Goal: Transaction & Acquisition: Purchase product/service

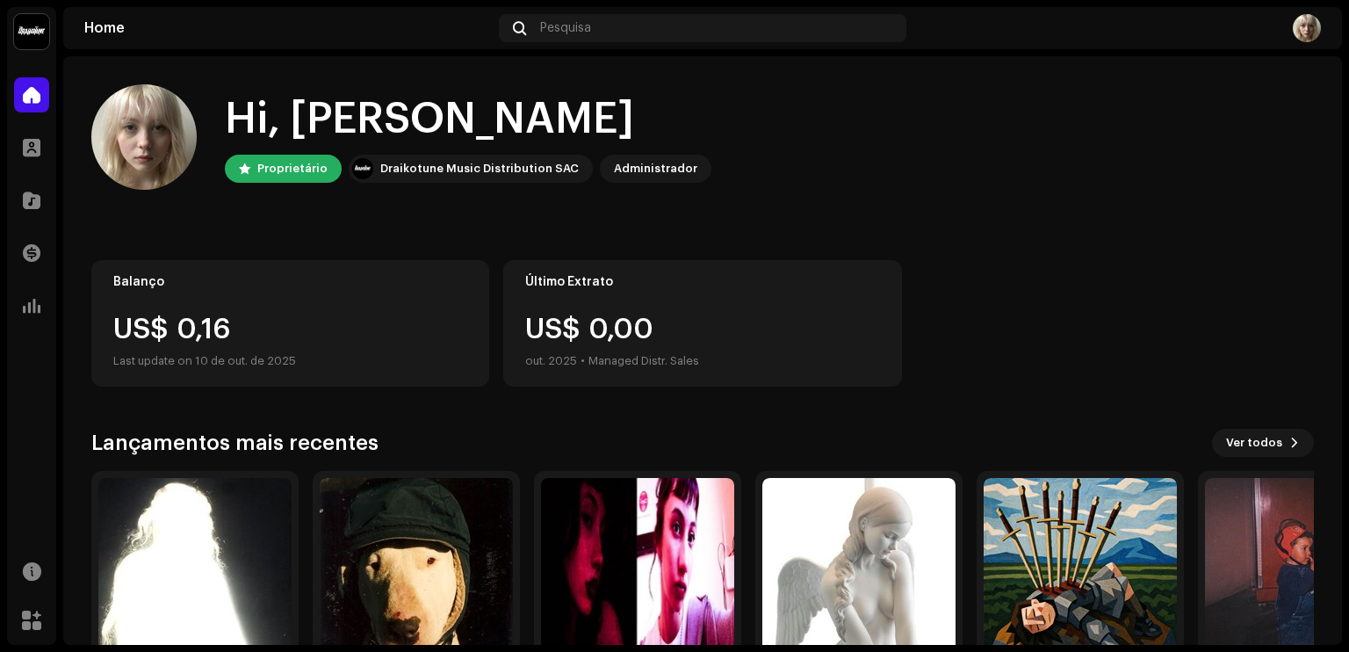
drag, startPoint x: 1346, startPoint y: 144, endPoint x: 1332, endPoint y: 142, distance: 14.2
click at [1332, 142] on div "doctor Home Perfil Catálogo Transações Análise Recursos Marketplace Home Pesqui…" at bounding box center [674, 326] width 1349 height 652
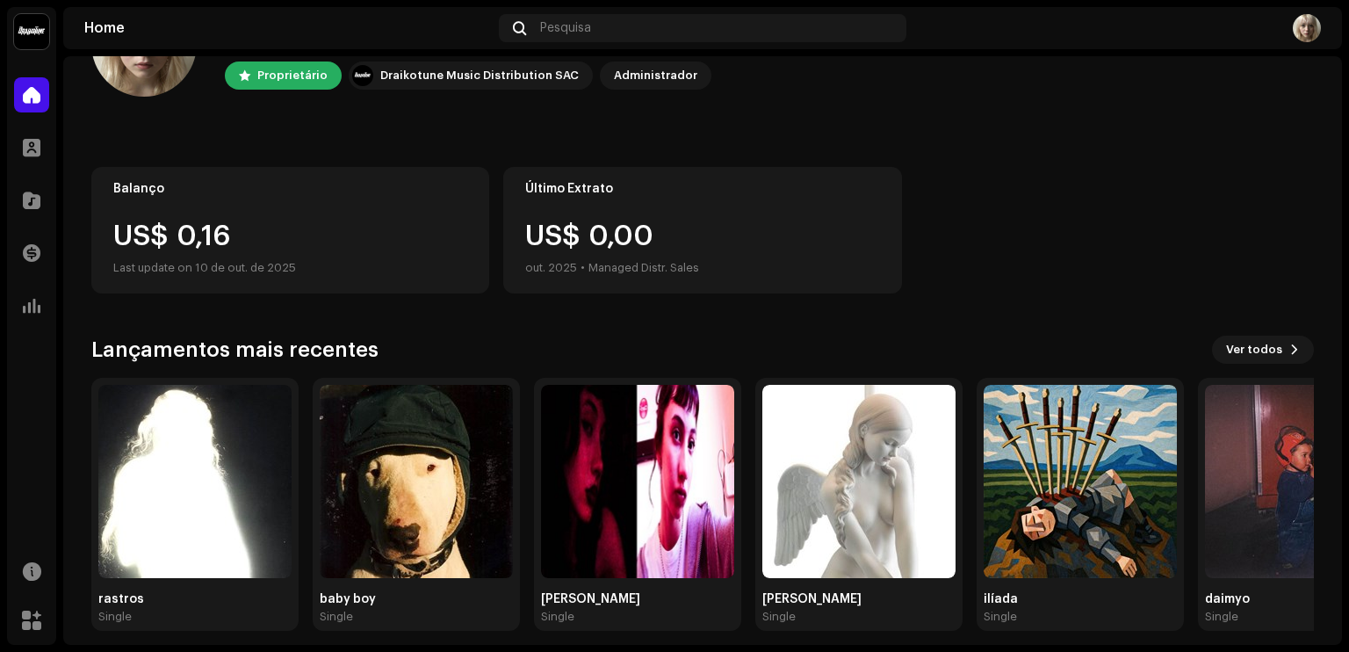
scroll to position [106, 0]
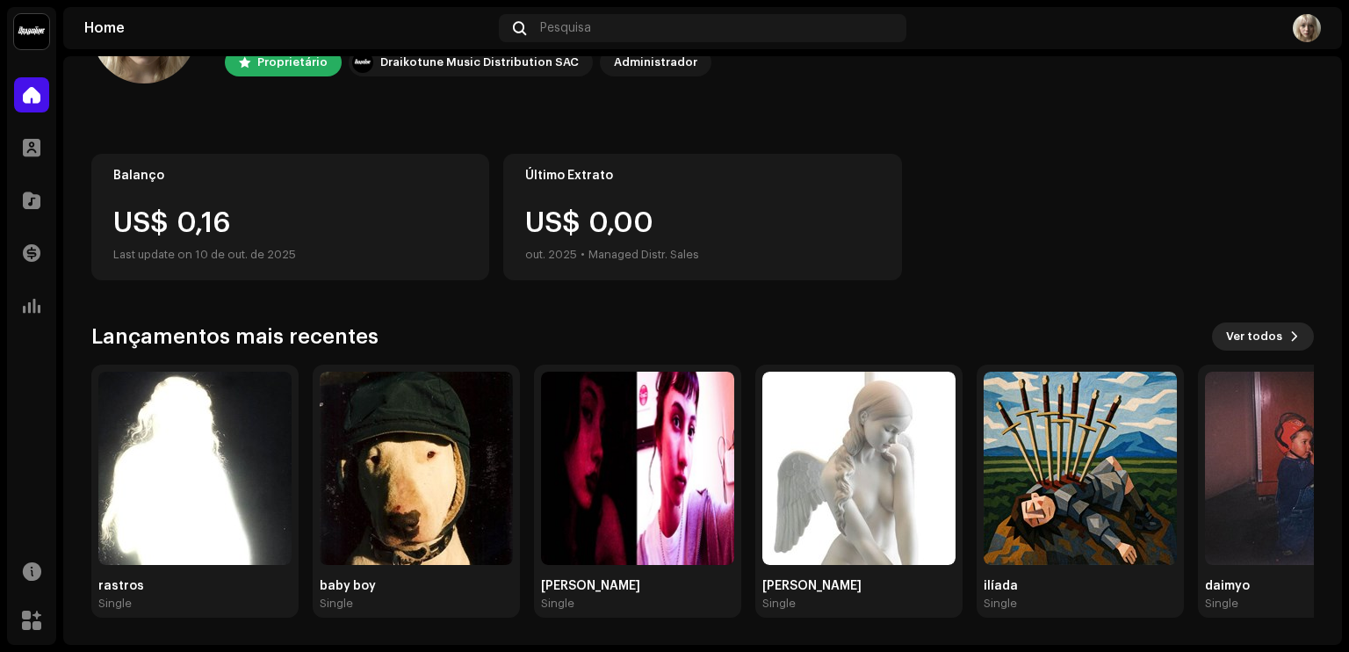
click at [1231, 336] on span "Ver todos" at bounding box center [1254, 336] width 56 height 35
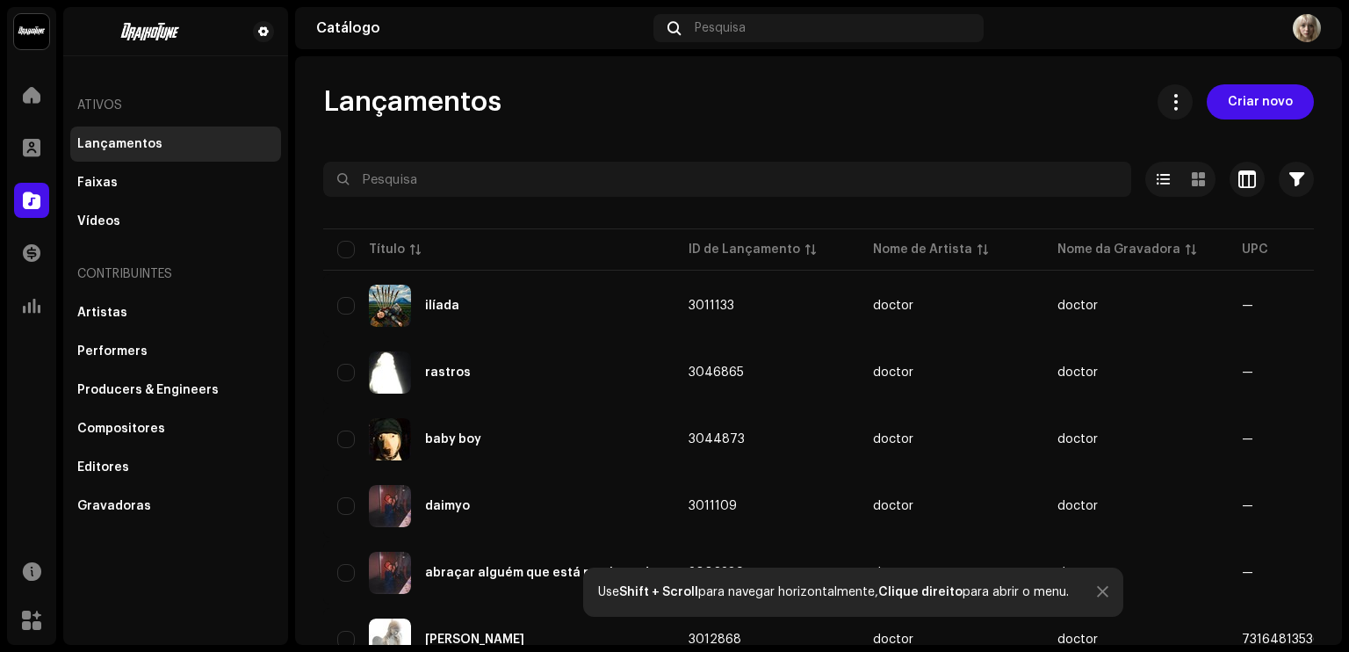
click at [1348, 397] on div "doctor Home Perfil Catálogo Transações Análise Recursos Marketplace Ativos Lanç…" at bounding box center [674, 326] width 1349 height 652
click at [1254, 90] on span "Criar novo" at bounding box center [1260, 101] width 65 height 35
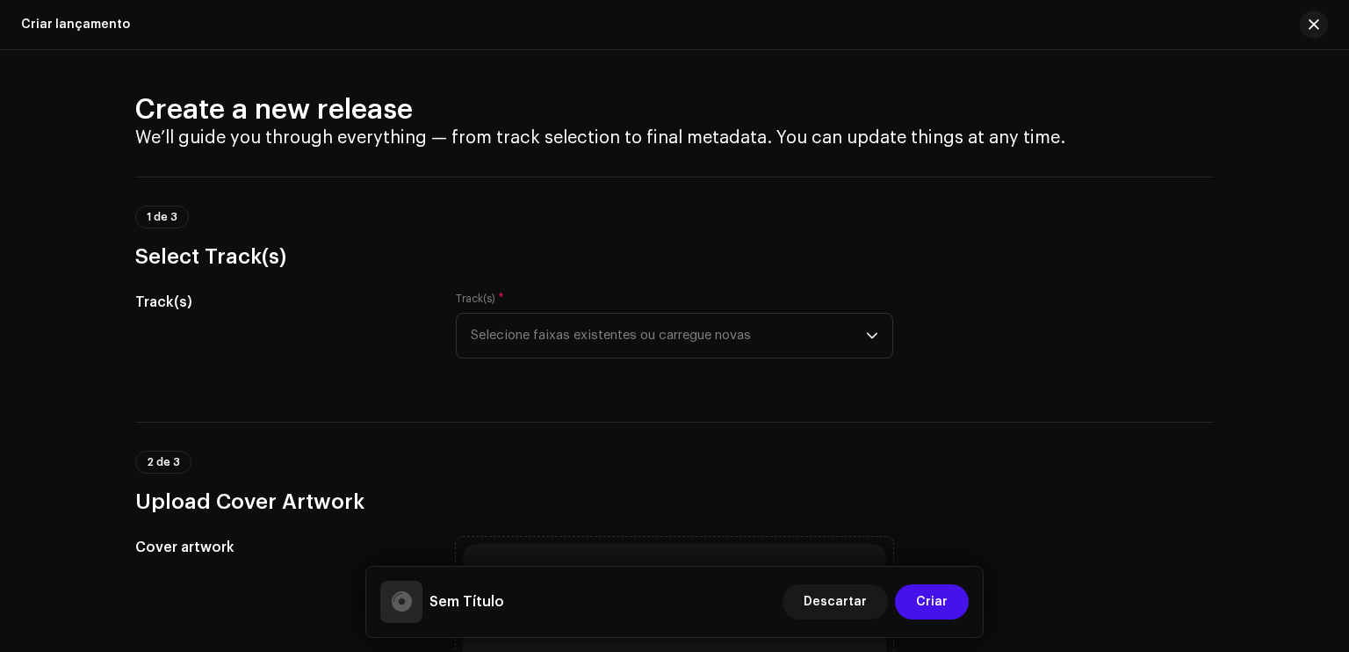
click at [1328, 97] on div "Create a new release We’ll guide you through everything — from track selection …" at bounding box center [674, 351] width 1349 height 602
click at [724, 341] on span "Selecione faixas existentes ou carregue novas" at bounding box center [668, 336] width 395 height 44
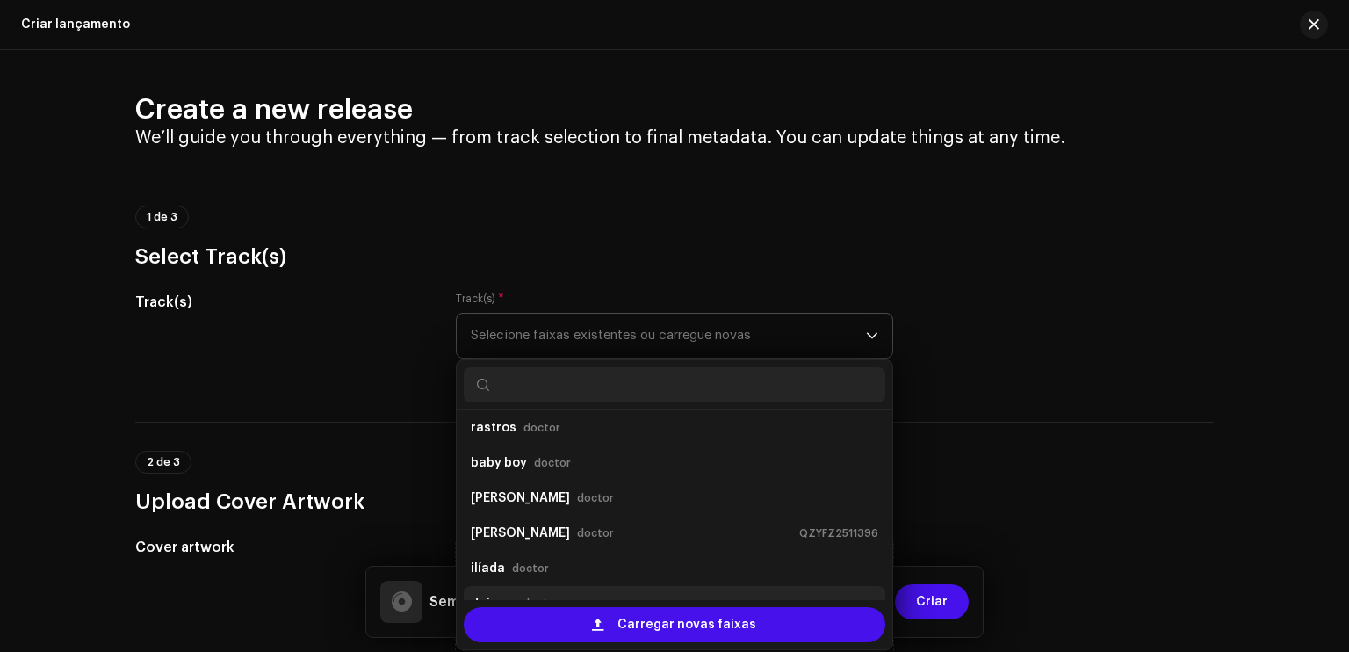
scroll to position [28, 0]
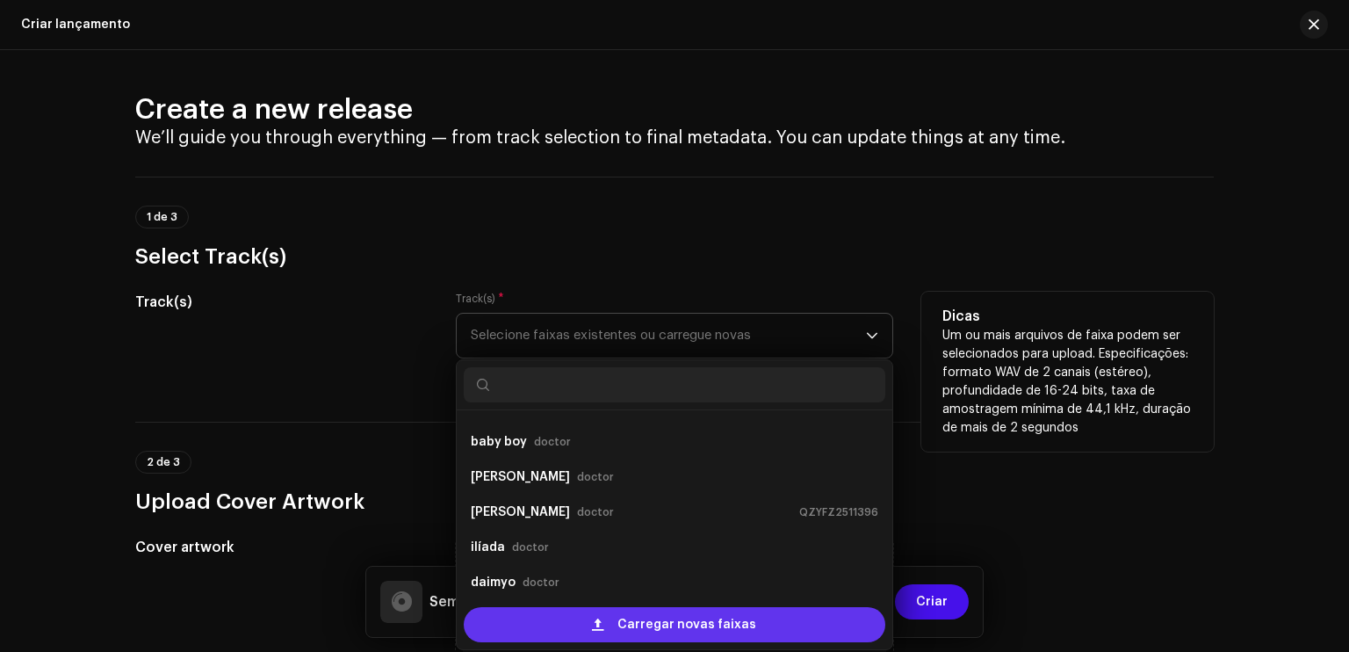
click at [604, 616] on div "Carregar novas faixas" at bounding box center [675, 624] width 422 height 35
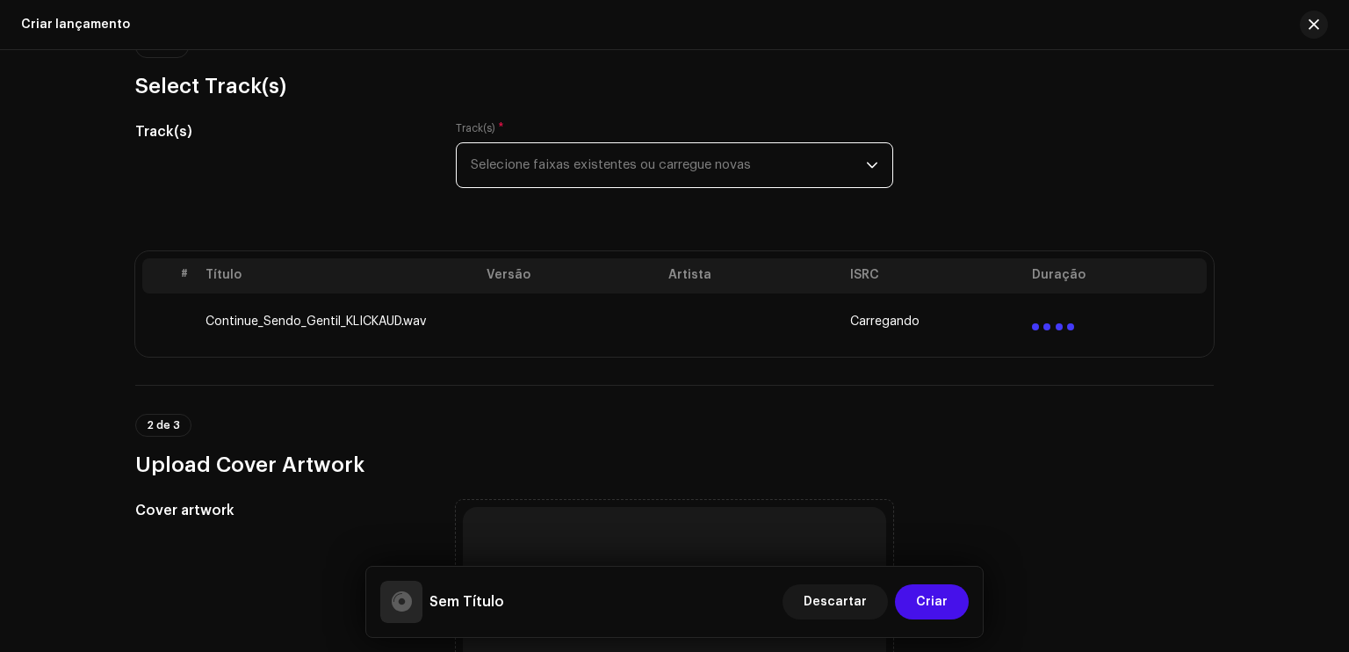
scroll to position [174, 0]
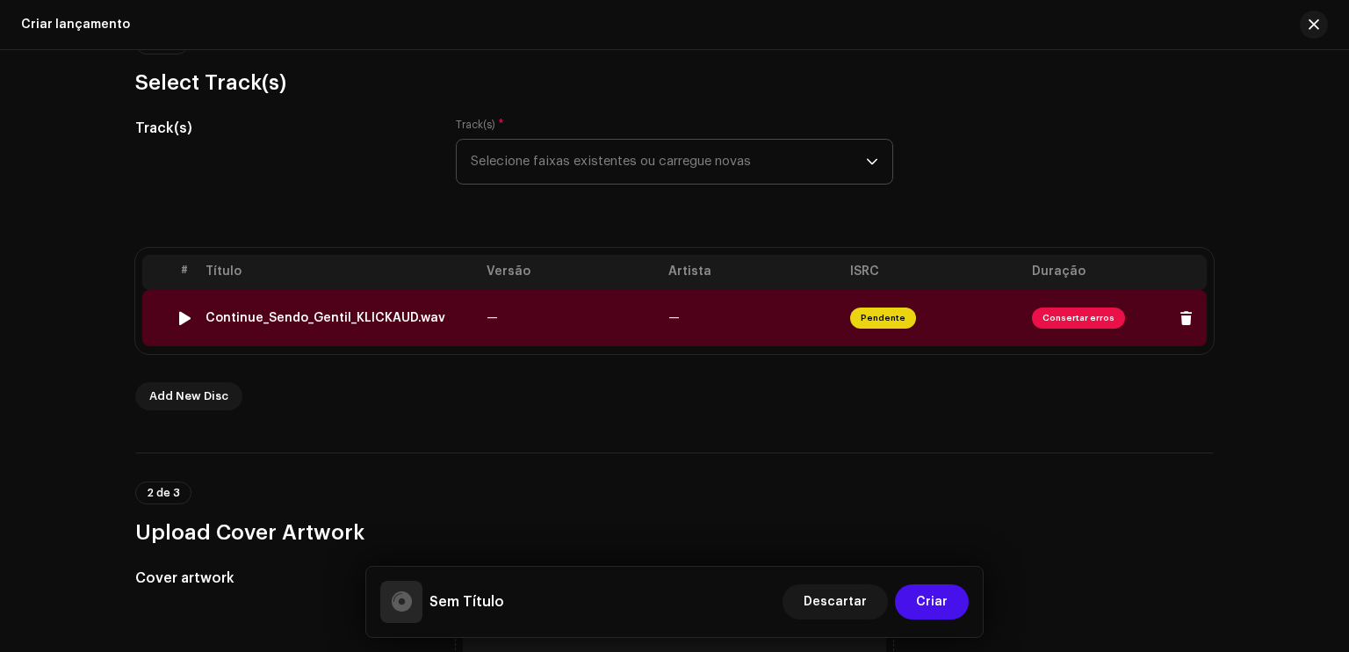
click at [1073, 312] on span "Consertar erros" at bounding box center [1078, 318] width 93 height 21
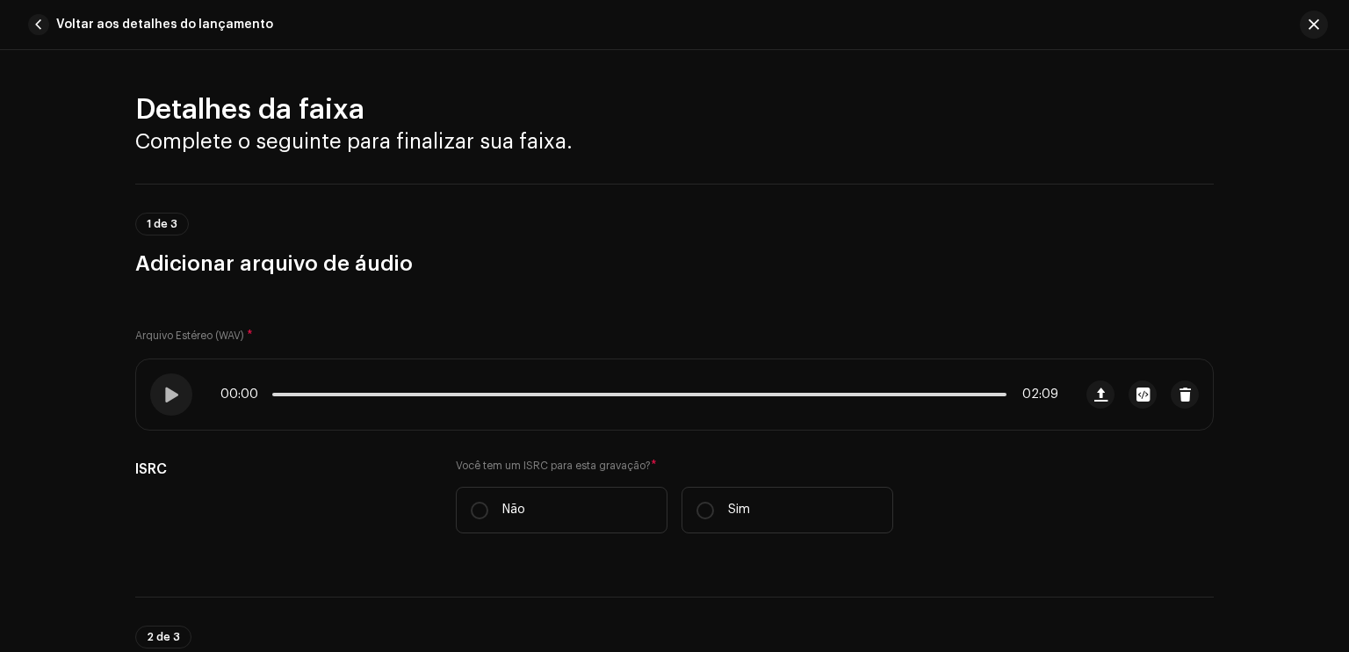
scroll to position [730, 0]
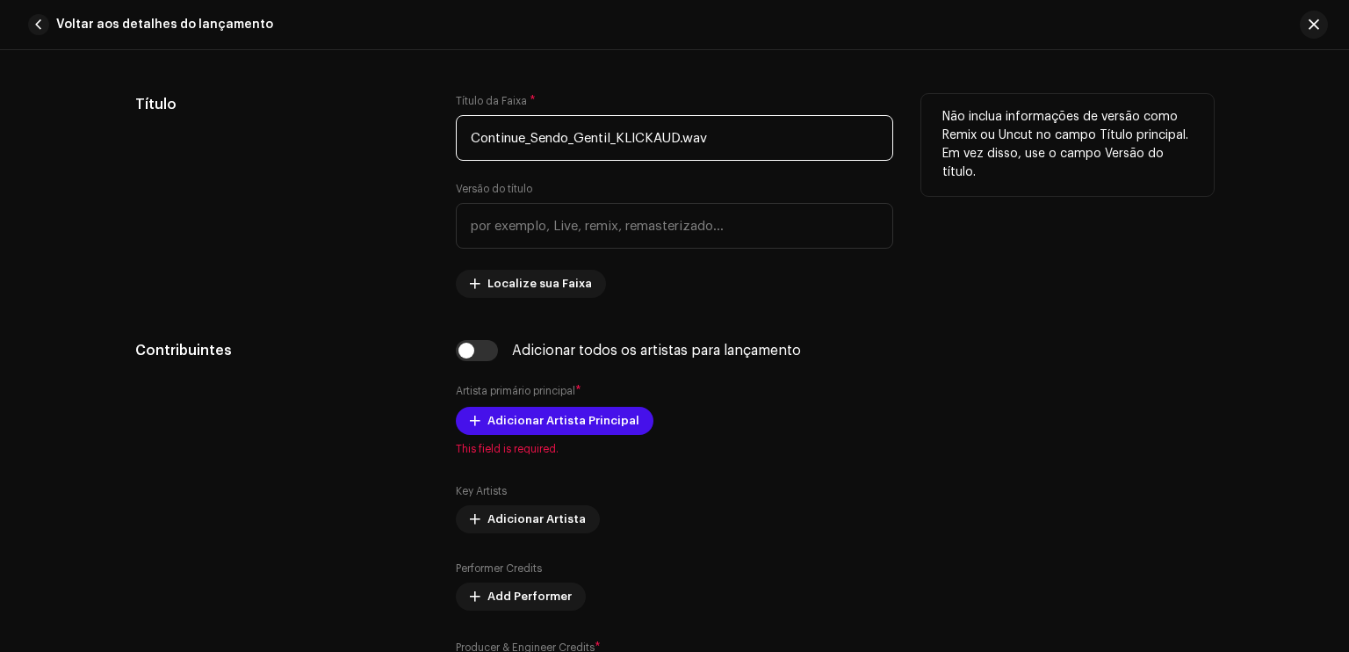
click at [734, 149] on input "Continue_Sendo_Gentil_KLICKAUD.wav" at bounding box center [675, 138] width 438 height 46
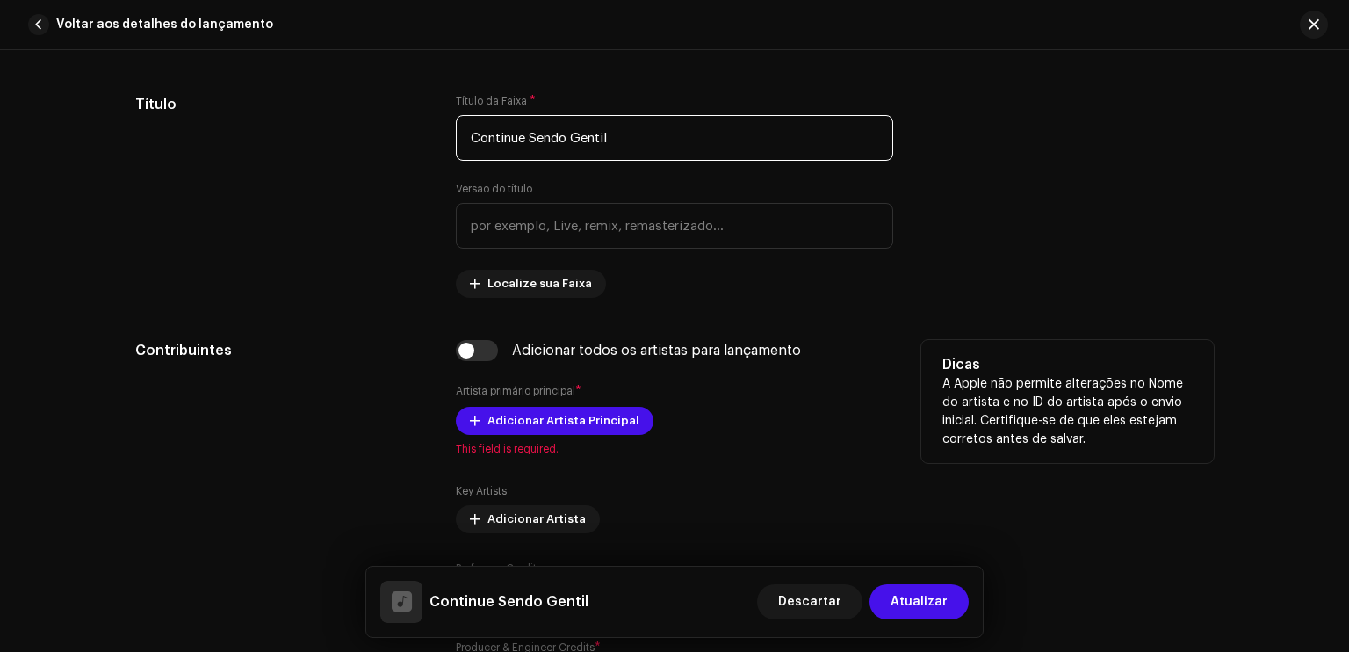
type input "Continue Sendo Gentil"
click at [1009, 382] on p "A Apple não permite alterações no Nome do artista e no ID do artista após o env…" at bounding box center [1068, 412] width 250 height 74
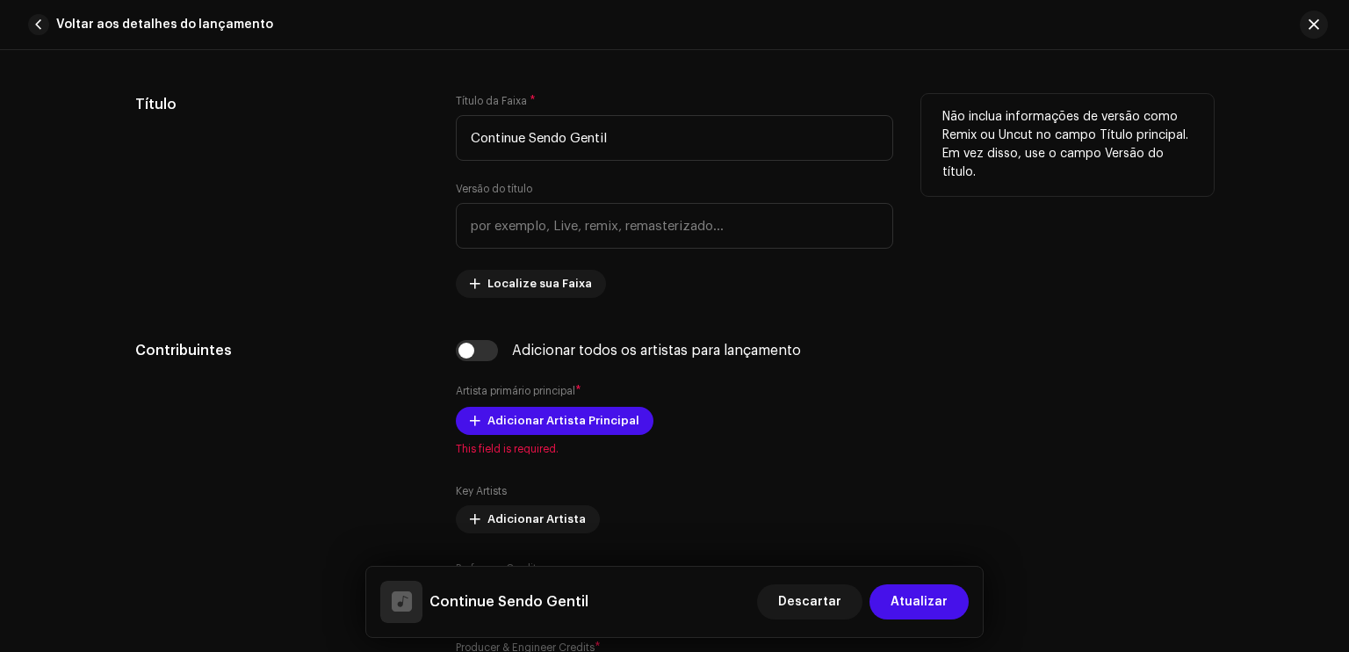
click at [894, 297] on div "Título Título da Faixa * Continue Sendo Gentil Versão do título Localize sua Fa…" at bounding box center [674, 196] width 1079 height 204
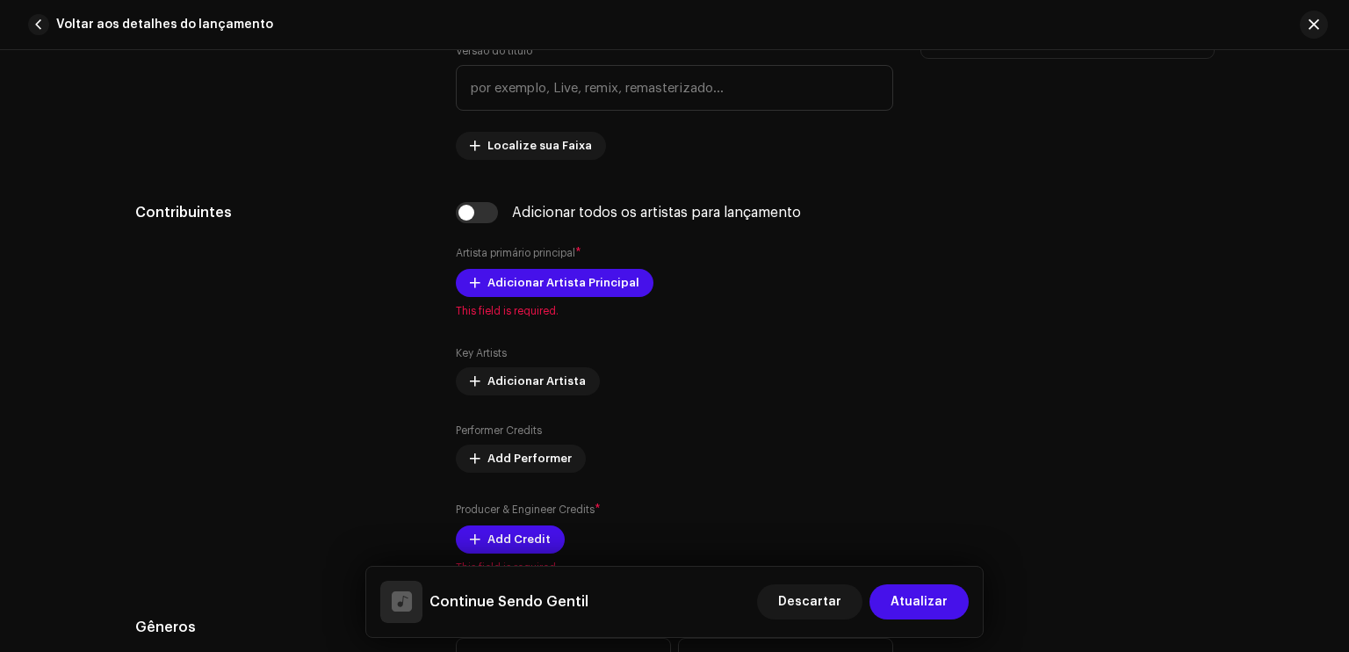
scroll to position [871, 0]
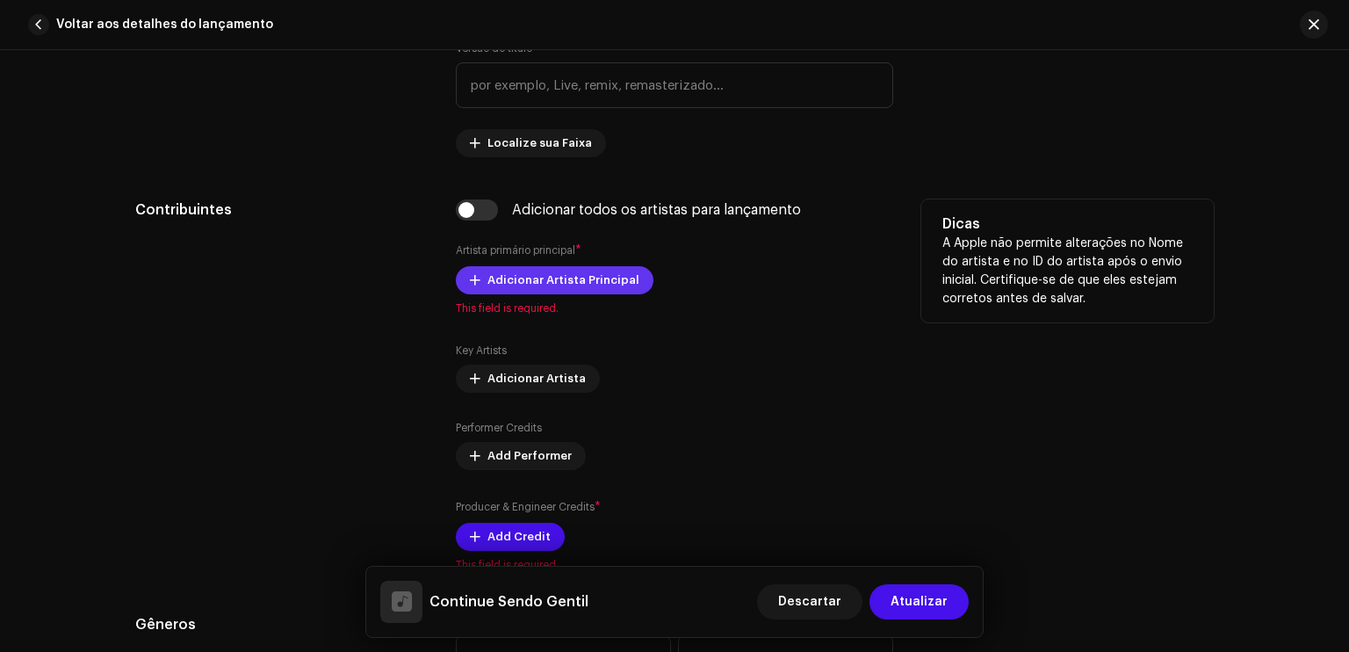
click at [578, 288] on span "Adicionar Artista Principal" at bounding box center [564, 280] width 152 height 35
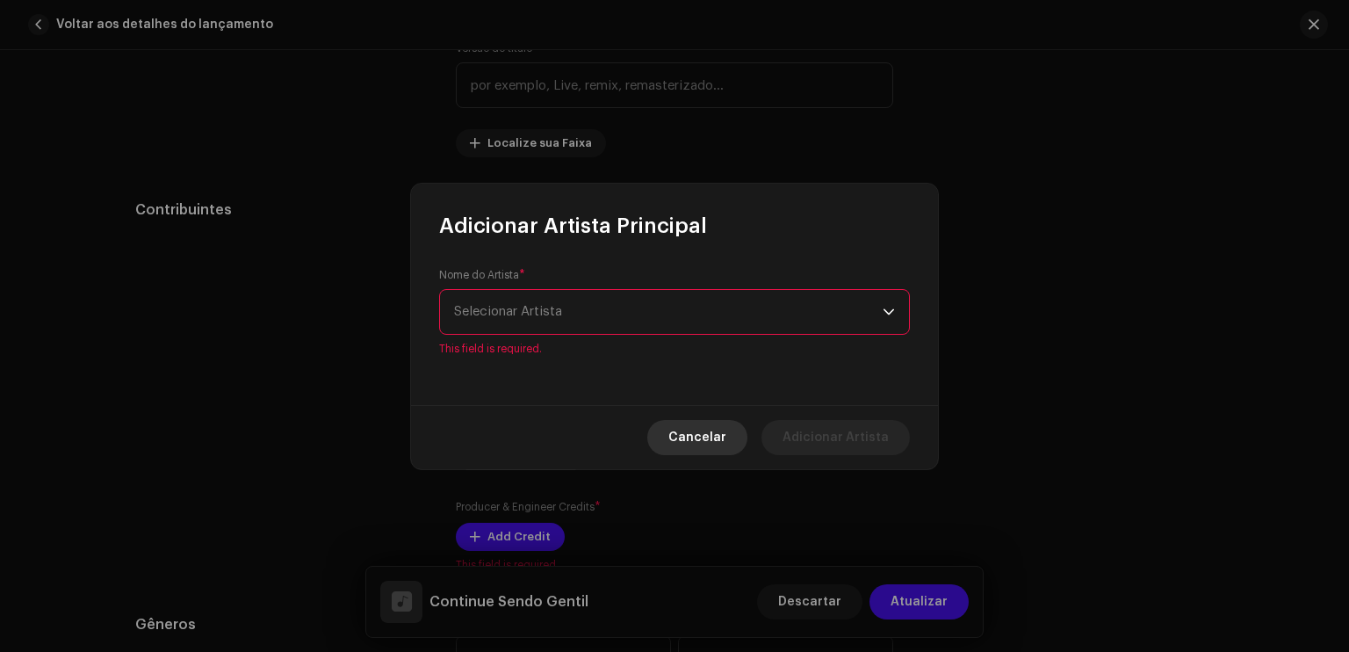
click at [687, 427] on span "Cancelar" at bounding box center [698, 437] width 58 height 35
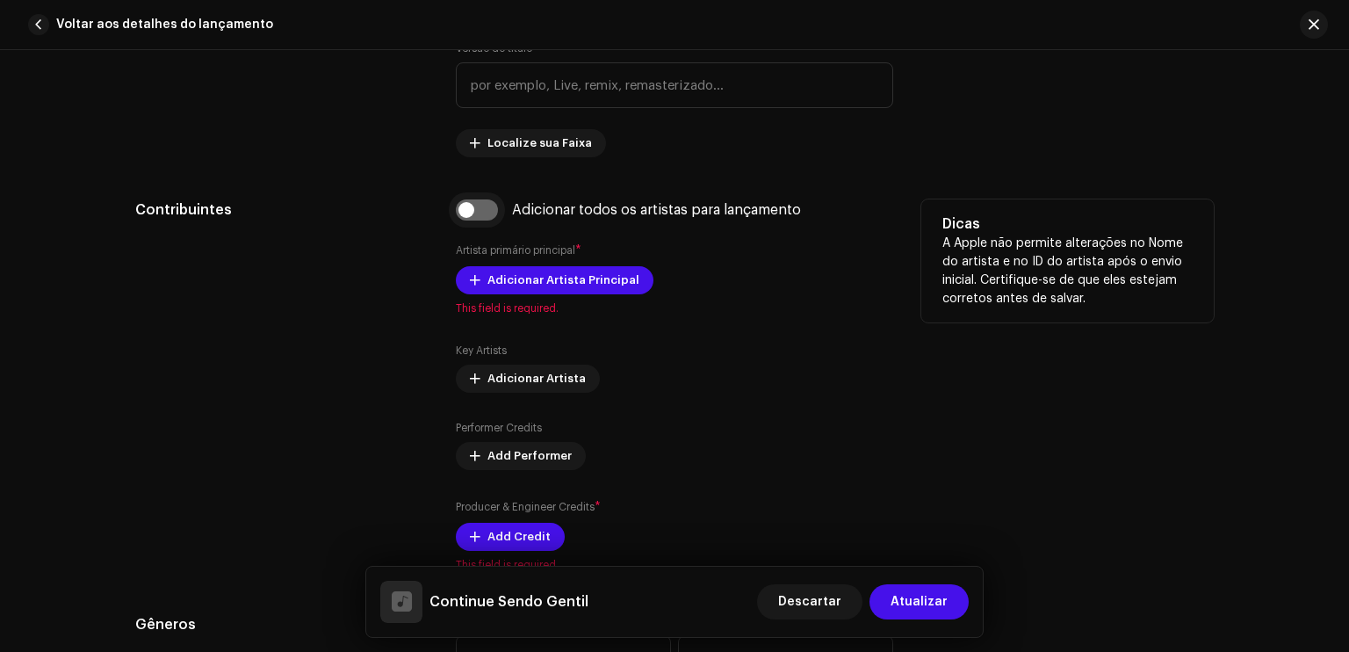
click at [467, 207] on input "checkbox" at bounding box center [477, 209] width 42 height 21
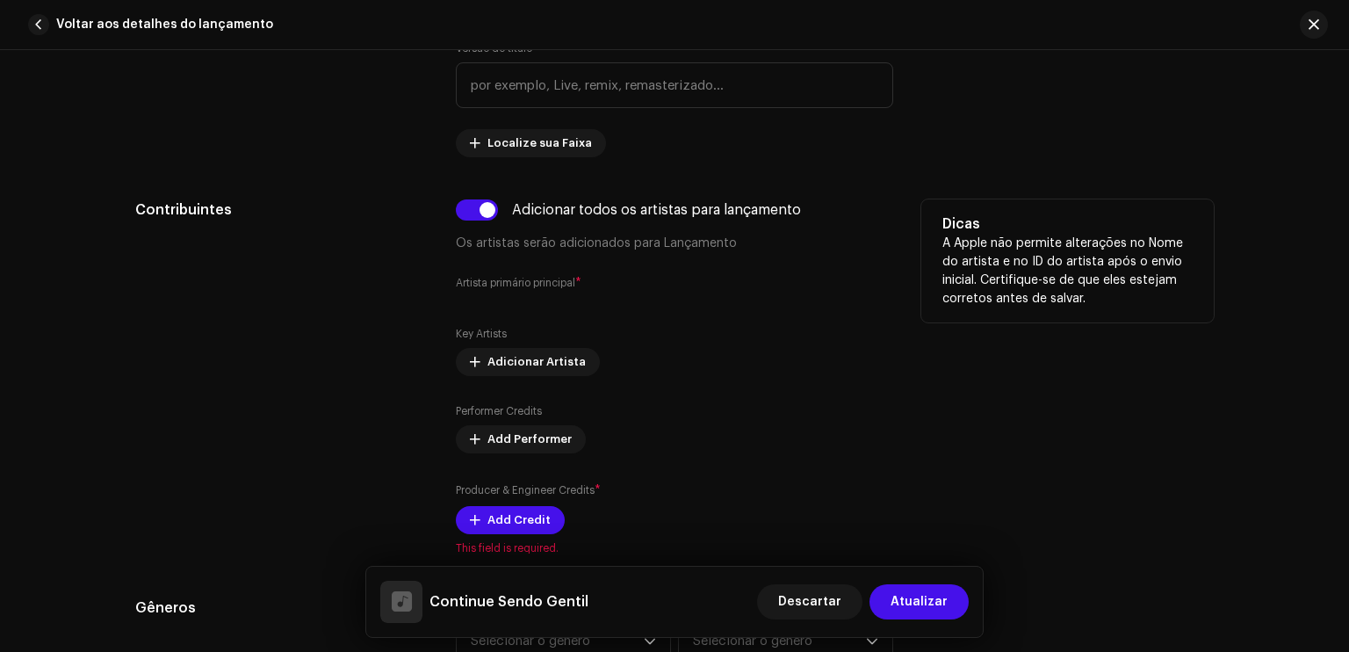
click at [666, 349] on div "Key Artists Adicionar Artista" at bounding box center [675, 351] width 438 height 49
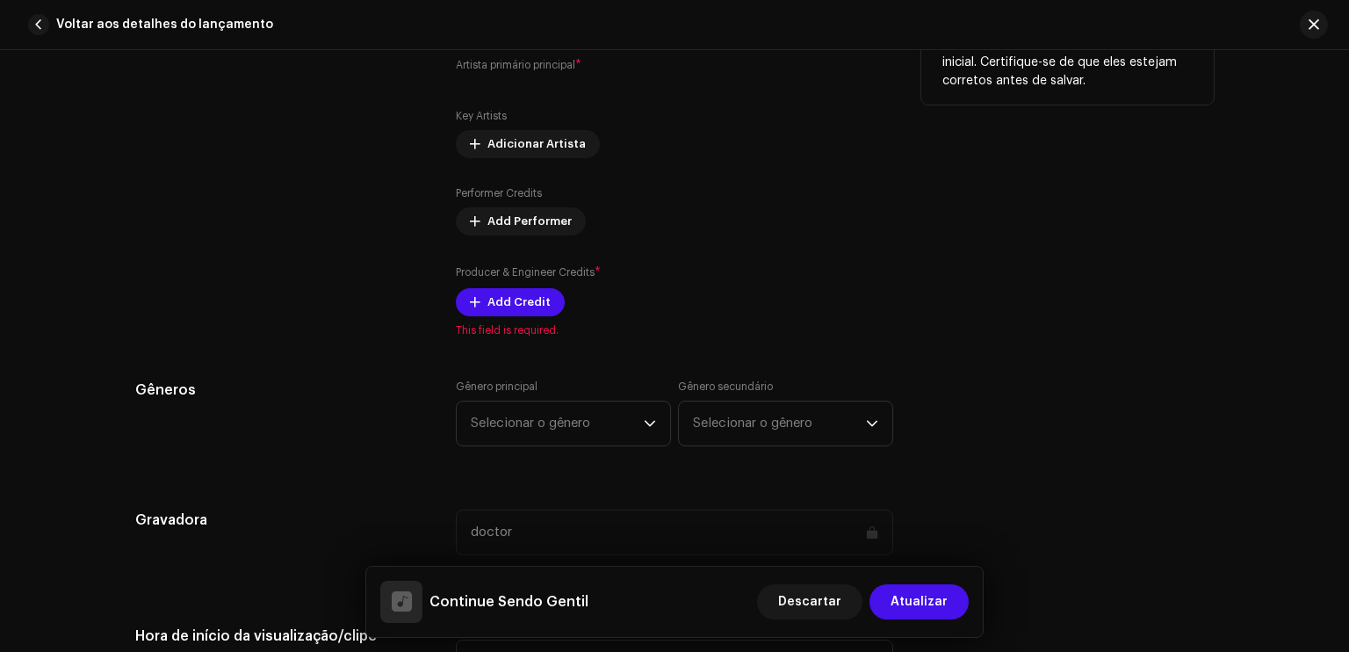
scroll to position [1117, 0]
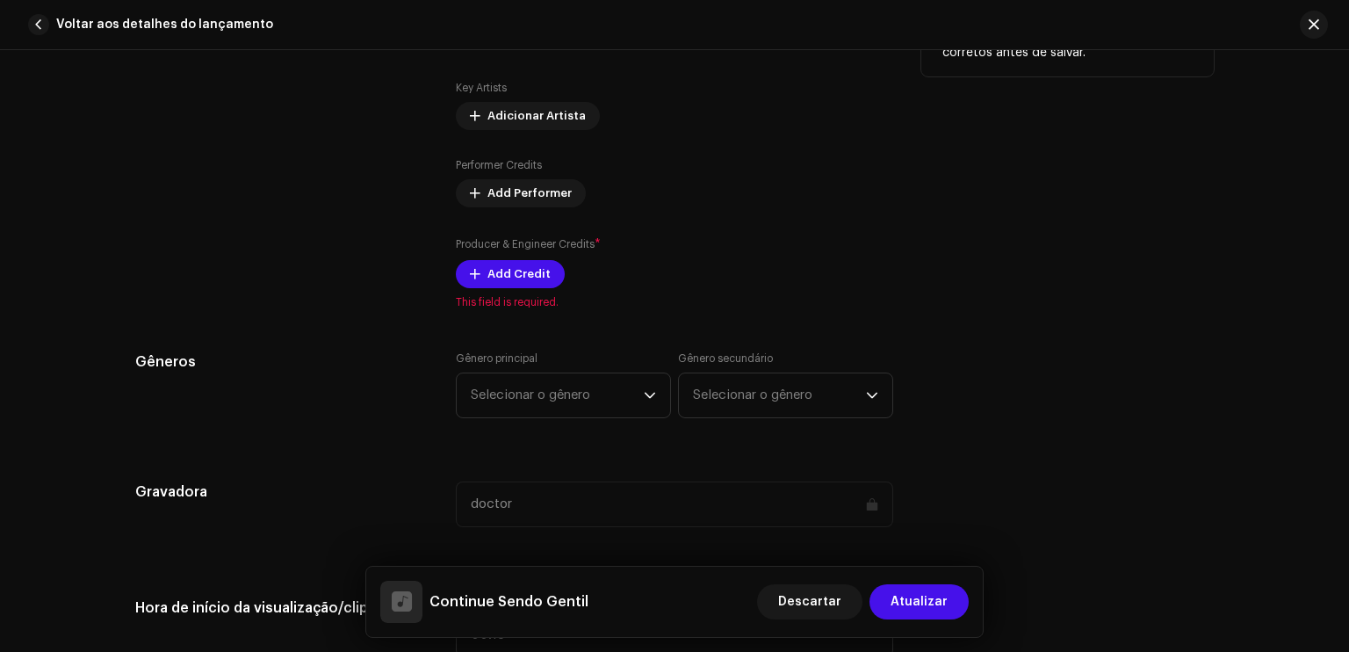
click at [647, 213] on div "Key Artists Adicionar Artista Performer Credits Add Performer Producer & Engine…" at bounding box center [675, 184] width 438 height 207
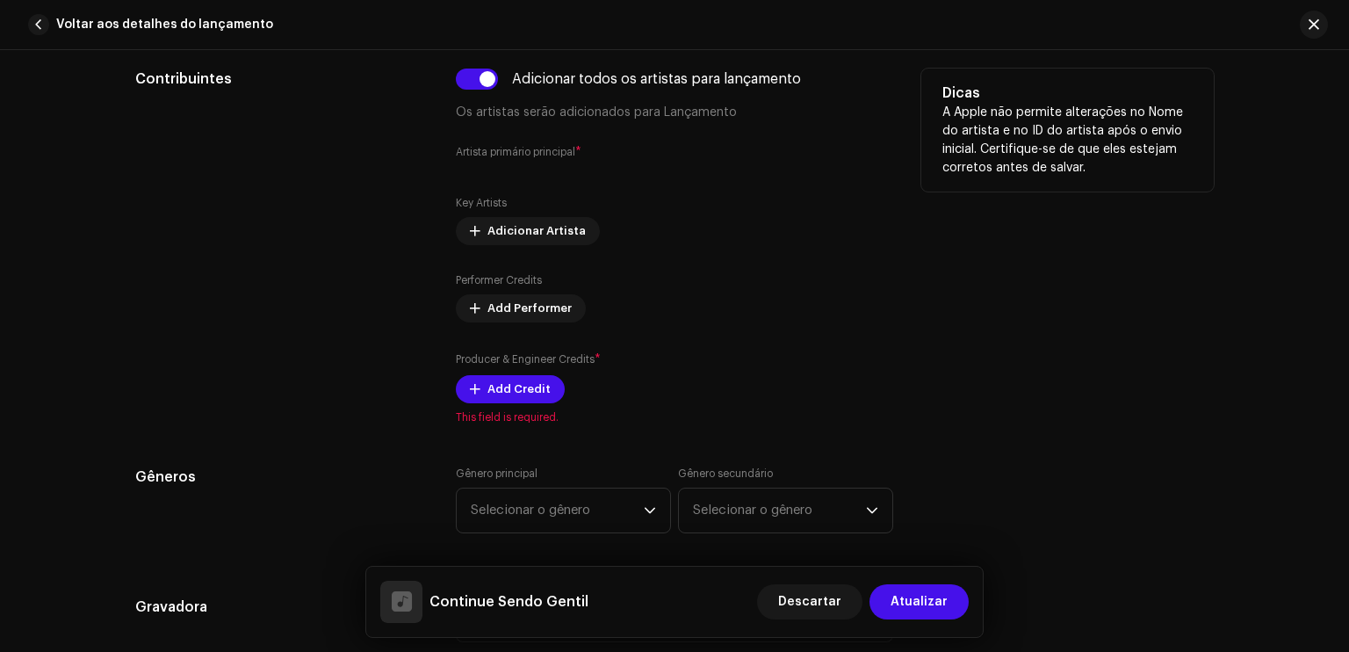
scroll to position [941, 0]
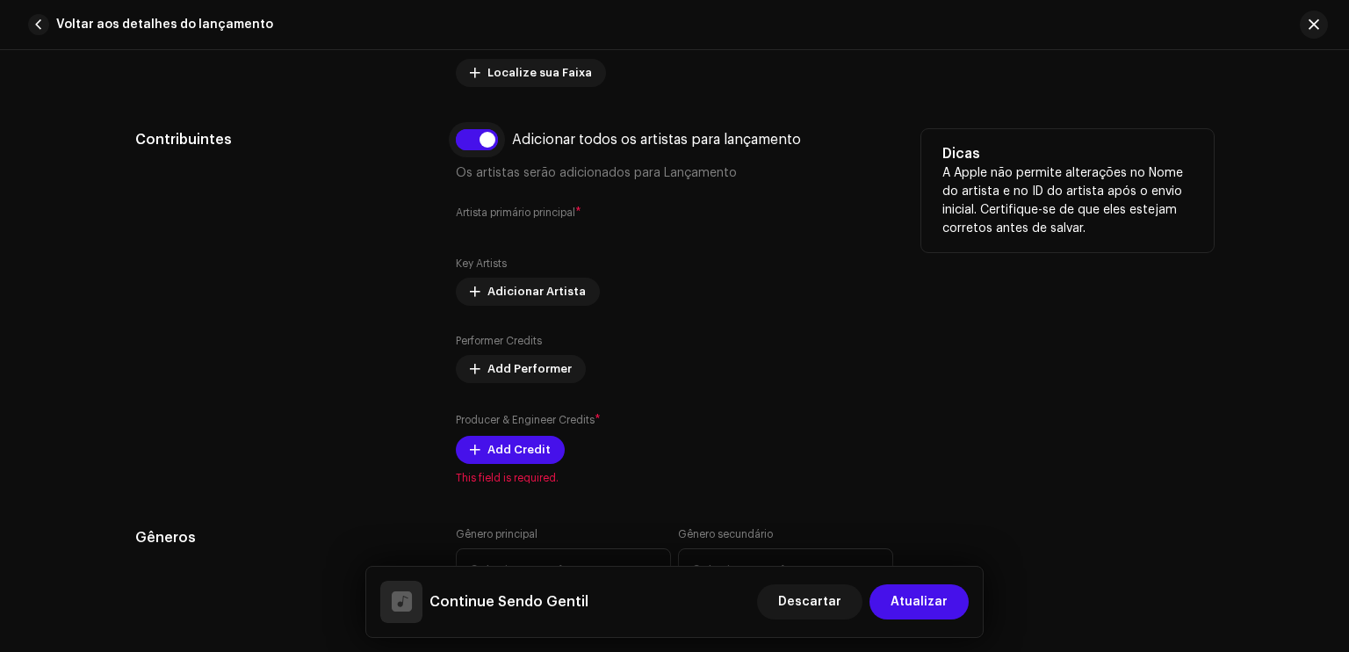
click at [478, 135] on input "checkbox" at bounding box center [477, 139] width 42 height 21
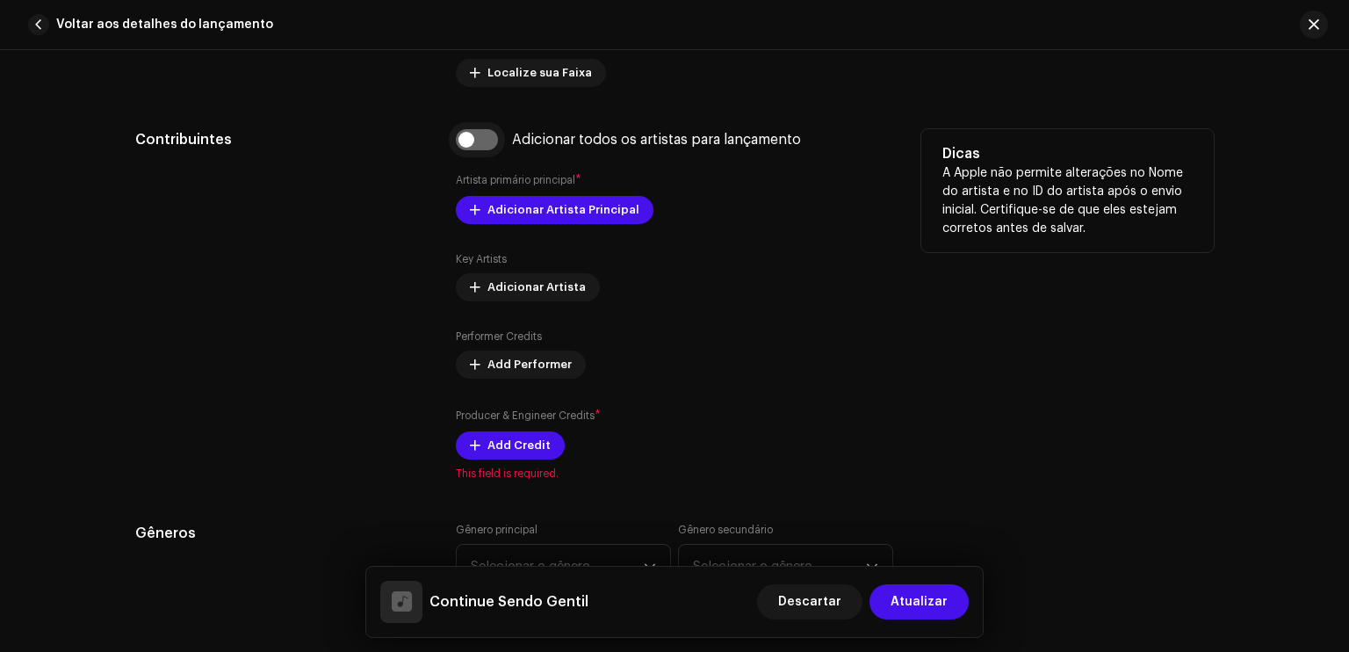
click at [465, 148] on input "checkbox" at bounding box center [477, 139] width 42 height 21
checkbox input "true"
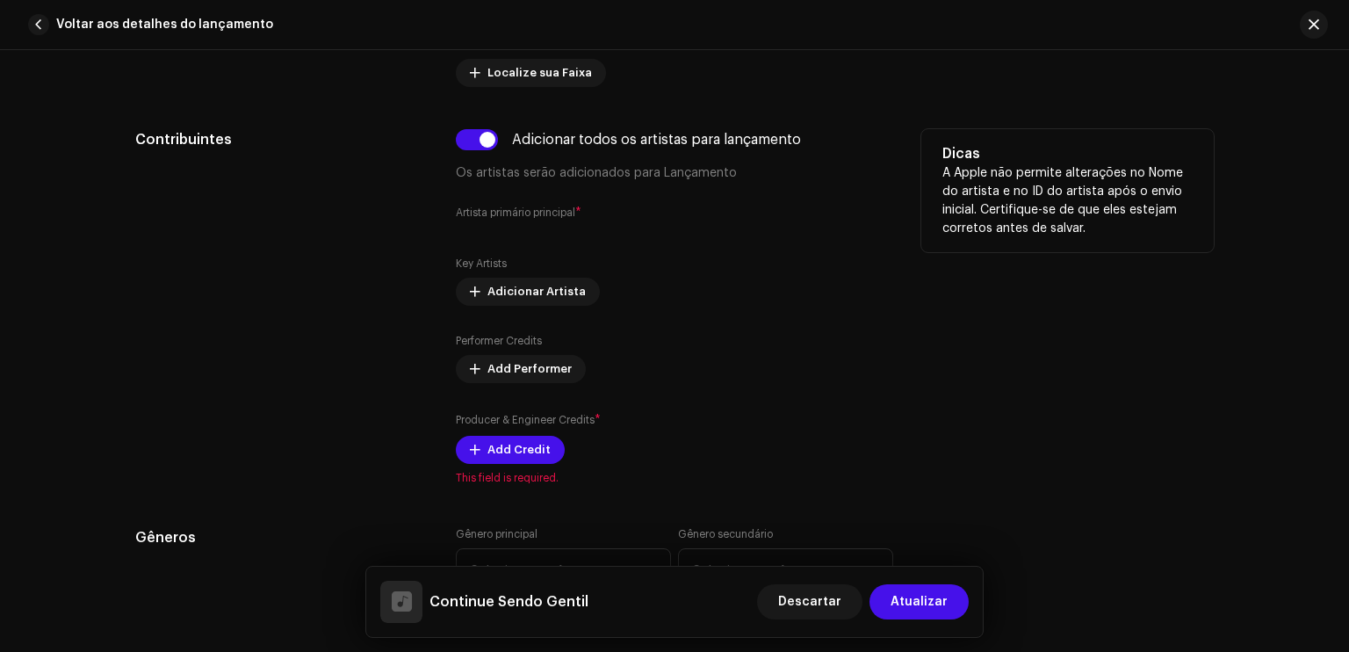
click at [675, 240] on div "Adicionar todos os artistas para lançamento Os artistas serão adicionados para …" at bounding box center [675, 307] width 438 height 356
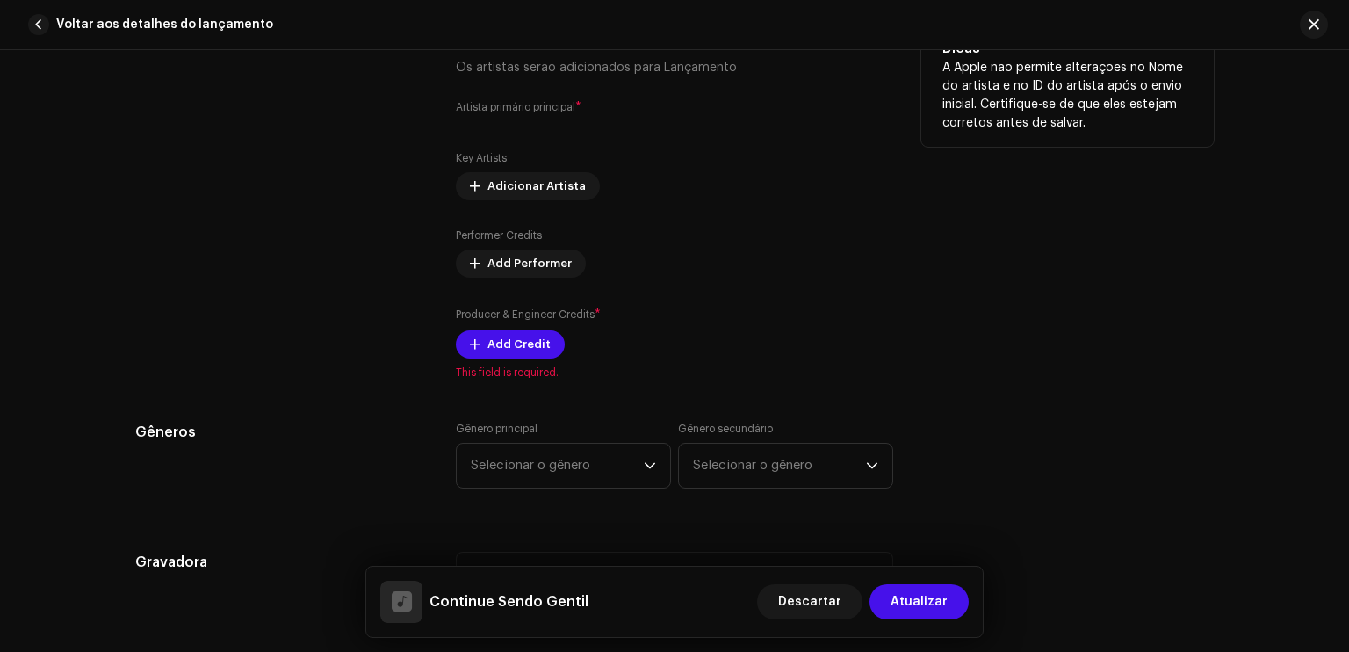
scroll to position [1082, 0]
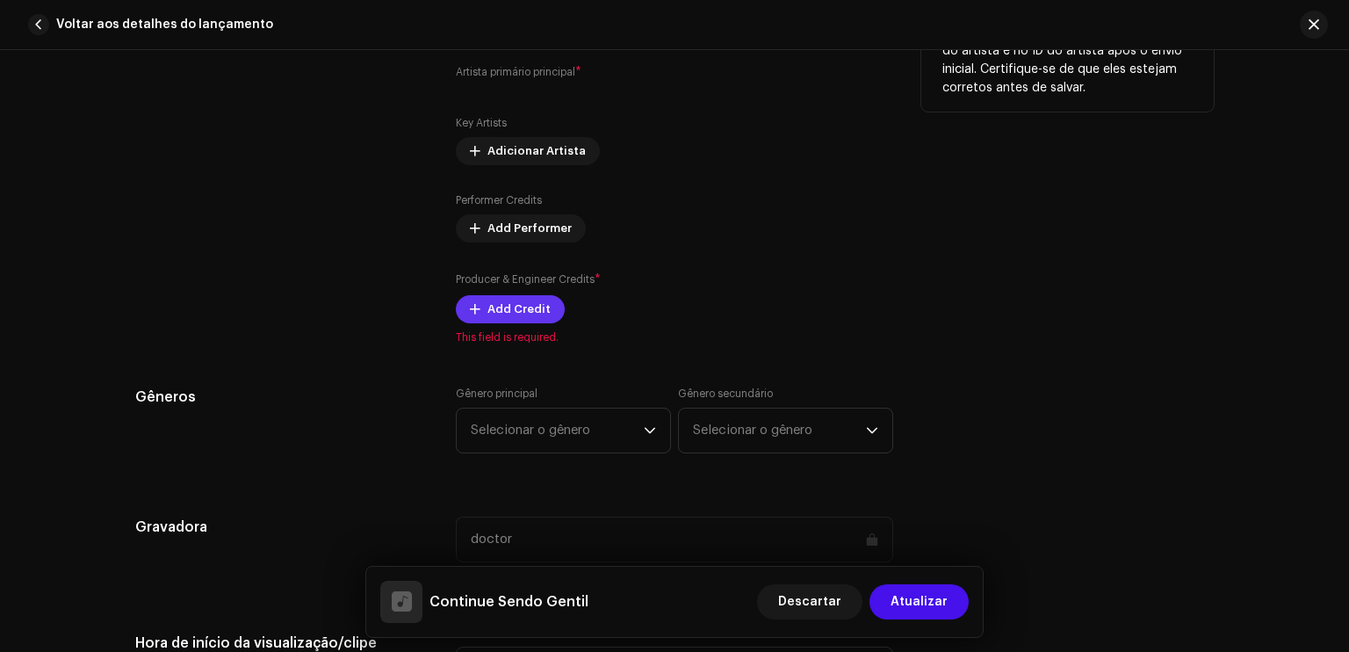
click at [491, 305] on span "Add Credit" at bounding box center [519, 309] width 63 height 35
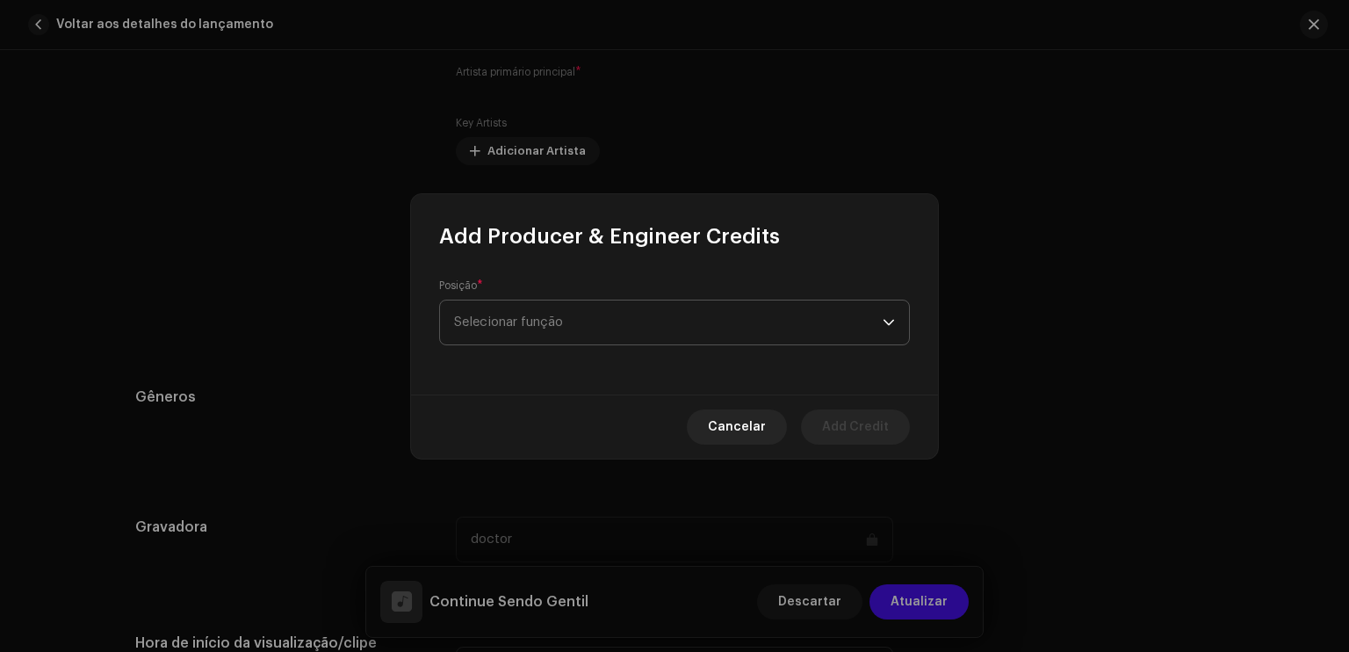
click at [507, 330] on span "Selecionar função" at bounding box center [668, 322] width 429 height 44
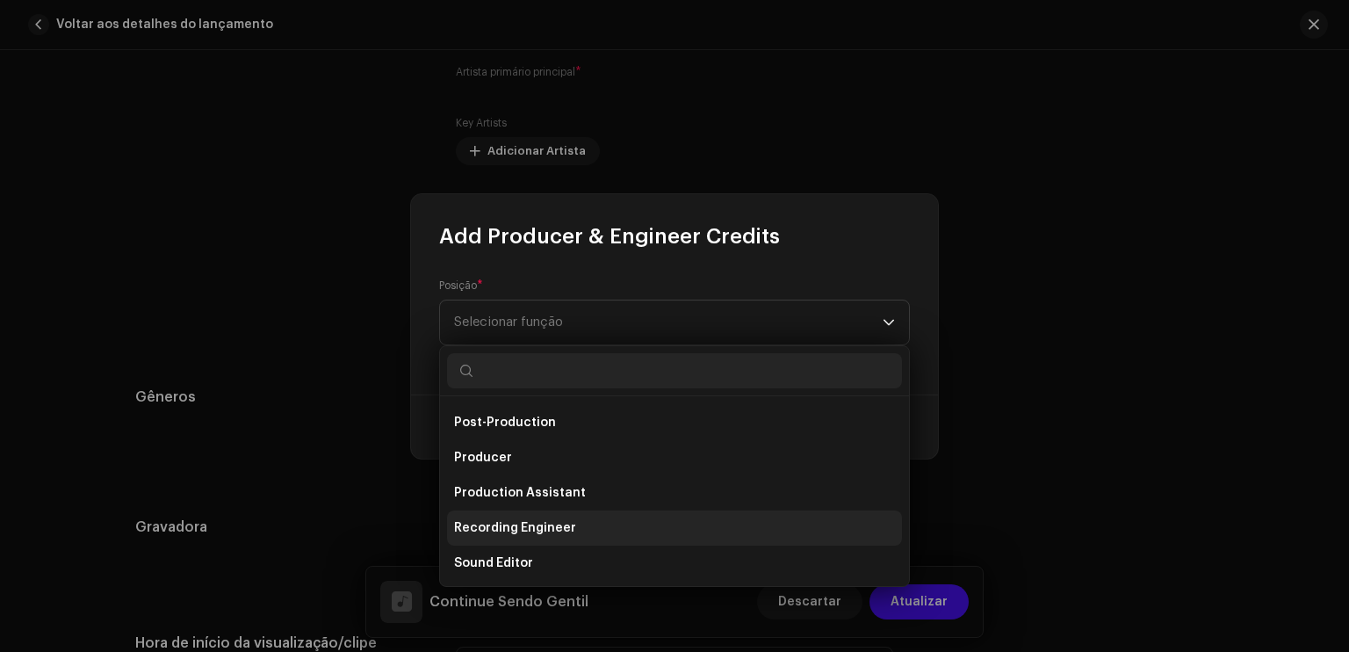
scroll to position [659, 0]
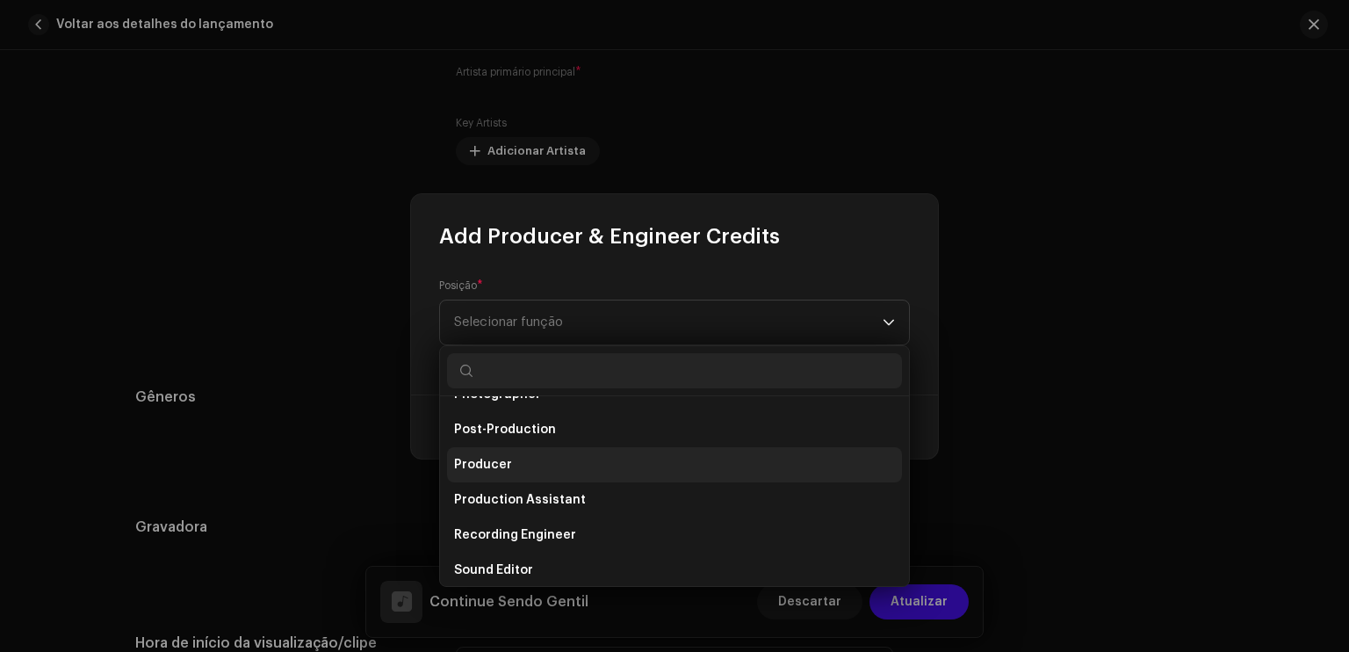
click at [655, 466] on li "Producer" at bounding box center [674, 464] width 455 height 35
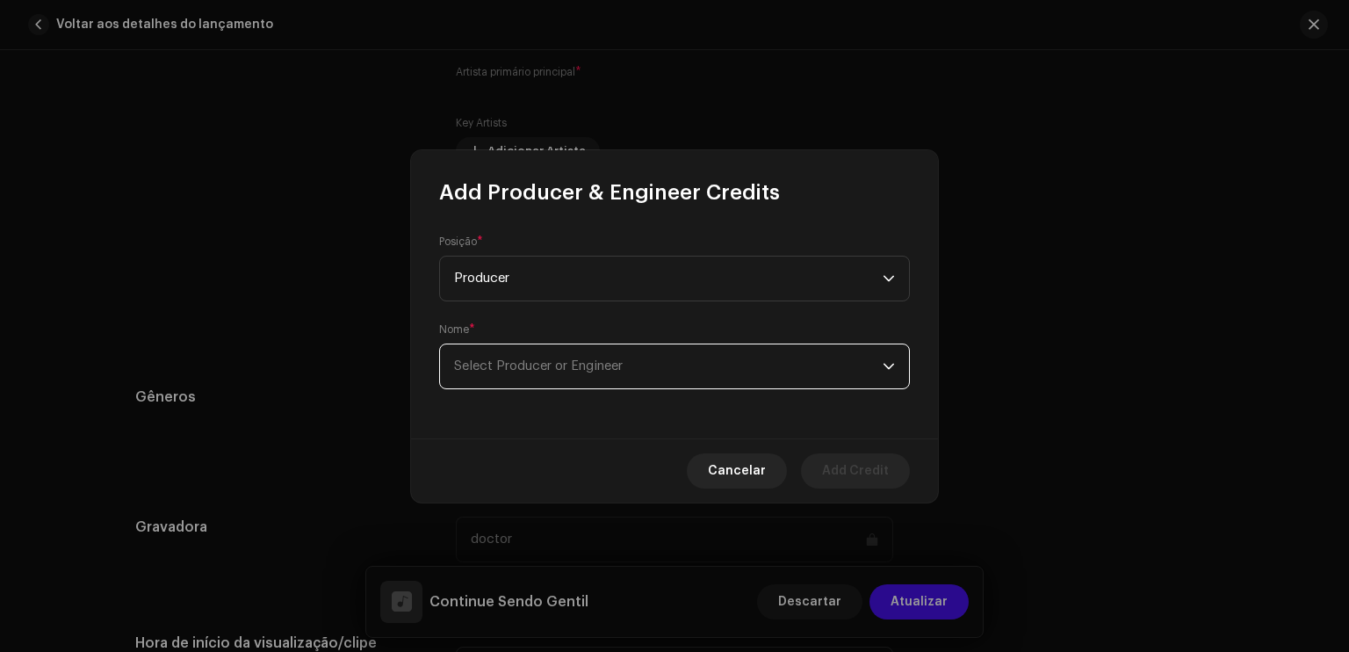
click at [582, 367] on span "Select Producer or Engineer" at bounding box center [538, 365] width 169 height 13
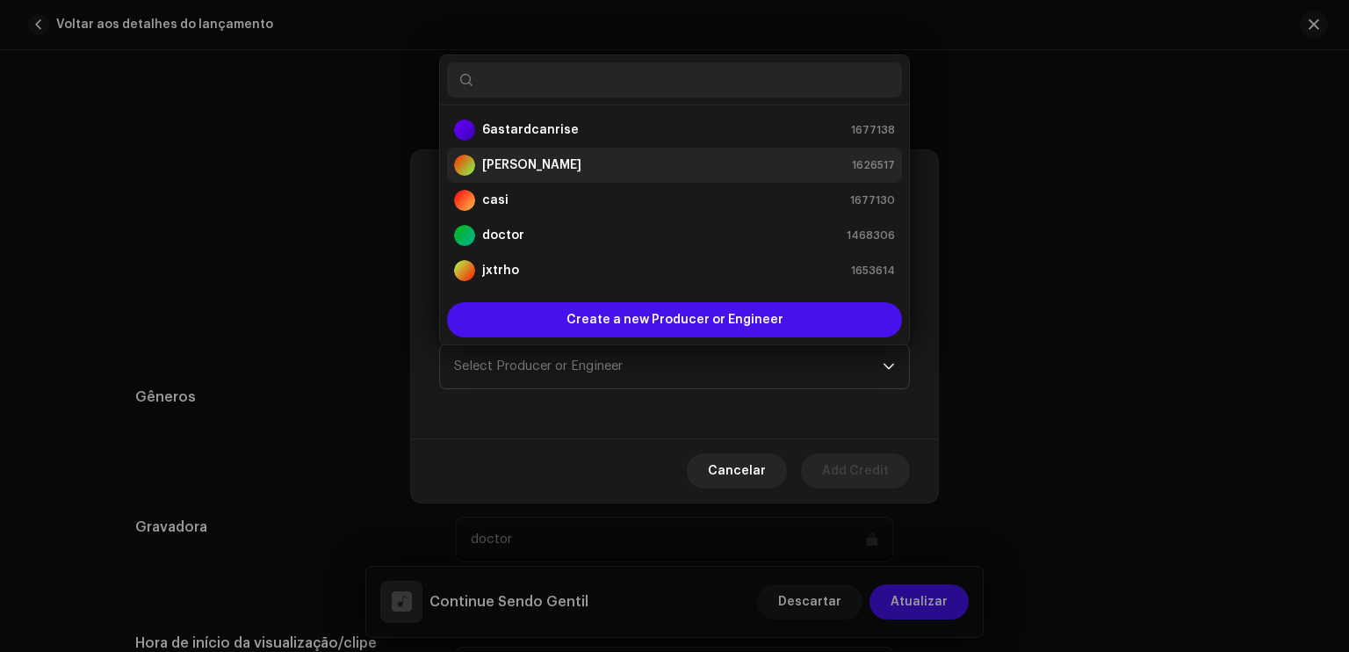
click at [582, 164] on div "[PERSON_NAME] 1626517" at bounding box center [674, 165] width 441 height 21
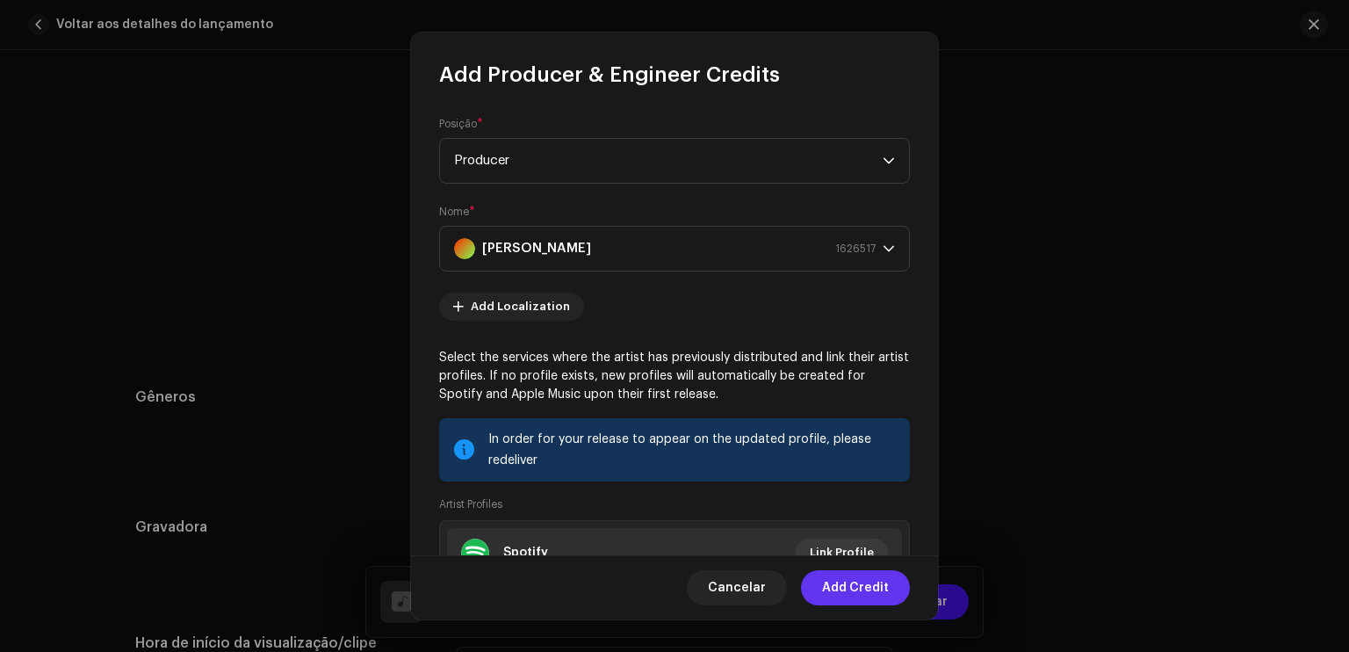
click at [873, 581] on span "Add Credit" at bounding box center [855, 587] width 67 height 35
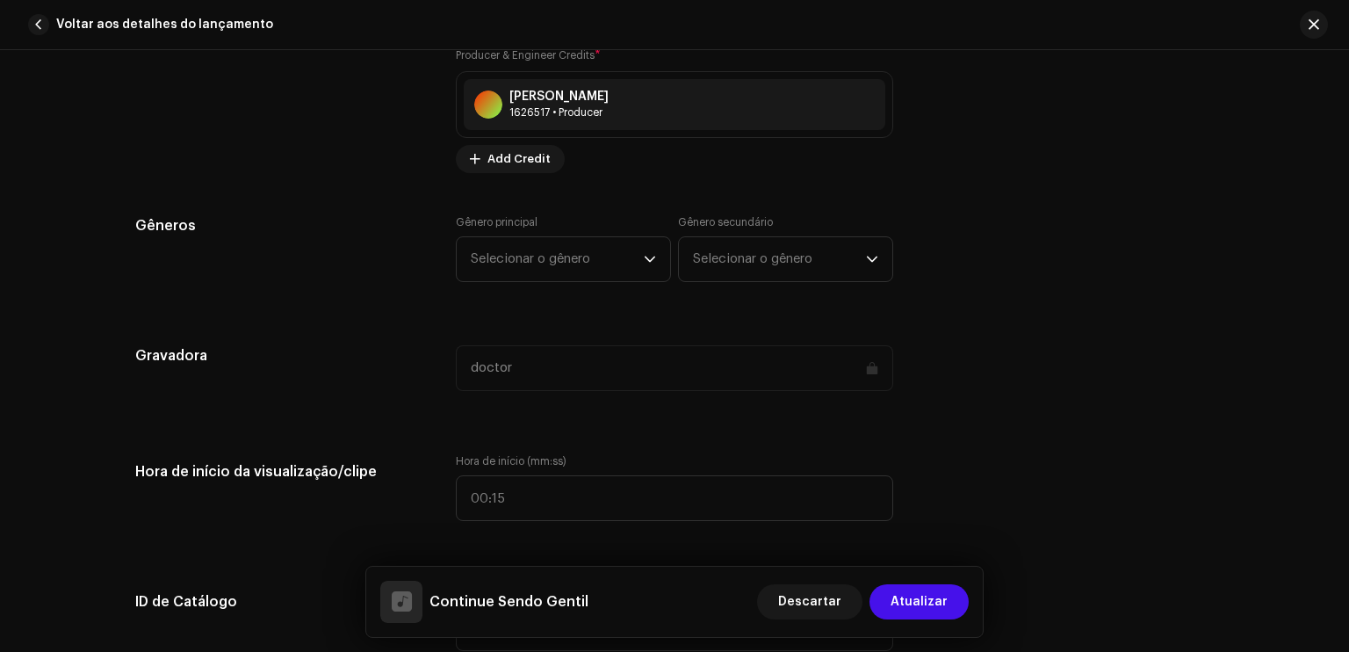
scroll to position [1440, 0]
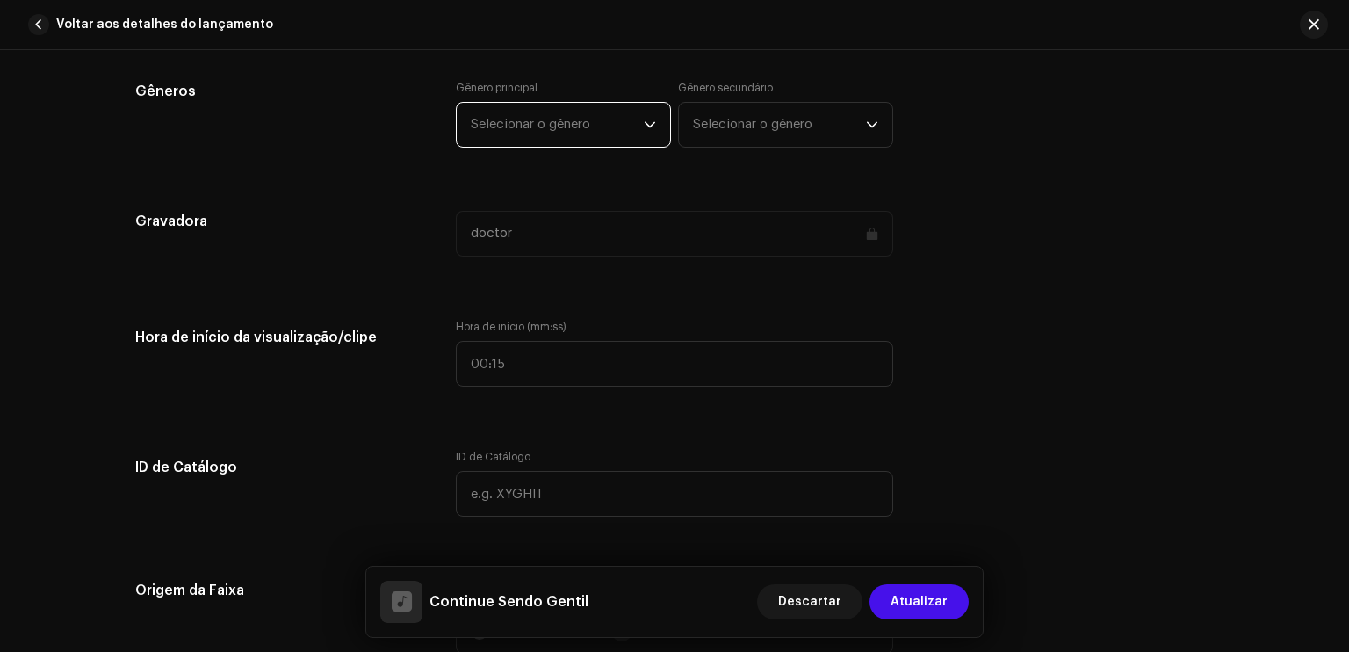
click at [633, 125] on span "Selecionar o gênero" at bounding box center [557, 125] width 173 height 44
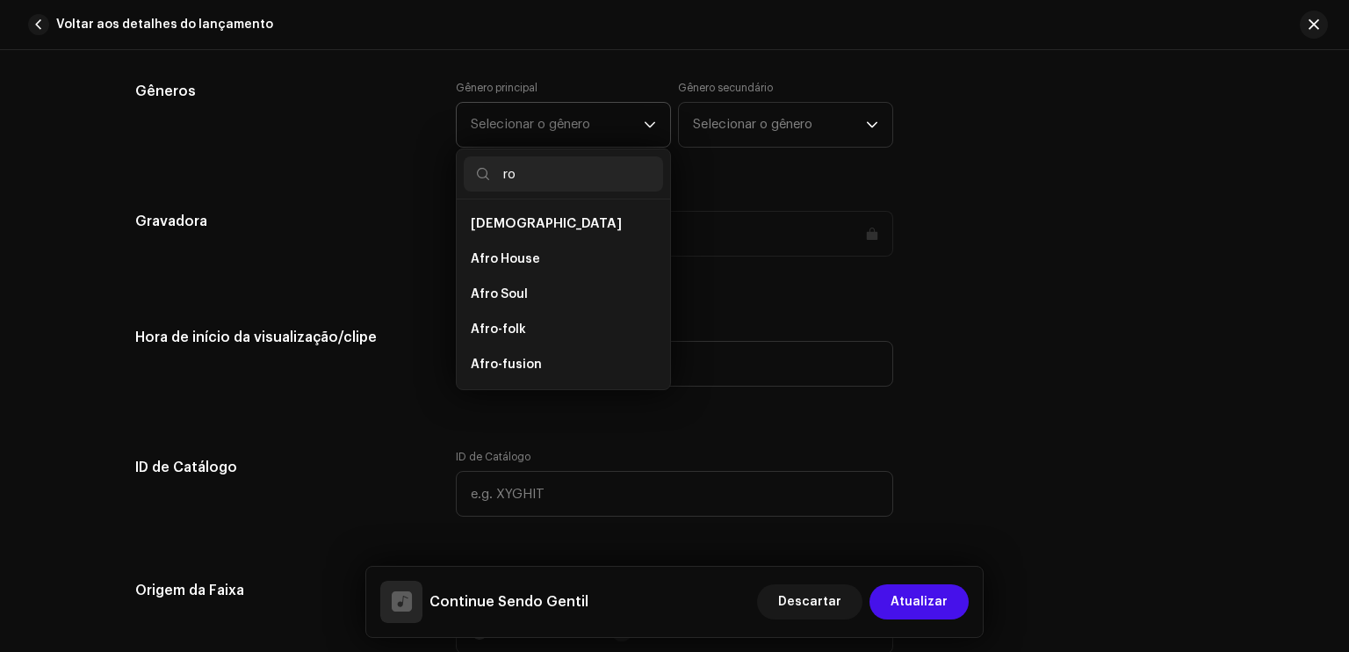
type input "r"
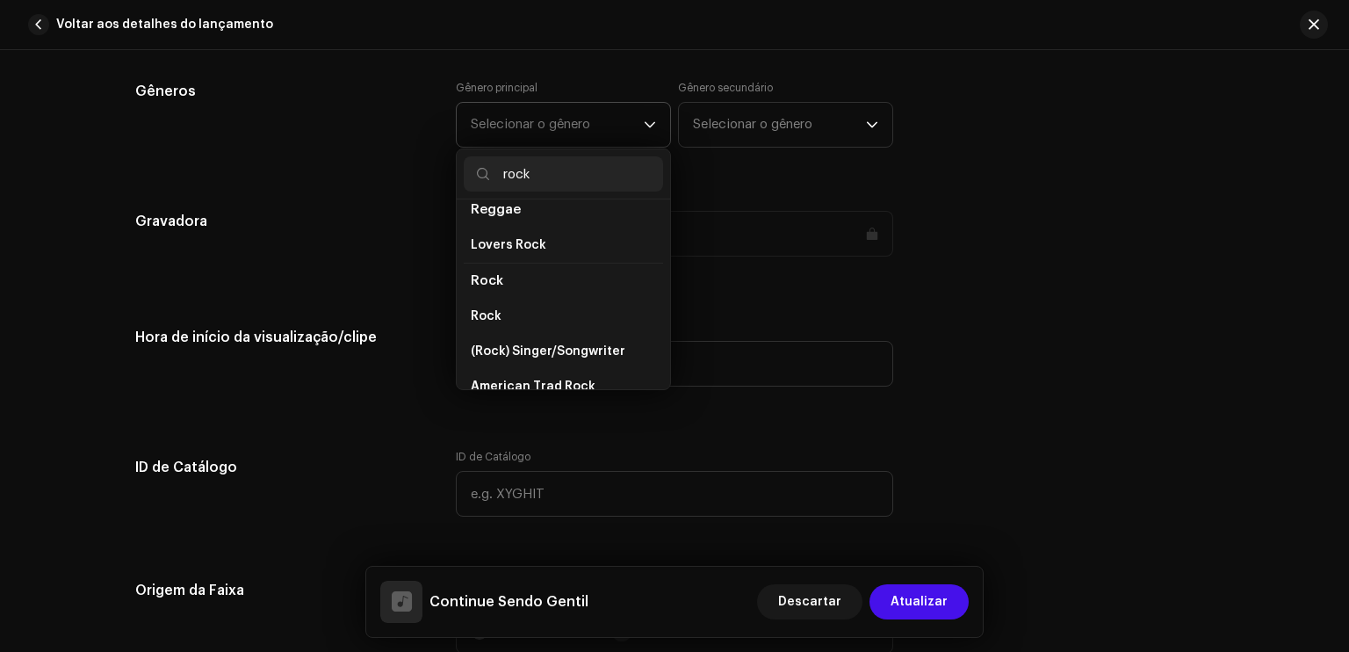
scroll to position [636, 0]
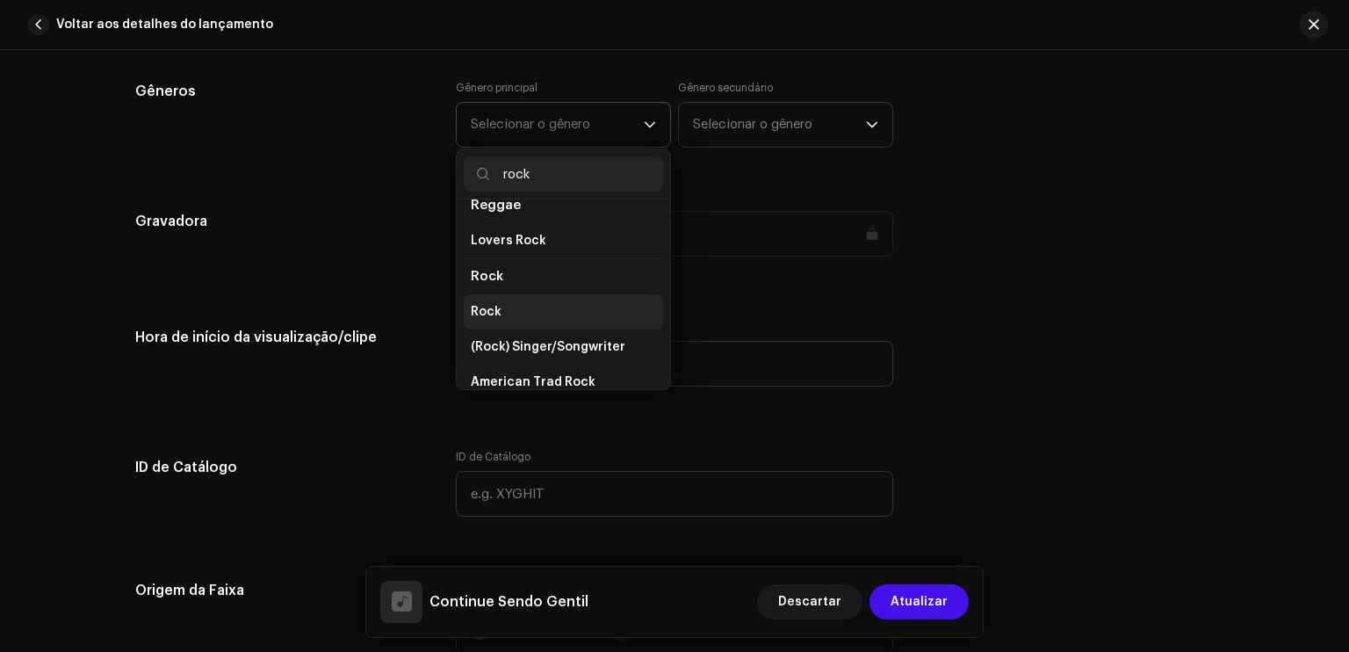
type input "rock"
click at [492, 309] on li "Rock" at bounding box center [563, 311] width 199 height 35
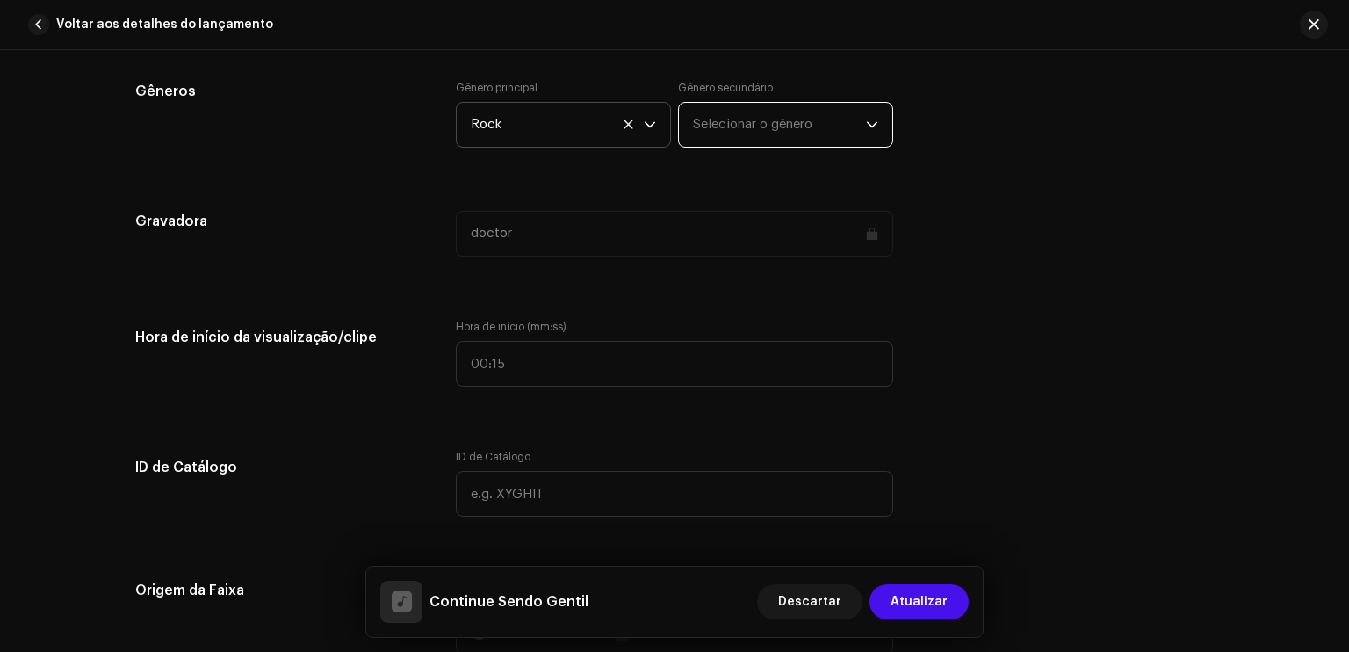
click at [727, 119] on span "Selecionar o gênero" at bounding box center [779, 125] width 173 height 44
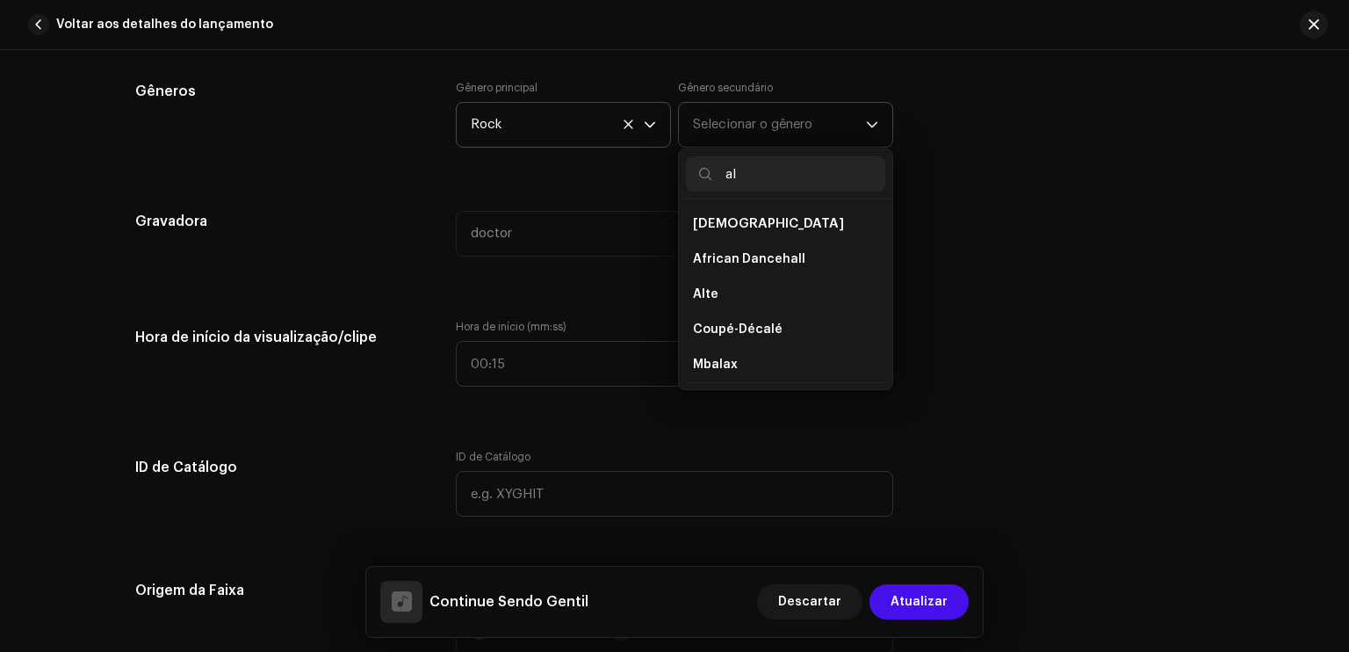
type input "a"
type input "p"
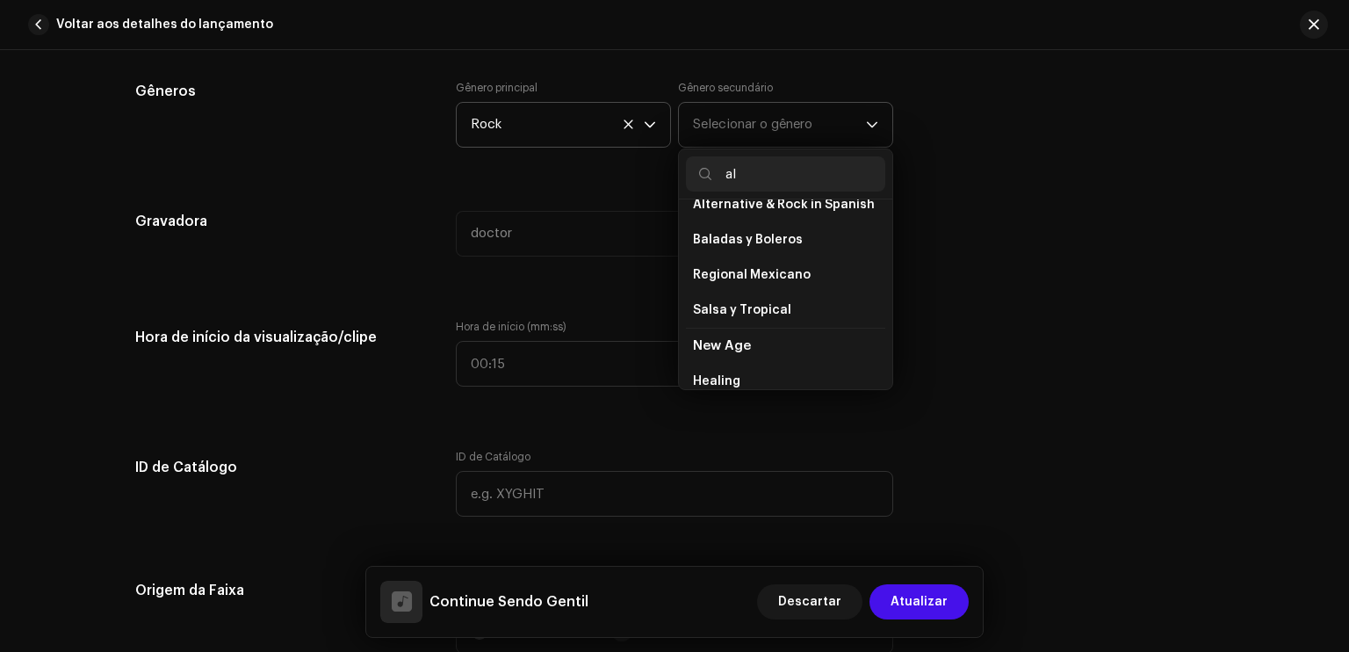
type input "a"
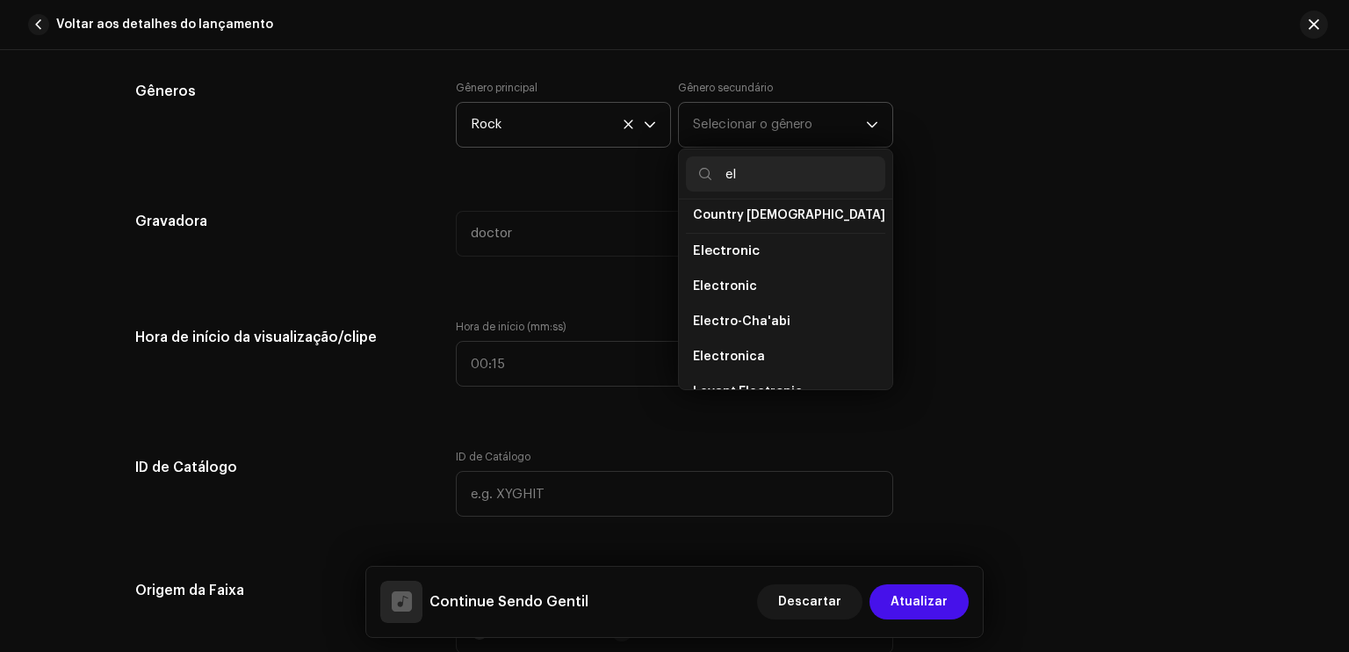
scroll to position [626, 0]
type input "el"
click at [815, 271] on li "Electronic" at bounding box center [785, 285] width 199 height 35
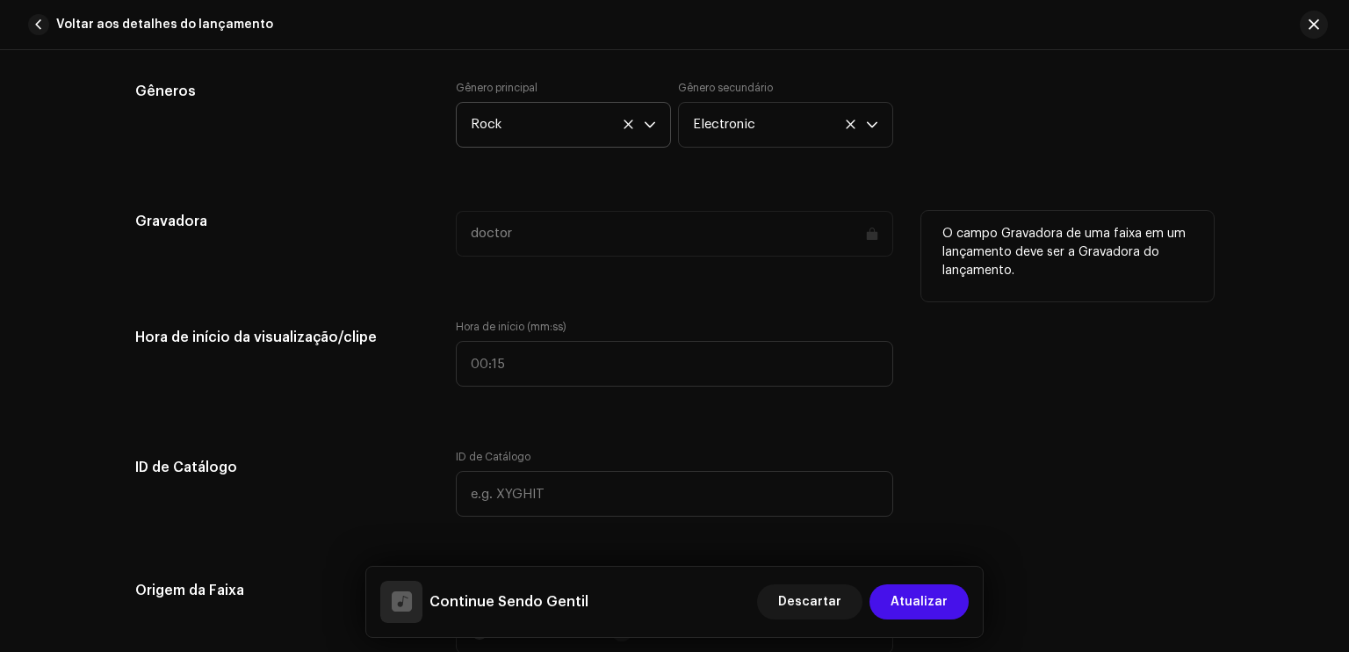
click at [735, 256] on div "doctor" at bounding box center [675, 234] width 438 height 46
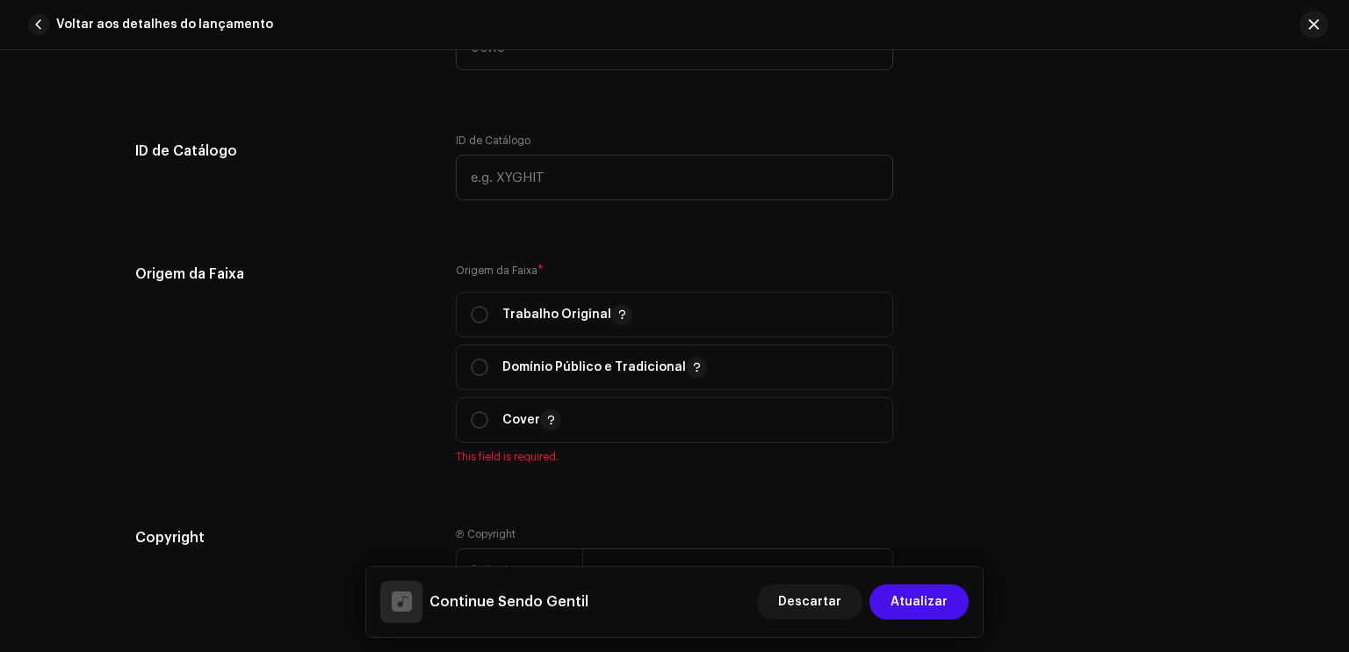
scroll to position [1791, 0]
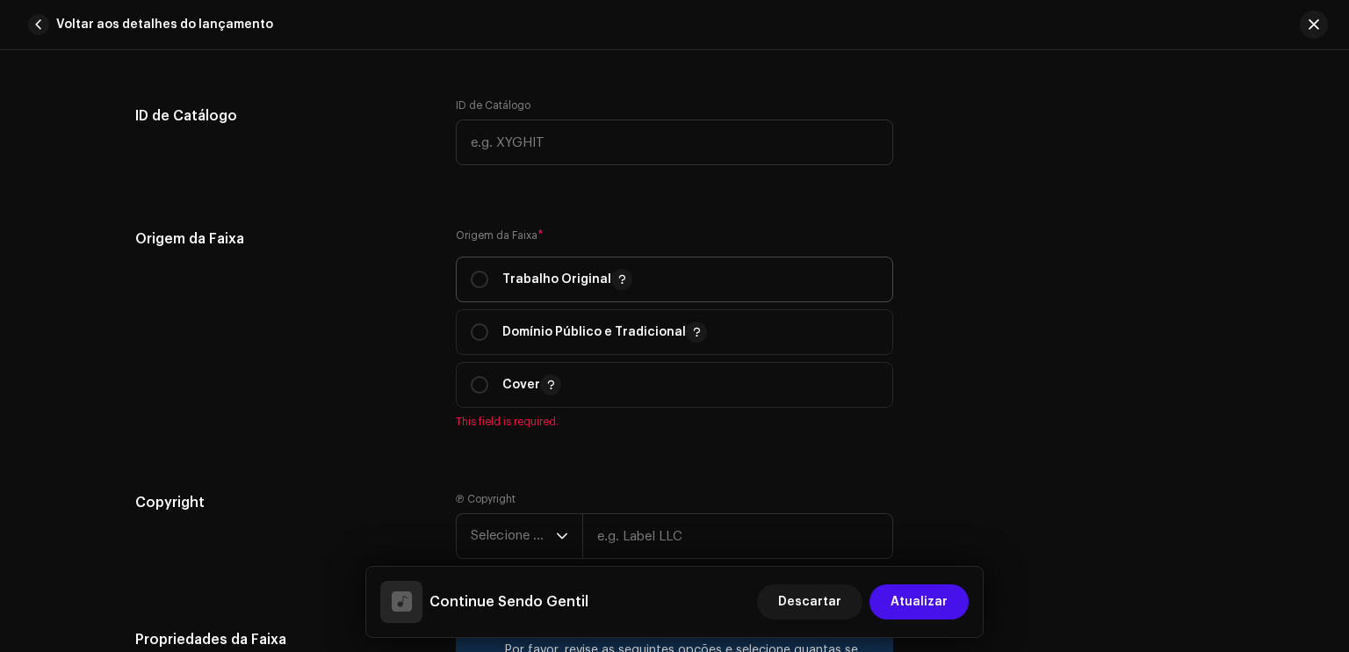
click at [550, 266] on span "Trabalho Original" at bounding box center [675, 279] width 408 height 44
radio input "true"
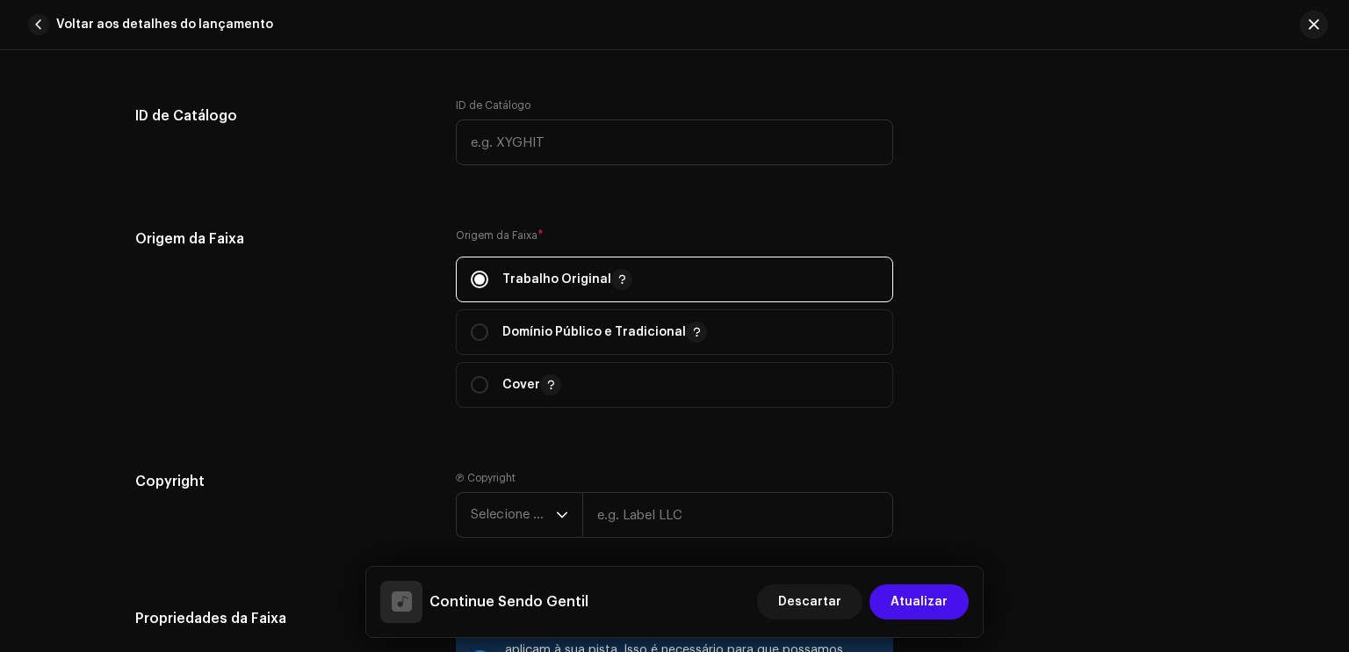
click at [689, 258] on p-togglebutton "Trabalho Original" at bounding box center [675, 280] width 438 height 46
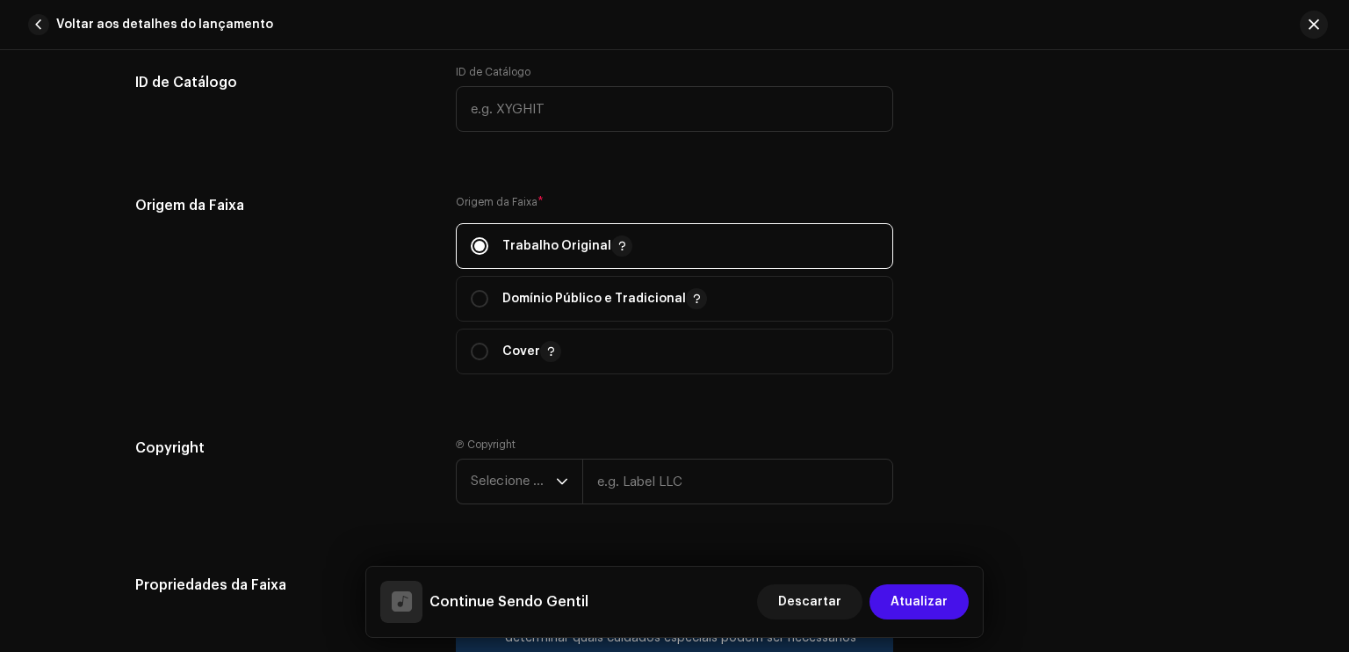
click at [754, 226] on div "Detalhes da faixa Complete o seguinte para finalizar sua faixa. 1 de 3 Adiciona…" at bounding box center [674, 132] width 1135 height 3731
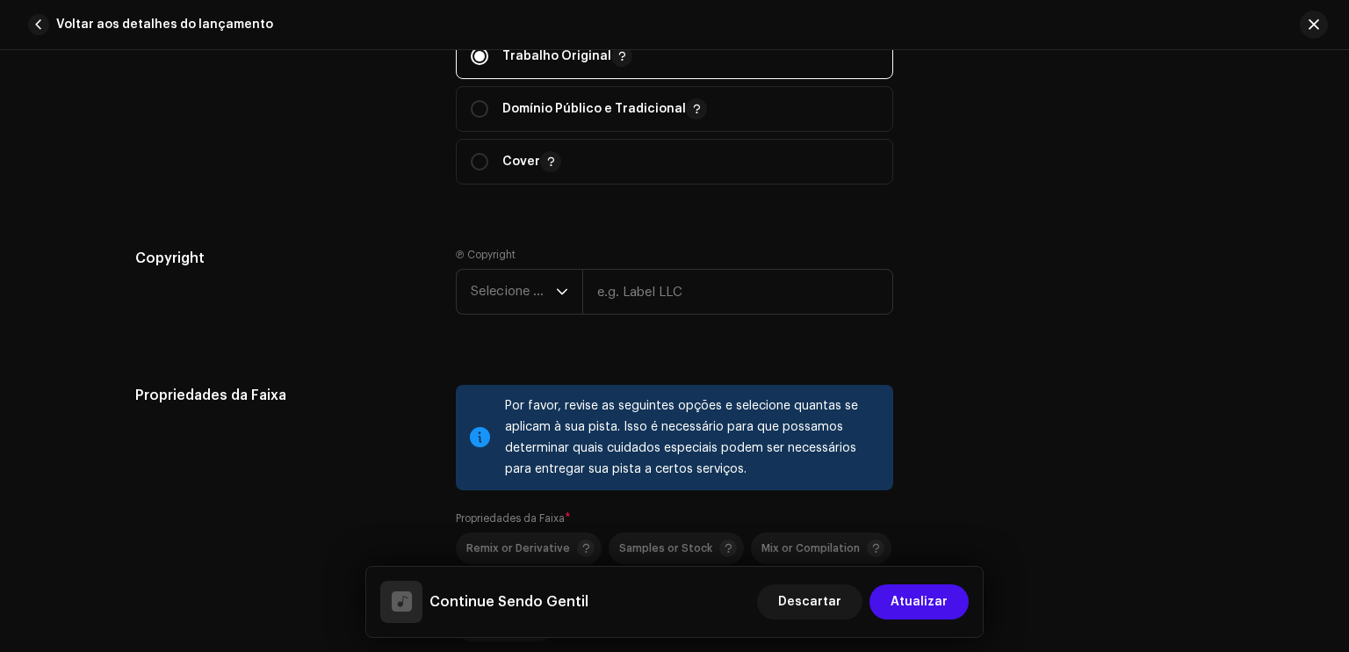
scroll to position [2073, 0]
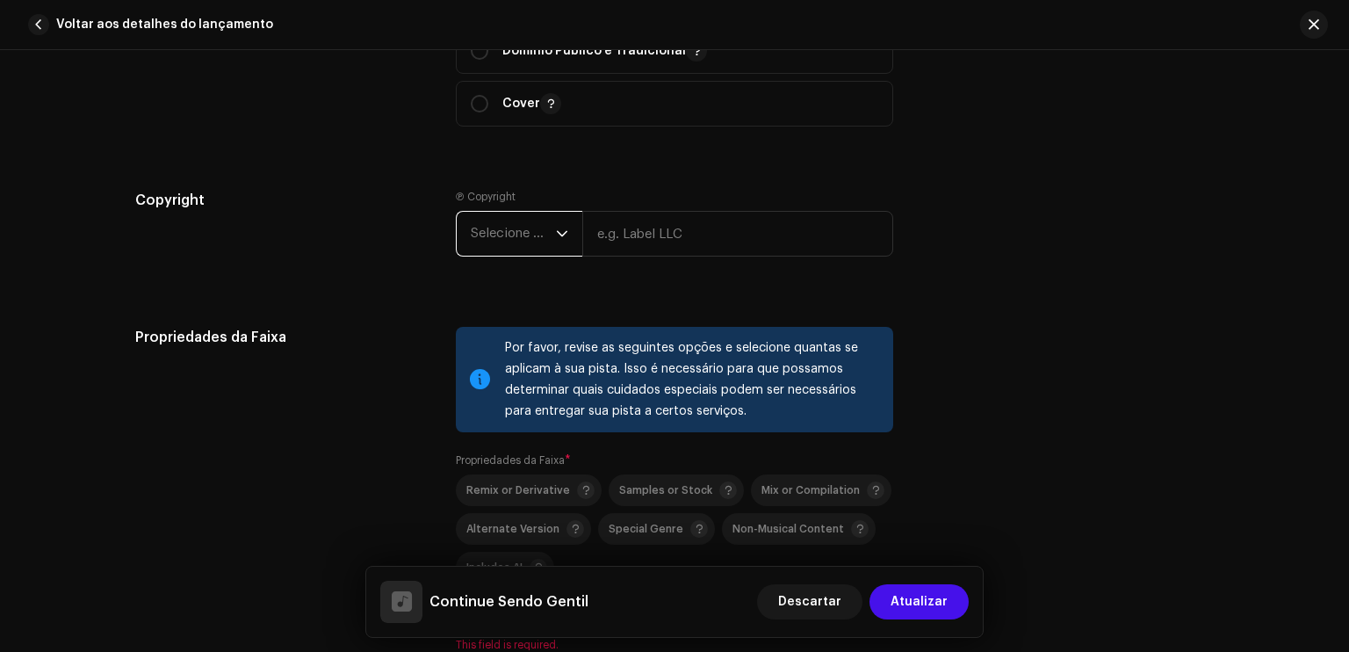
click at [538, 221] on span "Selecione o ano" at bounding box center [513, 234] width 85 height 44
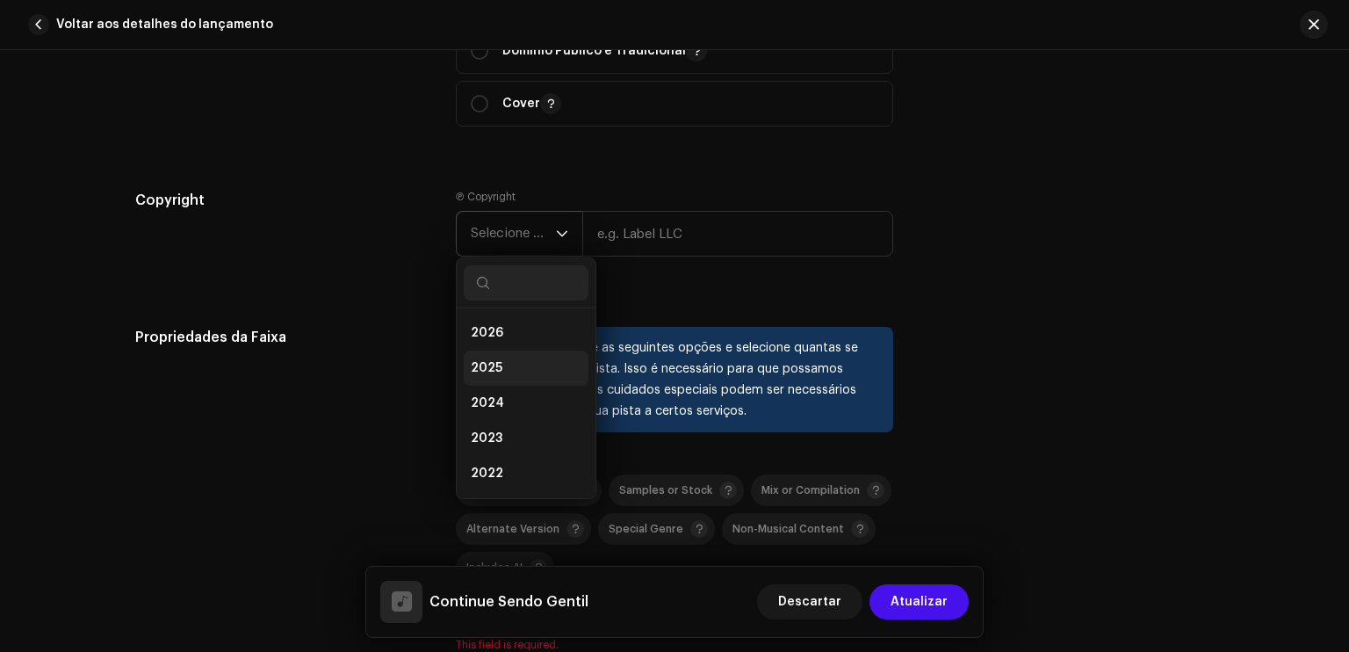
click at [499, 378] on li "2025" at bounding box center [526, 368] width 125 height 35
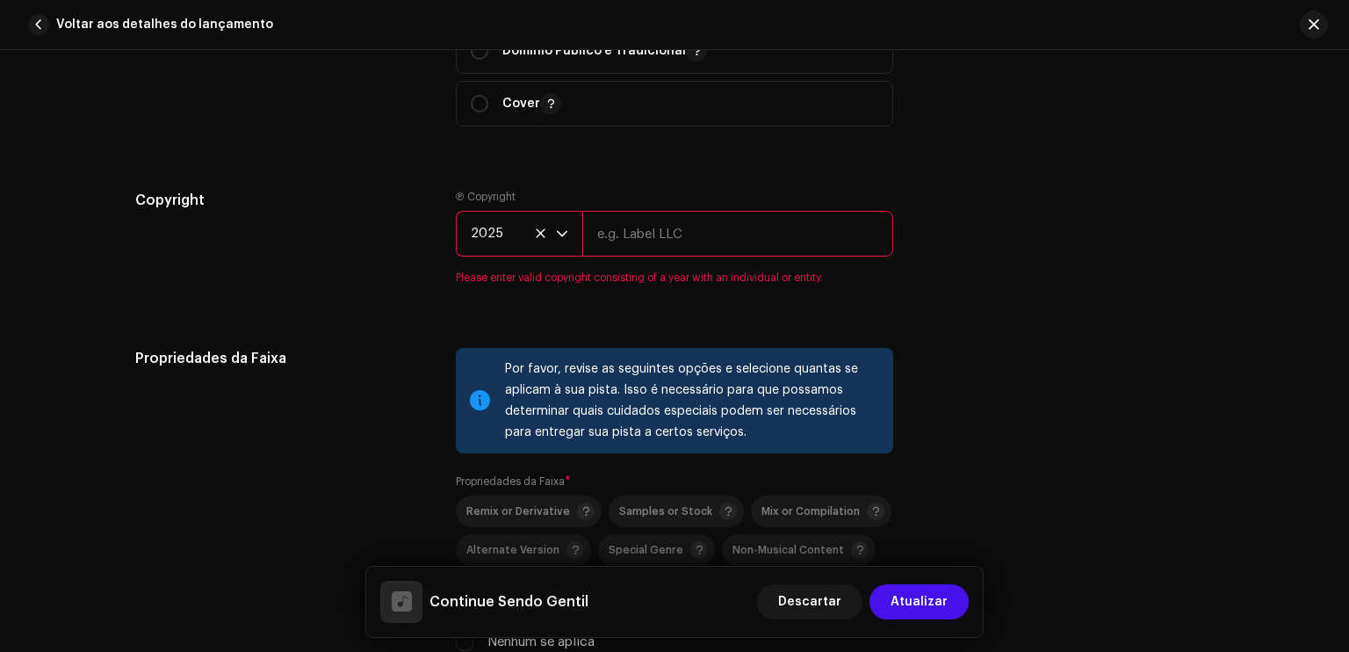
click at [622, 257] on input "text" at bounding box center [737, 234] width 311 height 46
type input "doctor"
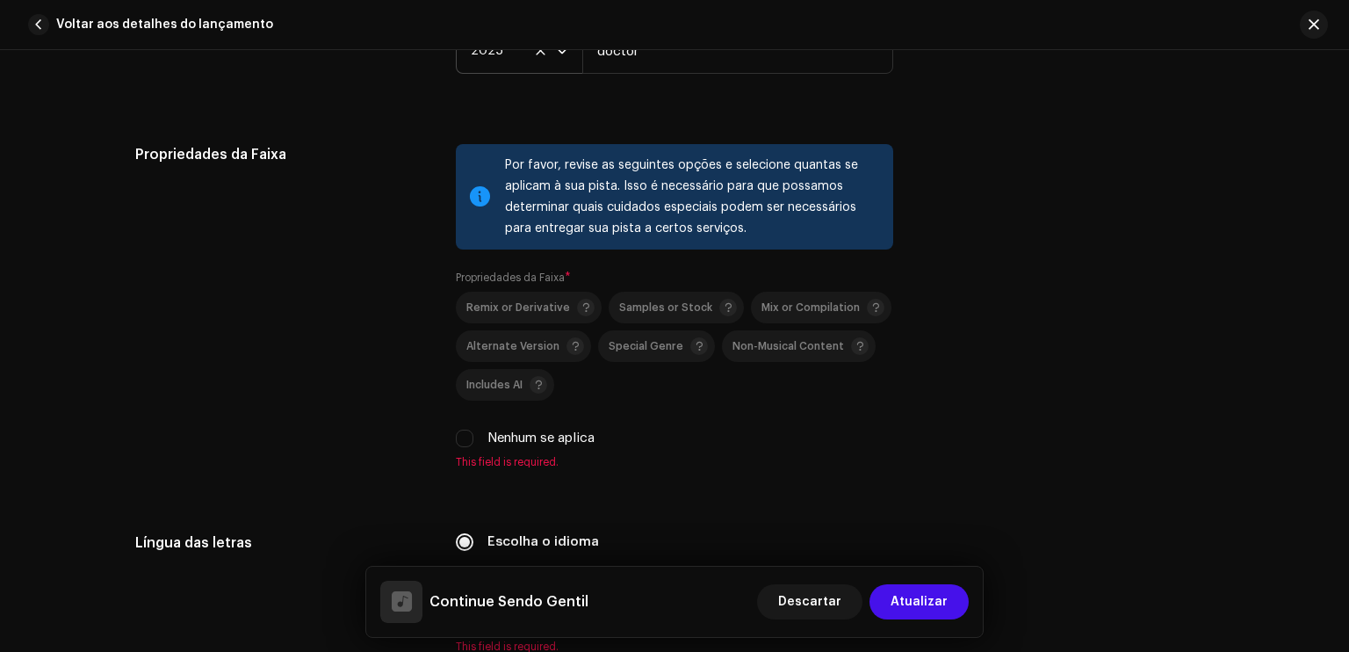
scroll to position [2354, 0]
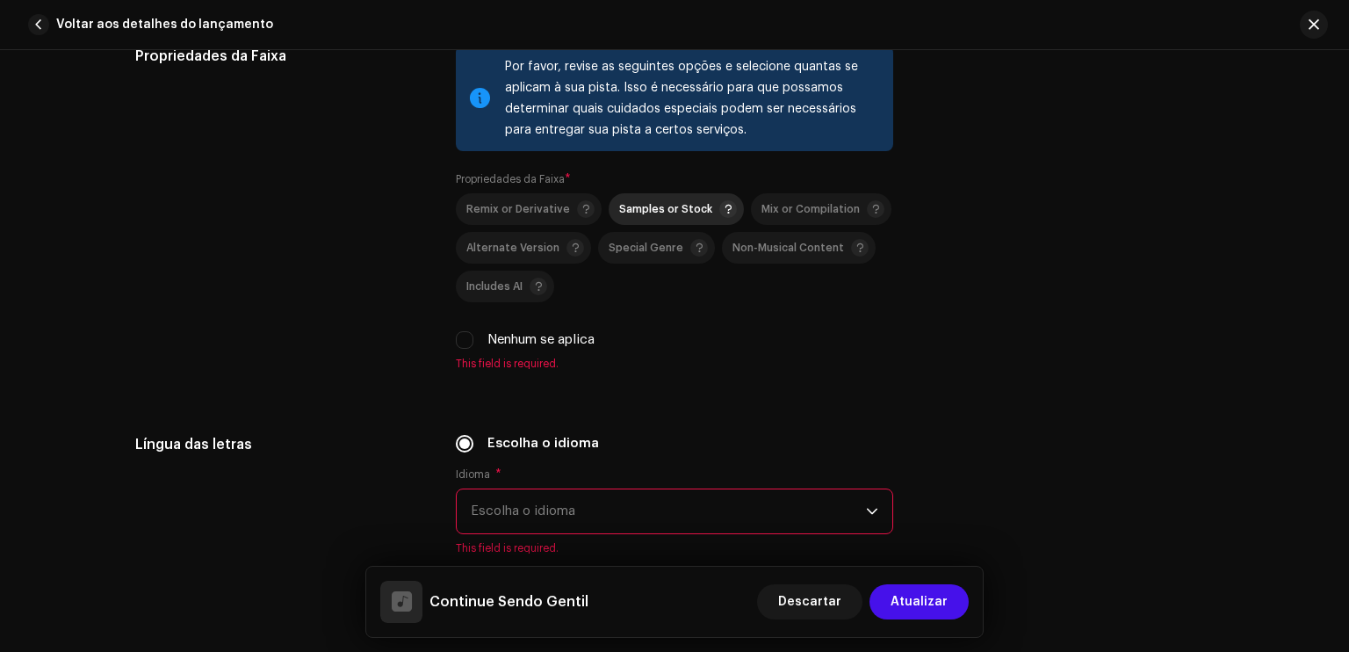
click at [671, 213] on span "Samples or Stock" at bounding box center [665, 209] width 93 height 11
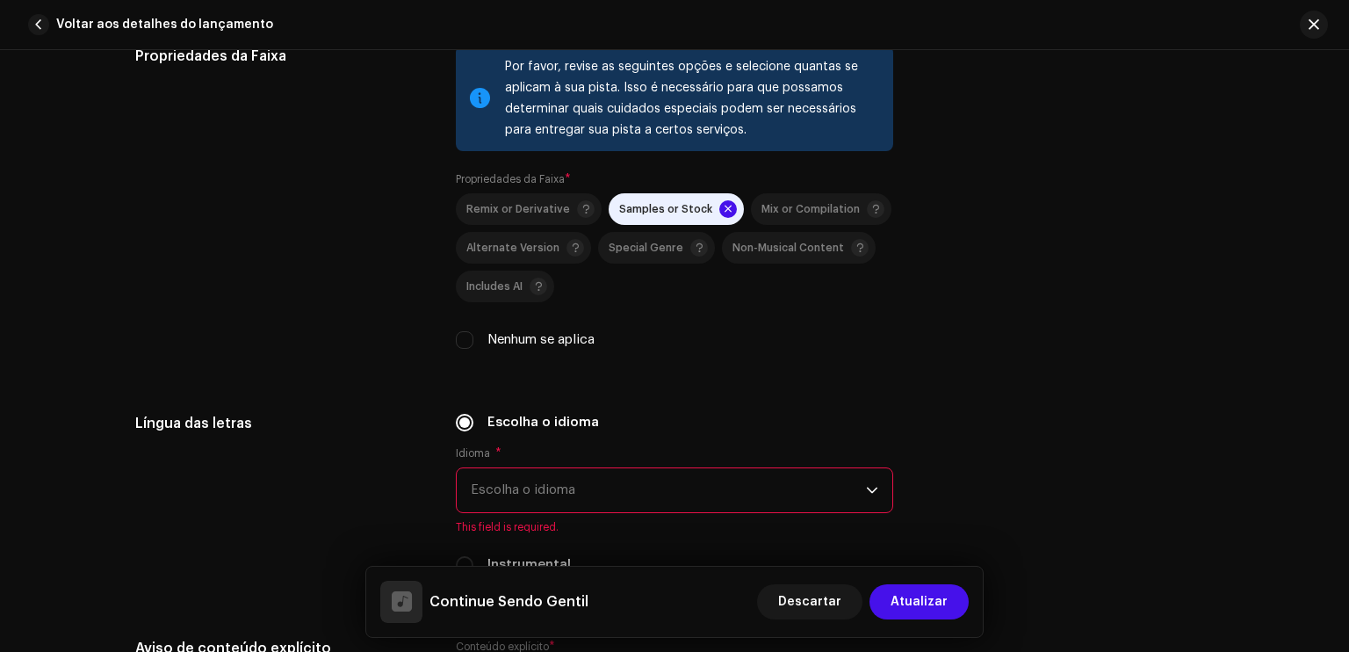
click at [720, 212] on span at bounding box center [729, 209] width 18 height 18
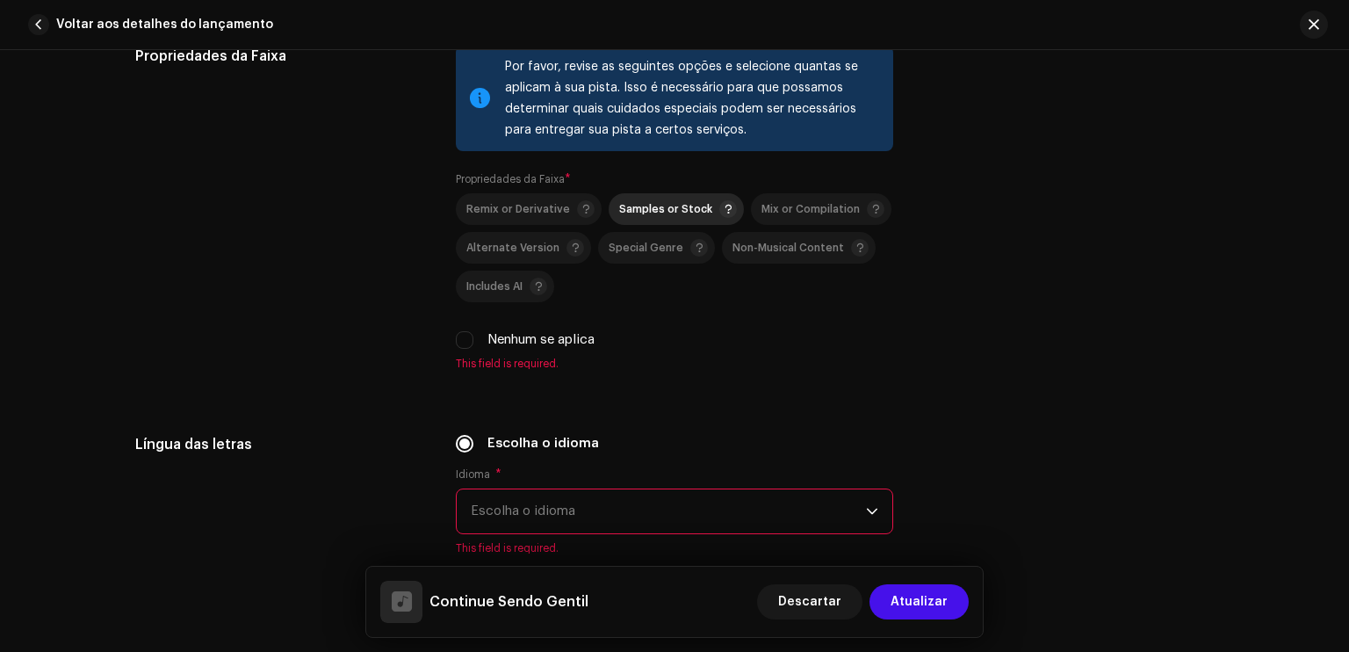
click at [684, 215] on span "Samples or Stock" at bounding box center [665, 209] width 93 height 11
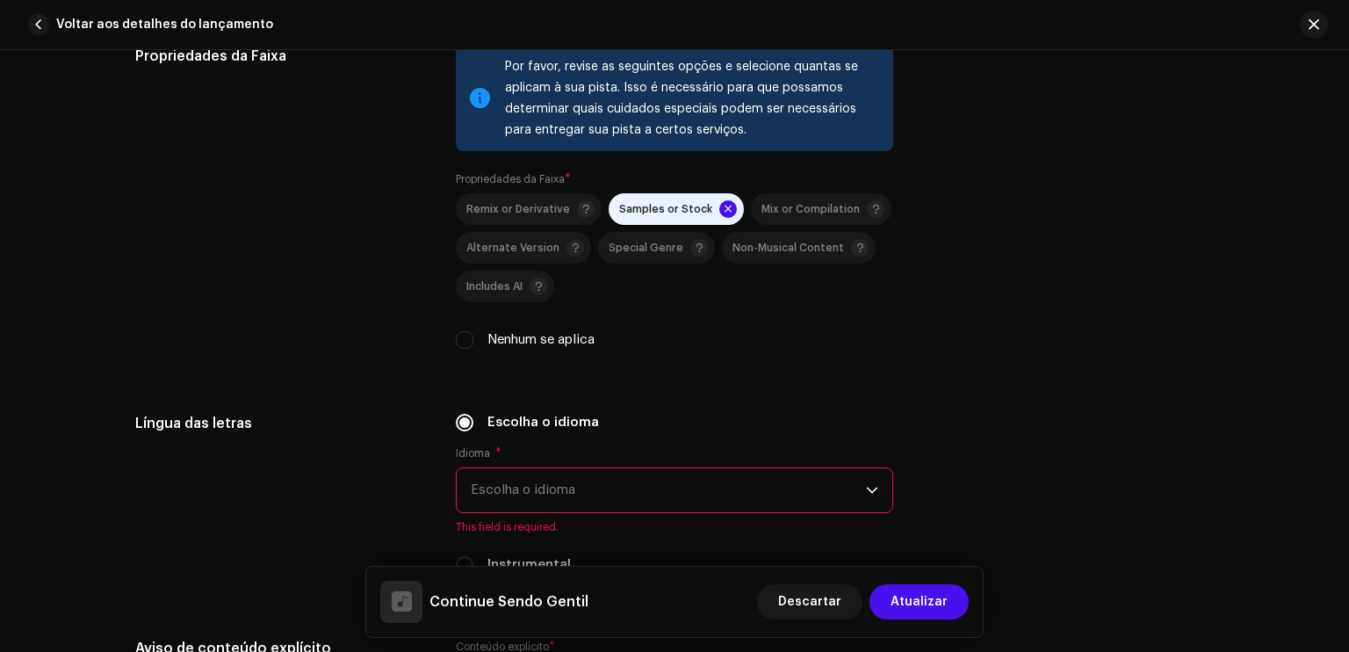
click at [720, 213] on span at bounding box center [729, 209] width 18 height 18
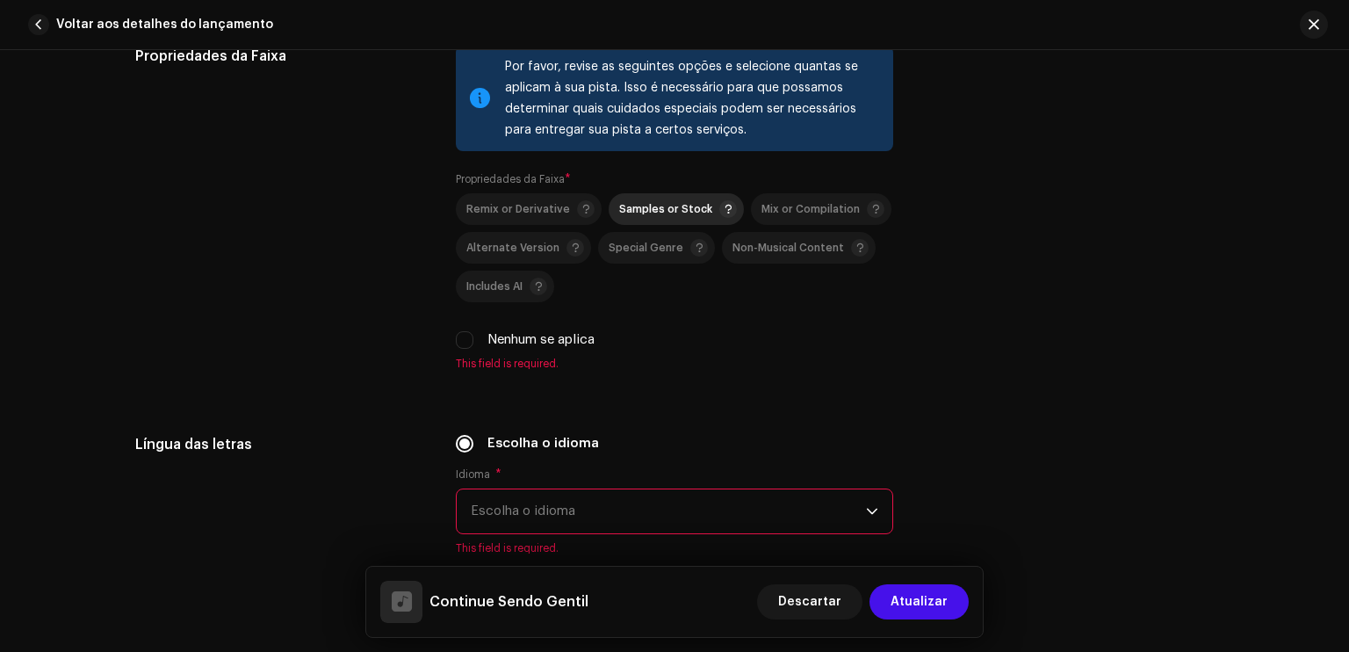
click at [671, 210] on span "Samples or Stock" at bounding box center [665, 209] width 93 height 11
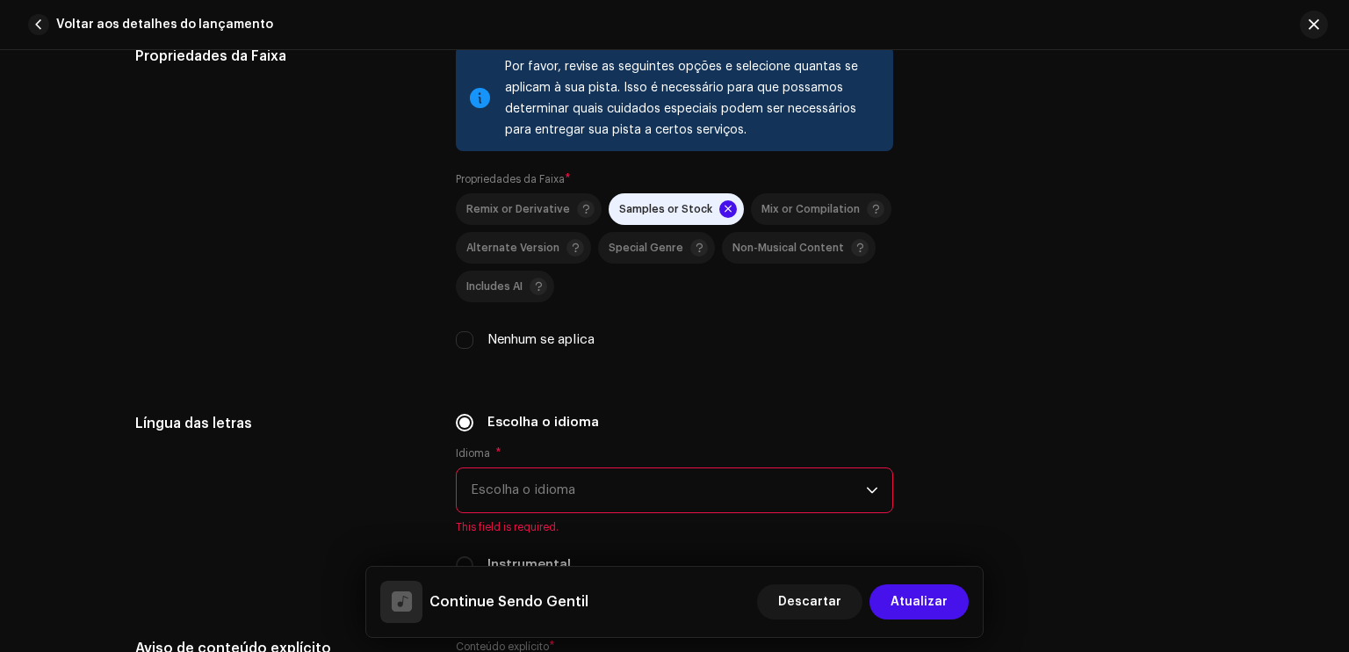
click at [710, 302] on p-selectbutton "Remix or Derivative Samples or Stock Mix or Compilation Alternate Version Speci…" at bounding box center [675, 247] width 438 height 109
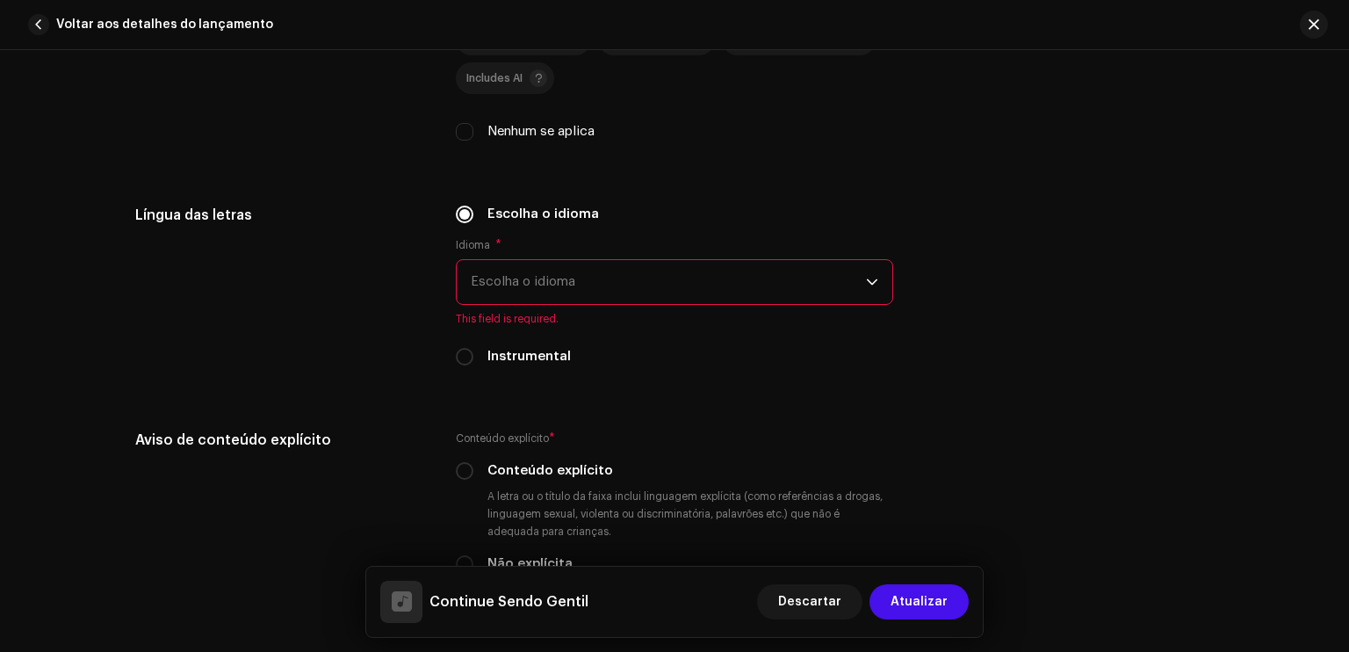
scroll to position [2565, 0]
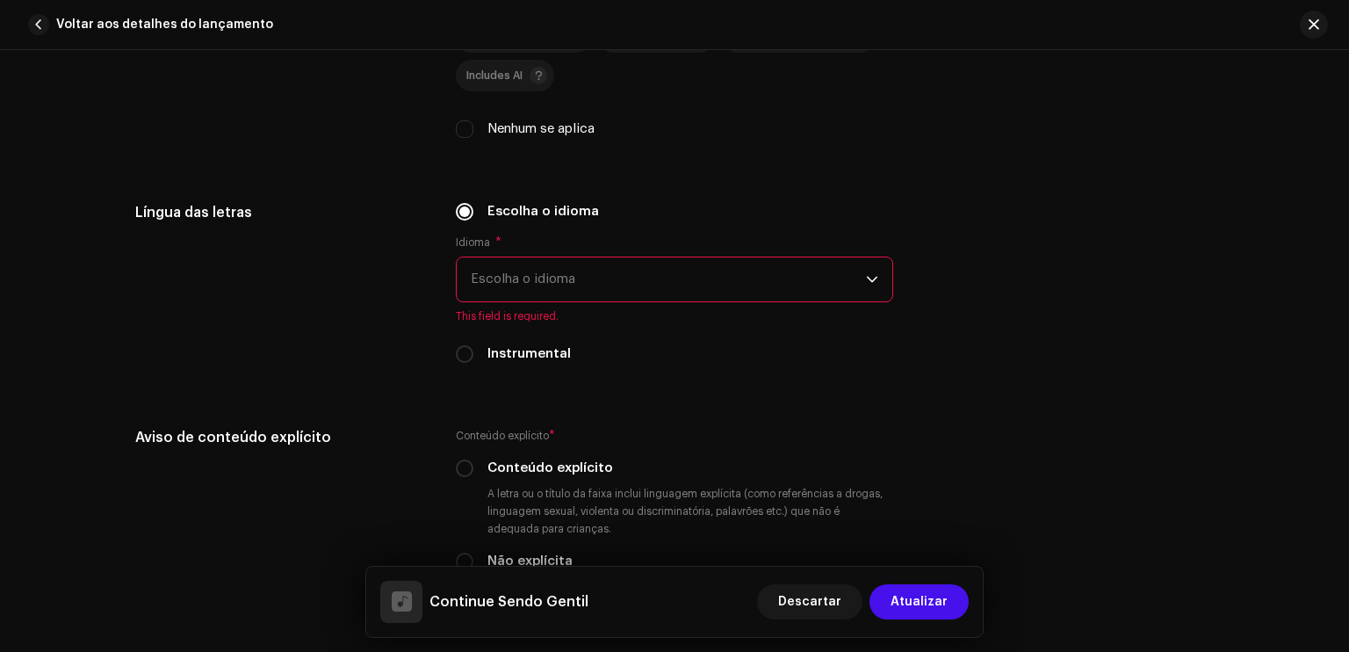
click at [614, 278] on span "Escolha o idioma" at bounding box center [668, 279] width 395 height 44
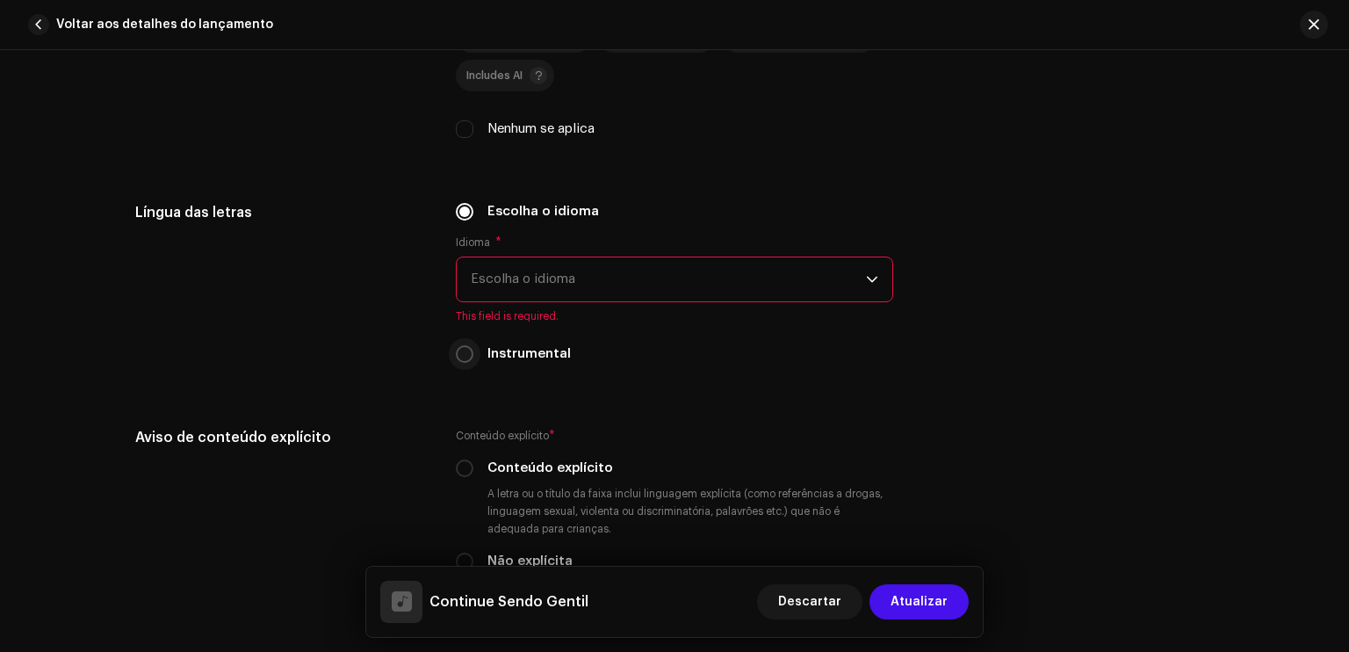
click at [467, 358] on input "Instrumental" at bounding box center [465, 354] width 18 height 18
radio input "true"
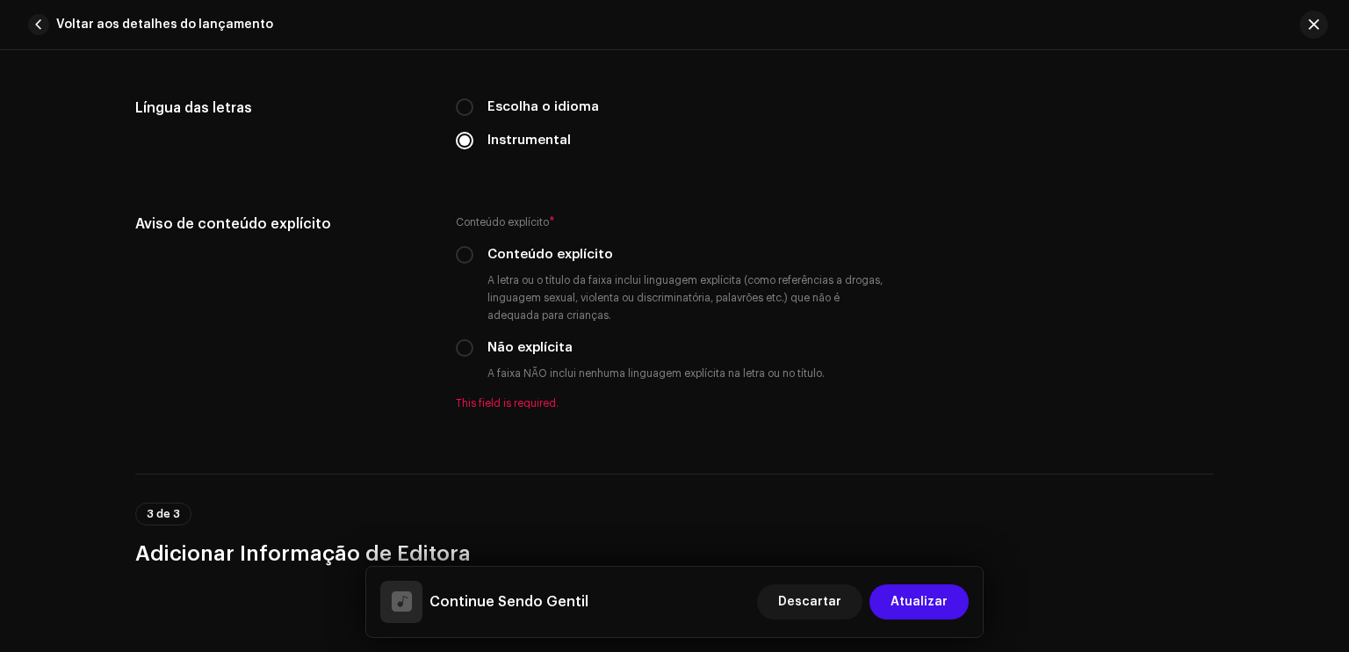
scroll to position [2670, 0]
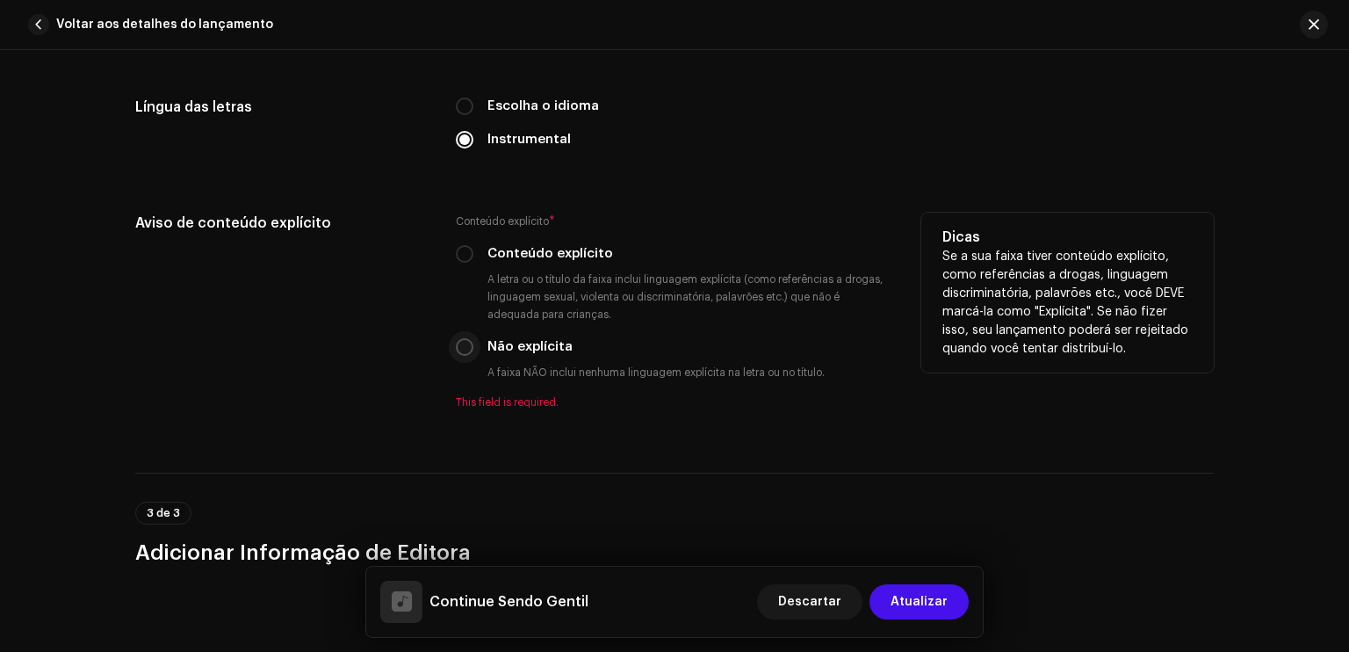
click at [456, 350] on input "Não explícita" at bounding box center [465, 347] width 18 height 18
radio input "true"
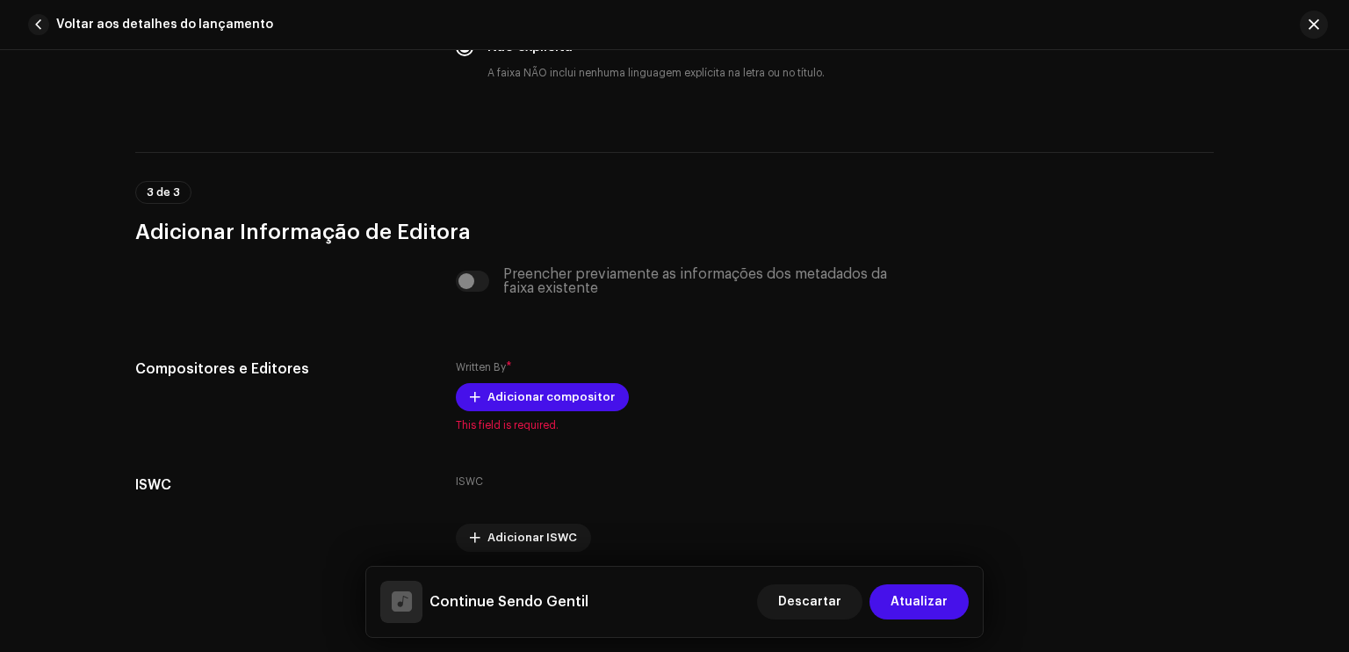
scroll to position [3021, 0]
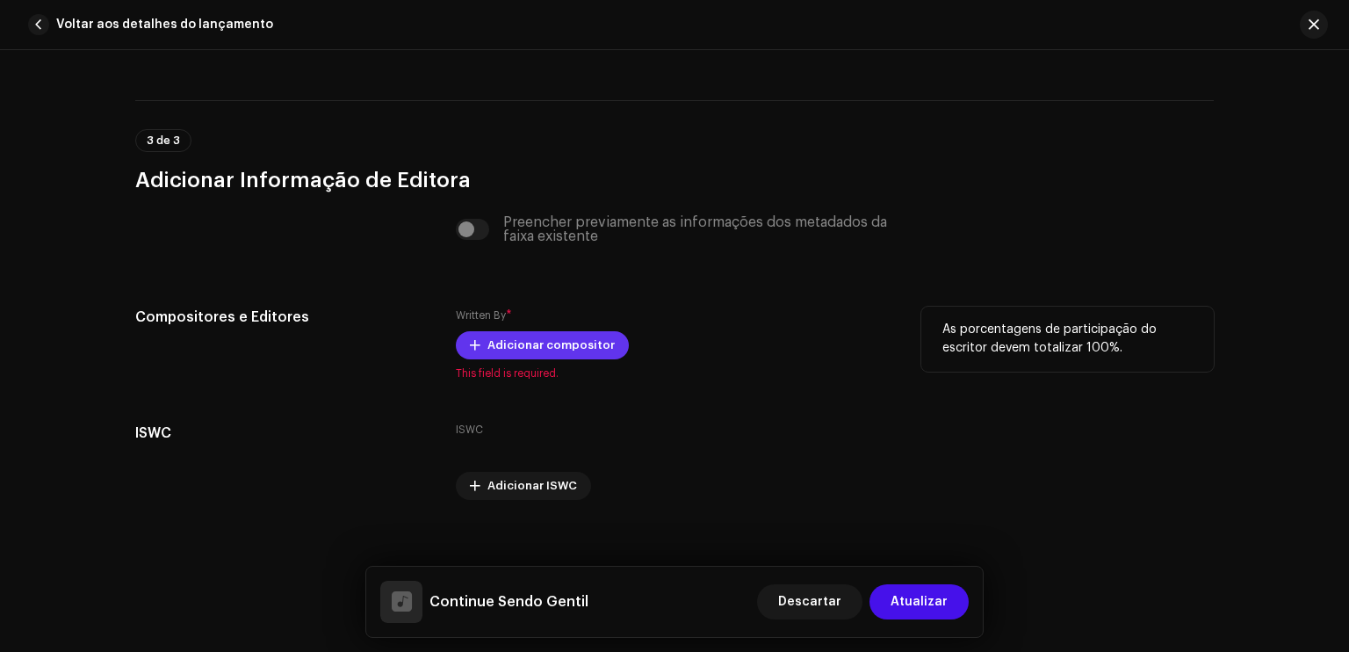
click at [549, 357] on span "Adicionar compositor" at bounding box center [551, 345] width 127 height 35
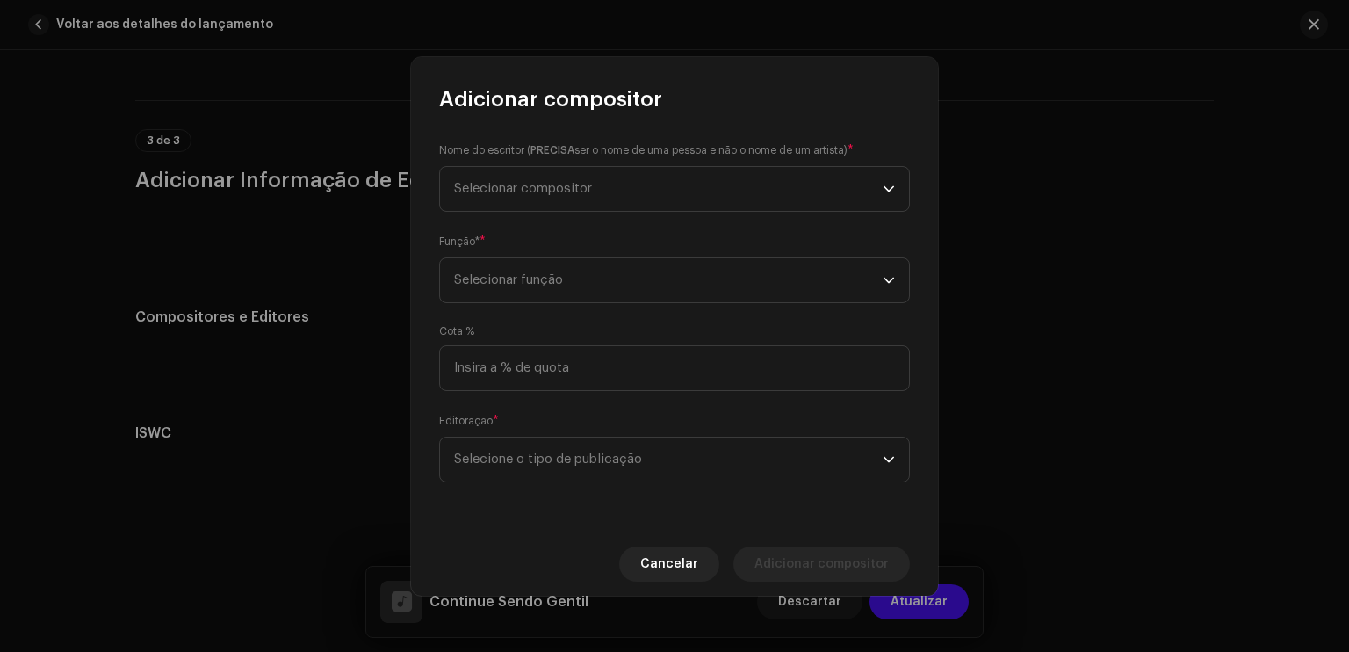
click at [657, 400] on div "Nome do escritor ( PRECISA ser o nome de uma pessoa e não o nome de um artista)…" at bounding box center [674, 322] width 527 height 418
click at [650, 579] on button "Cancelar" at bounding box center [669, 563] width 100 height 35
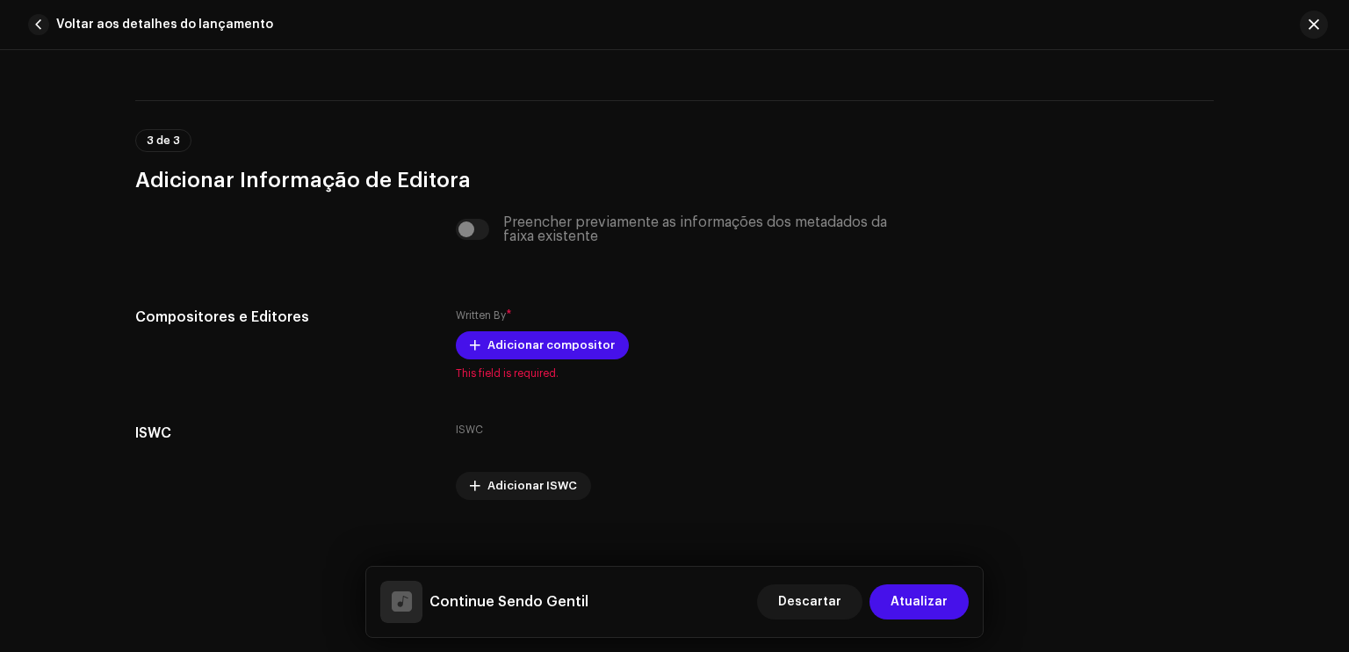
drag, startPoint x: 452, startPoint y: 238, endPoint x: 470, endPoint y: 230, distance: 19.3
click at [470, 230] on div "Preencher previamente as informações dos metadados da faixa existente" at bounding box center [675, 229] width 438 height 28
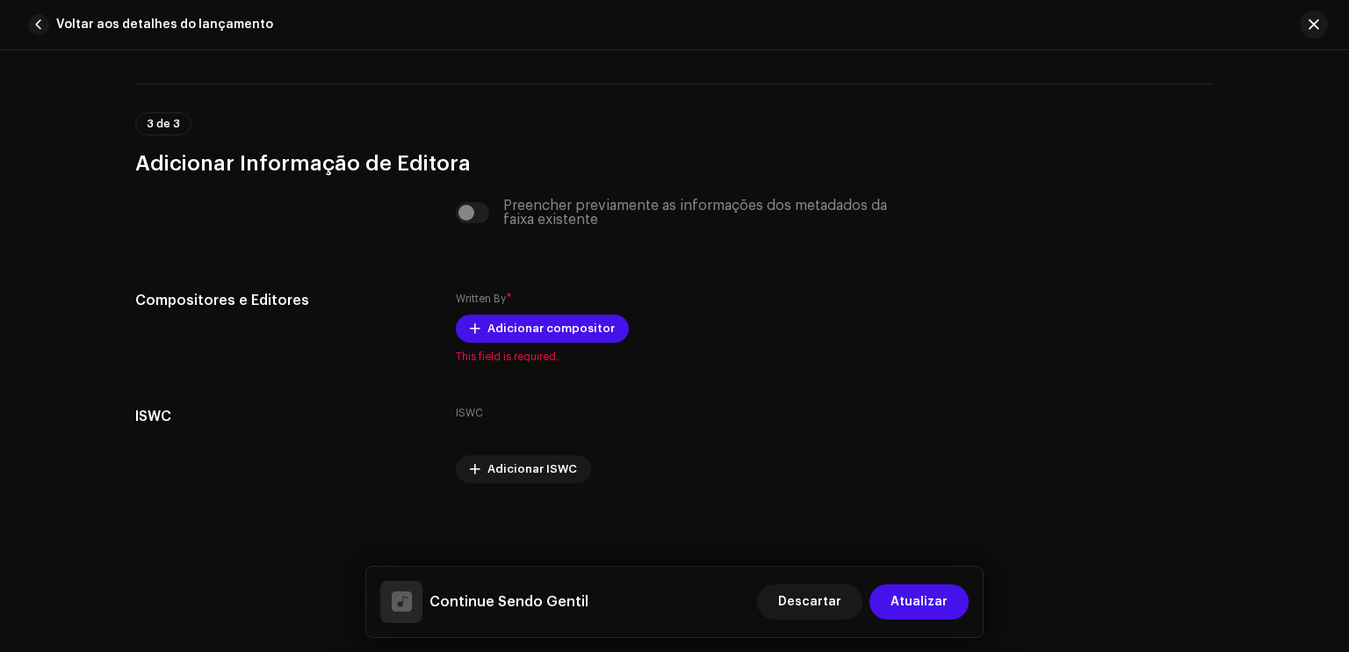
scroll to position [3041, 0]
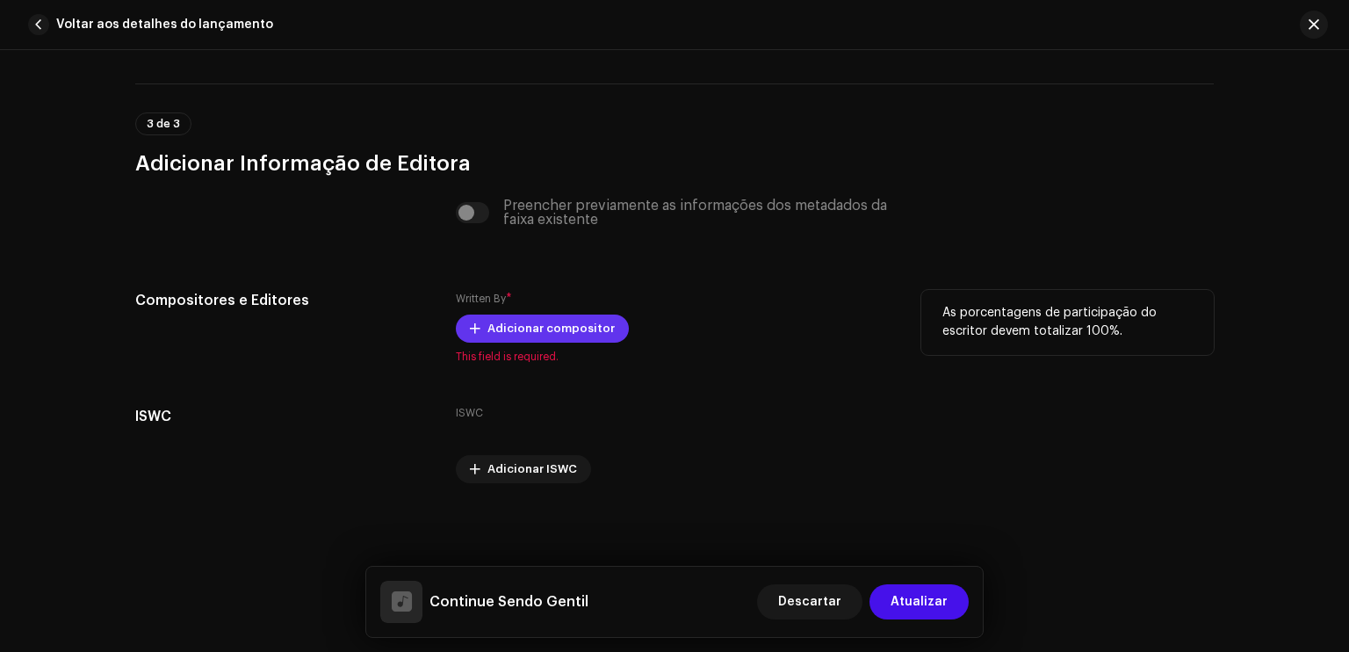
click at [474, 329] on span at bounding box center [475, 329] width 11 height 14
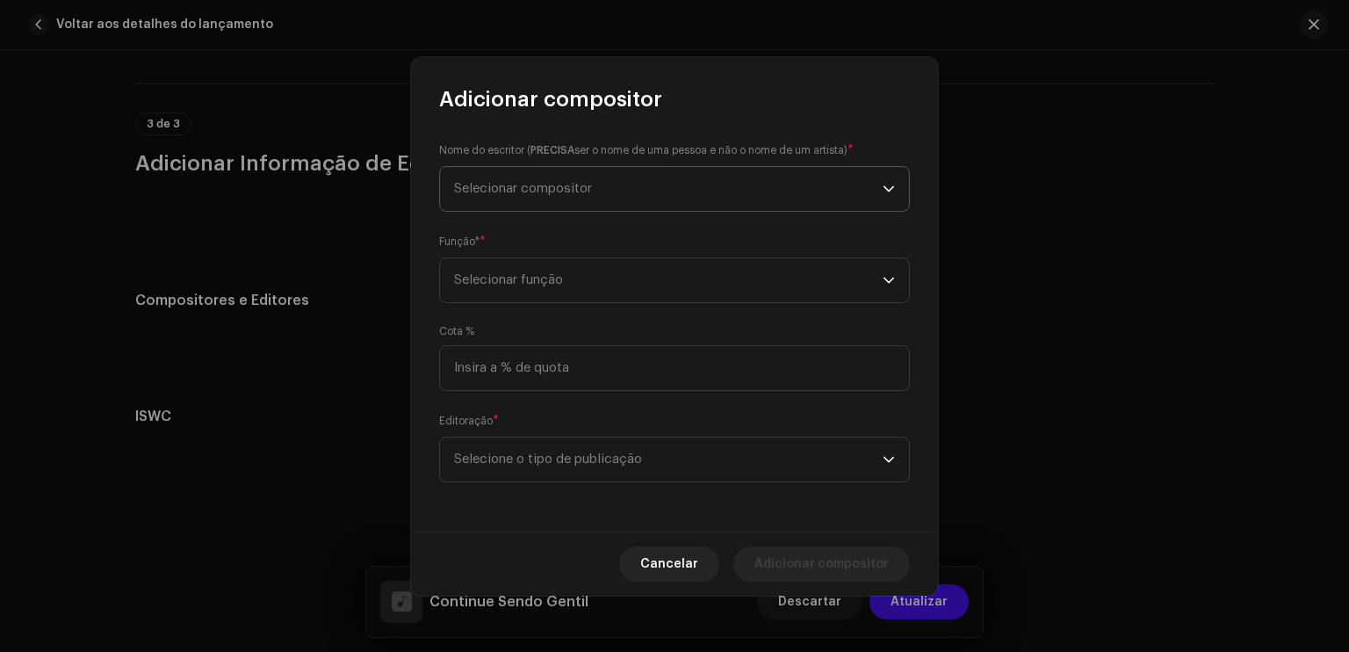
click at [547, 186] on span "Selecionar compositor" at bounding box center [523, 188] width 138 height 13
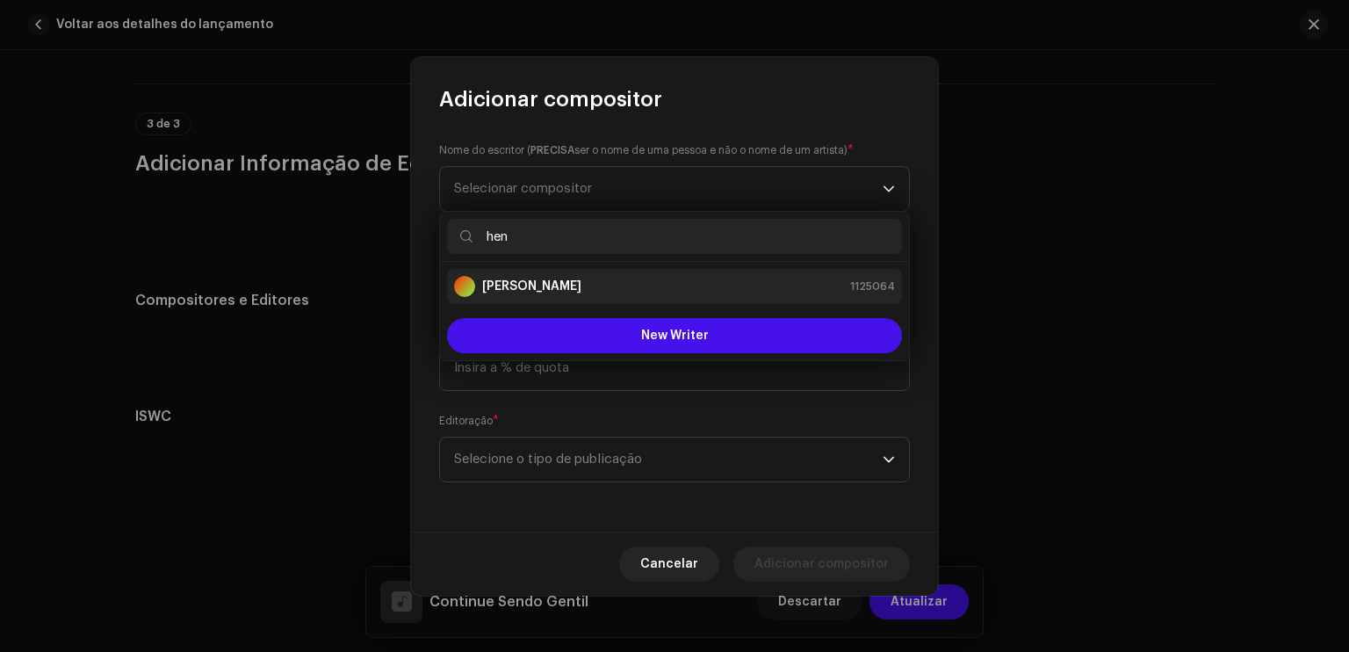
type input "hen"
click at [594, 280] on div "[PERSON_NAME] 1125064" at bounding box center [674, 286] width 441 height 21
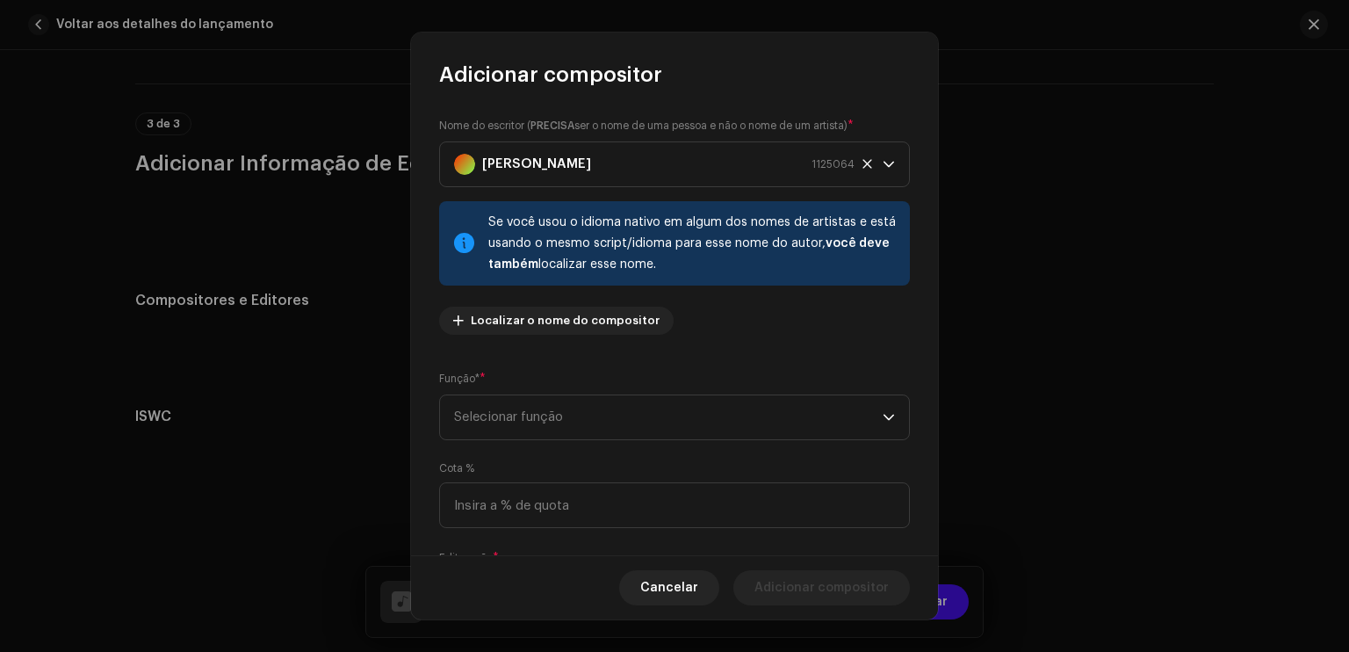
click at [788, 327] on div "Nome do escritor ( PRECISA ser o nome de uma pessoa e não o nome de um artista)…" at bounding box center [674, 233] width 471 height 232
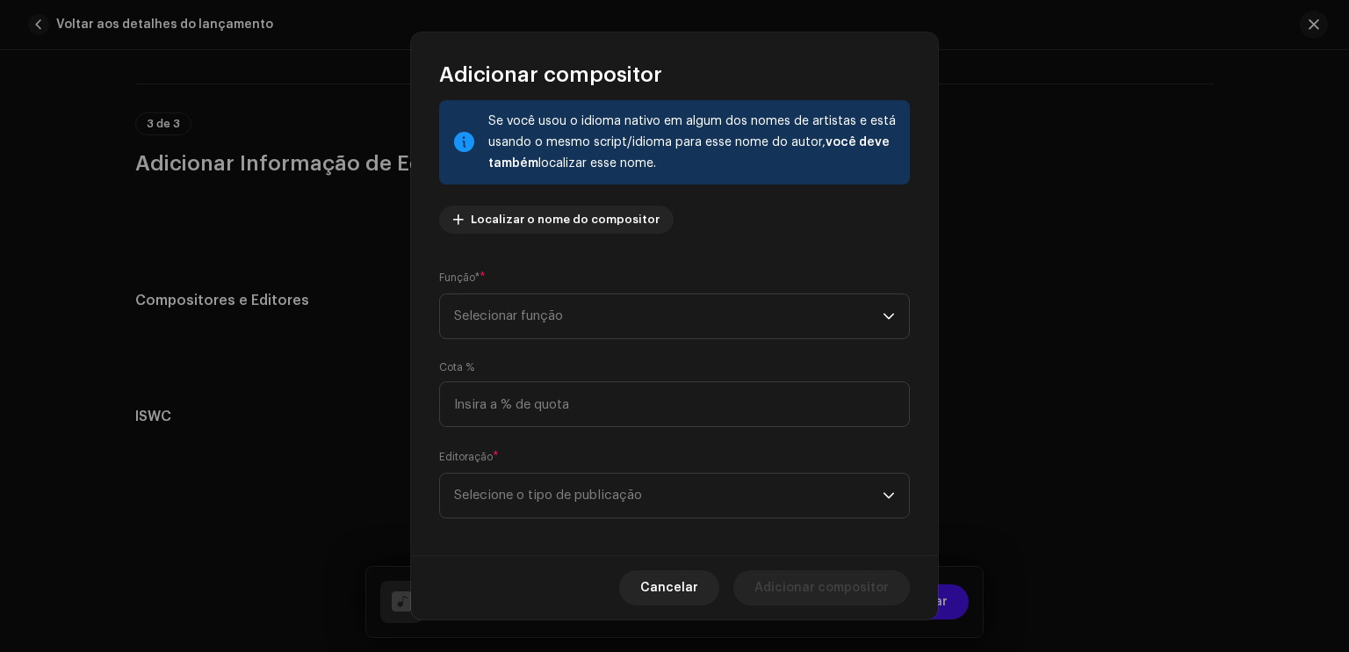
scroll to position [112, 0]
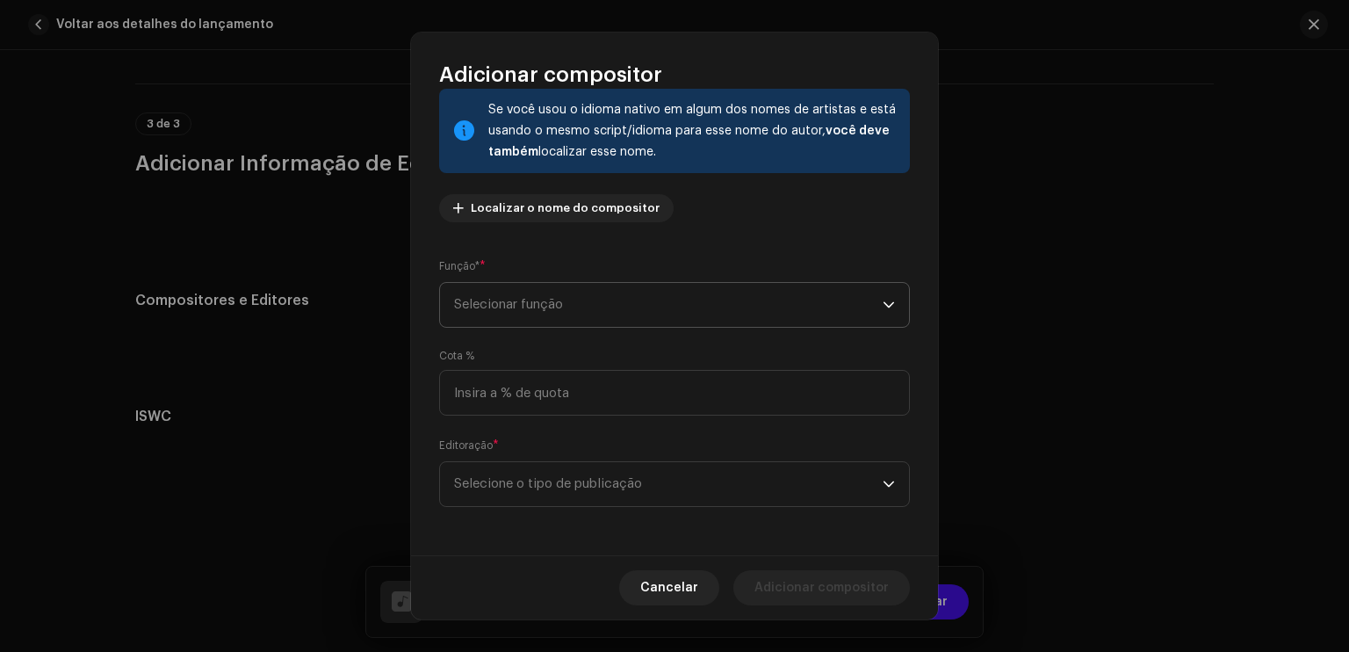
click at [766, 291] on span "Selecionar função" at bounding box center [668, 305] width 429 height 44
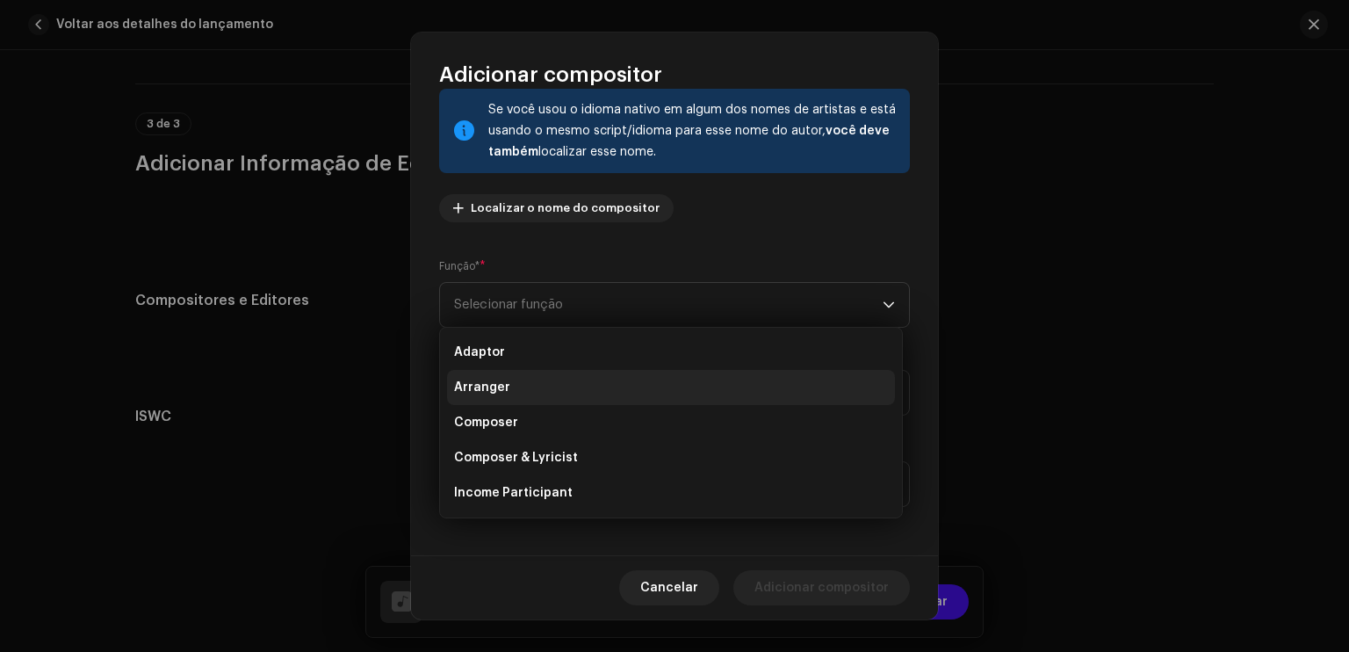
click at [549, 378] on li "Arranger" at bounding box center [671, 387] width 448 height 35
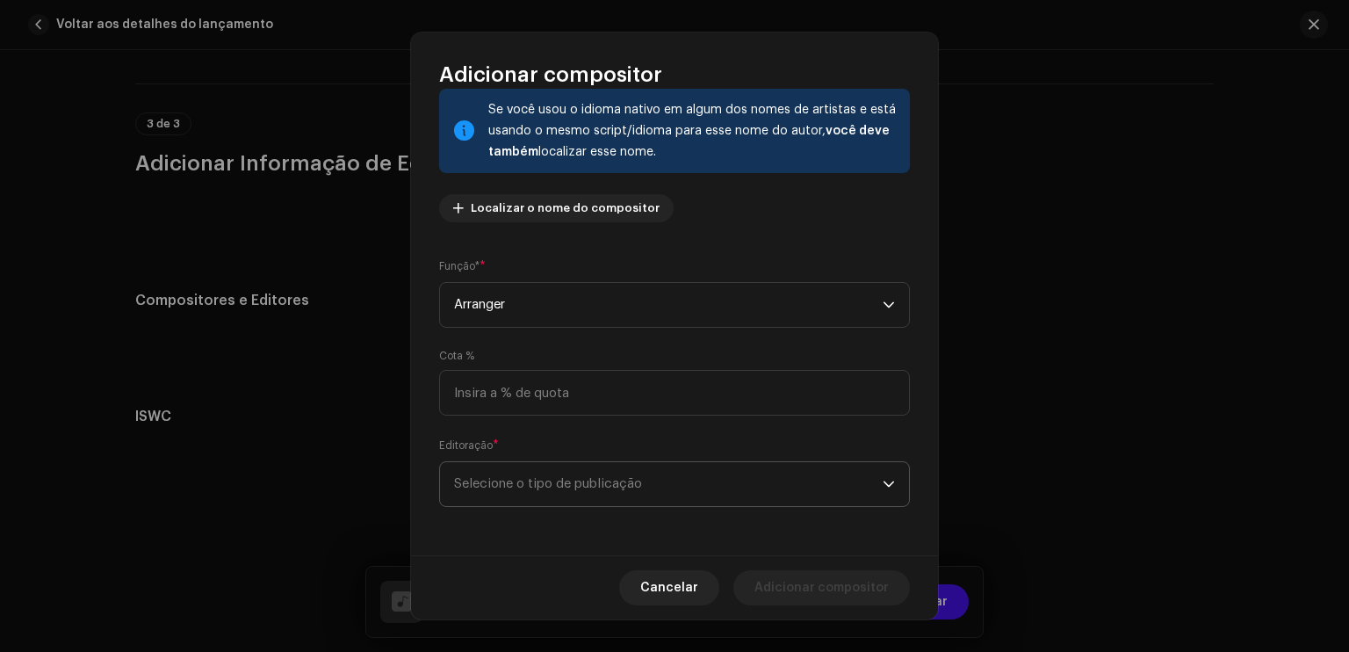
click at [562, 480] on span "Selecione o tipo de publicação" at bounding box center [668, 484] width 429 height 44
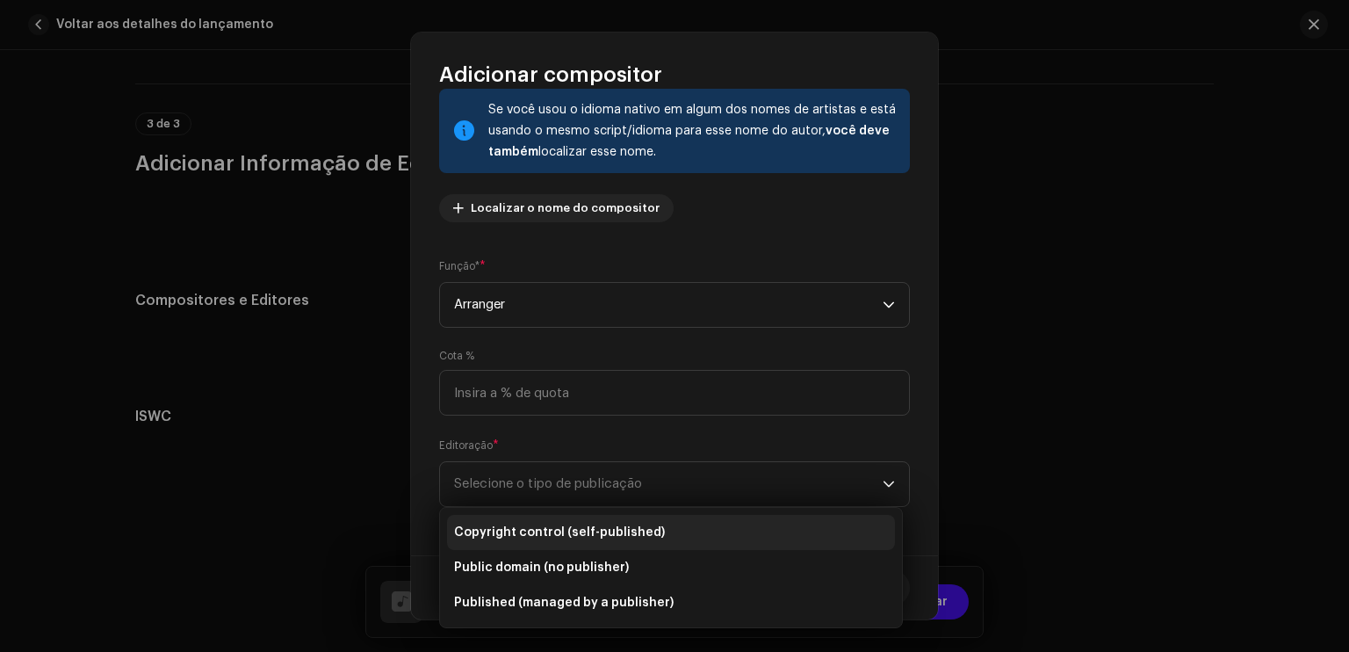
click at [559, 520] on li "Copyright control (self-published)" at bounding box center [671, 532] width 448 height 35
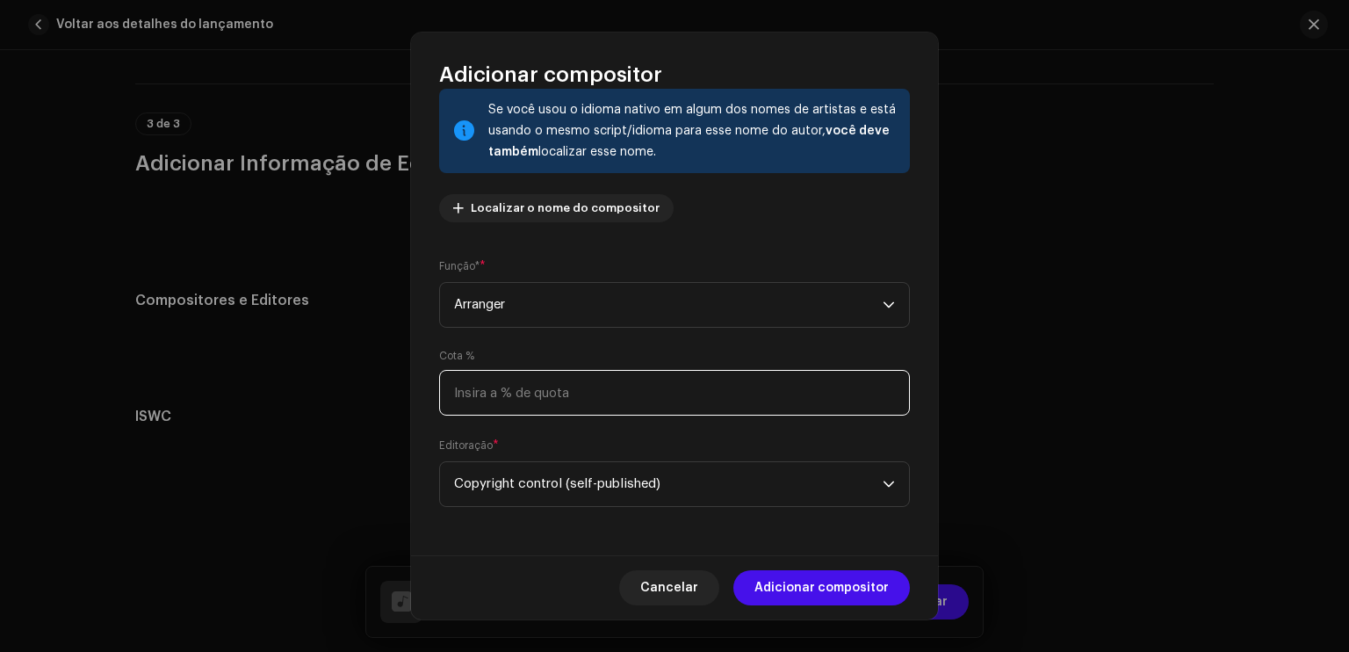
click at [583, 396] on input at bounding box center [674, 393] width 471 height 46
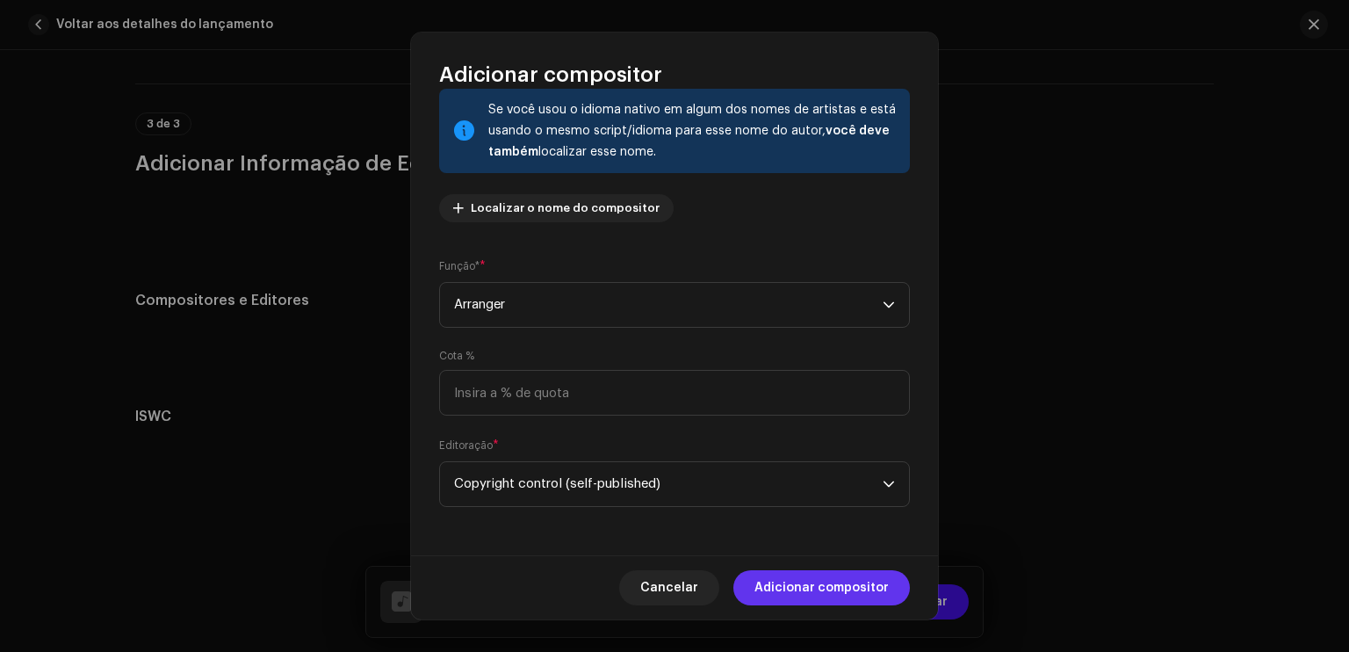
click at [761, 579] on button "Adicionar compositor" at bounding box center [822, 587] width 177 height 35
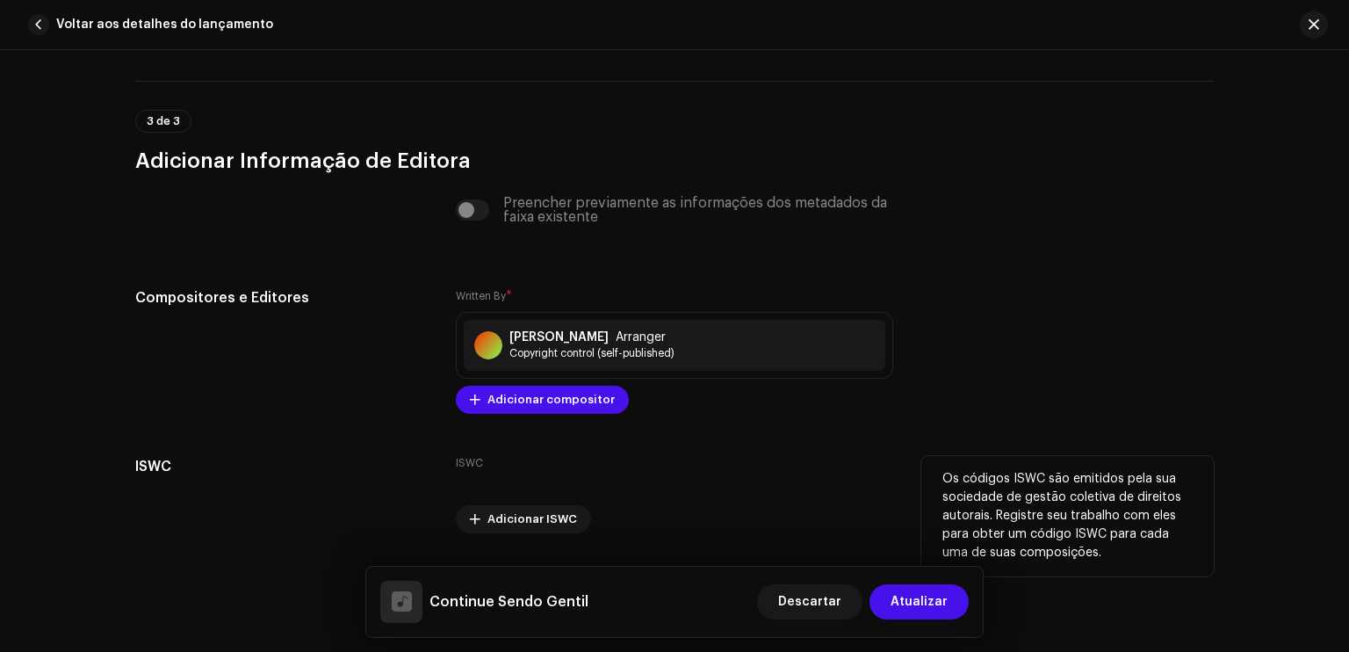
click at [823, 466] on div "ISWC Adicionar ISWC" at bounding box center [675, 494] width 438 height 77
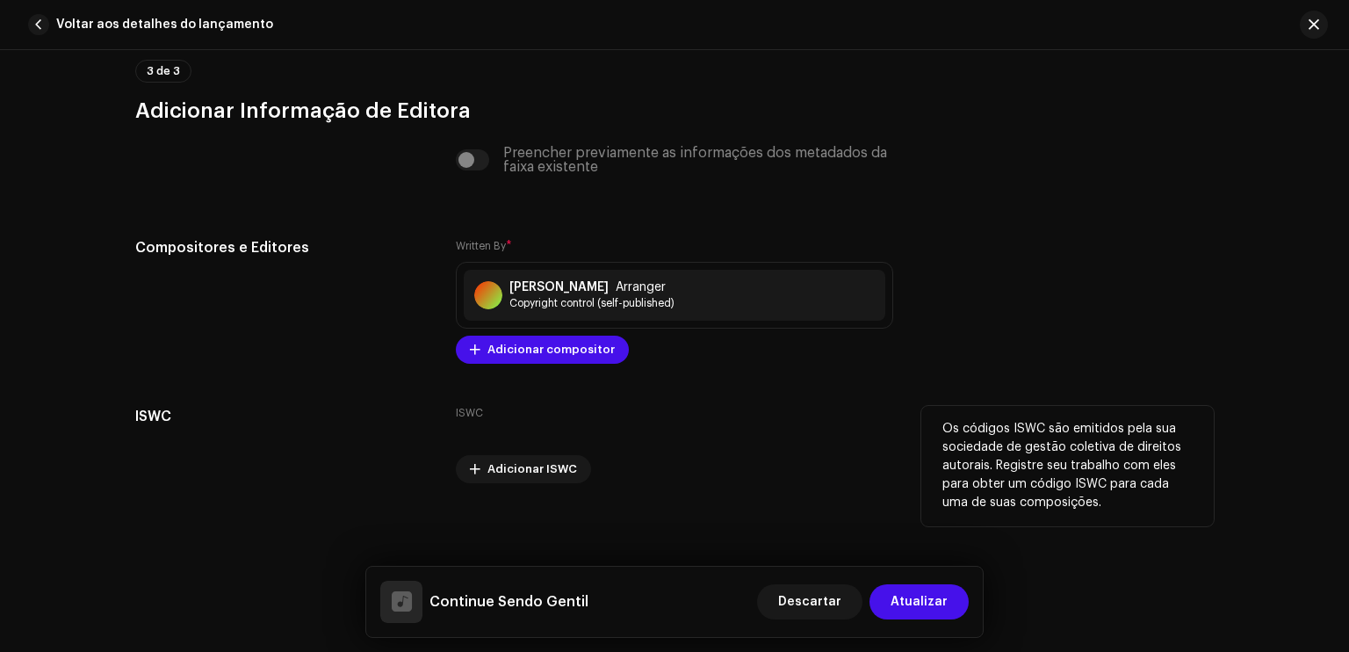
scroll to position [3093, 0]
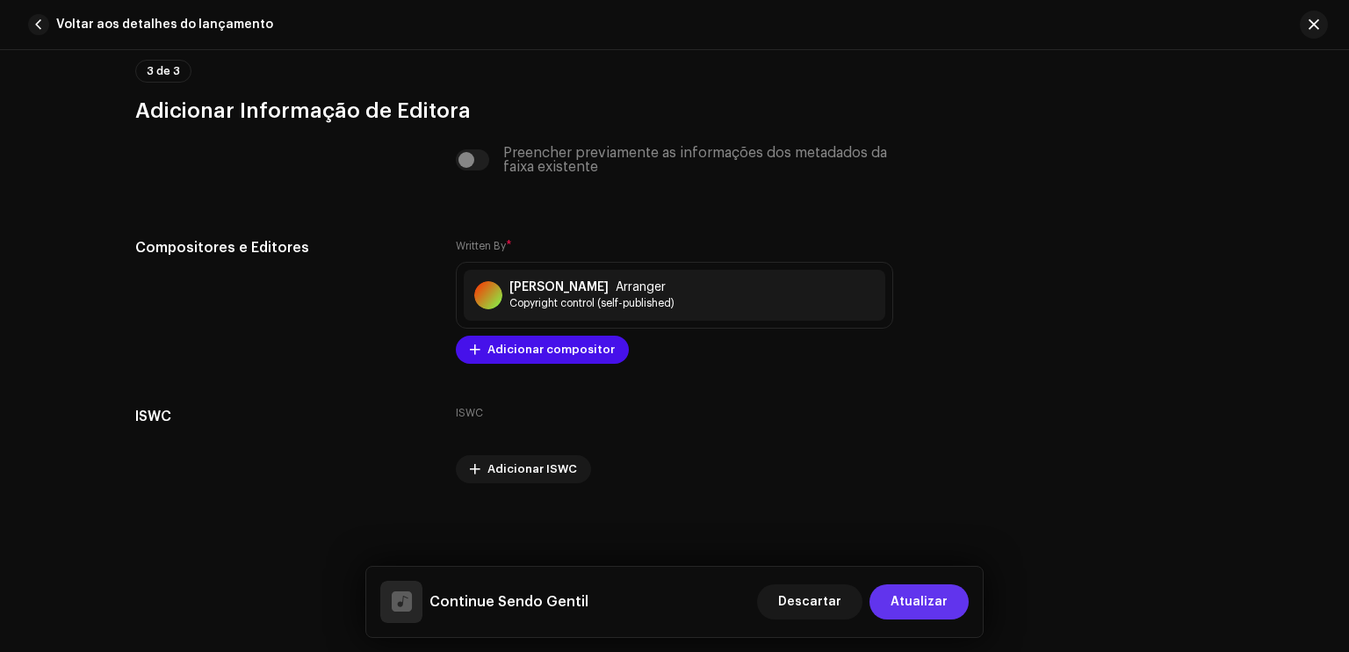
click at [946, 604] on span "Atualizar" at bounding box center [919, 601] width 57 height 35
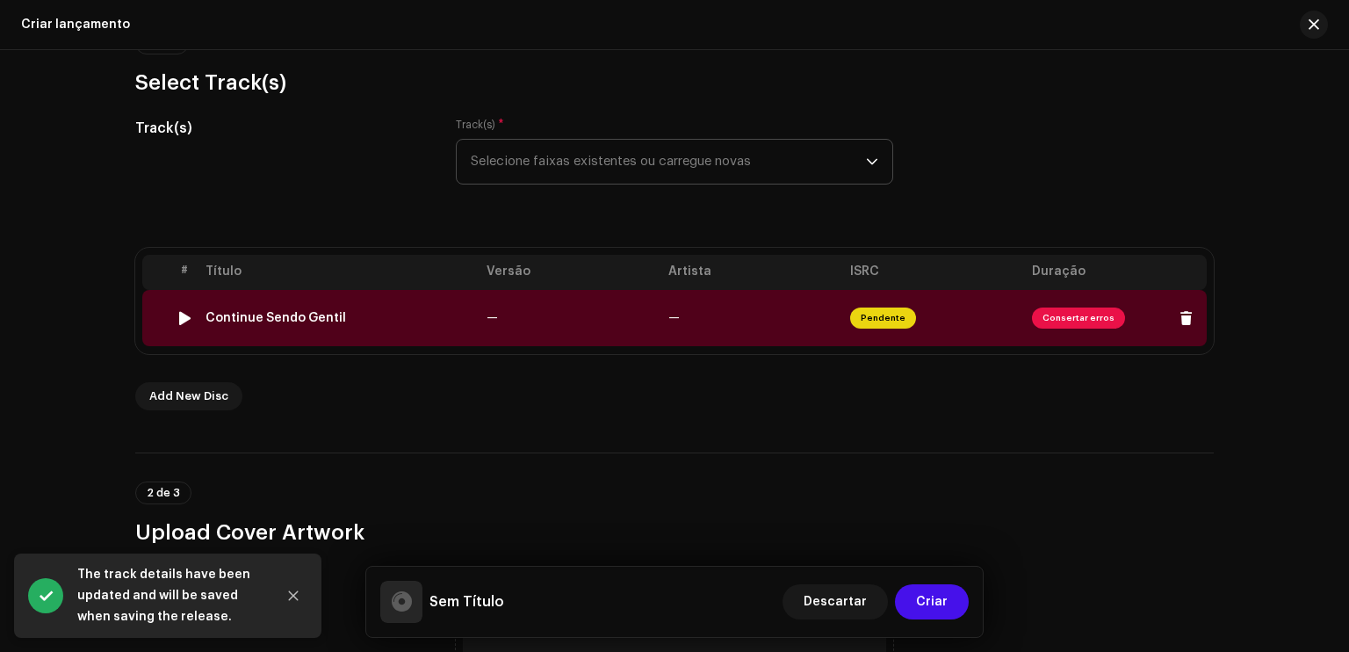
click at [1057, 321] on span "Consertar erros" at bounding box center [1078, 318] width 93 height 21
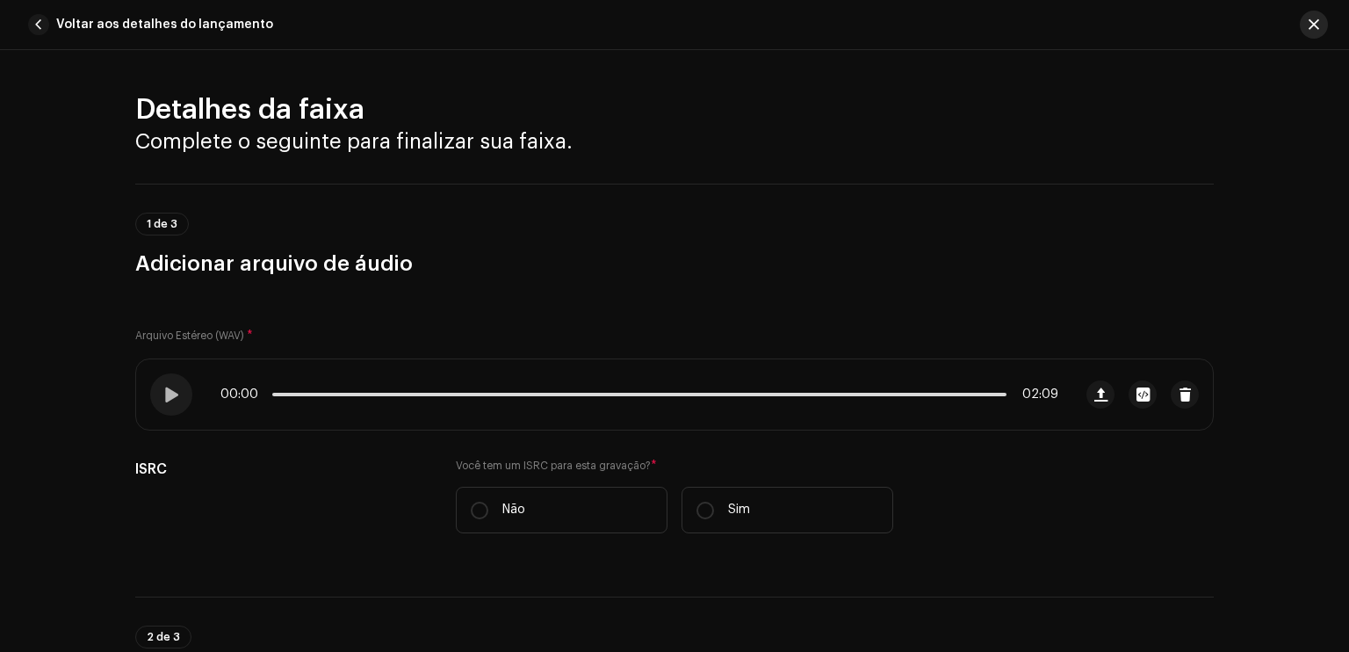
click at [1313, 22] on span "button" at bounding box center [1314, 25] width 11 height 14
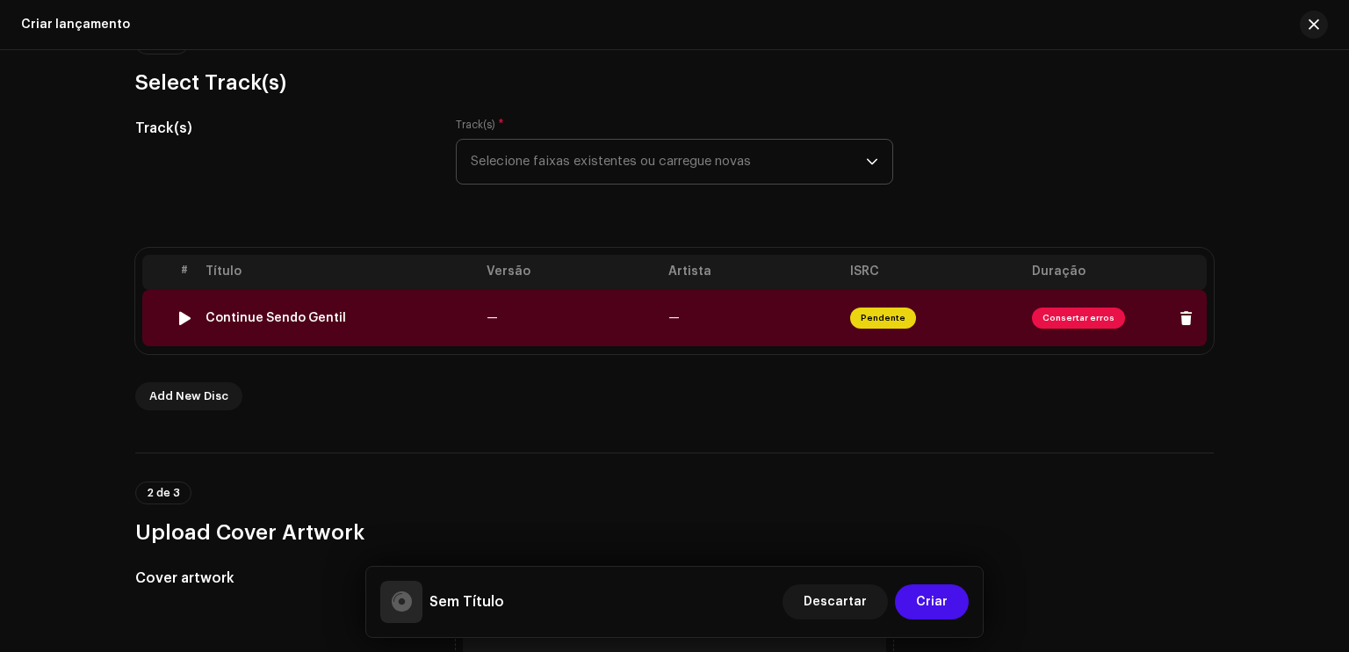
click at [1074, 315] on span "Consertar erros" at bounding box center [1078, 318] width 93 height 21
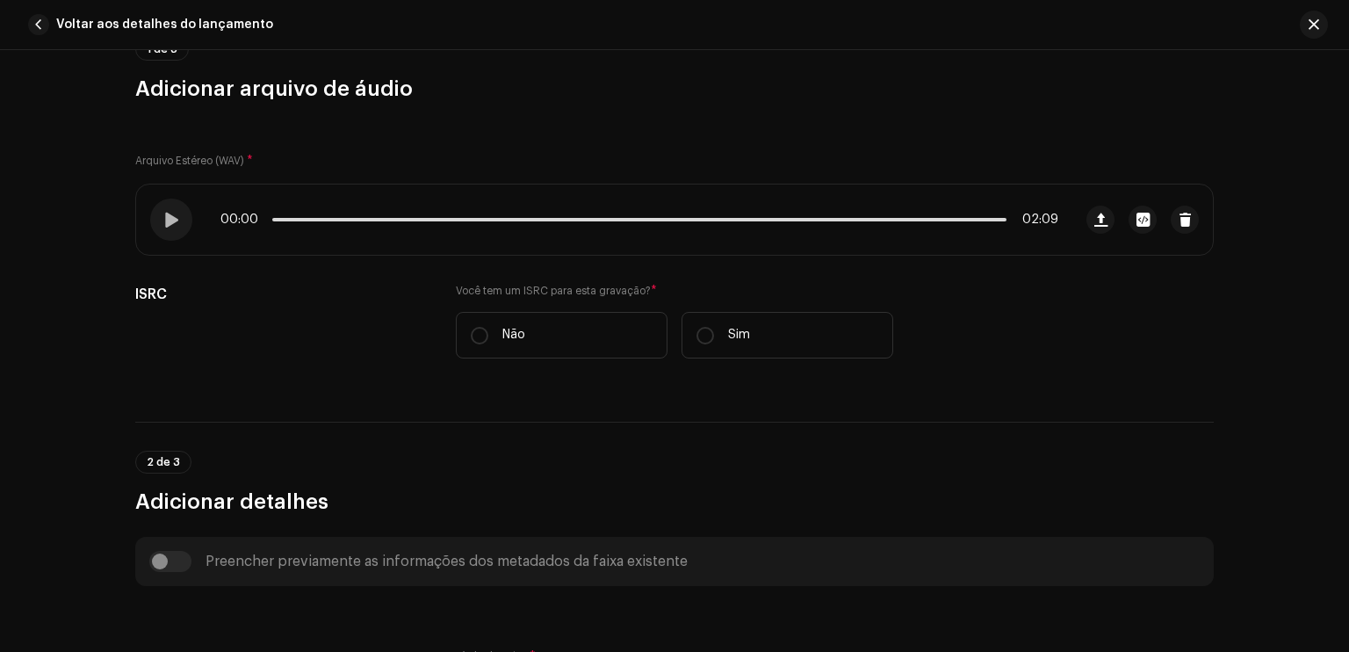
scroll to position [176, 0]
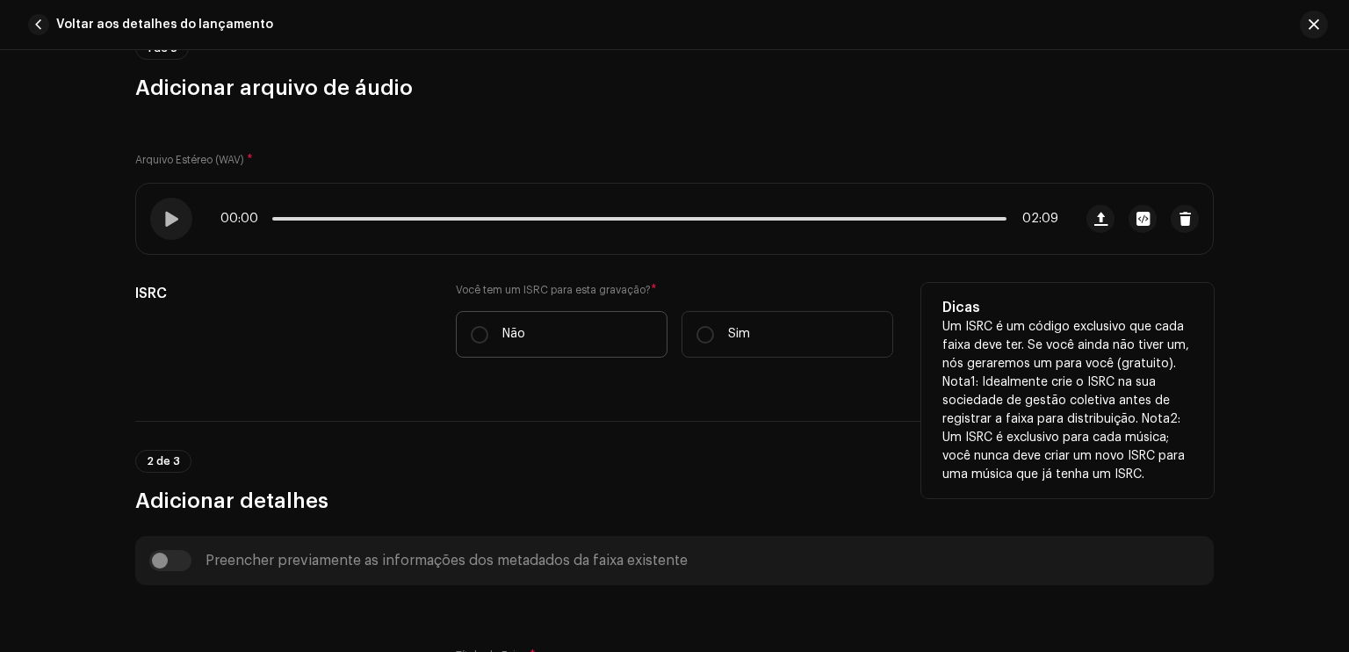
click at [594, 326] on label "Não" at bounding box center [562, 334] width 212 height 47
click at [488, 326] on input "Não" at bounding box center [480, 335] width 18 height 18
radio input "true"
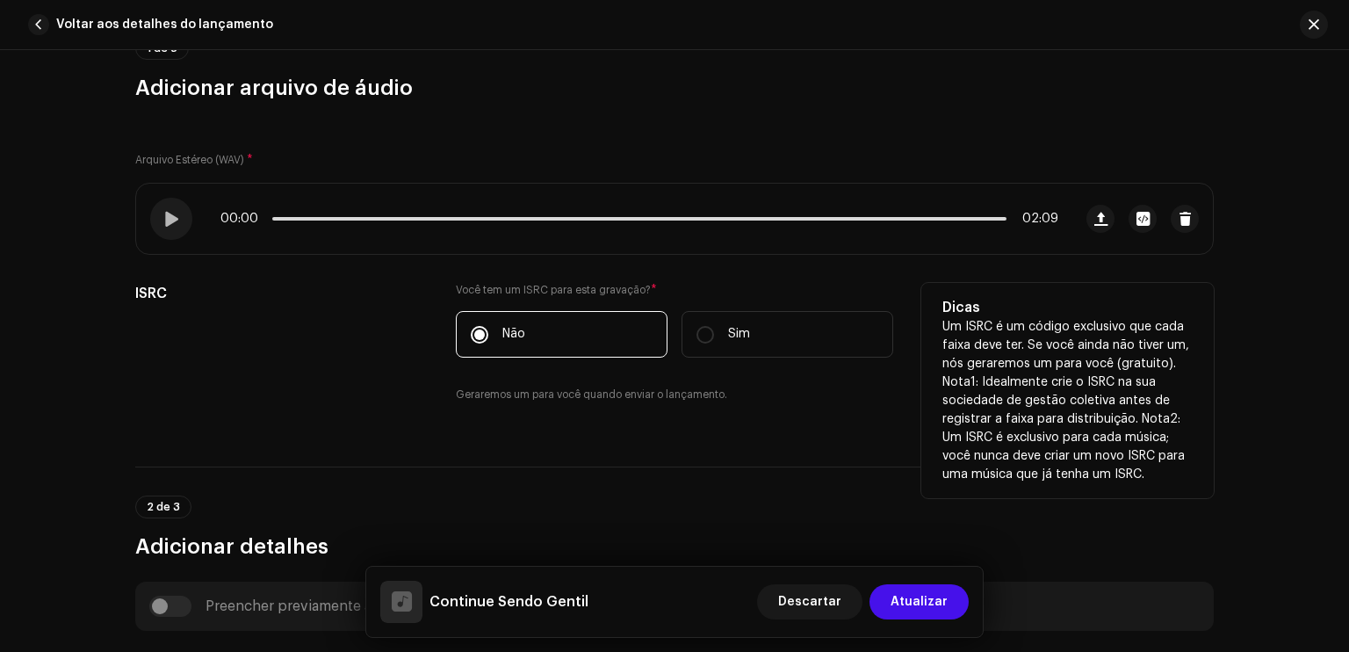
click at [697, 326] on input "Sim" at bounding box center [706, 335] width 18 height 18
radio input "true"
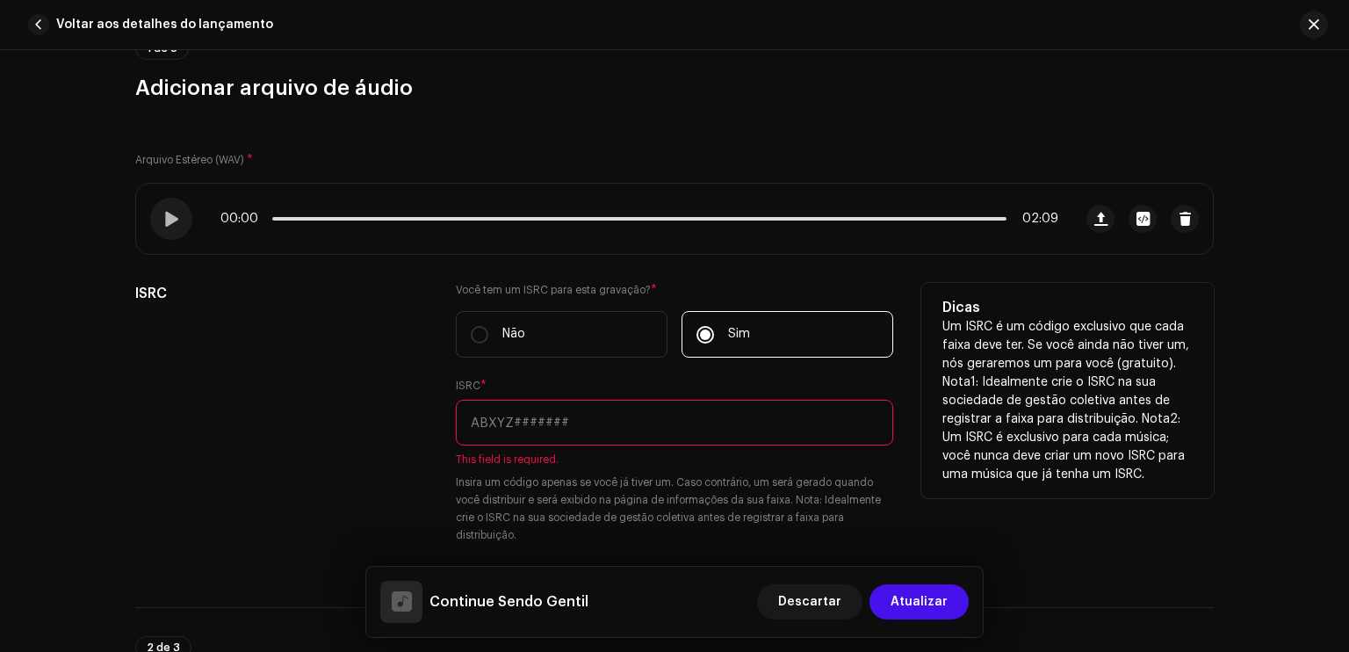
click at [420, 334] on div "ISRC" at bounding box center [281, 424] width 293 height 282
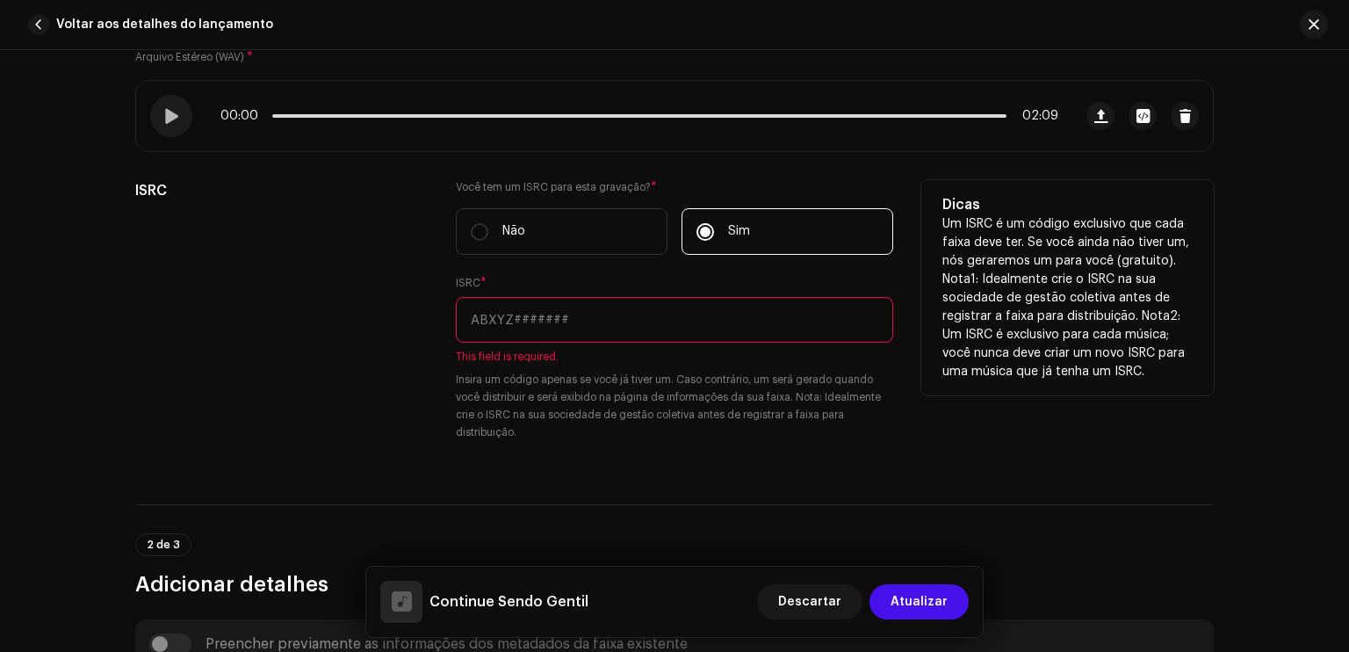
scroll to position [281, 0]
click at [512, 238] on label "Não" at bounding box center [562, 229] width 212 height 47
click at [488, 238] on input "Não" at bounding box center [480, 230] width 18 height 18
radio input "true"
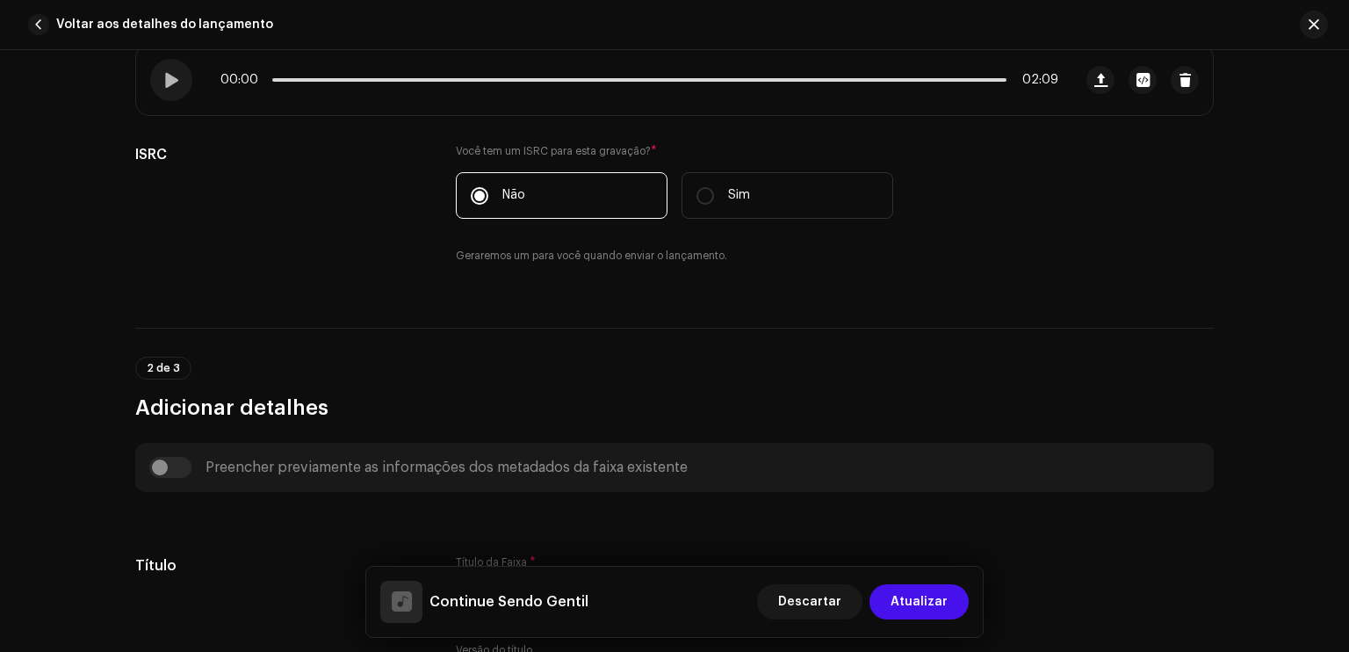
click at [419, 410] on div "2 de 3 Adicionar detalhes" at bounding box center [674, 389] width 1079 height 65
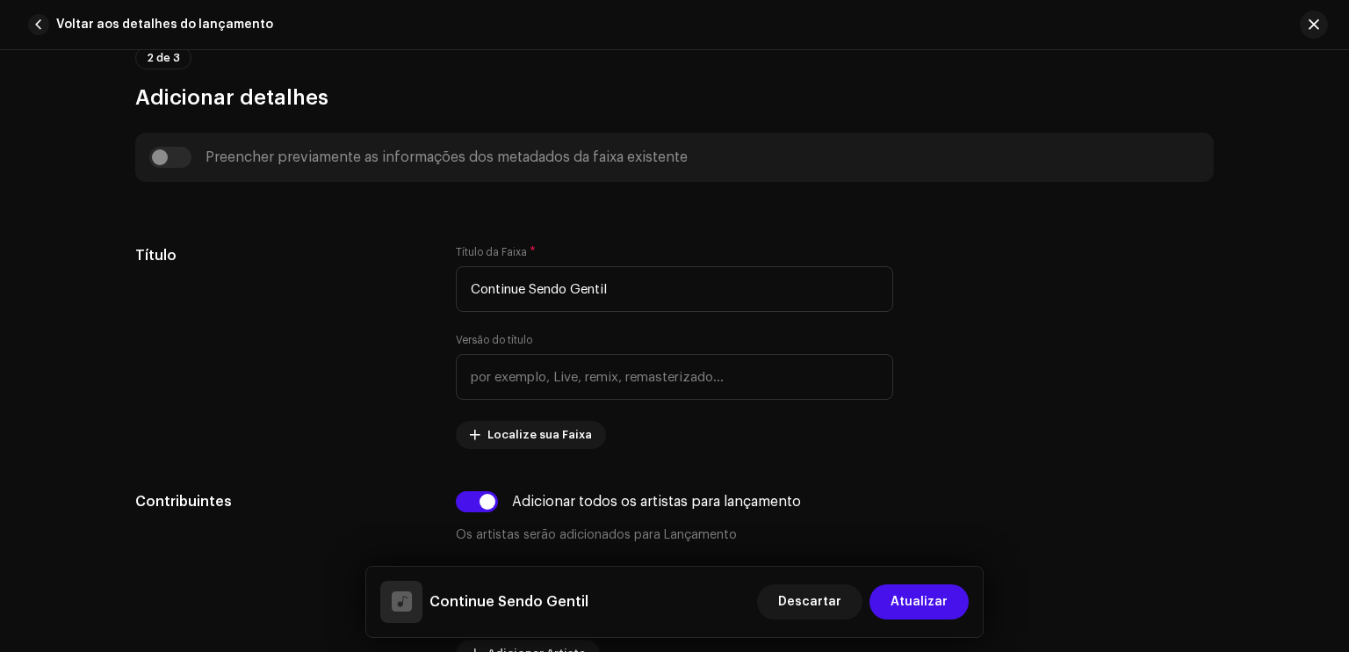
scroll to position [668, 0]
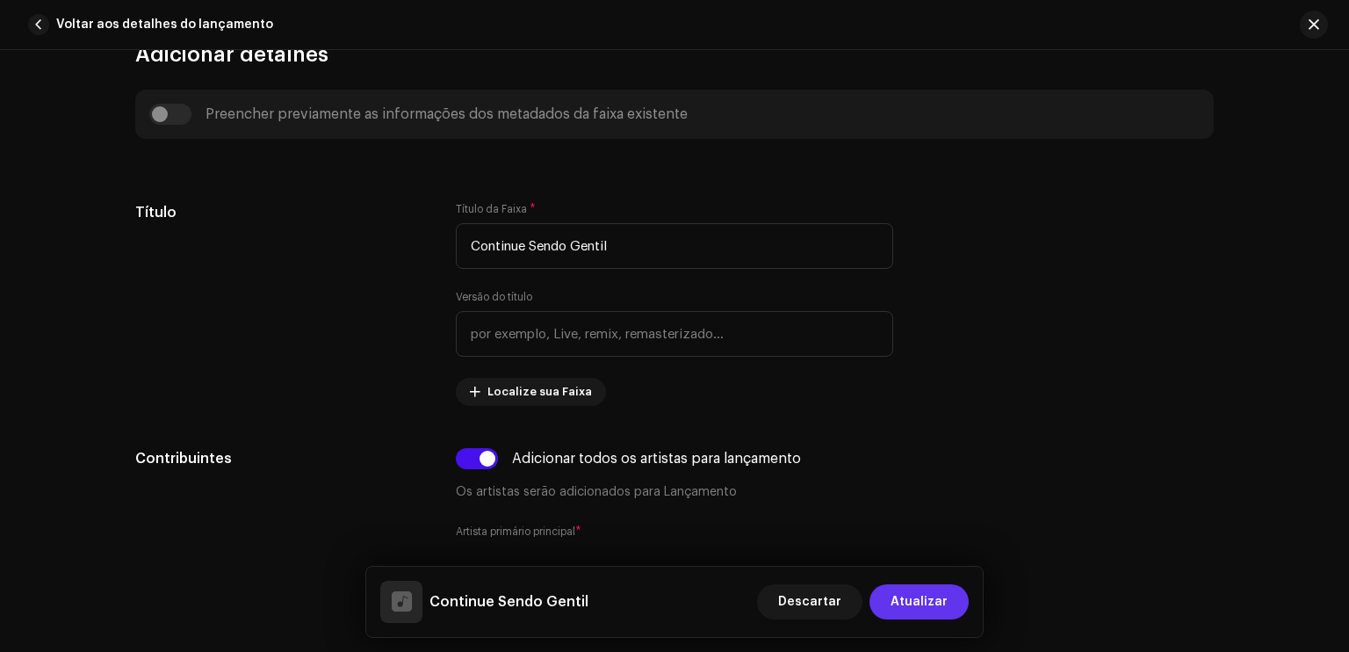
click at [910, 596] on span "Atualizar" at bounding box center [919, 601] width 57 height 35
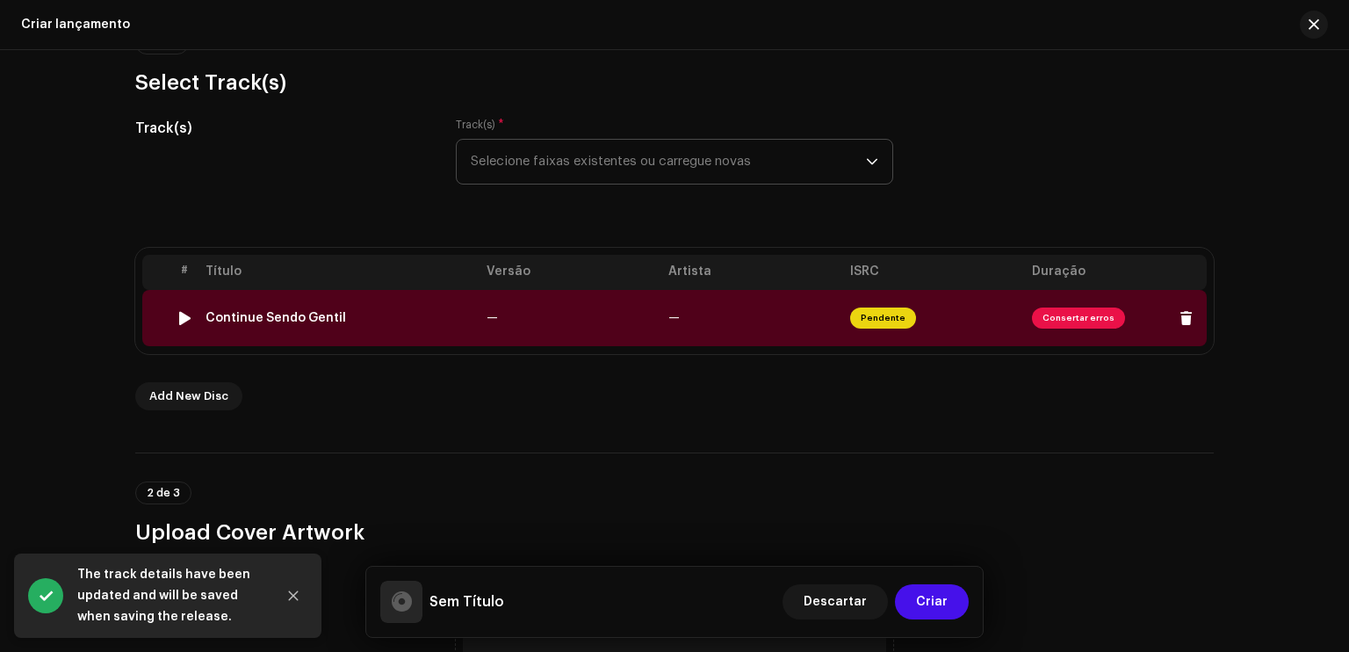
click at [1047, 309] on span "Consertar erros" at bounding box center [1078, 318] width 93 height 21
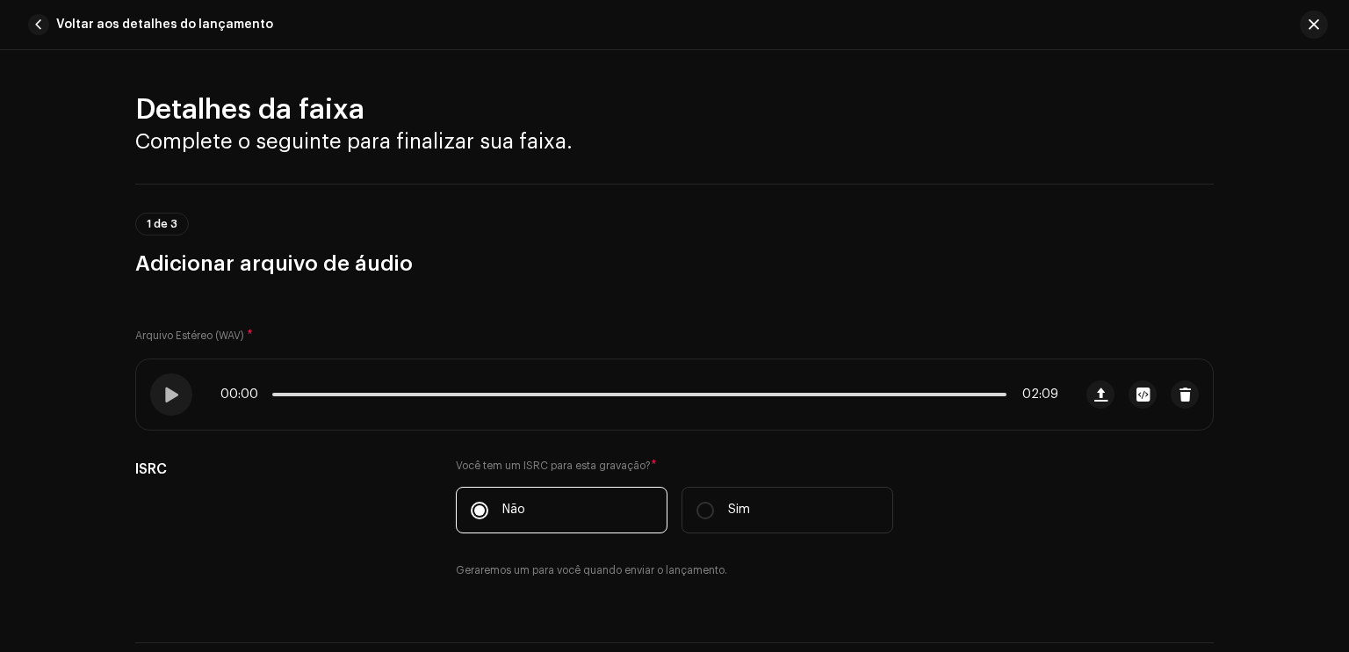
click at [1102, 322] on div "Arquivo Estéreo (WAV) * 00:00 02:09 ISRC Você tem um ISRC para esta gravação? *…" at bounding box center [674, 449] width 1079 height 301
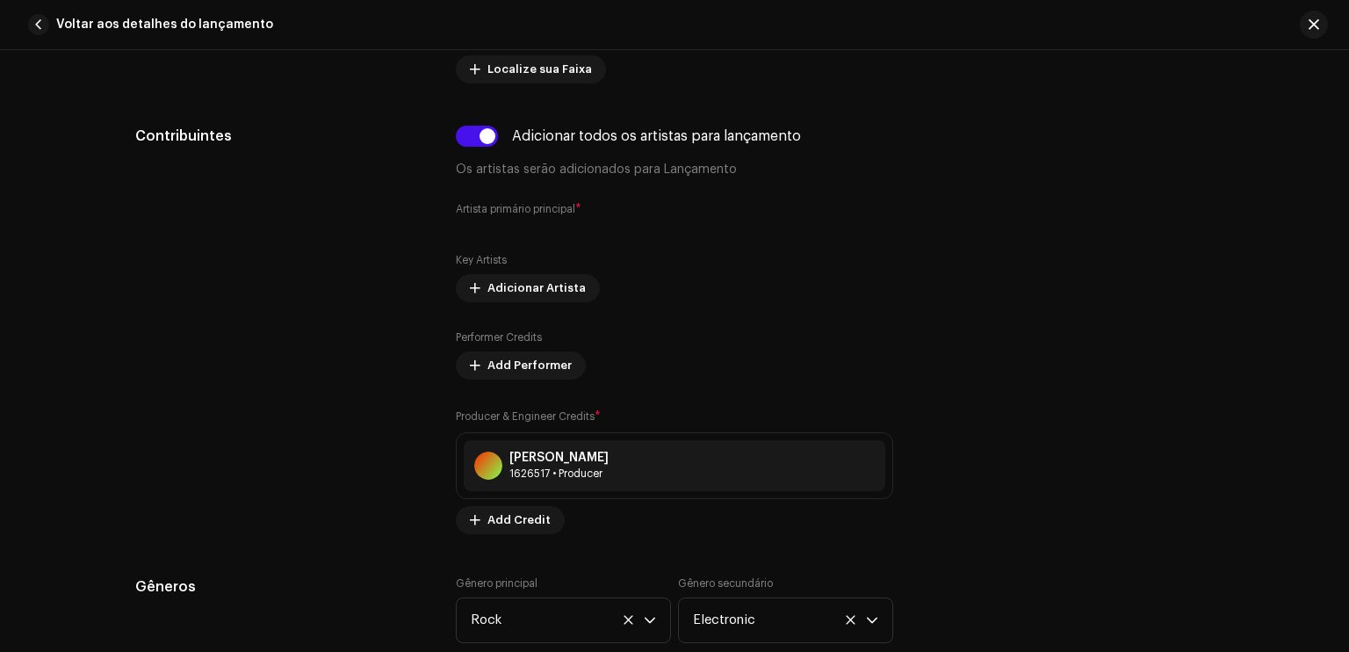
scroll to position [1019, 0]
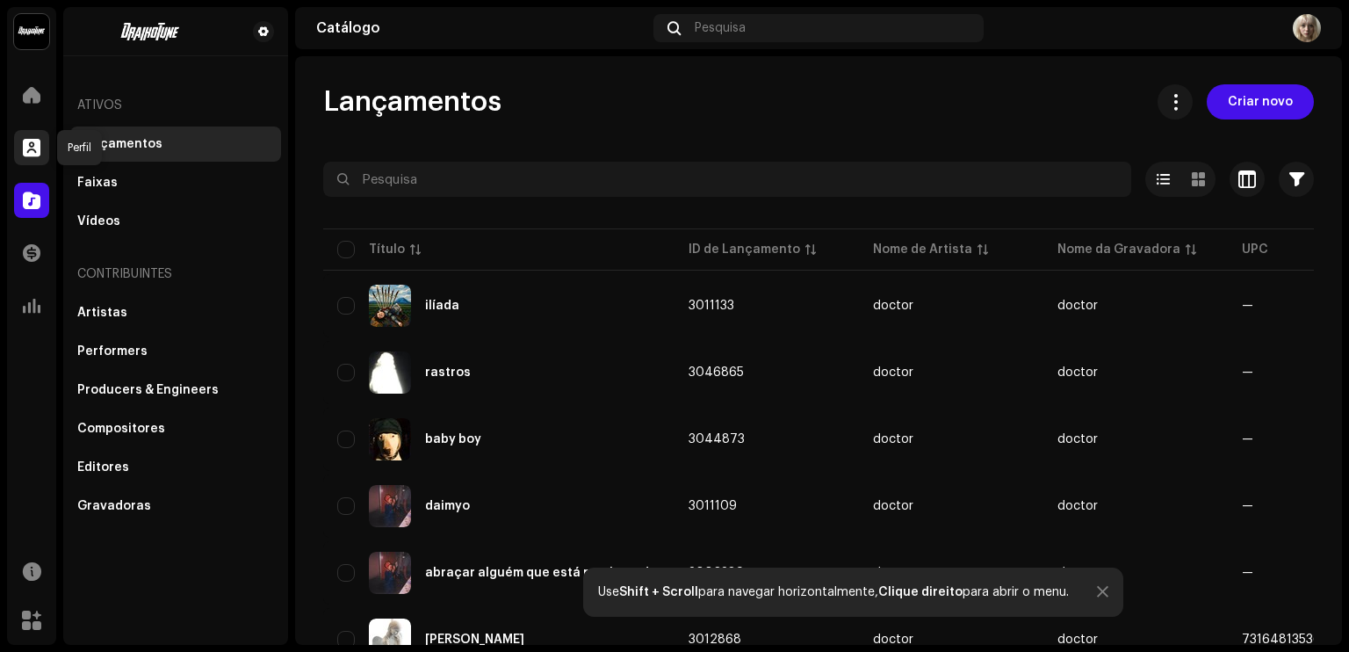
click at [26, 154] on span at bounding box center [32, 148] width 18 height 14
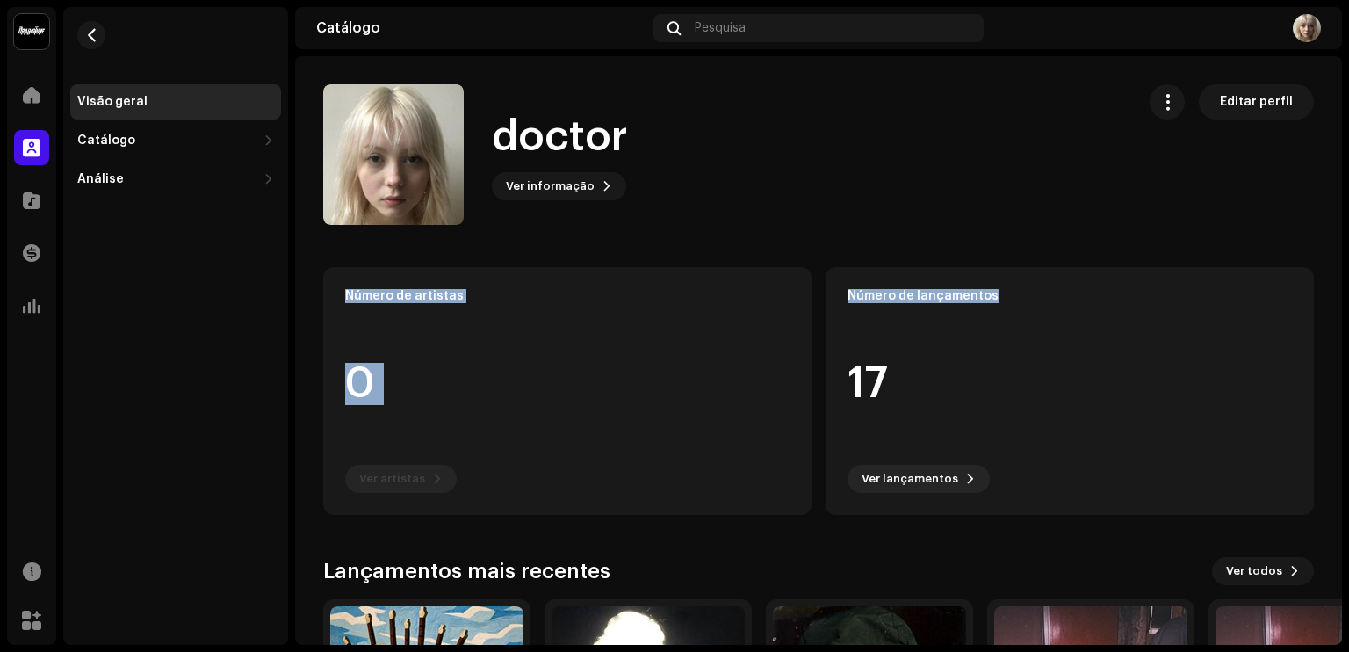
drag, startPoint x: 1346, startPoint y: 118, endPoint x: 1333, endPoint y: 276, distance: 158.7
click at [1333, 276] on div "doctor Home Perfil Catálogo Transações Análise Recursos Marketplace Visão geral…" at bounding box center [674, 326] width 1349 height 652
click at [1330, 232] on catalog-labels-details-overview "doctor Editar perfil doctor Ver informação Editar perfil Editar perfil Número d…" at bounding box center [818, 468] width 1047 height 824
drag, startPoint x: 1330, startPoint y: 232, endPoint x: 1339, endPoint y: 297, distance: 65.6
click at [1339, 297] on div "doctor Editar perfil doctor Ver informação Editar perfil Editar perfil Número d…" at bounding box center [818, 350] width 1047 height 589
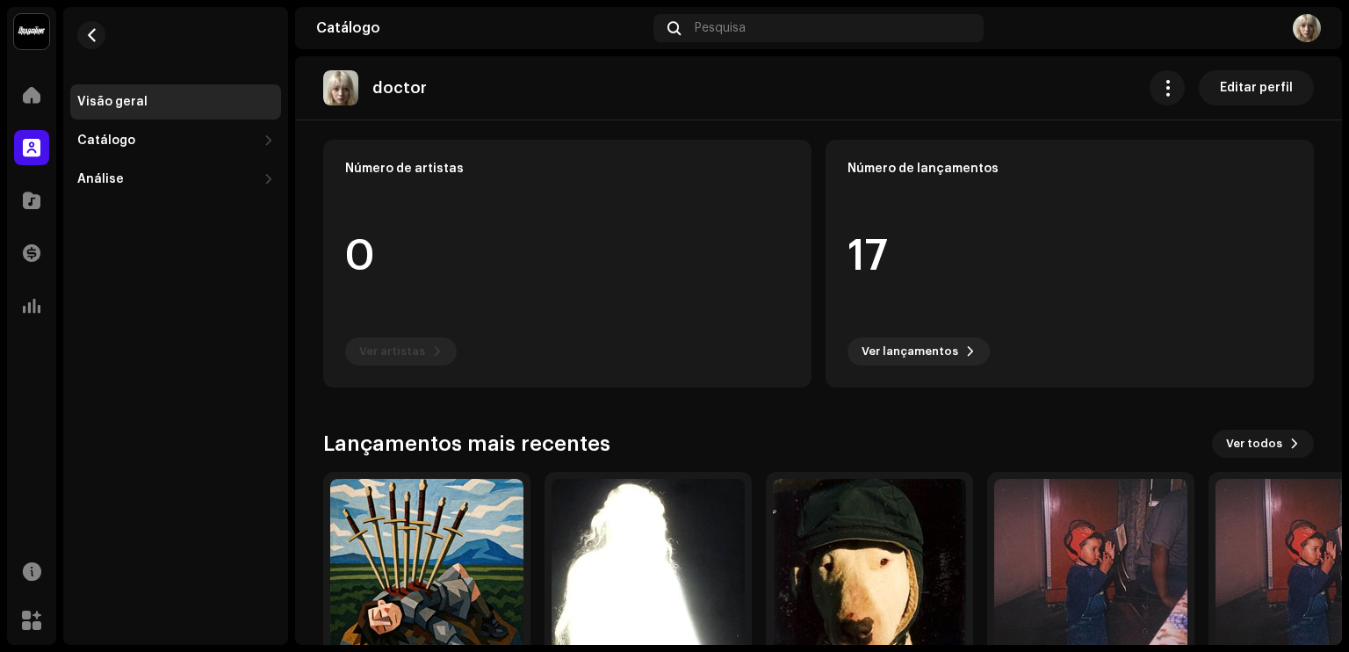
scroll to position [189, 0]
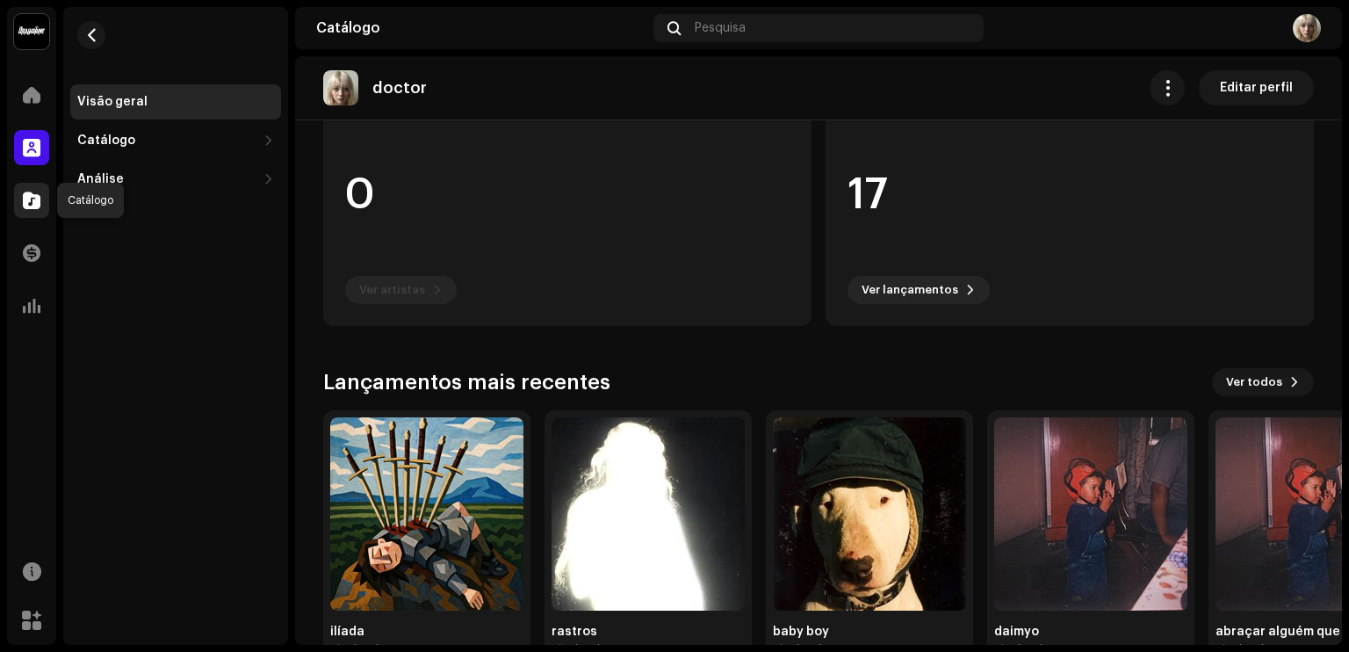
click at [36, 213] on div at bounding box center [31, 200] width 35 height 35
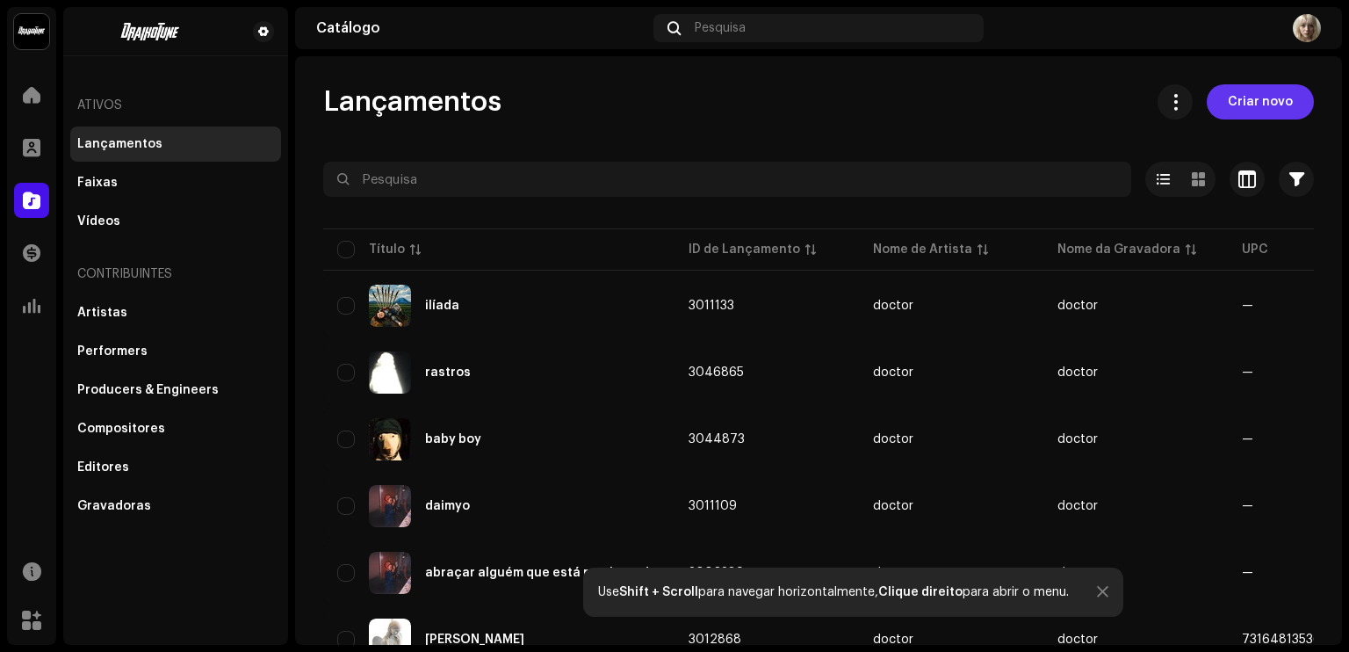
click at [1254, 94] on span "Criar novo" at bounding box center [1260, 101] width 65 height 35
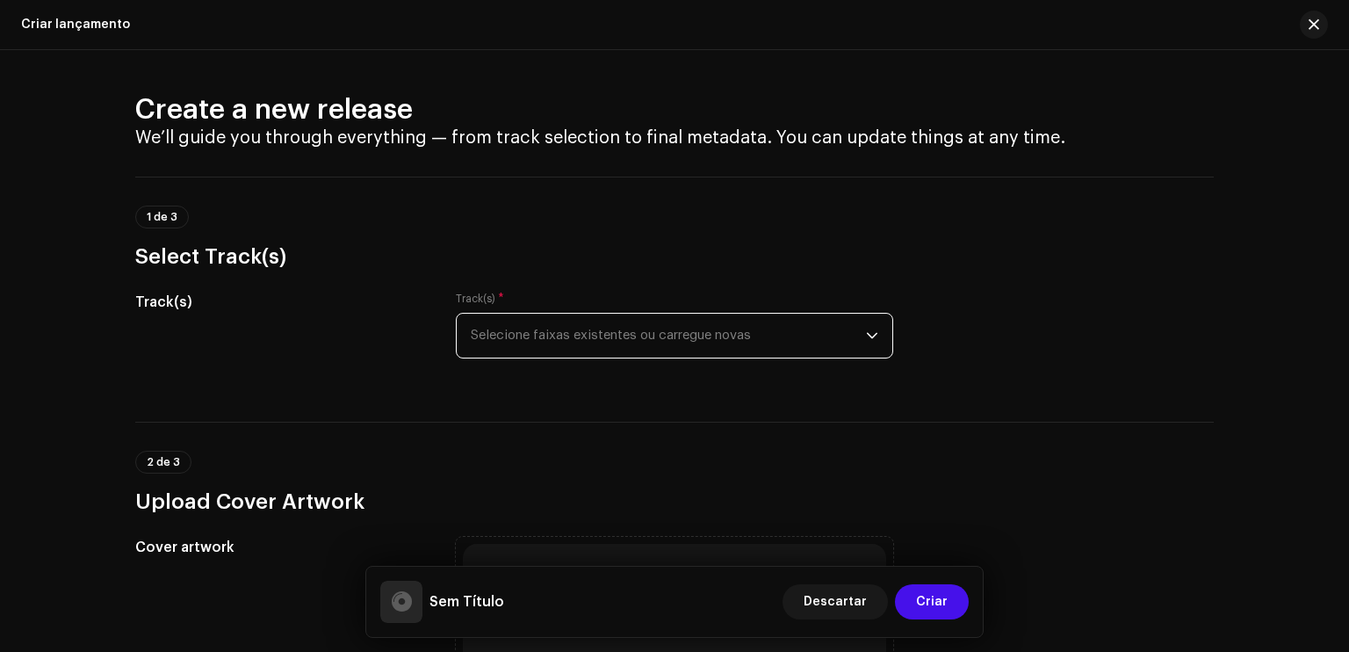
click at [658, 334] on span "Selecione faixas existentes ou carregue novas" at bounding box center [668, 336] width 395 height 44
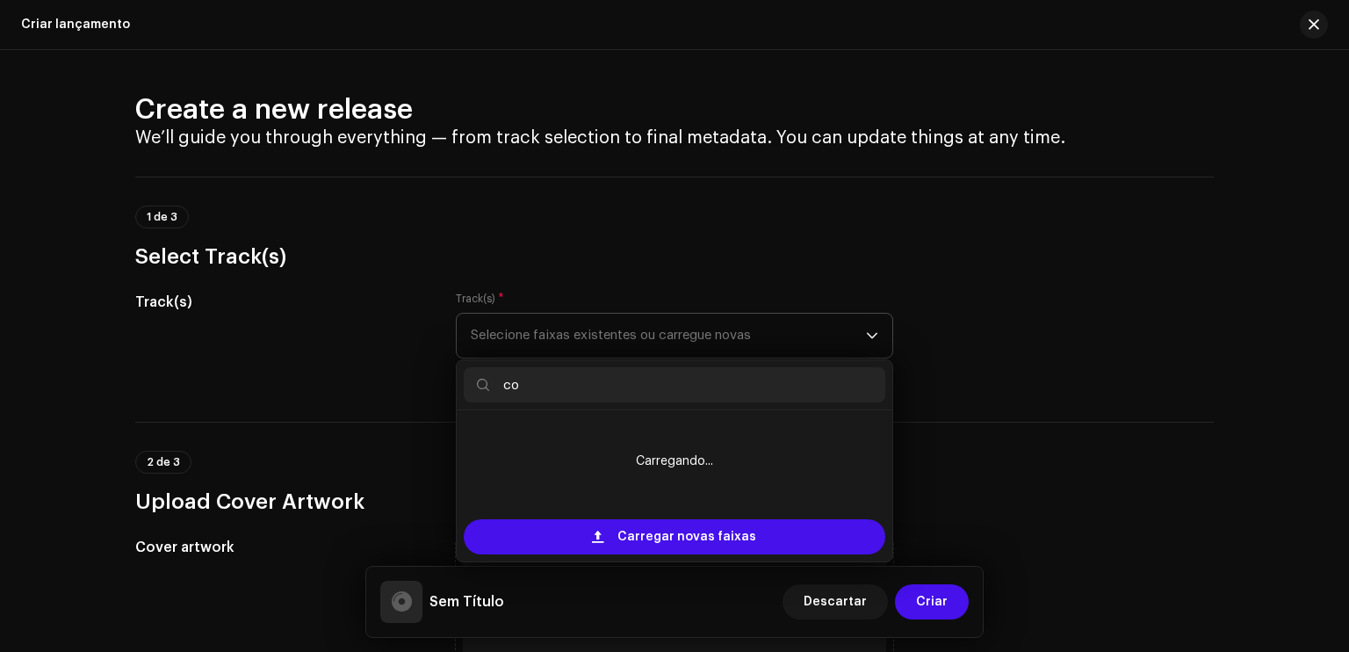
type input "c"
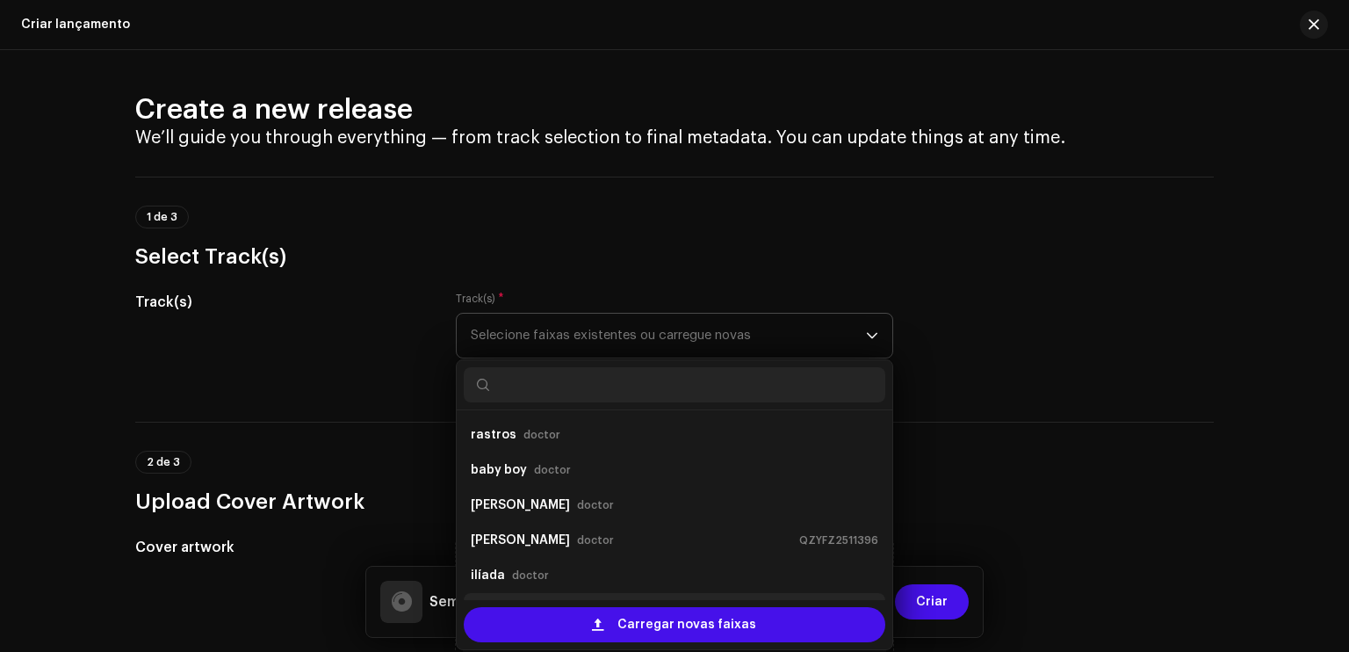
scroll to position [28, 0]
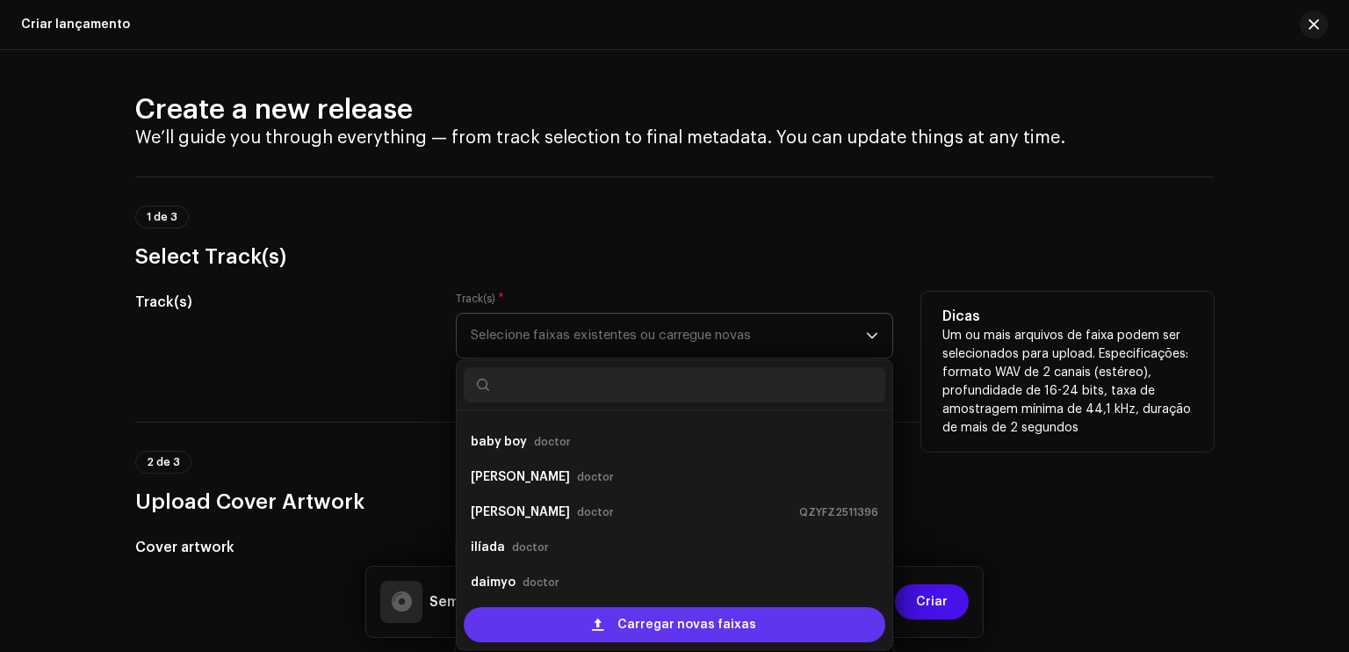
click at [662, 636] on span "Carregar novas faixas" at bounding box center [687, 624] width 139 height 35
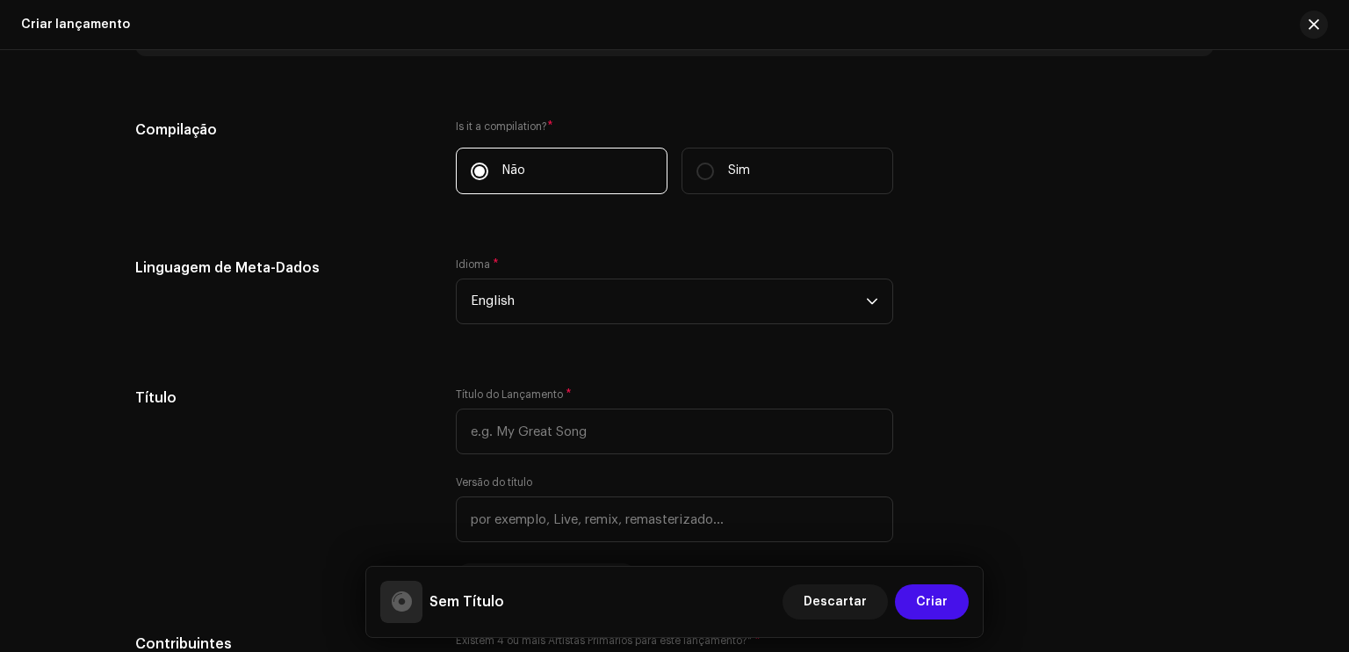
scroll to position [1263, 0]
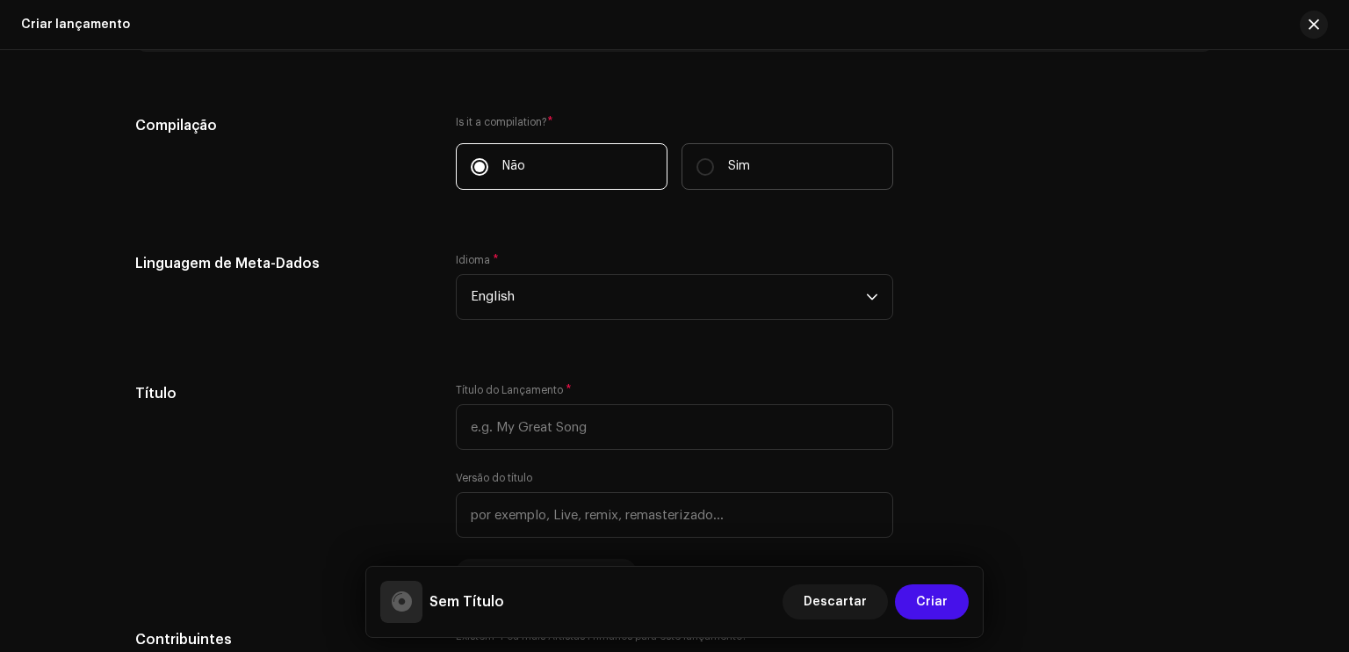
click at [720, 167] on label "Sim" at bounding box center [788, 166] width 212 height 47
click at [714, 167] on input "Sim" at bounding box center [706, 167] width 18 height 18
radio input "true"
click at [545, 167] on label "Não" at bounding box center [562, 166] width 212 height 47
click at [488, 167] on input "Não" at bounding box center [480, 167] width 18 height 18
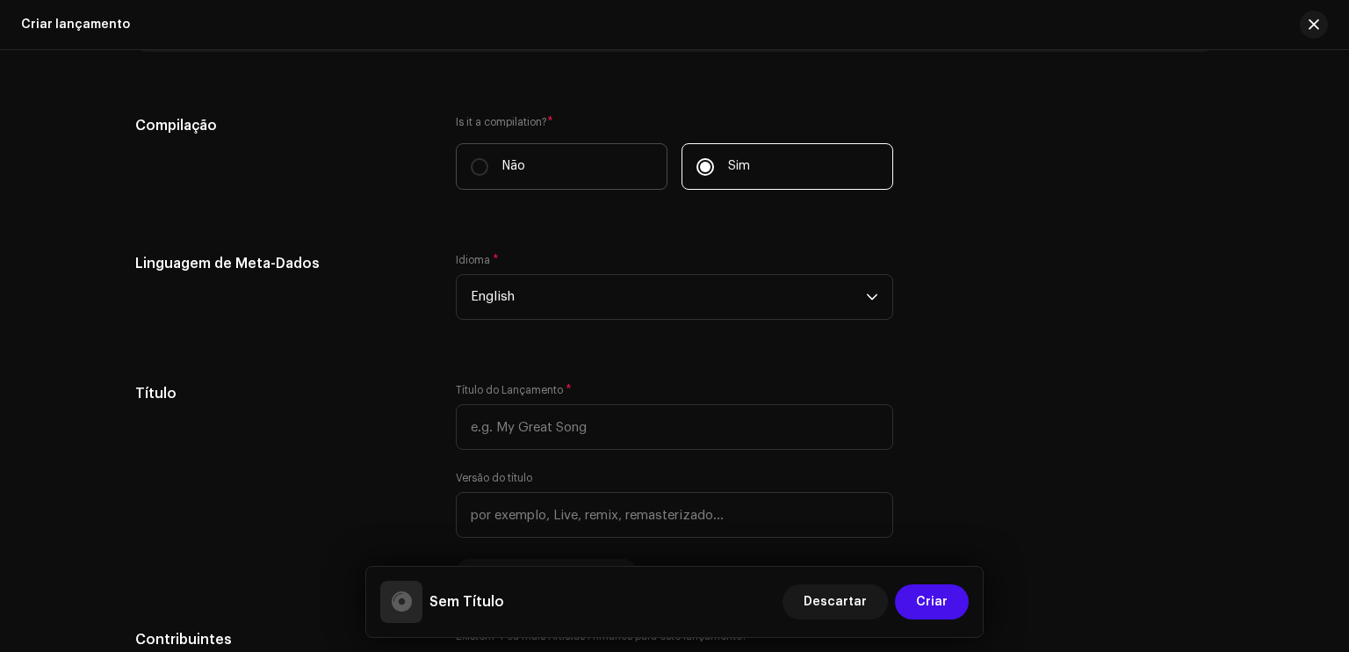
radio input "true"
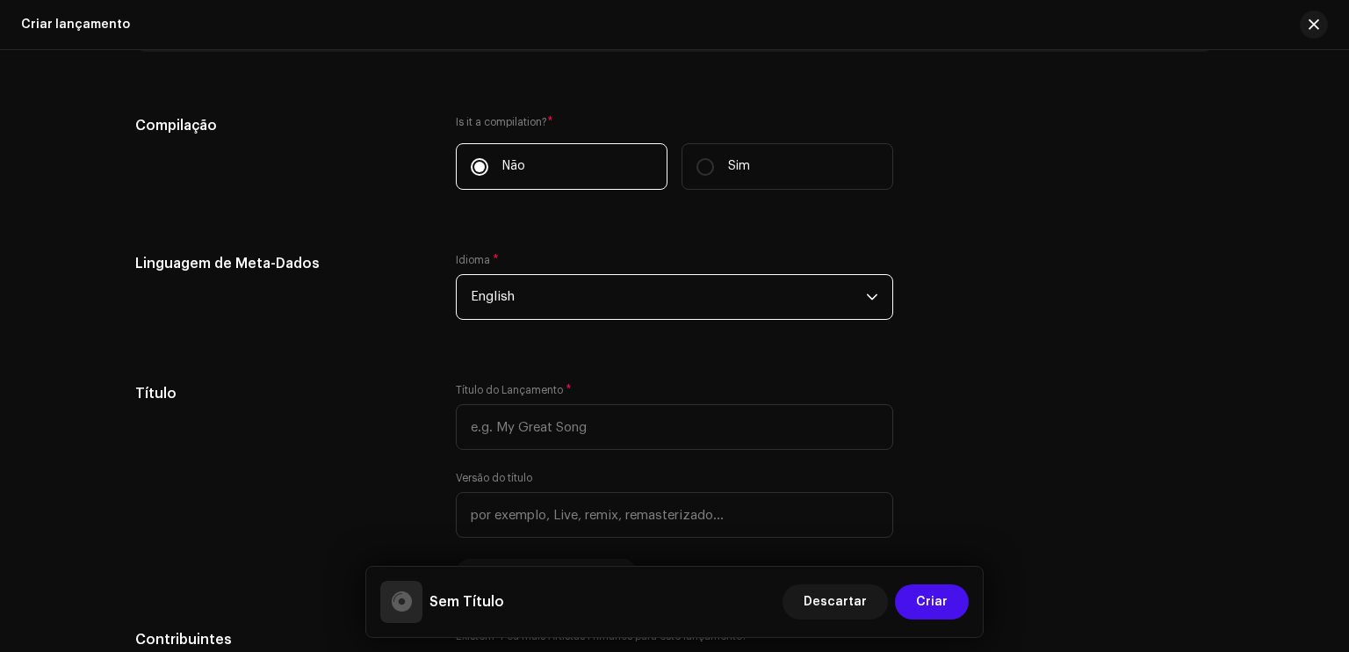
click at [541, 291] on span "English" at bounding box center [668, 297] width 395 height 44
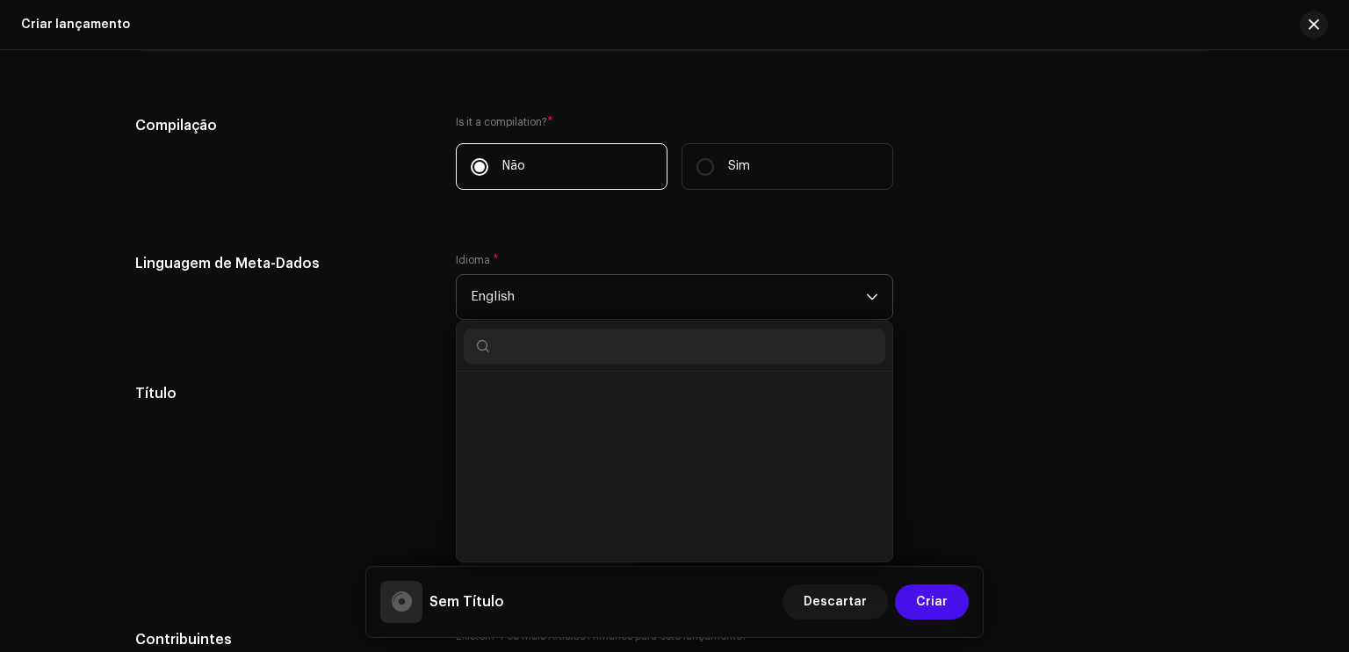
scroll to position [1624, 0]
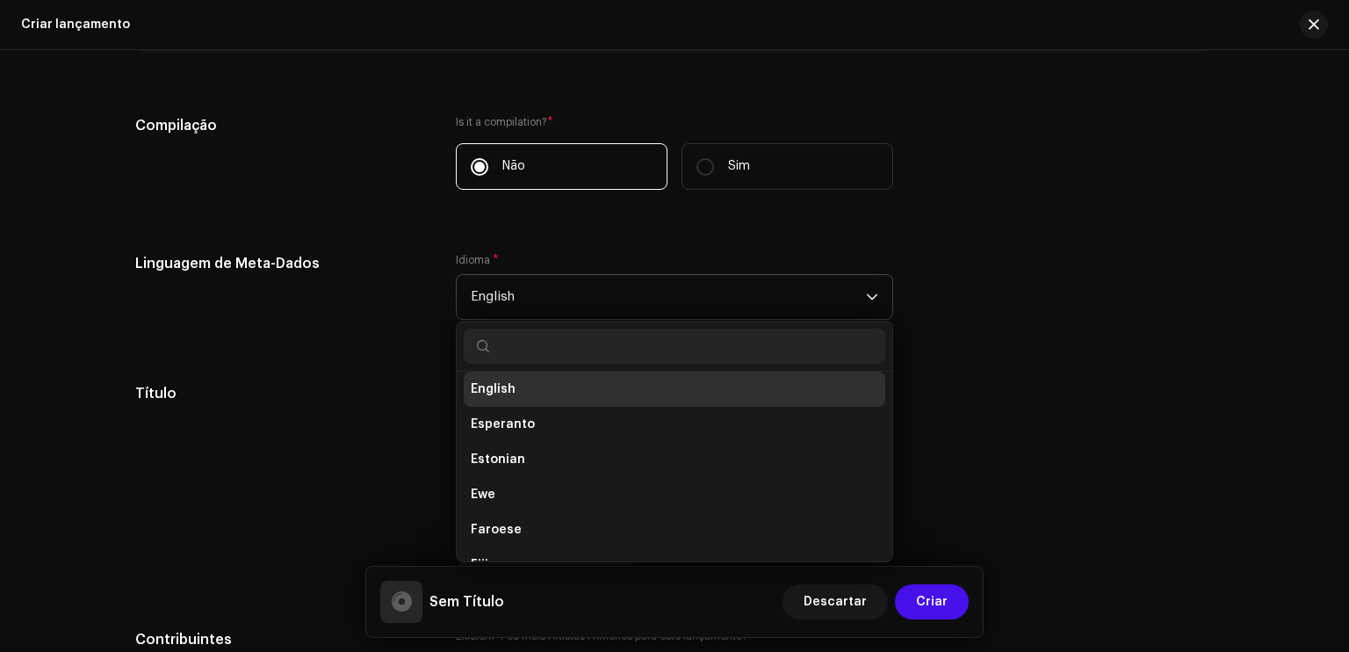
click at [503, 396] on span "English" at bounding box center [493, 389] width 45 height 18
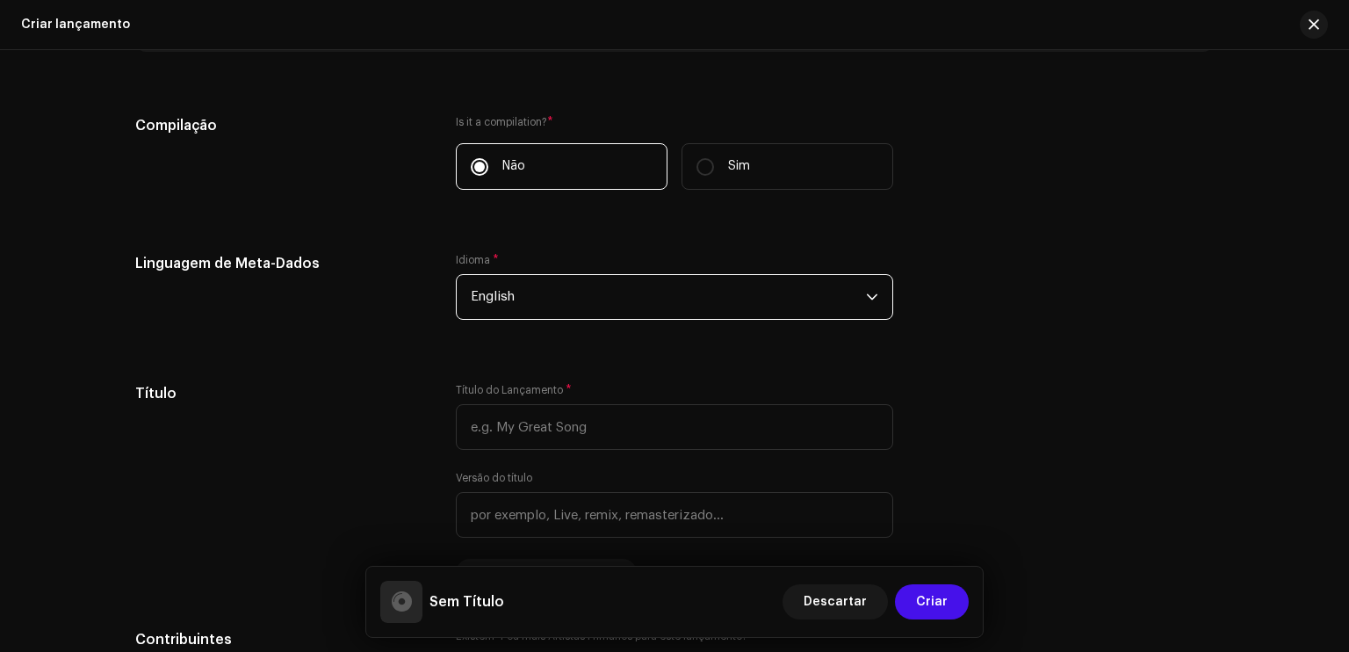
scroll to position [1334, 0]
click at [581, 305] on span "English" at bounding box center [668, 297] width 395 height 44
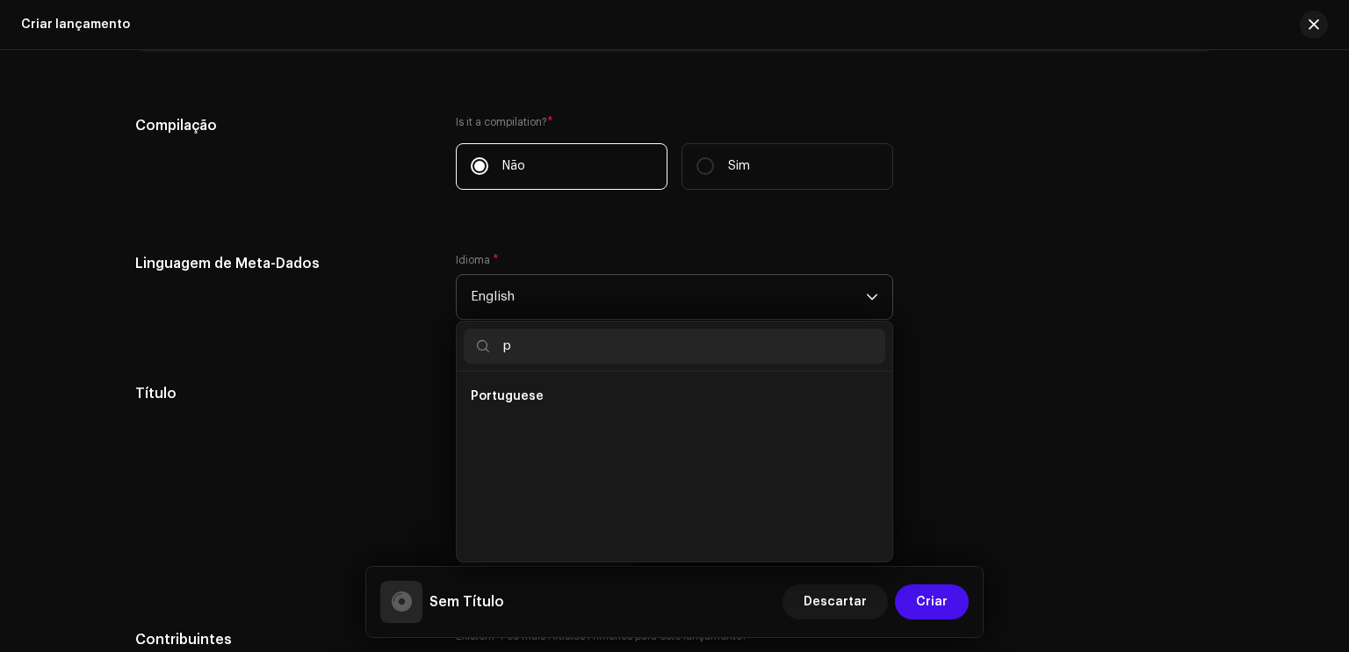
scroll to position [0, 0]
type input "port"
click at [499, 375] on ul "Portuguese" at bounding box center [675, 467] width 436 height 190
click at [482, 410] on li "Portuguese" at bounding box center [675, 396] width 422 height 35
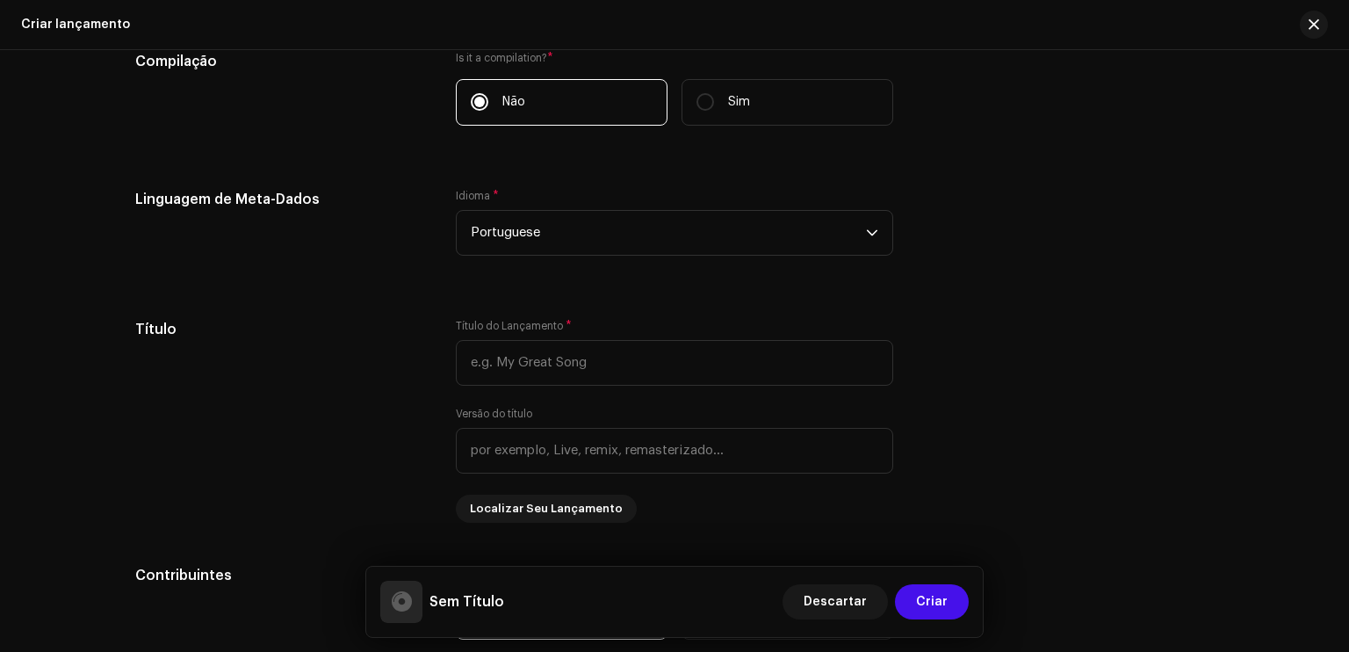
scroll to position [1404, 0]
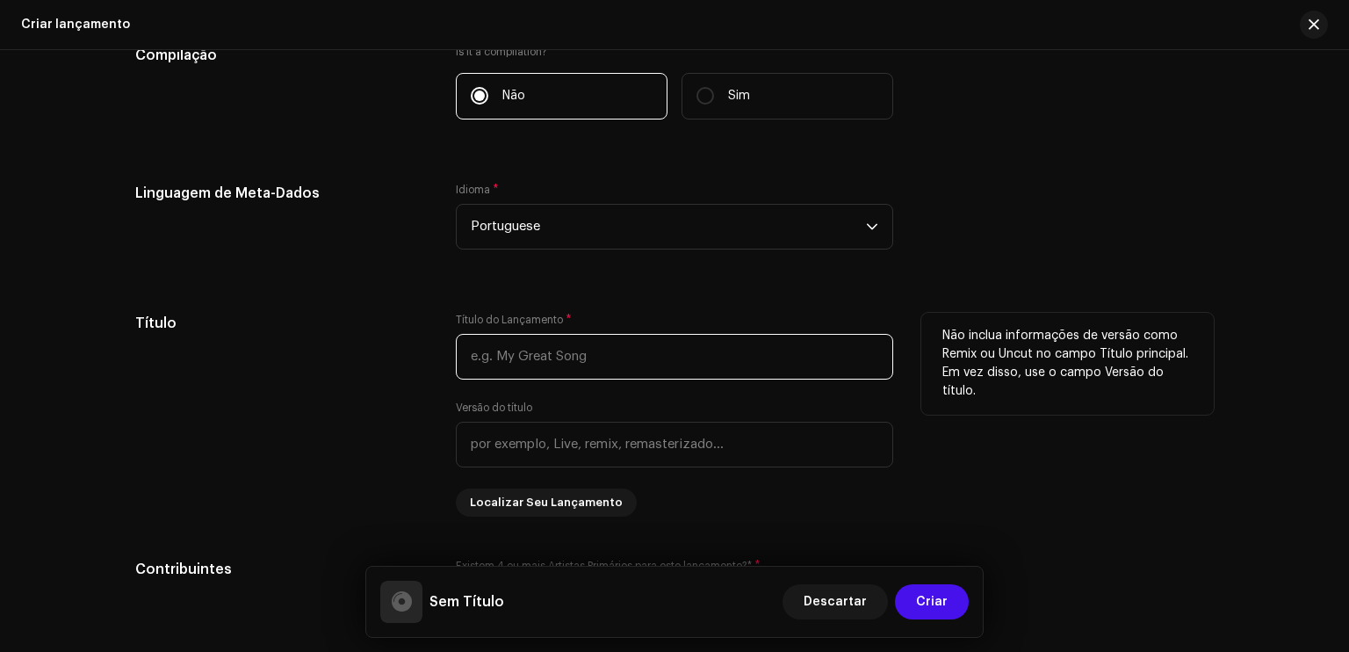
click at [735, 364] on input "text" at bounding box center [675, 357] width 438 height 46
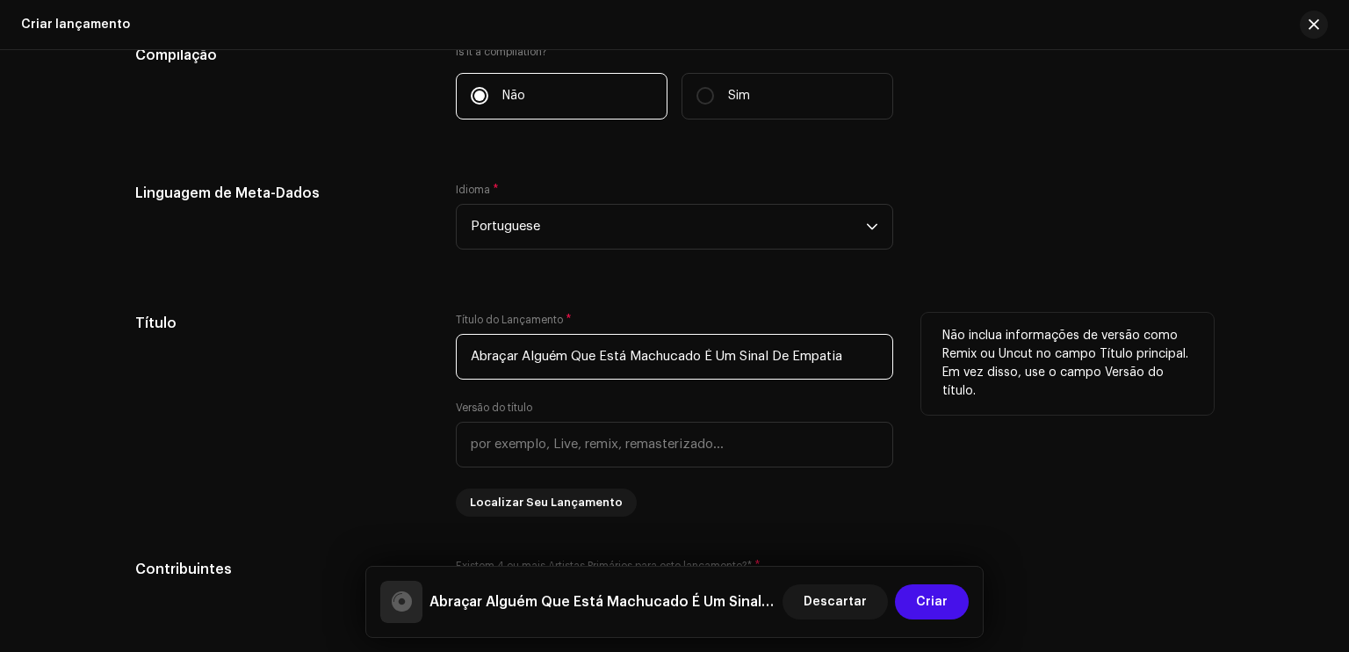
type input "Abraçar Alguém Que Está Machucado É Um Sinal De Empatia"
click at [408, 350] on div "Título" at bounding box center [281, 415] width 293 height 204
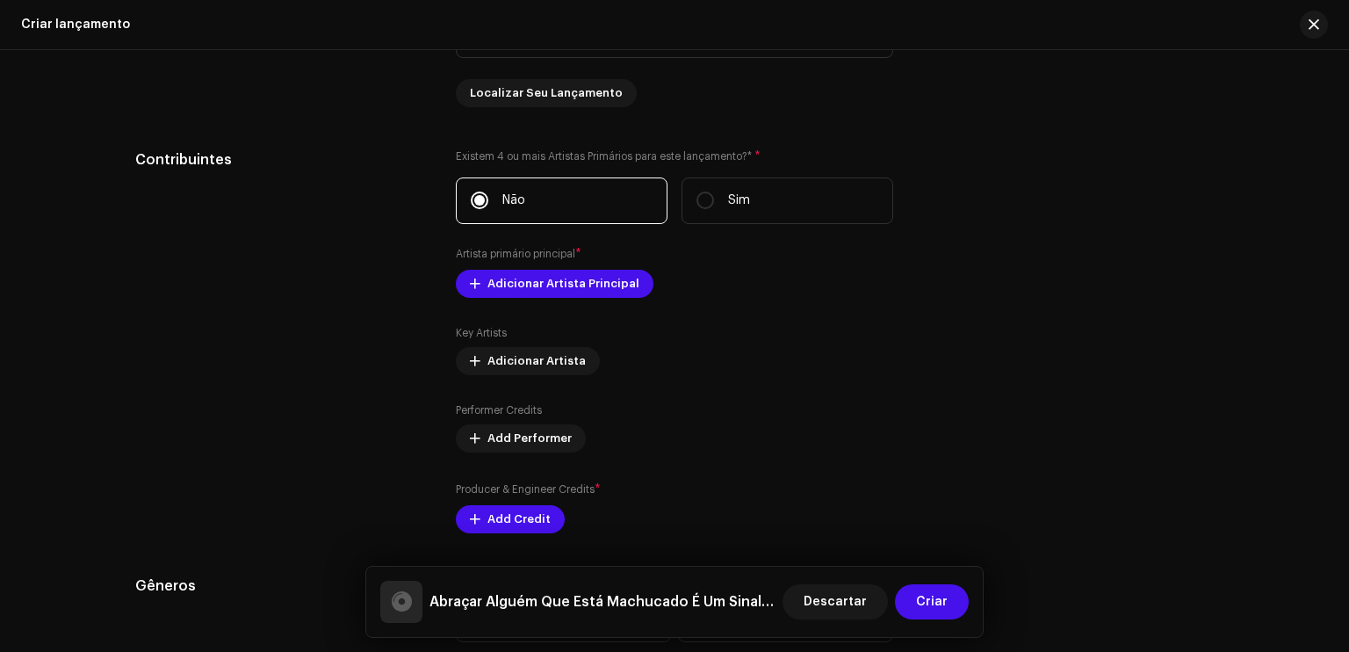
scroll to position [1826, 0]
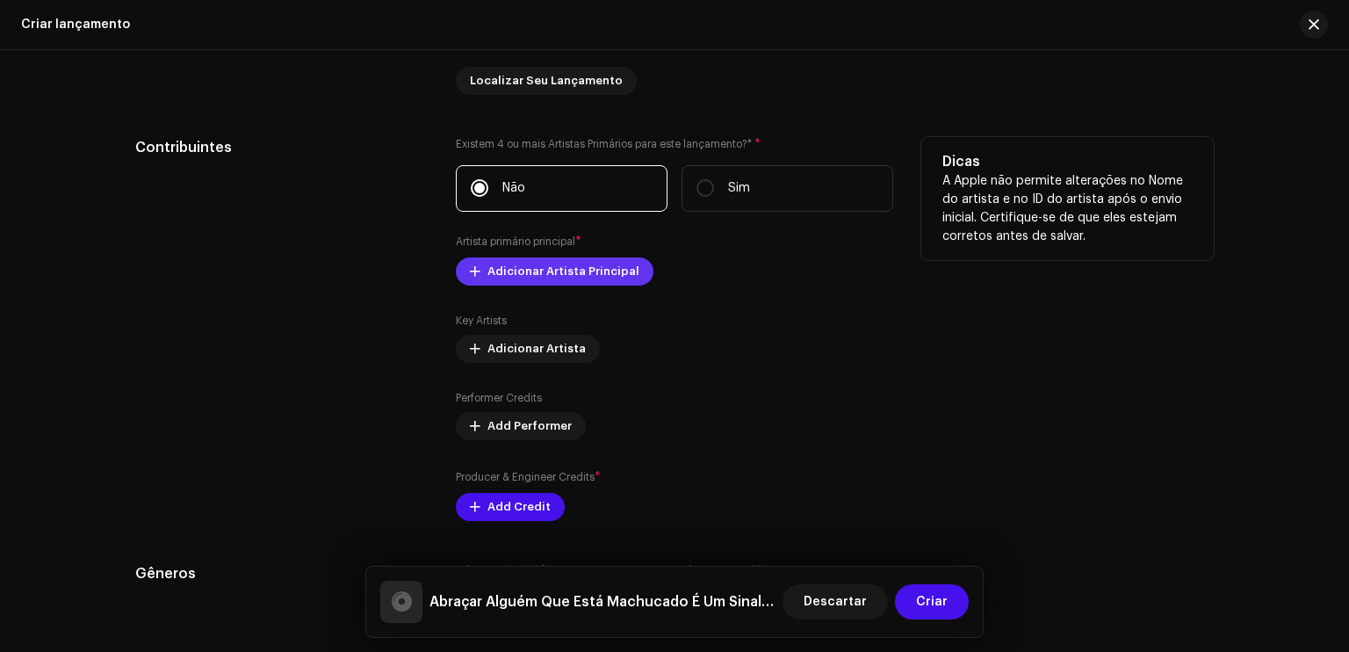
click at [507, 277] on span "Adicionar Artista Principal" at bounding box center [564, 271] width 152 height 35
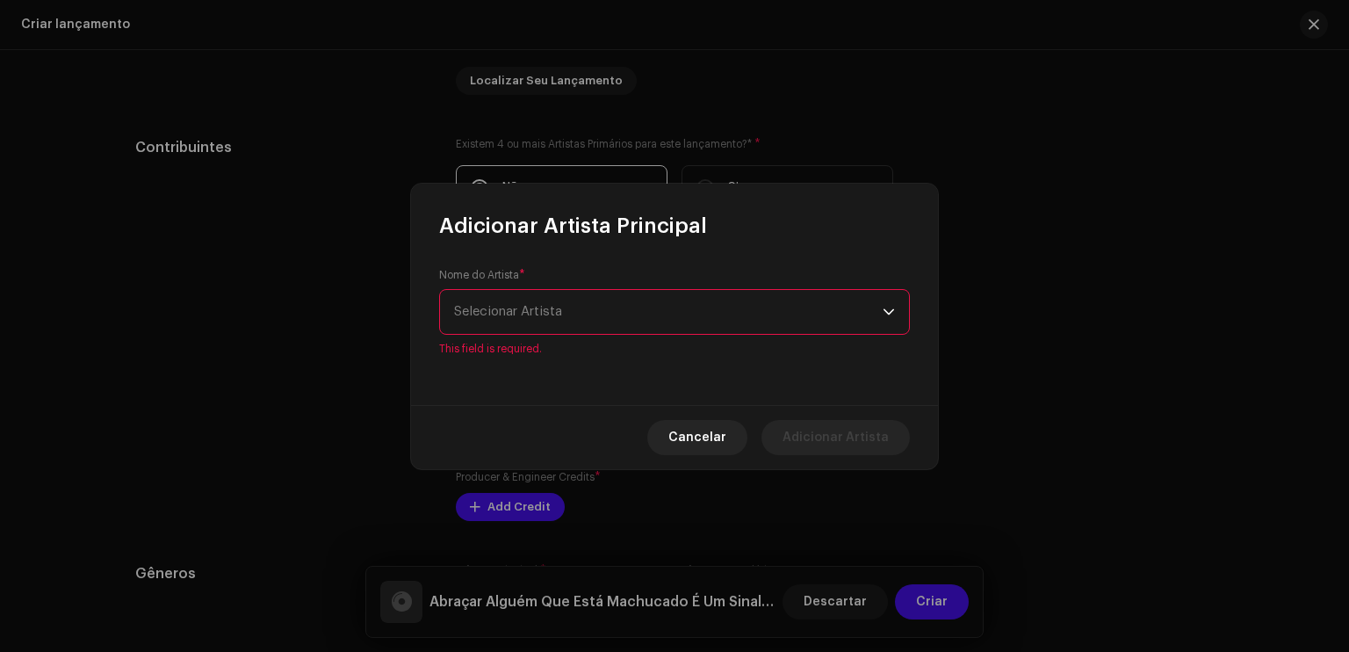
drag, startPoint x: 497, startPoint y: 296, endPoint x: 490, endPoint y: 308, distance: 14.2
click at [490, 308] on div "Nome do Artista * Selecionar Artista This field is required." at bounding box center [674, 312] width 471 height 88
click at [490, 308] on span "Selecionar Artista" at bounding box center [508, 311] width 108 height 13
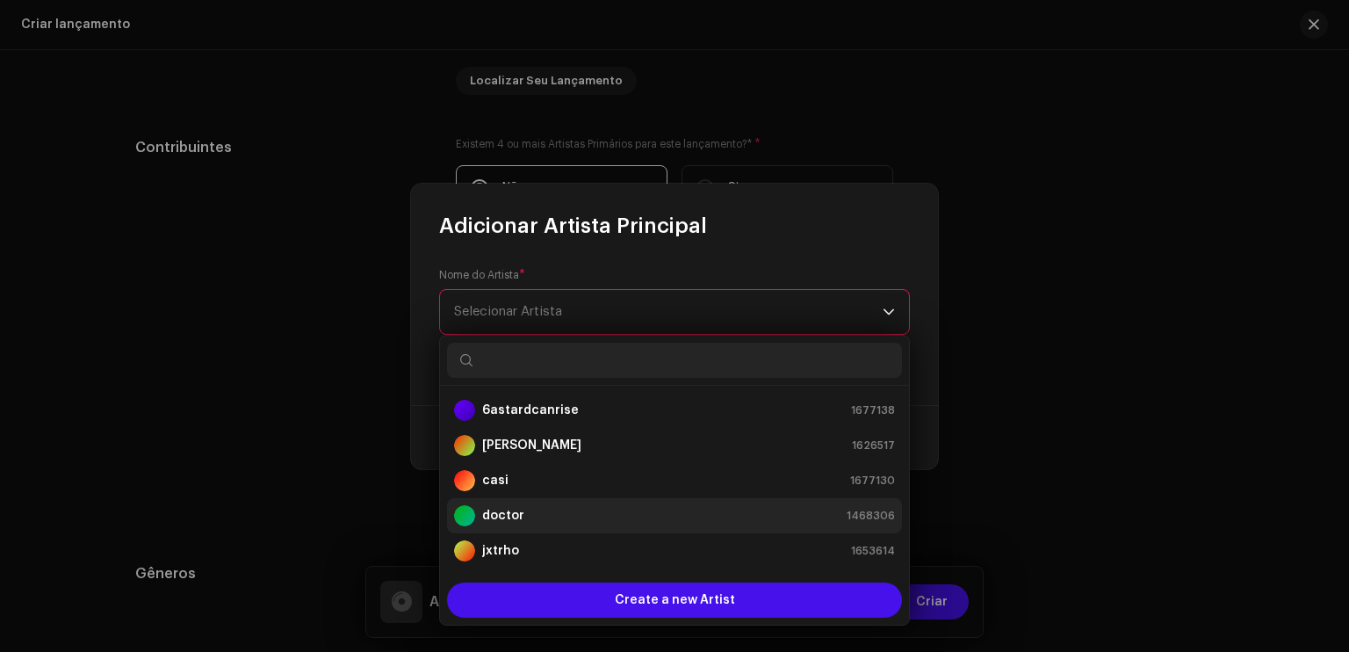
click at [504, 512] on strong "doctor" at bounding box center [503, 516] width 42 height 18
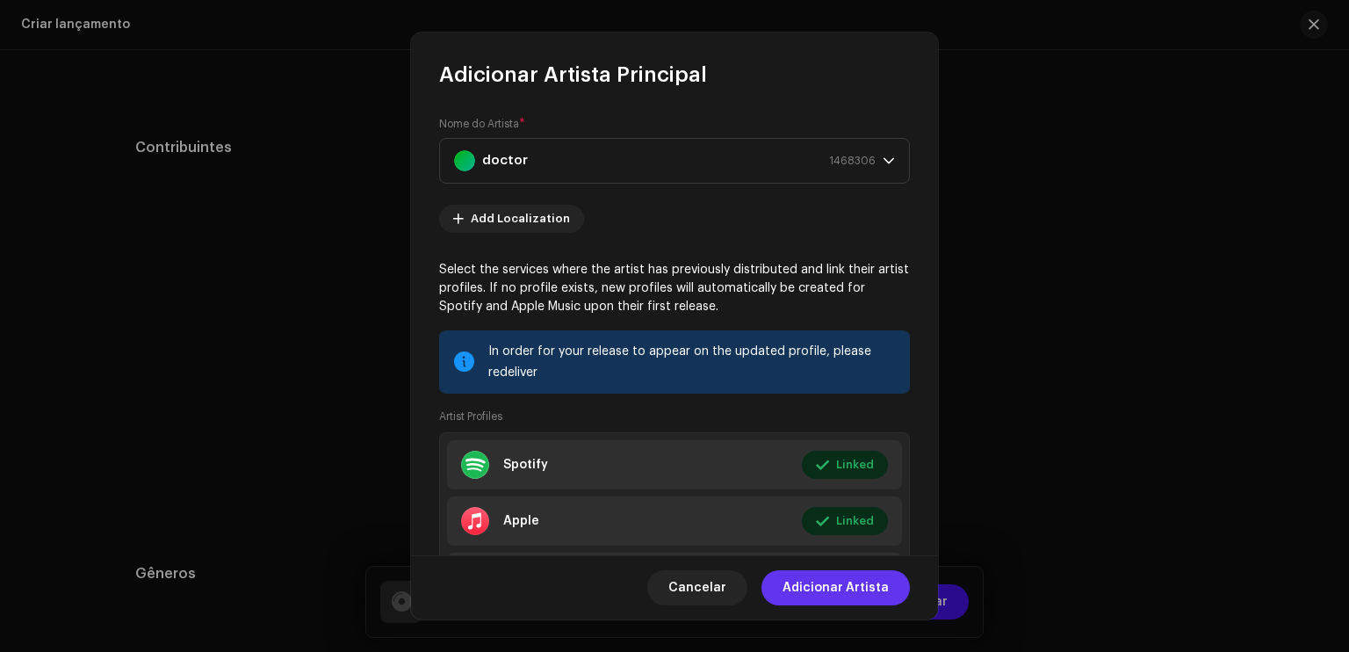
click at [812, 585] on span "Adicionar Artista" at bounding box center [836, 587] width 106 height 35
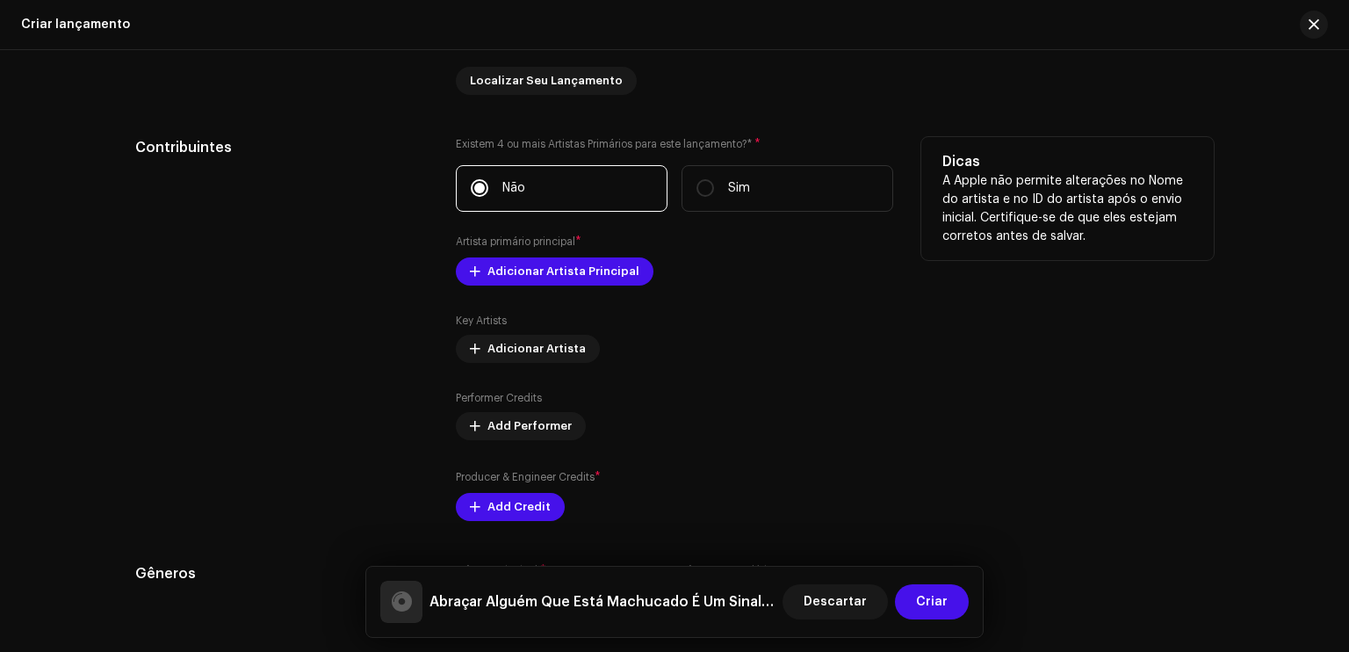
click at [789, 420] on div "Performer Credits Add Performer" at bounding box center [675, 415] width 438 height 49
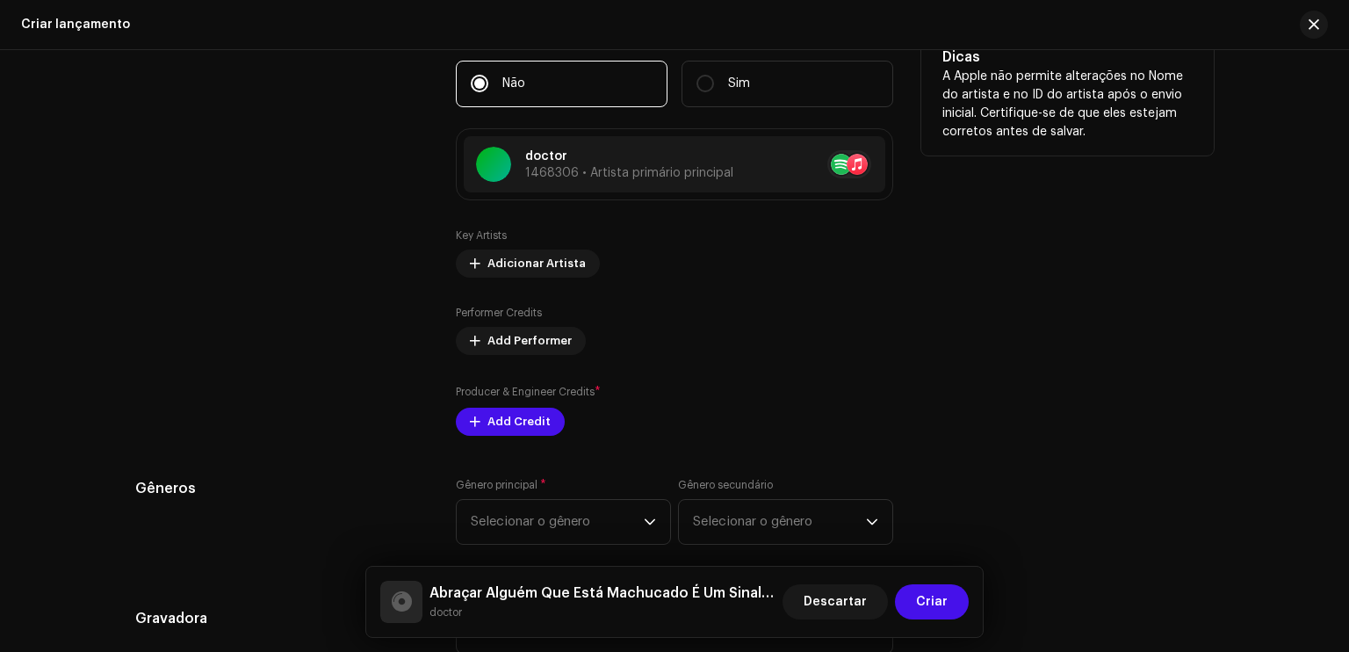
scroll to position [1966, 0]
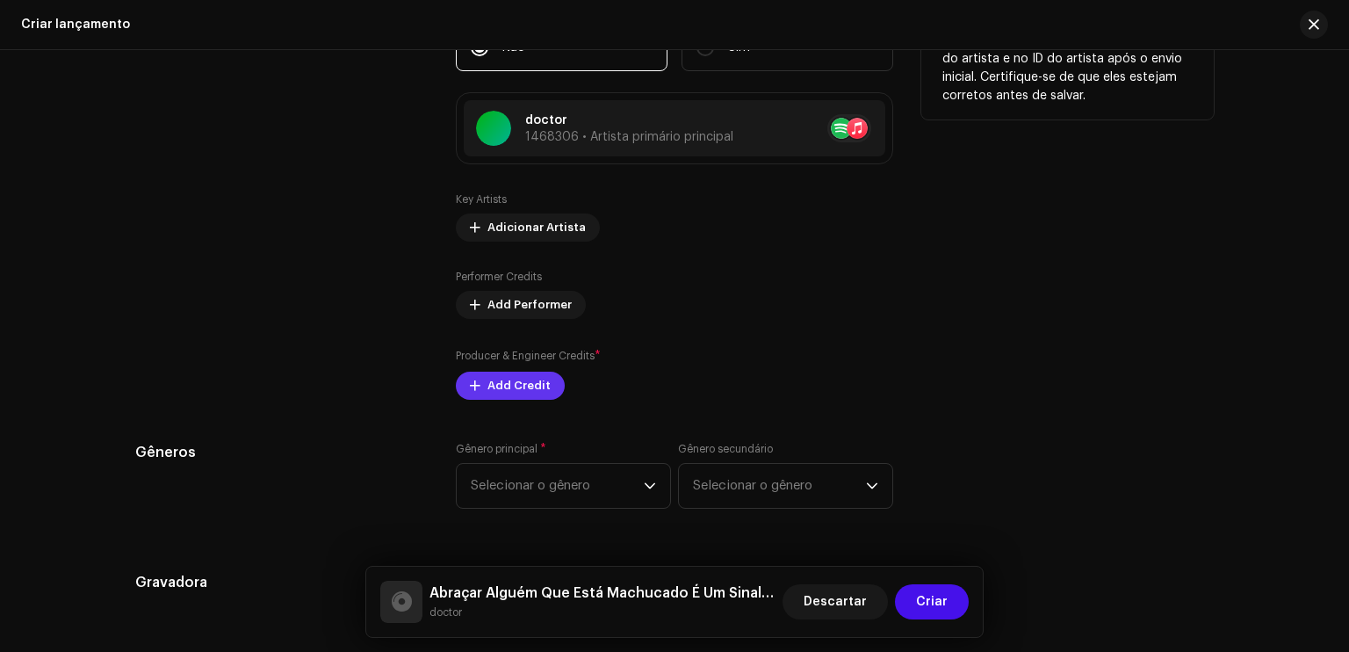
click at [502, 379] on span "Add Credit" at bounding box center [519, 385] width 63 height 35
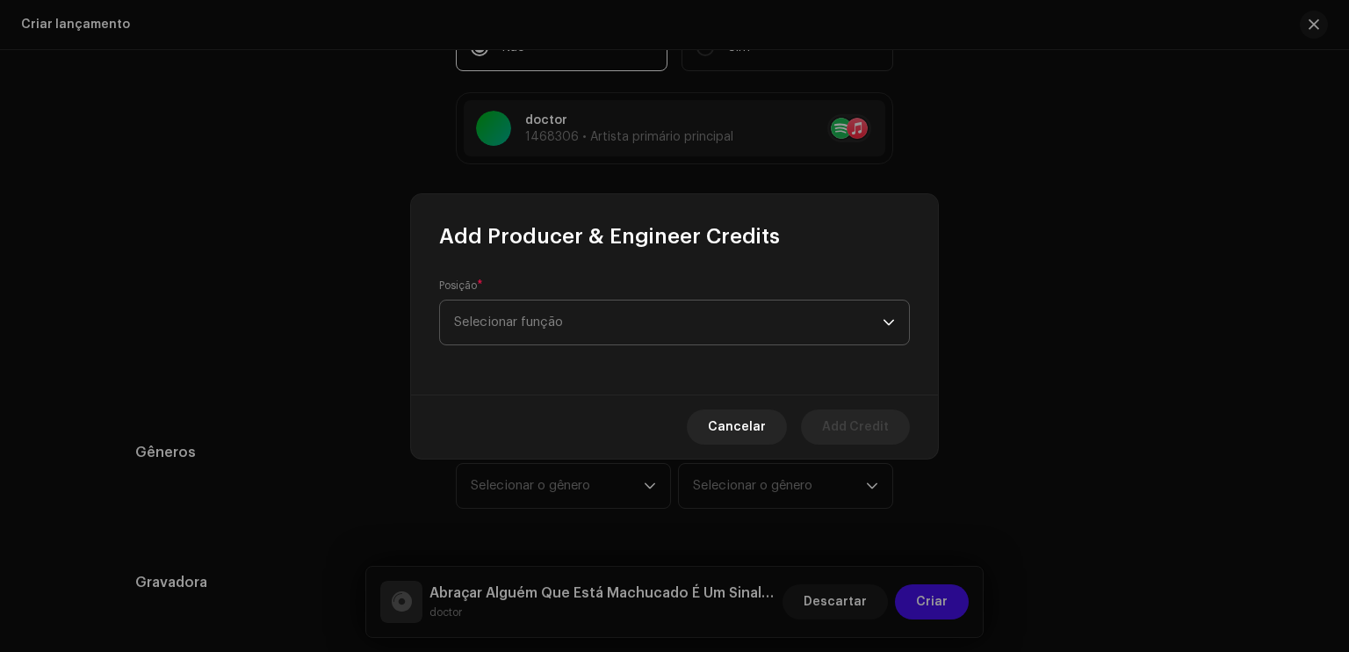
click at [531, 328] on span "Selecionar função" at bounding box center [668, 322] width 429 height 44
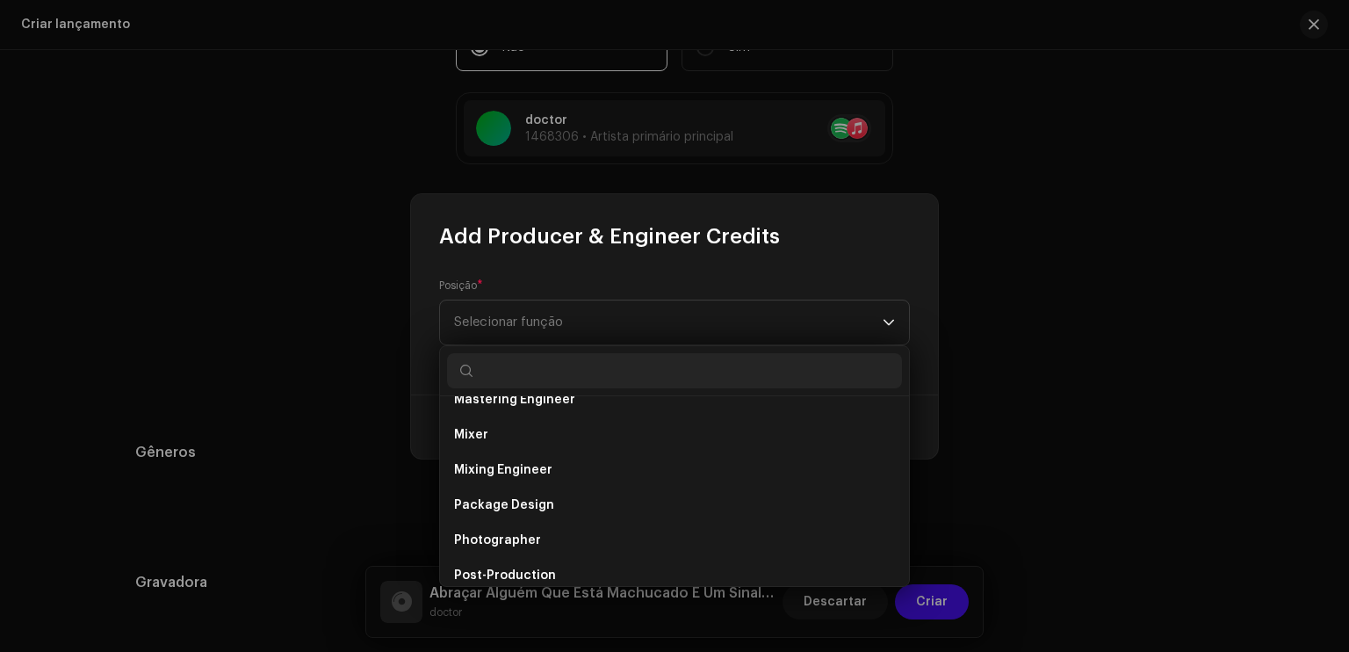
scroll to position [499, 0]
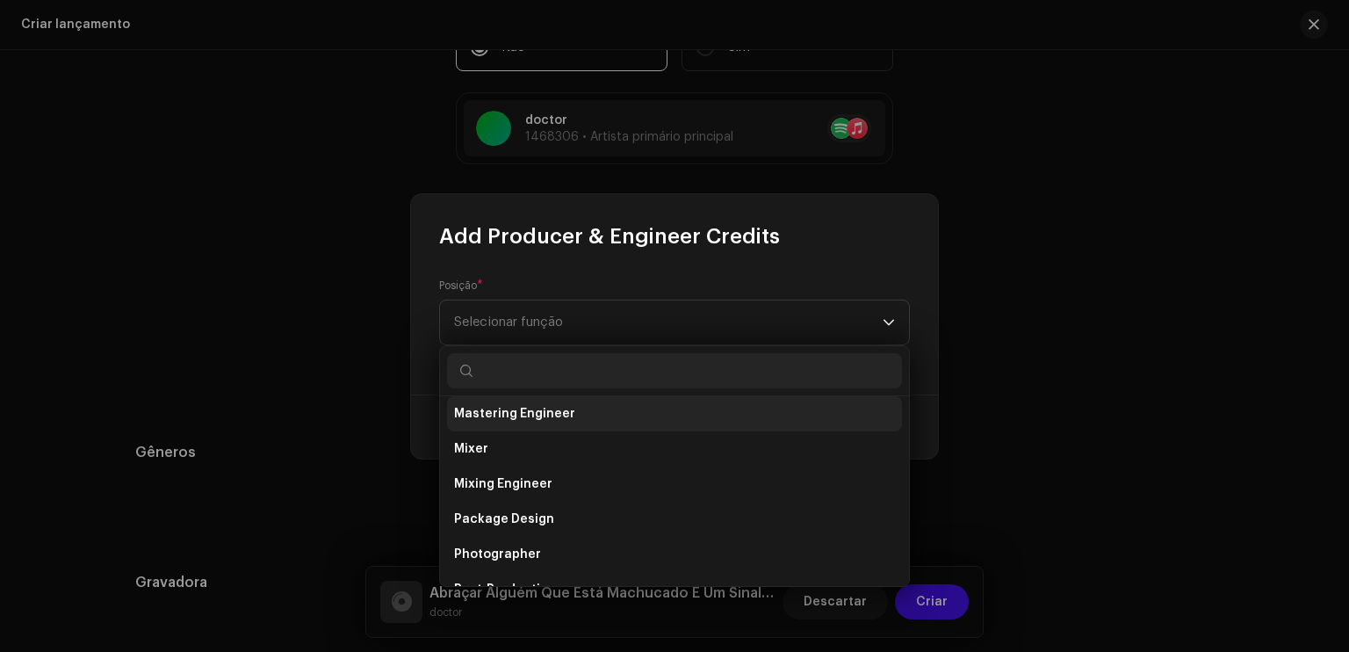
click at [603, 409] on li "Mastering Engineer" at bounding box center [674, 413] width 455 height 35
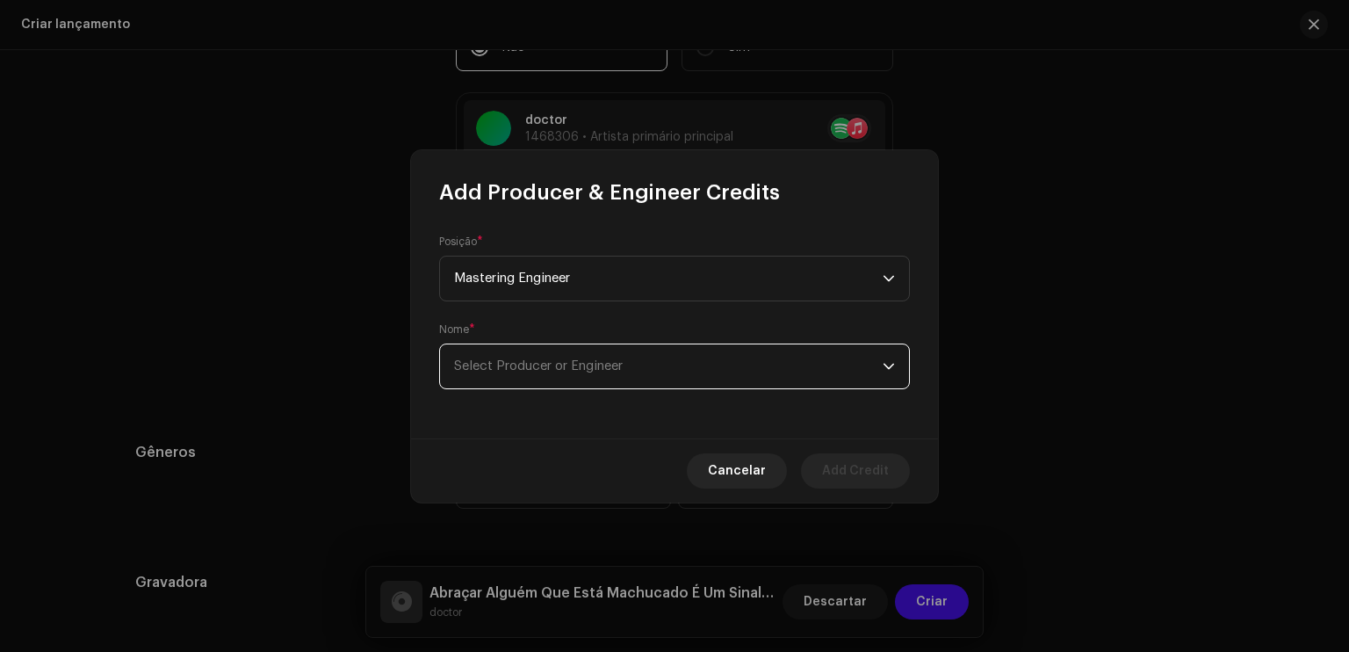
click at [580, 369] on span "Select Producer or Engineer" at bounding box center [538, 365] width 169 height 13
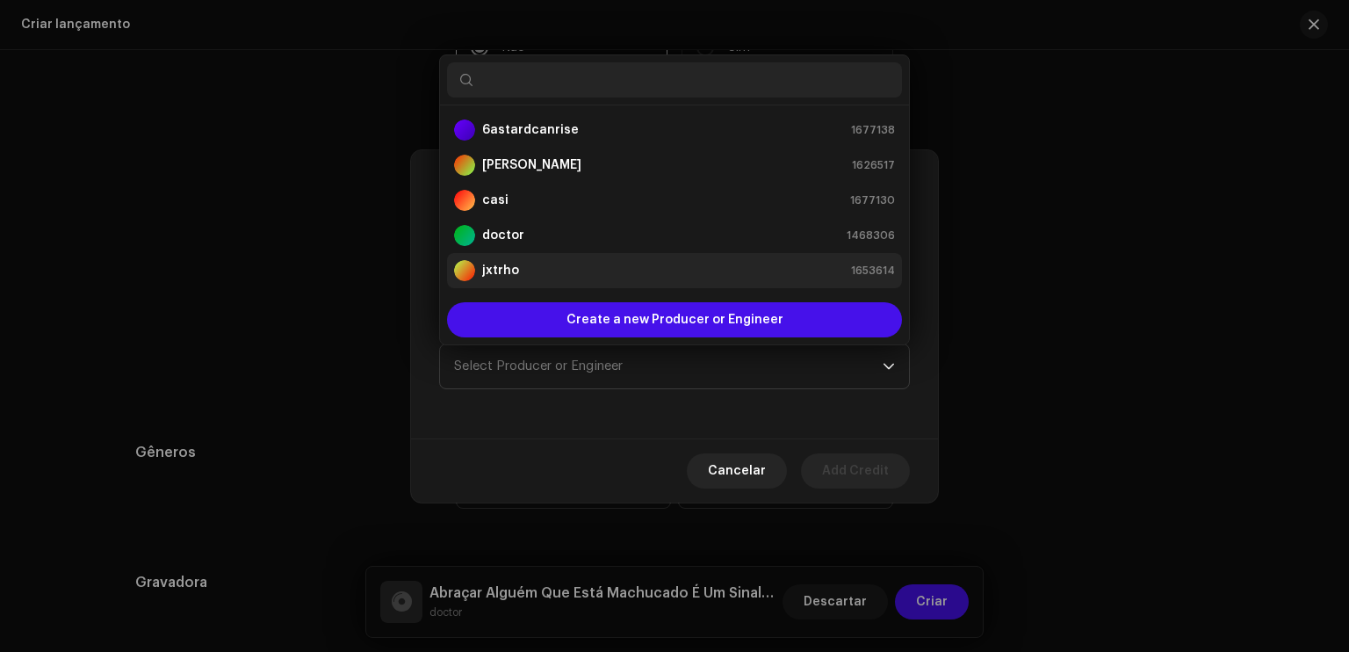
scroll to position [28, 0]
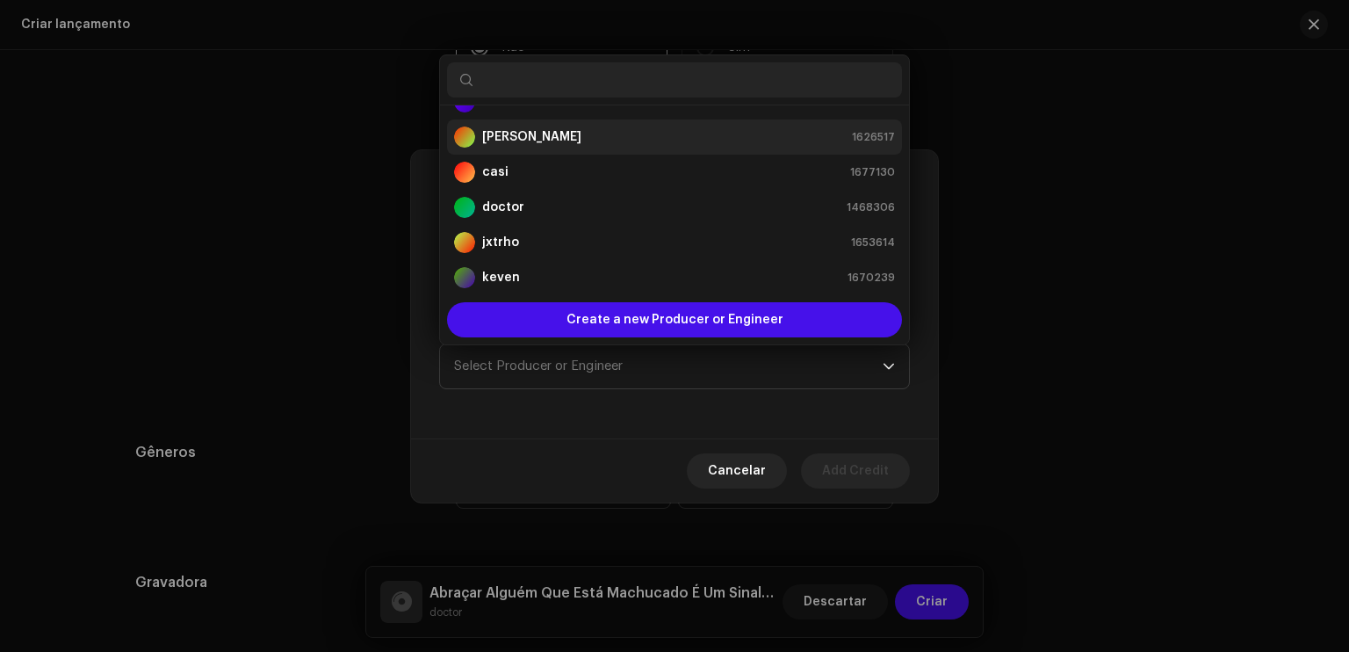
click at [573, 130] on div "[PERSON_NAME] 1626517" at bounding box center [674, 137] width 441 height 21
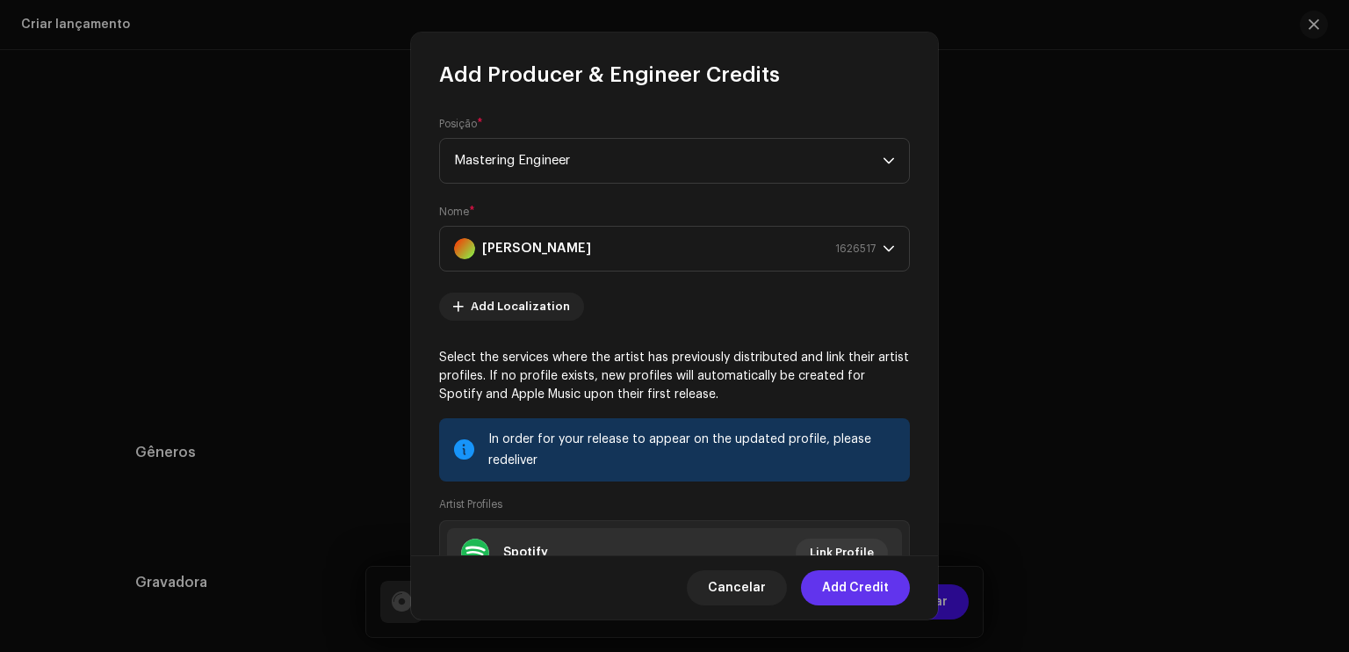
click at [852, 579] on span "Add Credit" at bounding box center [855, 587] width 67 height 35
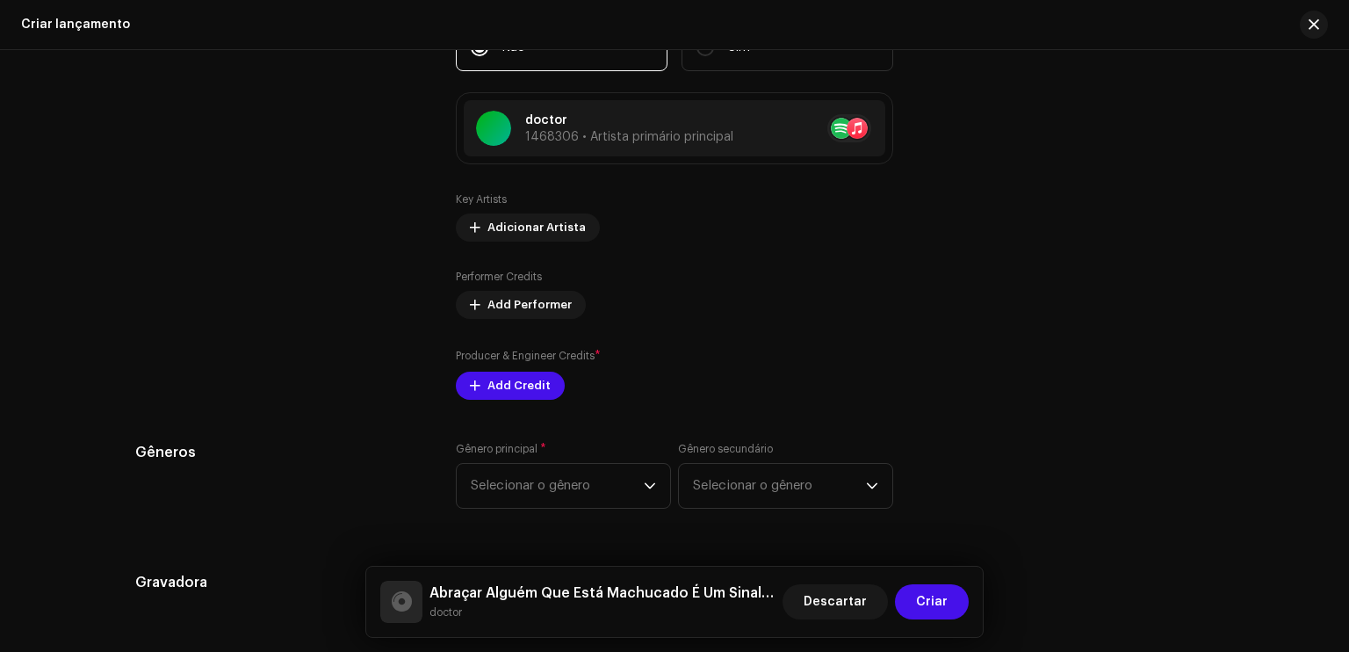
click at [590, 489] on div "Preencher informações de lançamento a partir dos metadadoss Compilação Is it a …" at bounding box center [674, 309] width 1079 height 1878
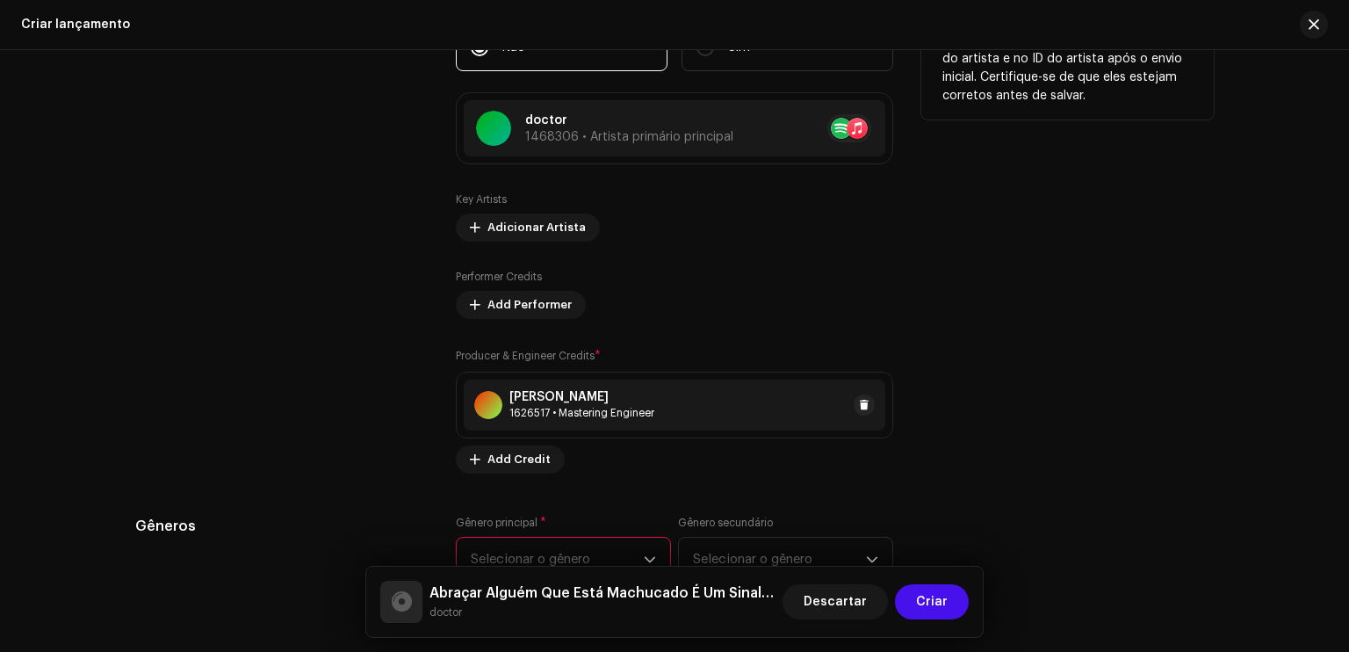
click at [843, 429] on div "[PERSON_NAME] 1626517 • Mastering Engineer" at bounding box center [675, 405] width 422 height 51
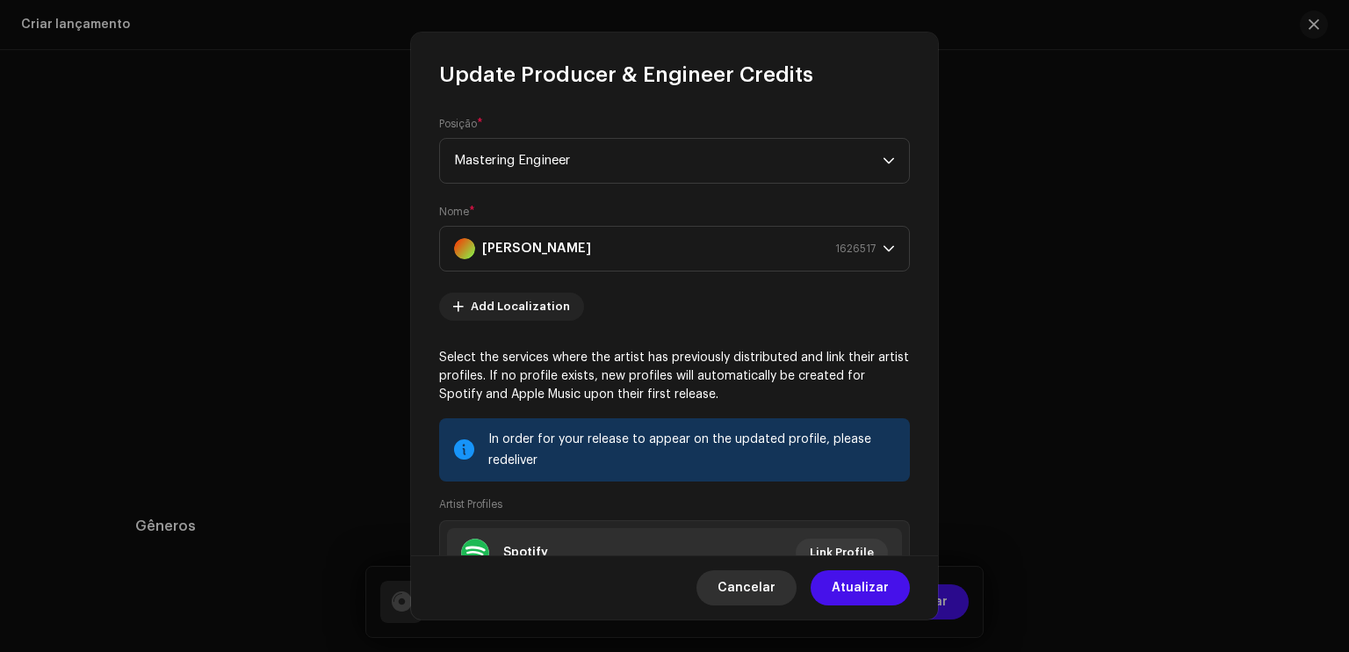
click at [745, 576] on span "Cancelar" at bounding box center [747, 587] width 58 height 35
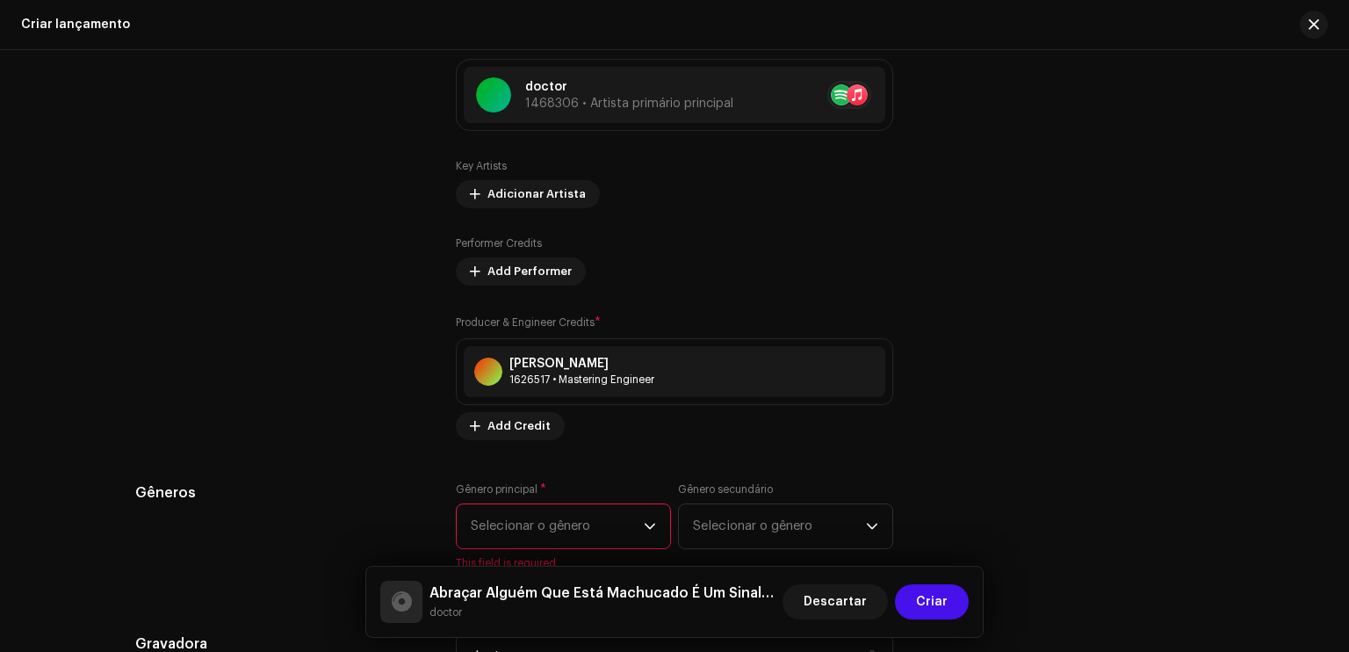
click at [822, 498] on div "Preencher informações de lançamento a partir dos metadadoss Compilação Is it a …" at bounding box center [674, 323] width 1079 height 1972
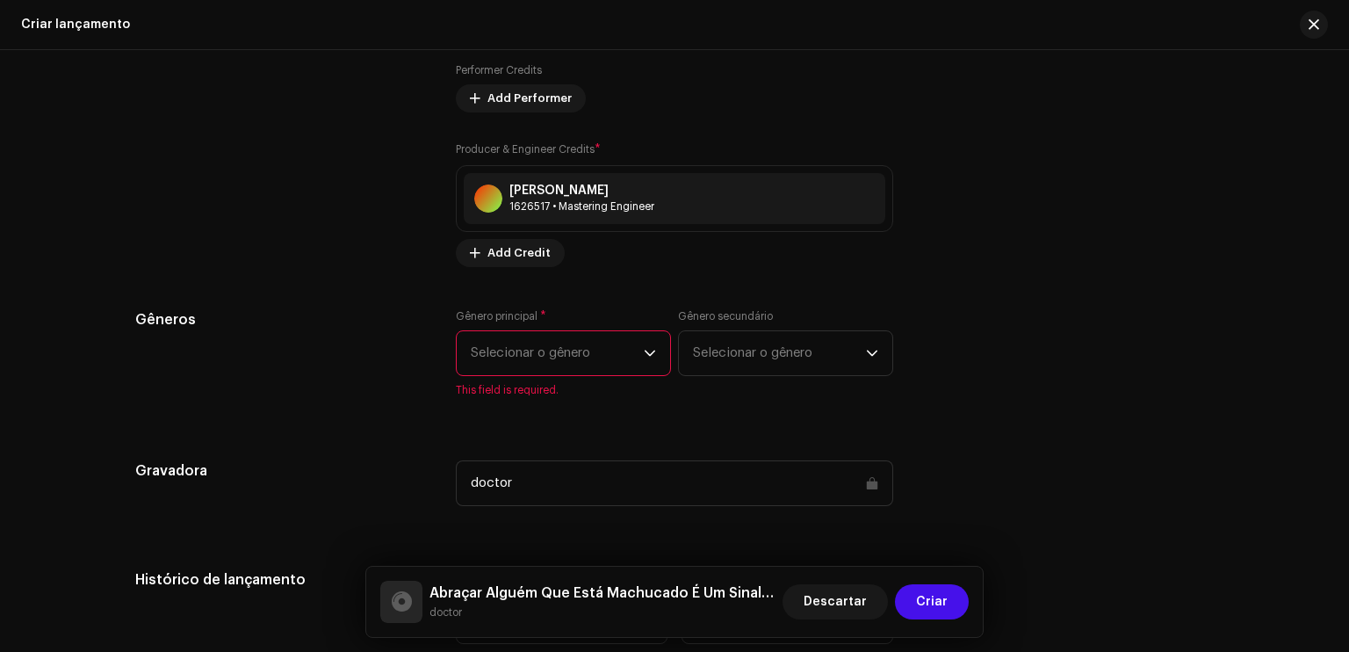
scroll to position [2177, 0]
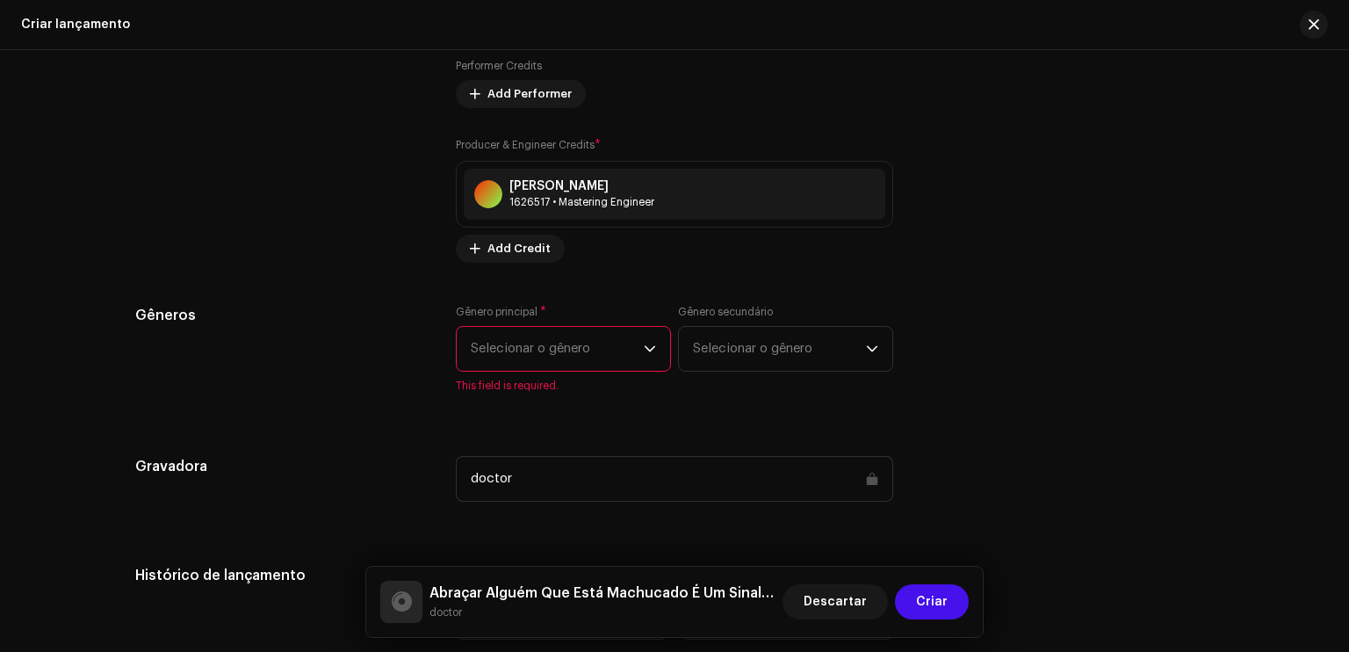
click at [630, 361] on span "Selecionar o gênero" at bounding box center [557, 349] width 173 height 44
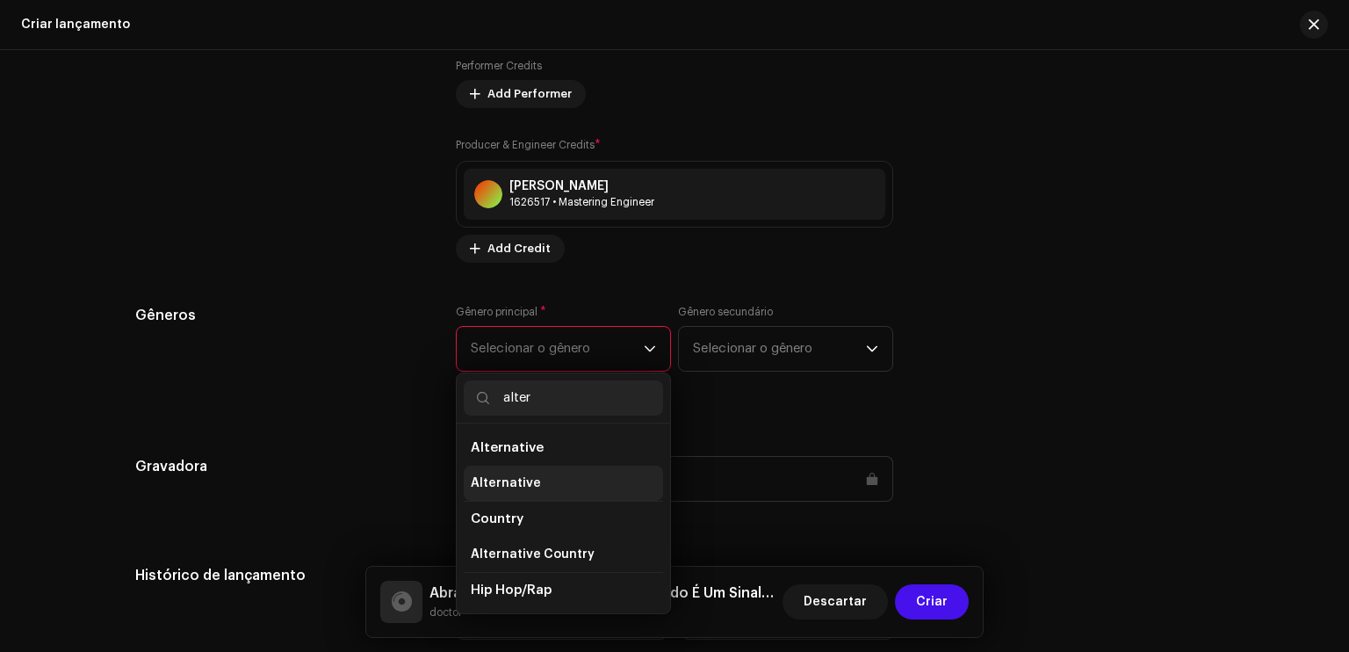
type input "alter"
click at [526, 481] on span "Alternative" at bounding box center [506, 483] width 70 height 18
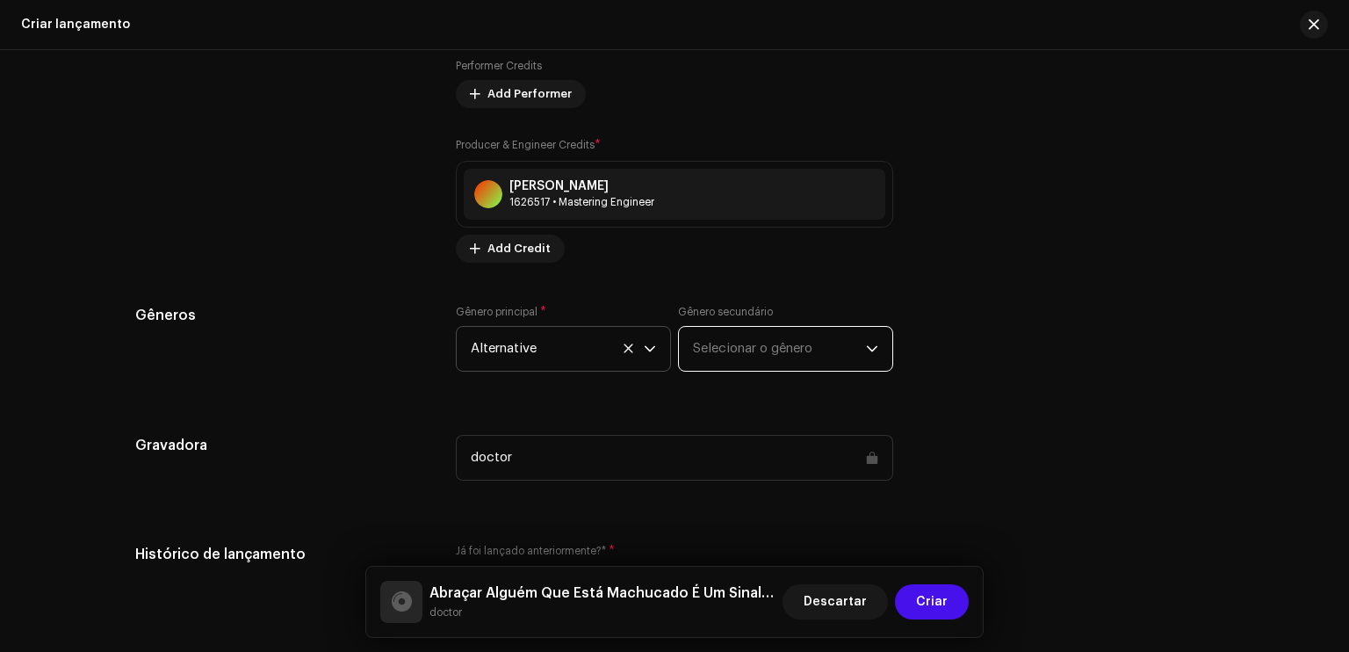
click at [730, 350] on span "Selecionar o gênero" at bounding box center [779, 349] width 173 height 44
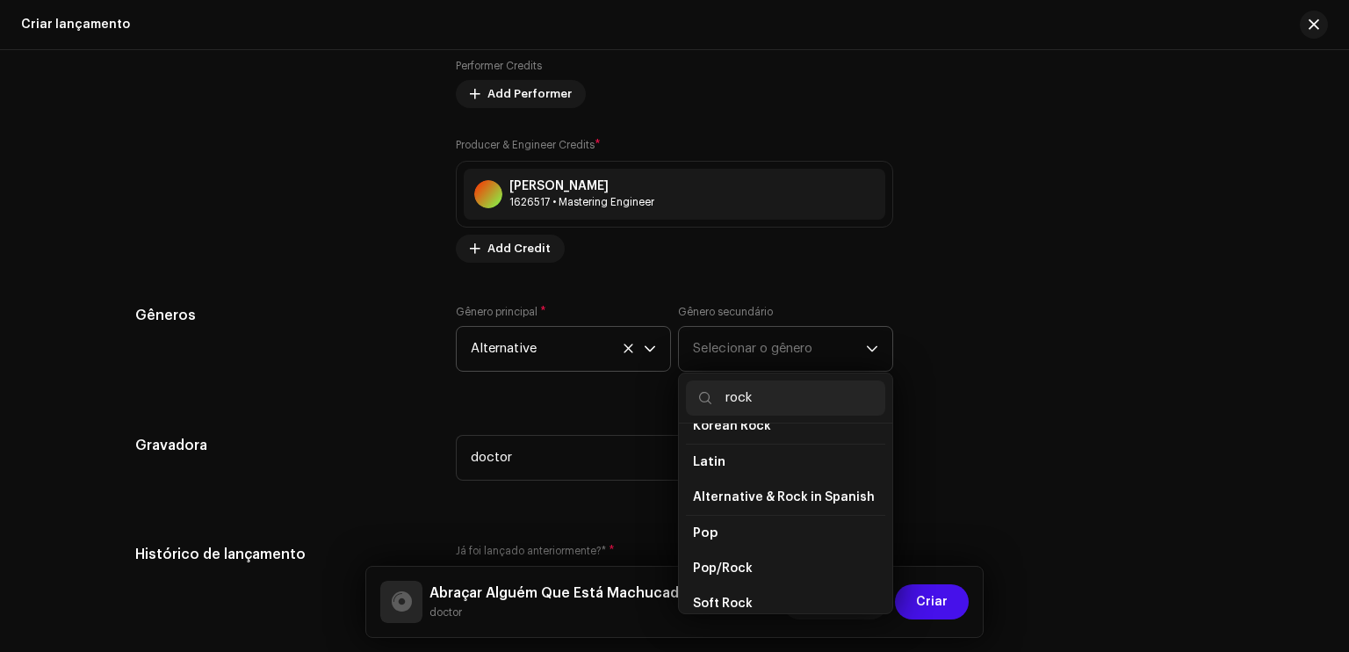
scroll to position [445, 0]
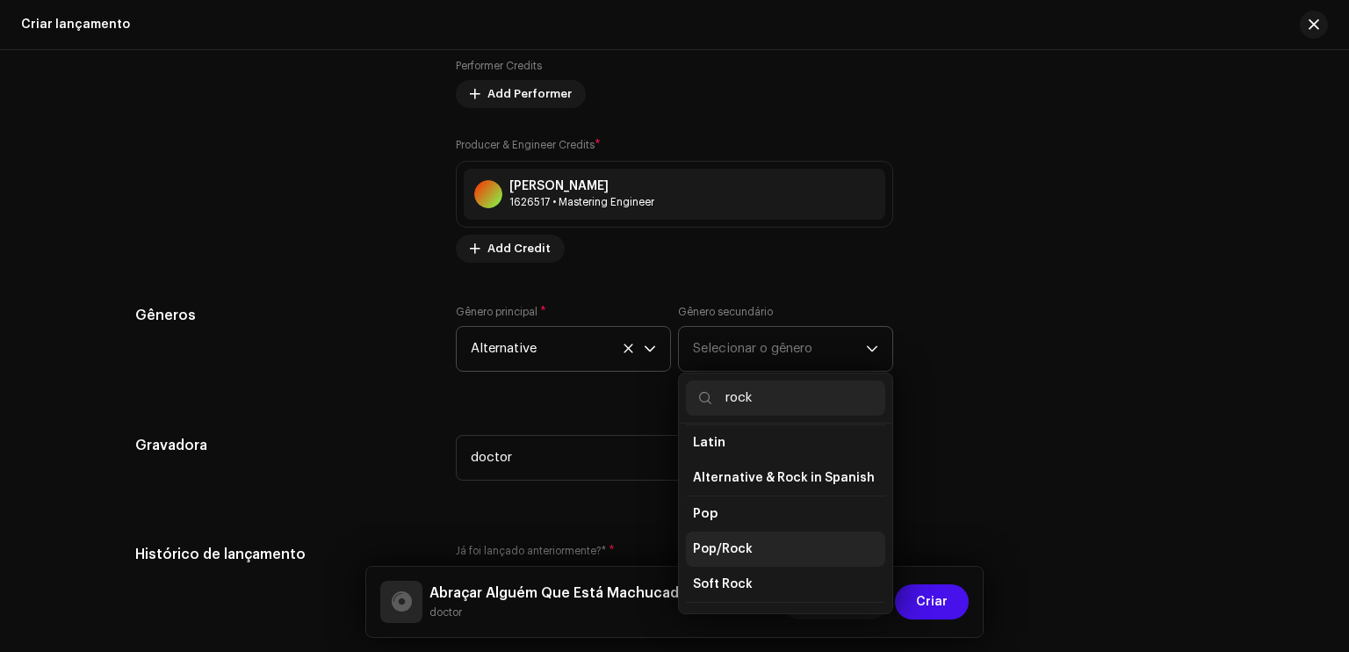
type input "rock"
click at [784, 532] on li "Pop/Rock" at bounding box center [785, 549] width 199 height 35
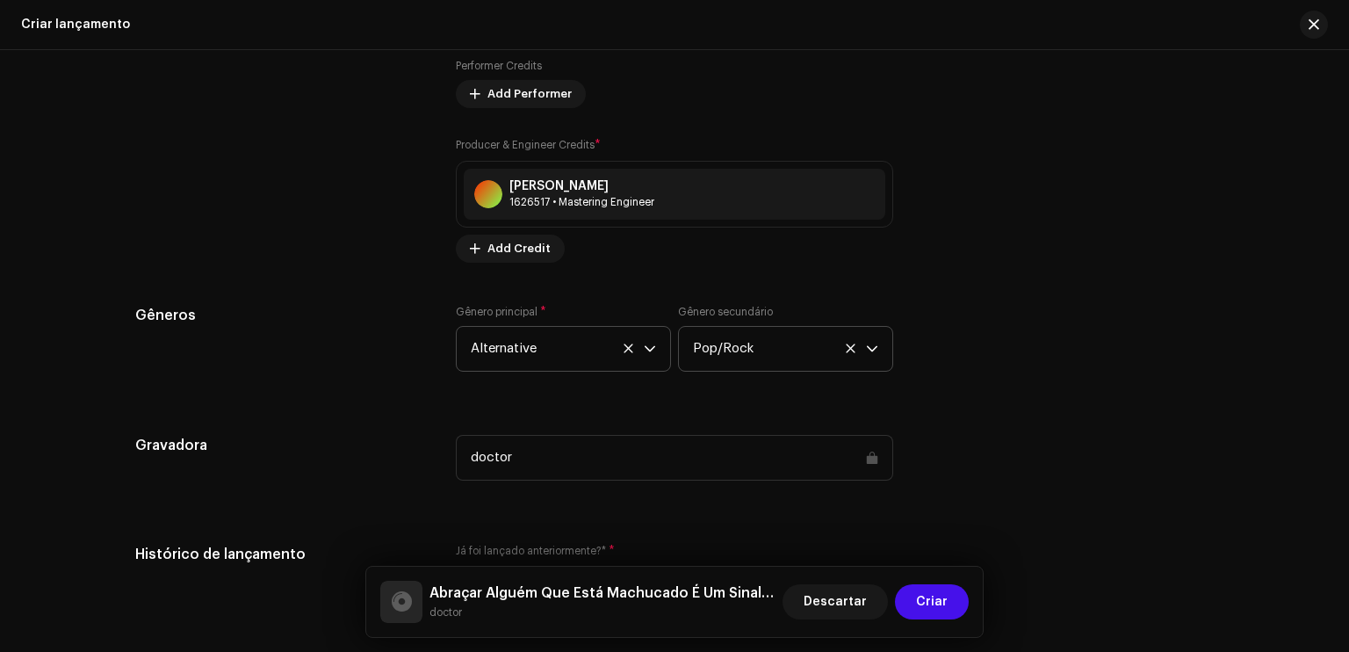
click at [850, 502] on div "doctor" at bounding box center [675, 468] width 438 height 67
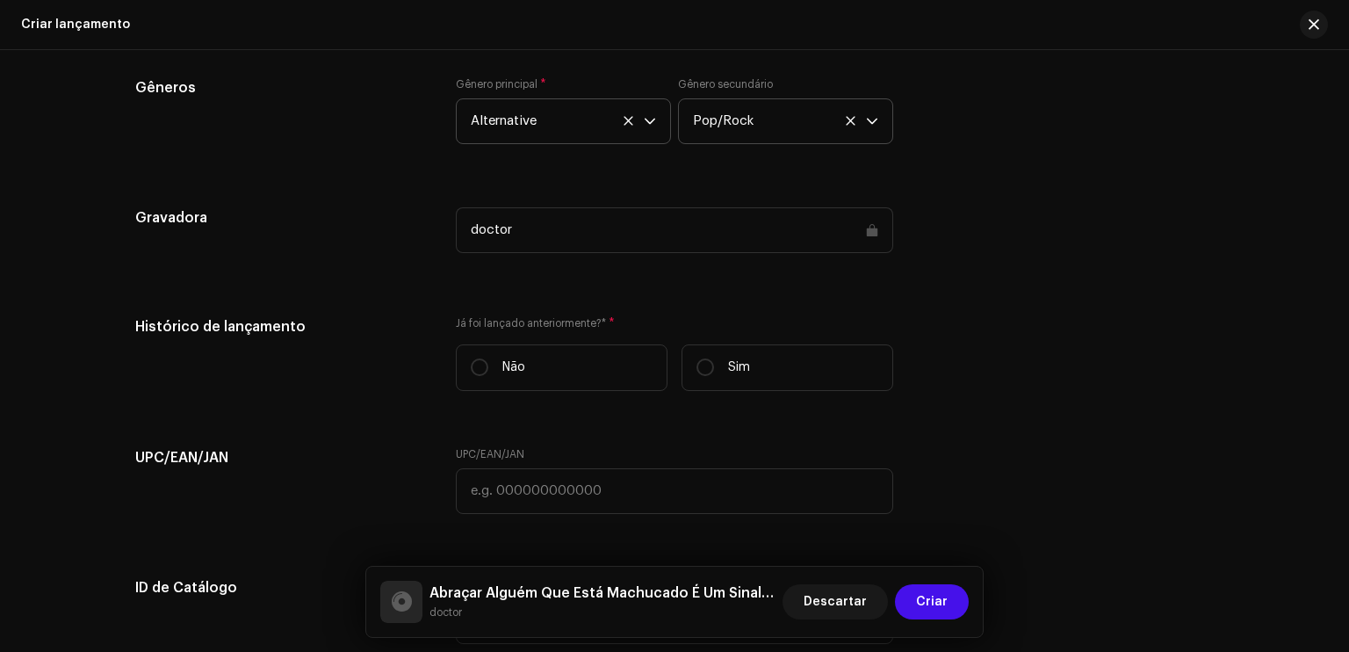
scroll to position [2423, 0]
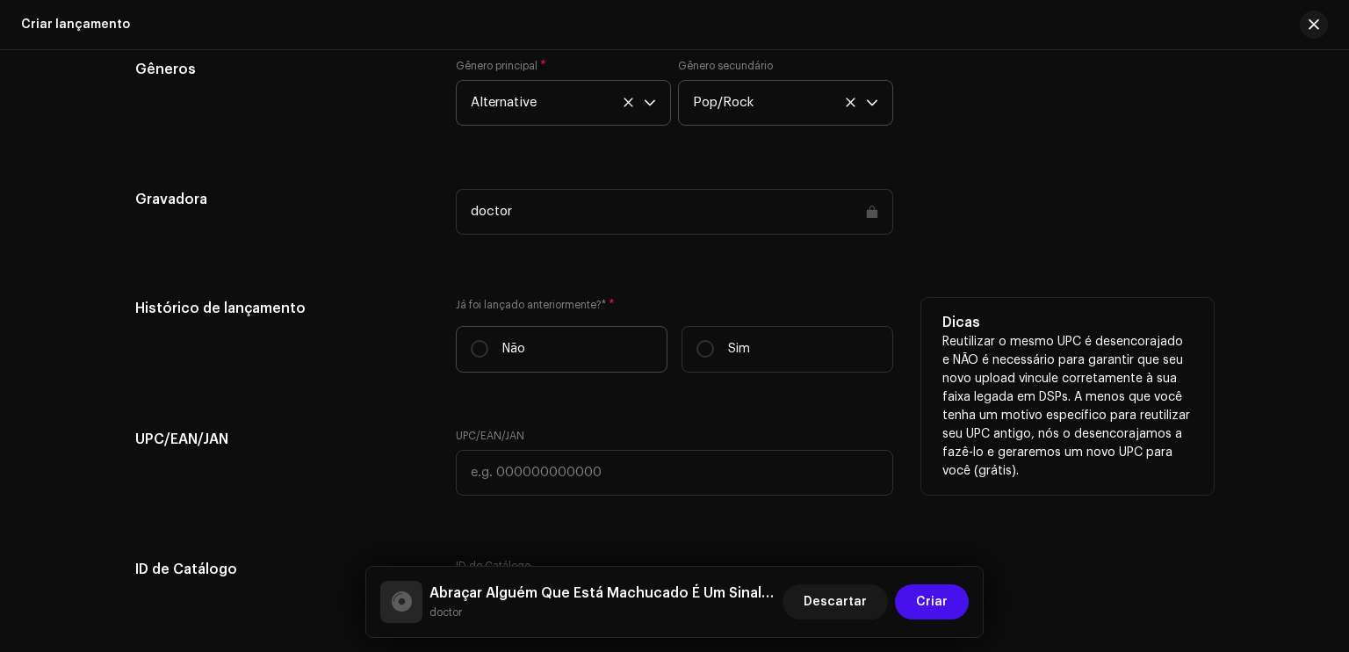
click at [554, 337] on label "Não" at bounding box center [562, 349] width 212 height 47
click at [488, 340] on input "Não" at bounding box center [480, 349] width 18 height 18
radio input "true"
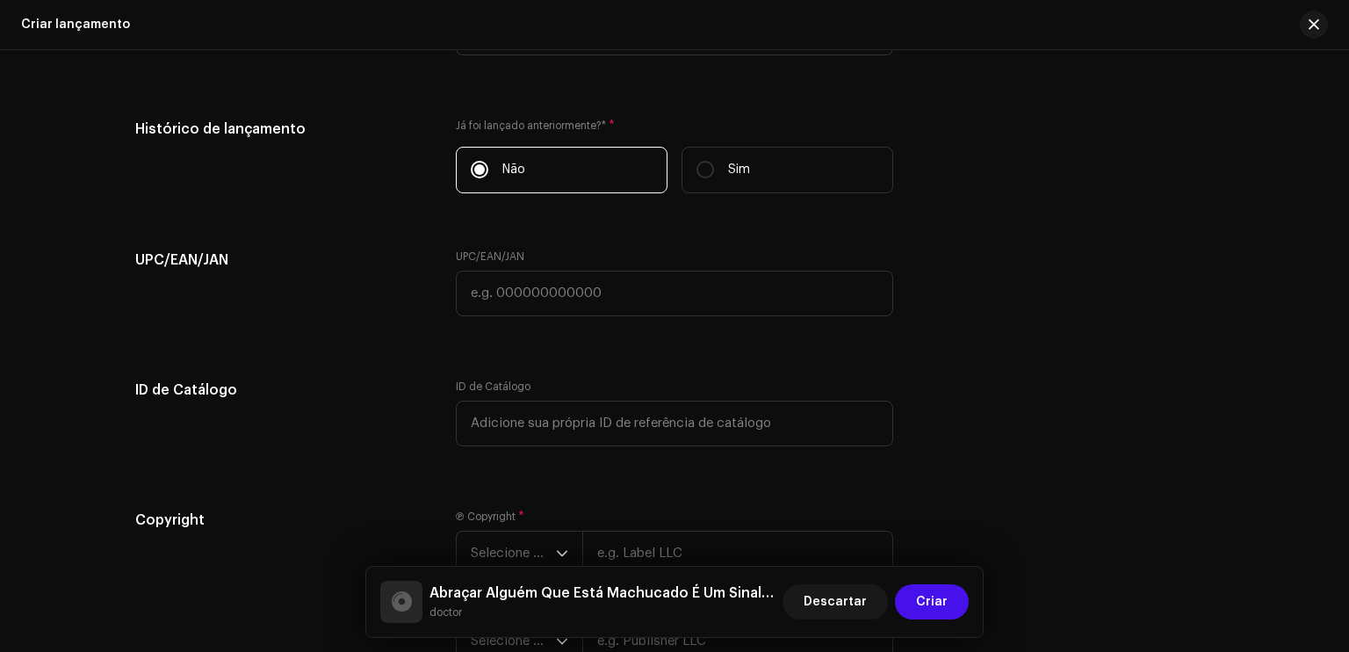
scroll to position [2739, 0]
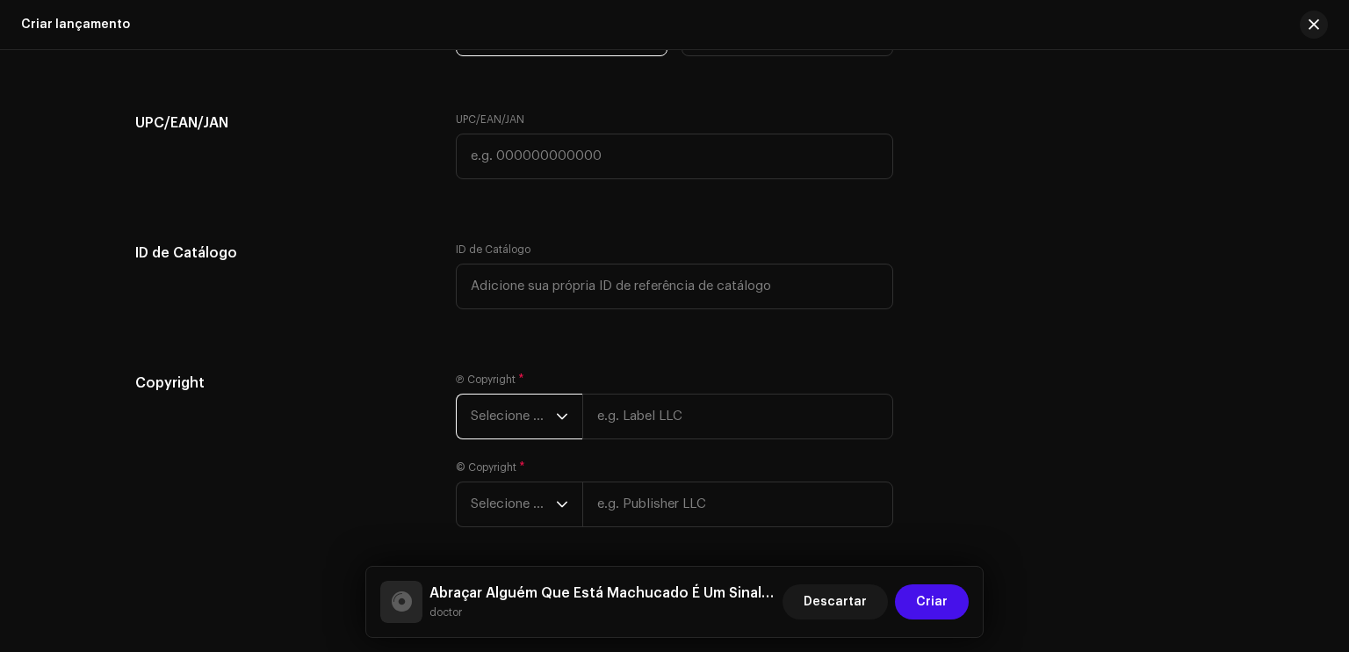
click at [531, 425] on span "Selecione o ano" at bounding box center [513, 416] width 85 height 44
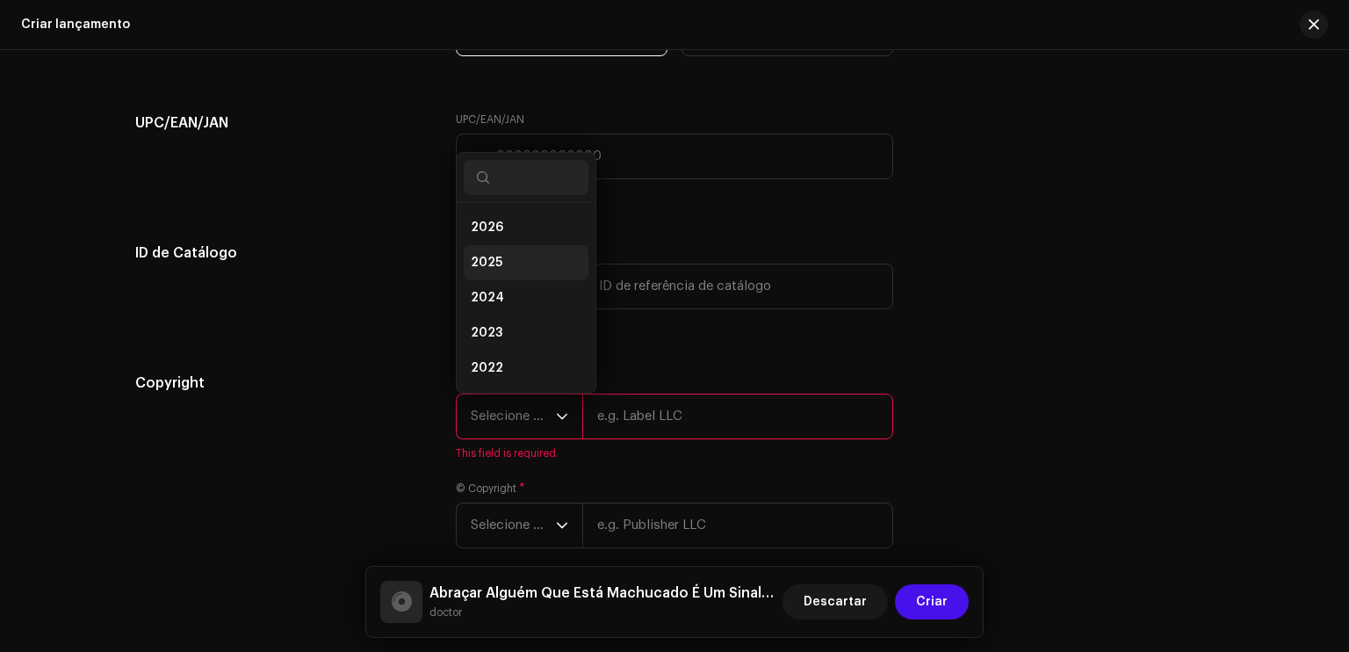
click at [499, 263] on li "2025" at bounding box center [526, 262] width 125 height 35
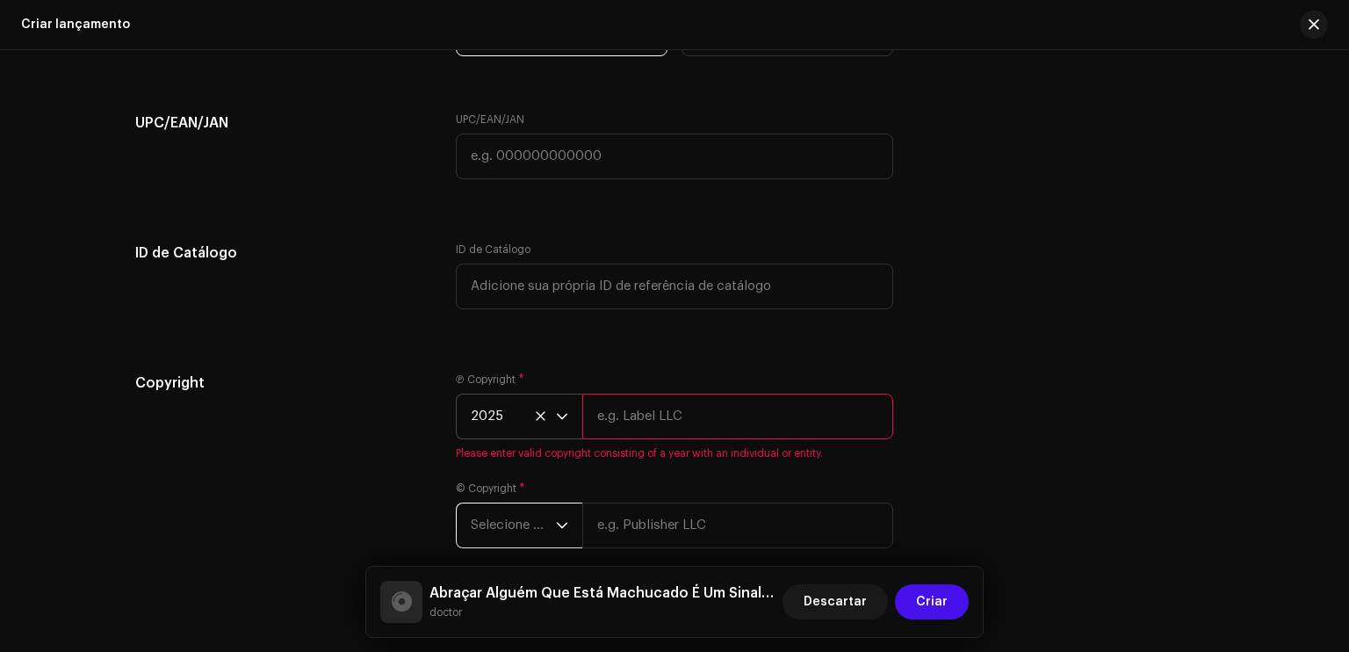
click at [517, 532] on span "Selecione o ano" at bounding box center [513, 525] width 85 height 44
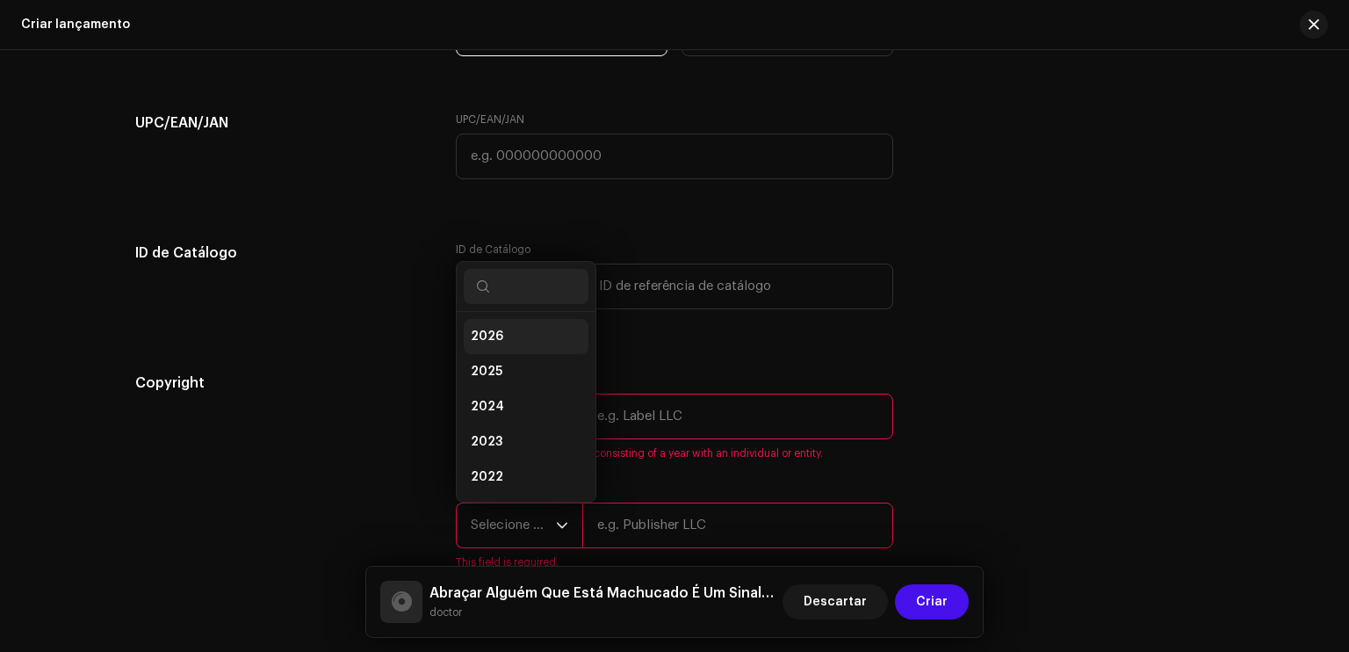
click at [514, 337] on li "2026" at bounding box center [526, 336] width 125 height 35
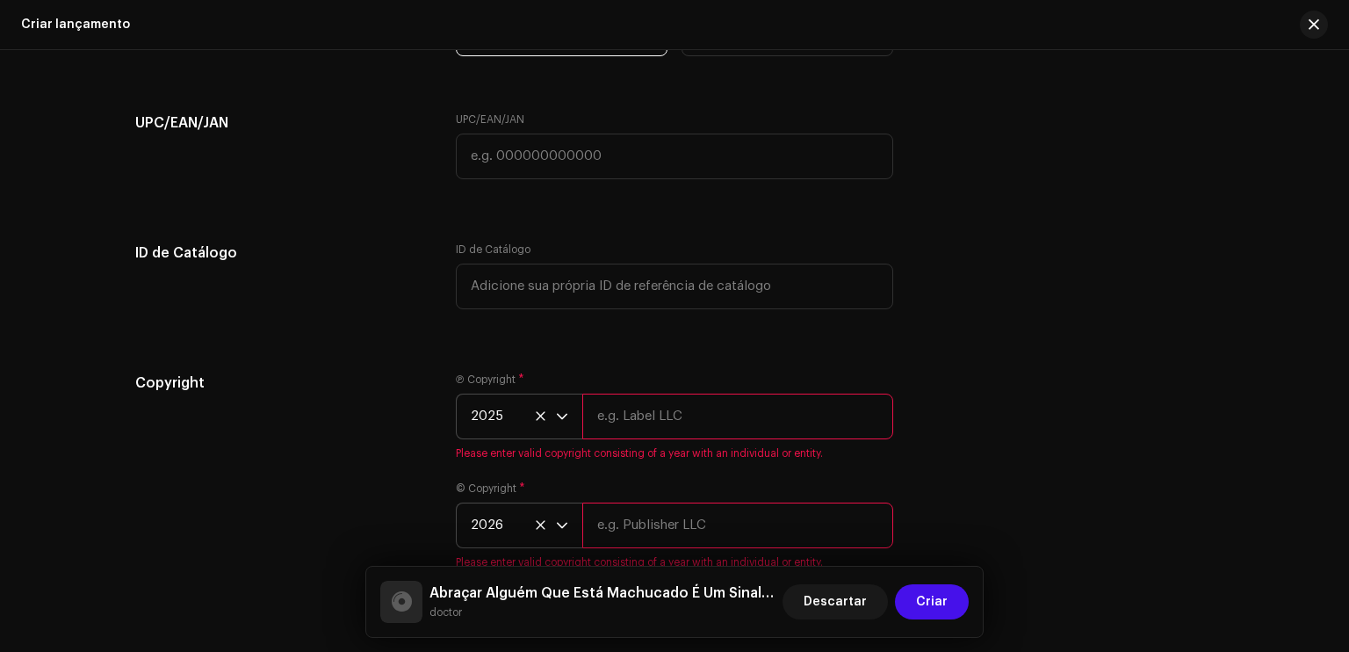
click at [660, 428] on input "text" at bounding box center [737, 417] width 311 height 46
type input "doctor"
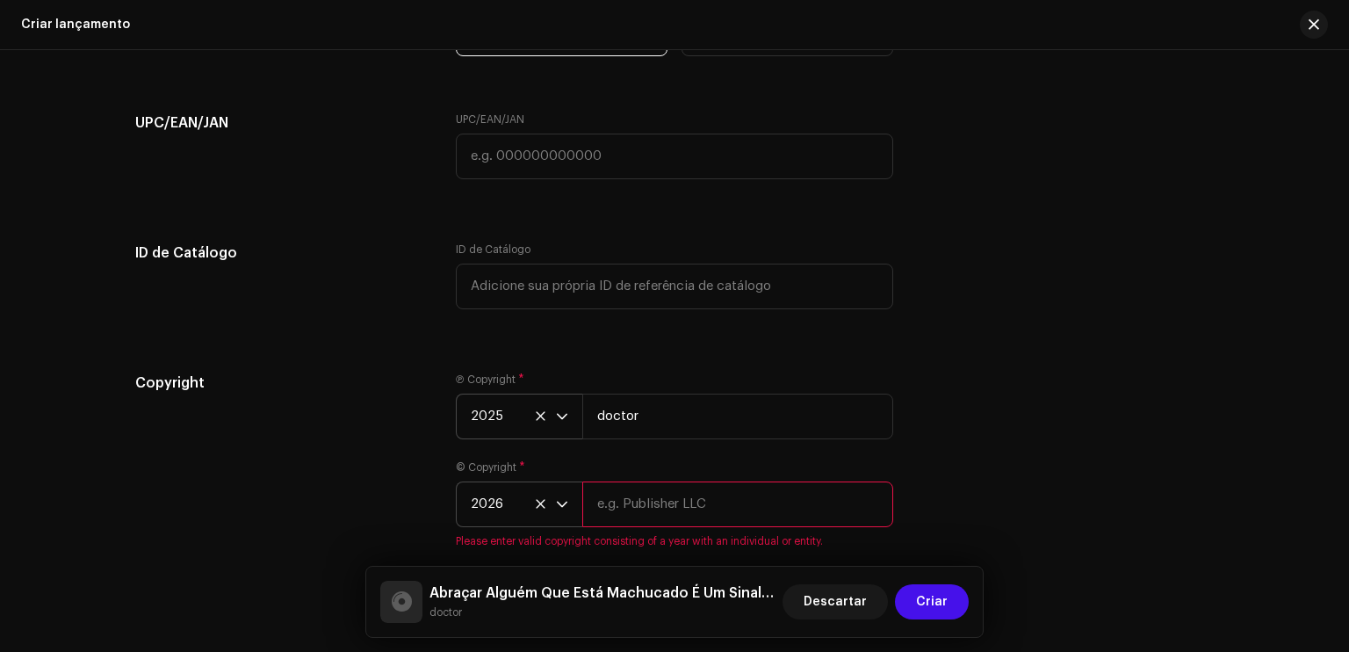
click at [677, 506] on input "text" at bounding box center [737, 504] width 311 height 46
type input "doctor"
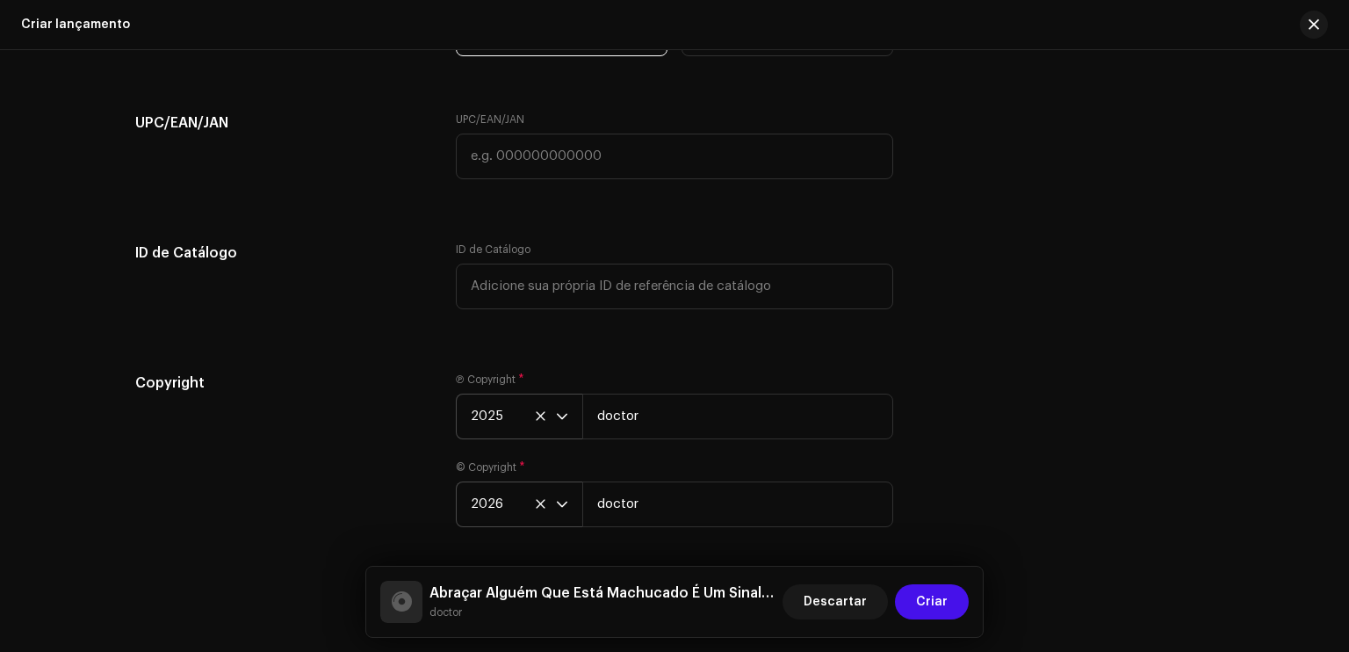
click at [946, 406] on div "Copyright Ⓟ Copyright * 2025 doctor © Copyright * 2026 doctor" at bounding box center [674, 461] width 1079 height 176
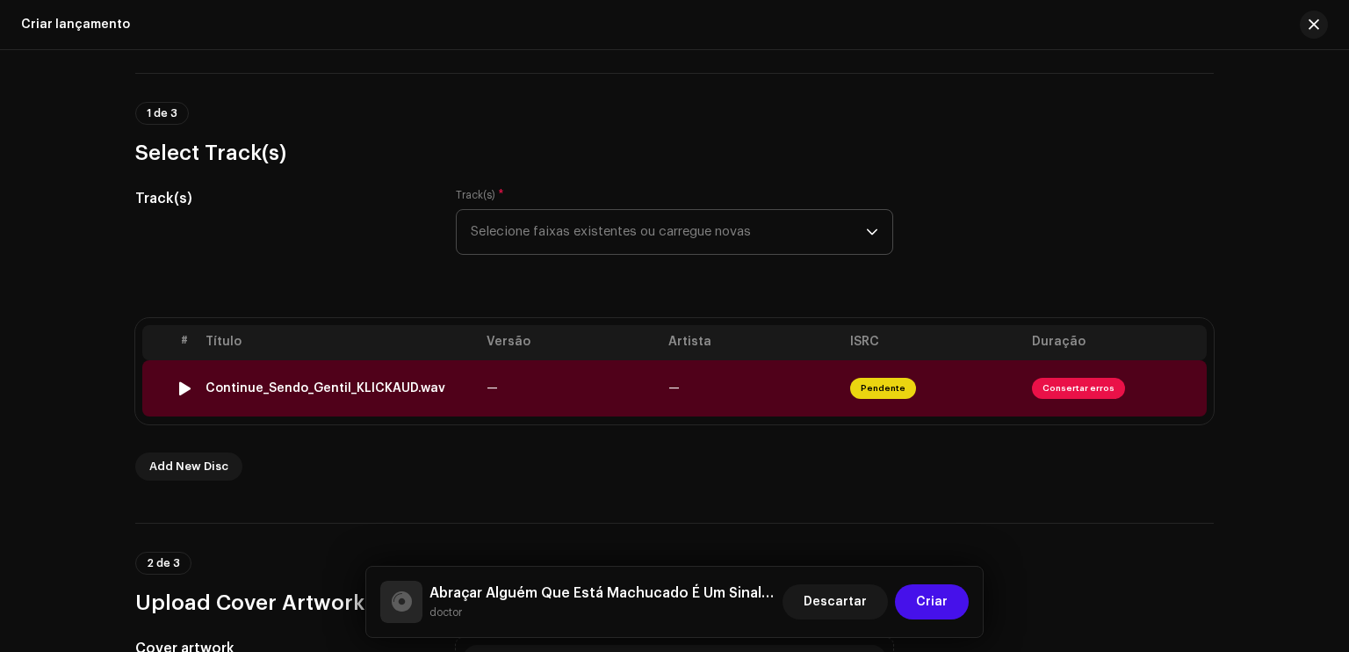
scroll to position [103, 0]
click at [1055, 390] on span "Consertar erros" at bounding box center [1078, 389] width 93 height 21
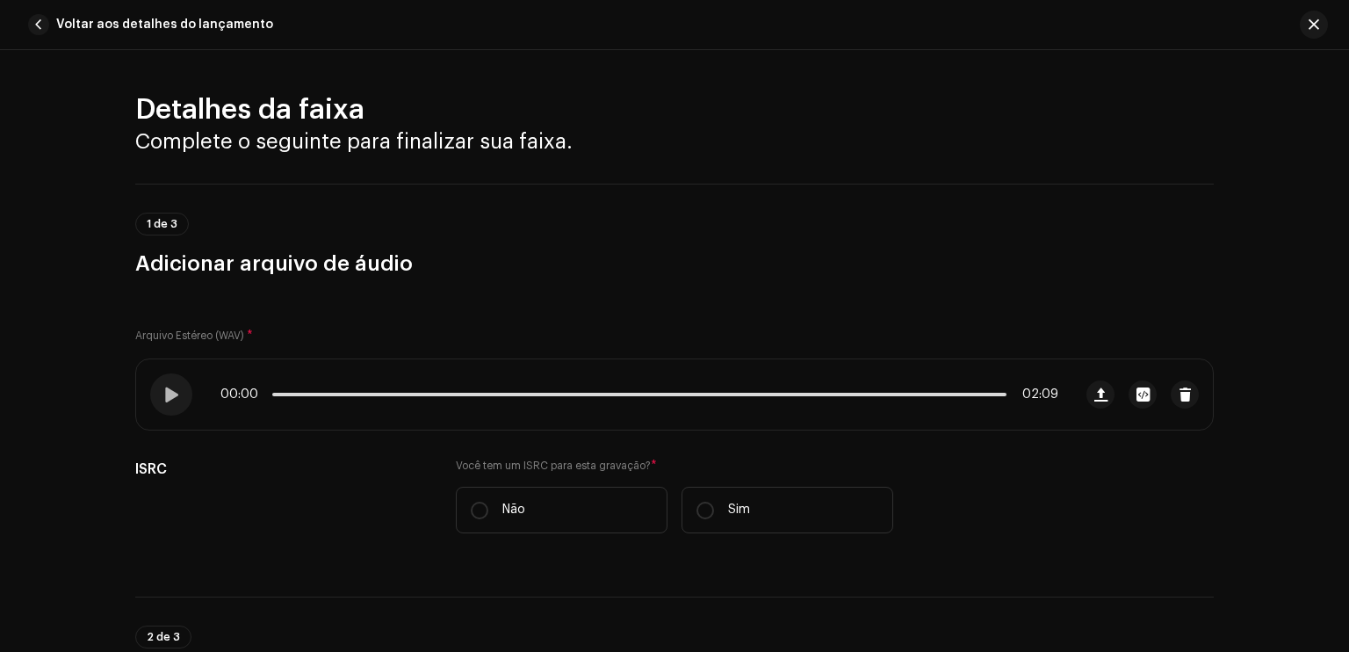
click at [995, 442] on div "Arquivo Estéreo (WAV) * 00:00 02:09 ISRC Você tem um ISRC para esta gravação? *…" at bounding box center [674, 427] width 1079 height 256
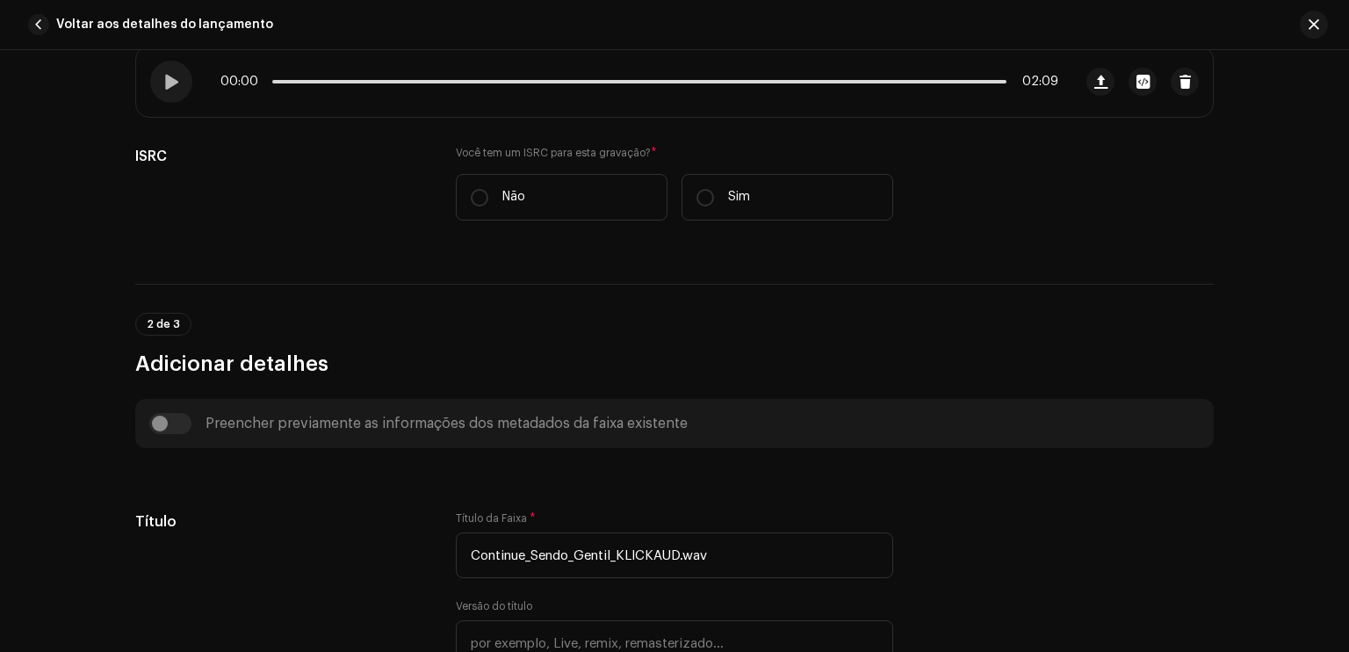
scroll to position [316, 0]
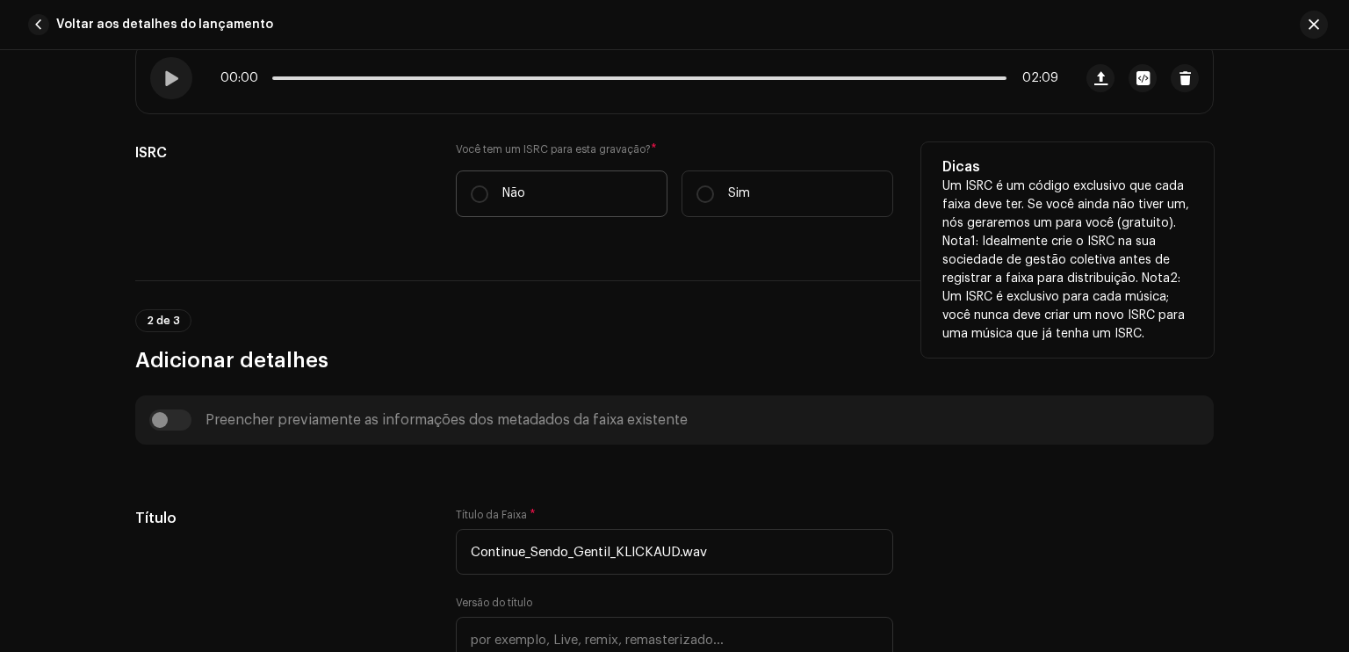
click at [525, 206] on label "Não" at bounding box center [562, 193] width 212 height 47
click at [488, 203] on input "Não" at bounding box center [480, 194] width 18 height 18
radio input "true"
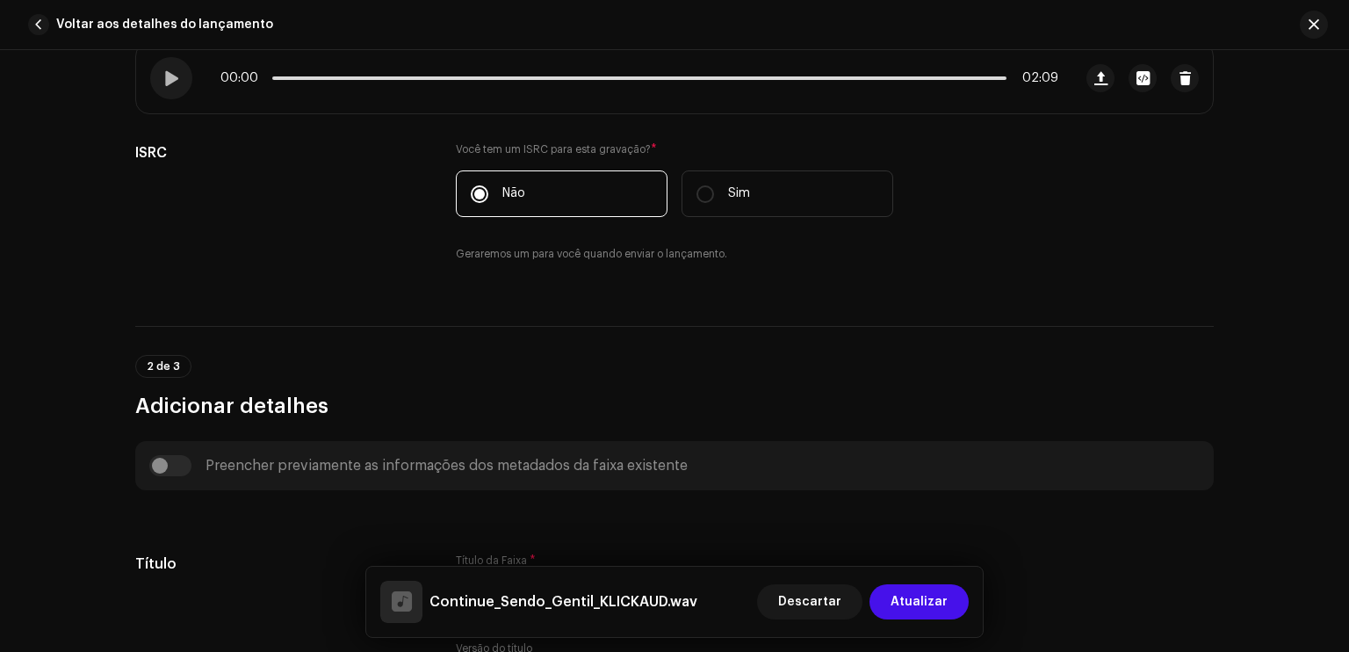
click at [503, 349] on div "2 de 3 Adicionar detalhes" at bounding box center [674, 373] width 1079 height 94
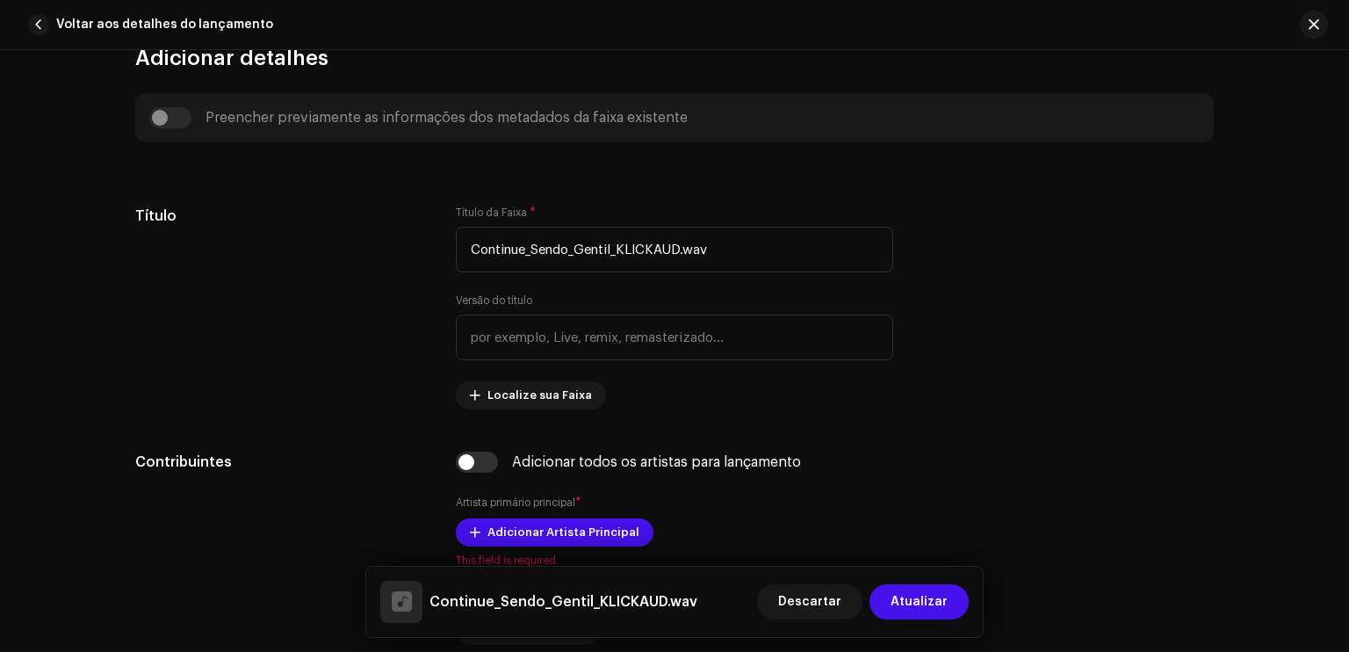
scroll to position [668, 0]
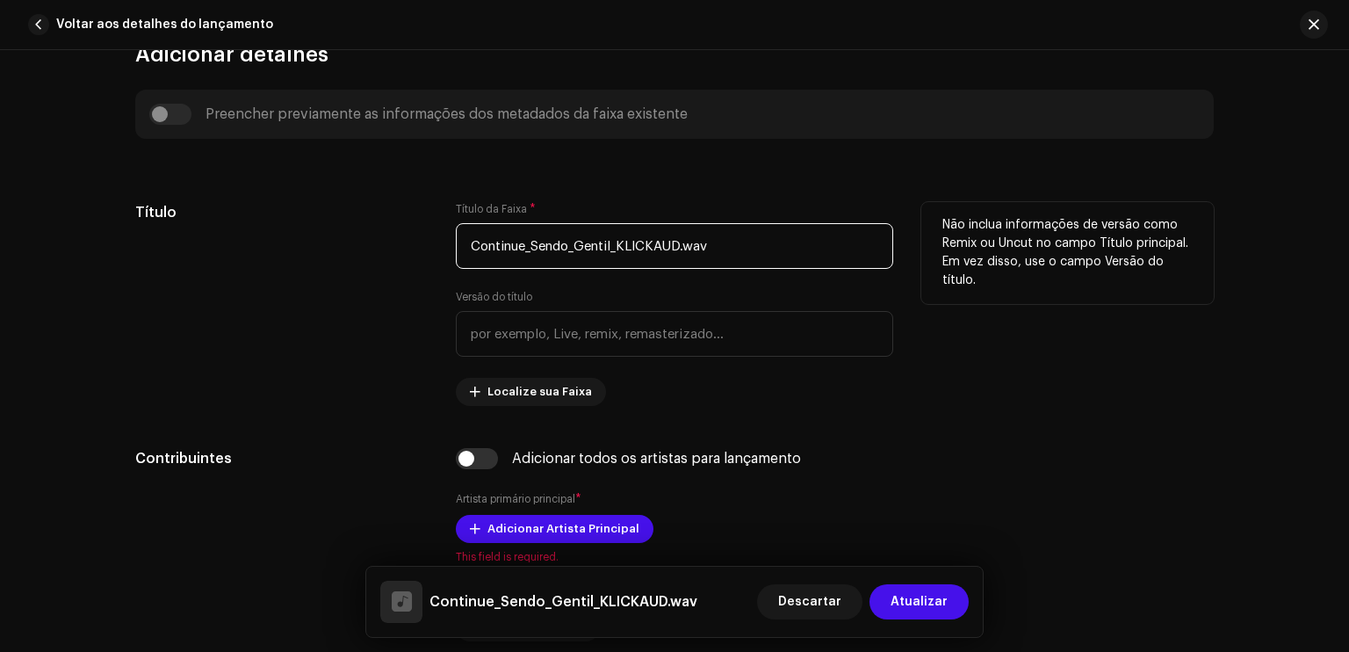
click at [738, 242] on input "Continue_Sendo_Gentil_KLICKAUD.wav" at bounding box center [675, 246] width 438 height 46
type input "Continue Sendo Gentil"
click at [933, 394] on div "Não inclua informações de versão como Remix ou Uncut no campo Título principal.…" at bounding box center [1068, 304] width 293 height 204
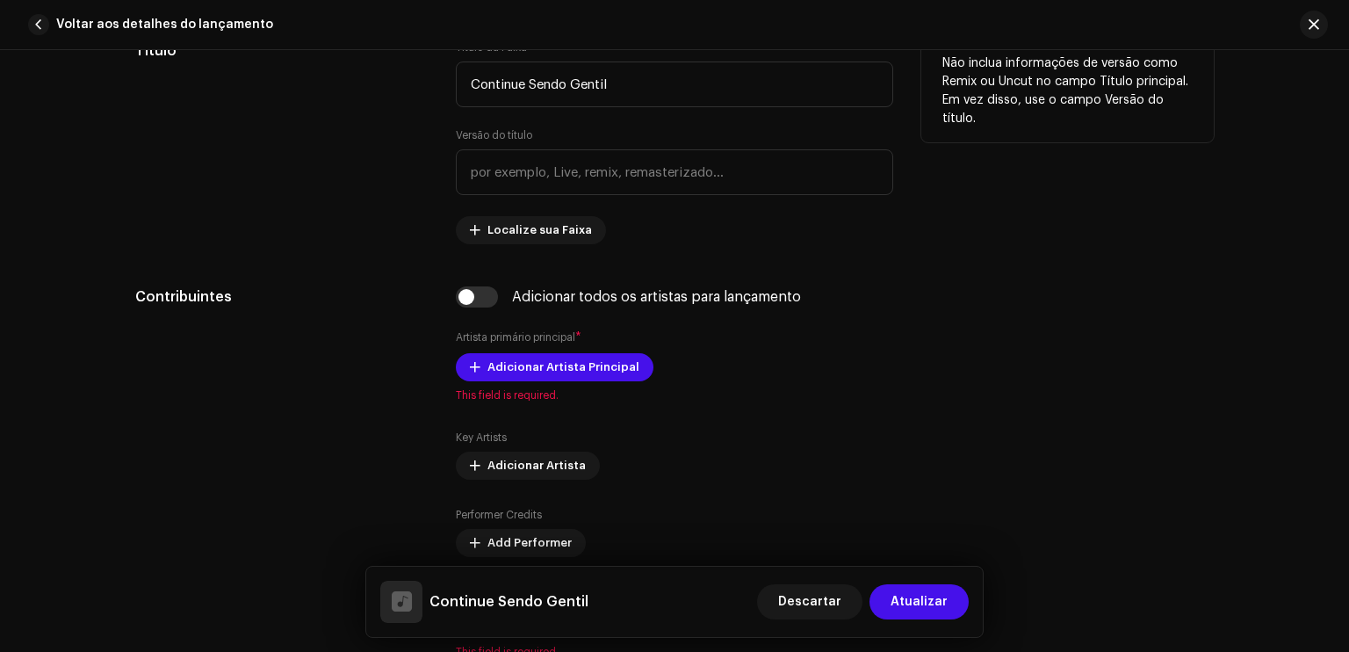
scroll to position [879, 0]
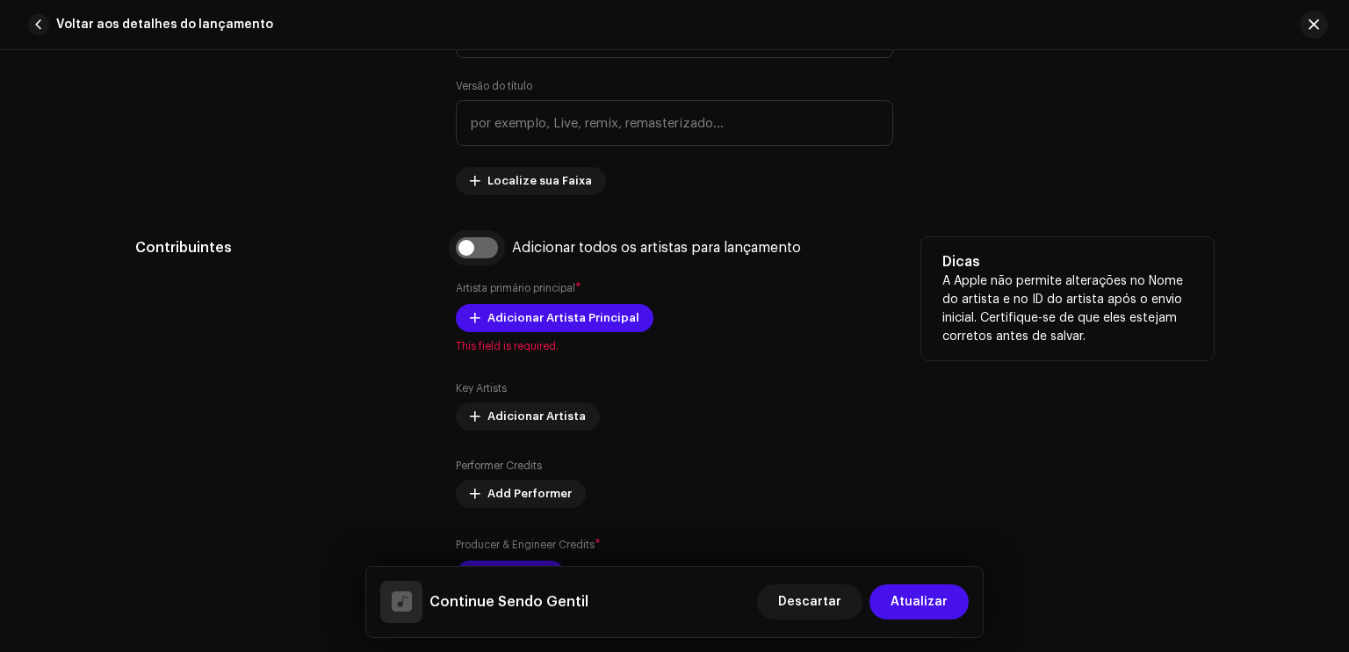
click at [467, 249] on input "checkbox" at bounding box center [477, 247] width 42 height 21
checkbox input "true"
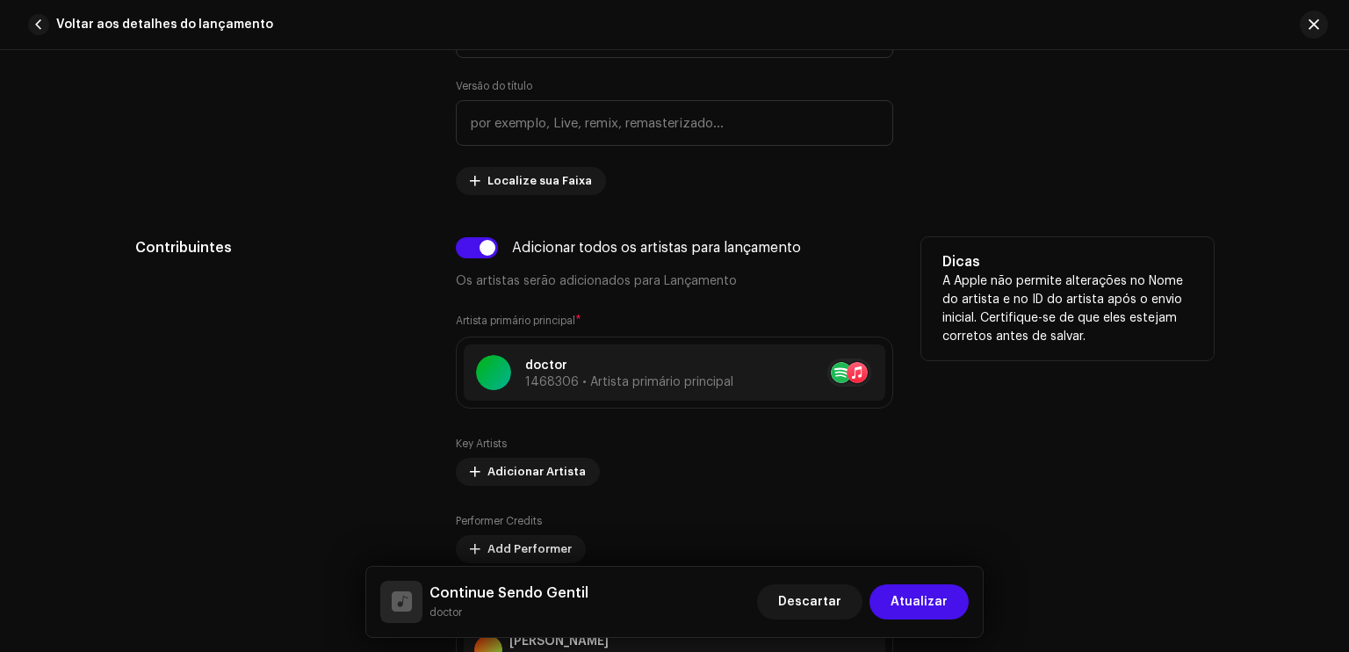
click at [865, 274] on p "Os artistas serão adicionados para Lançamento" at bounding box center [675, 281] width 438 height 18
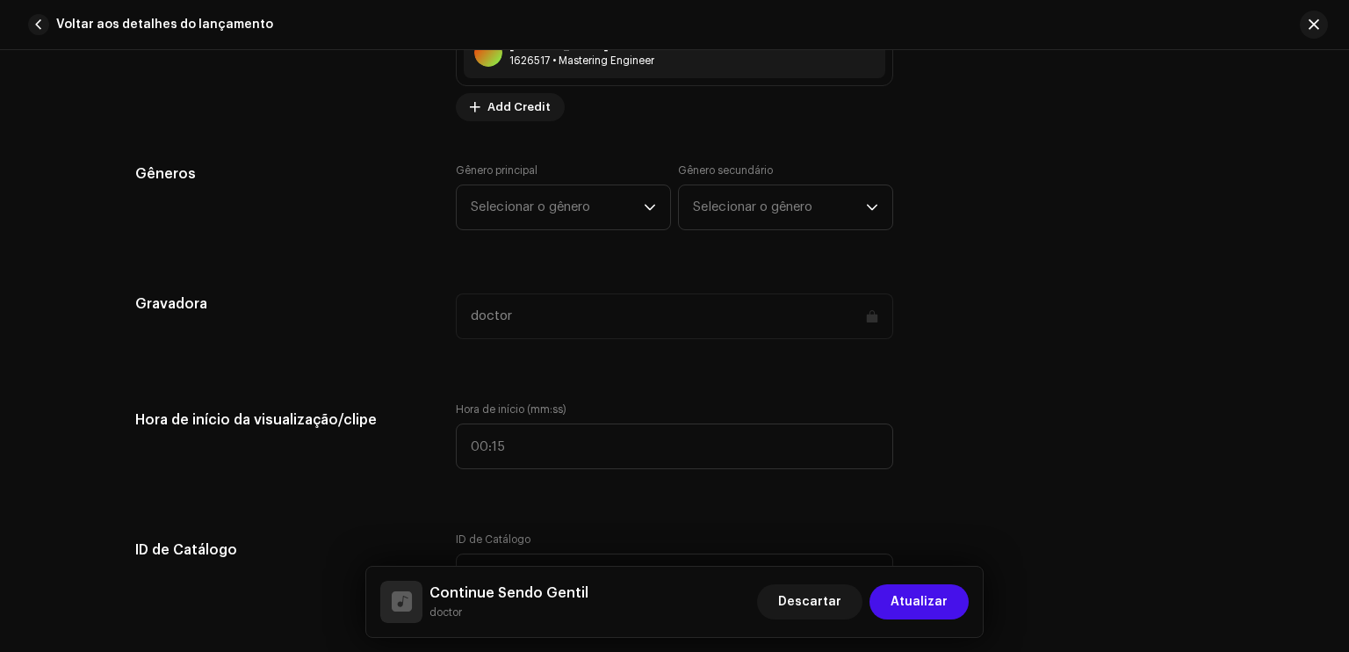
scroll to position [1476, 0]
click at [596, 201] on span "Selecionar o gênero" at bounding box center [557, 207] width 173 height 44
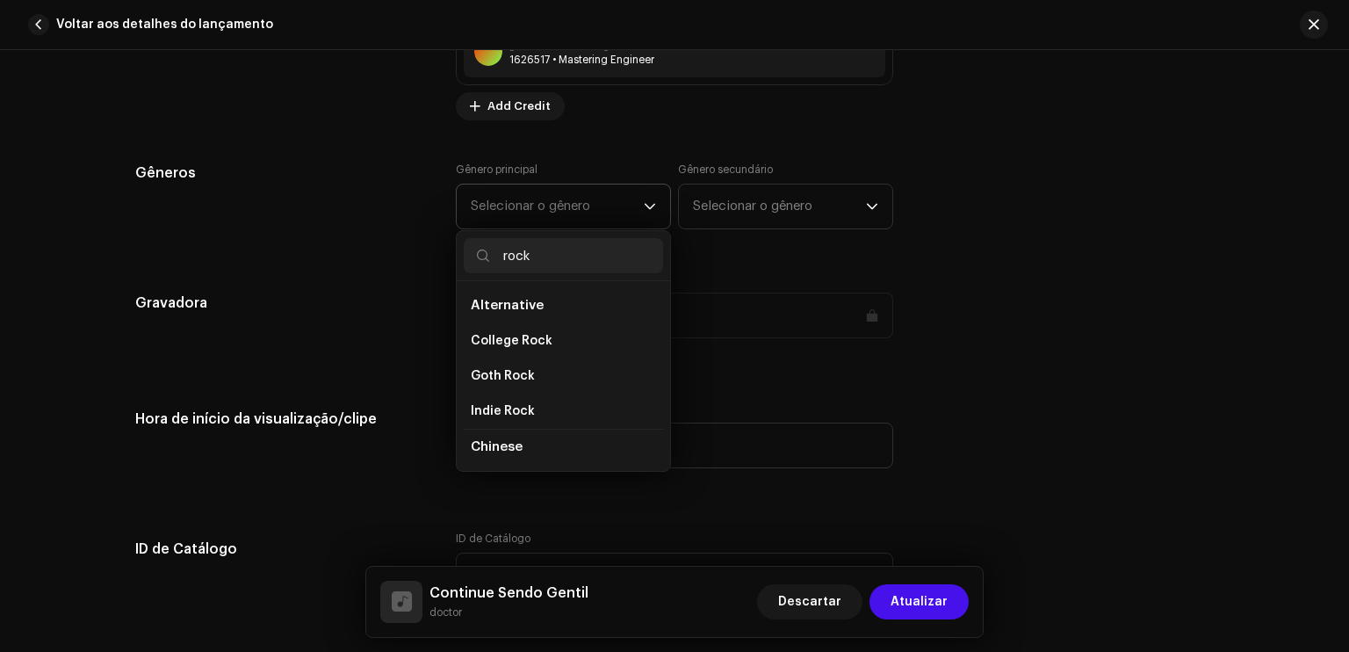
type input "rock"
click at [664, 290] on div "Detalhes da faixa Complete o seguinte para finalizar sua faixa. 1 de 3 Adiciona…" at bounding box center [674, 551] width 1135 height 3870
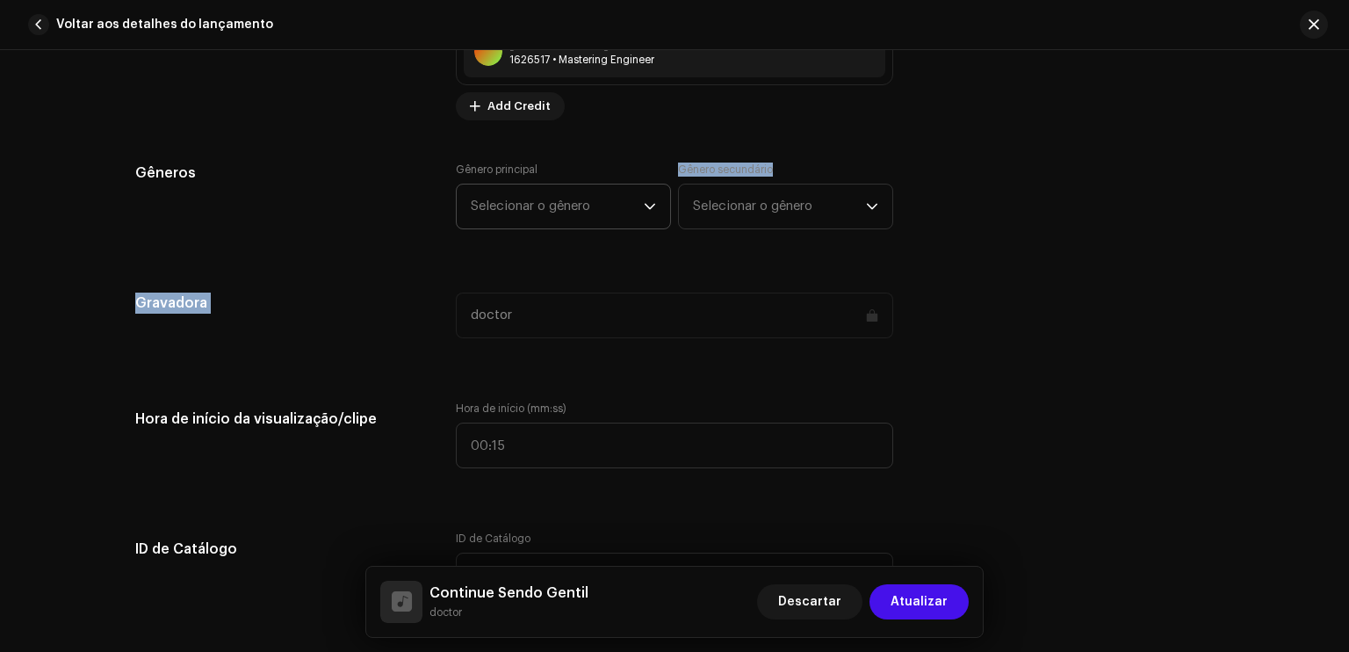
click at [654, 223] on p-select "Selecionar o gênero" at bounding box center [563, 207] width 215 height 46
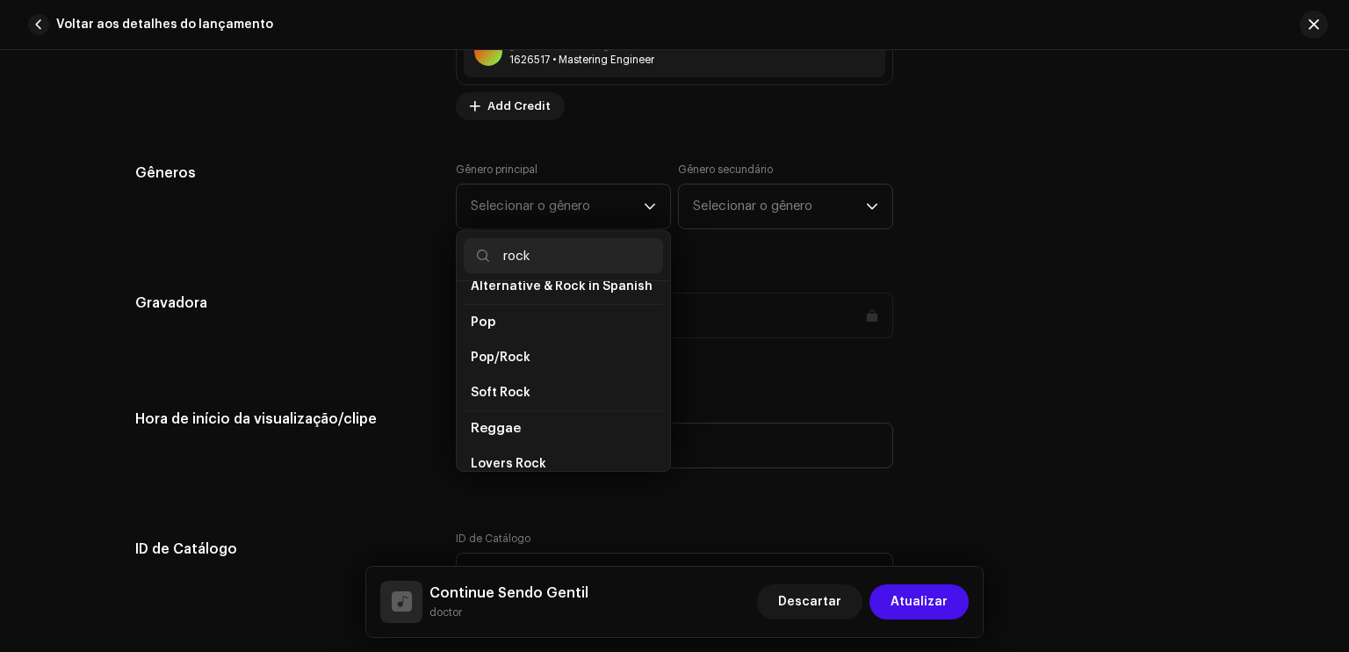
scroll to position [504, 0]
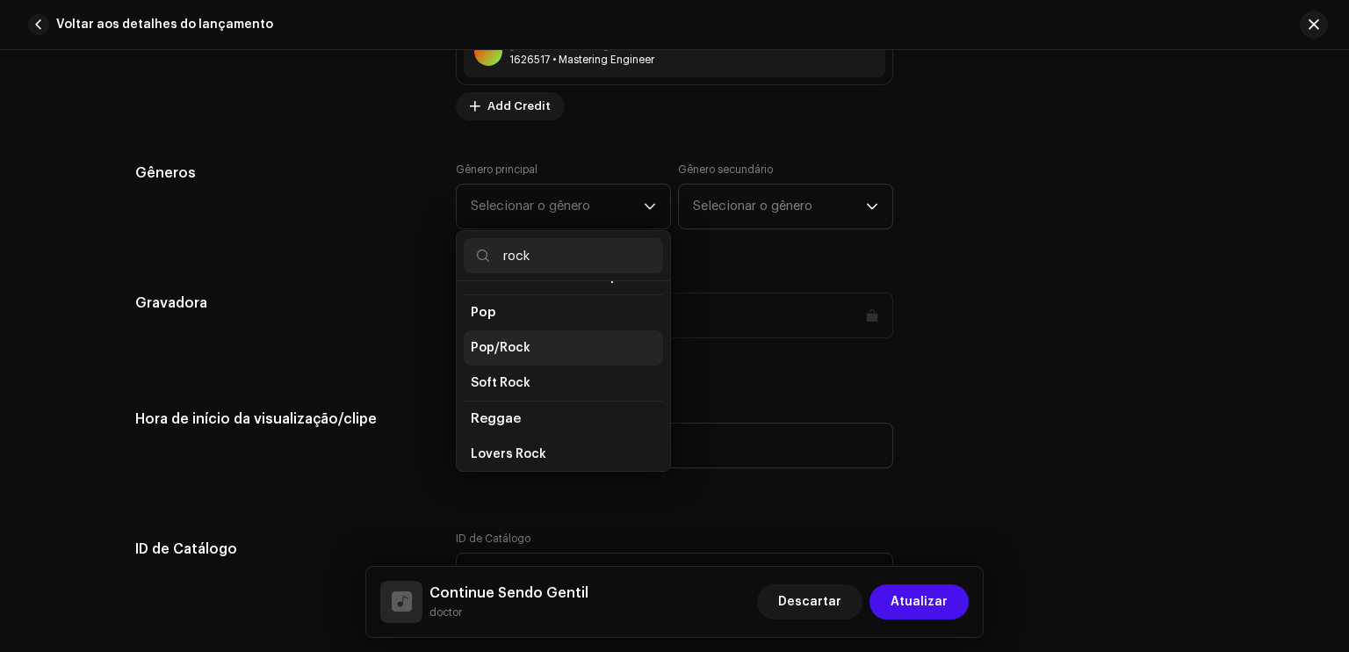
type input "rock"
click at [591, 331] on li "Pop/Rock" at bounding box center [563, 347] width 199 height 35
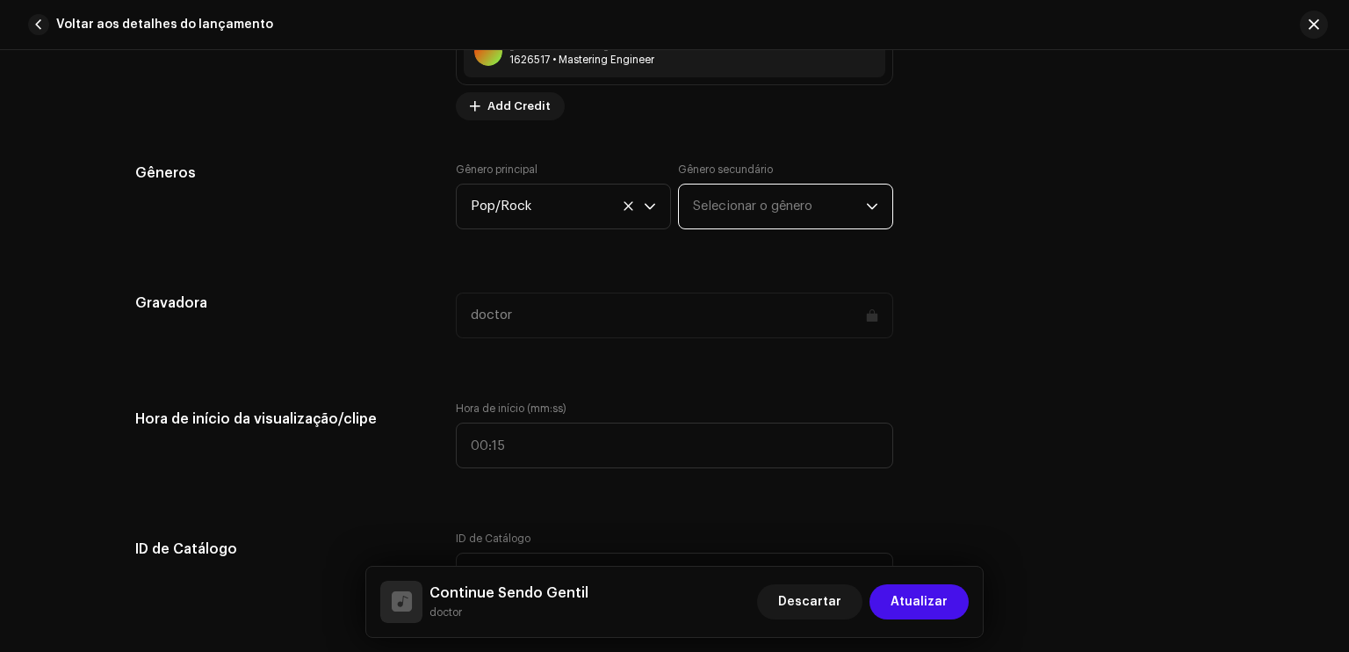
click at [744, 188] on span "Selecionar o gênero" at bounding box center [779, 207] width 173 height 44
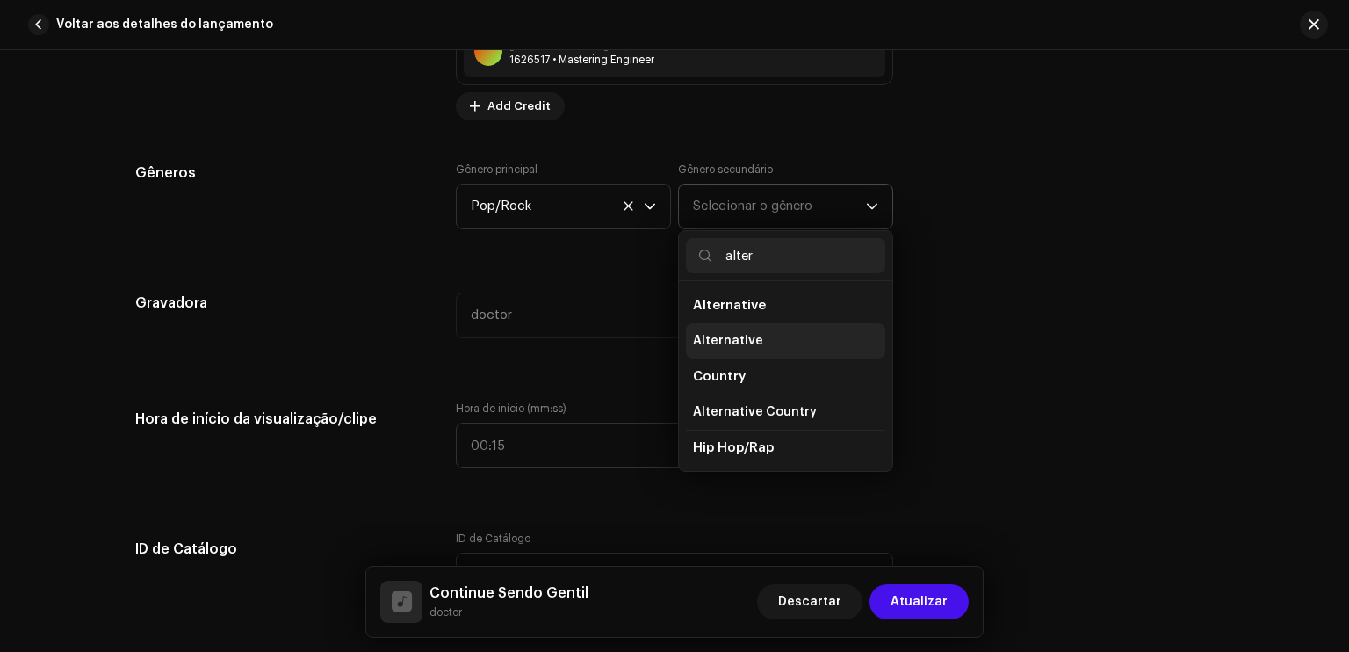
type input "alter"
click at [729, 351] on li "Alternative" at bounding box center [785, 340] width 199 height 35
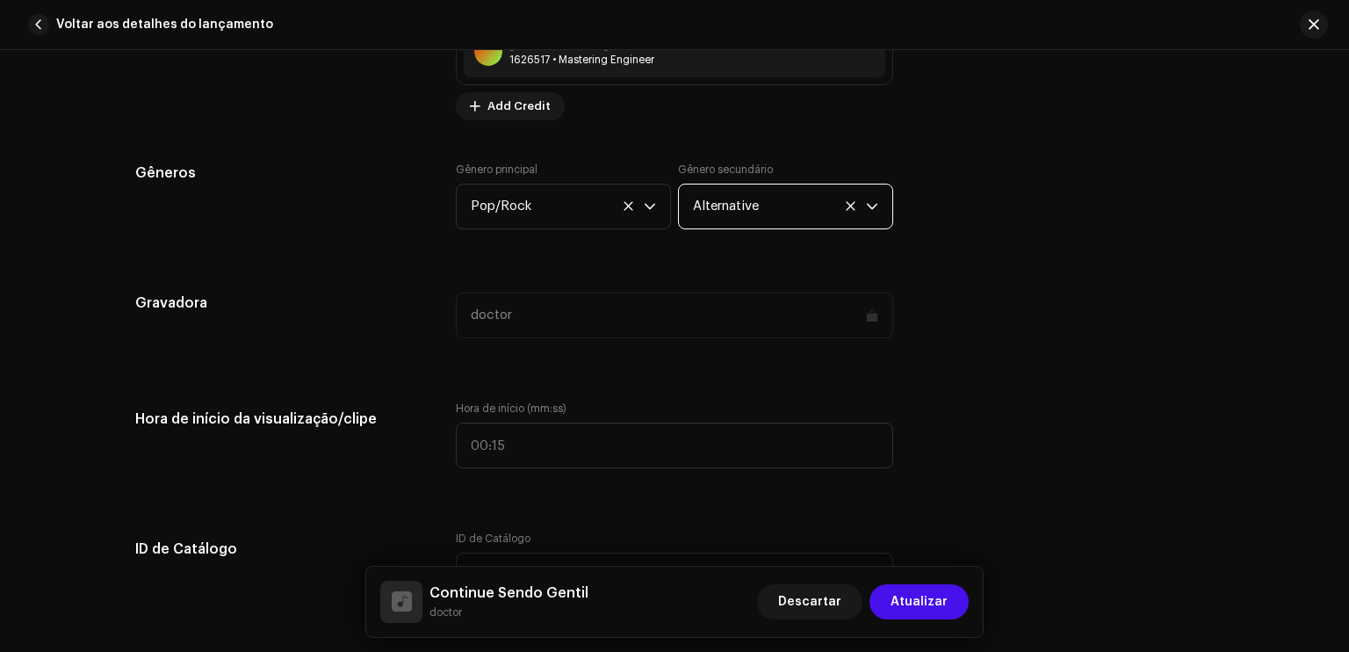
click at [820, 366] on div "Detalhes da faixa Complete o seguinte para finalizar sua faixa. 1 de 3 Adiciona…" at bounding box center [674, 551] width 1135 height 3870
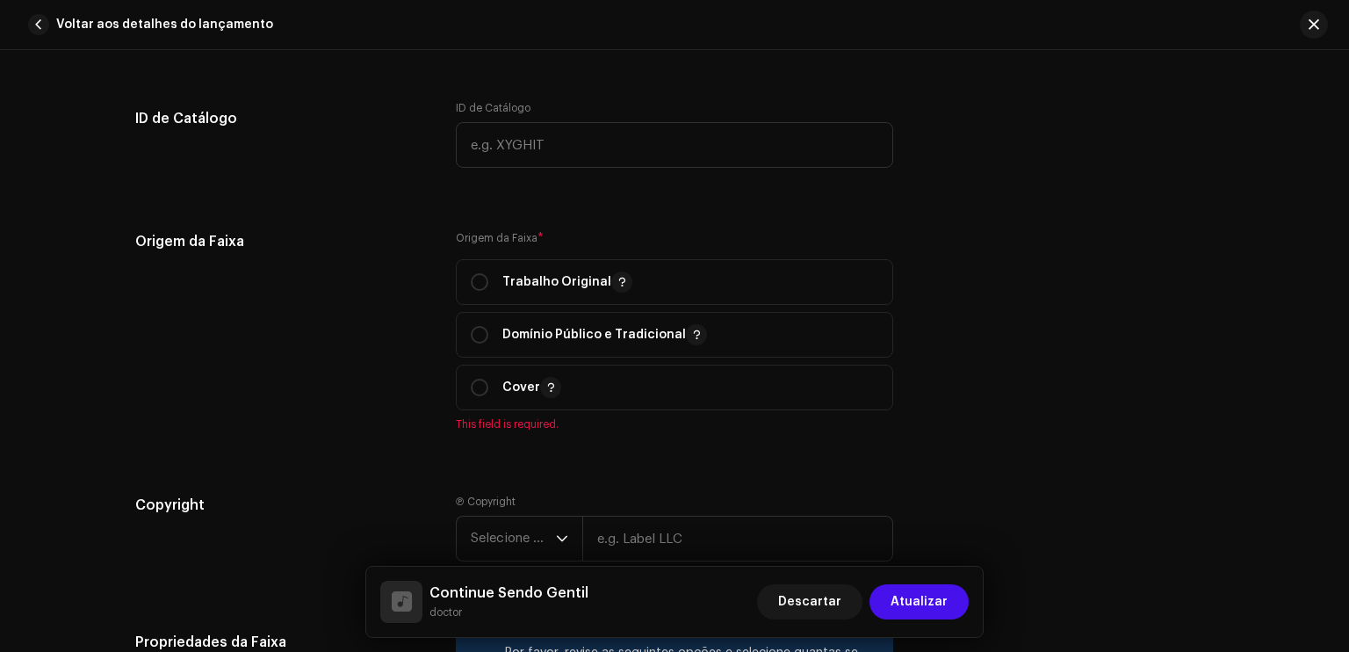
scroll to position [1933, 0]
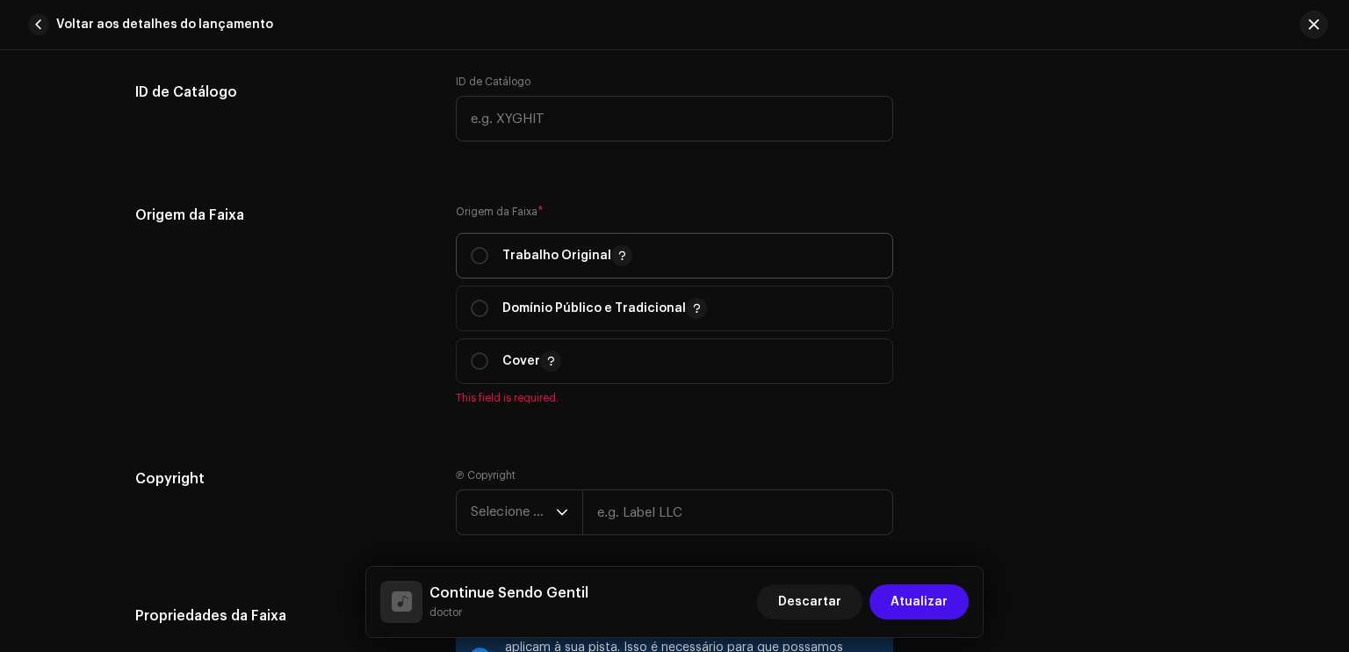
drag, startPoint x: 720, startPoint y: 228, endPoint x: 688, endPoint y: 272, distance: 54.8
click at [688, 272] on div "Origem da Faixa * Trabalho Original Domínio Público e Tradicional Cover This fi…" at bounding box center [675, 305] width 438 height 200
click at [688, 272] on span "Trabalho Original" at bounding box center [675, 256] width 408 height 44
radio input "true"
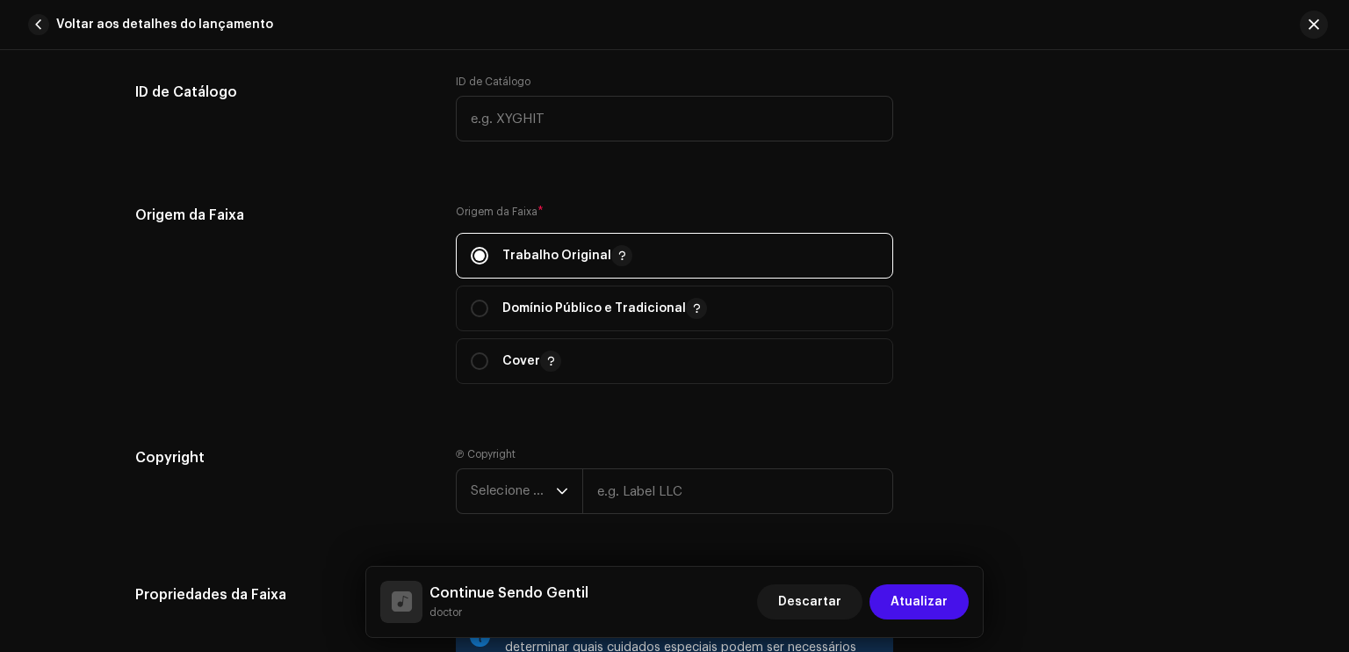
click at [690, 403] on div "Origem da Faixa * Trabalho Original Domínio Público e Tradicional Cover" at bounding box center [675, 305] width 438 height 200
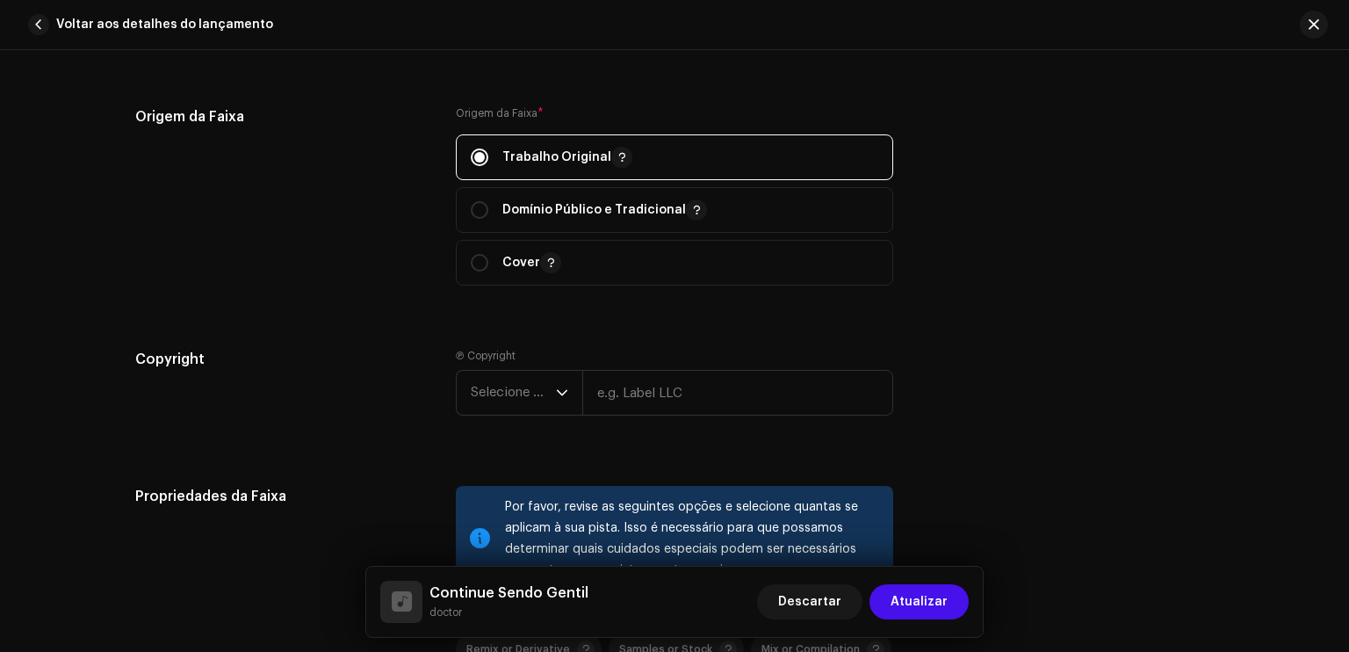
scroll to position [2038, 0]
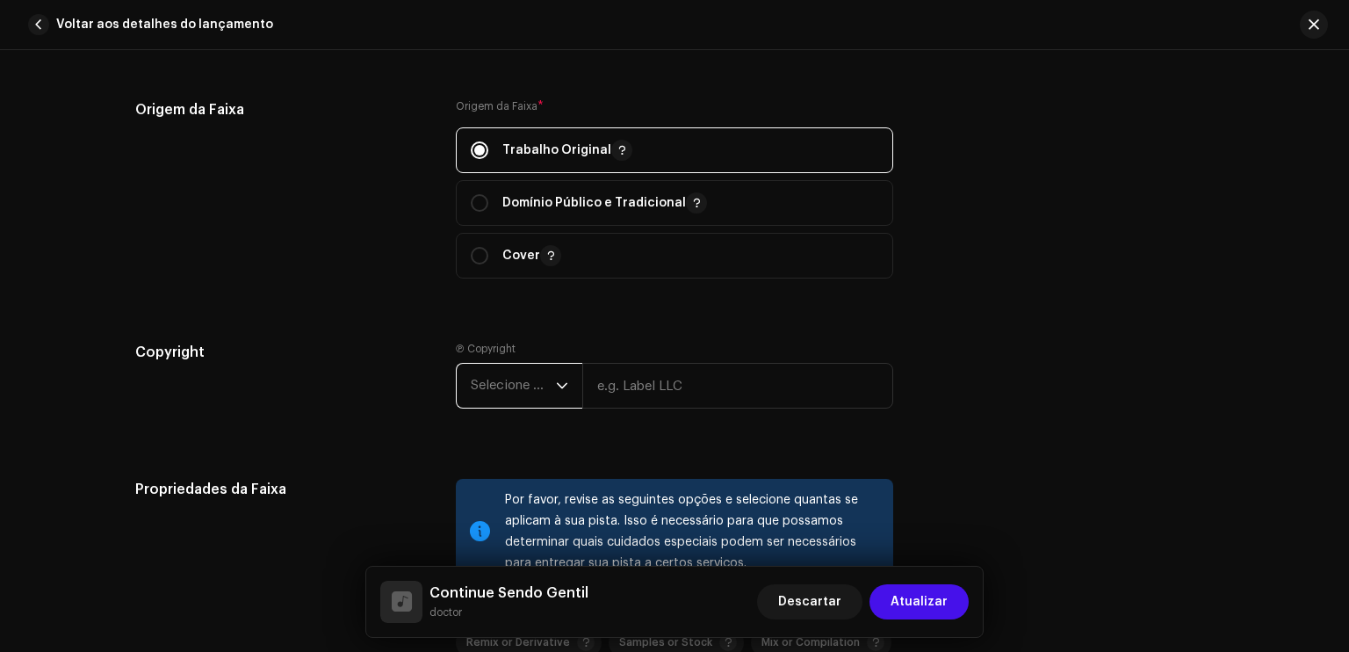
click at [525, 387] on span "Selecione o ano" at bounding box center [513, 386] width 85 height 44
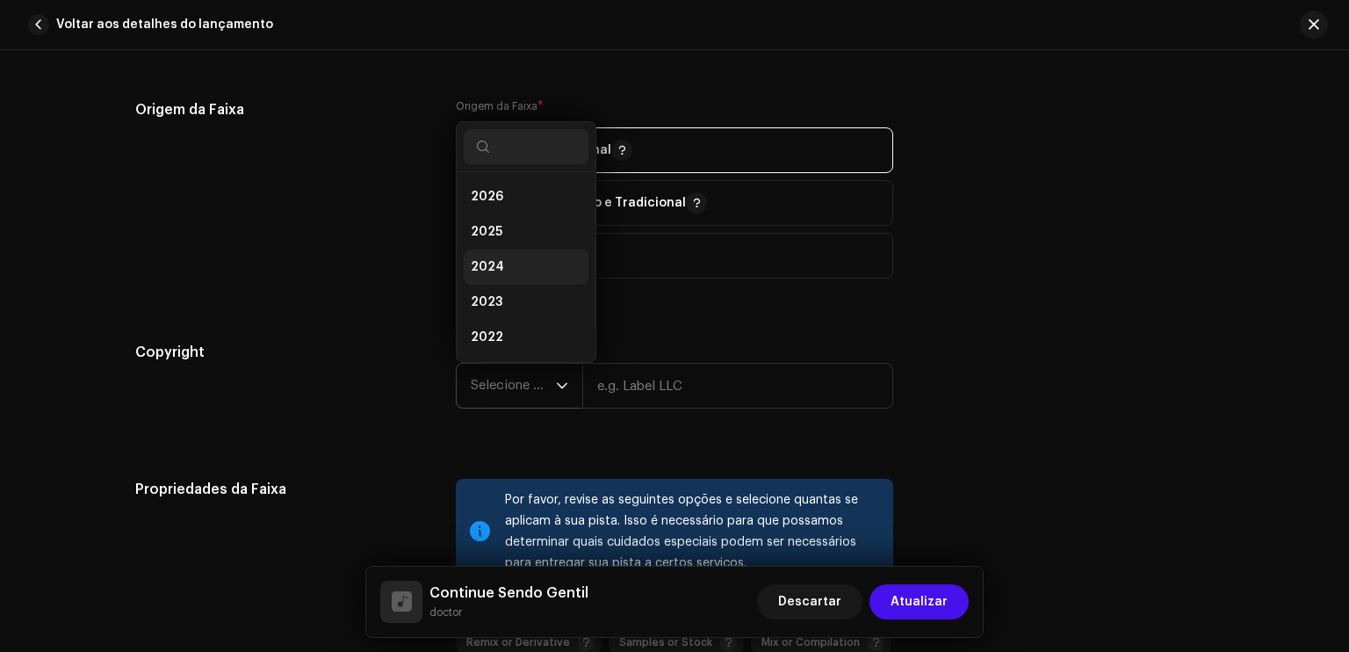
scroll to position [28, 0]
click at [514, 211] on li "2025" at bounding box center [526, 203] width 125 height 35
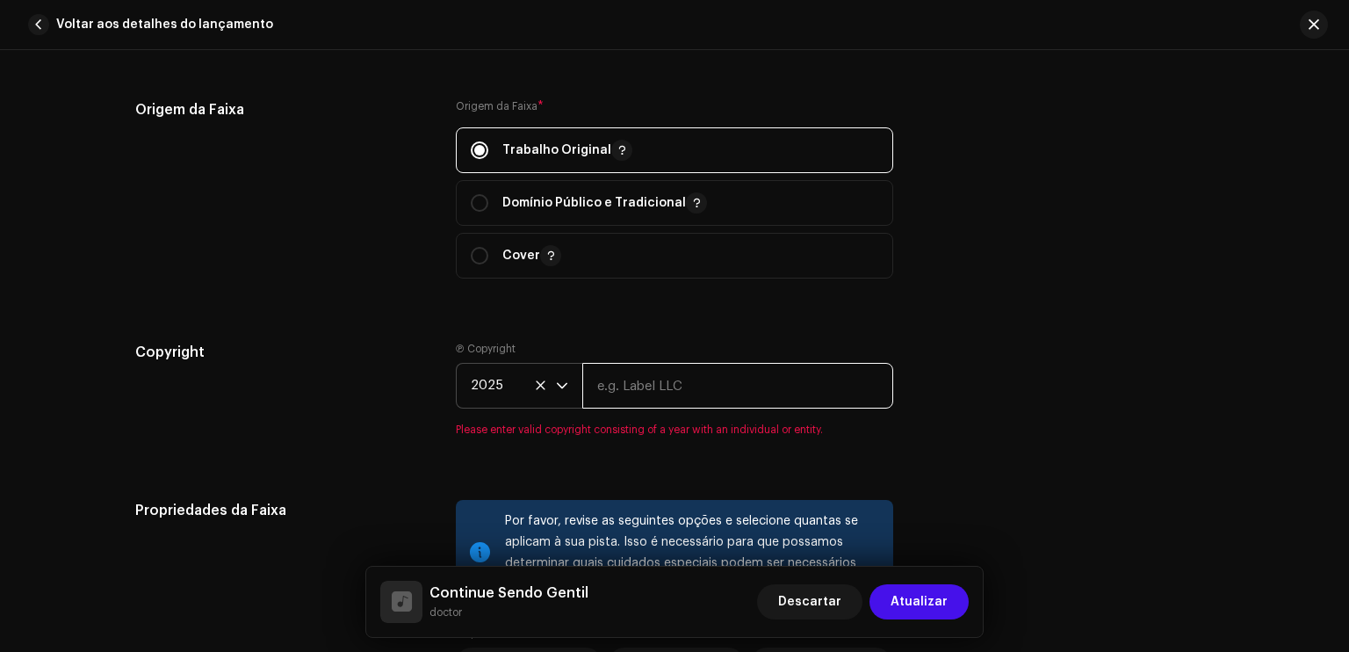
click at [661, 386] on input "text" at bounding box center [737, 386] width 311 height 46
type input "doctor"
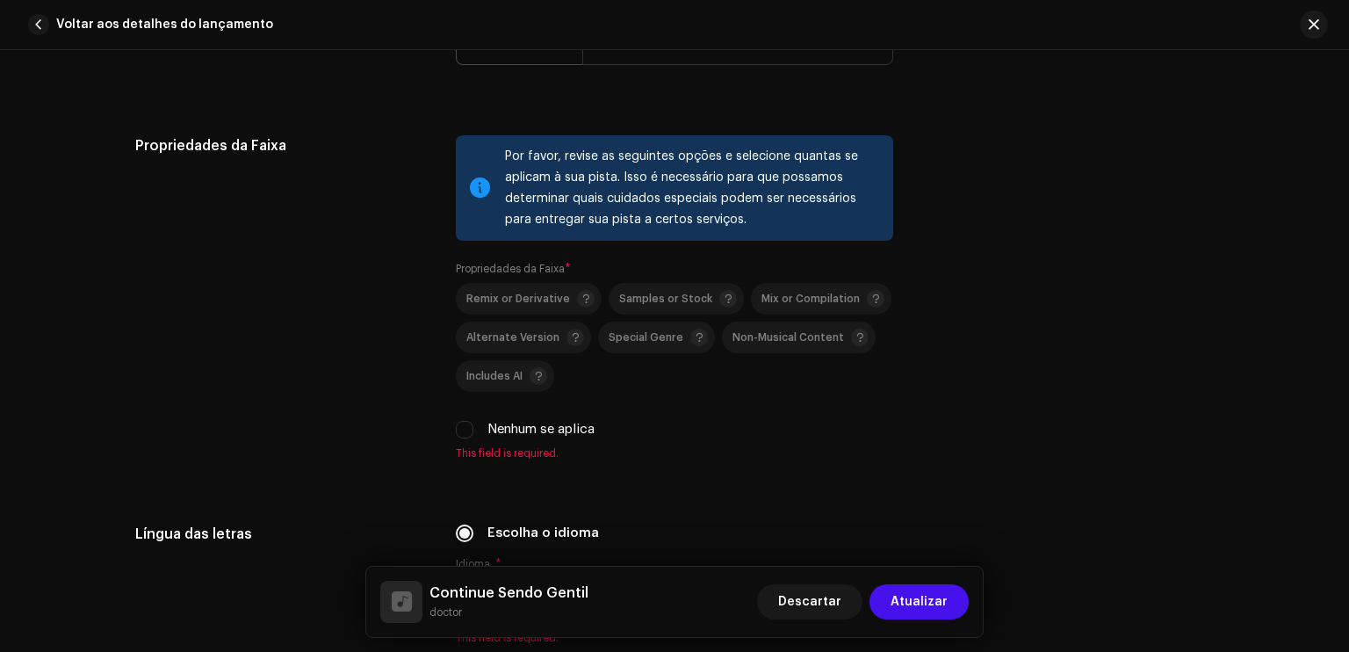
scroll to position [2425, 0]
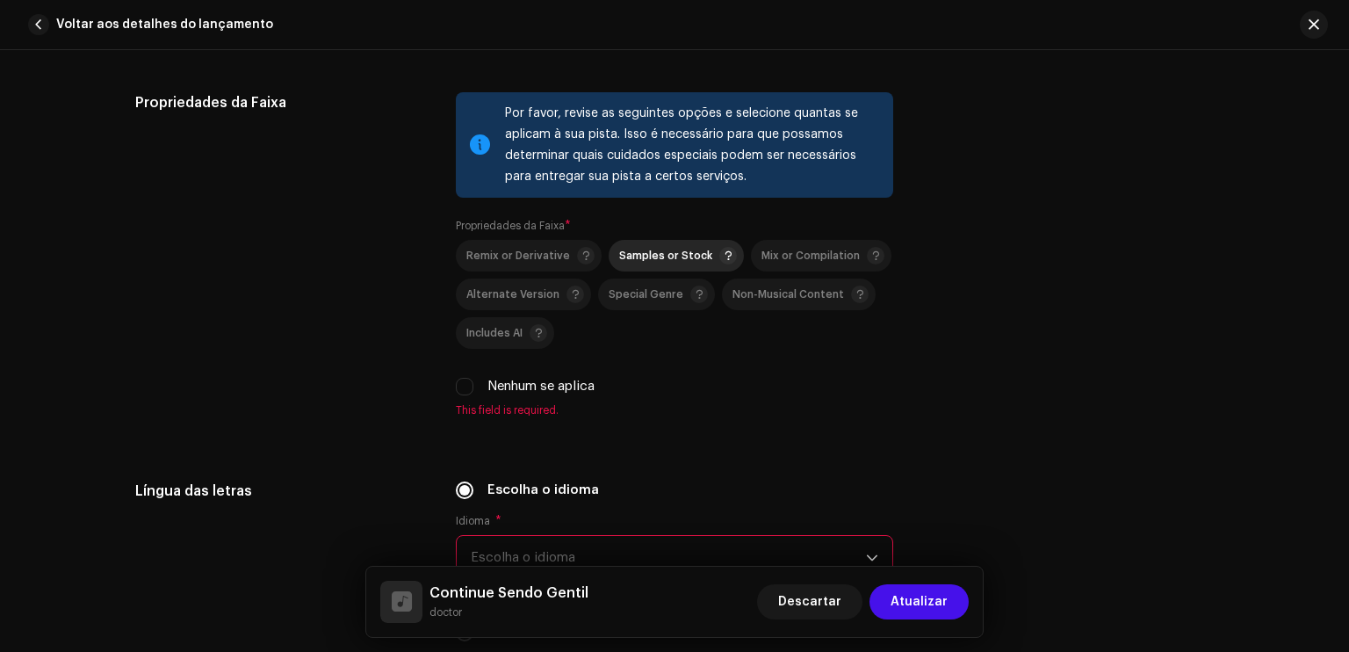
click at [664, 262] on span "Samples or Stock" at bounding box center [665, 255] width 93 height 11
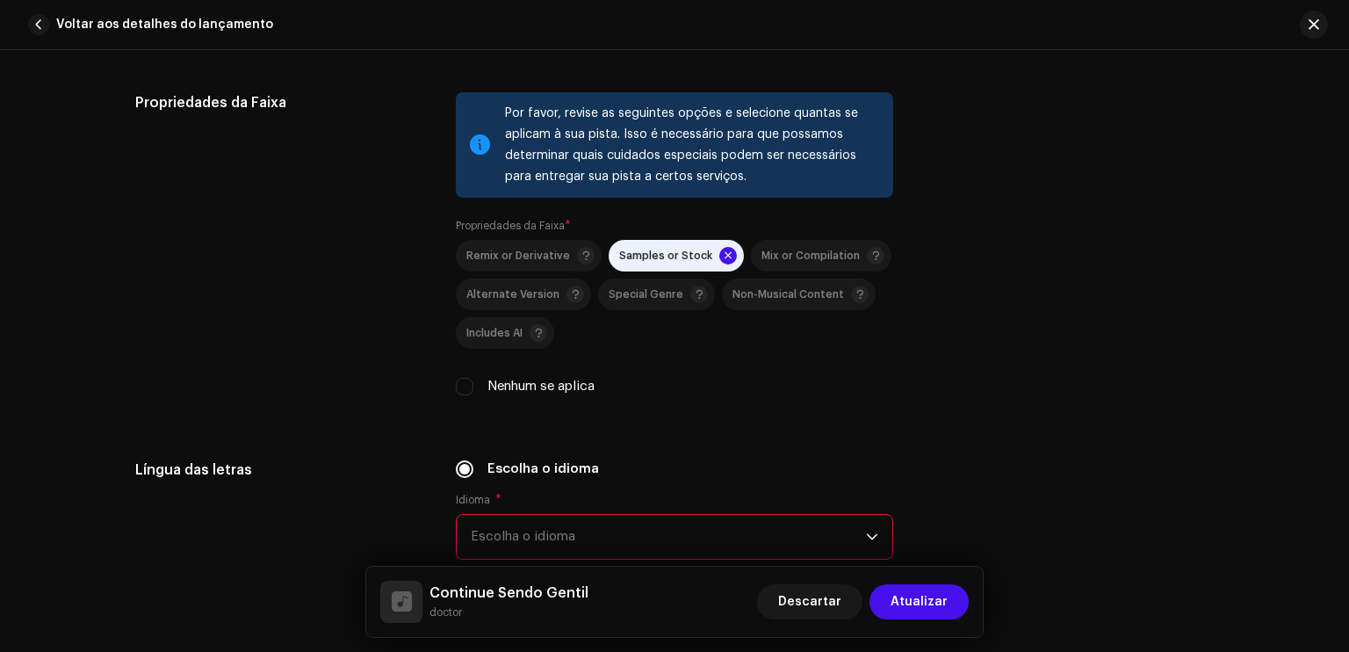
click at [651, 380] on div "Nenhum se aplica" at bounding box center [675, 386] width 438 height 19
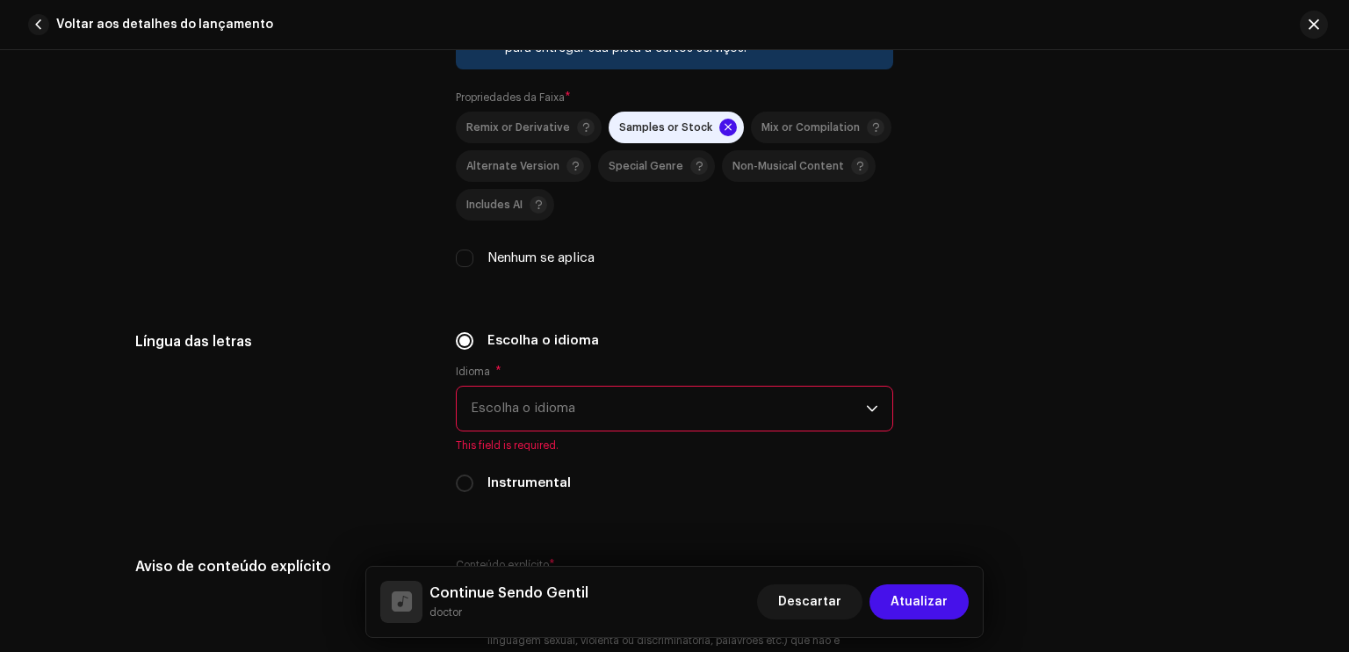
scroll to position [2565, 0]
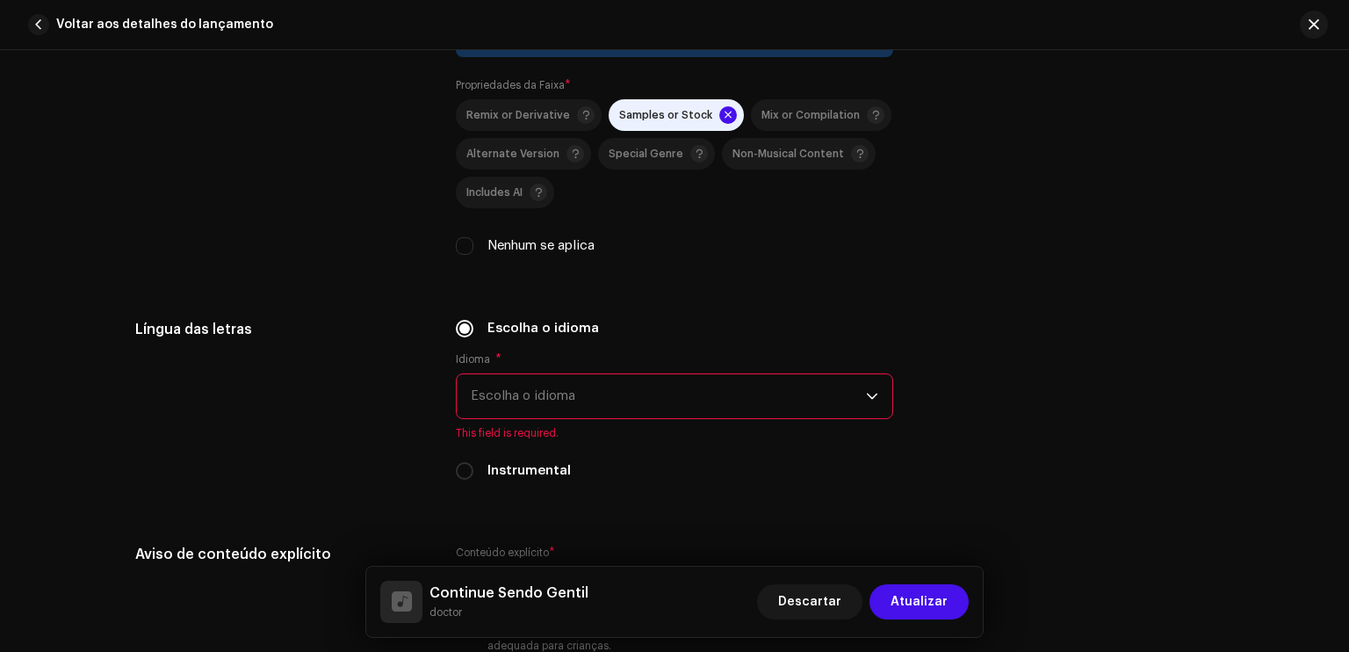
click at [535, 397] on span "Escolha o idioma" at bounding box center [668, 396] width 395 height 44
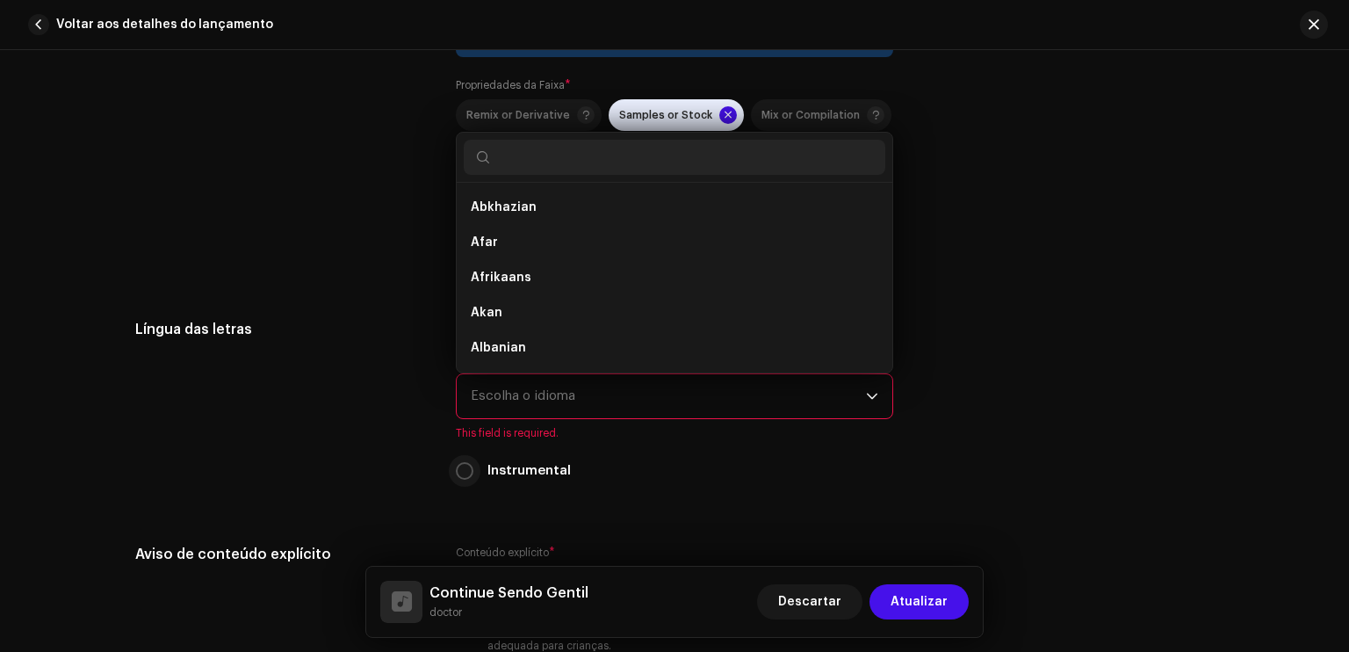
click at [460, 474] on input "Instrumental" at bounding box center [465, 471] width 18 height 18
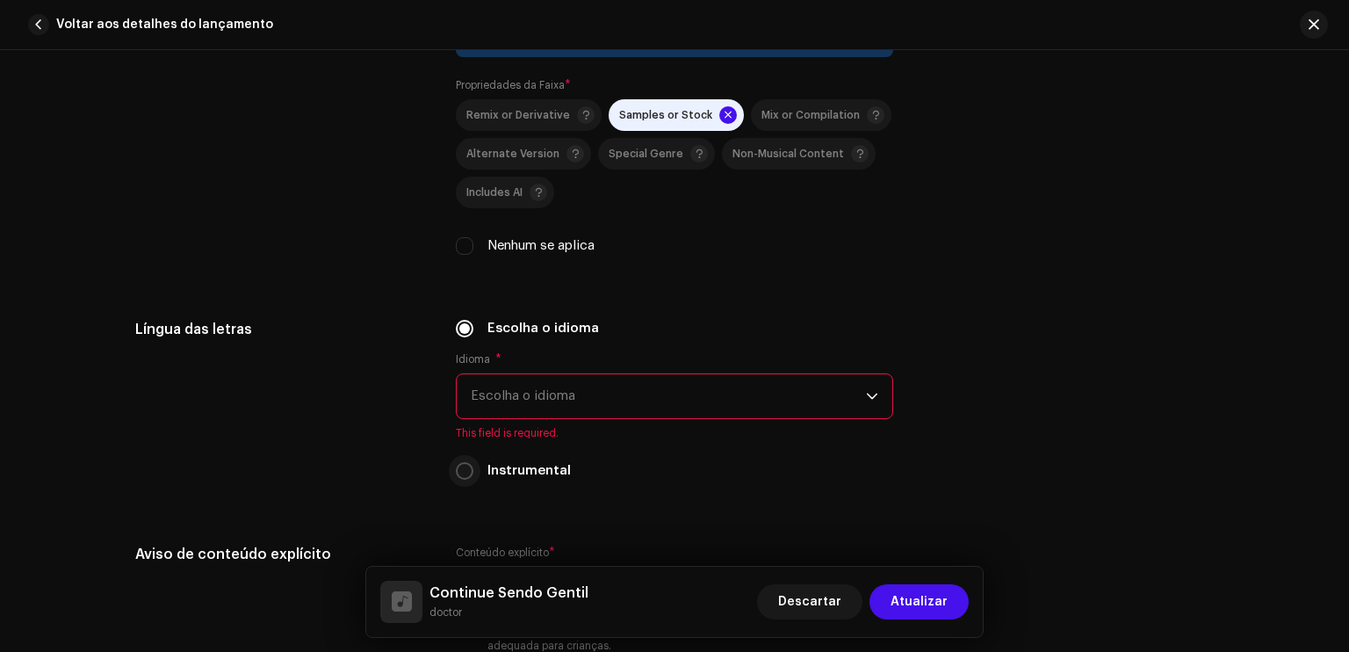
radio input "true"
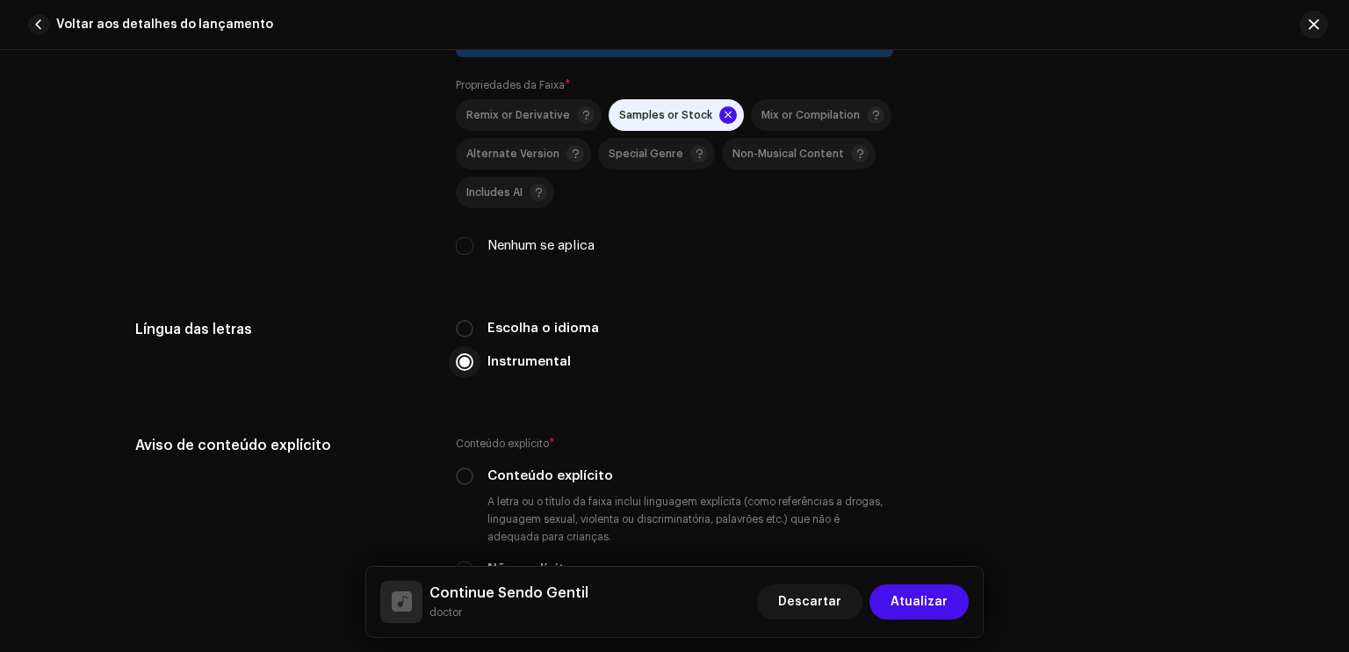
click at [456, 320] on input "Escolha o idioma" at bounding box center [465, 329] width 18 height 18
radio input "true"
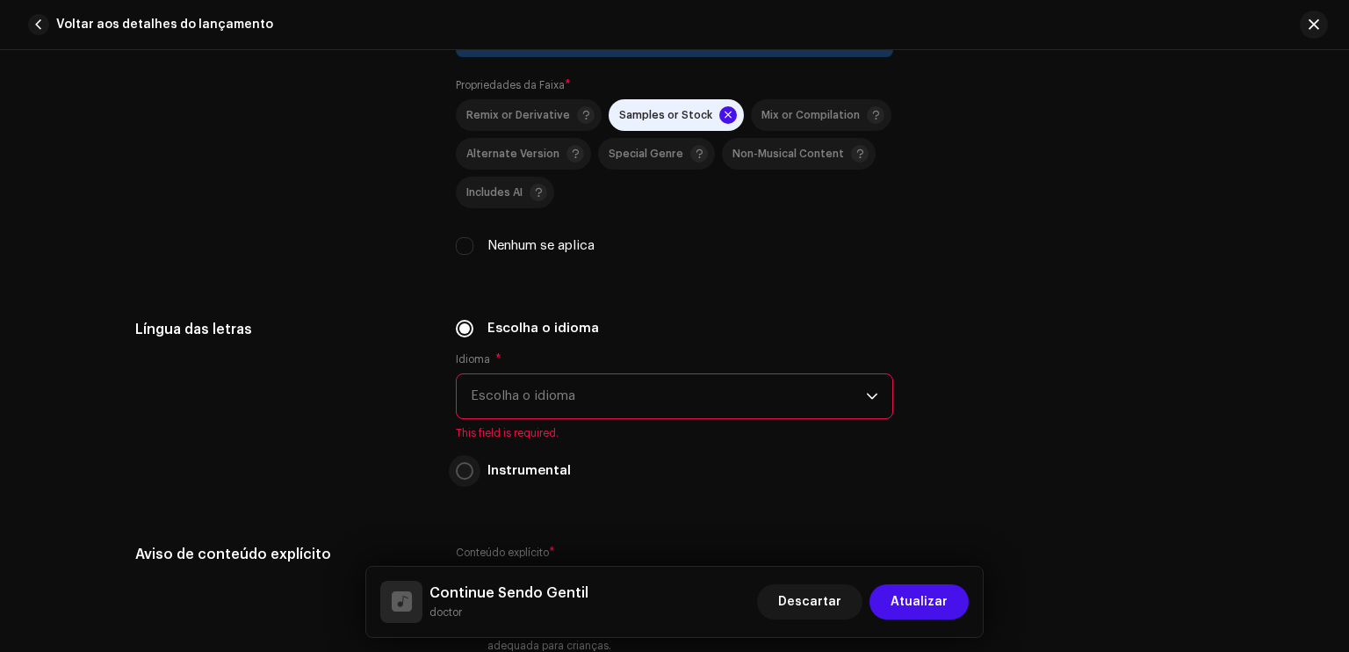
click at [460, 474] on input "Instrumental" at bounding box center [465, 471] width 18 height 18
radio input "true"
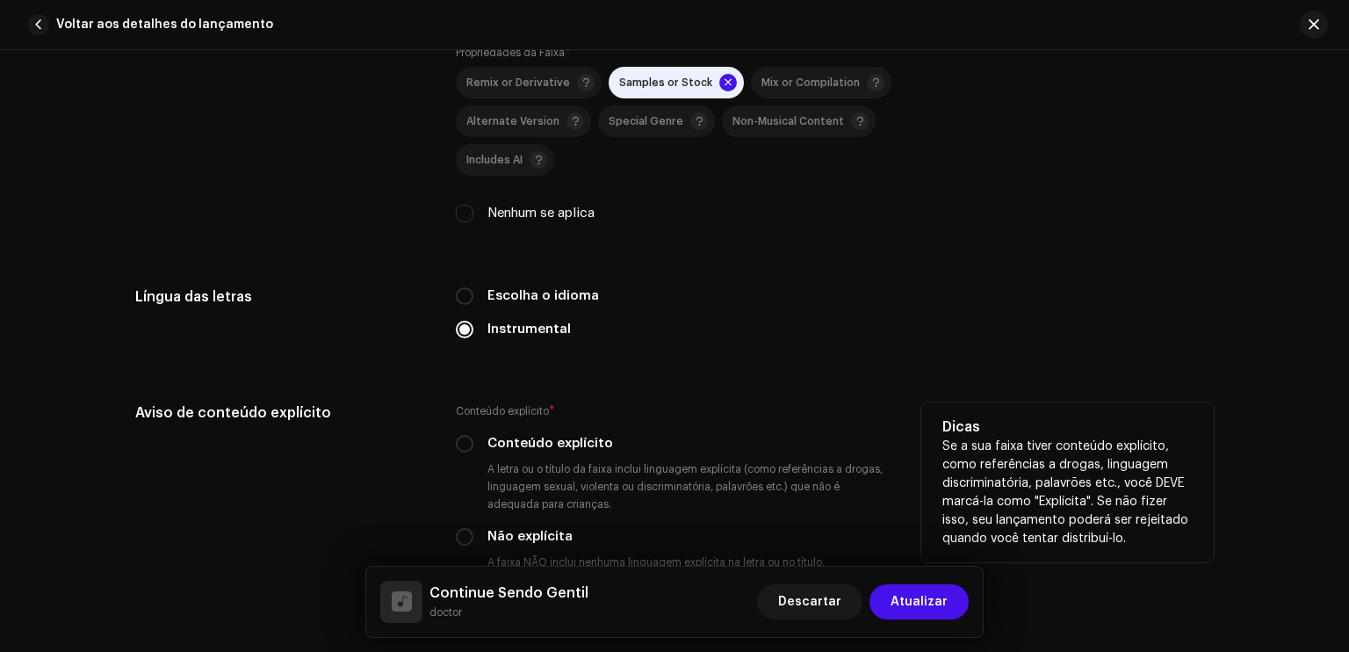
click at [388, 463] on div "Aviso de conteúdo explícito" at bounding box center [281, 511] width 293 height 218
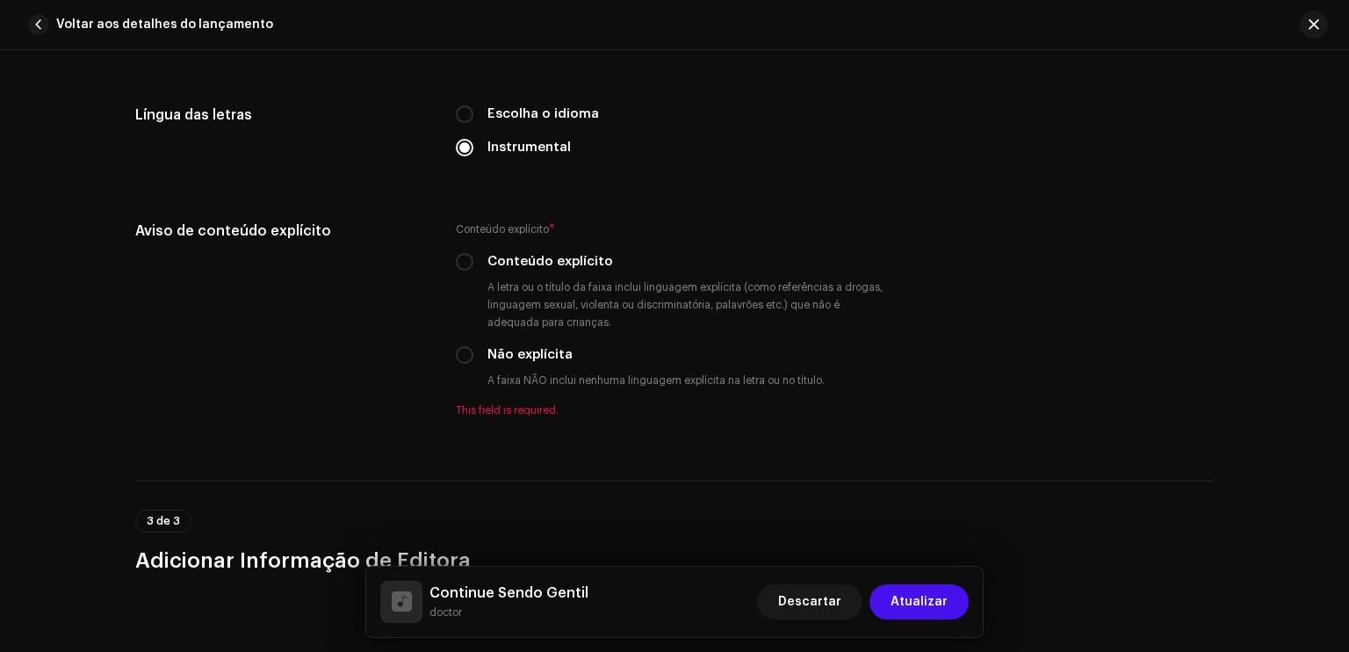
scroll to position [2847, 0]
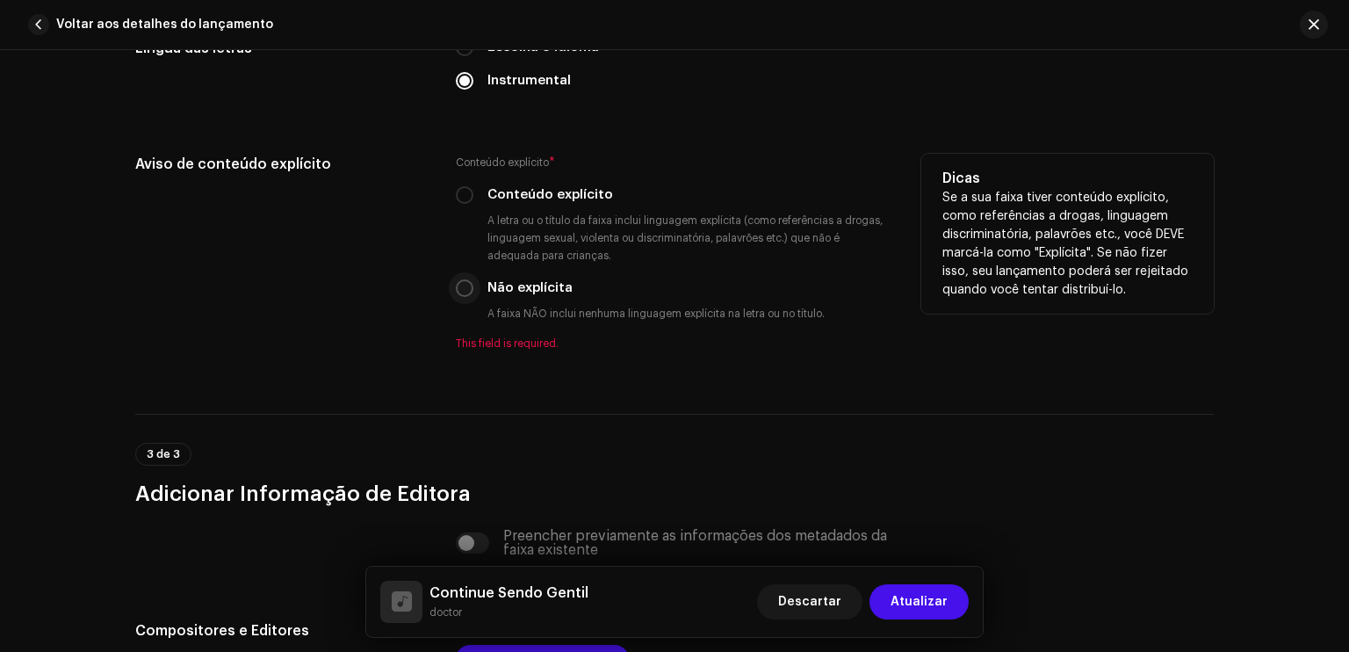
click at [457, 293] on input "Não explícita" at bounding box center [465, 288] width 18 height 18
radio input "true"
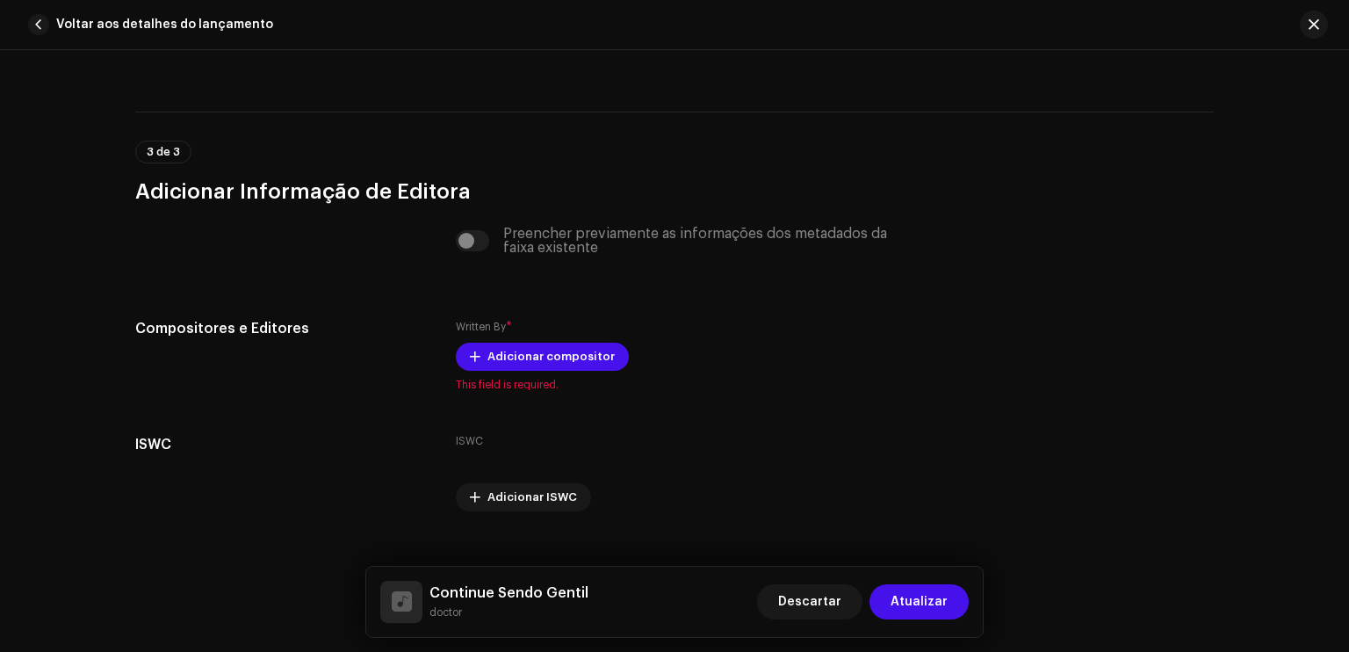
scroll to position [3158, 0]
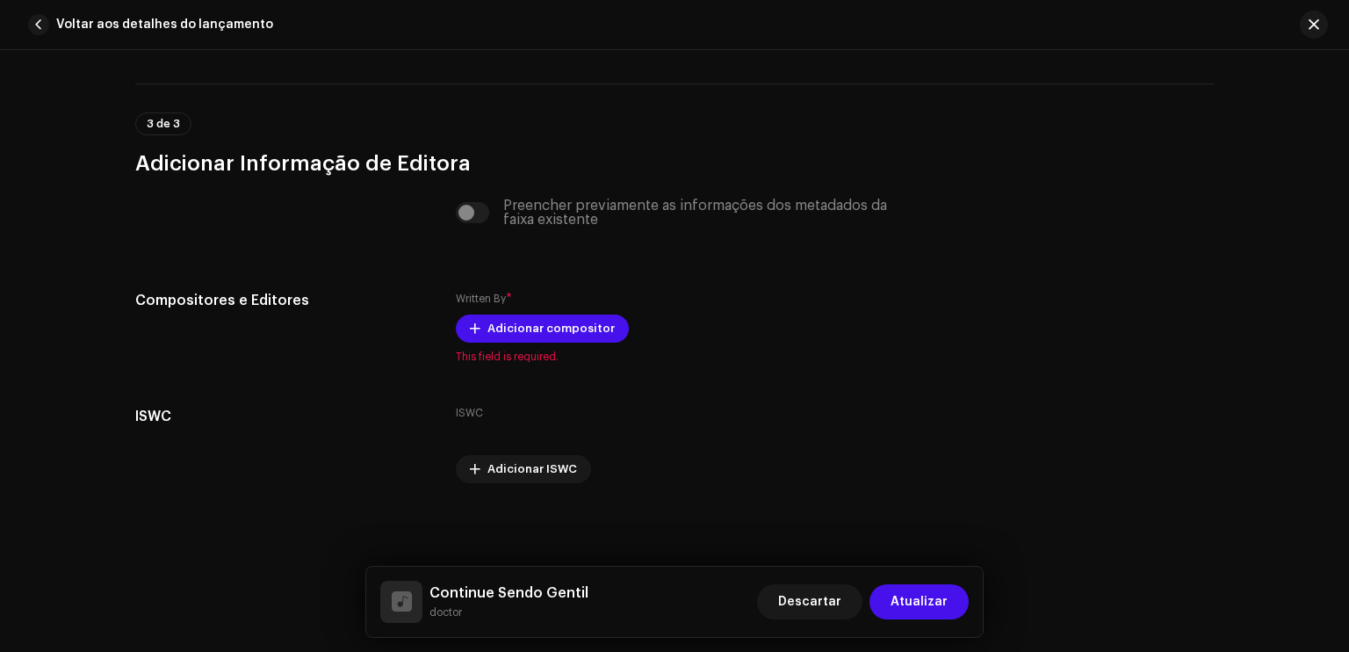
click at [468, 217] on div "Preencher previamente as informações dos metadados da faixa existente" at bounding box center [675, 213] width 438 height 28
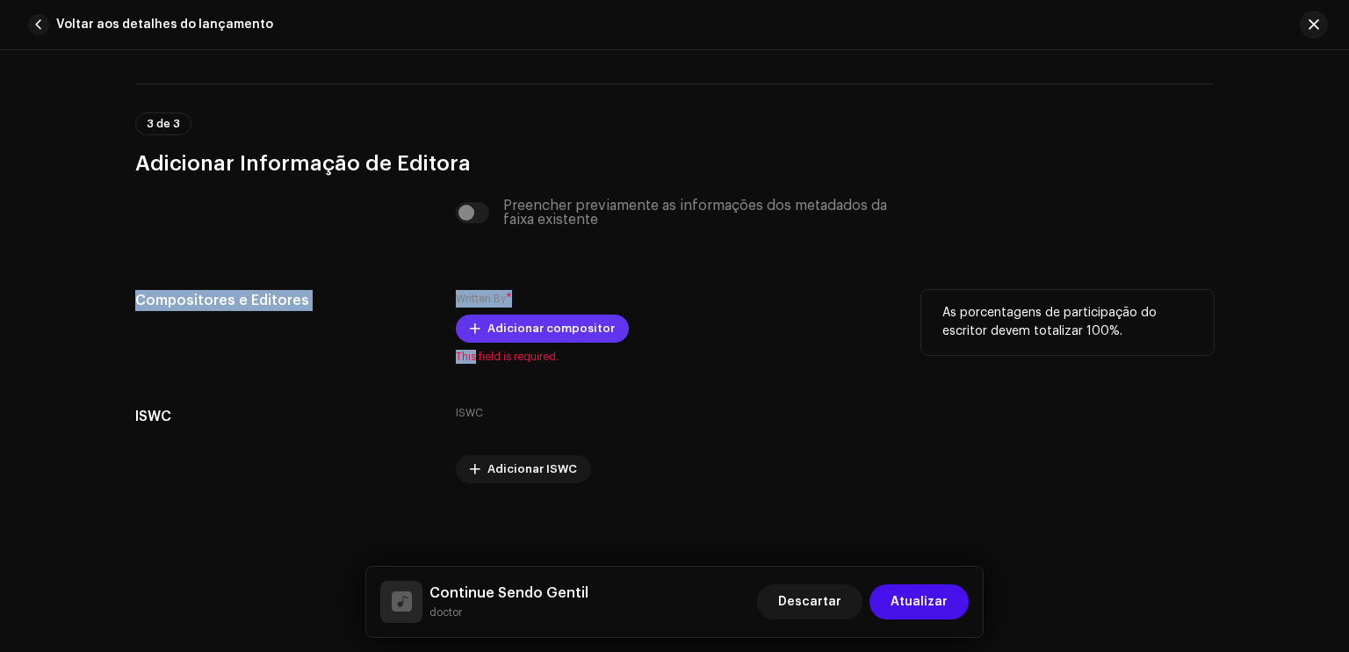
drag, startPoint x: 468, startPoint y: 217, endPoint x: 503, endPoint y: 331, distance: 119.2
click at [503, 331] on re-o-track-publishing "Preencher previamente as informações dos metadados da faixa existente Composito…" at bounding box center [674, 341] width 1079 height 285
click at [503, 331] on span "Adicionar compositor" at bounding box center [551, 328] width 127 height 35
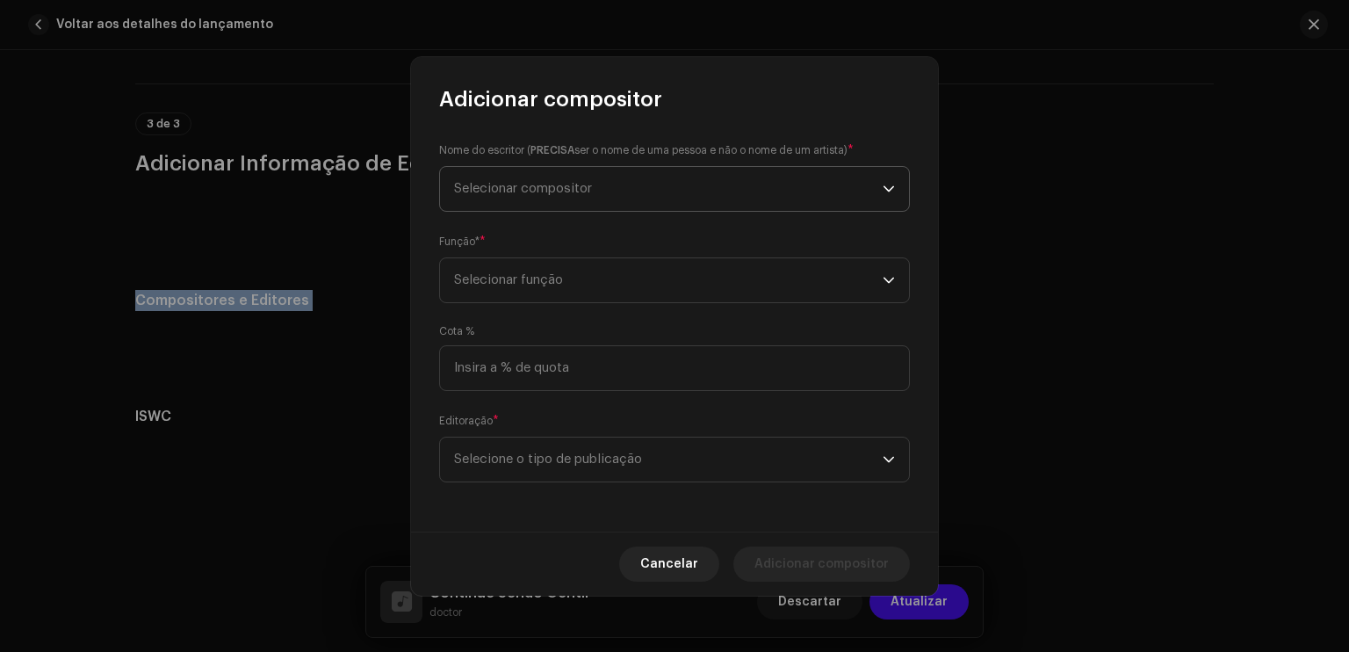
click at [563, 189] on span "Selecionar compositor" at bounding box center [523, 188] width 138 height 13
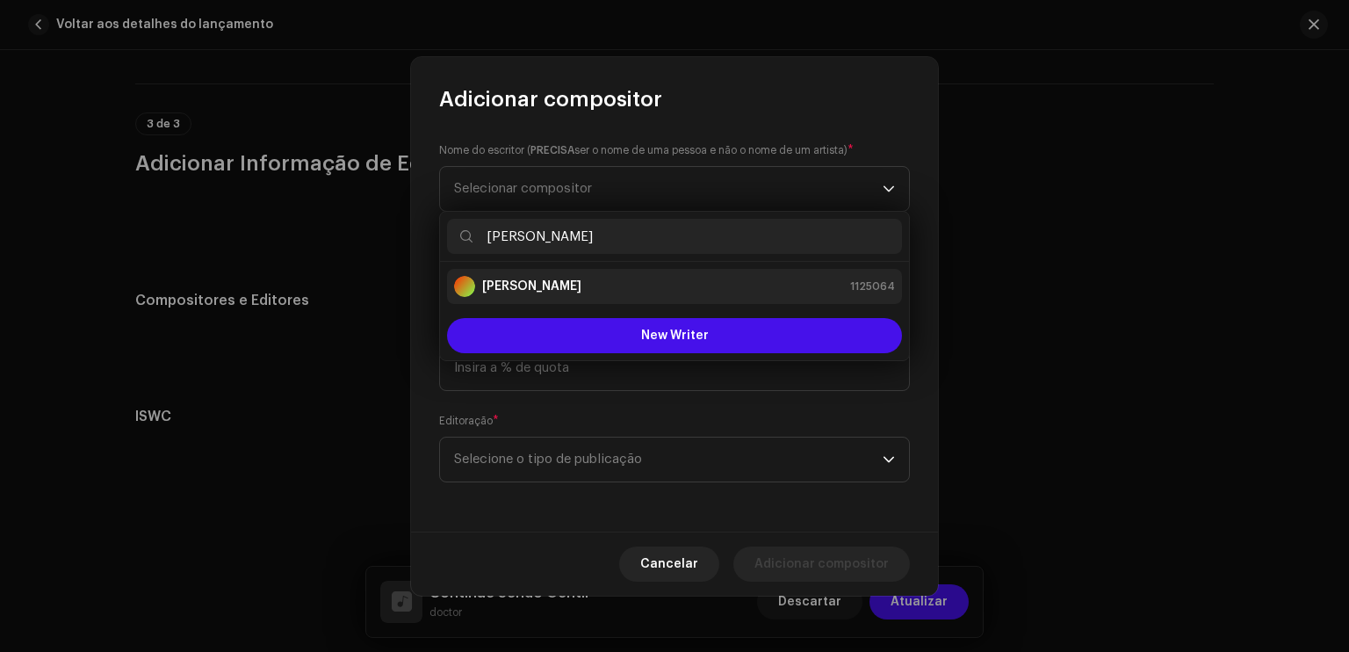
type input "[PERSON_NAME]"
click at [536, 281] on strong "[PERSON_NAME]" at bounding box center [531, 287] width 99 height 18
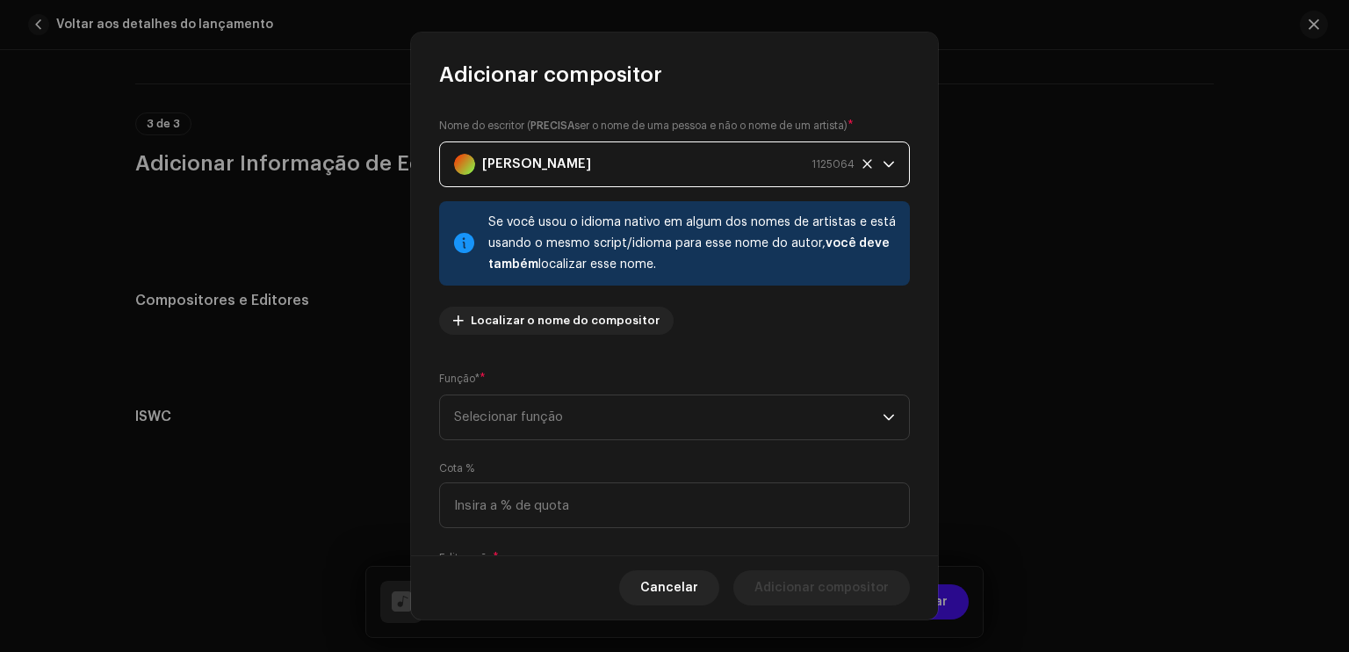
click at [781, 358] on div "Nome do escritor ( PRECISA ser o nome de uma pessoa e não o nome de um artista)…" at bounding box center [674, 322] width 527 height 467
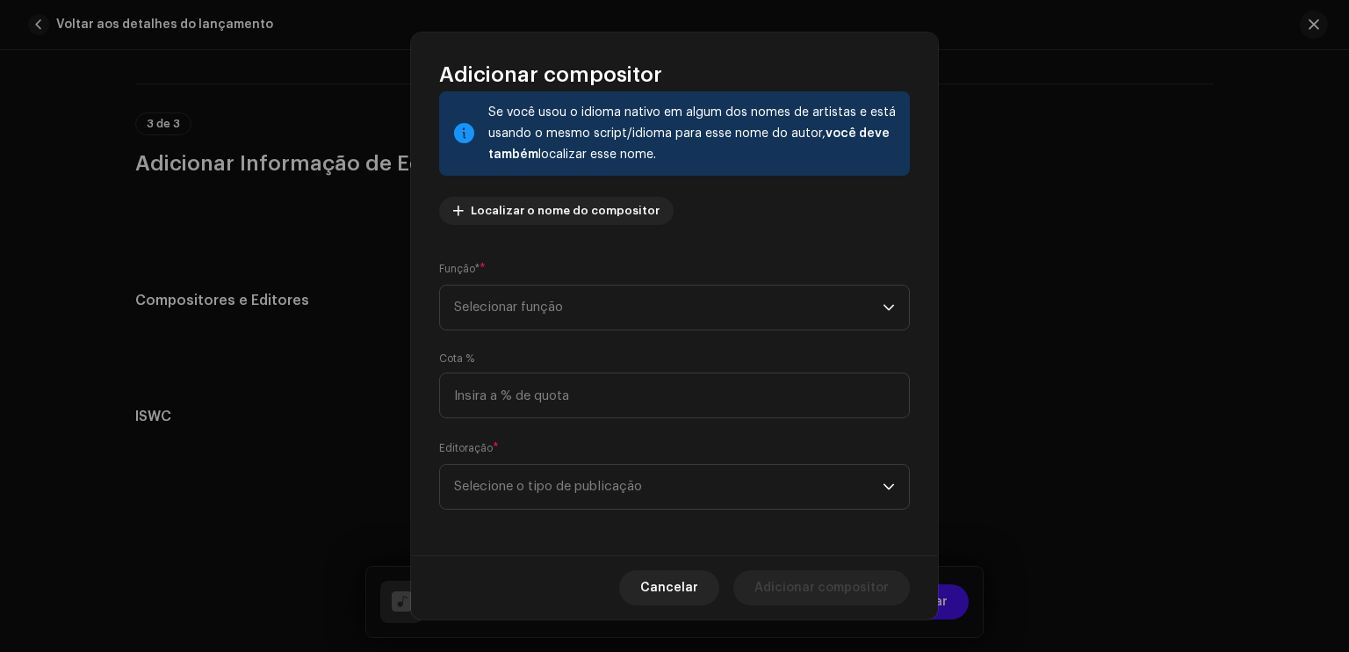
scroll to position [112, 0]
click at [741, 307] on span "Selecionar função" at bounding box center [668, 305] width 429 height 44
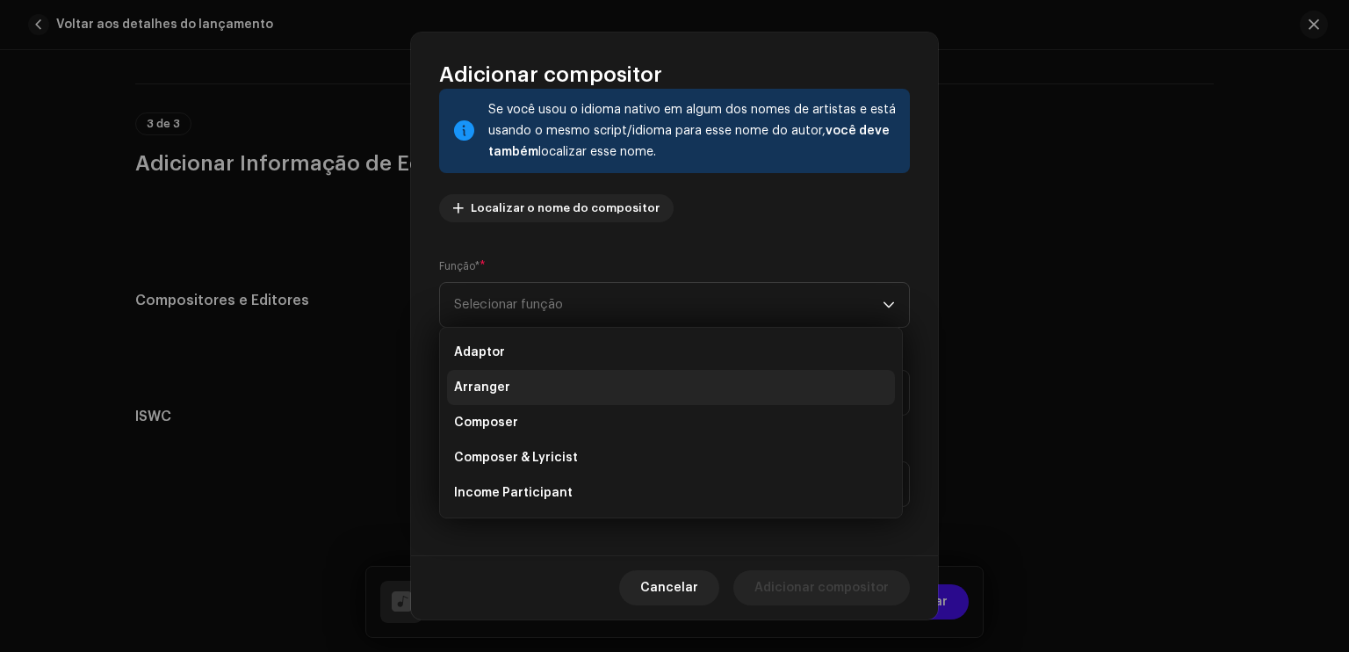
click at [569, 375] on li "Arranger" at bounding box center [671, 387] width 448 height 35
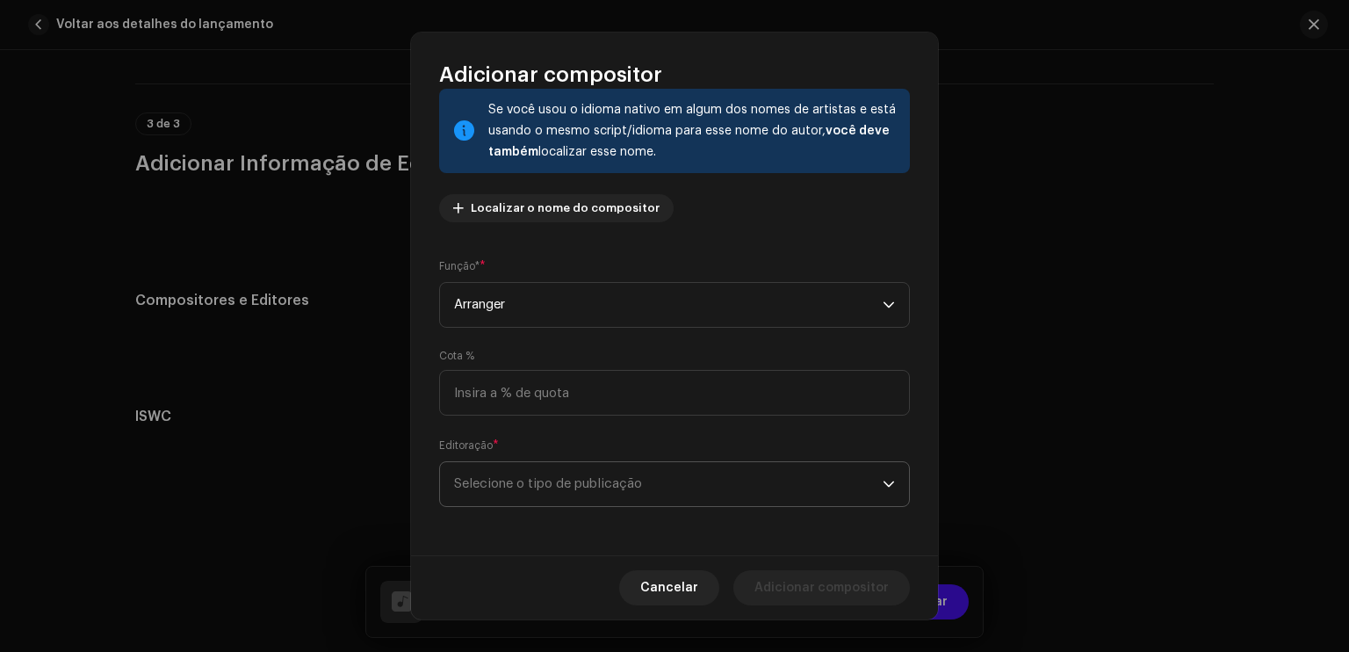
click at [528, 472] on span "Selecione o tipo de publicação" at bounding box center [668, 484] width 429 height 44
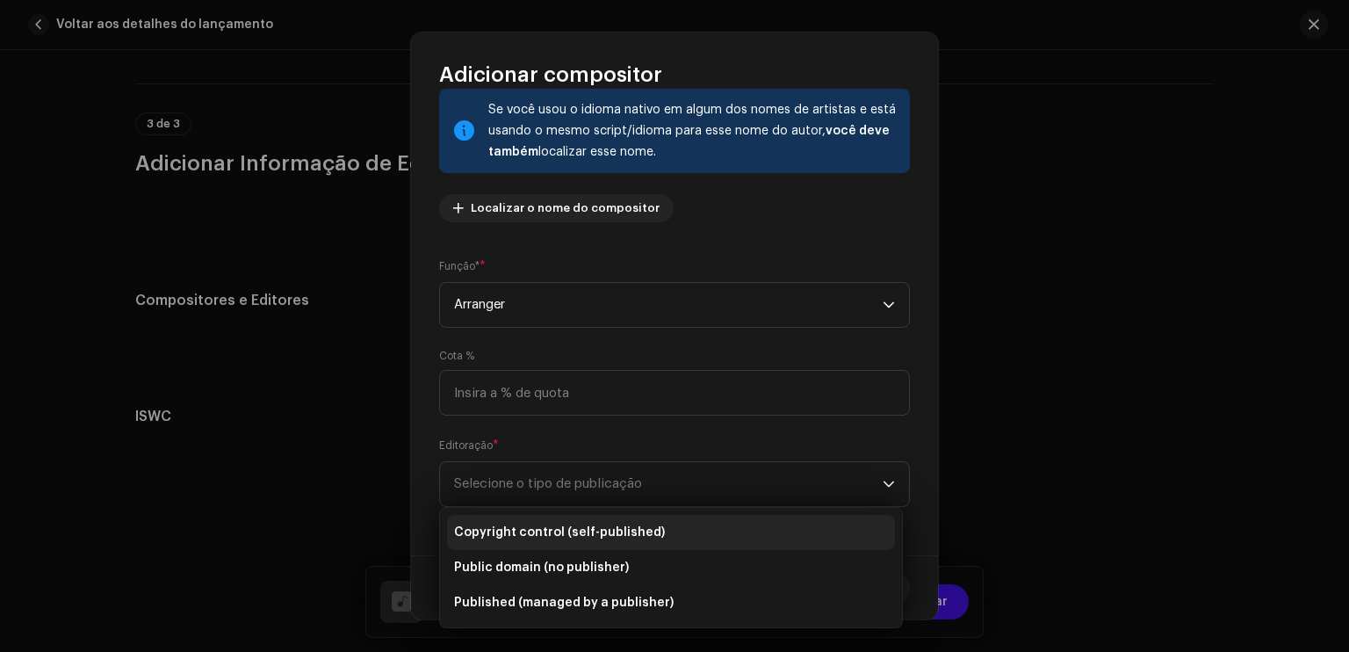
click at [553, 526] on span "Copyright control (self-published)" at bounding box center [559, 533] width 211 height 18
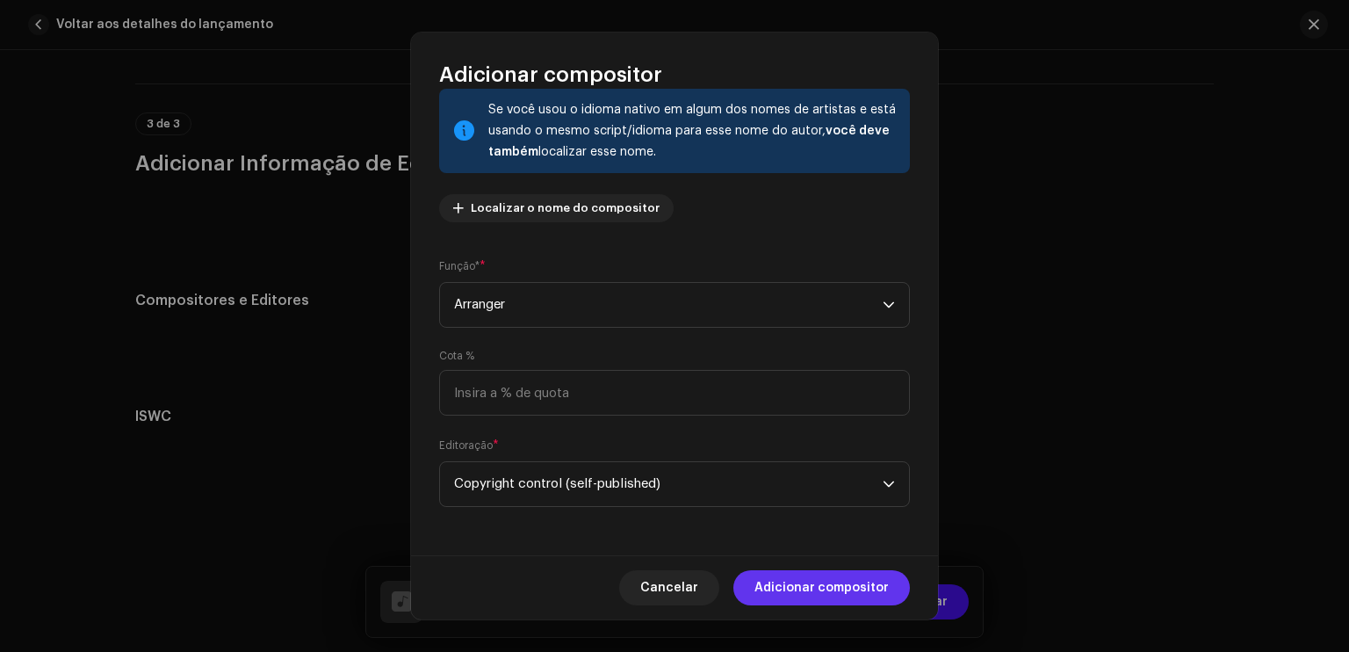
click at [815, 578] on span "Adicionar compositor" at bounding box center [822, 587] width 134 height 35
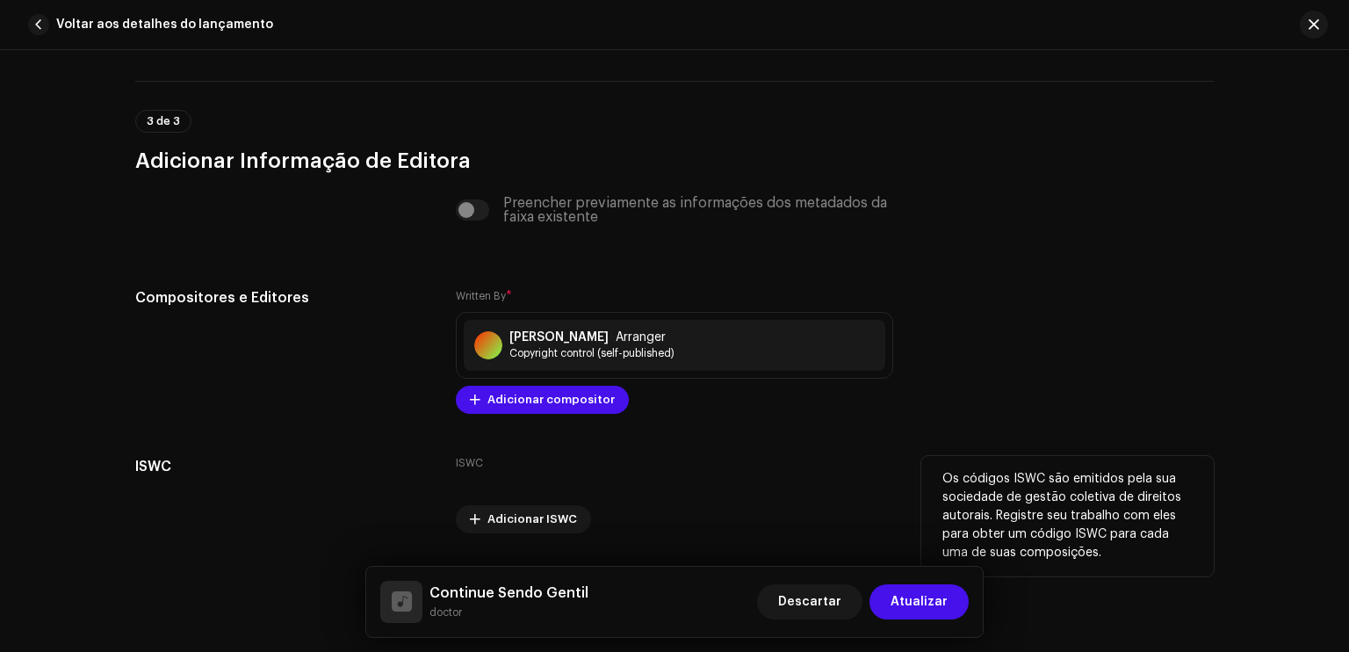
click at [692, 484] on div "ISWC Adicionar ISWC" at bounding box center [675, 494] width 438 height 77
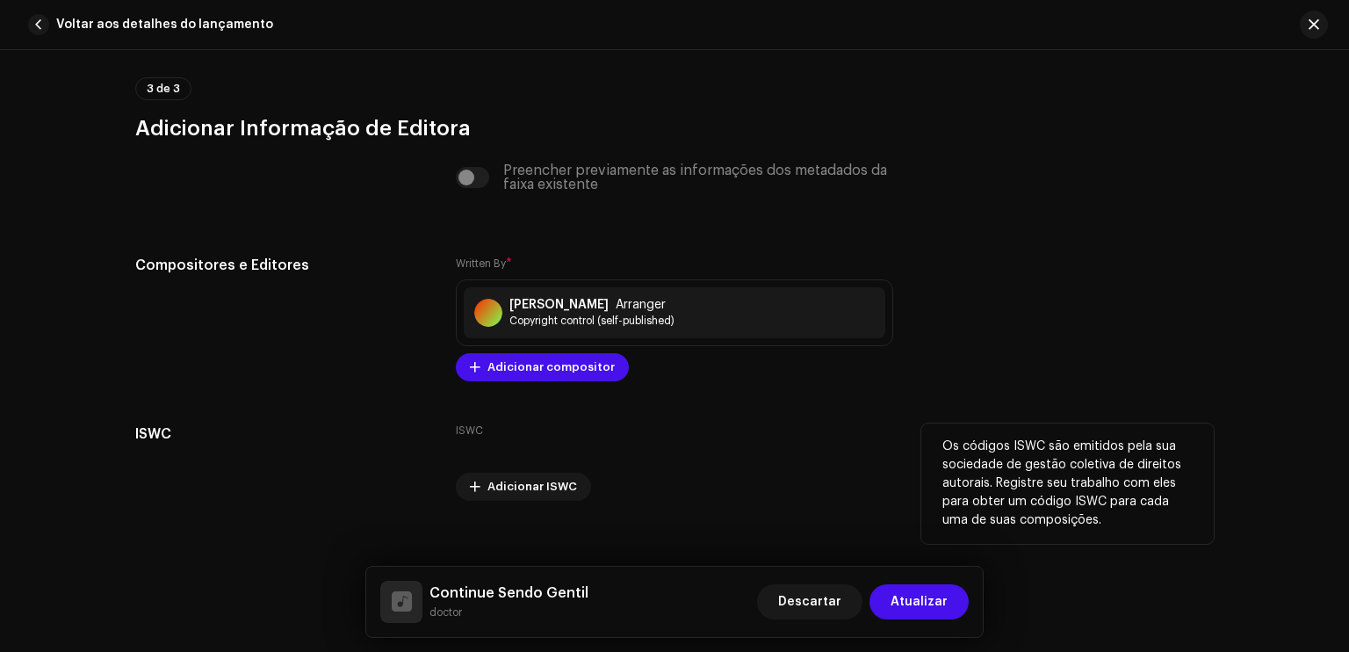
scroll to position [3210, 0]
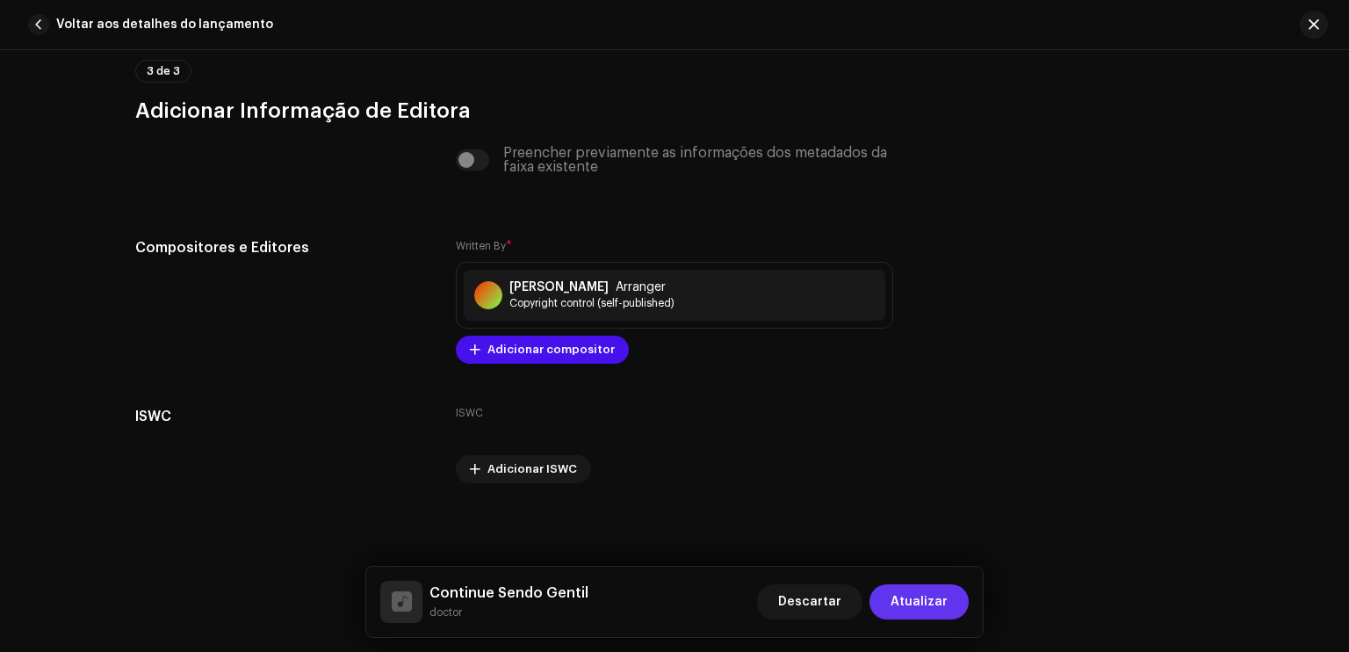
click at [906, 593] on span "Atualizar" at bounding box center [919, 601] width 57 height 35
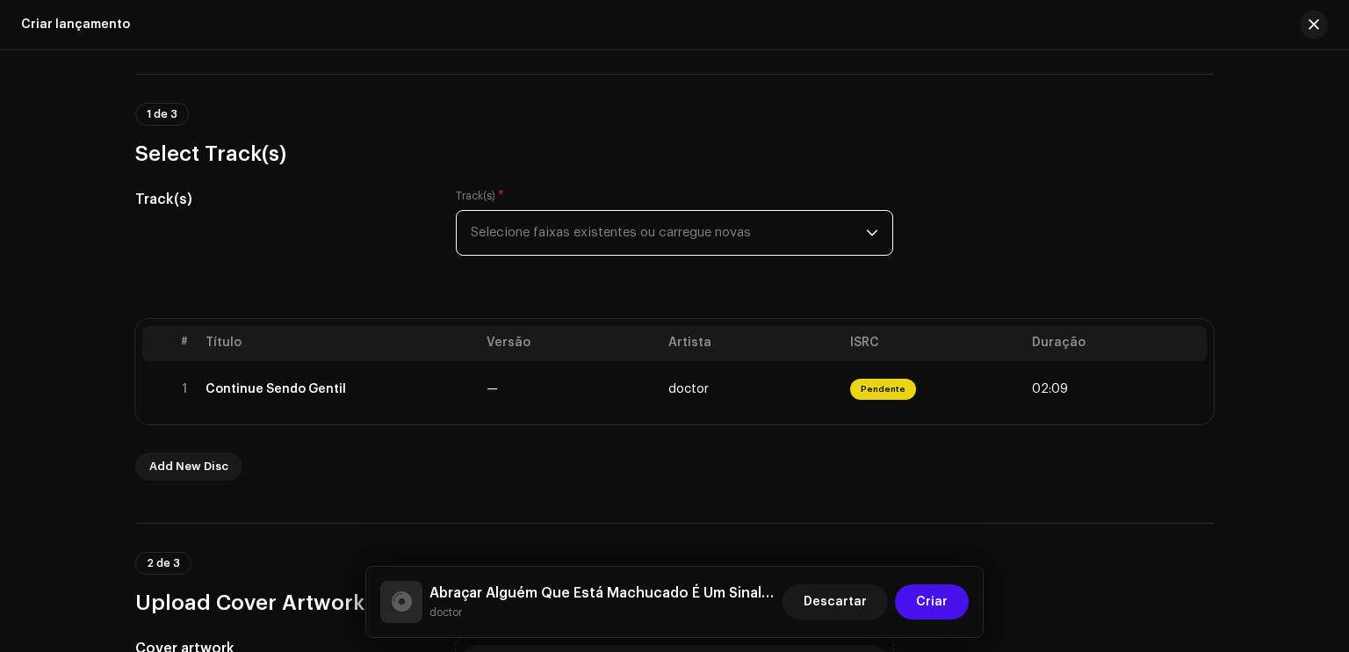
click at [756, 220] on span "Selecione faixas existentes ou carregue novas" at bounding box center [668, 233] width 395 height 44
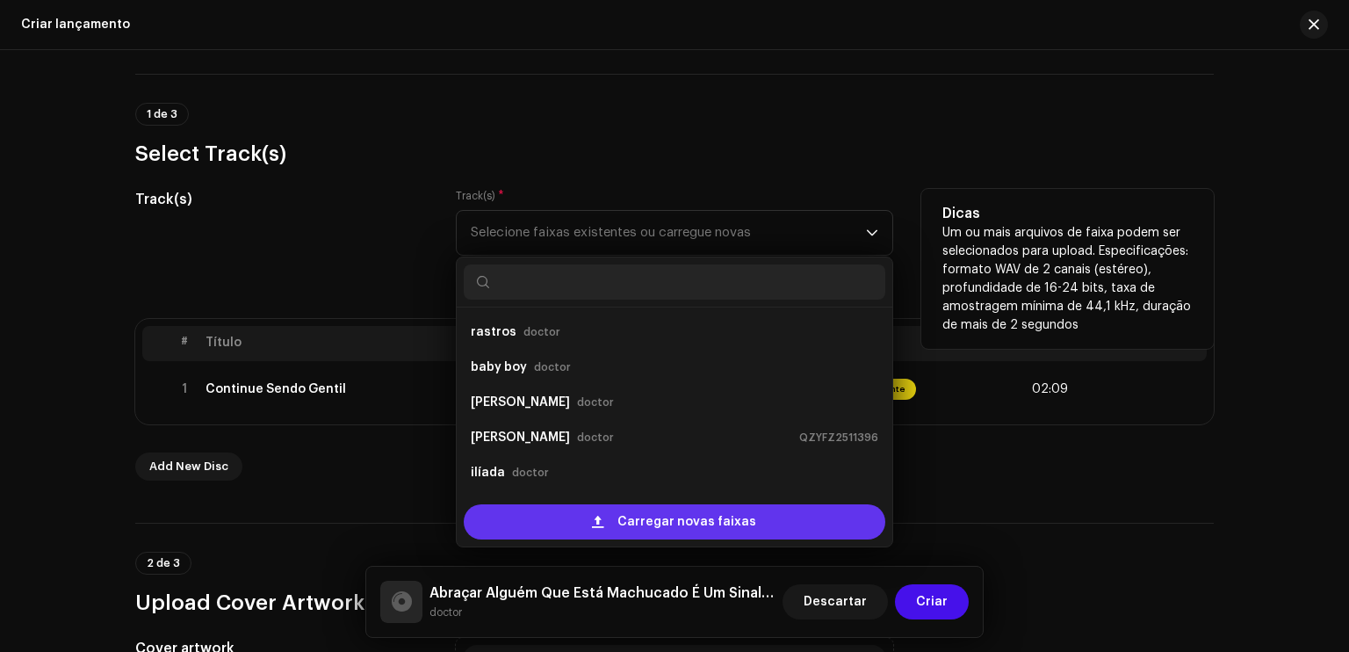
scroll to position [28, 0]
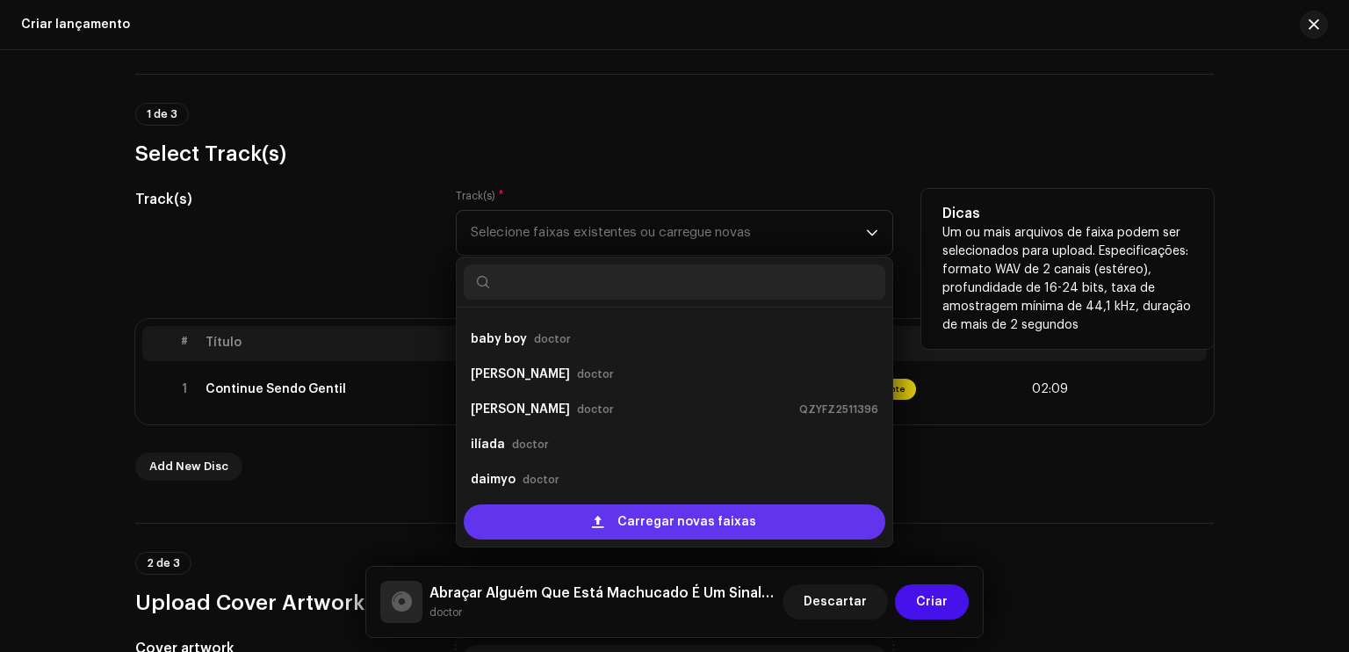
click at [589, 525] on div "Carregar novas faixas" at bounding box center [675, 521] width 422 height 35
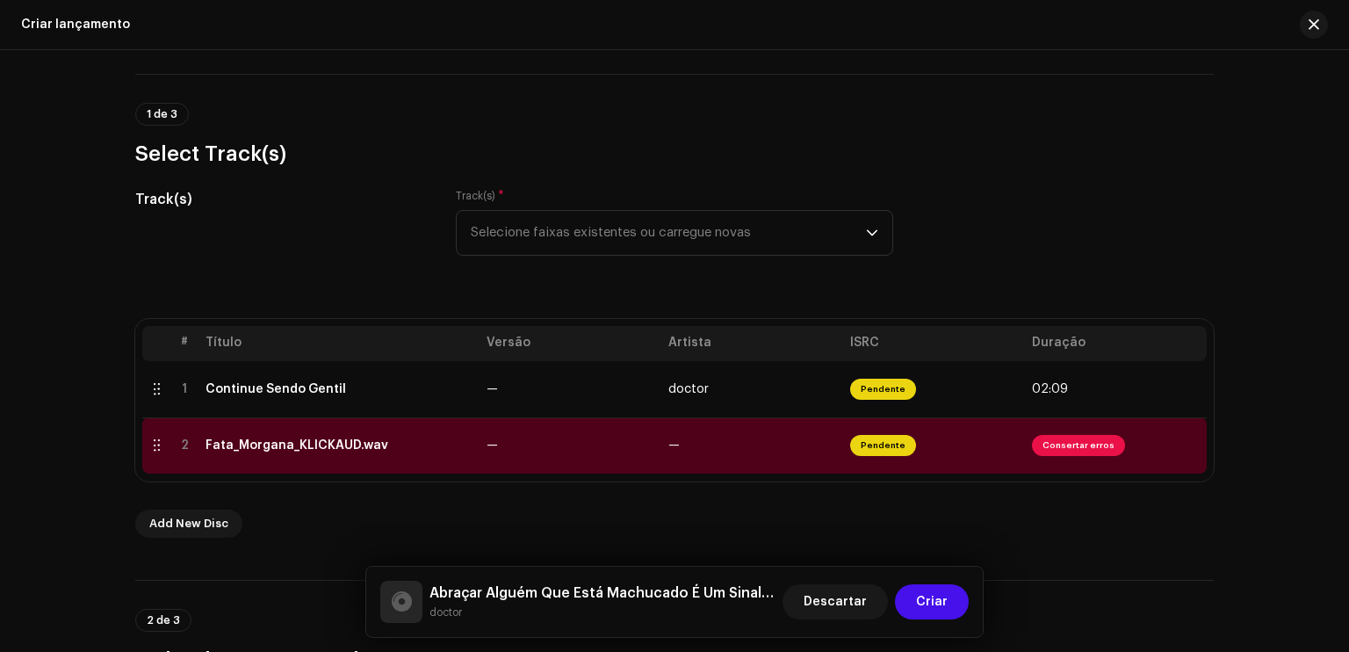
scroll to position [629, 0]
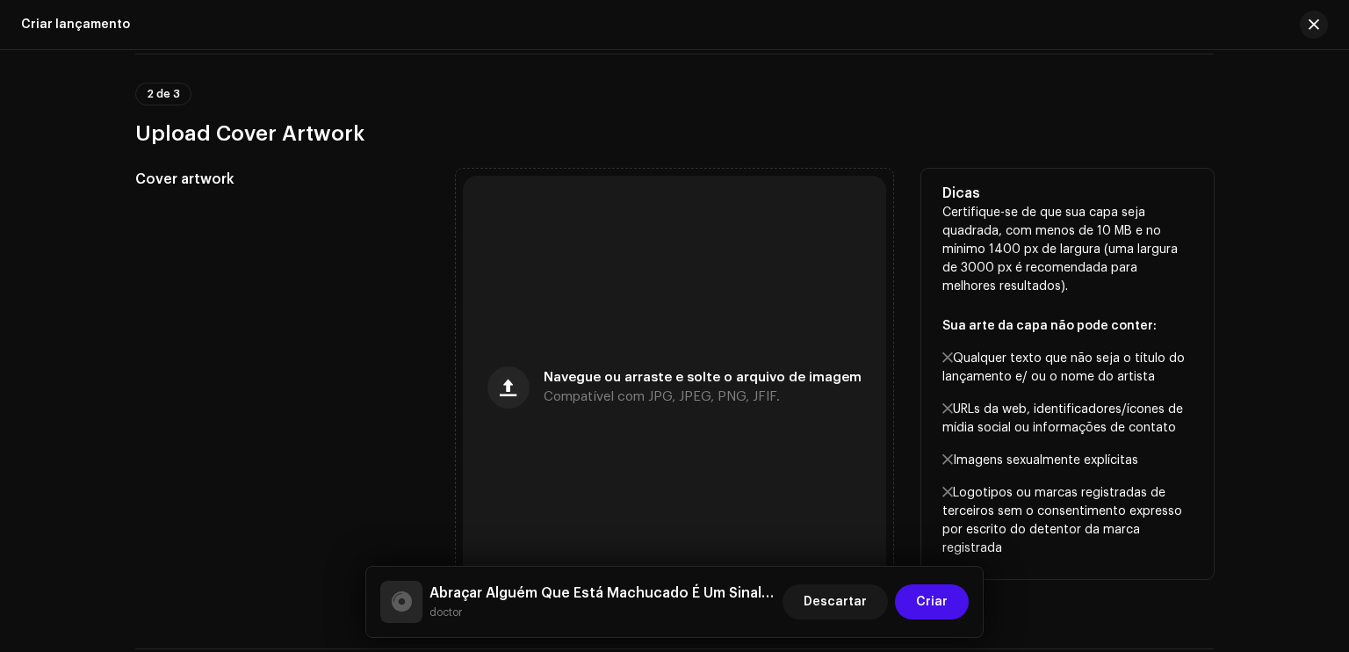
click at [1108, 355] on p "Qualquer texto que não seja o título do lançamento e/ ou o nome do artista" at bounding box center [1068, 368] width 250 height 37
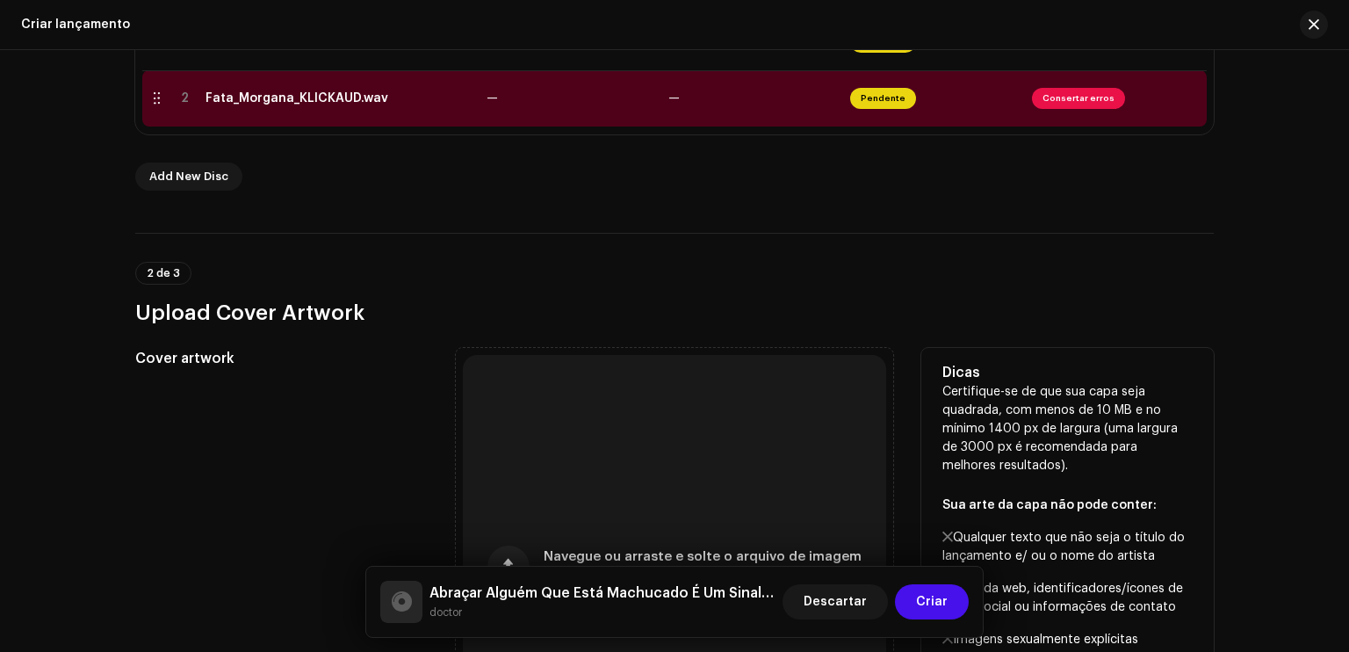
scroll to position [313, 0]
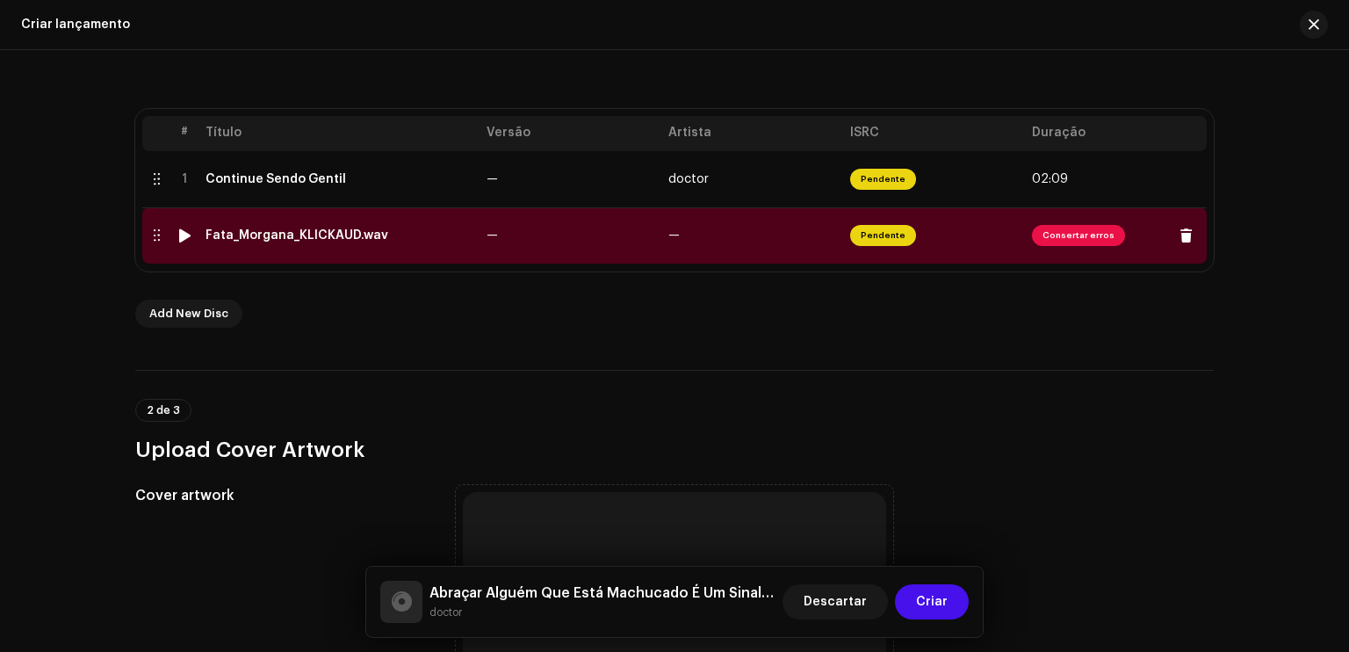
click at [1059, 232] on span "Consertar erros" at bounding box center [1078, 235] width 93 height 21
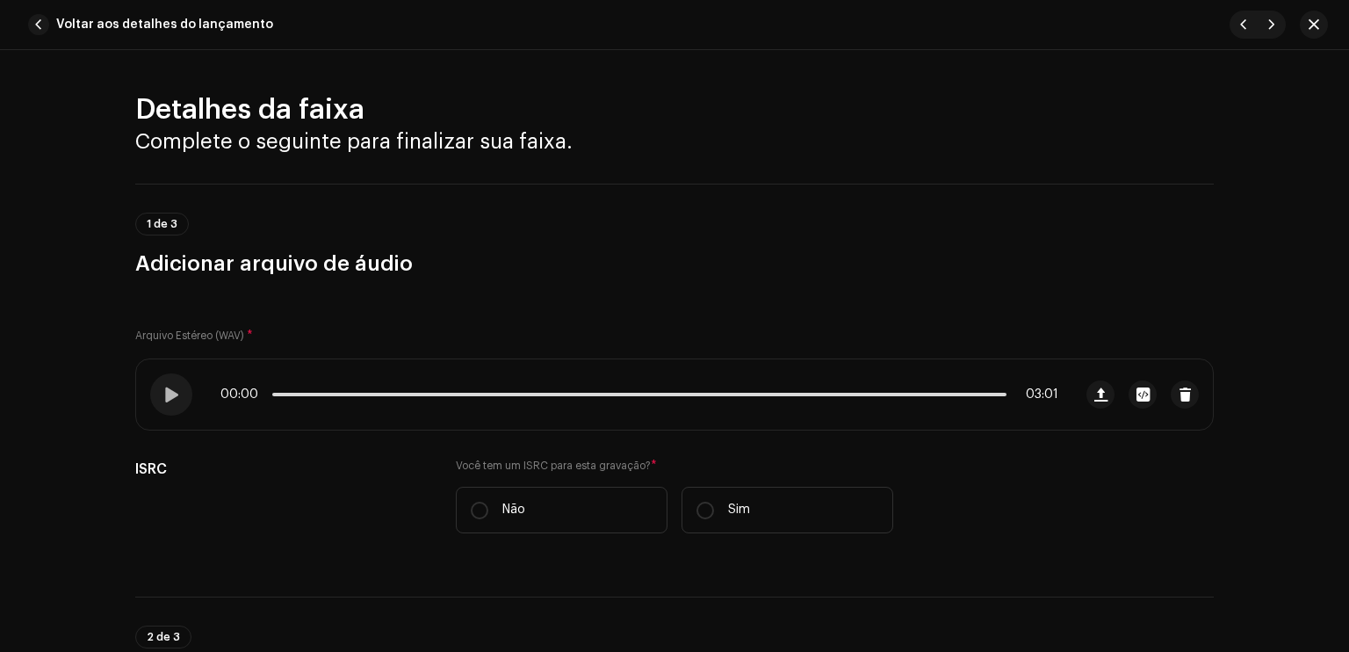
click at [765, 263] on h3 "Adicionar arquivo de áudio" at bounding box center [674, 264] width 1079 height 28
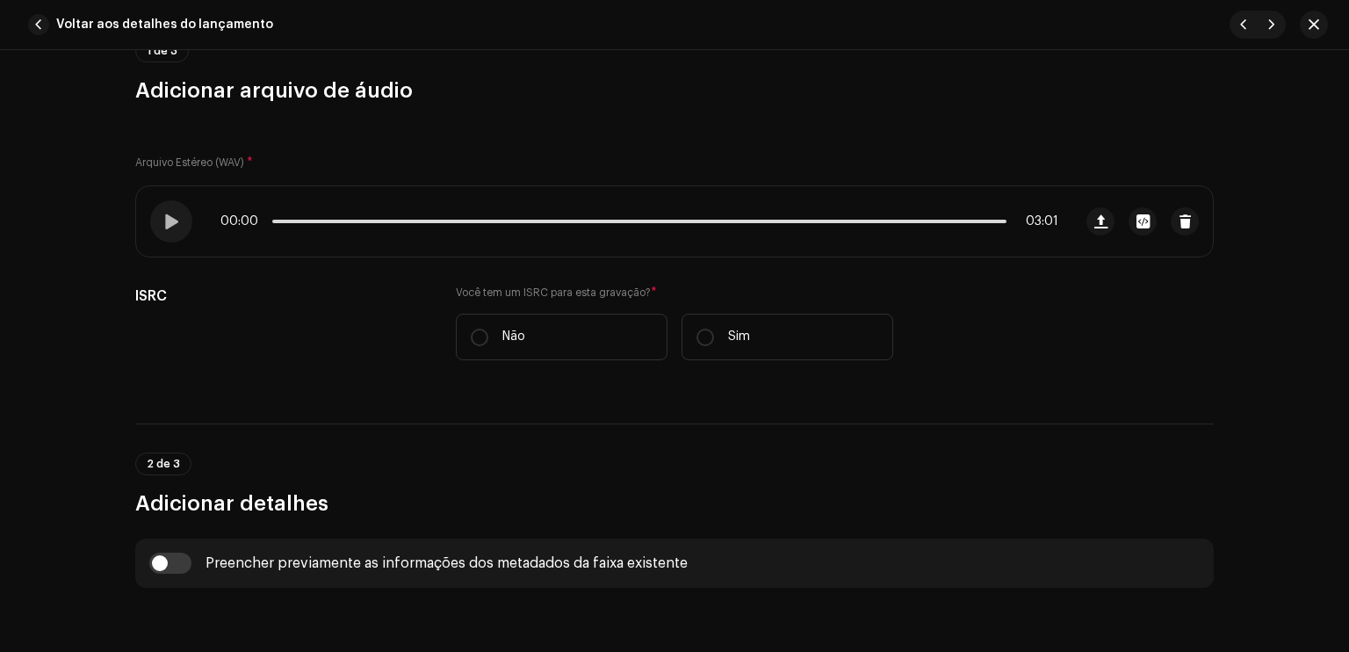
scroll to position [246, 0]
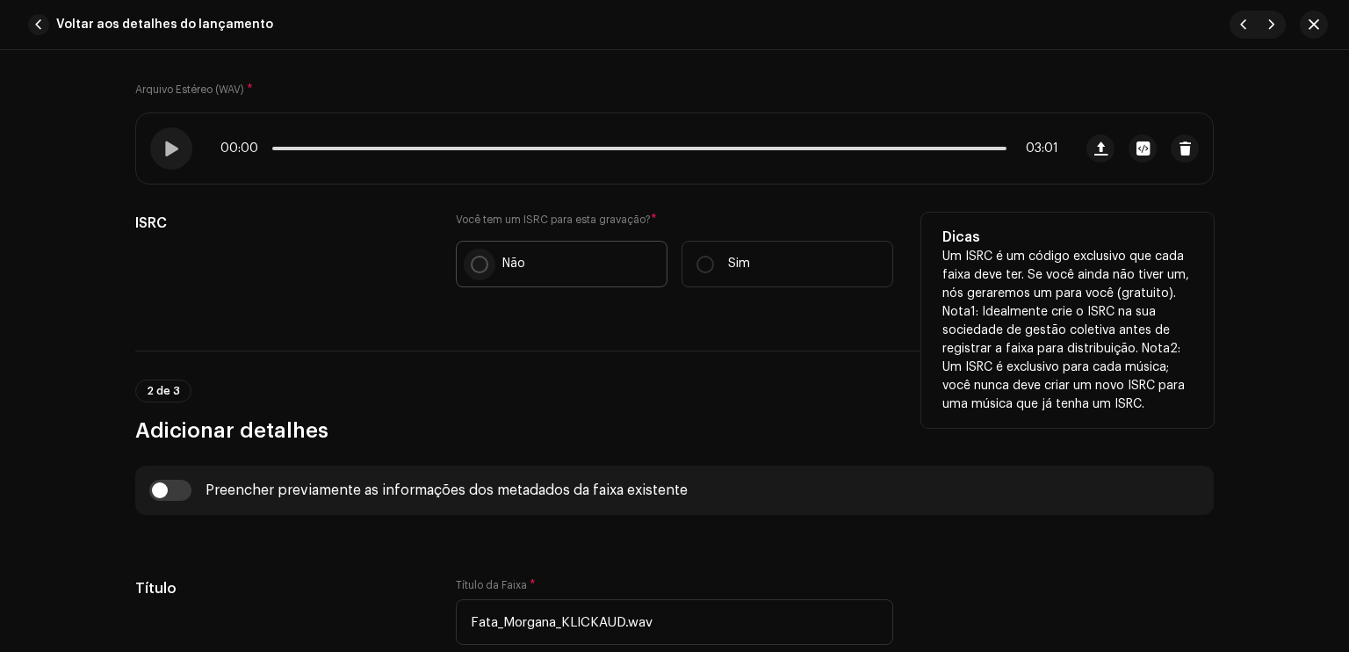
click at [471, 272] on p-radiobutton at bounding box center [480, 265] width 18 height 18
click at [471, 272] on input "Não" at bounding box center [480, 265] width 18 height 18
radio input "true"
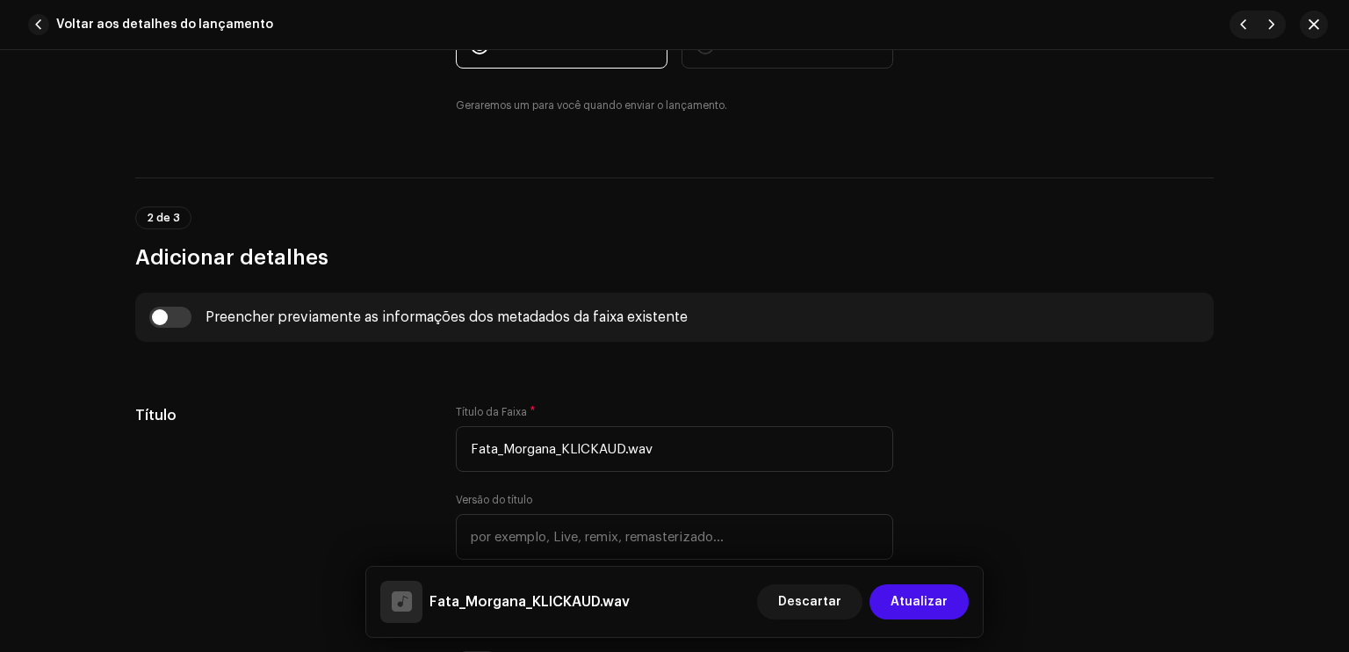
scroll to position [527, 0]
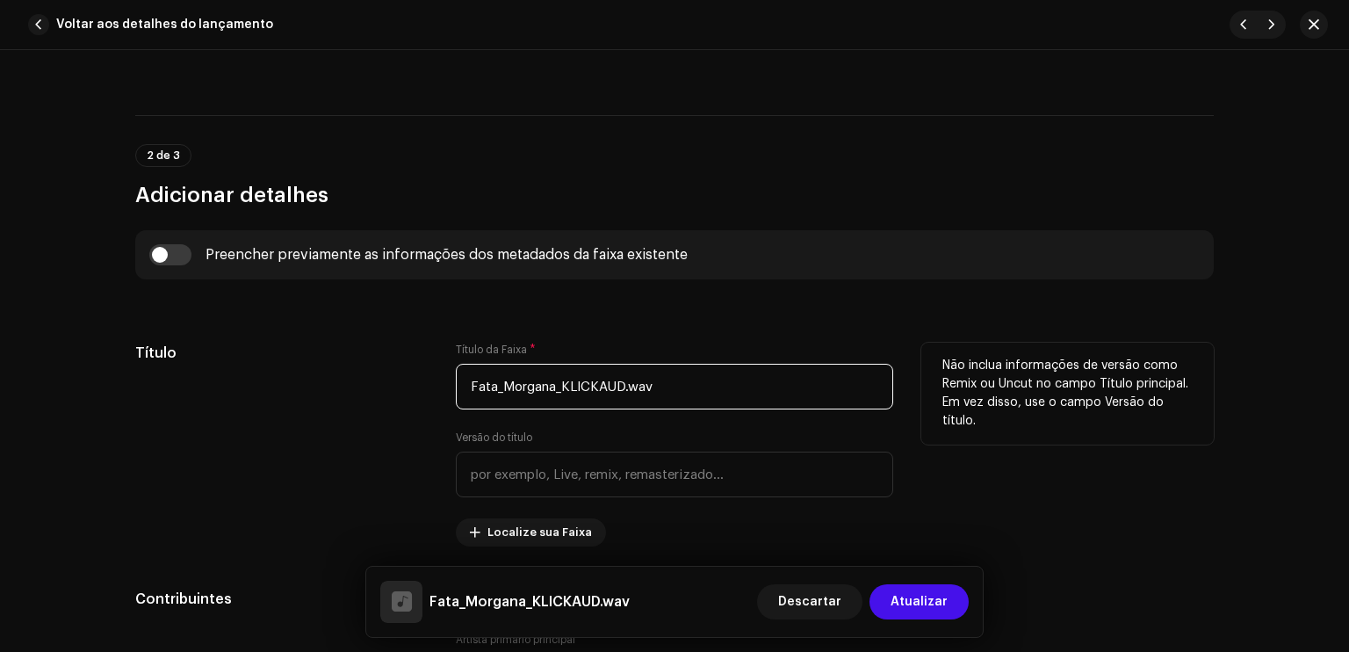
click at [692, 400] on input "Fata_Morgana_KLICKAUD.wav" at bounding box center [675, 387] width 438 height 46
type input "[PERSON_NAME]"
click at [414, 419] on div "Título" at bounding box center [281, 445] width 293 height 204
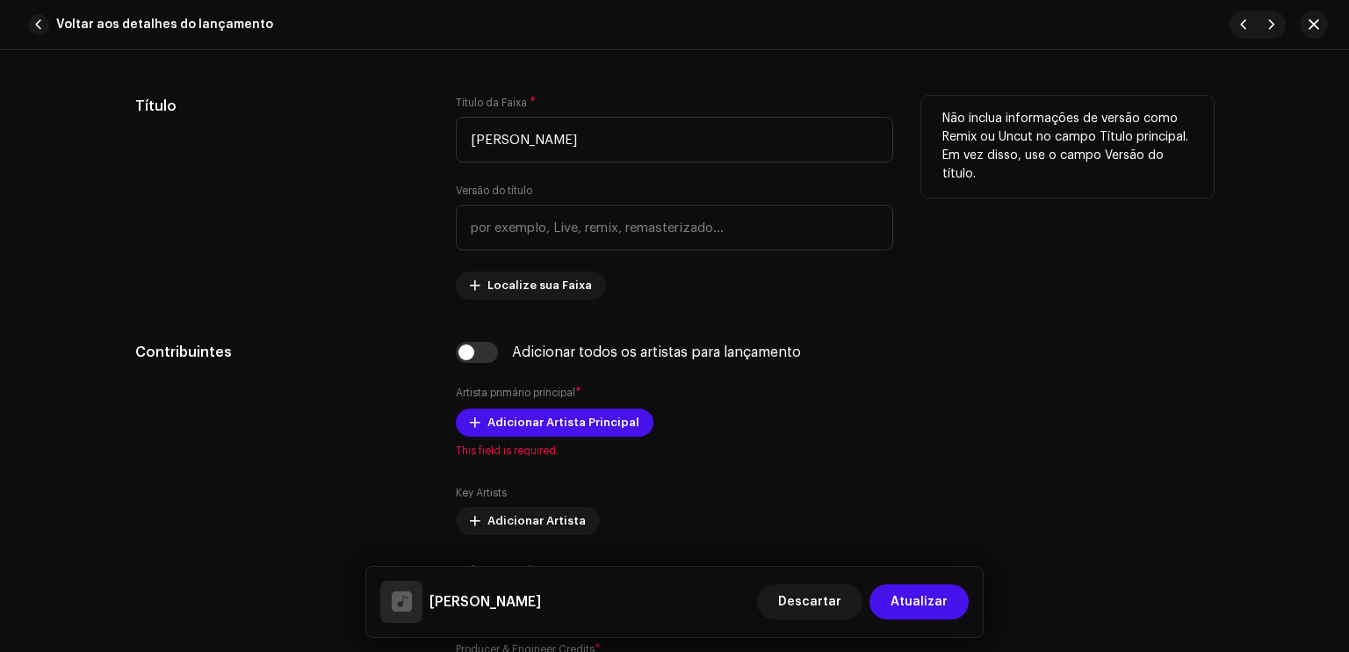
scroll to position [808, 0]
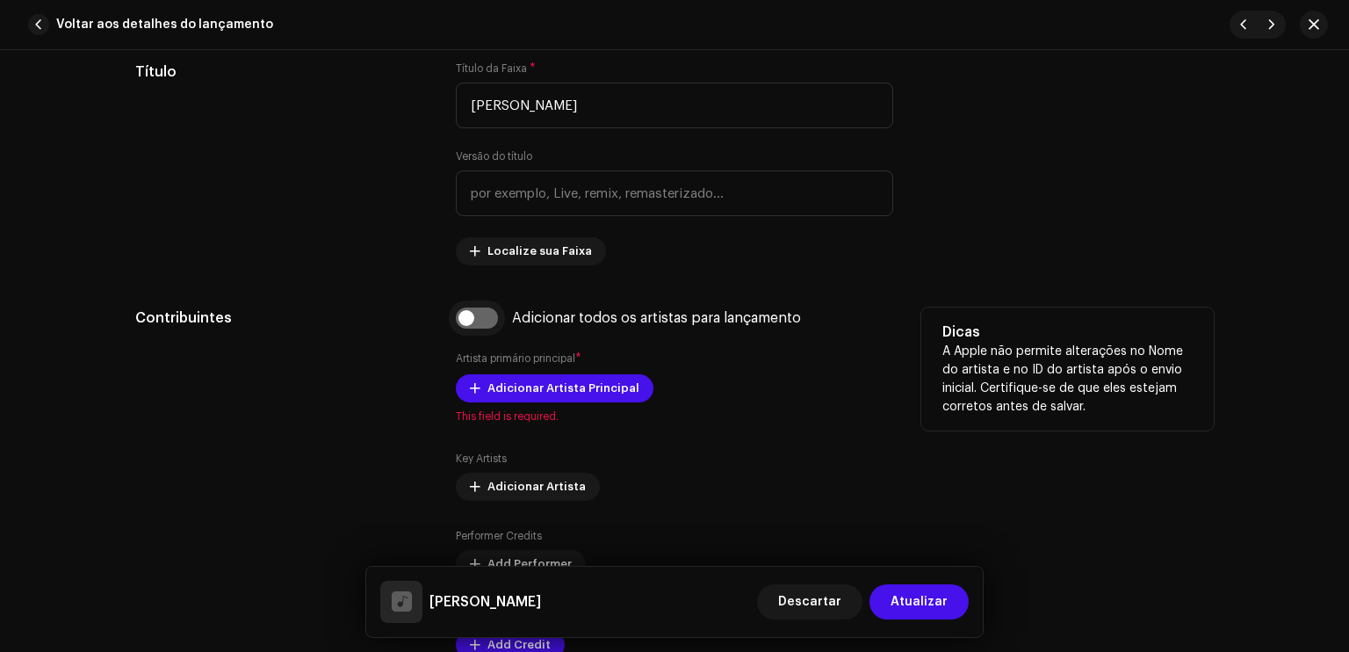
click at [474, 308] on input "checkbox" at bounding box center [477, 318] width 42 height 21
checkbox input "true"
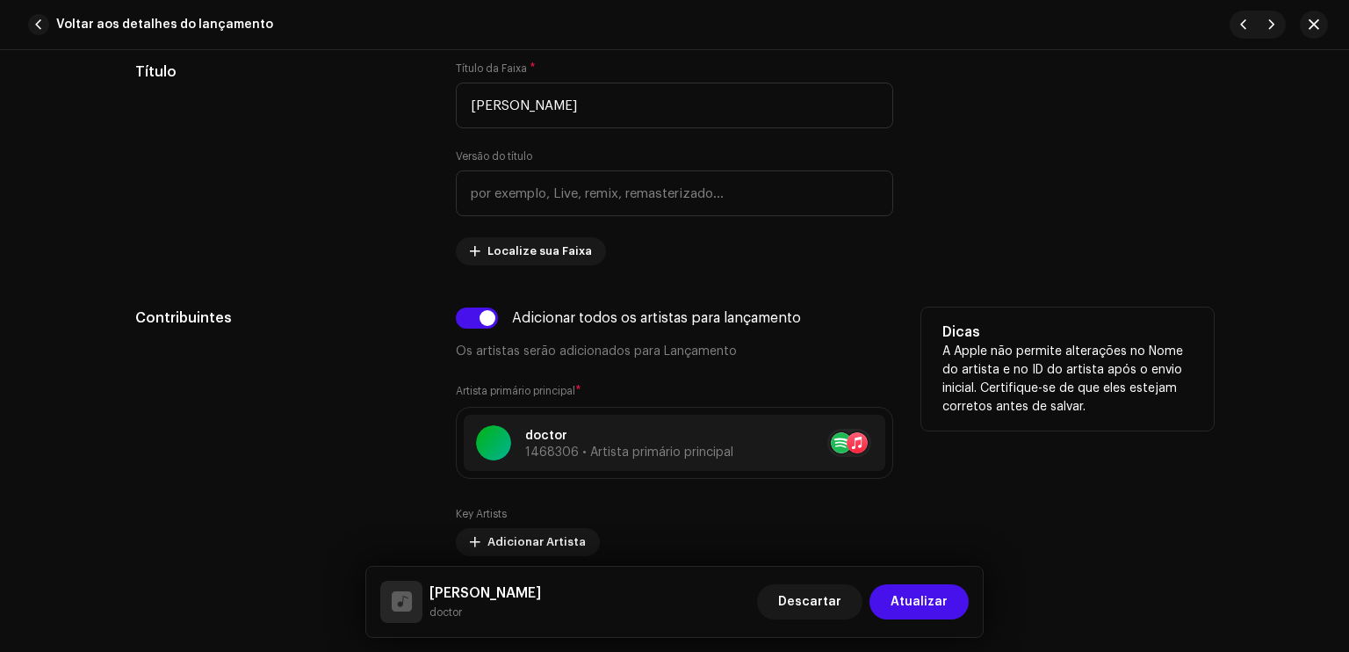
click at [397, 364] on div "Contribuintes" at bounding box center [281, 548] width 293 height 481
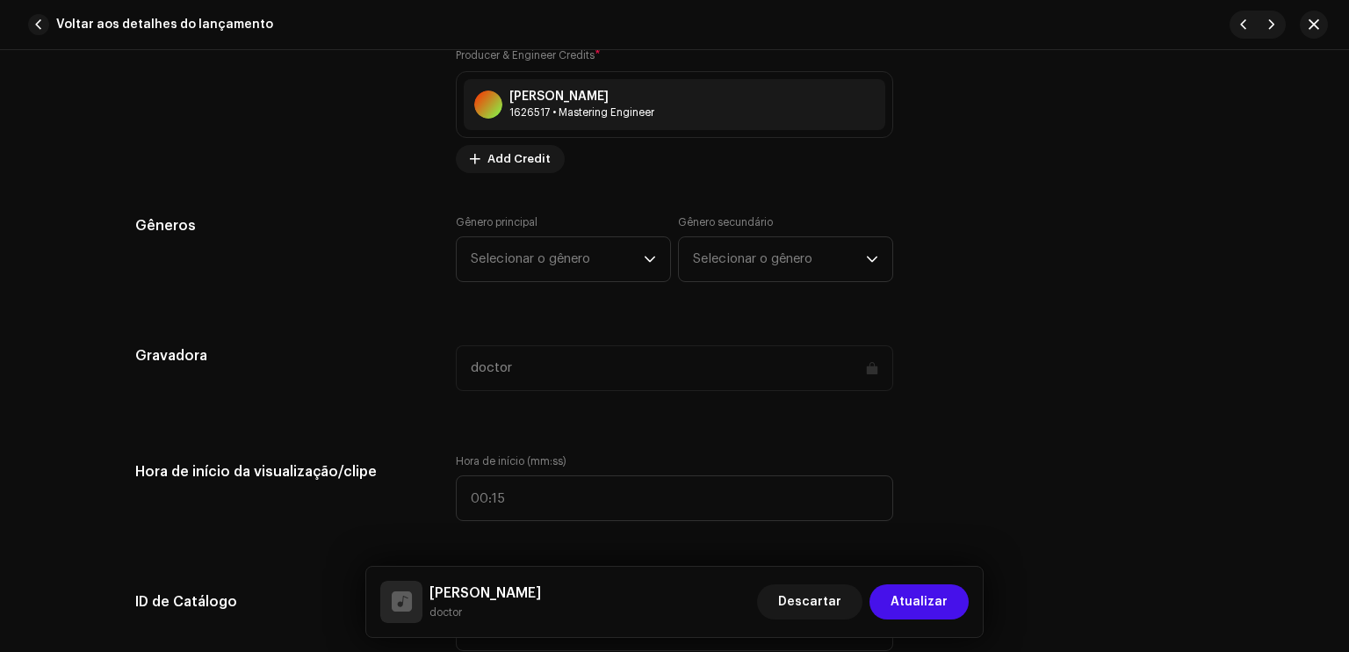
scroll to position [1441, 0]
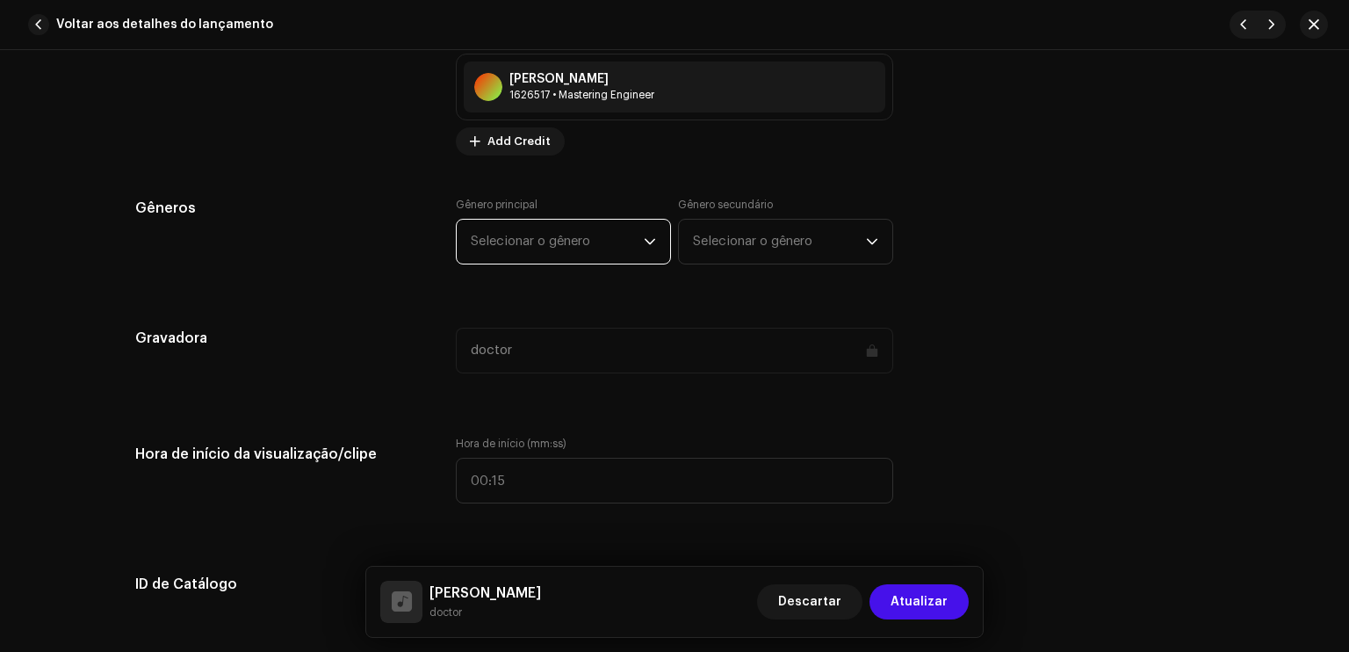
click at [517, 225] on span "Selecionar o gênero" at bounding box center [557, 242] width 173 height 44
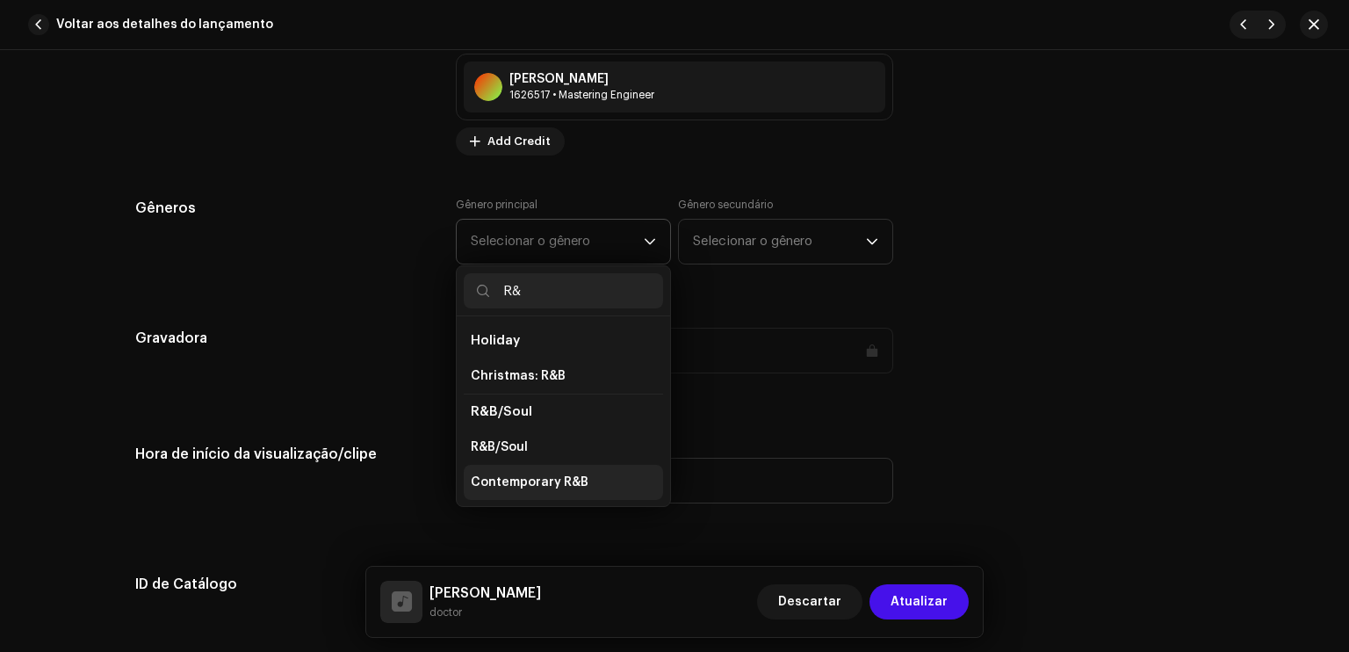
type input "R&"
click at [522, 477] on span "Contemporary R&B" at bounding box center [530, 483] width 118 height 18
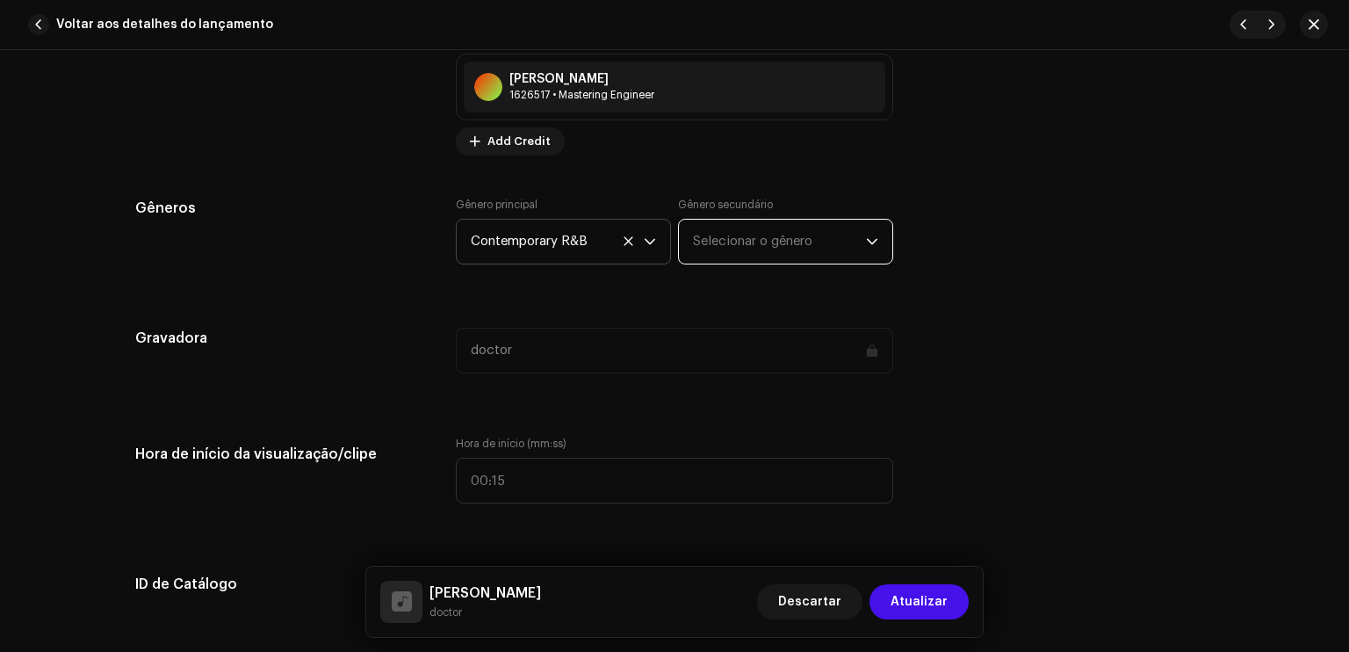
click at [728, 235] on span "Selecionar o gênero" at bounding box center [779, 242] width 173 height 44
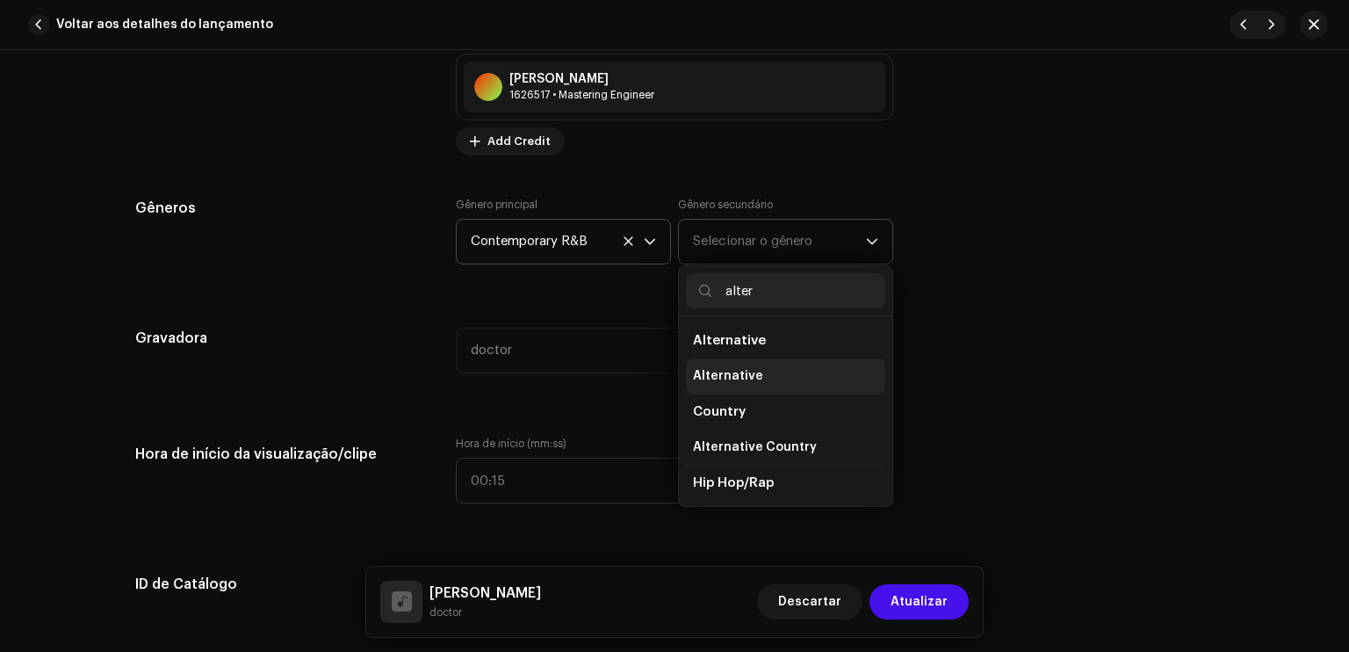
type input "alter"
click at [727, 376] on span "Alternative" at bounding box center [728, 376] width 70 height 18
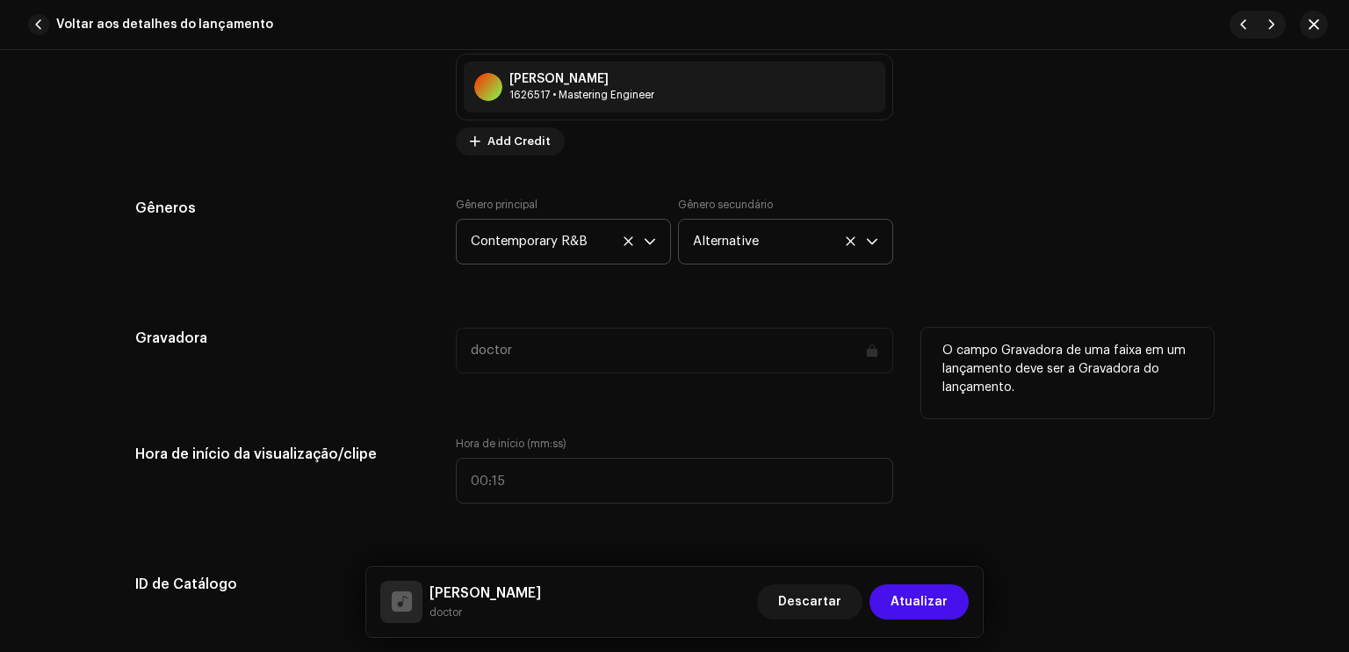
click at [727, 376] on div "doctor" at bounding box center [675, 361] width 438 height 67
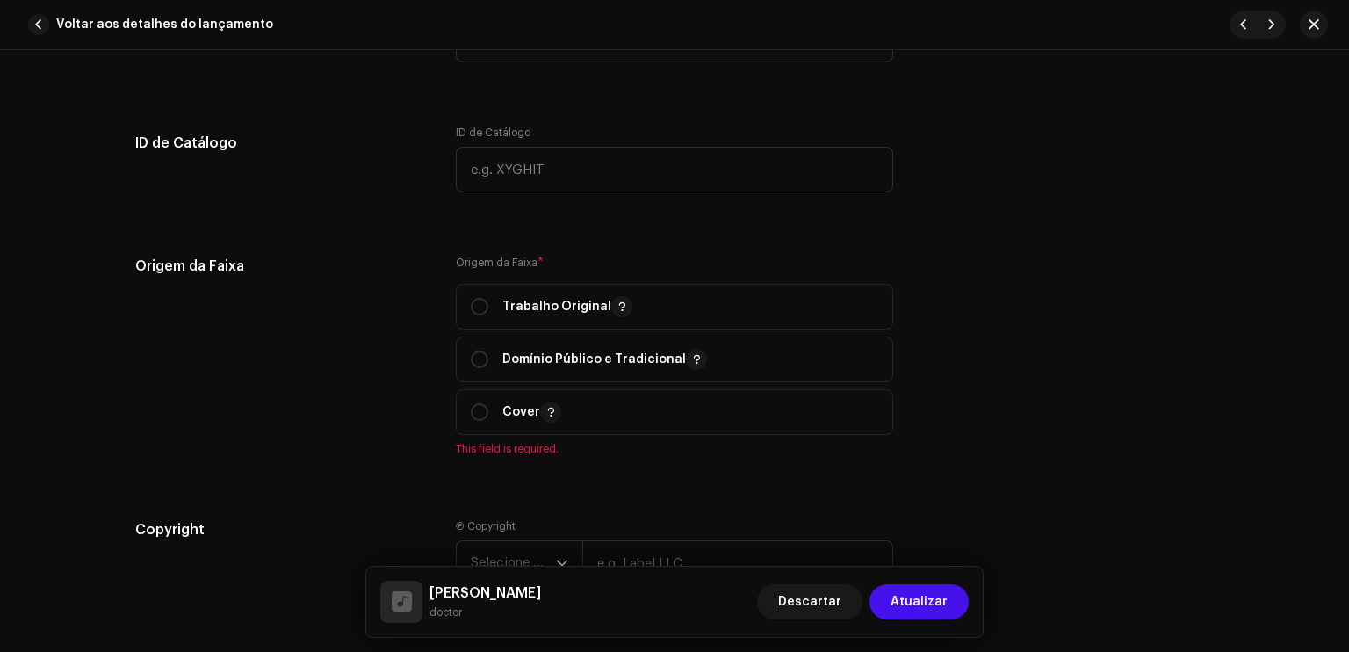
scroll to position [1933, 0]
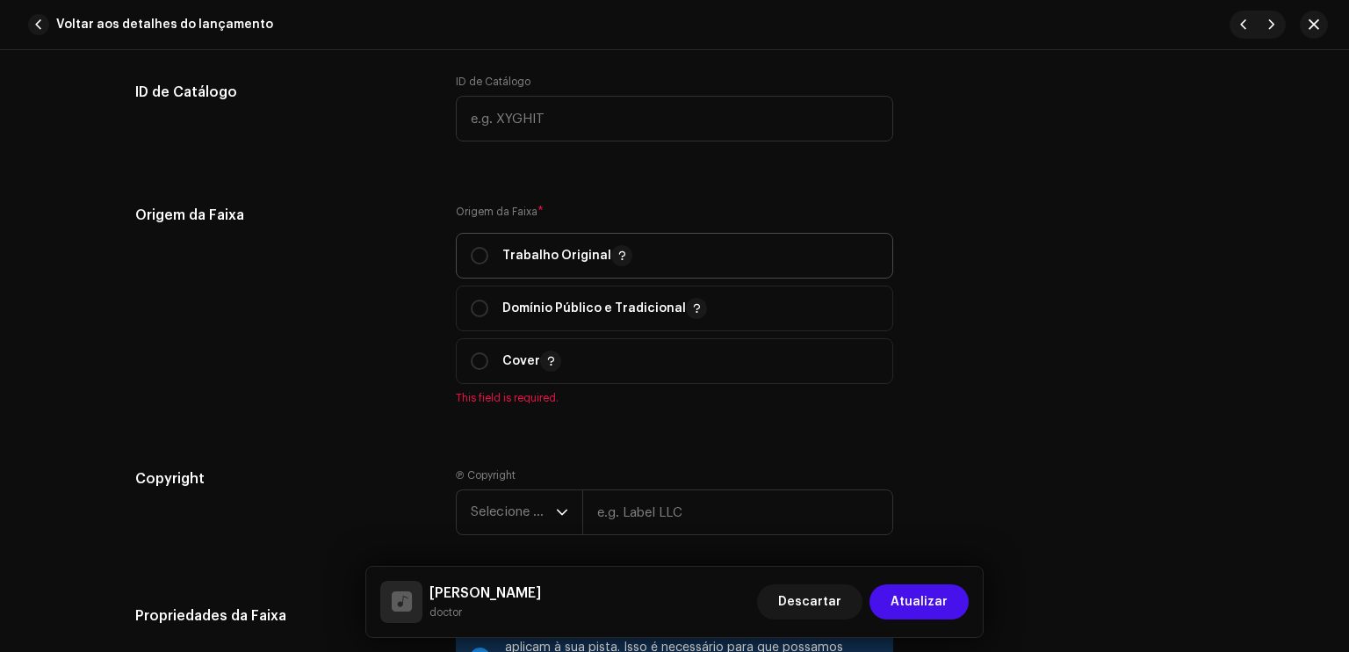
click at [643, 245] on span "Trabalho Original" at bounding box center [675, 256] width 408 height 44
radio input "true"
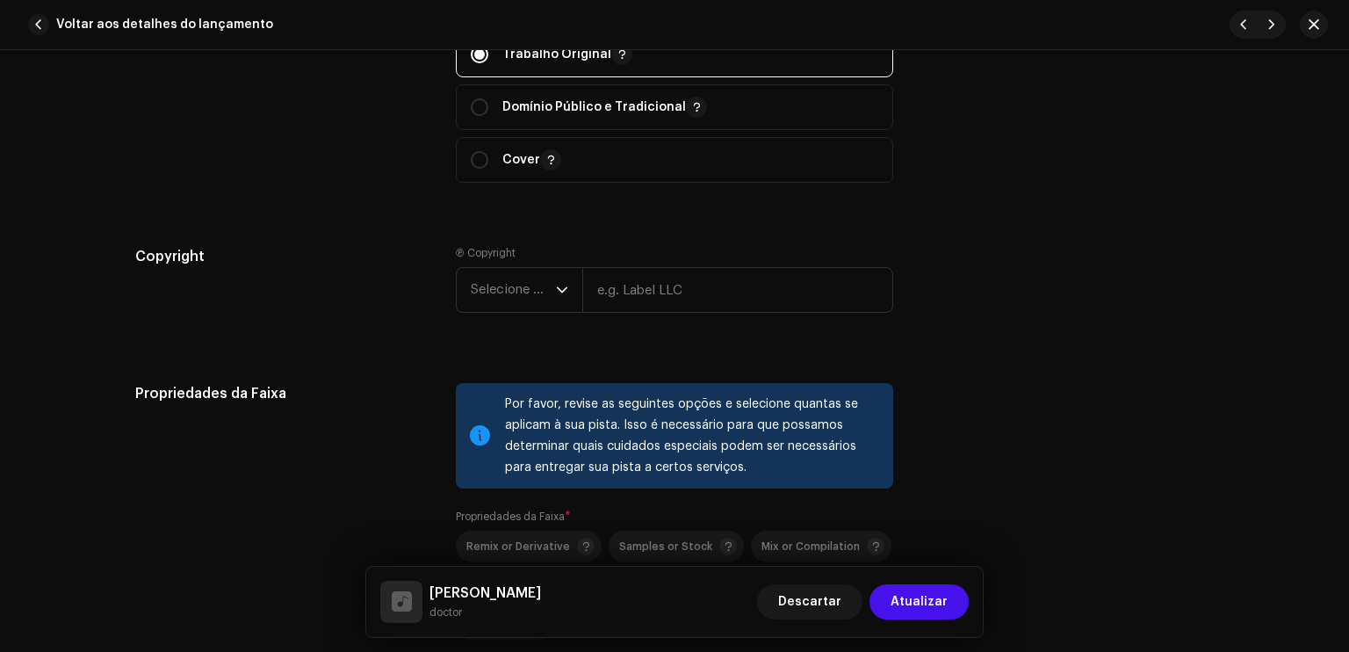
scroll to position [2144, 0]
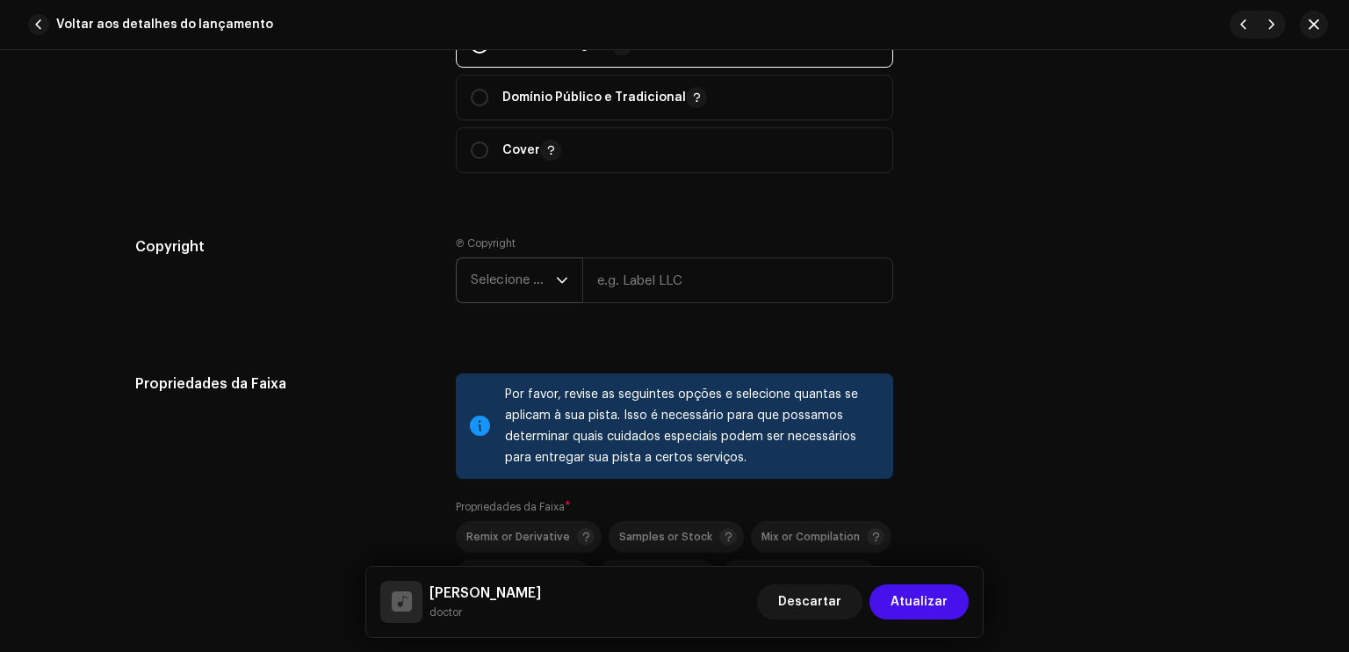
click at [556, 267] on div "dropdown trigger" at bounding box center [562, 280] width 12 height 44
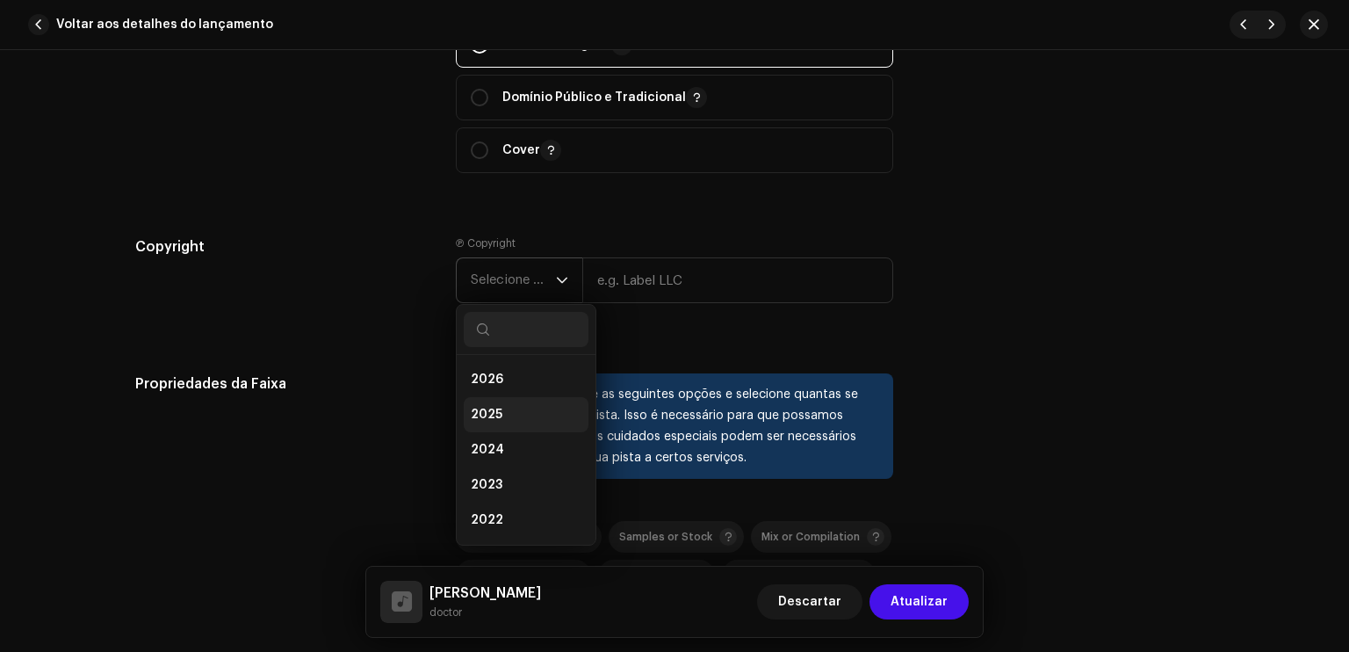
click at [496, 403] on li "2025" at bounding box center [526, 414] width 125 height 35
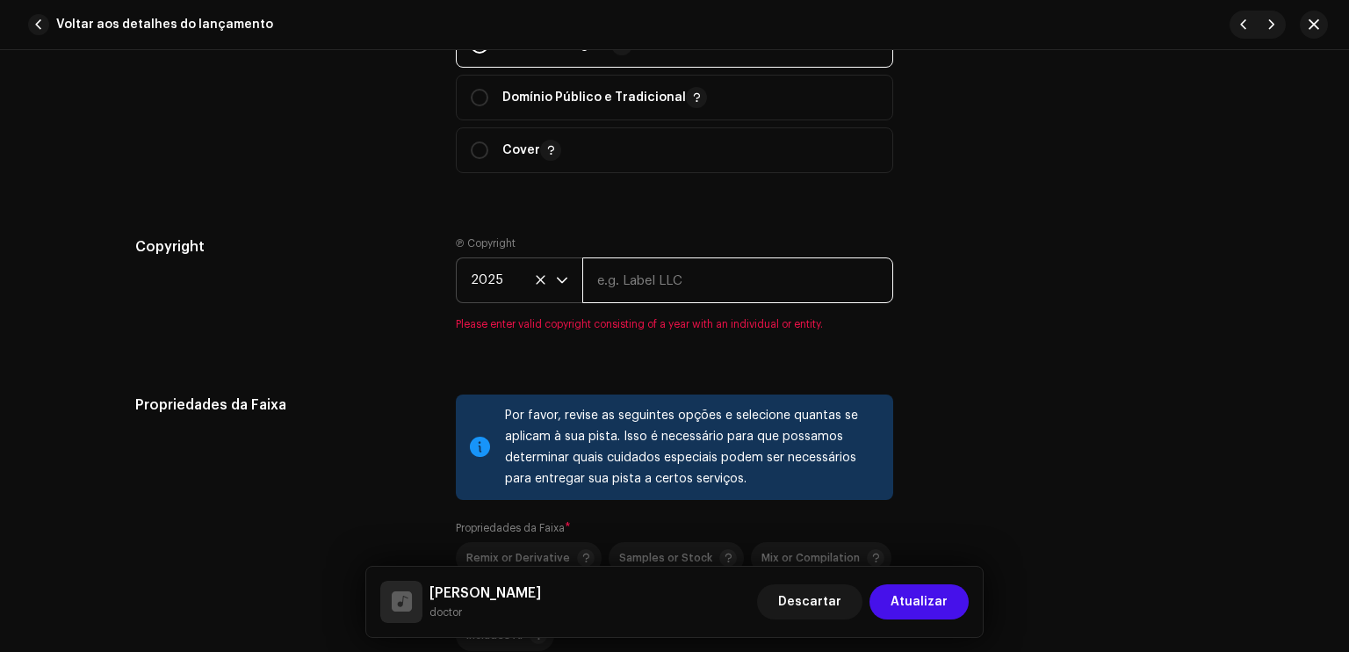
click at [587, 303] on input "text" at bounding box center [737, 280] width 311 height 46
type input "doctor"
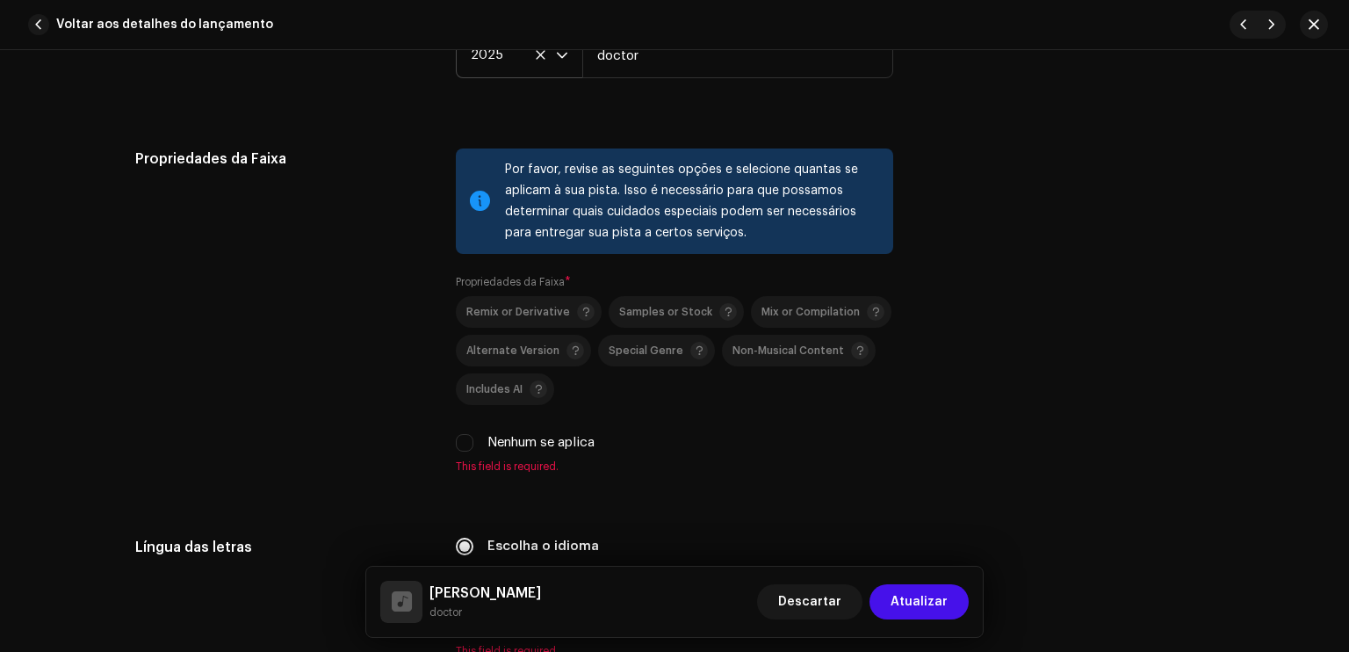
scroll to position [2460, 0]
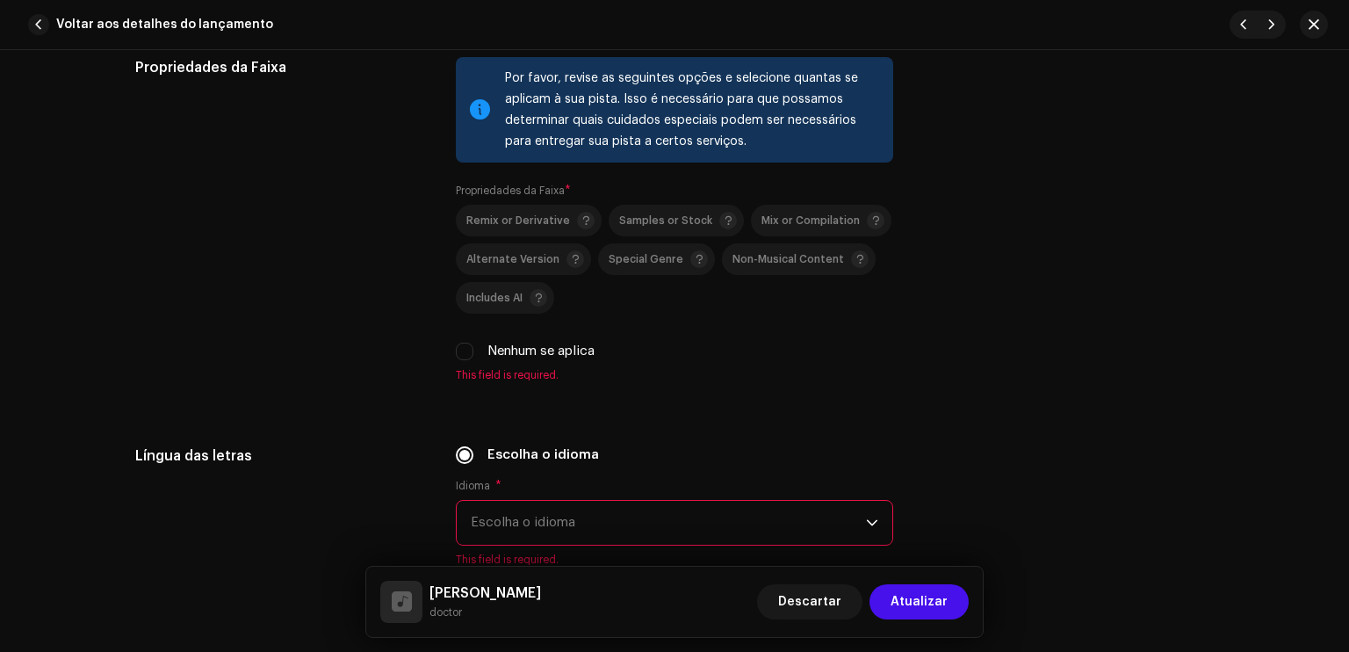
click at [482, 358] on div "Nenhum se aplica" at bounding box center [675, 351] width 438 height 19
click at [464, 353] on input "Nenhum se aplica" at bounding box center [465, 352] width 18 height 18
checkbox input "true"
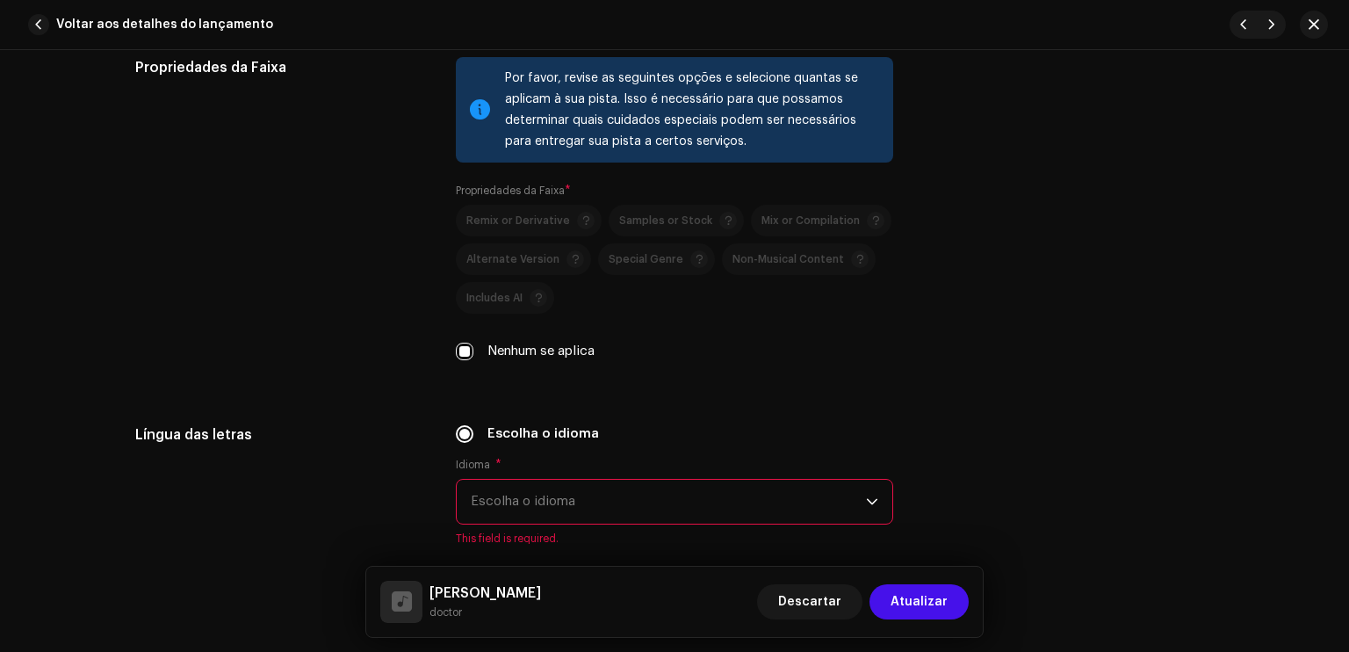
click at [597, 516] on span "Escolha o idioma" at bounding box center [668, 502] width 395 height 44
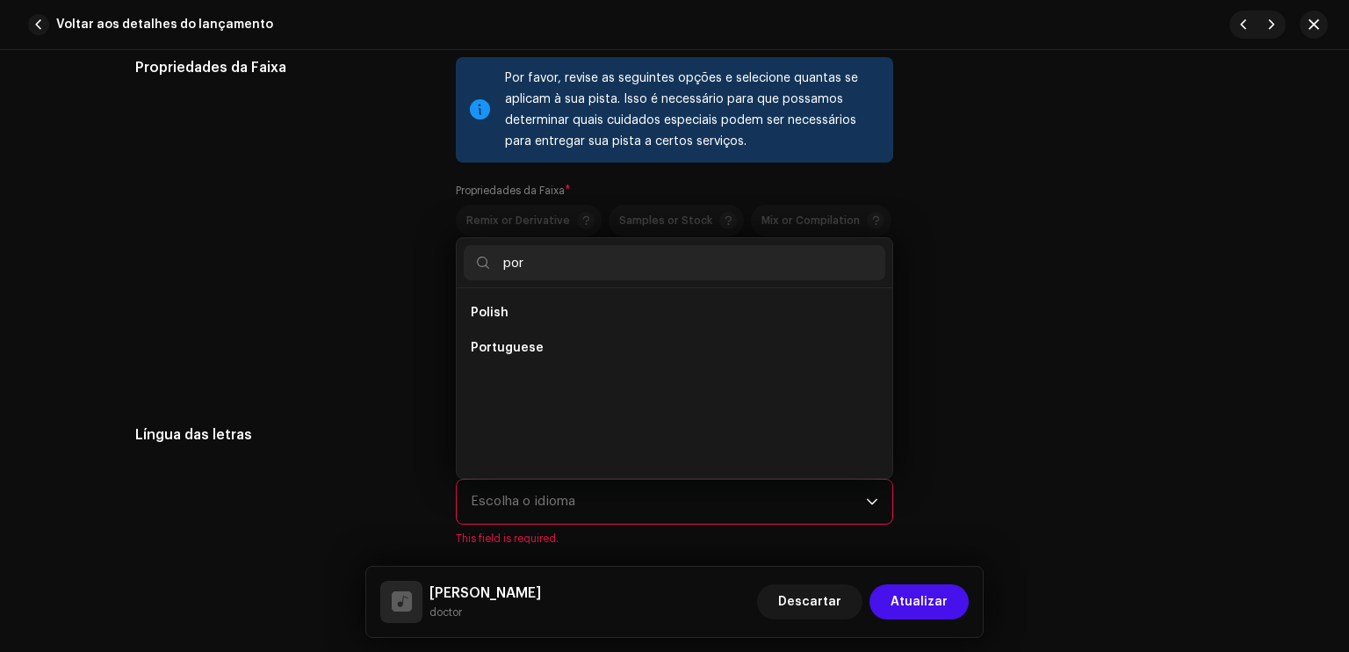
scroll to position [0, 0]
type input "port"
click at [505, 315] on span "Portuguese" at bounding box center [507, 313] width 73 height 18
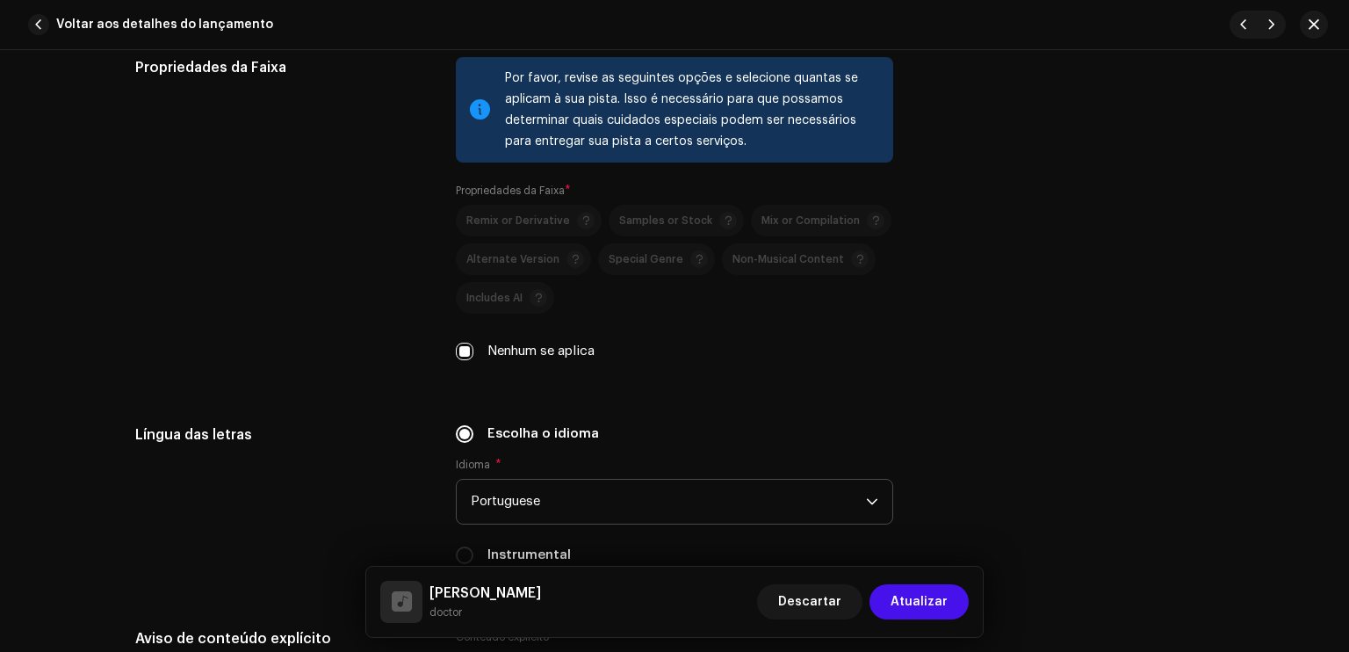
click at [505, 314] on p-selectbutton "Remix or Derivative Samples or Stock Mix or Compilation Alternate Version Speci…" at bounding box center [675, 259] width 438 height 109
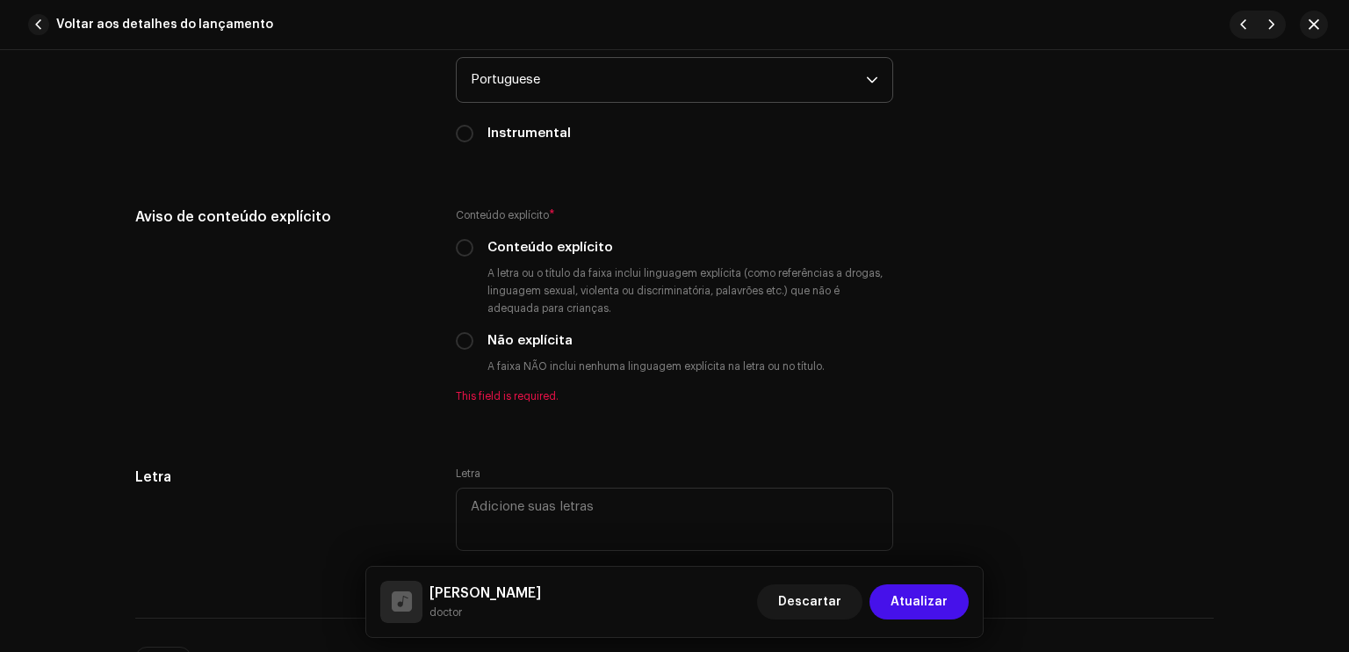
scroll to position [2917, 0]
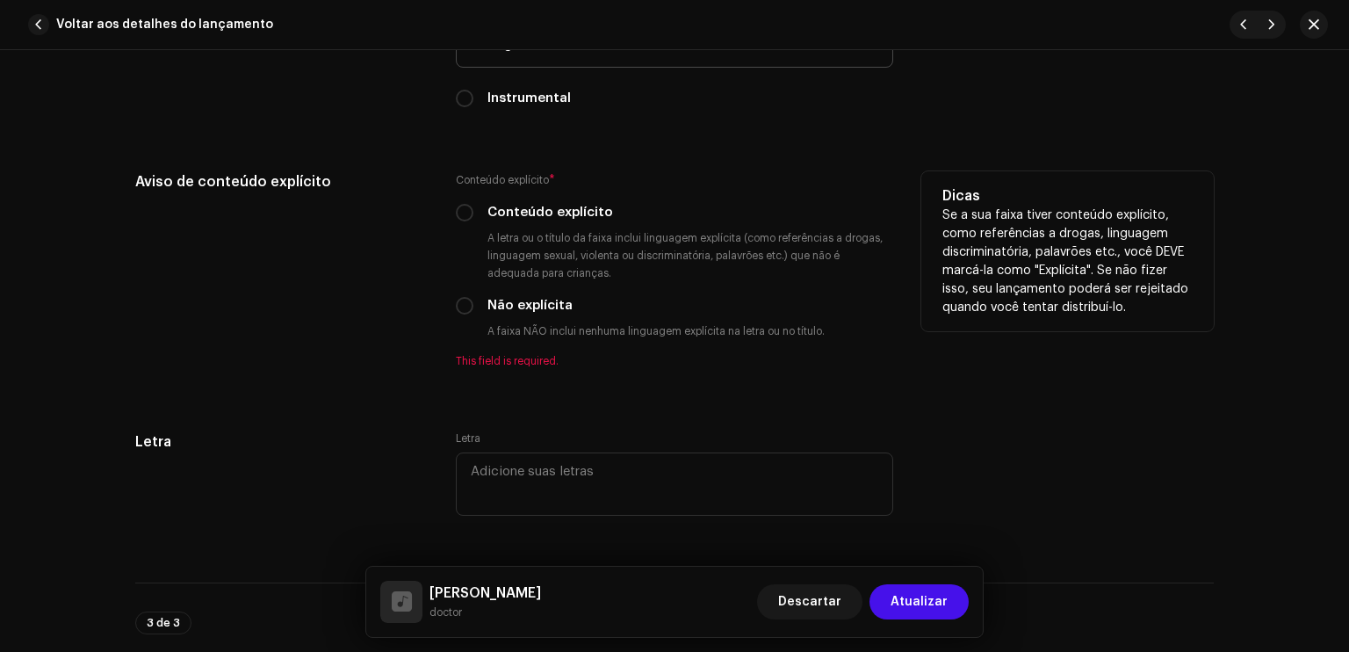
click at [505, 315] on label "Não explícita" at bounding box center [530, 305] width 85 height 19
click at [474, 315] on input "Não explícita" at bounding box center [465, 306] width 18 height 18
radio input "true"
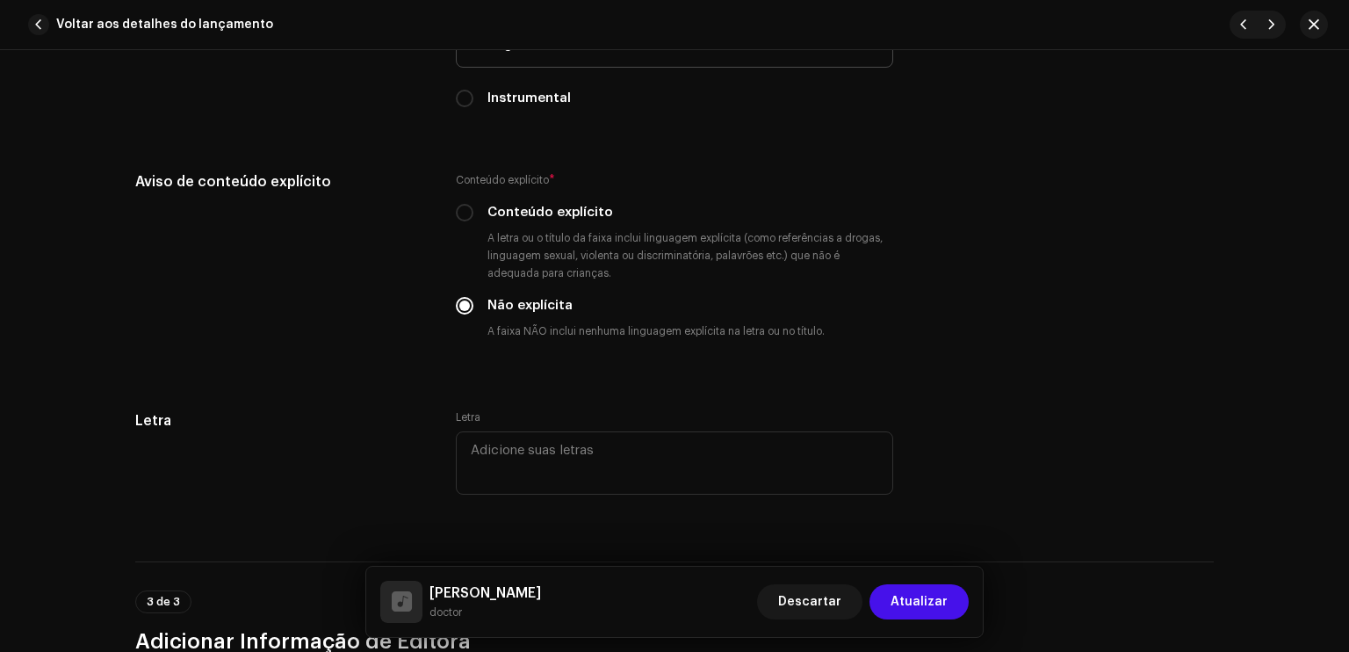
click at [456, 204] on input "Conteúdo explícito" at bounding box center [465, 213] width 18 height 18
radio input "true"
click at [655, 435] on div "Letra" at bounding box center [675, 454] width 438 height 88
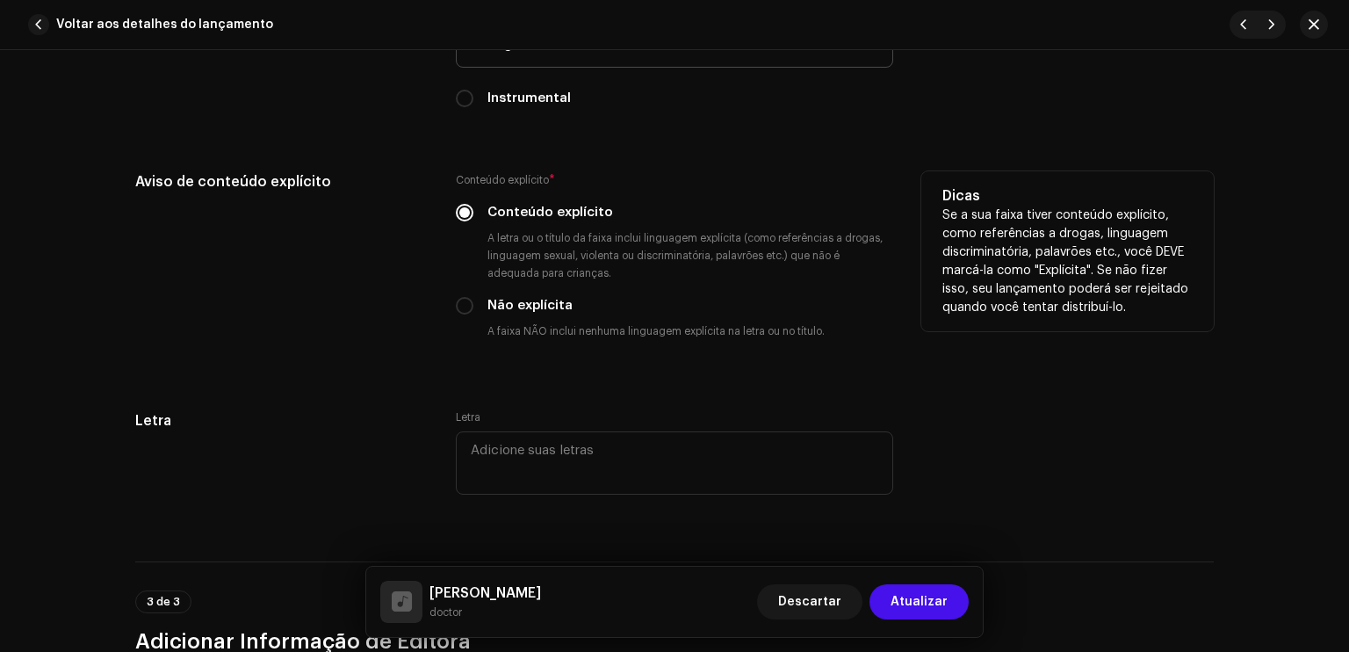
click at [481, 306] on div "Não explícita" at bounding box center [675, 305] width 438 height 19
click at [456, 305] on input "Não explícita" at bounding box center [465, 306] width 18 height 18
radio input "true"
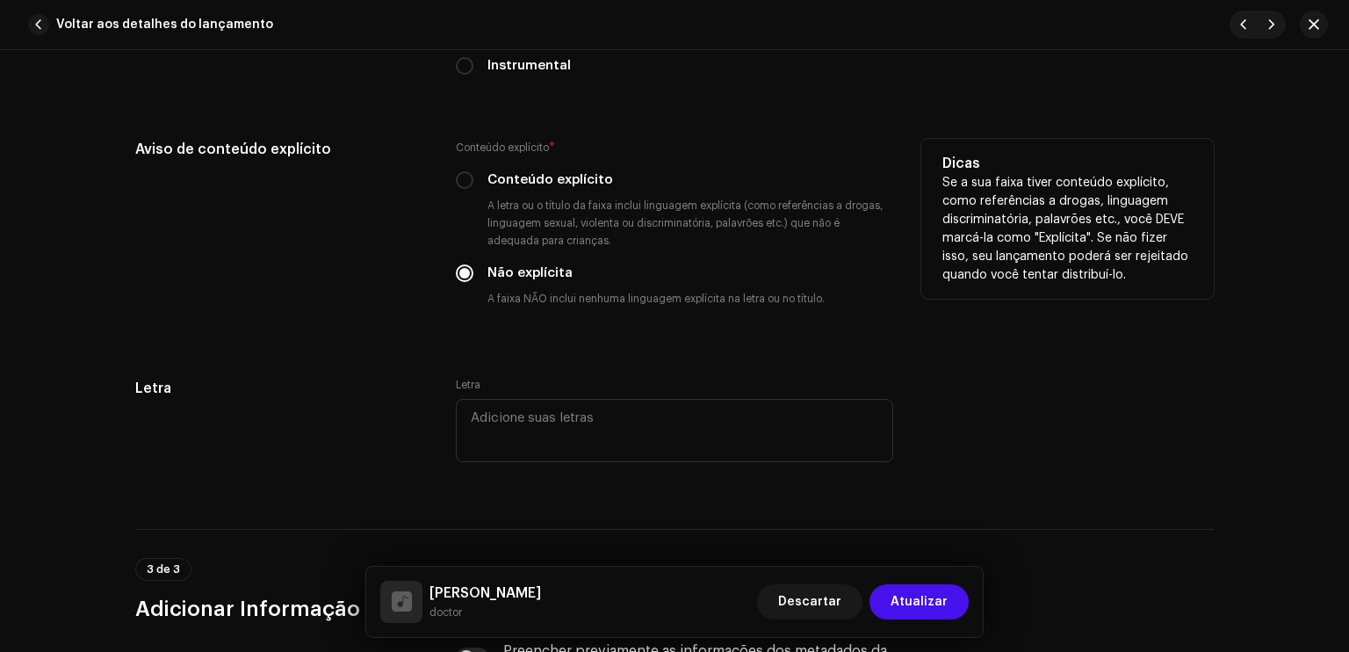
click at [466, 328] on div "Conteúdo explícito * Conteúdo explícito A letra ou o título da faixa inclui lin…" at bounding box center [675, 237] width 438 height 197
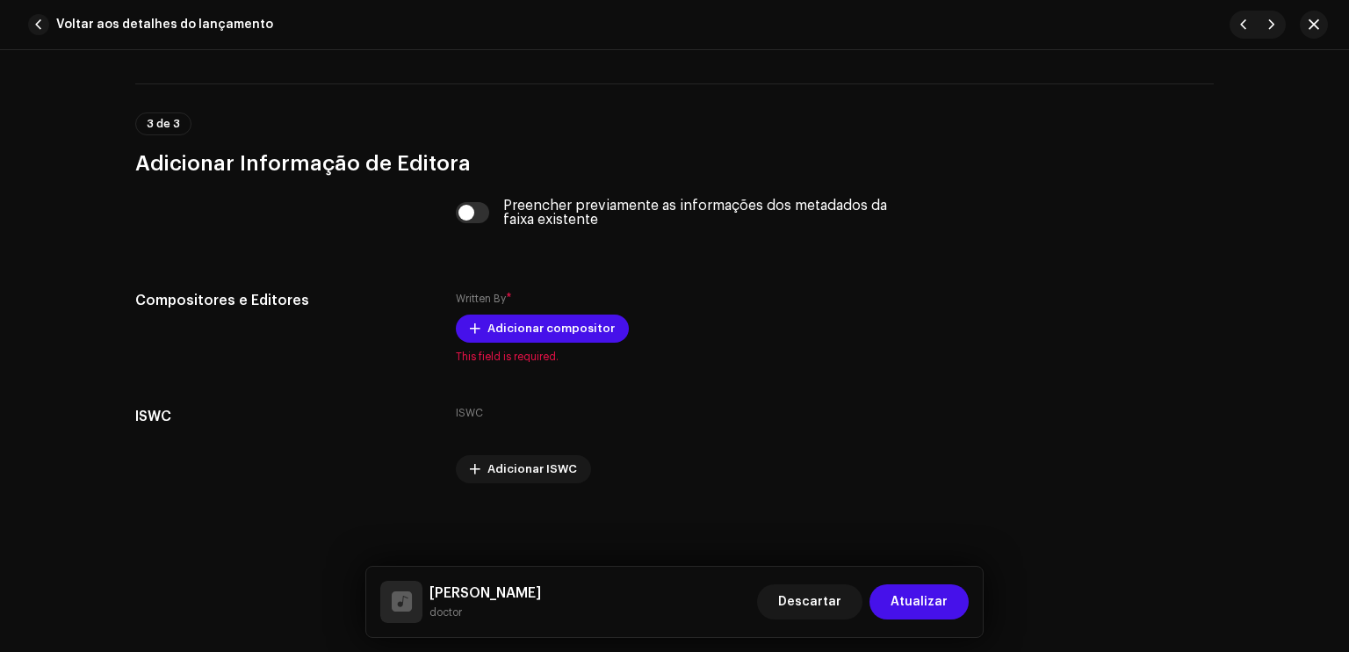
scroll to position [3398, 0]
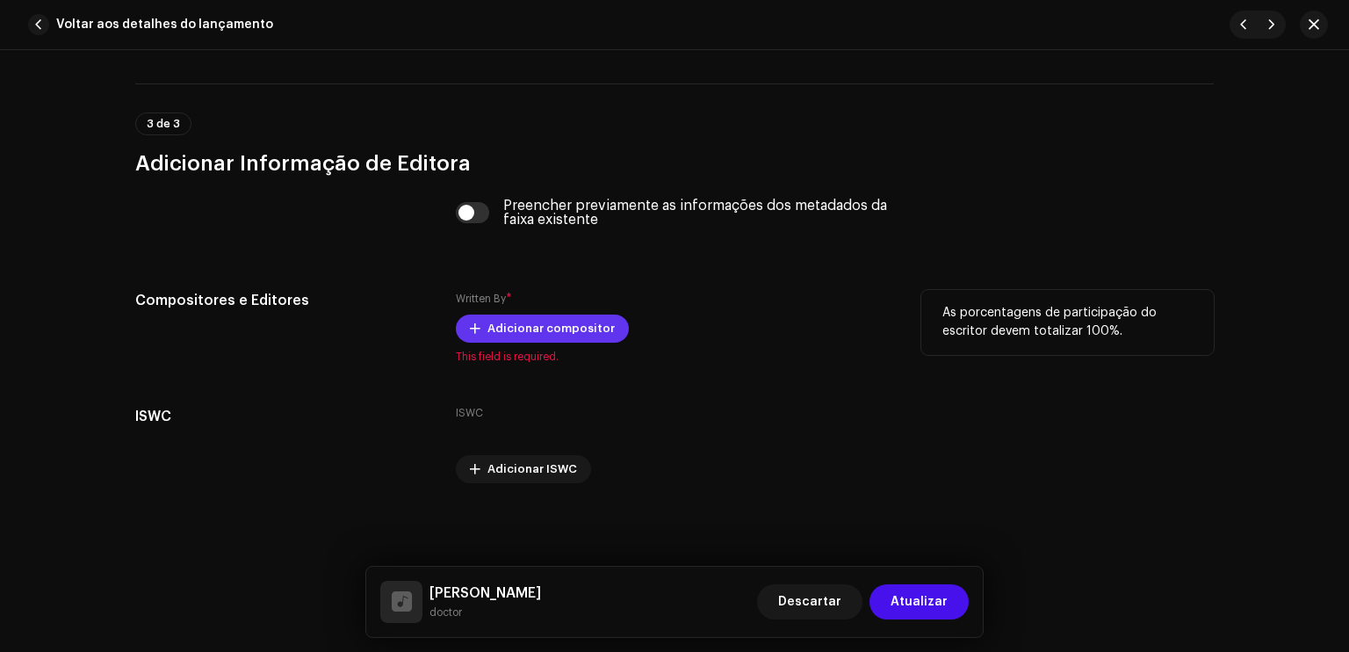
click at [470, 328] on span at bounding box center [475, 329] width 11 height 14
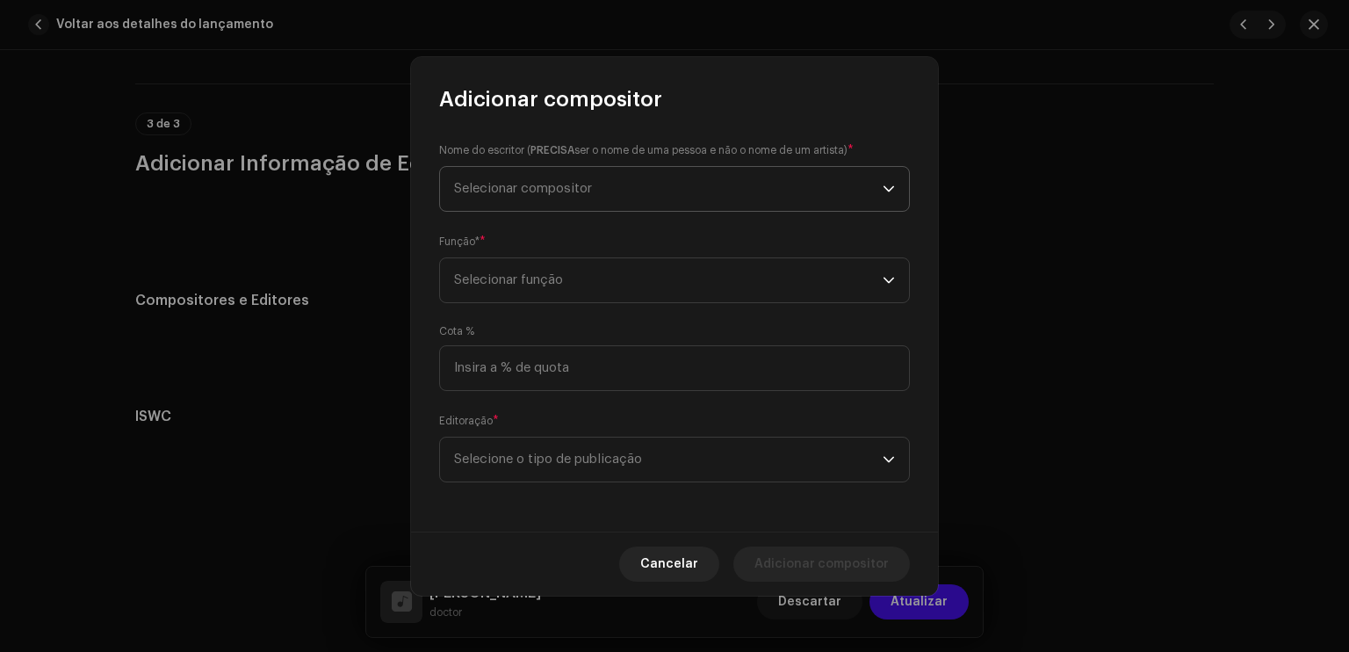
click at [533, 167] on span "Selecionar compositor" at bounding box center [668, 189] width 429 height 44
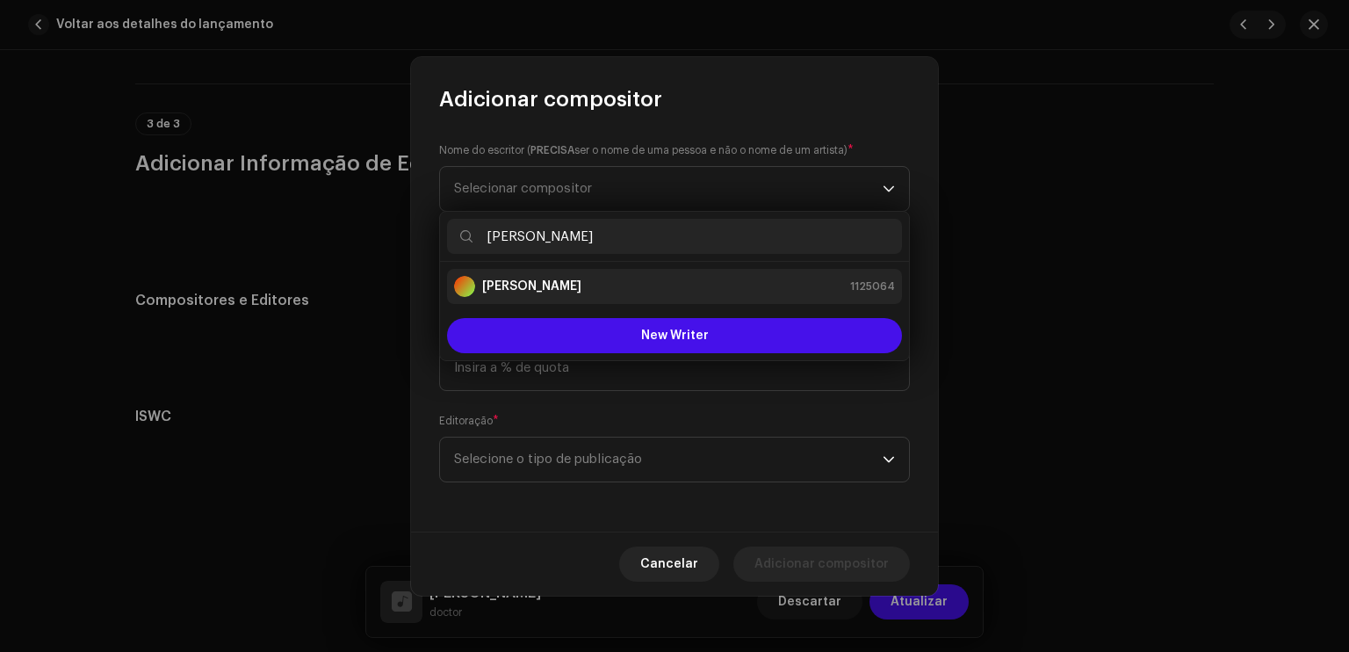
type input "[PERSON_NAME]"
click at [576, 284] on div "[PERSON_NAME] 1125064" at bounding box center [674, 286] width 441 height 21
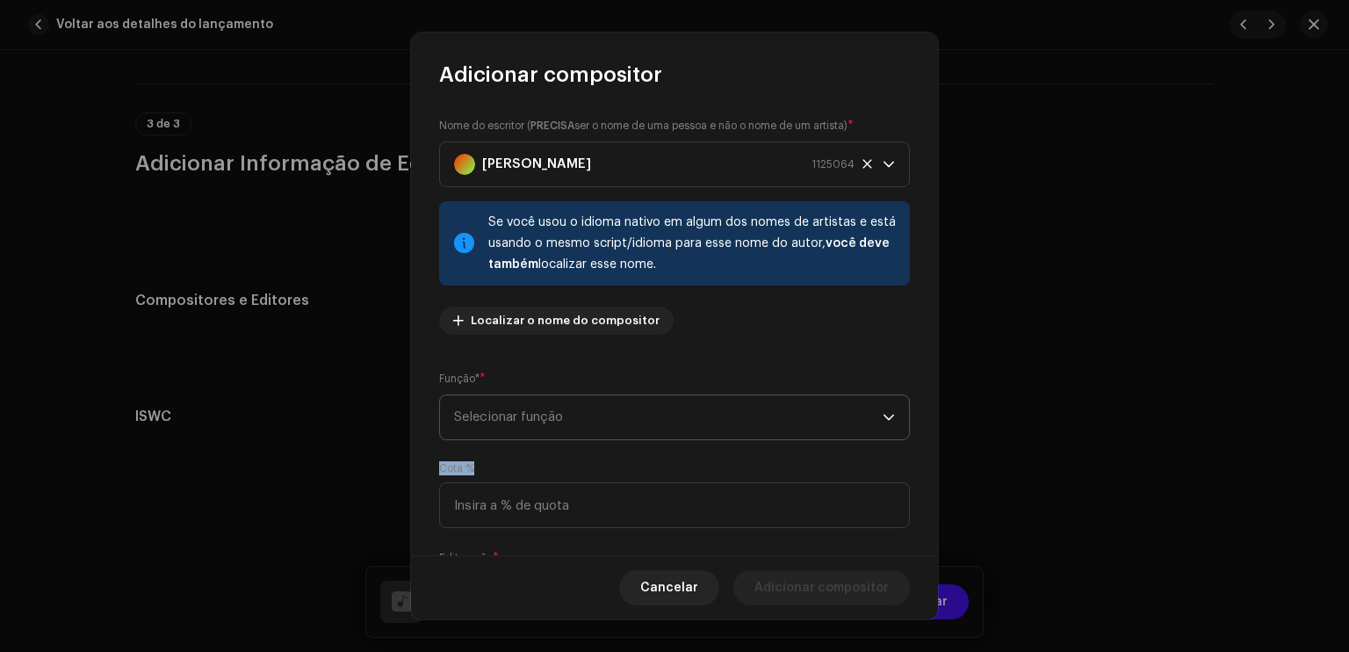
drag, startPoint x: 536, startPoint y: 446, endPoint x: 546, endPoint y: 415, distance: 33.1
click at [546, 415] on div "Nome do escritor ( PRECISA ser o nome de uma pessoa e não o nome de um artista)…" at bounding box center [674, 322] width 527 height 467
click at [546, 415] on span "Selecionar função" at bounding box center [668, 417] width 429 height 44
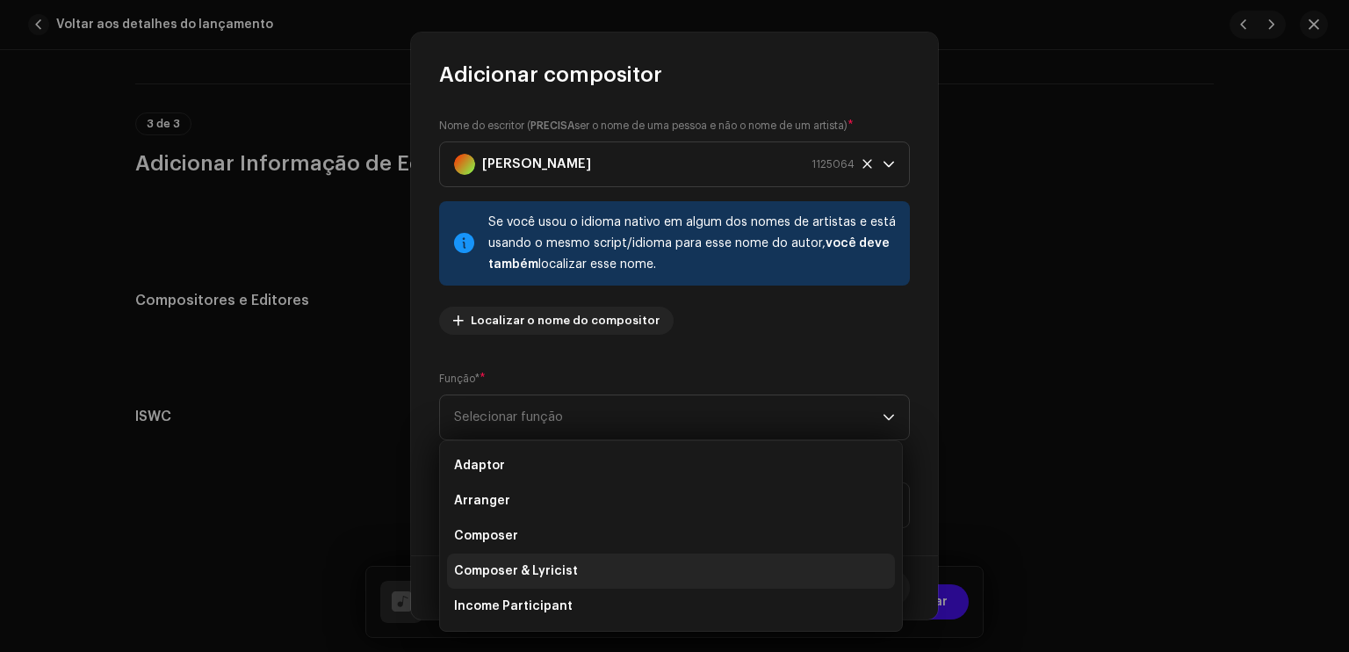
click at [512, 562] on span "Composer & Lyricist" at bounding box center [516, 571] width 124 height 18
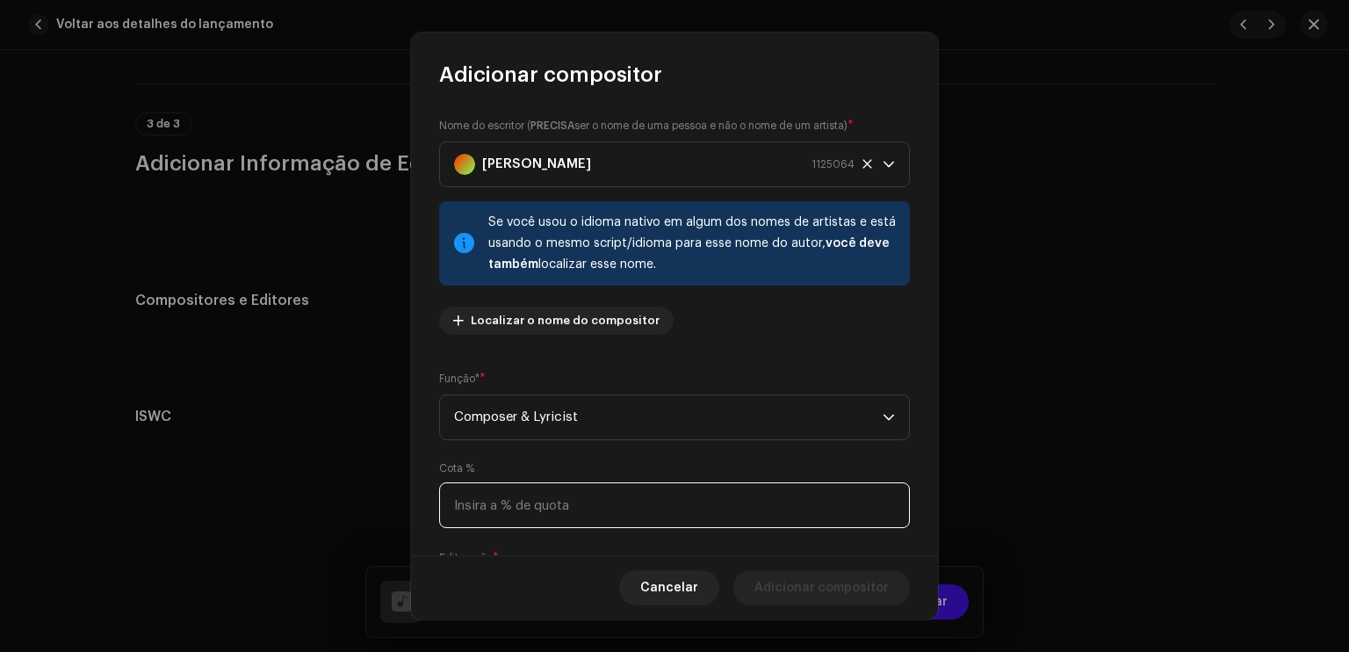
click at [539, 505] on input at bounding box center [674, 505] width 471 height 46
click at [614, 454] on div "Nome do escritor ( PRECISA ser o nome de uma pessoa e não o nome de um artista)…" at bounding box center [674, 322] width 527 height 467
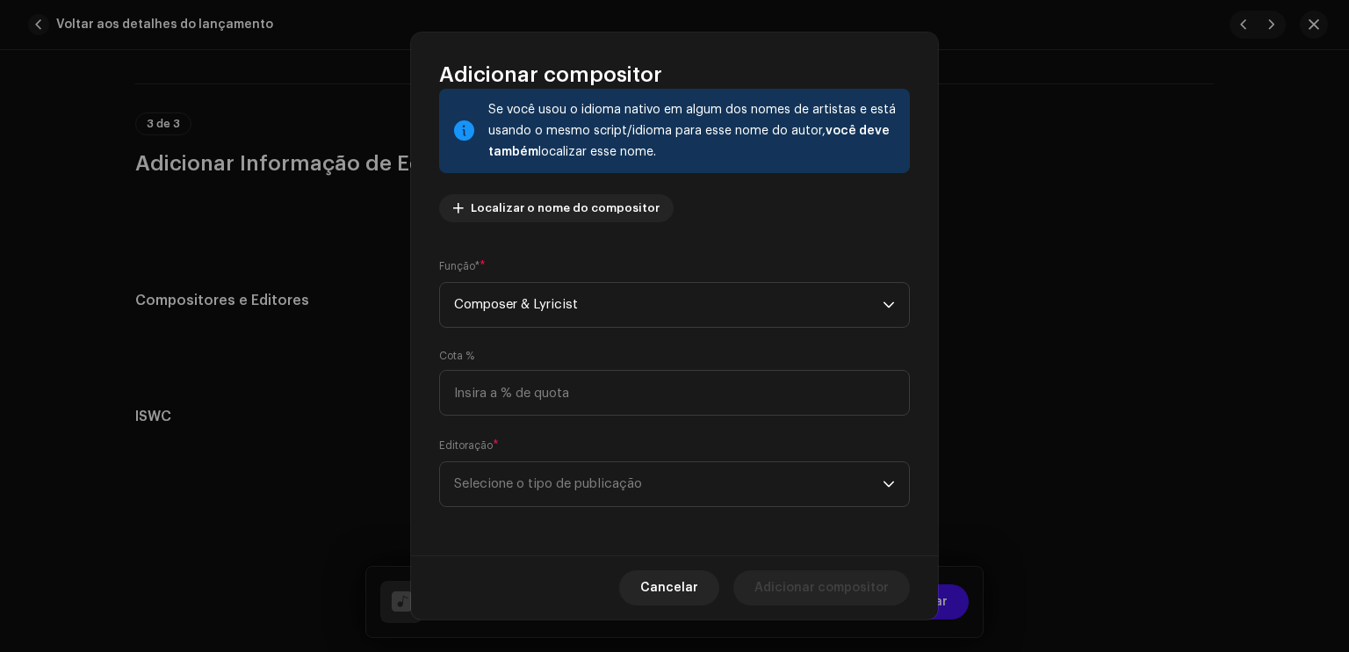
scroll to position [112, 0]
click at [597, 467] on span "Selecione o tipo de publicação" at bounding box center [668, 484] width 429 height 44
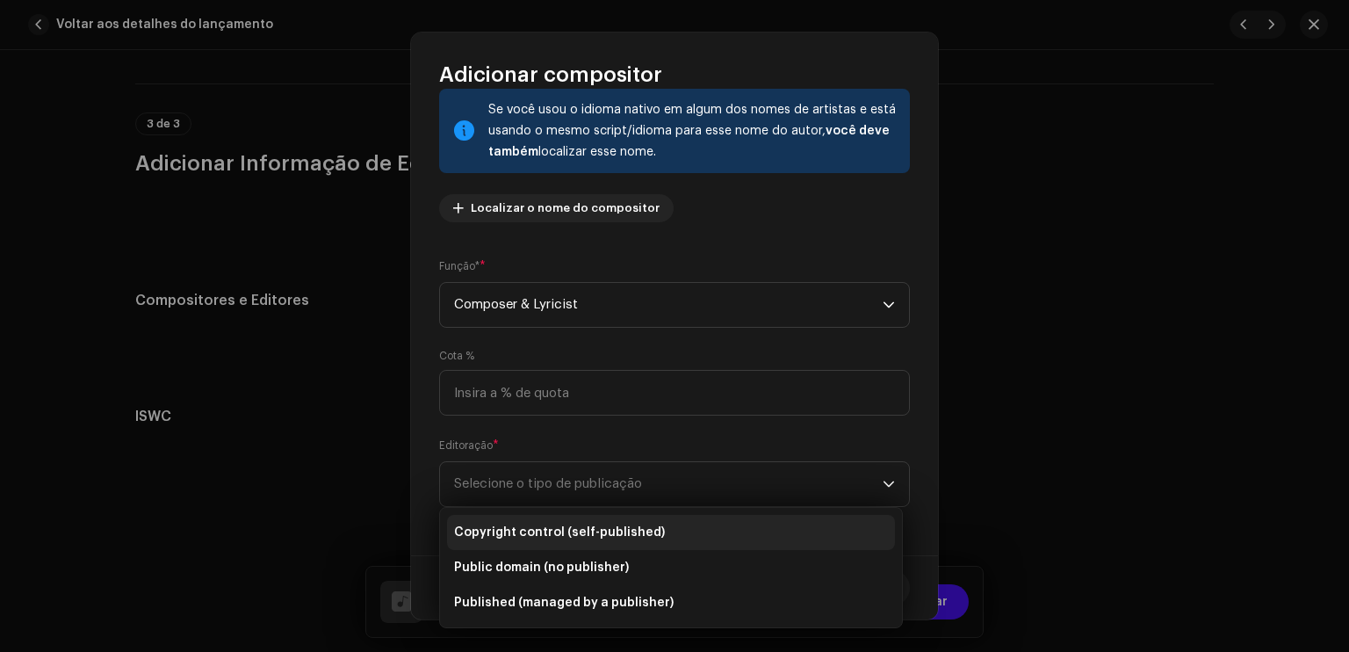
click at [592, 526] on span "Copyright control (self-published)" at bounding box center [559, 533] width 211 height 18
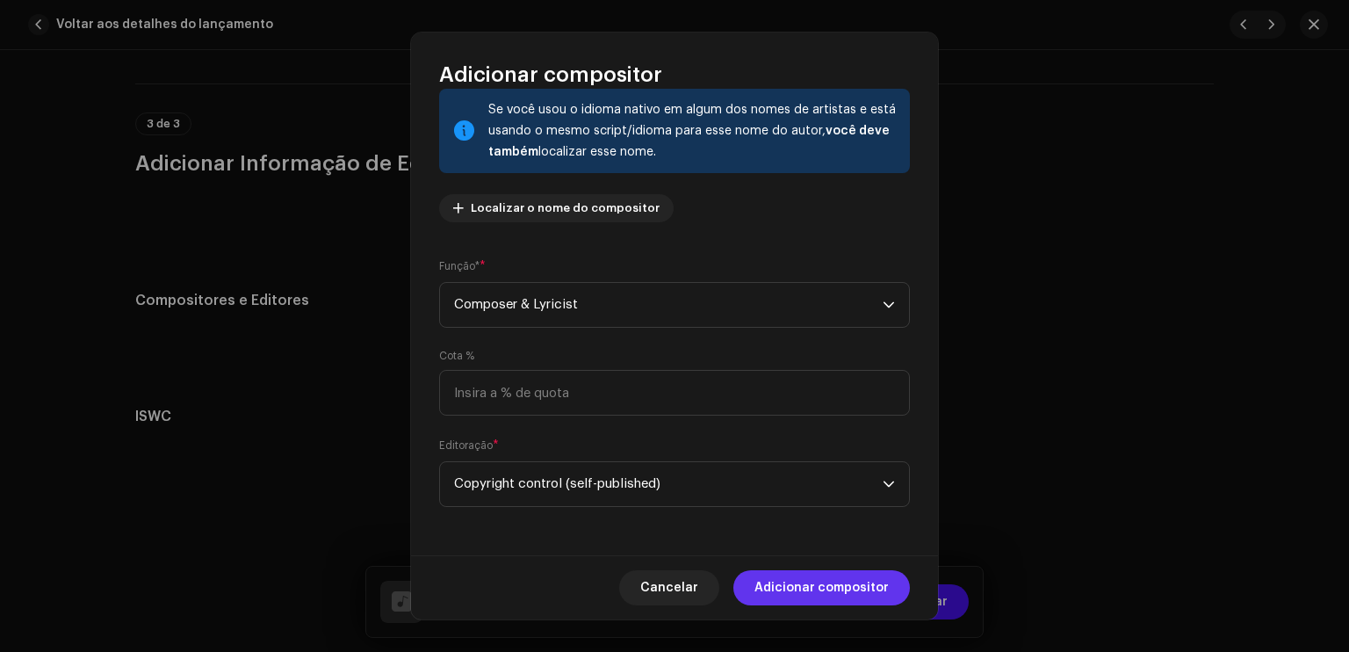
click at [794, 590] on span "Adicionar compositor" at bounding box center [822, 587] width 134 height 35
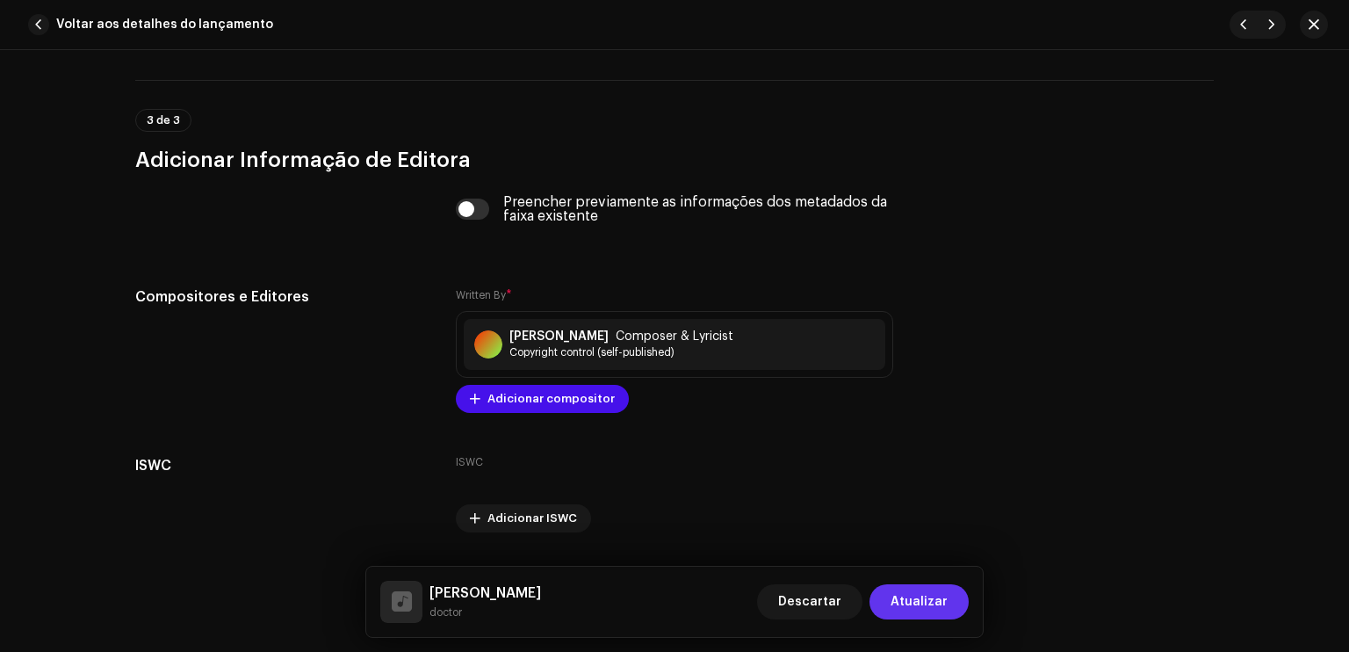
click at [914, 593] on span "Atualizar" at bounding box center [919, 601] width 57 height 35
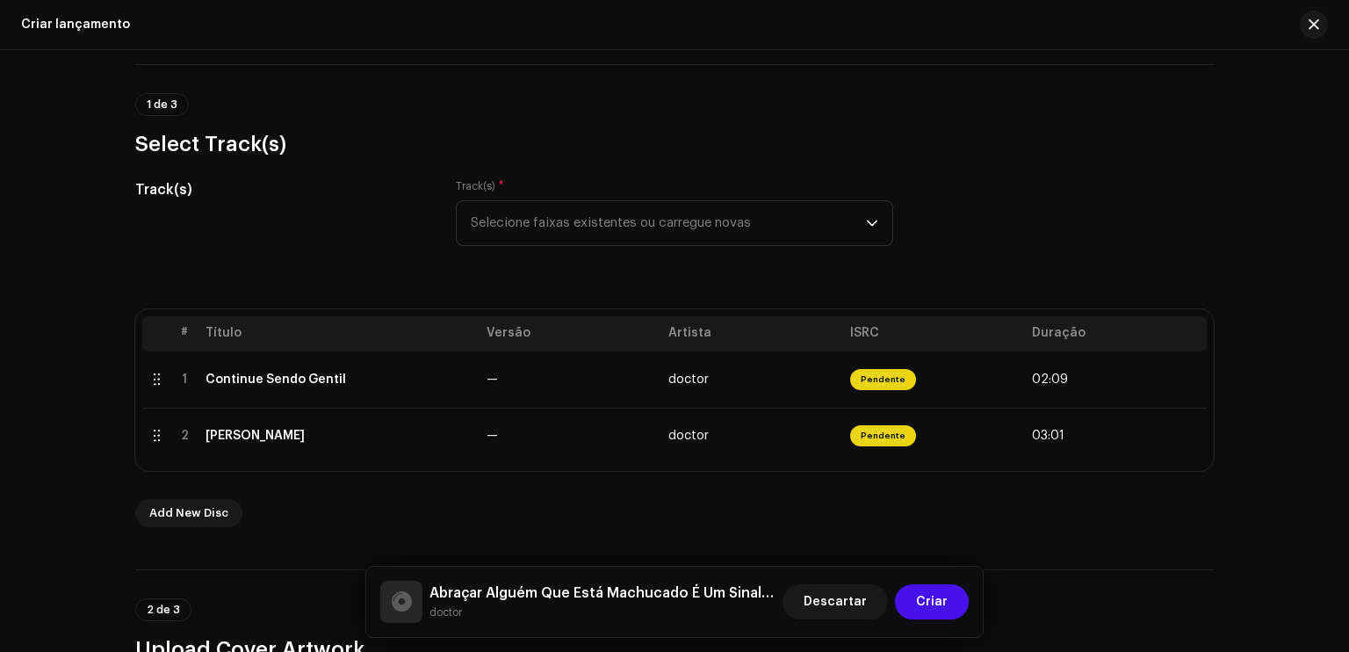
scroll to position [98, 0]
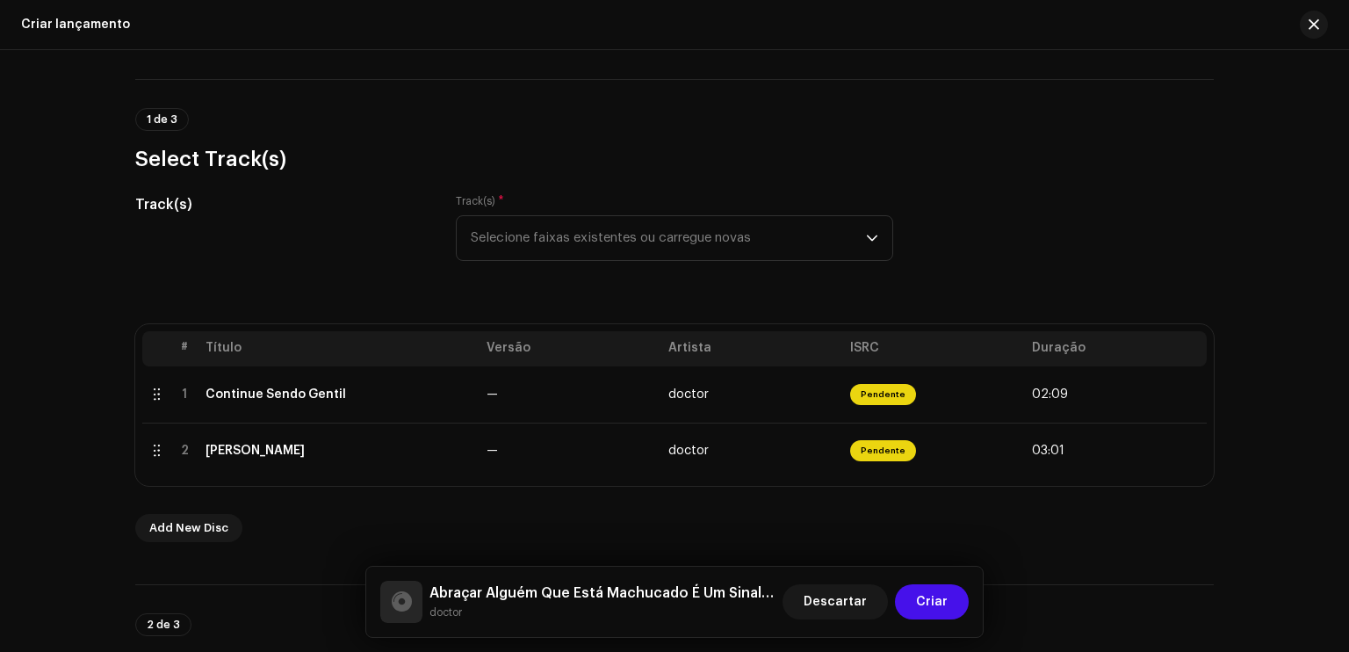
click at [748, 210] on div "Track(s) * Selecione faixas existentes ou carregue novas" at bounding box center [675, 227] width 438 height 67
click at [657, 230] on span "Selecione faixas existentes ou carregue novas" at bounding box center [668, 238] width 395 height 44
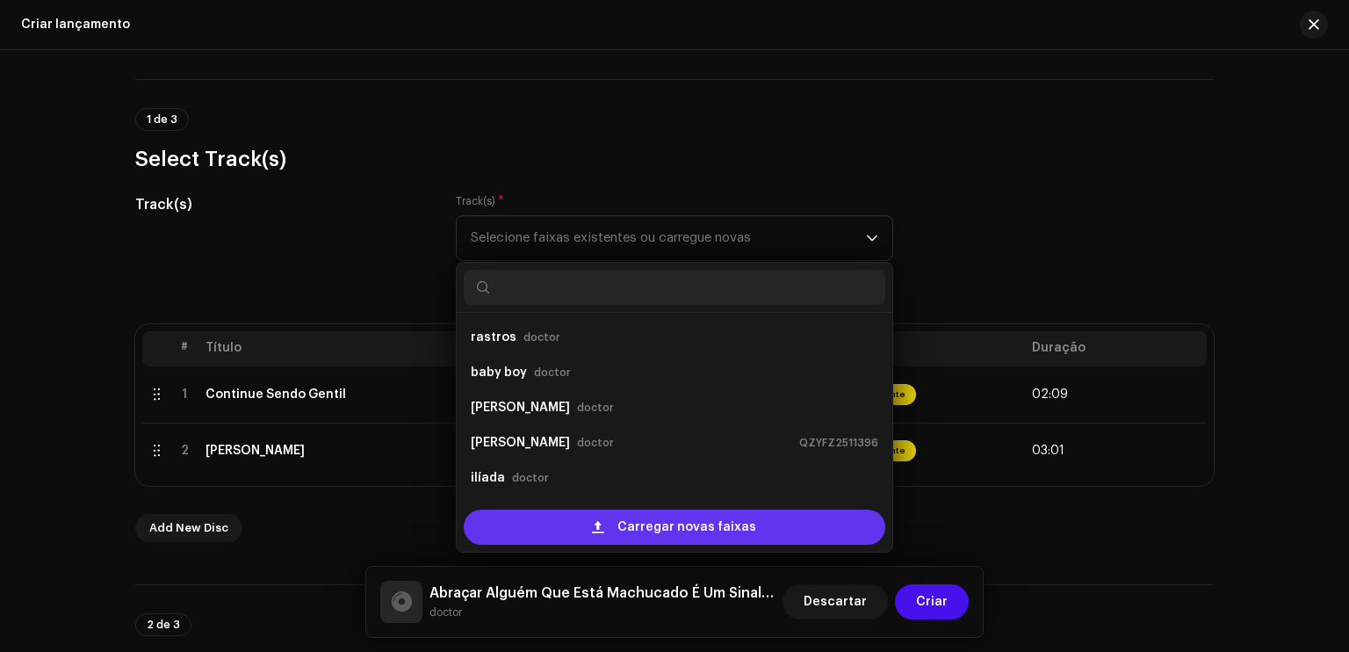
scroll to position [28, 0]
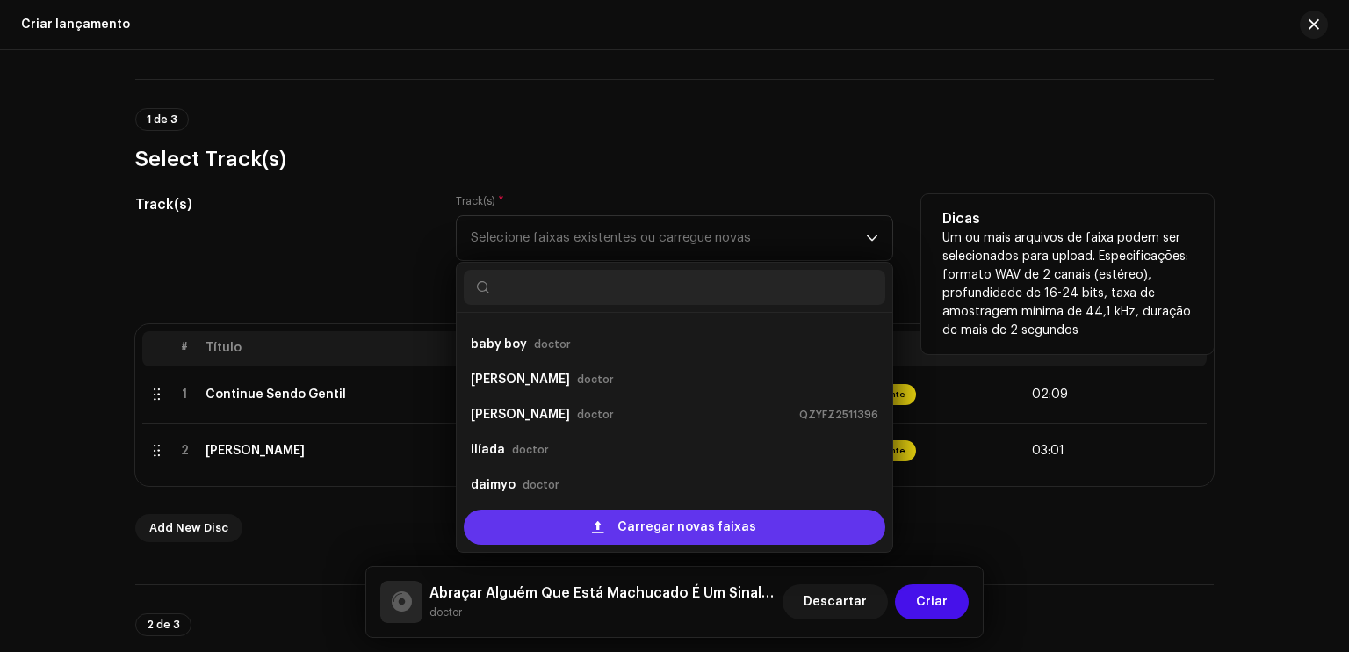
click at [619, 515] on span "Carregar novas faixas" at bounding box center [687, 527] width 139 height 35
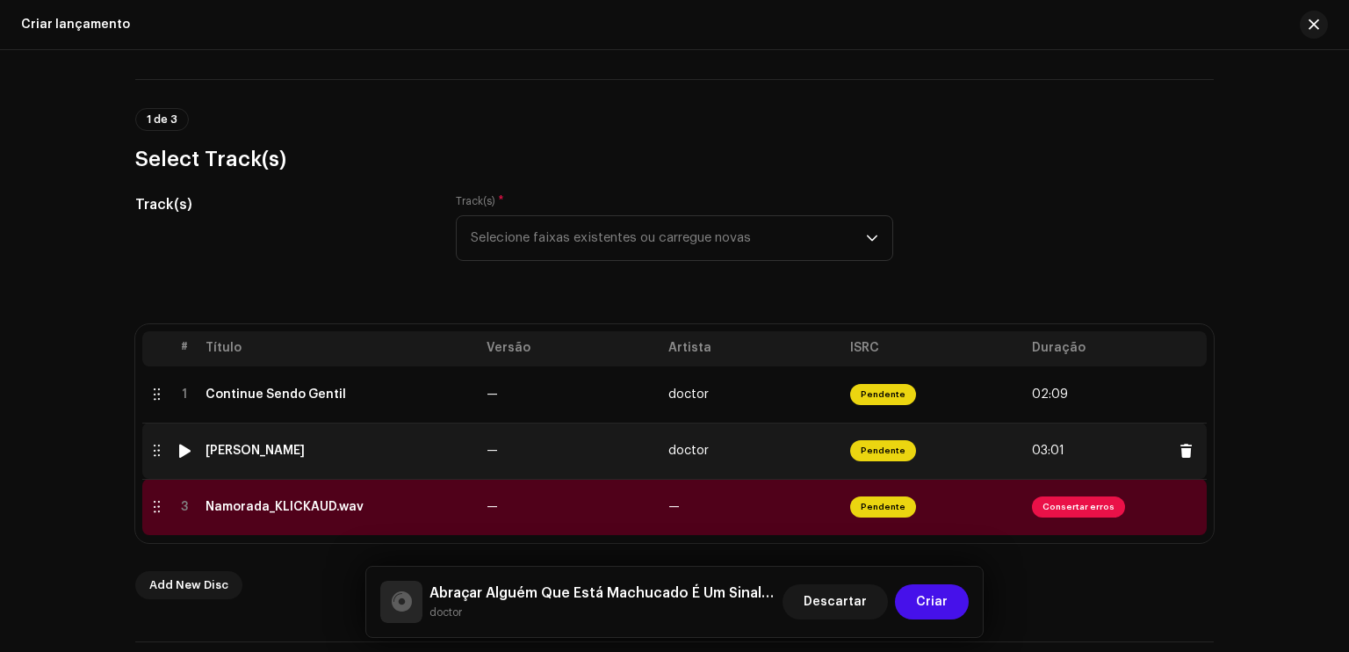
click at [879, 452] on span "Pendente" at bounding box center [883, 450] width 66 height 21
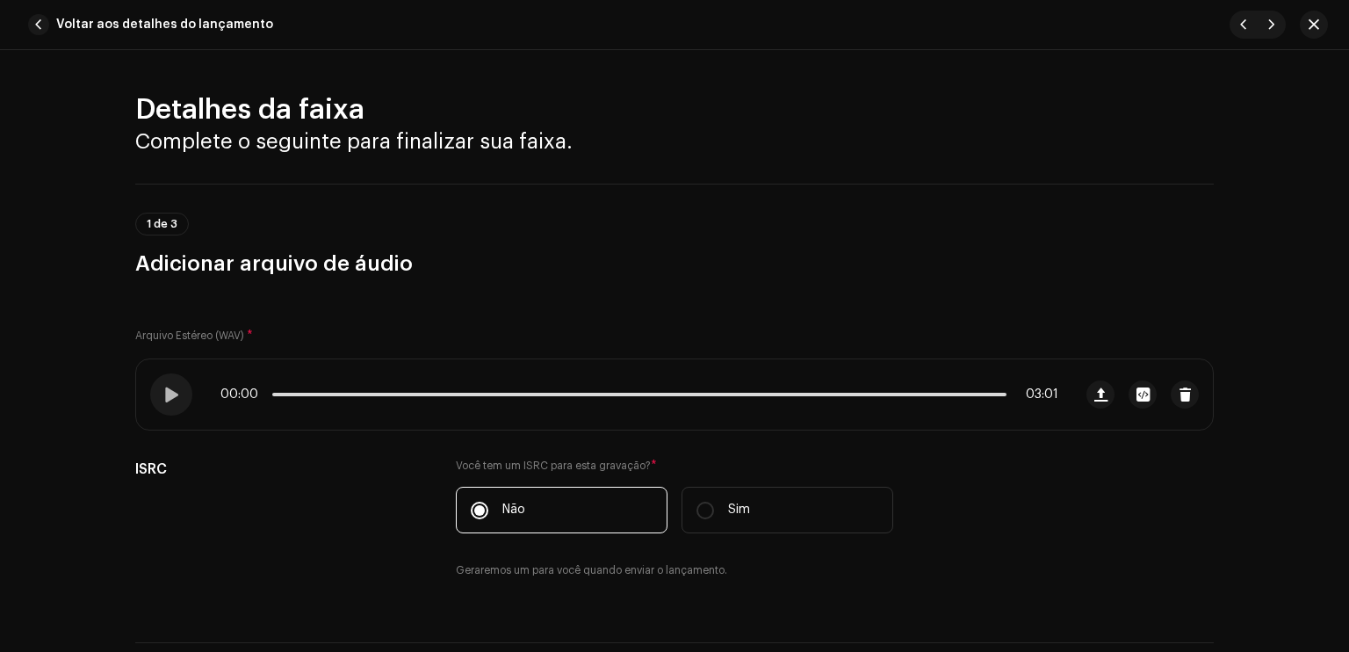
click at [859, 447] on div "Arquivo Estéreo (WAV) * 00:00 03:01 ISRC Você tem um ISRC para esta gravação? *…" at bounding box center [674, 449] width 1079 height 301
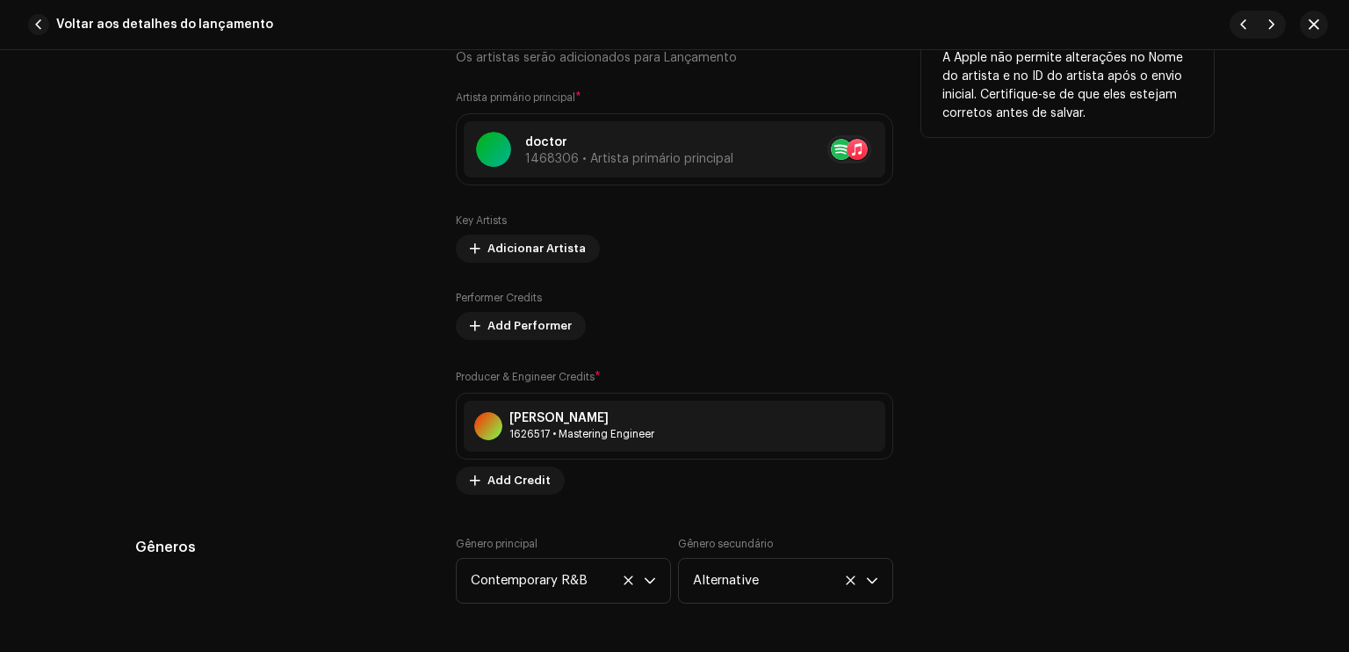
scroll to position [1230, 0]
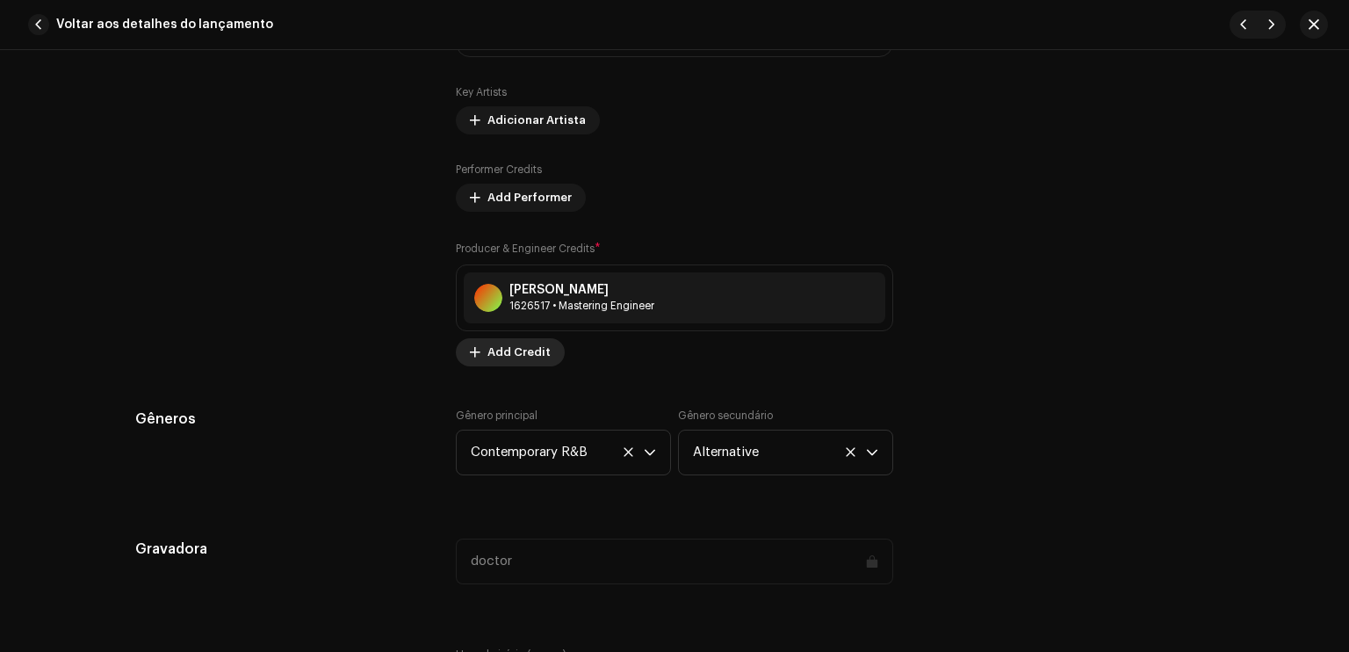
click at [522, 357] on span "Add Credit" at bounding box center [519, 352] width 63 height 35
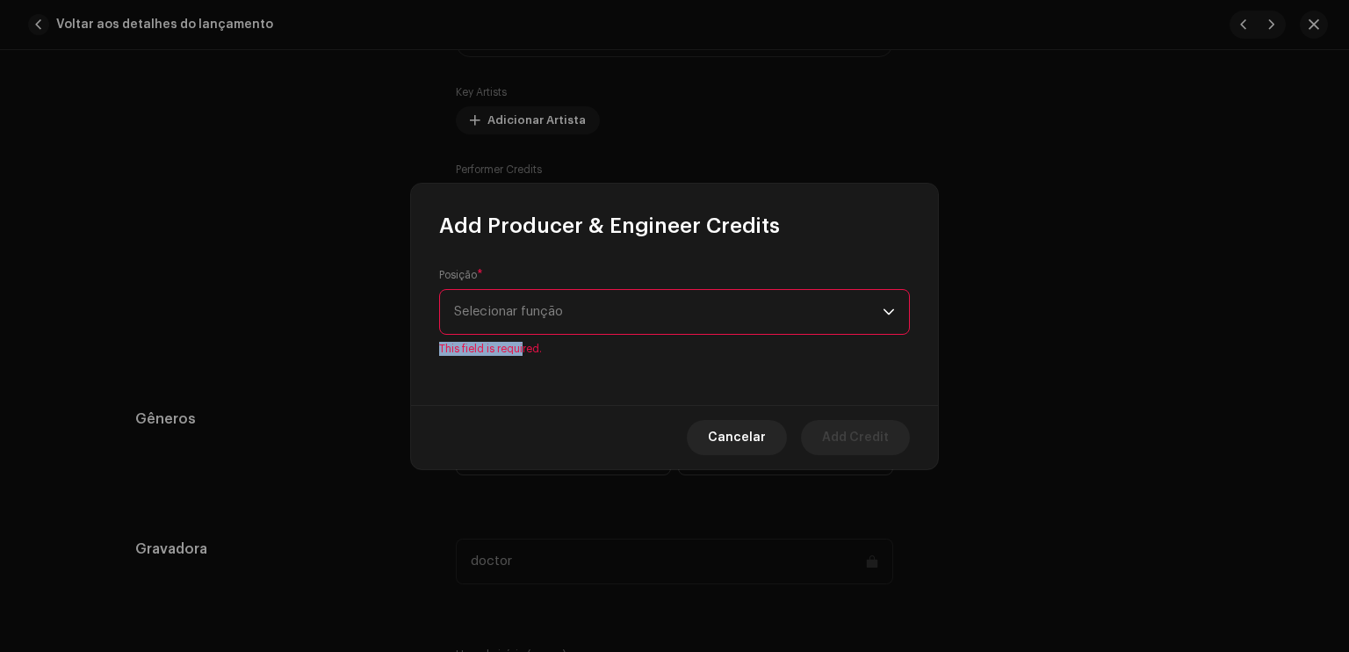
drag, startPoint x: 524, startPoint y: 351, endPoint x: 533, endPoint y: 329, distance: 24.0
click at [533, 329] on div "Posição * Selecionar função This field is required." at bounding box center [674, 322] width 527 height 165
click at [533, 329] on span "Selecionar função" at bounding box center [668, 312] width 429 height 44
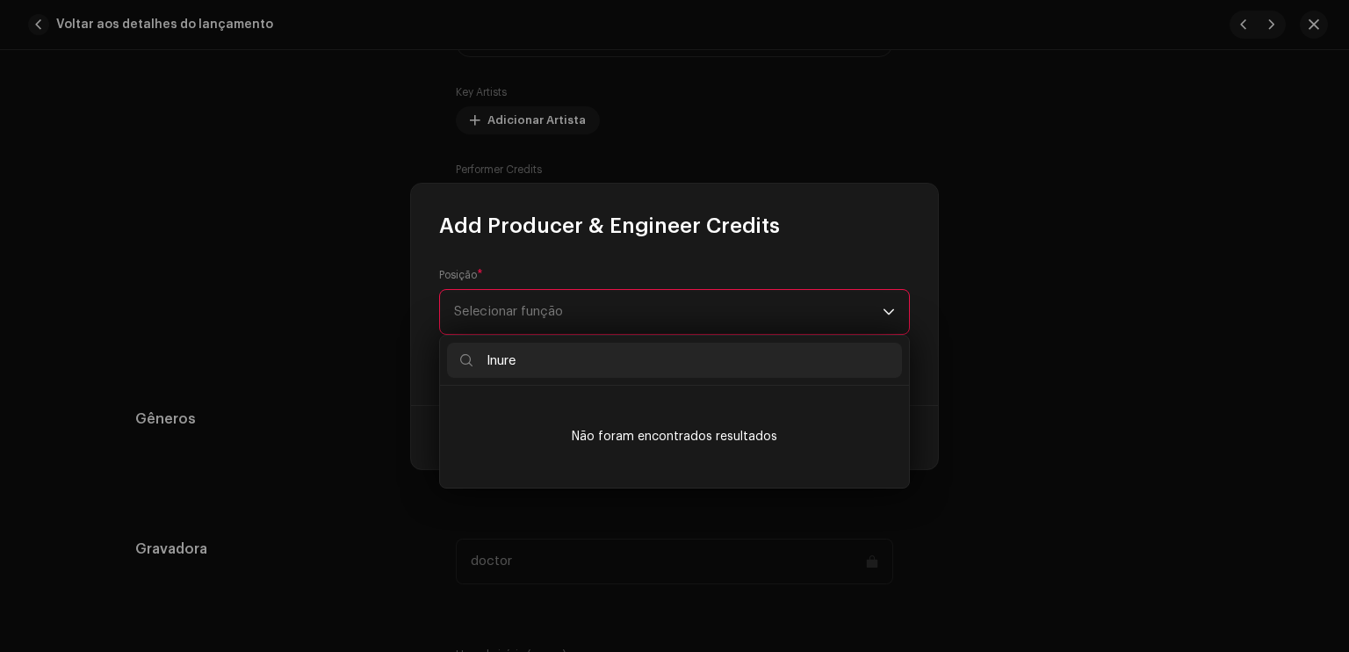
type input "Inure"
click at [696, 228] on span "Add Producer & Engineer Credits" at bounding box center [609, 226] width 341 height 28
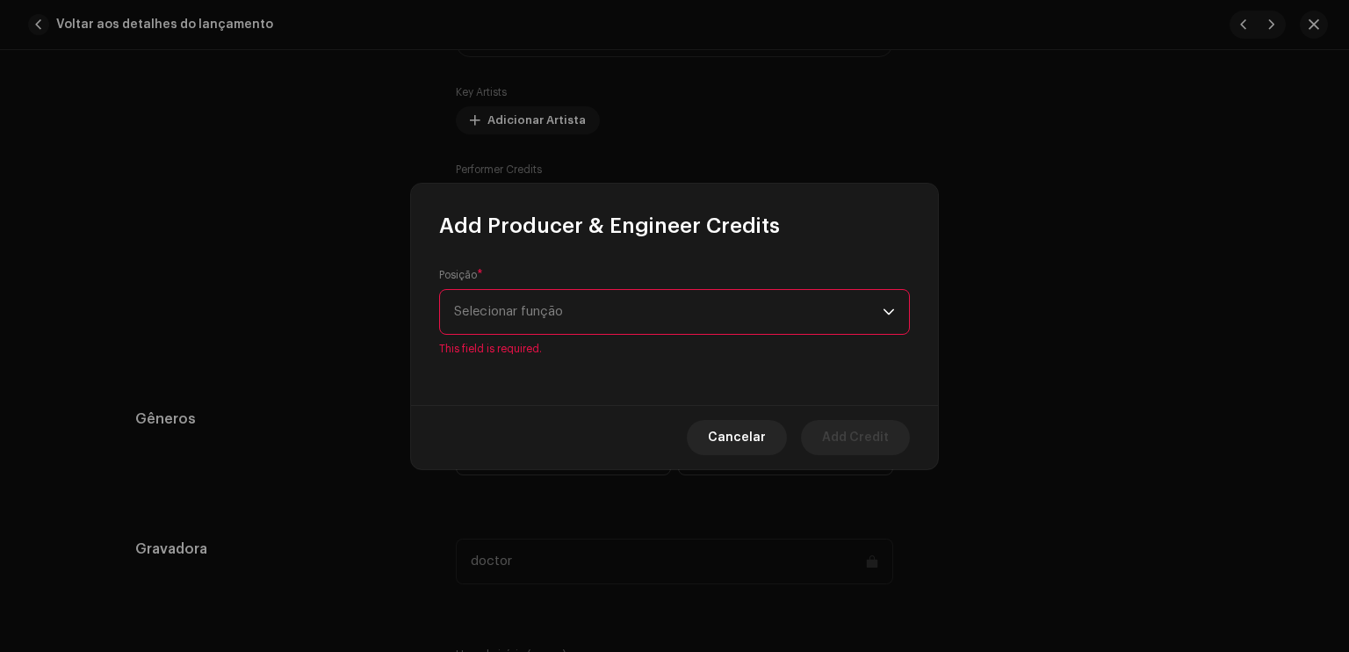
click at [696, 298] on span "Selecionar função" at bounding box center [668, 312] width 429 height 44
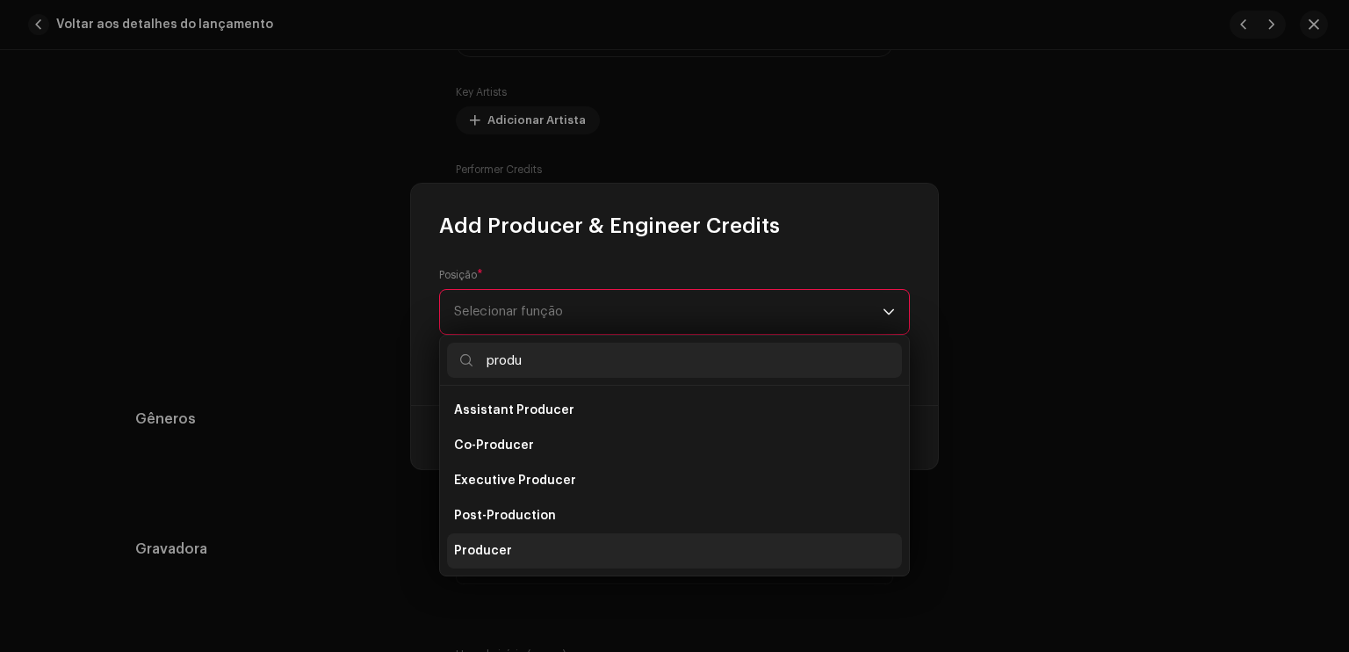
type input "produ"
click at [547, 547] on li "Producer" at bounding box center [674, 550] width 455 height 35
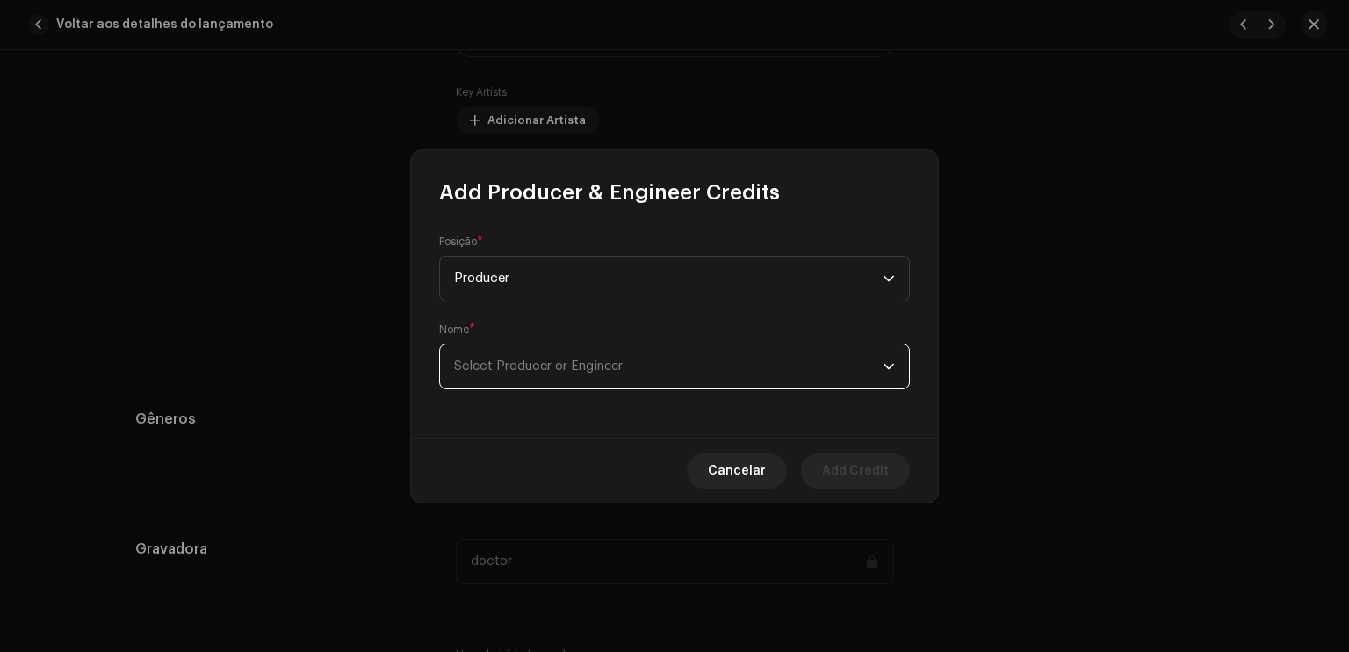
click at [562, 376] on span "Select Producer or Engineer" at bounding box center [668, 366] width 429 height 44
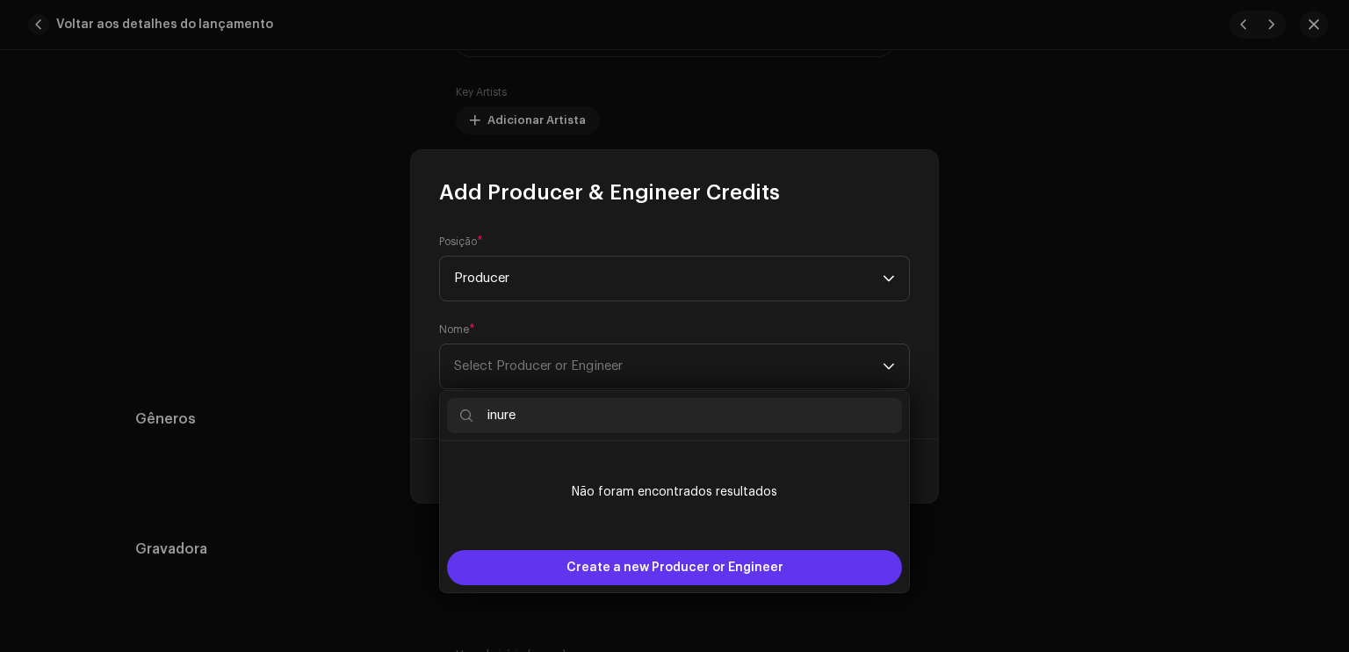
type input "inure"
click at [617, 556] on span "Create a new Producer or Engineer" at bounding box center [675, 567] width 217 height 35
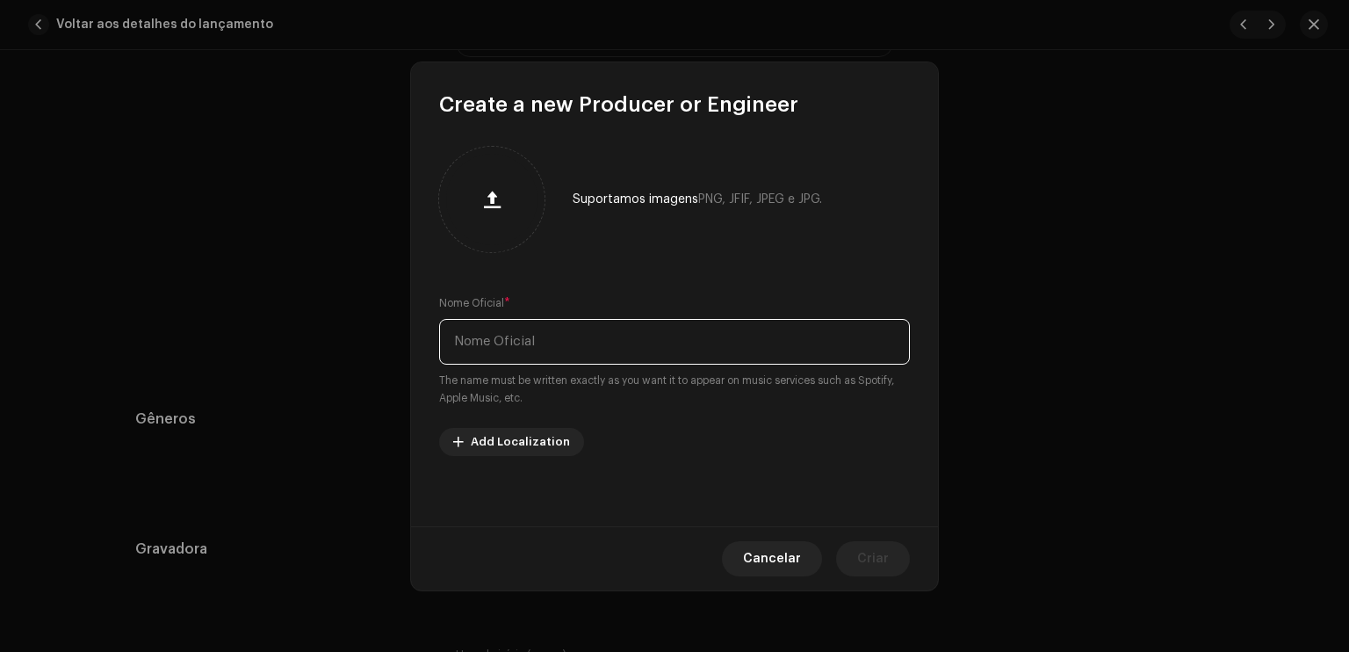
click at [647, 340] on input "text" at bounding box center [674, 342] width 471 height 46
type input "inure"
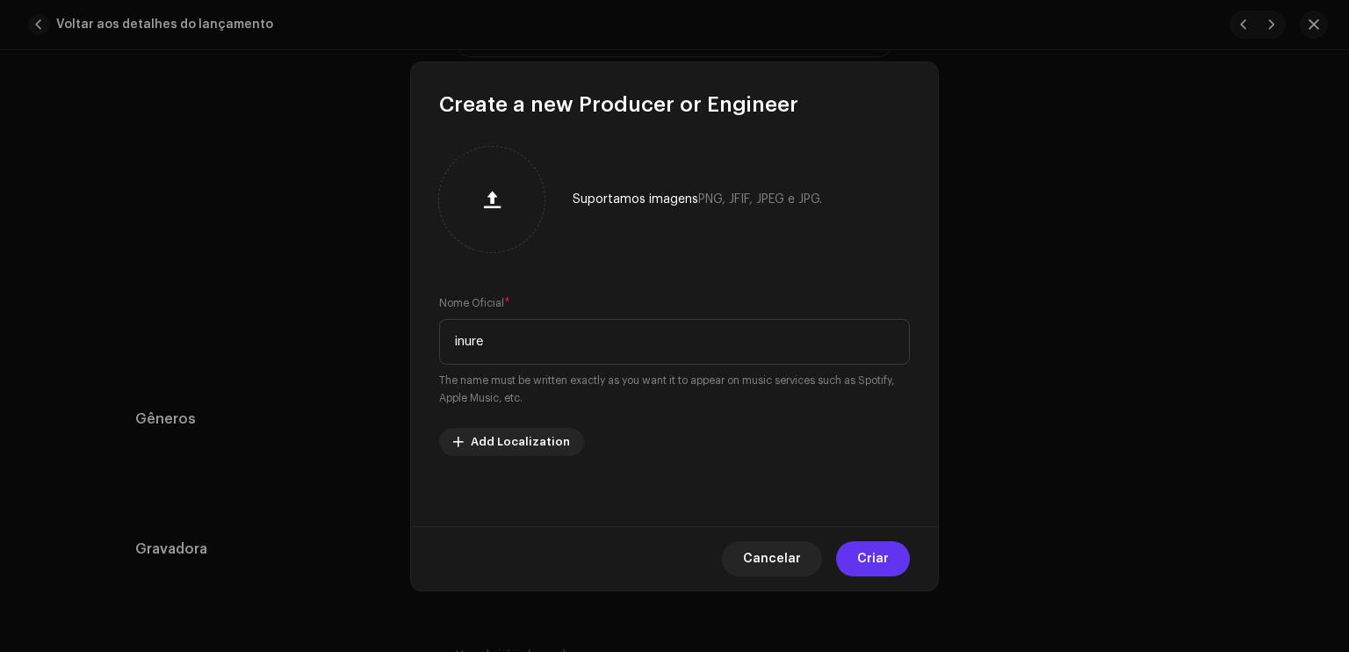
click at [852, 546] on button "Criar" at bounding box center [873, 558] width 74 height 35
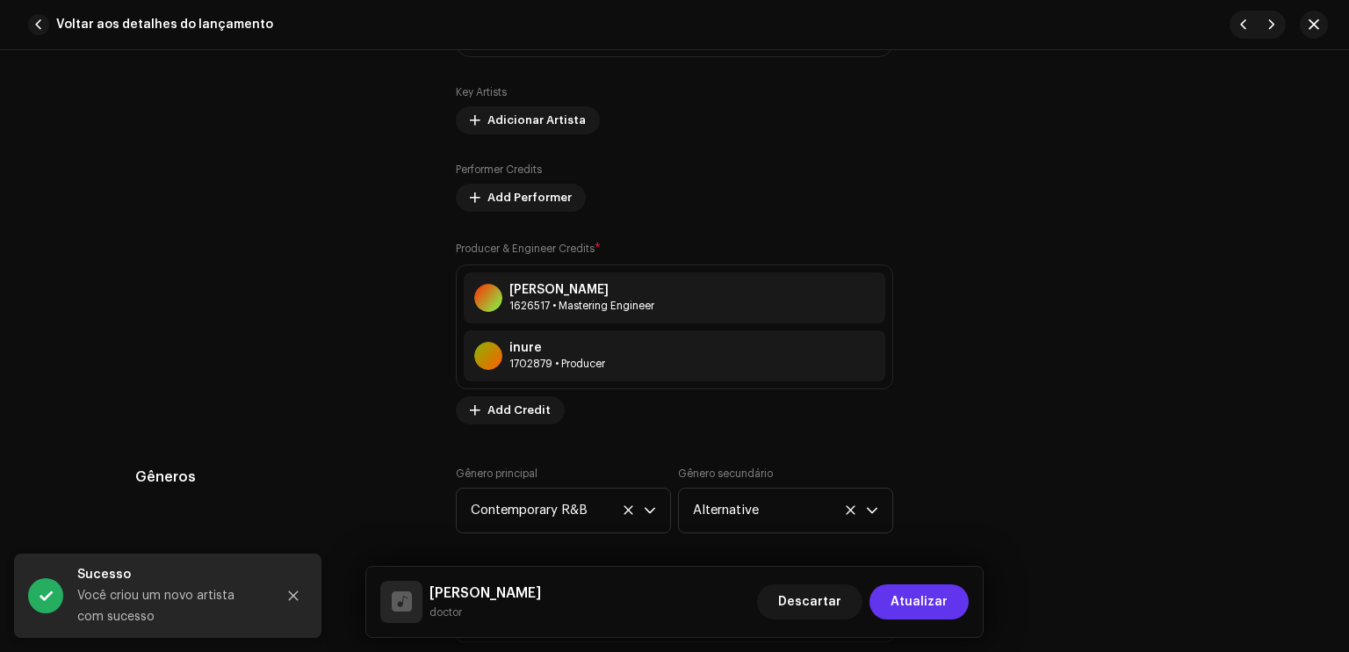
click at [921, 599] on span "Atualizar" at bounding box center [919, 601] width 57 height 35
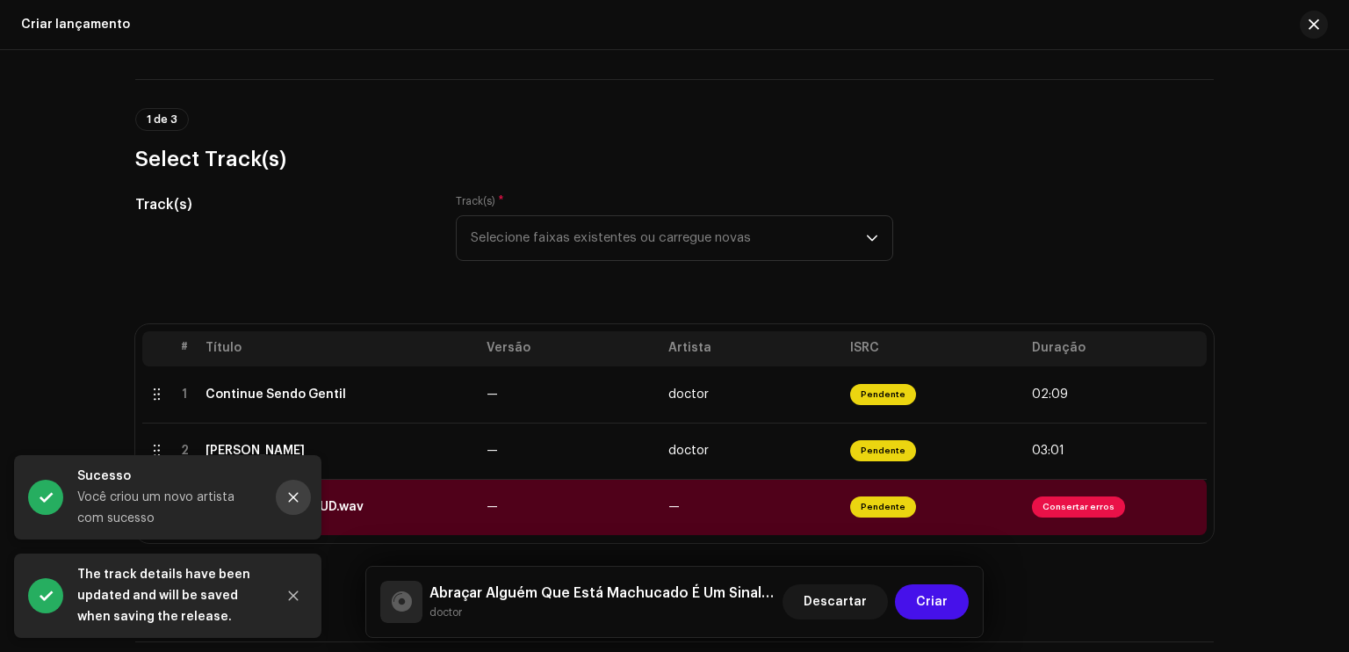
click at [289, 498] on icon "Close" at bounding box center [293, 497] width 12 height 12
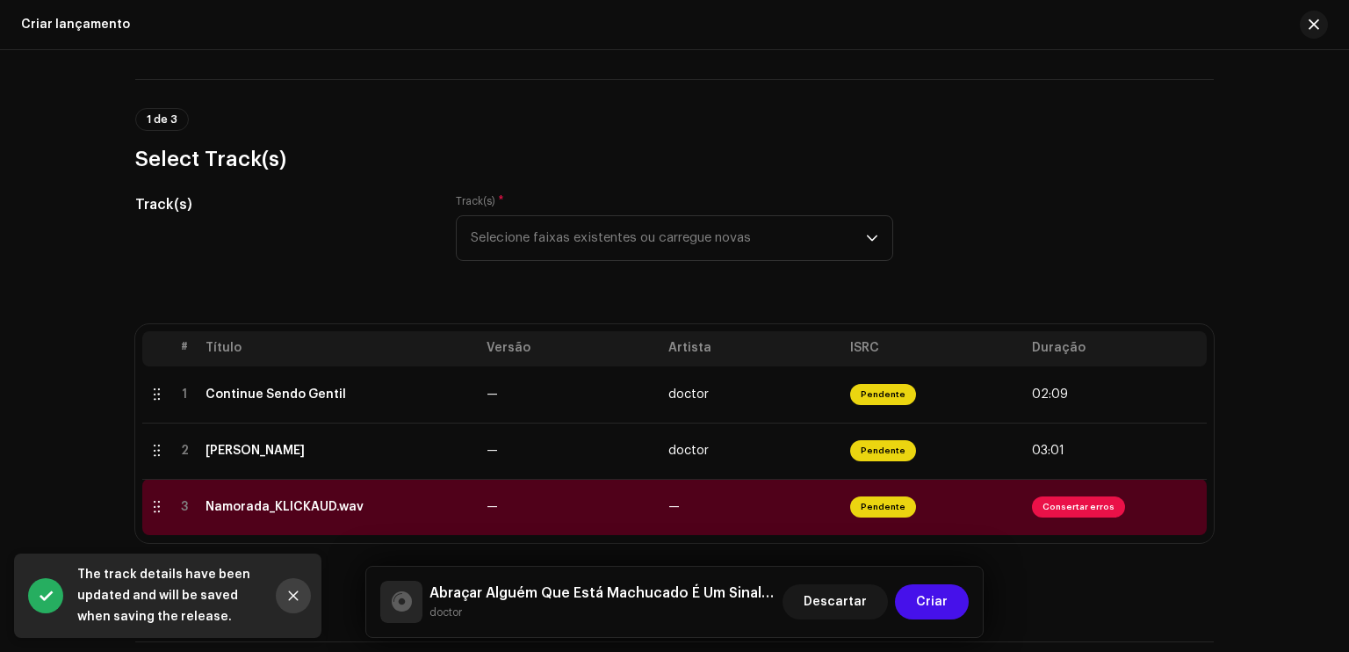
click at [288, 598] on icon "Close" at bounding box center [293, 596] width 12 height 12
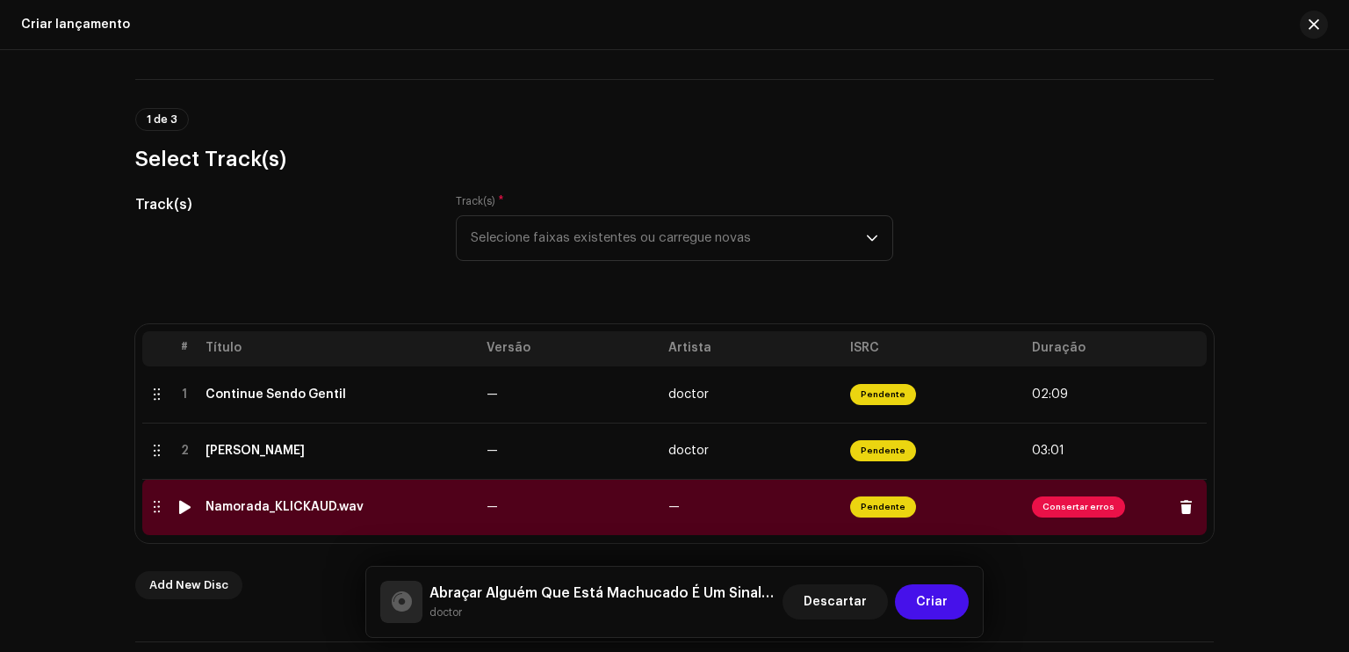
click at [1053, 507] on span "Consertar erros" at bounding box center [1078, 506] width 93 height 21
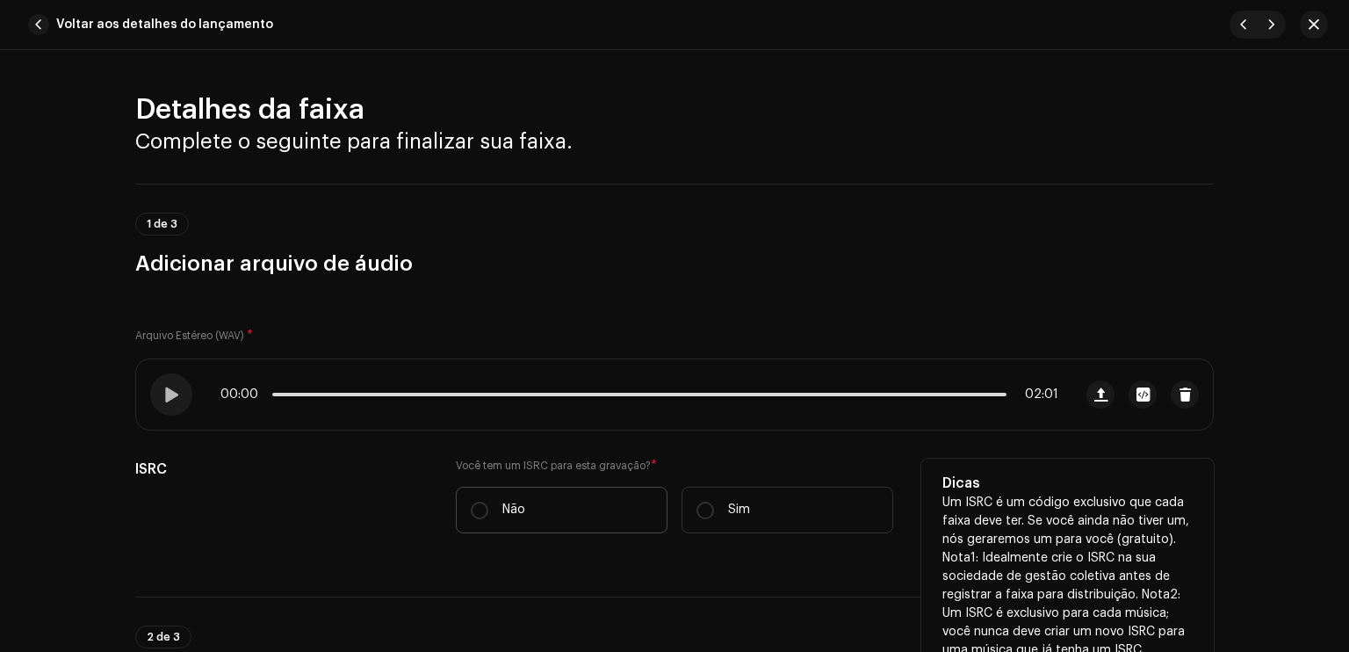
click at [613, 496] on label "Não" at bounding box center [562, 510] width 212 height 47
click at [488, 502] on input "Não" at bounding box center [480, 511] width 18 height 18
radio input "true"
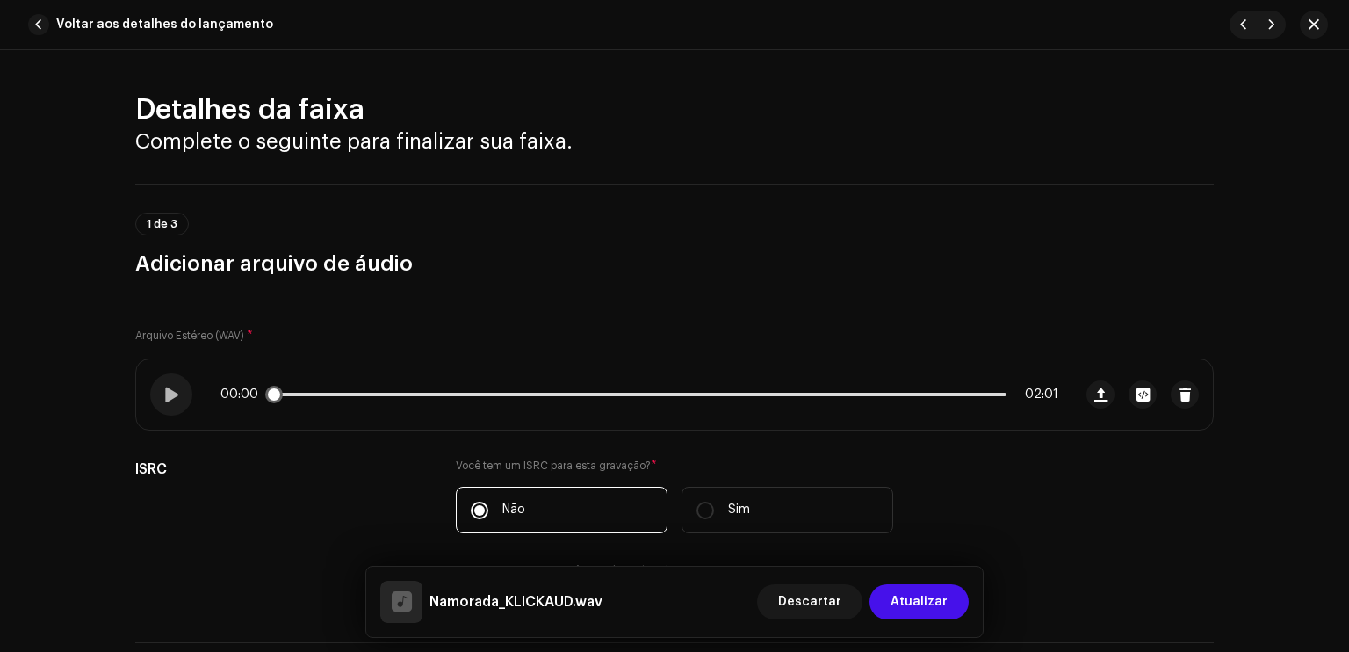
click at [352, 424] on div "00:00 02:01" at bounding box center [604, 394] width 937 height 70
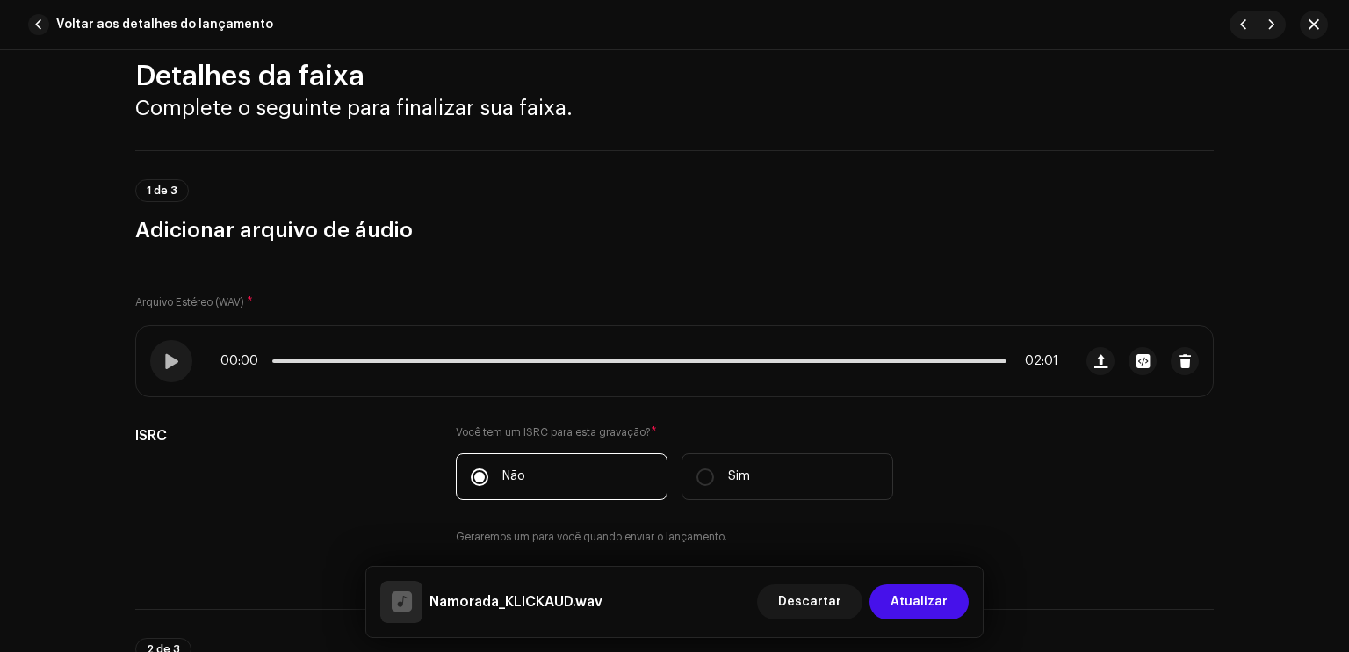
click at [354, 431] on div "Arquivo Estéreo (WAV) * 00:00 02:01 ISRC Você tem um ISRC para esta gravação? *…" at bounding box center [674, 415] width 1079 height 301
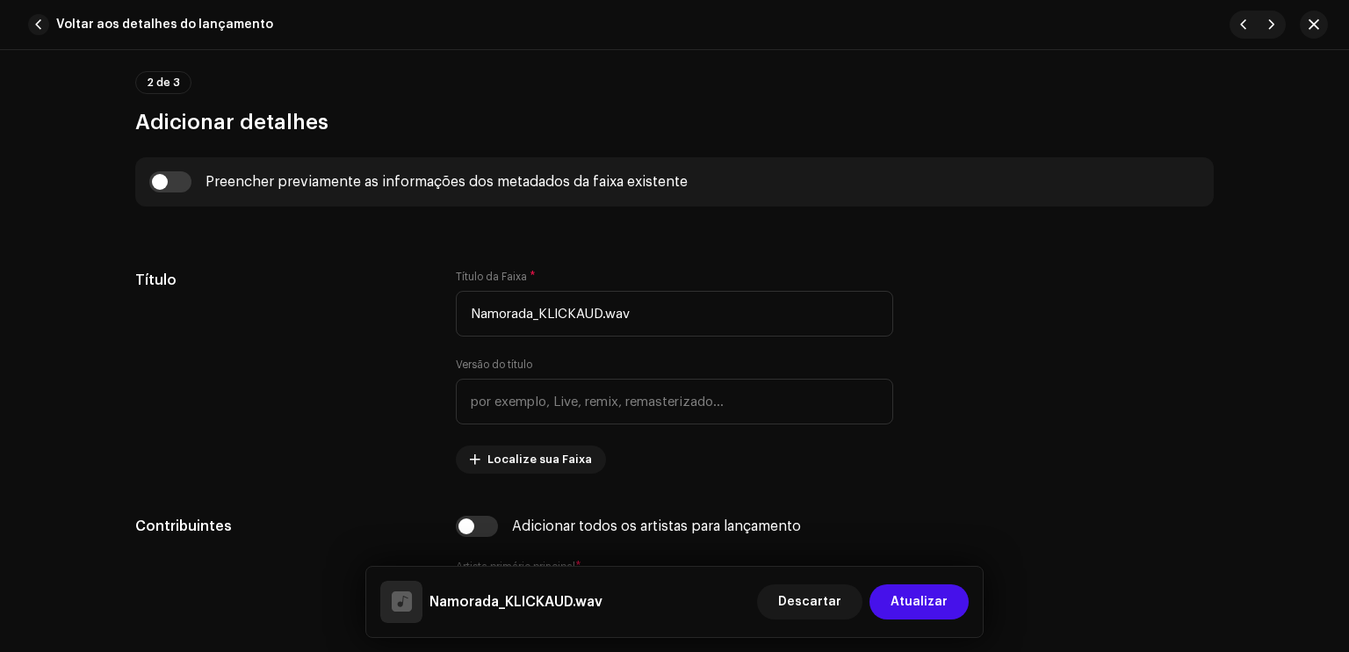
scroll to position [633, 0]
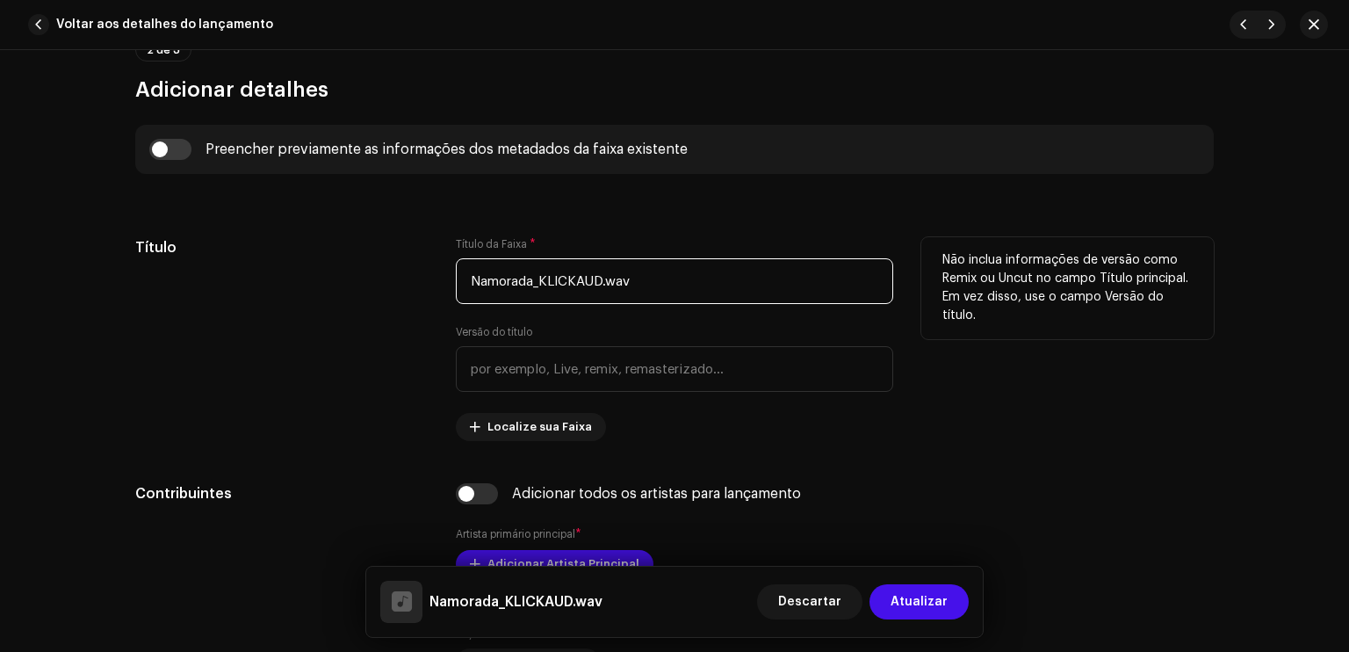
click at [670, 295] on input "Namorada_KLICKAUD.wav" at bounding box center [675, 281] width 438 height 46
type input "Namorada"
click at [408, 344] on div "Título" at bounding box center [281, 339] width 293 height 204
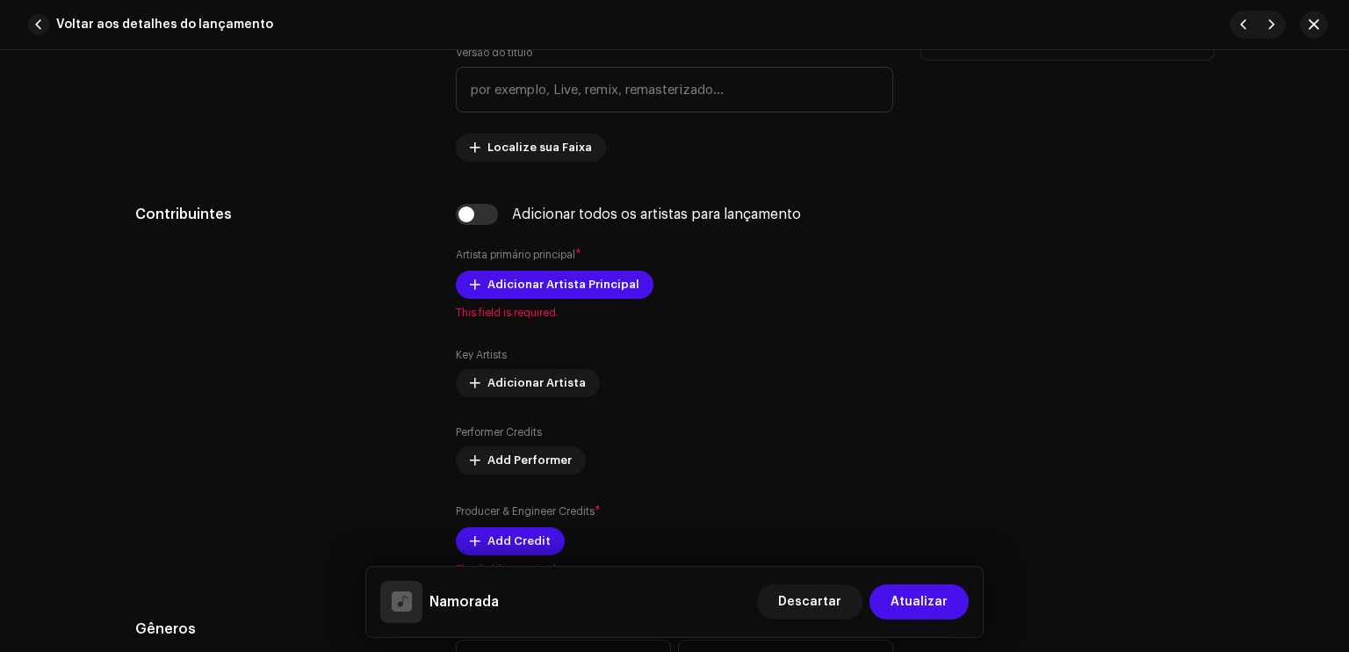
scroll to position [914, 0]
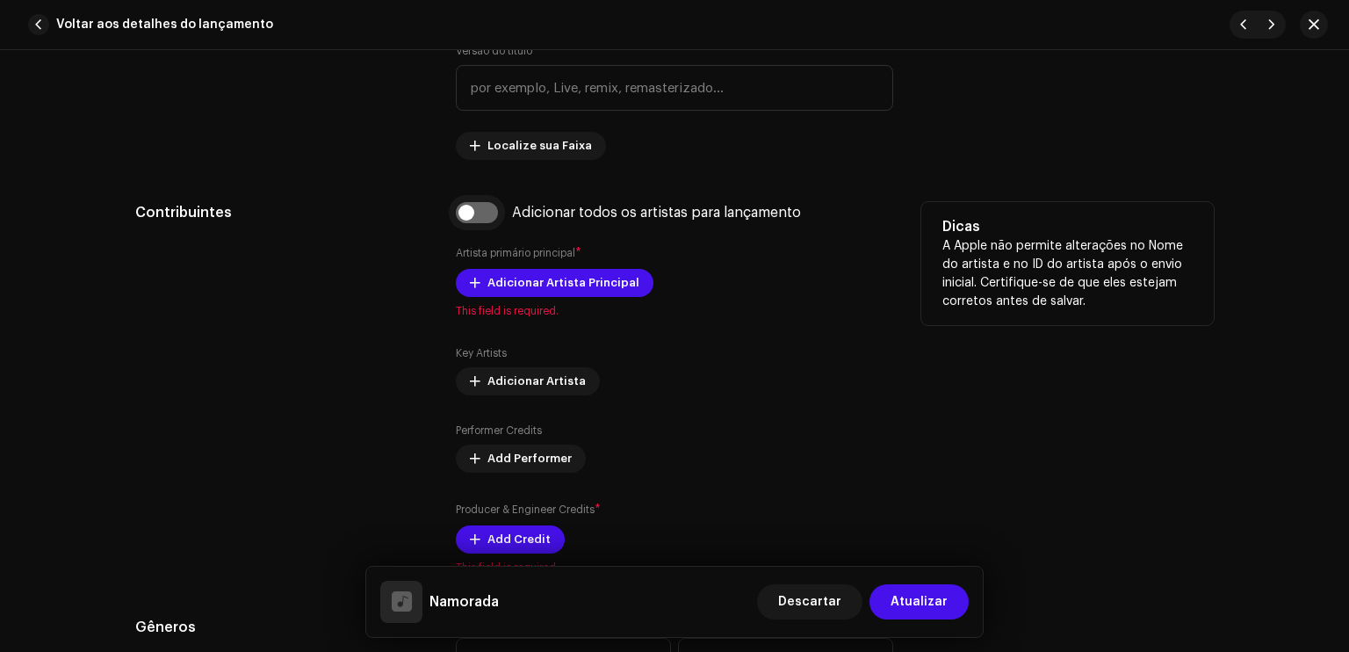
click at [471, 213] on input "checkbox" at bounding box center [477, 212] width 42 height 21
checkbox input "true"
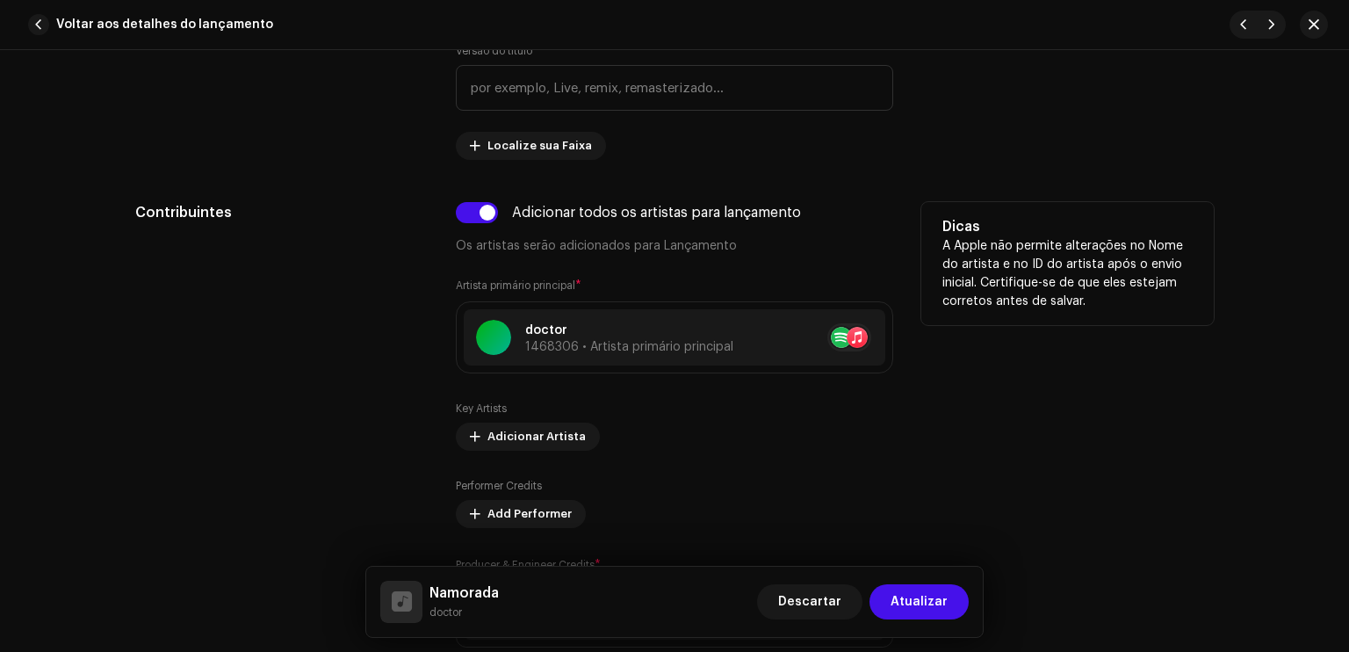
click at [403, 354] on div "Contribuintes" at bounding box center [281, 442] width 293 height 481
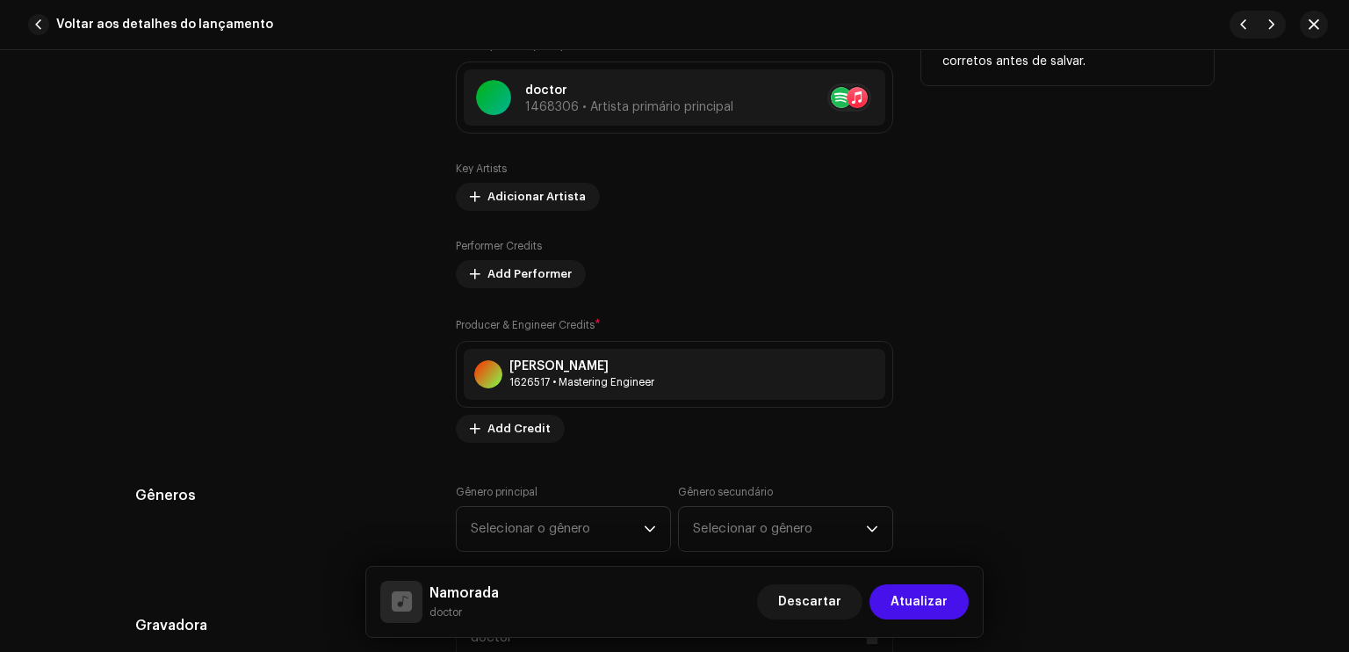
scroll to position [1230, 0]
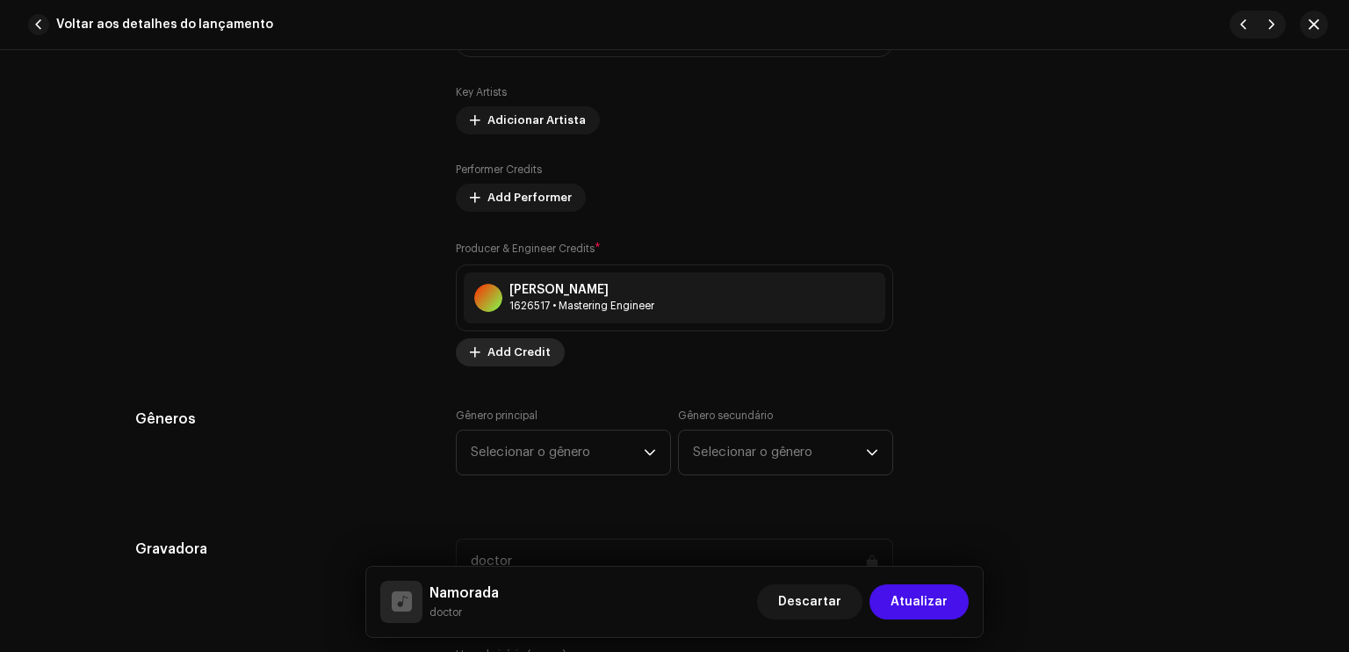
click at [457, 353] on button "Add Credit" at bounding box center [510, 352] width 109 height 28
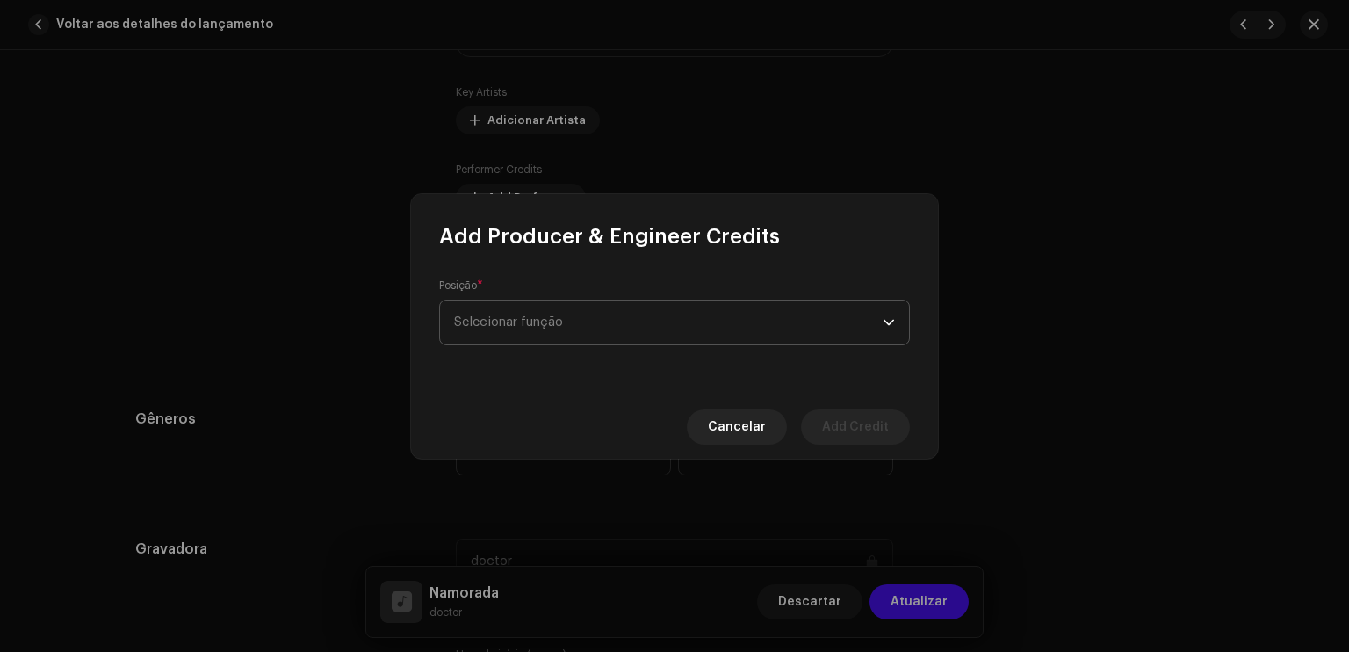
click at [534, 313] on span "Selecionar função" at bounding box center [668, 322] width 429 height 44
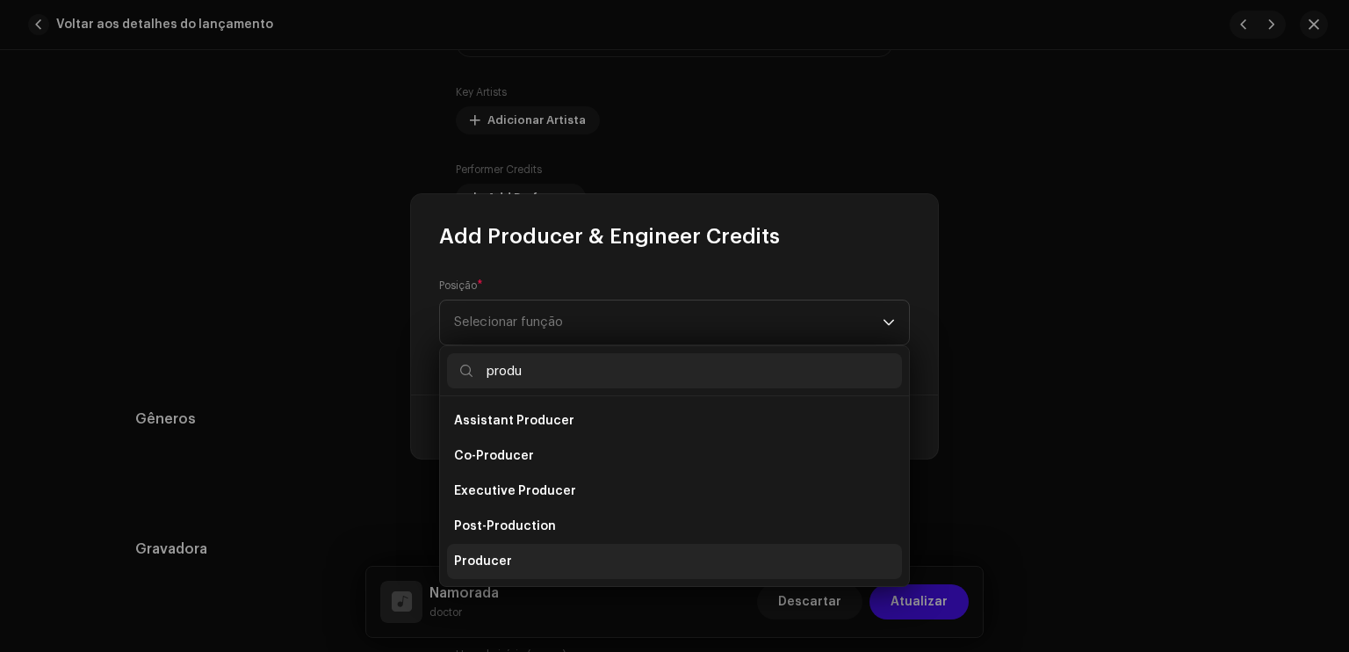
type input "produ"
click at [532, 556] on li "Producer" at bounding box center [674, 561] width 455 height 35
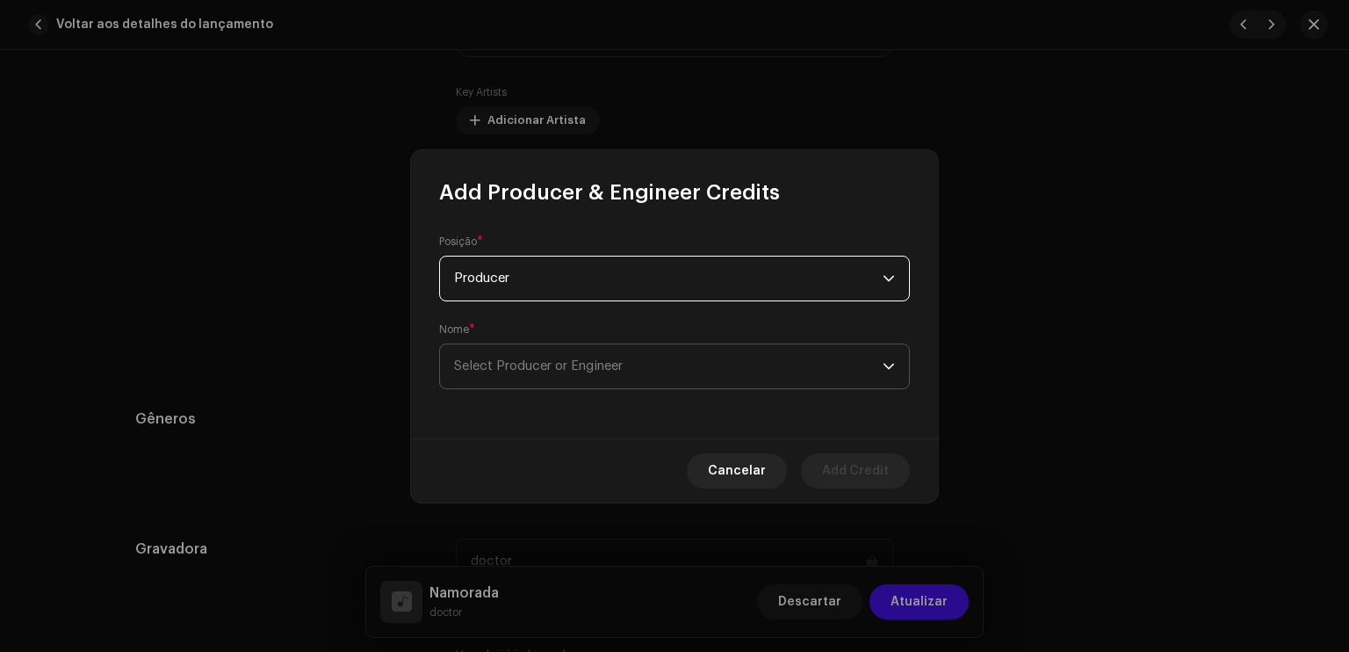
click at [626, 358] on span "Select Producer or Engineer" at bounding box center [668, 366] width 429 height 44
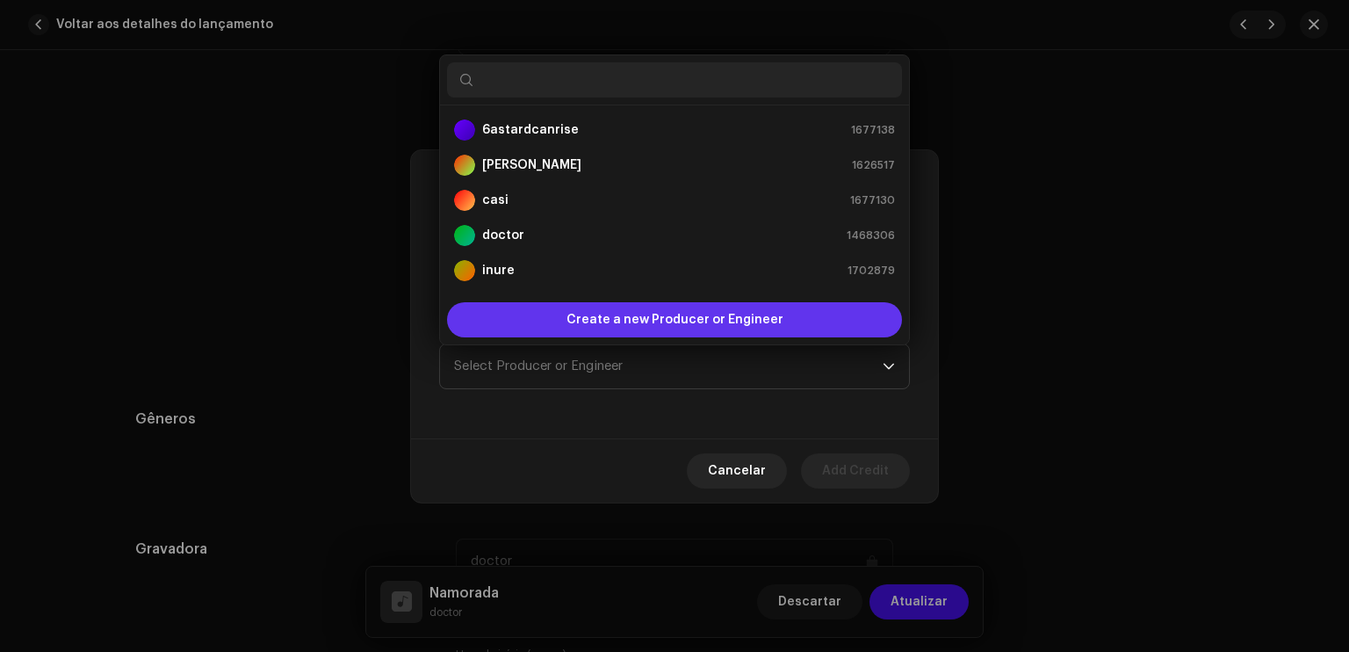
click at [633, 321] on span "Create a new Producer or Engineer" at bounding box center [675, 319] width 217 height 35
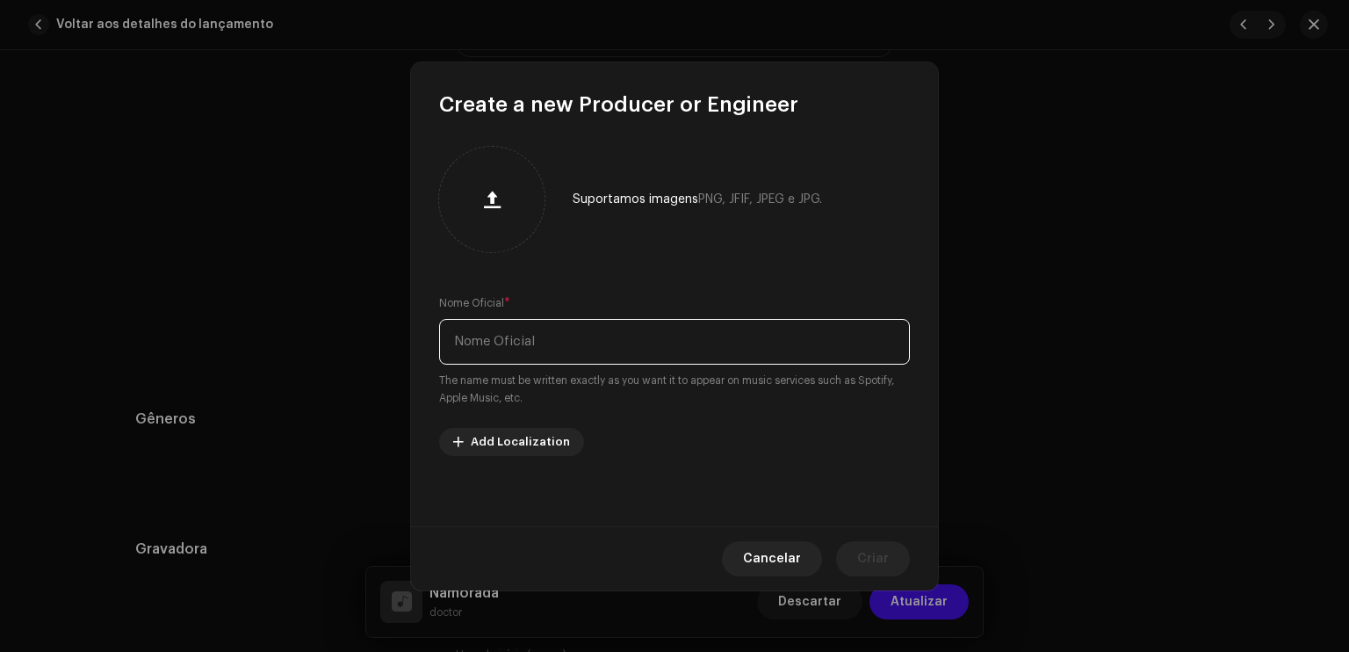
click at [611, 350] on input "text" at bounding box center [674, 342] width 471 height 46
paste input "eartgodkami"
type input "eartgodkami"
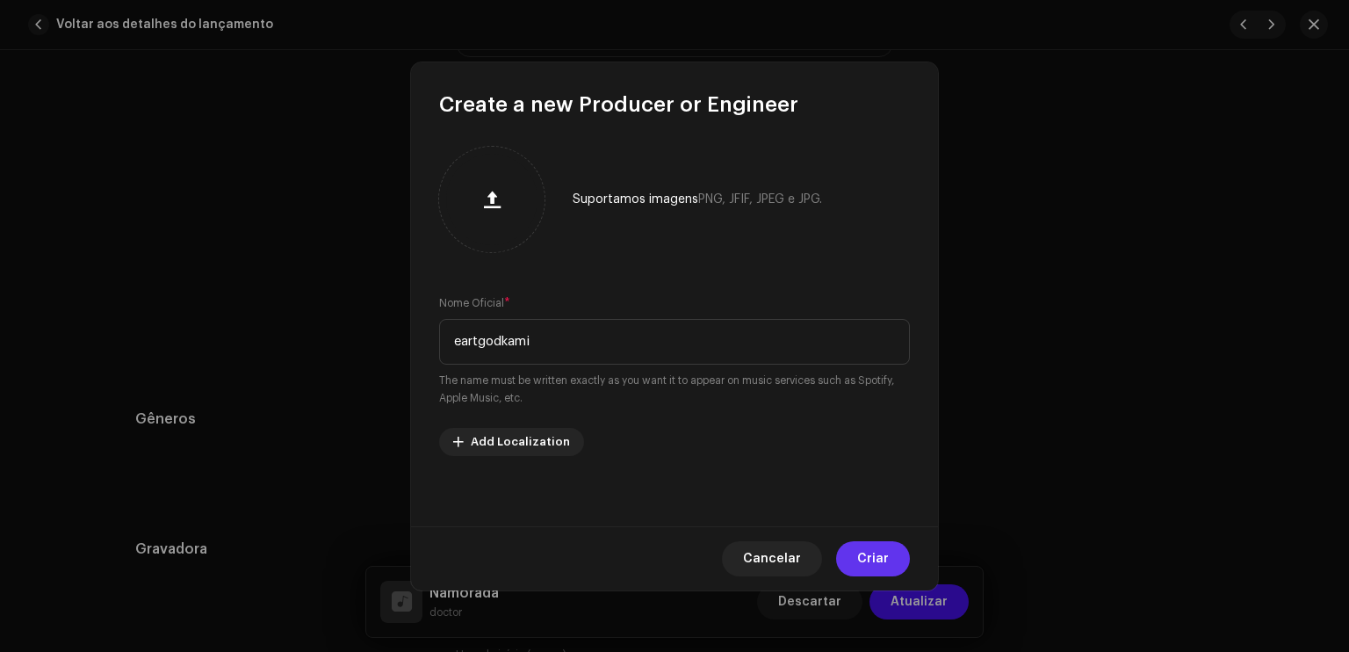
click at [869, 544] on span "Criar" at bounding box center [873, 558] width 32 height 35
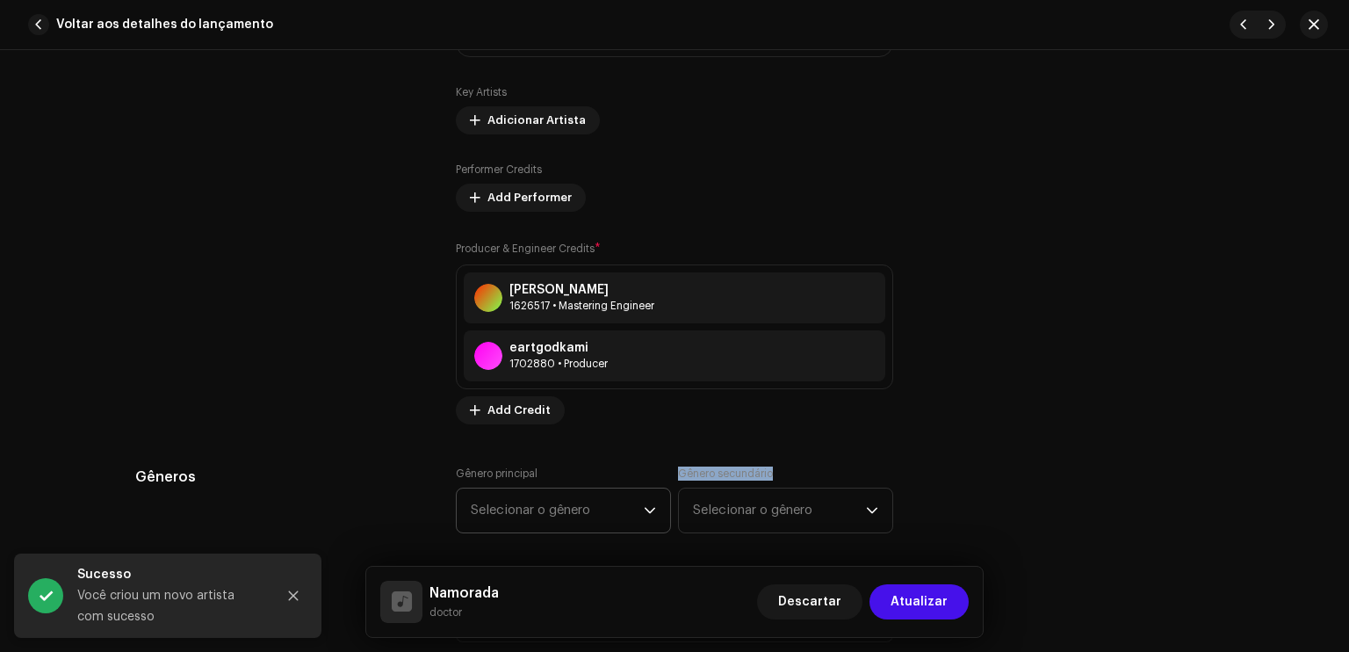
drag, startPoint x: 917, startPoint y: 422, endPoint x: 564, endPoint y: 499, distance: 361.6
click at [564, 499] on div "Gêneros Gênero principal Selecionar o gênero Gênero secundário Selecionar o gên…" at bounding box center [674, 511] width 1079 height 88
click at [564, 499] on span "Selecionar o gênero" at bounding box center [557, 510] width 173 height 44
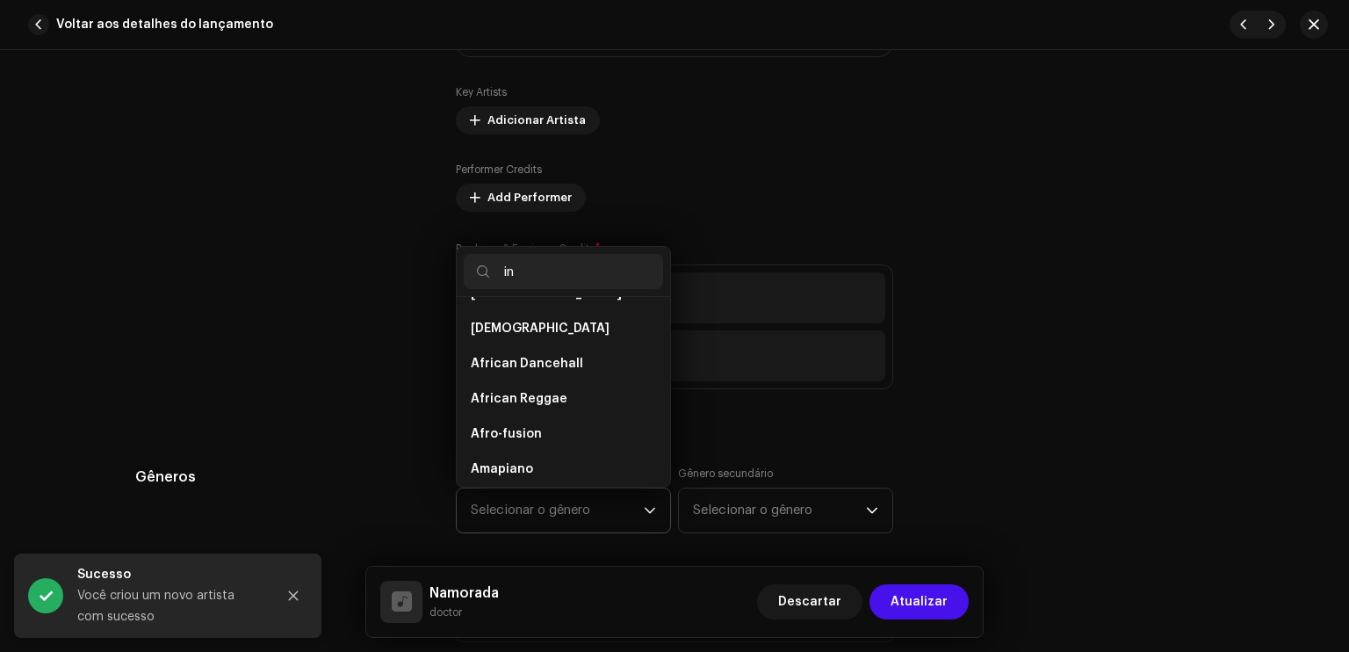
scroll to position [0, 0]
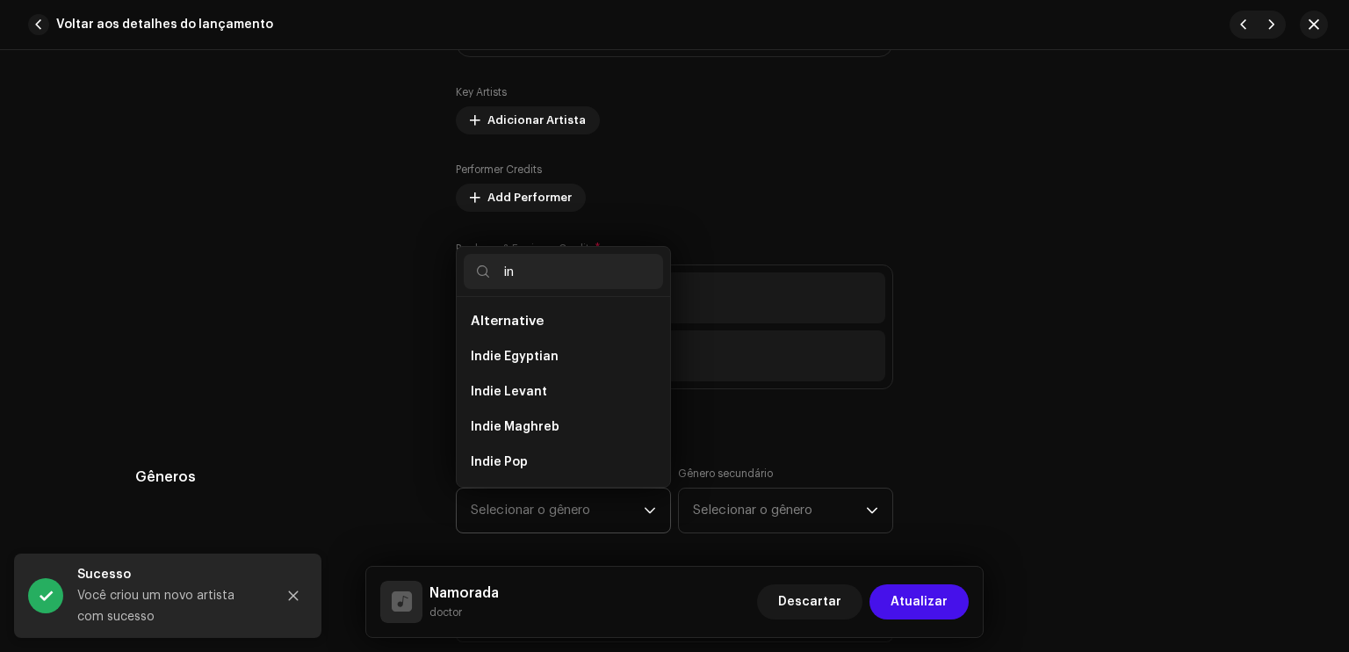
type input "i"
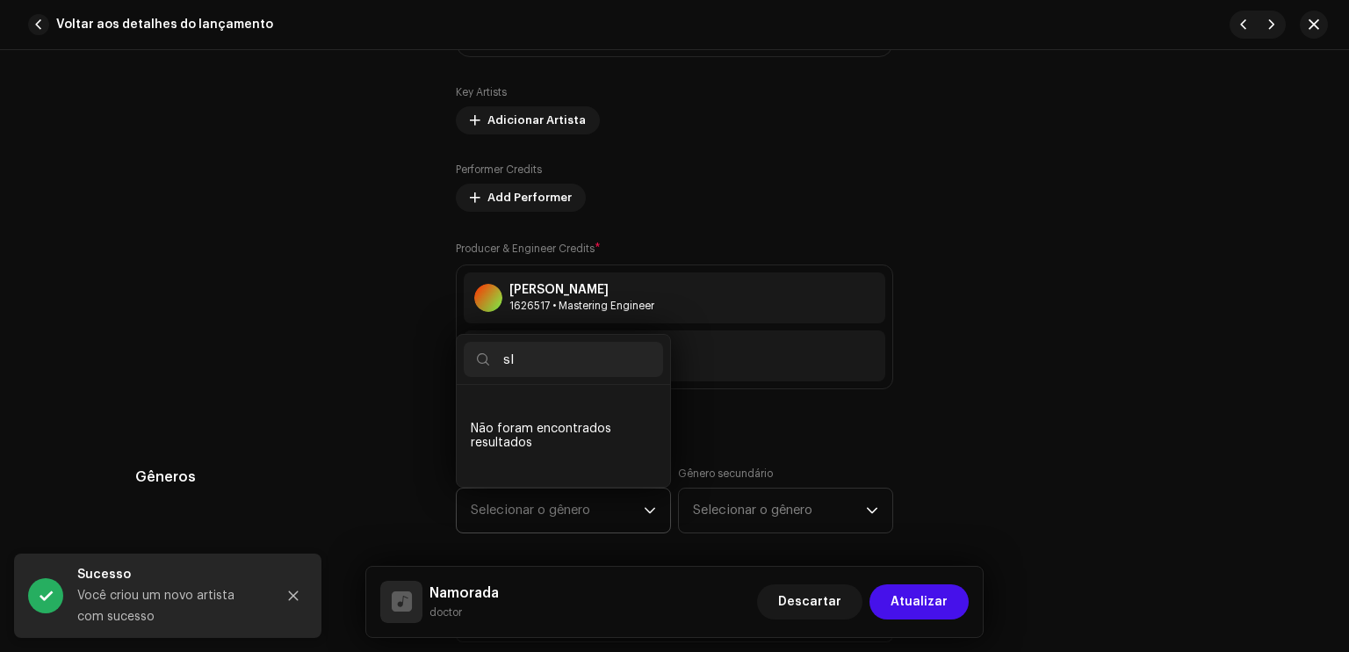
type input "s"
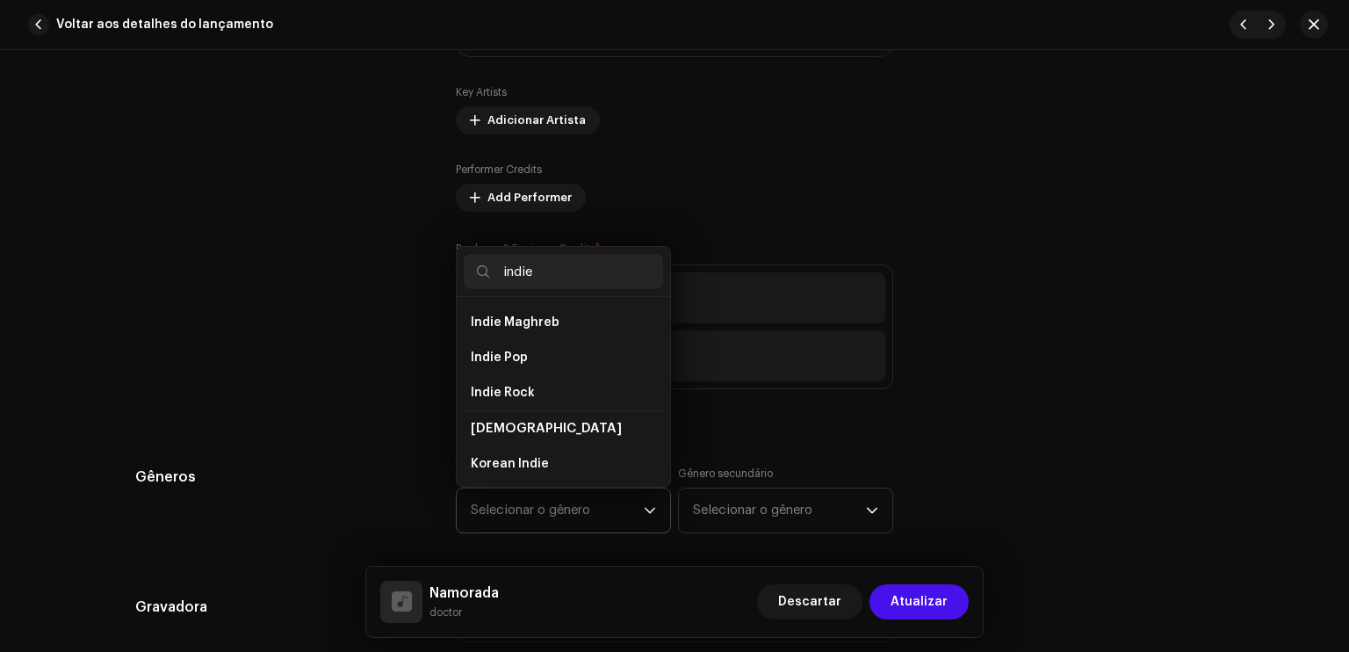
scroll to position [105, 0]
type input "indie"
click at [541, 395] on li "Indie Rock" at bounding box center [563, 391] width 199 height 35
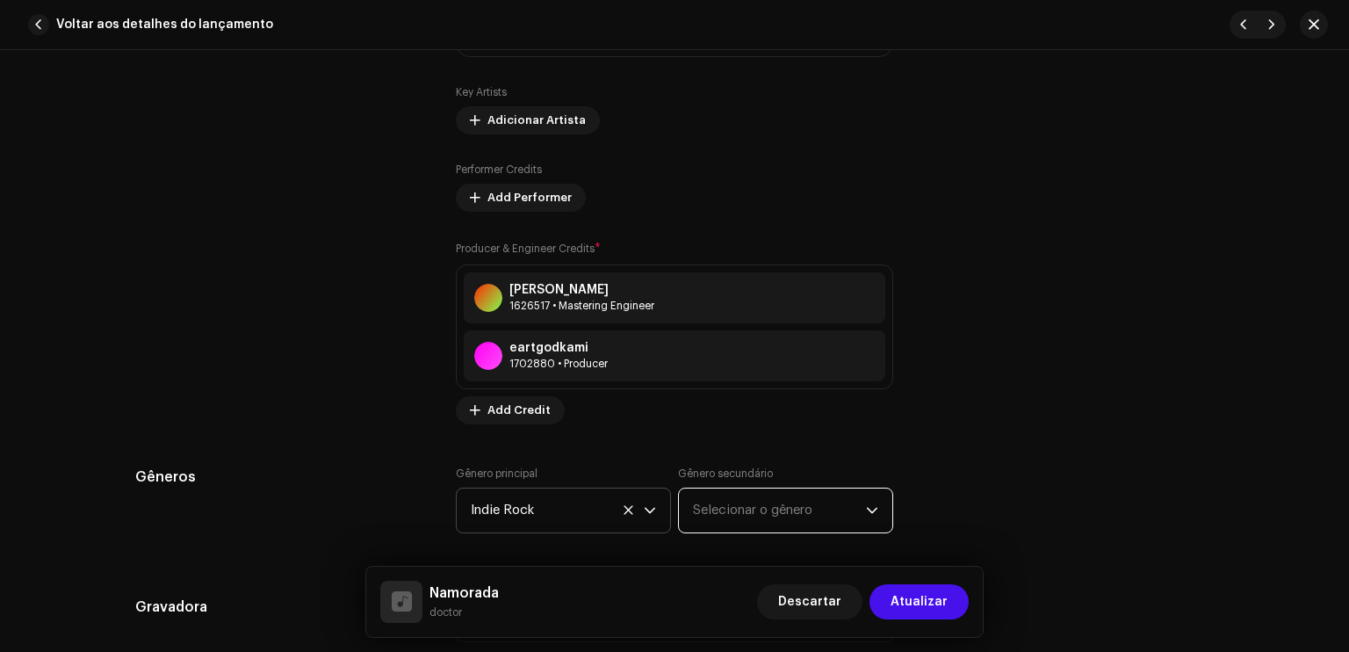
click at [709, 503] on span "Selecionar o gênero" at bounding box center [779, 510] width 173 height 44
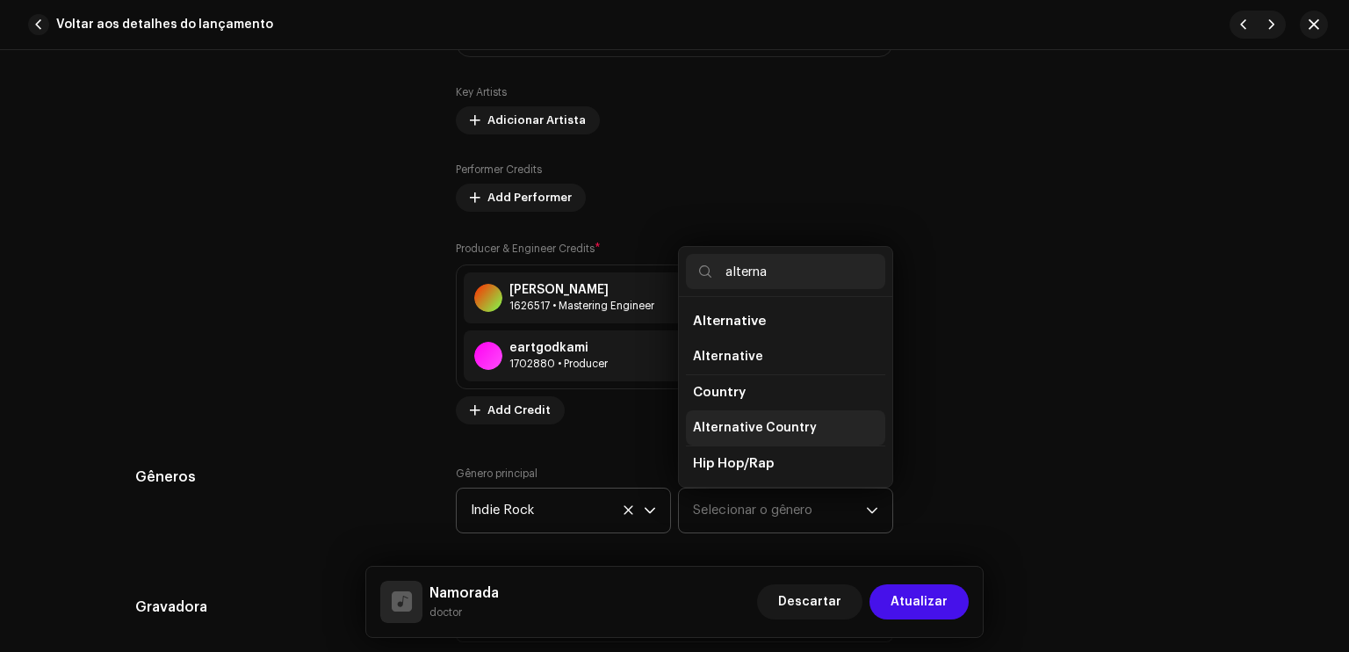
scroll to position [29, 0]
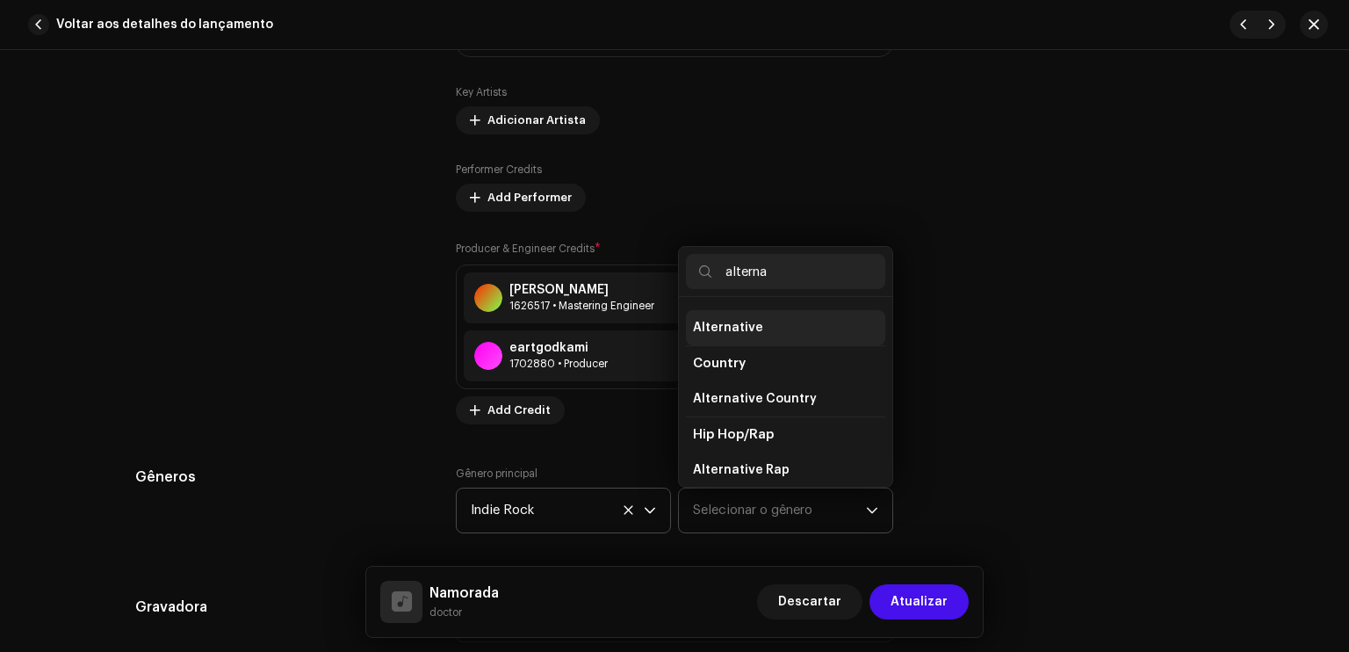
type input "alterna"
click at [742, 332] on span "Alternative" at bounding box center [728, 328] width 70 height 18
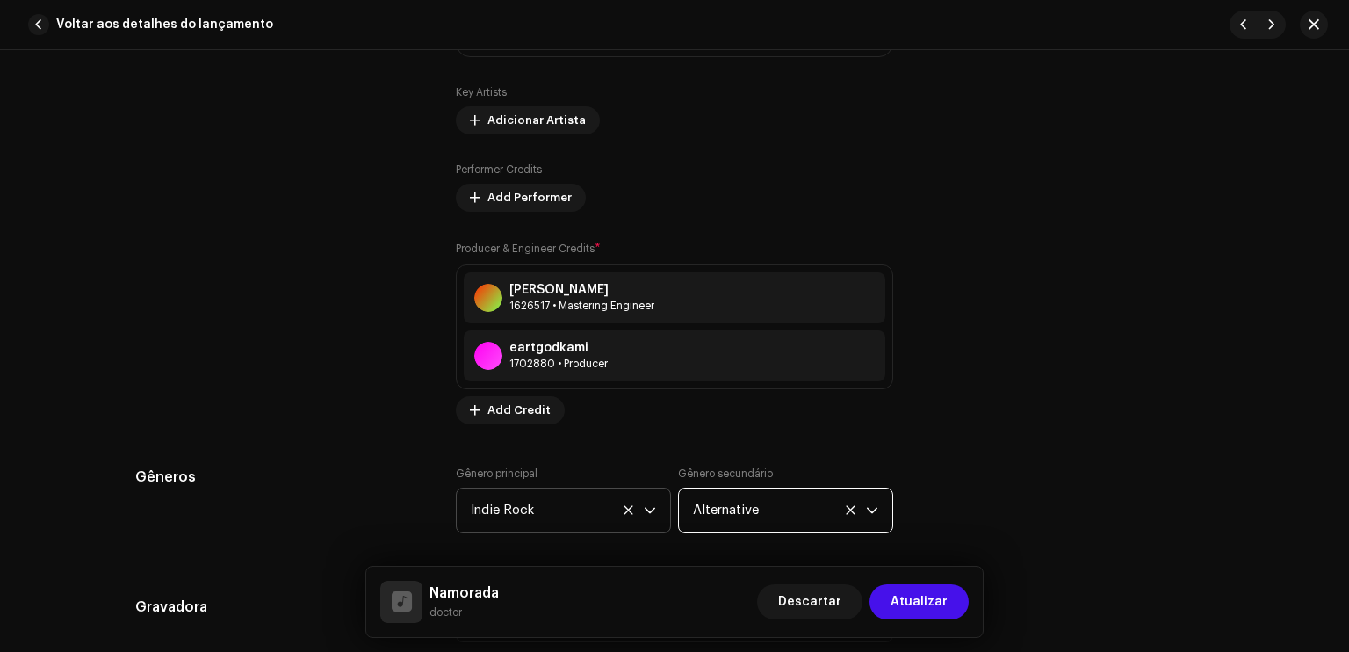
click at [893, 477] on div "Gêneros Gênero principal Indie Rock Gênero secundário Alternative" at bounding box center [674, 511] width 1079 height 88
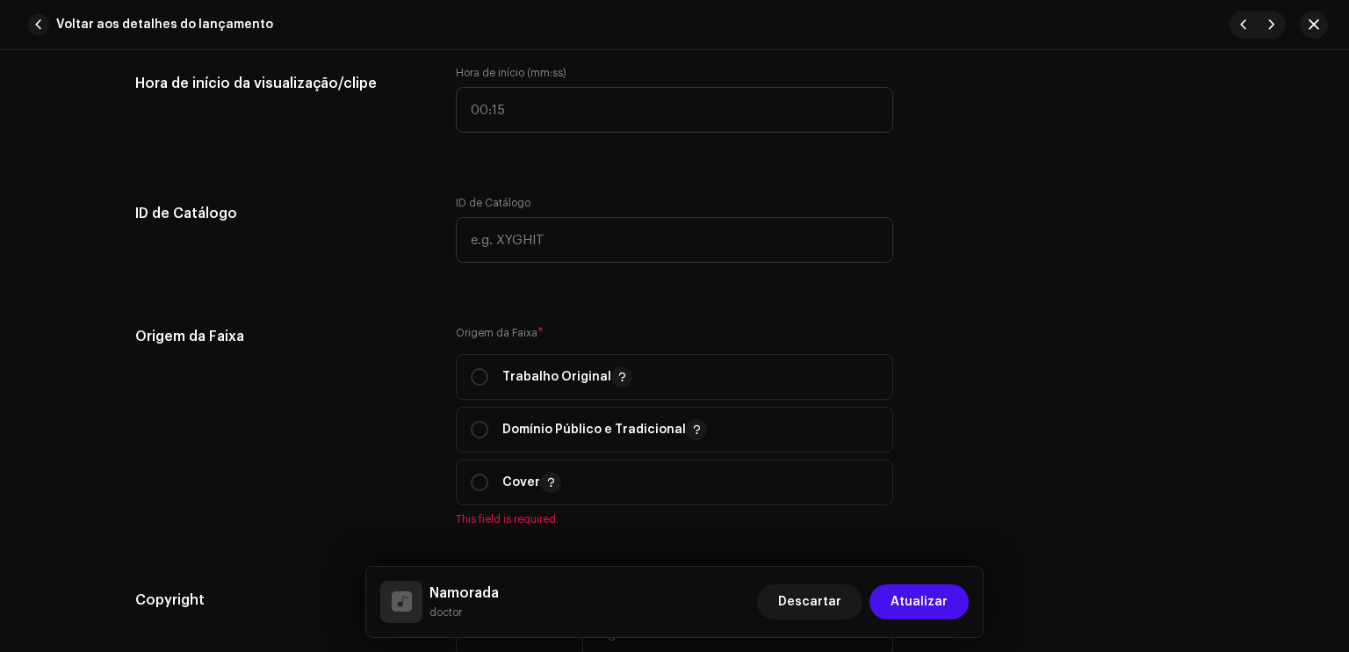
scroll to position [1933, 0]
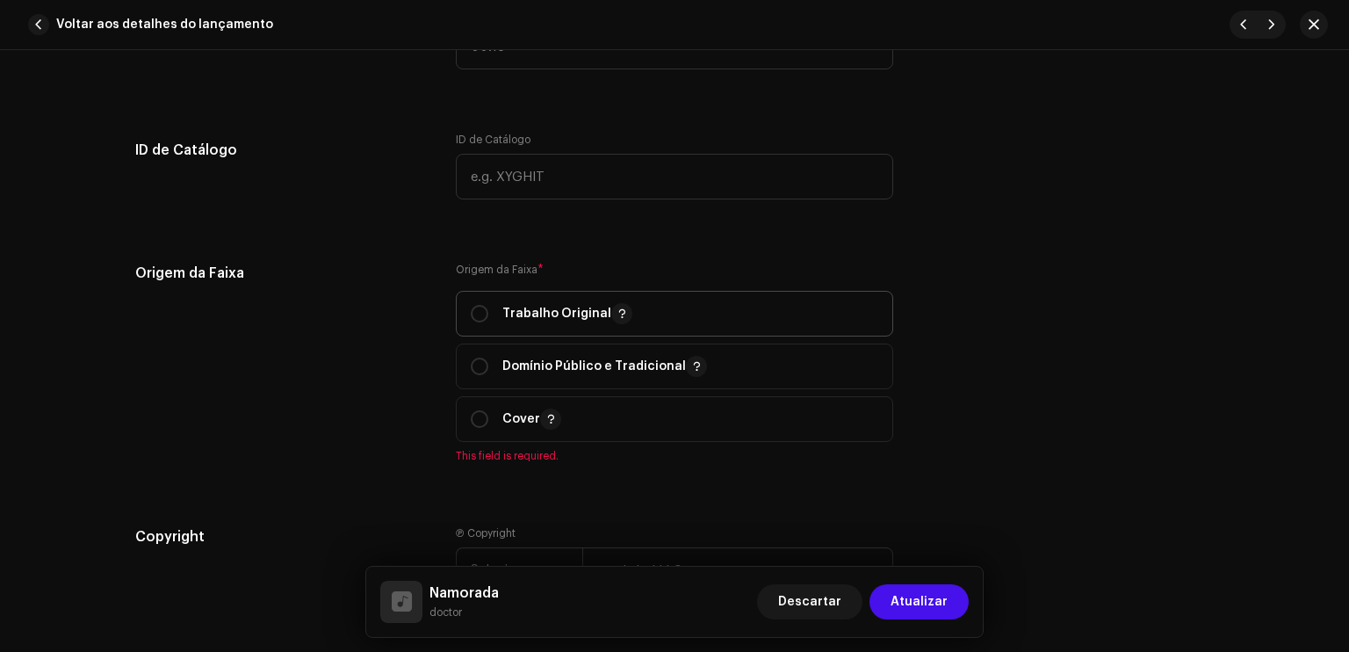
click at [750, 324] on span "Trabalho Original" at bounding box center [675, 314] width 408 height 44
radio input "true"
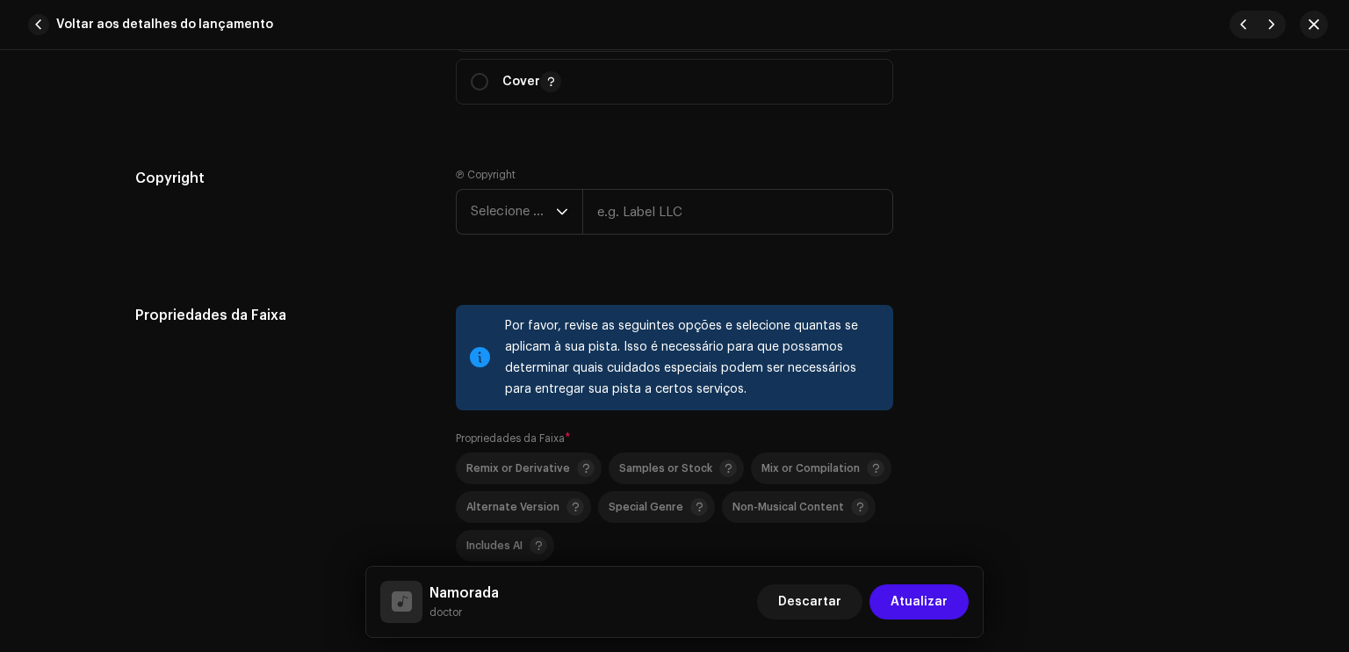
scroll to position [2284, 0]
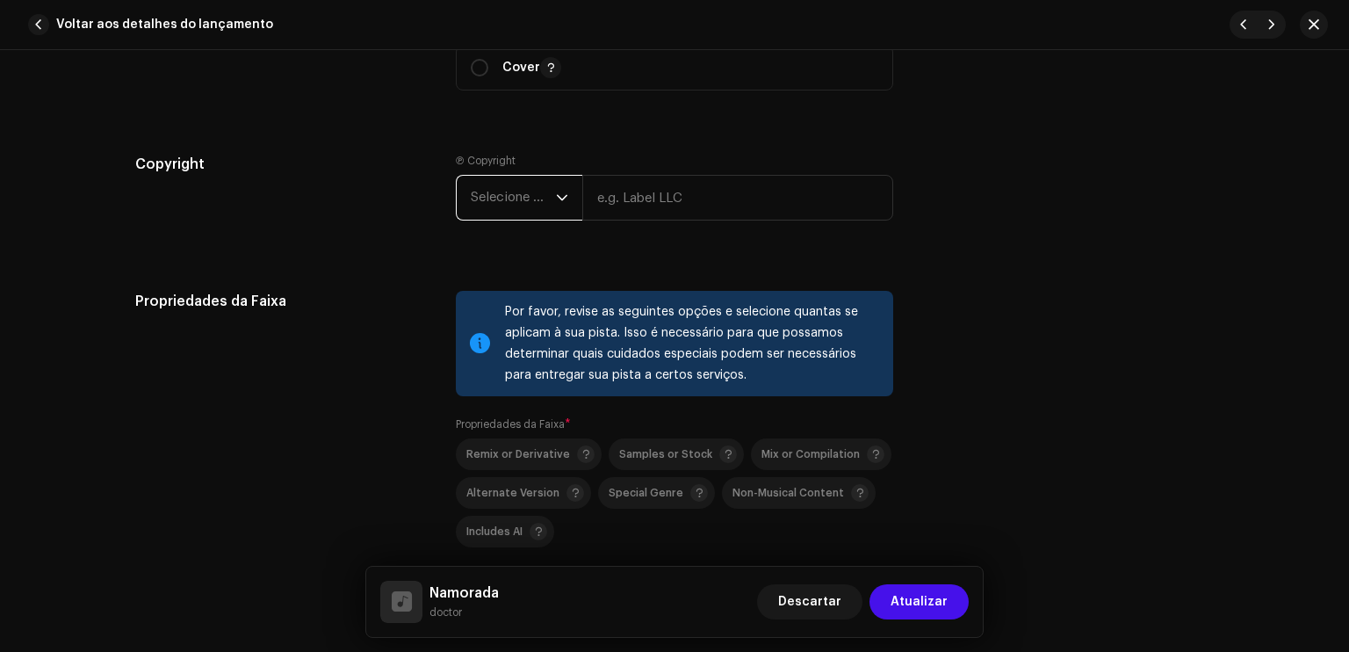
click at [537, 202] on span "Selecione o ano" at bounding box center [513, 198] width 85 height 44
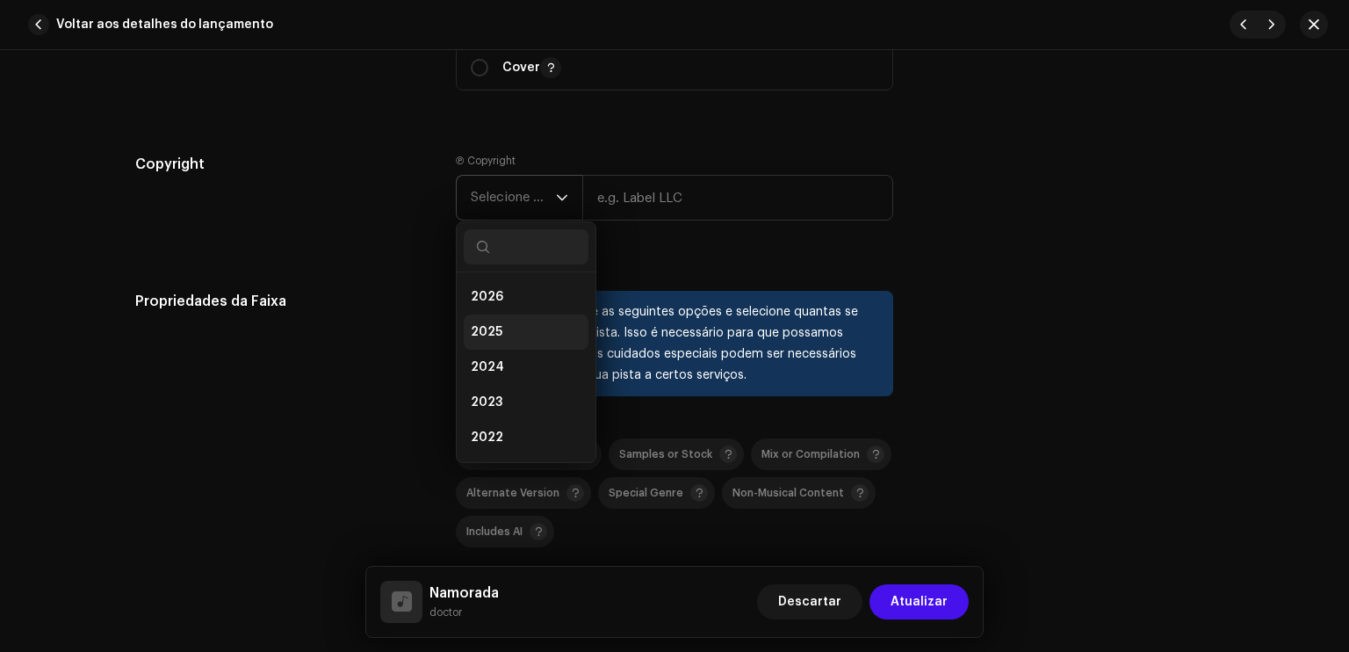
click at [515, 322] on li "2025" at bounding box center [526, 332] width 125 height 35
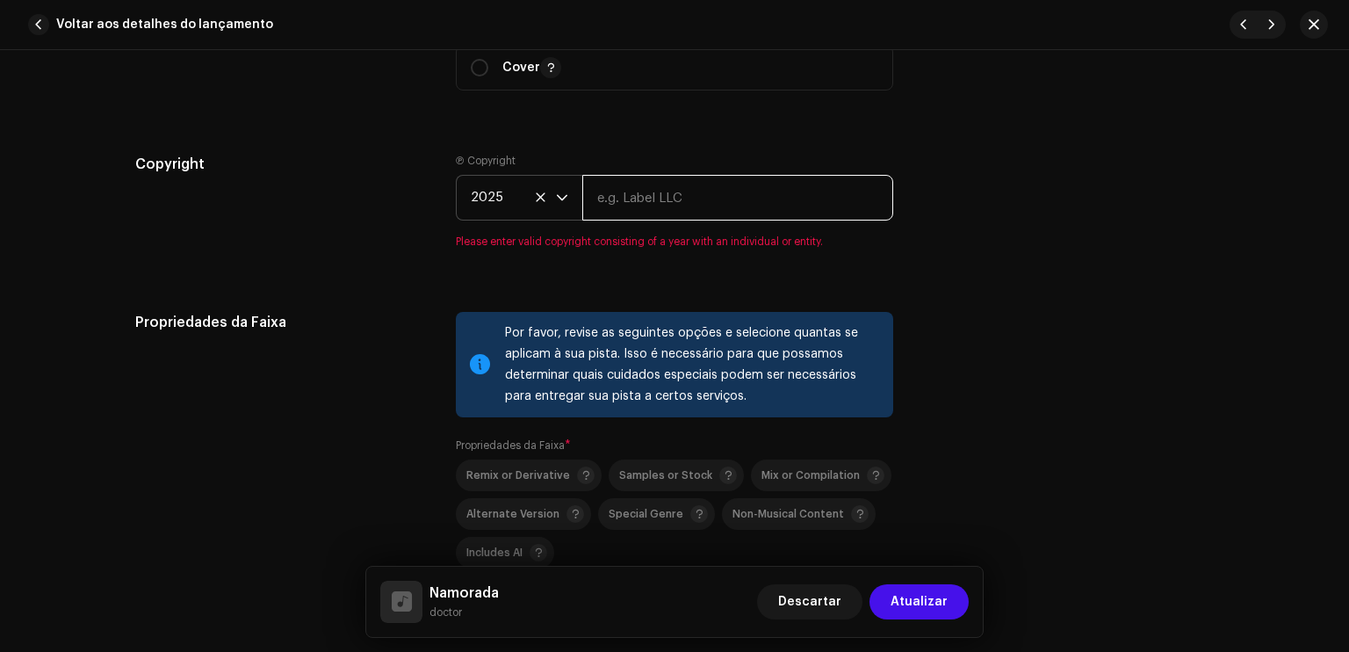
click at [640, 218] on input "text" at bounding box center [737, 198] width 311 height 46
type input "doctor"
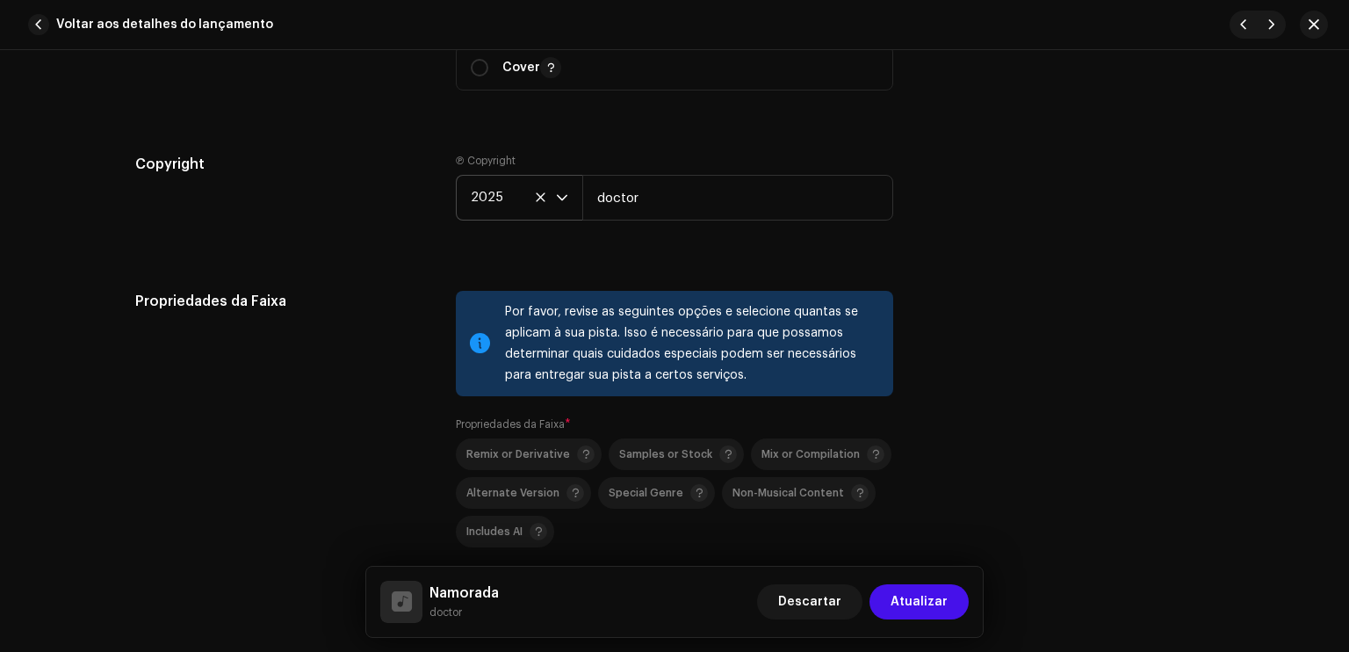
click at [389, 430] on div "Propriedades da Faixa" at bounding box center [281, 464] width 293 height 346
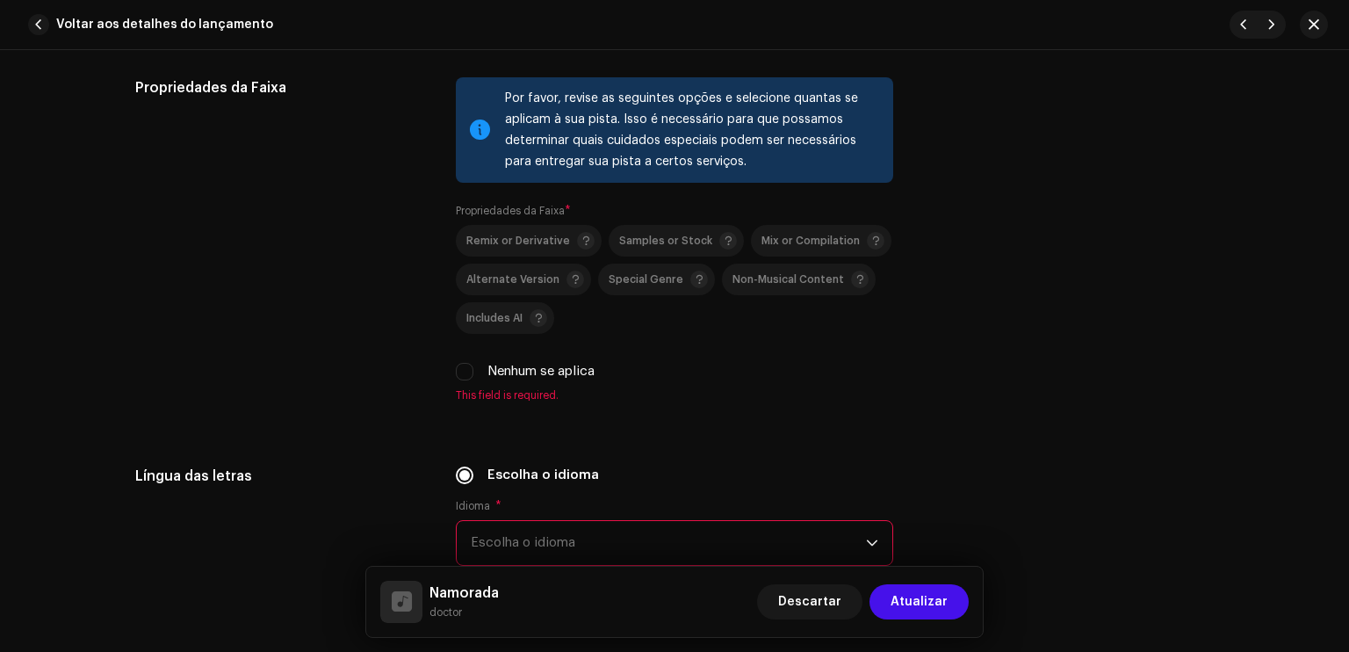
scroll to position [2530, 0]
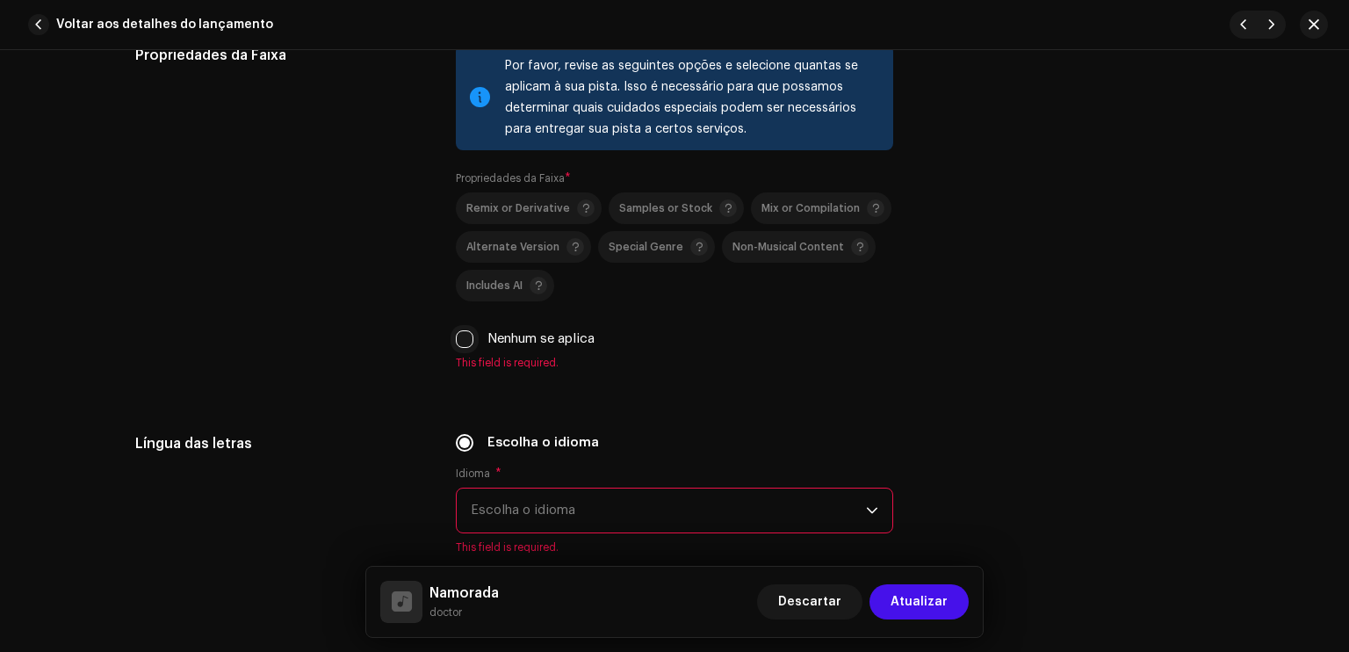
click at [457, 338] on input "Nenhum se aplica" at bounding box center [465, 339] width 18 height 18
checkbox input "true"
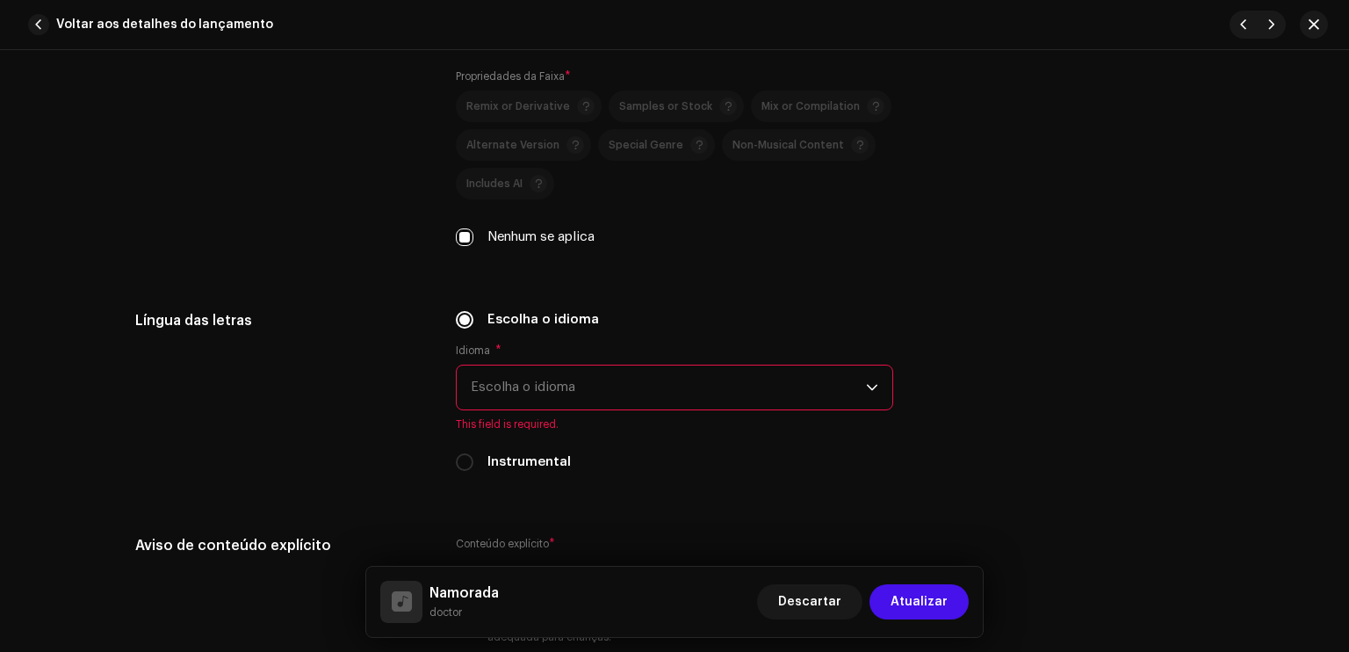
scroll to position [2636, 0]
click at [476, 372] on span "Escolha o idioma" at bounding box center [668, 384] width 395 height 44
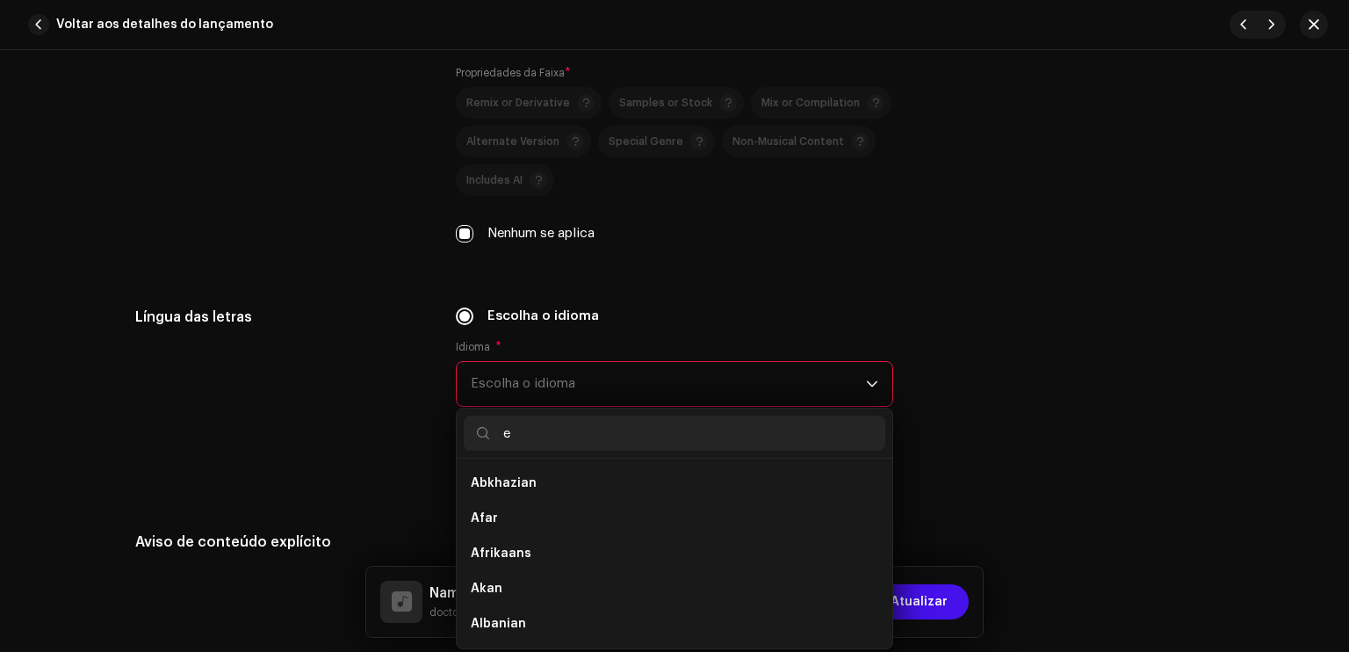
scroll to position [0, 0]
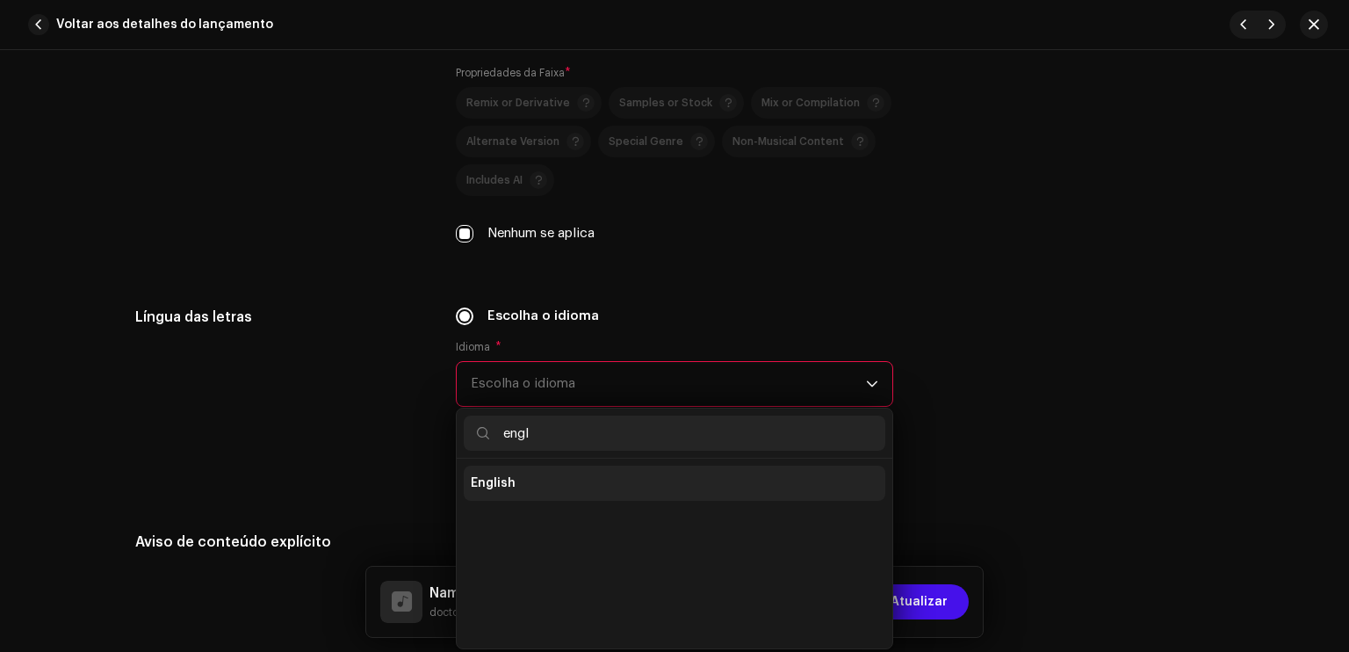
type input "engl"
click at [514, 476] on li "English" at bounding box center [675, 483] width 422 height 35
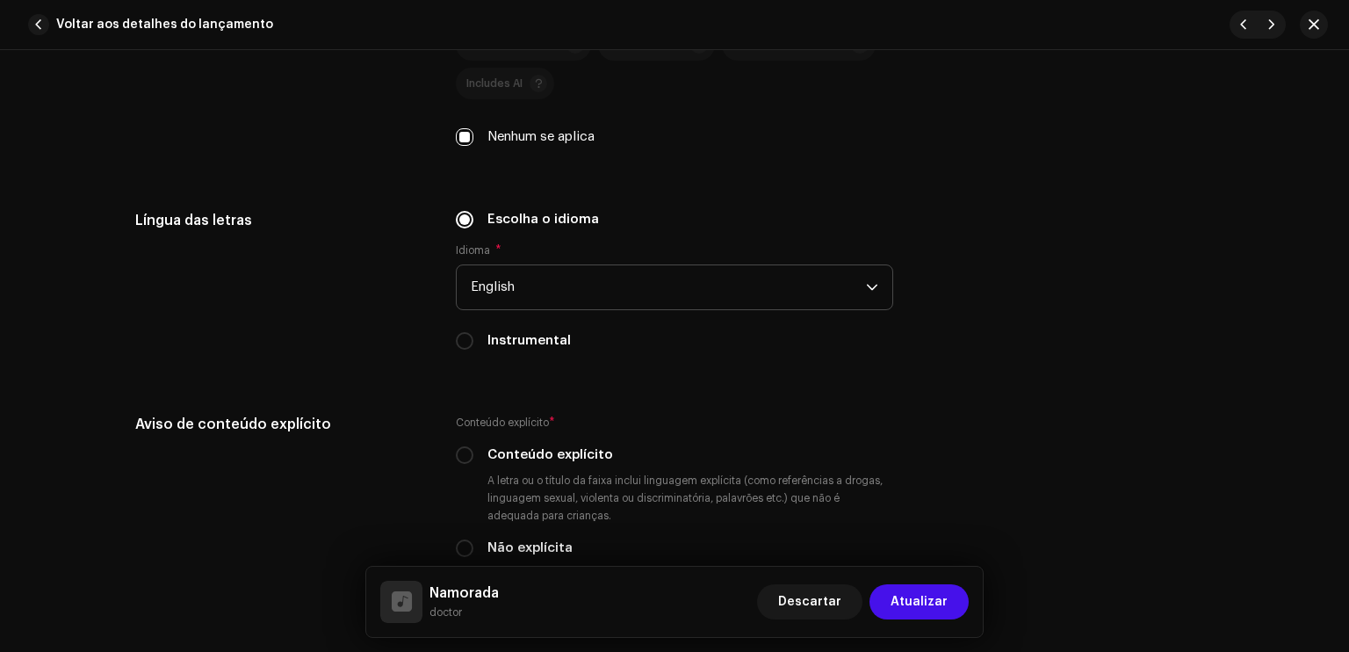
scroll to position [2952, 0]
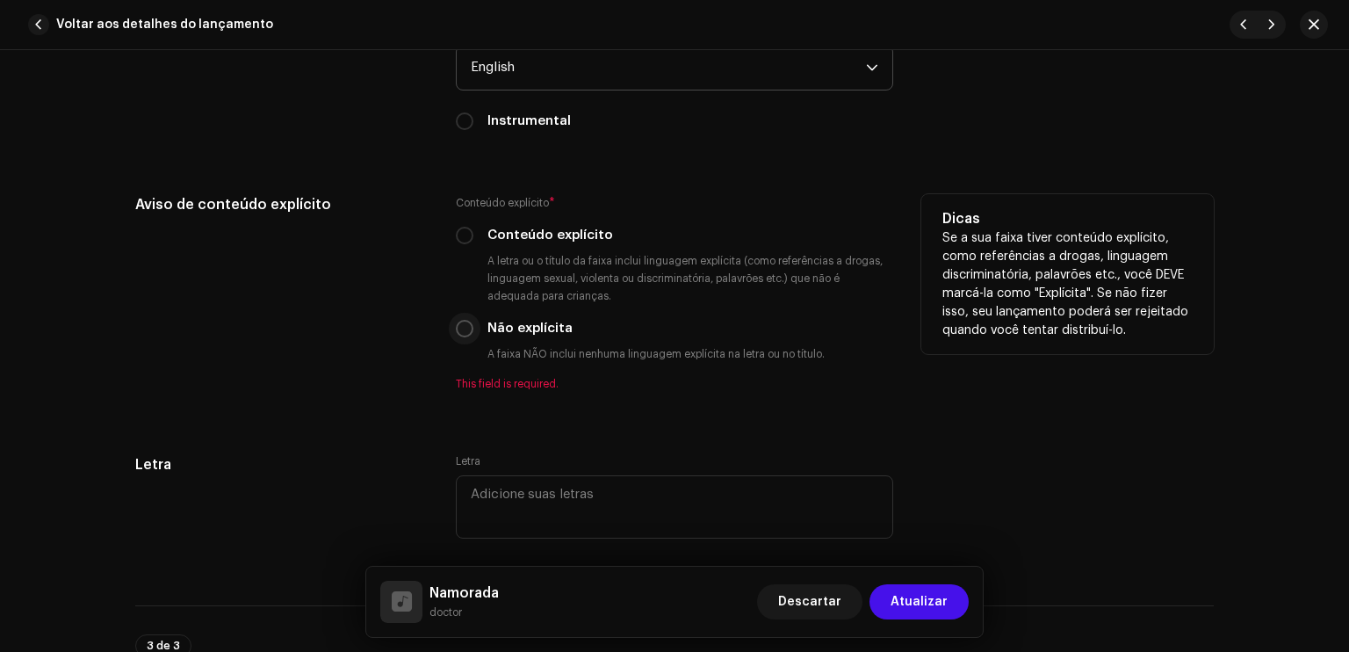
click at [459, 329] on input "Não explícita" at bounding box center [465, 329] width 18 height 18
radio input "true"
click at [464, 238] on input "Conteúdo explícito" at bounding box center [465, 236] width 18 height 18
radio input "true"
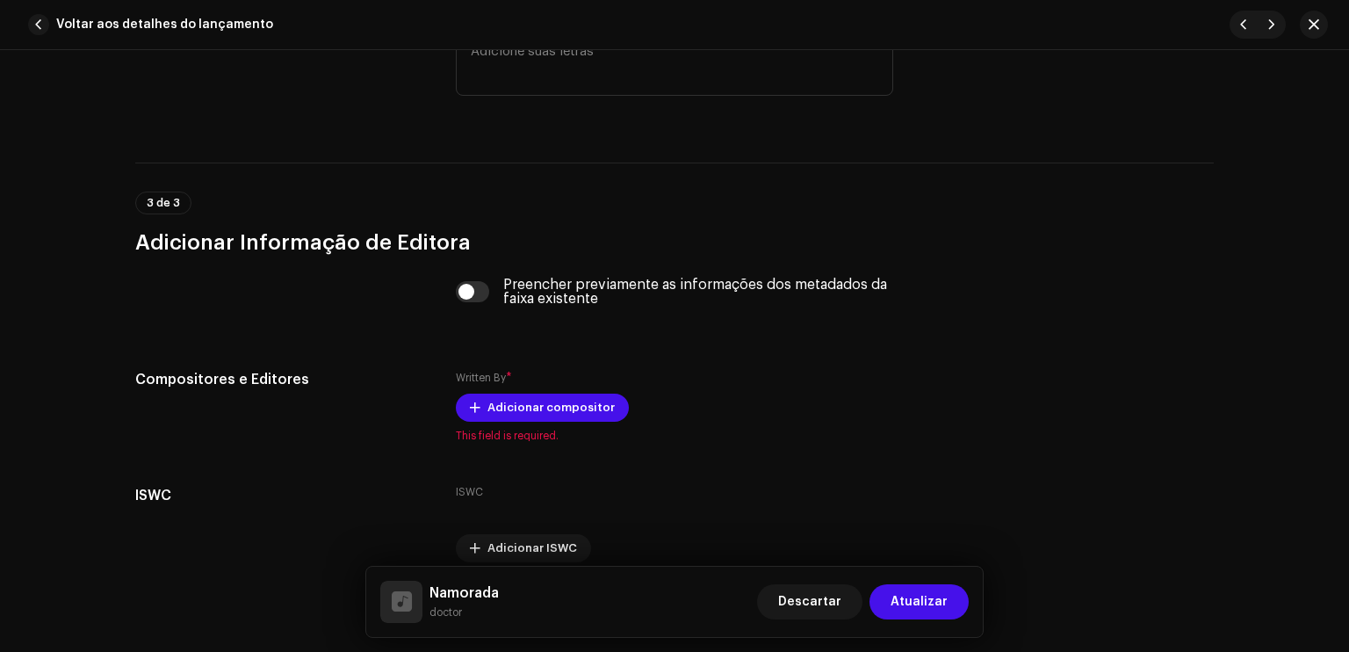
scroll to position [3409, 0]
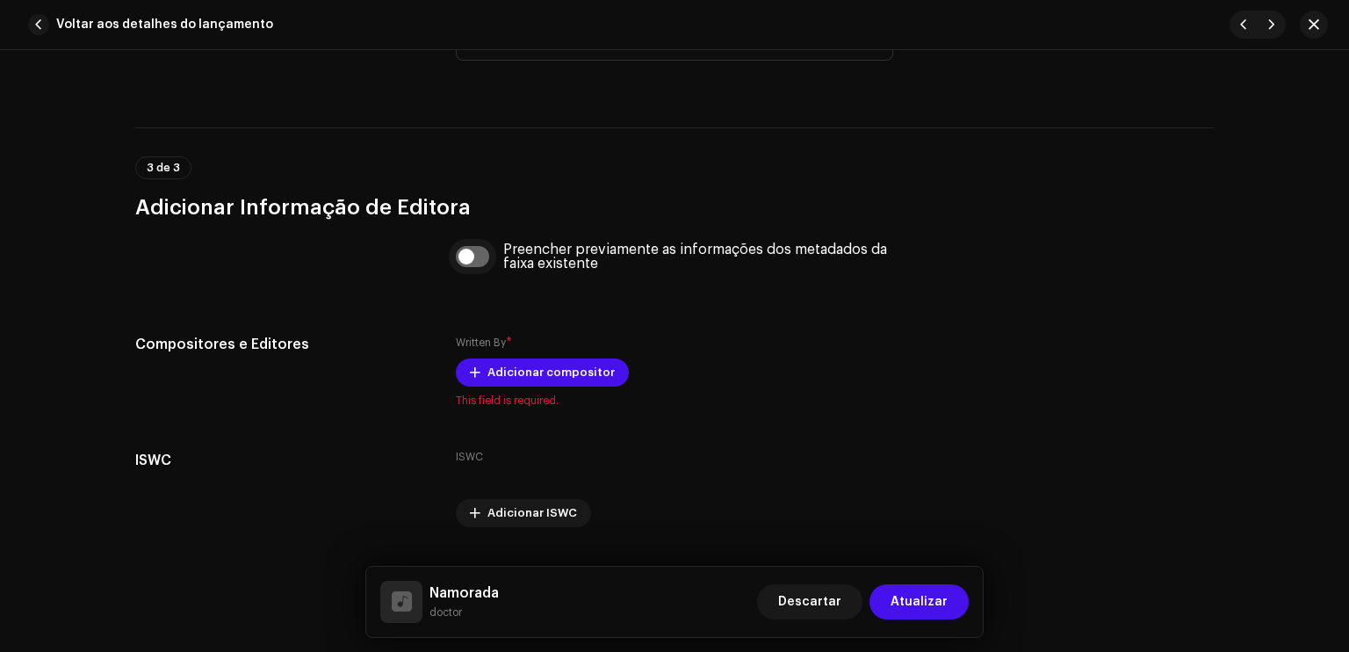
click at [465, 259] on input "checkbox" at bounding box center [473, 256] width 34 height 21
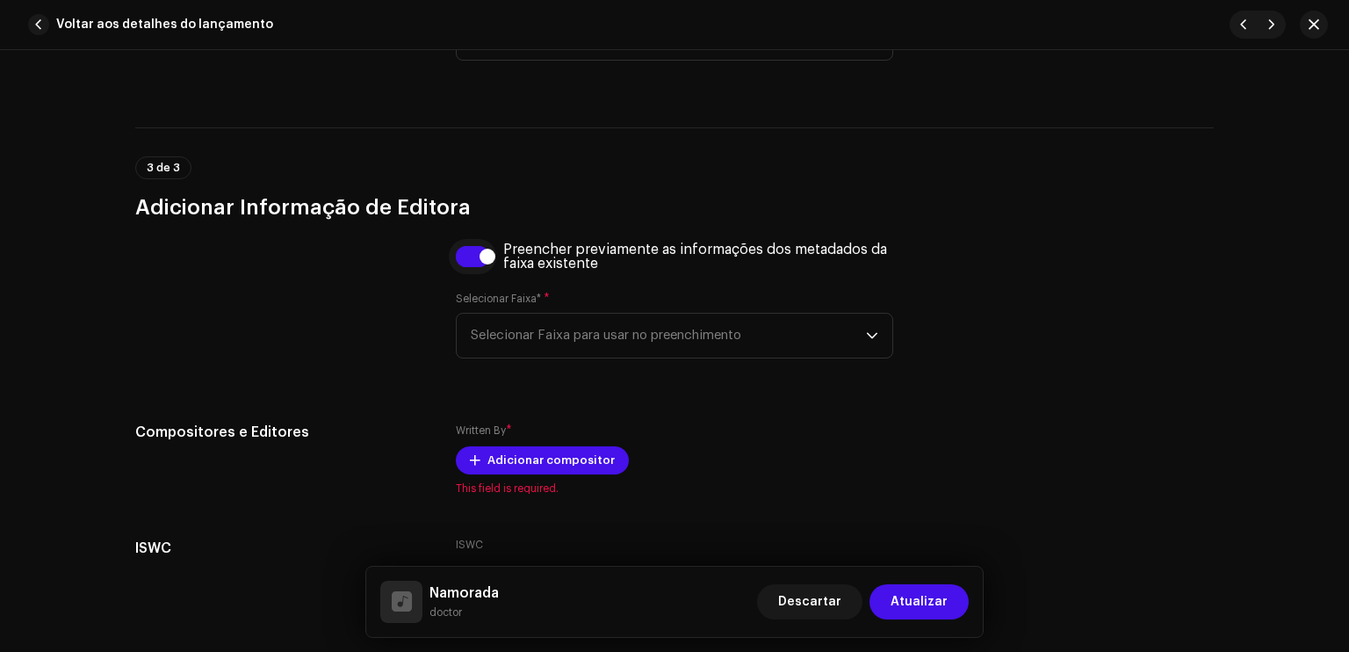
click at [486, 259] on div at bounding box center [488, 257] width 16 height 16
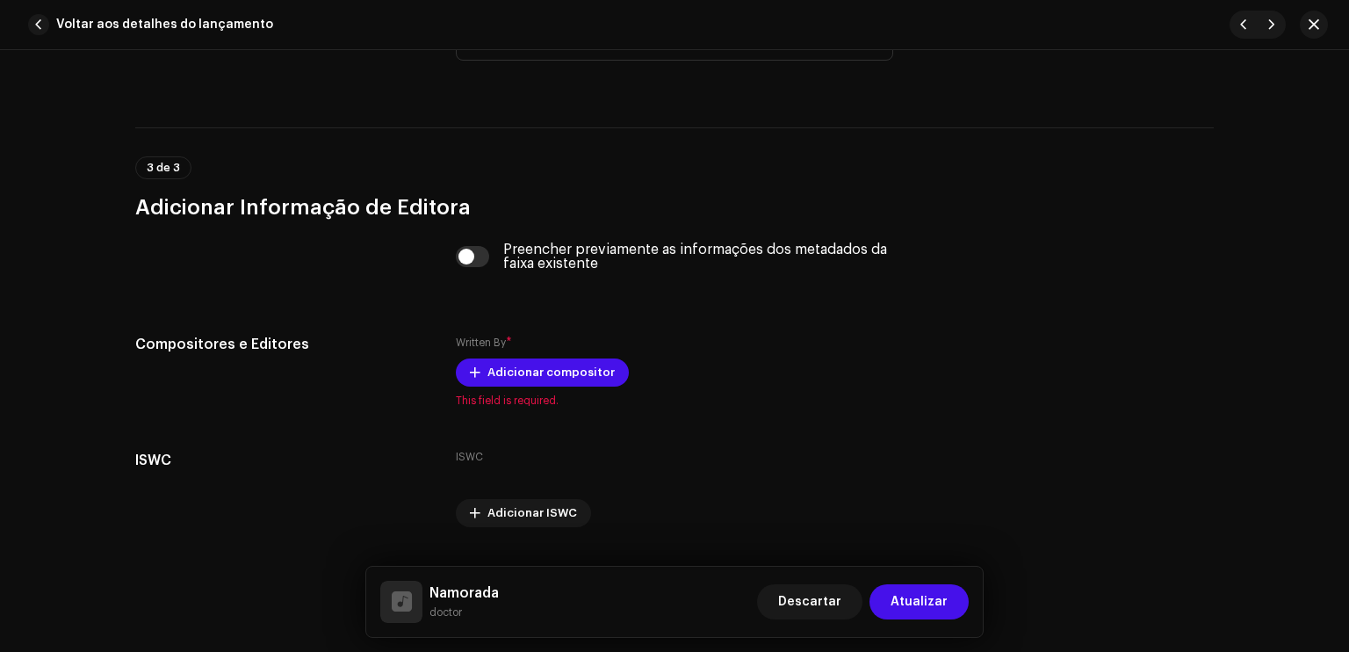
click at [486, 259] on div "Preencher previamente as informações dos metadados da faixa existente" at bounding box center [675, 256] width 438 height 28
click at [472, 259] on input "checkbox" at bounding box center [473, 256] width 34 height 21
checkbox input "true"
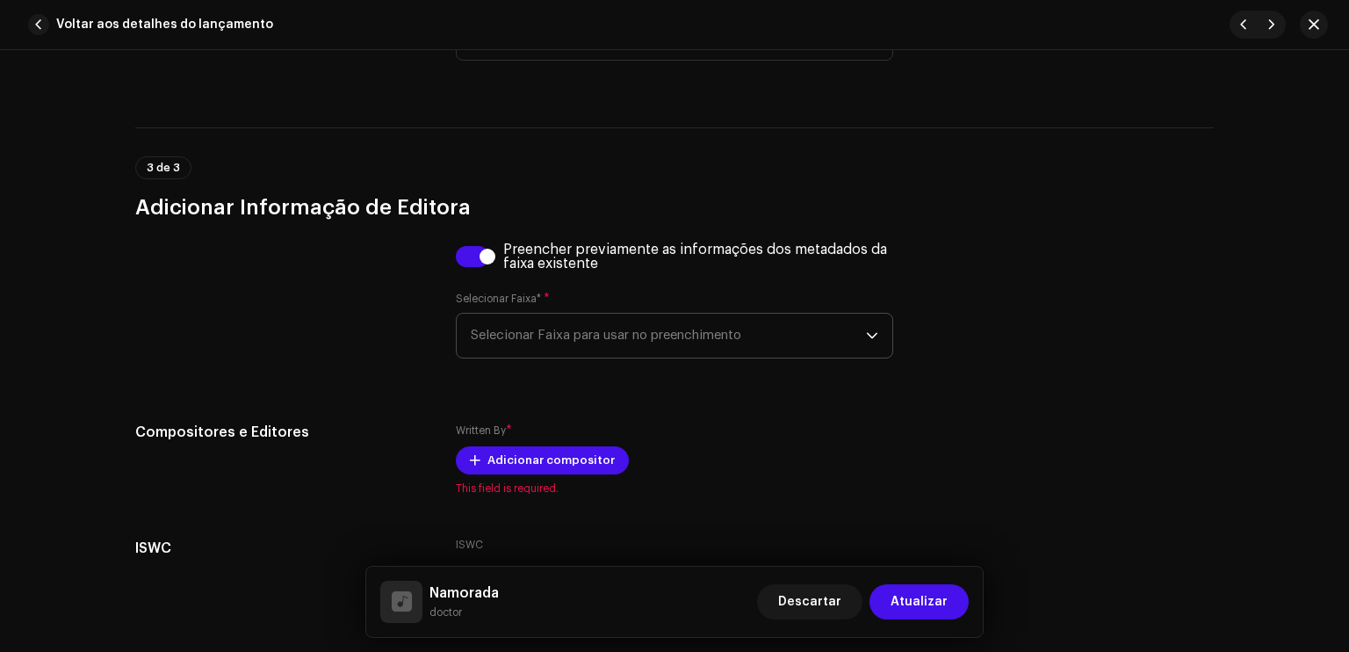
click at [535, 333] on span "Selecionar Faixa para usar no preenchimento" at bounding box center [668, 336] width 395 height 44
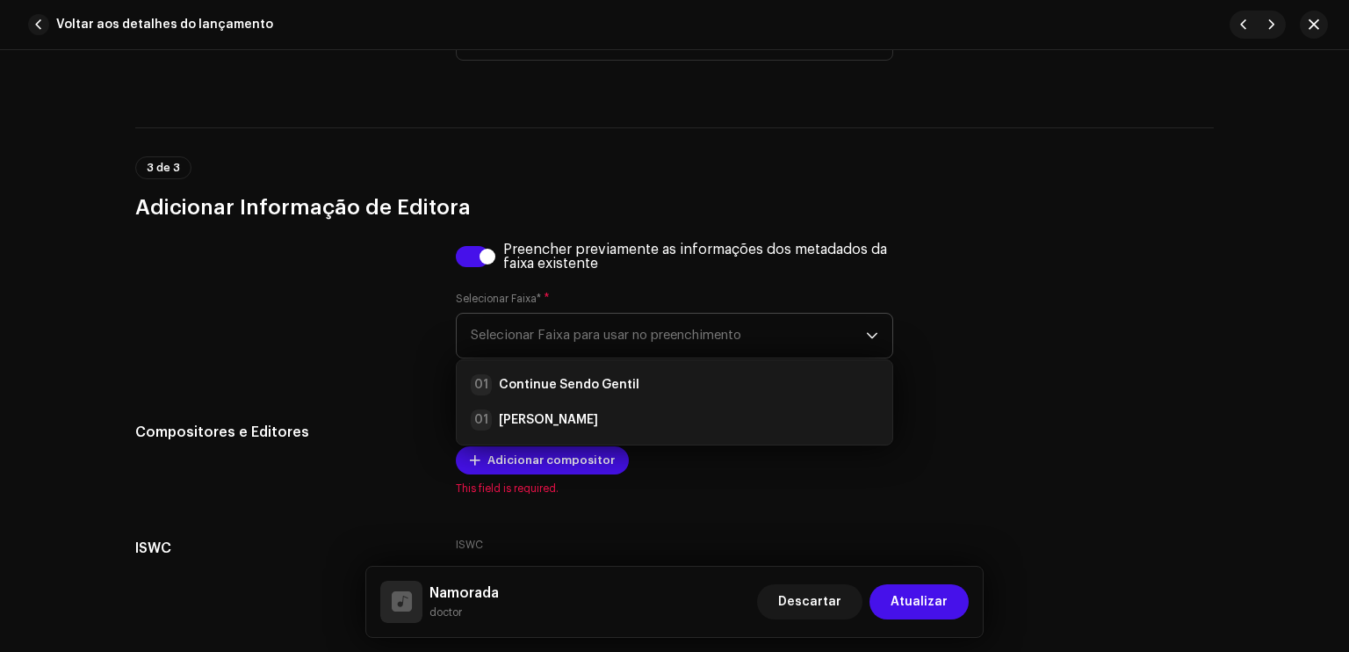
click at [535, 333] on span "Selecionar Faixa para usar no preenchimento" at bounding box center [668, 336] width 395 height 44
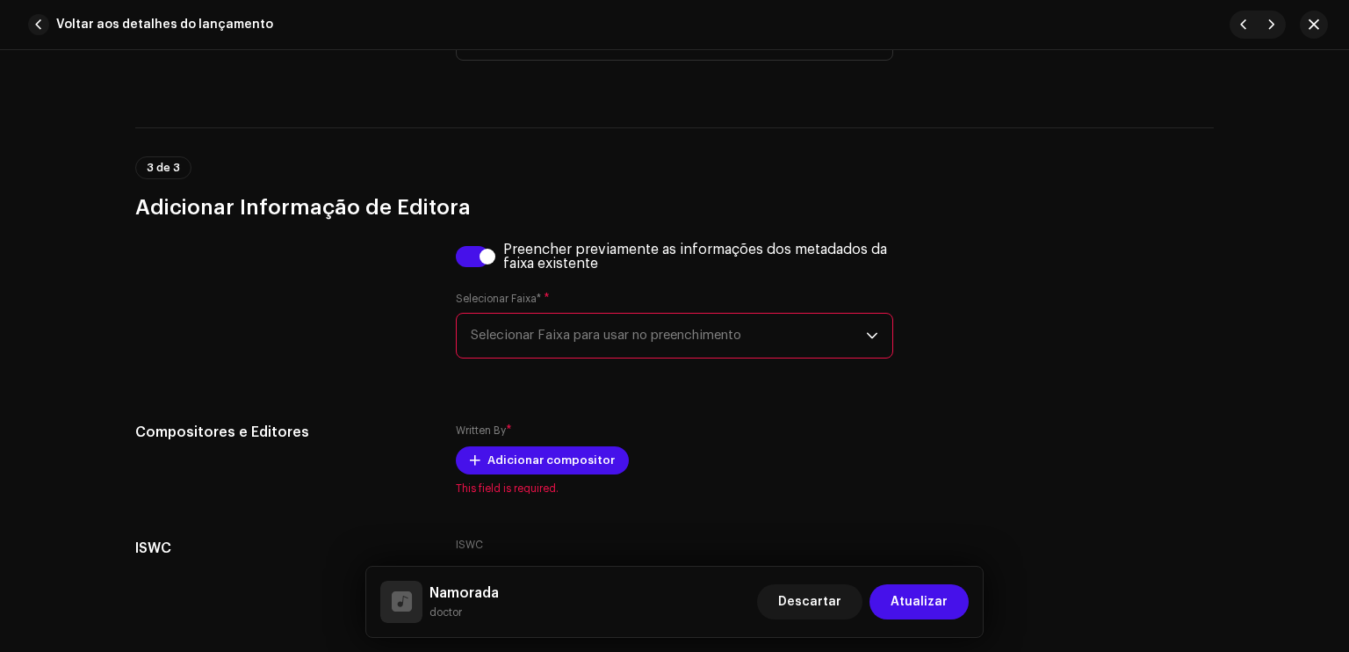
click at [535, 333] on span "Selecionar Faixa para usar no preenchimento" at bounding box center [668, 336] width 395 height 44
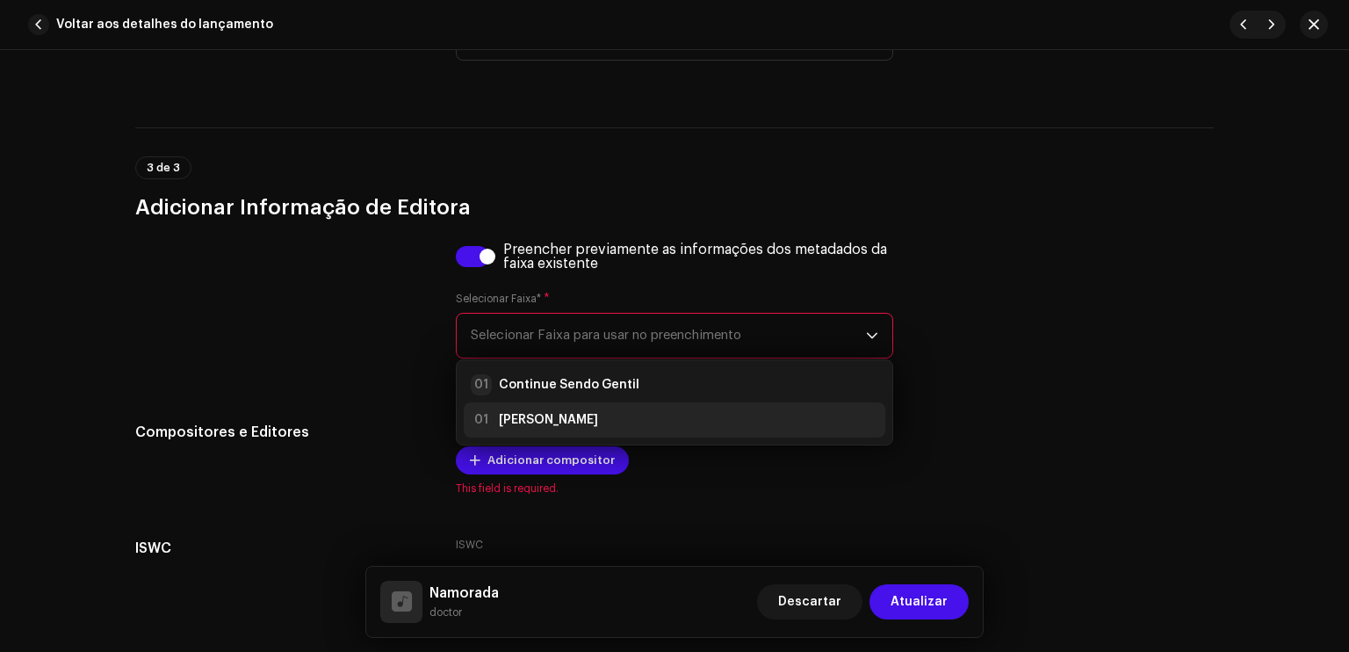
click at [538, 416] on strong "[PERSON_NAME]" at bounding box center [548, 420] width 99 height 18
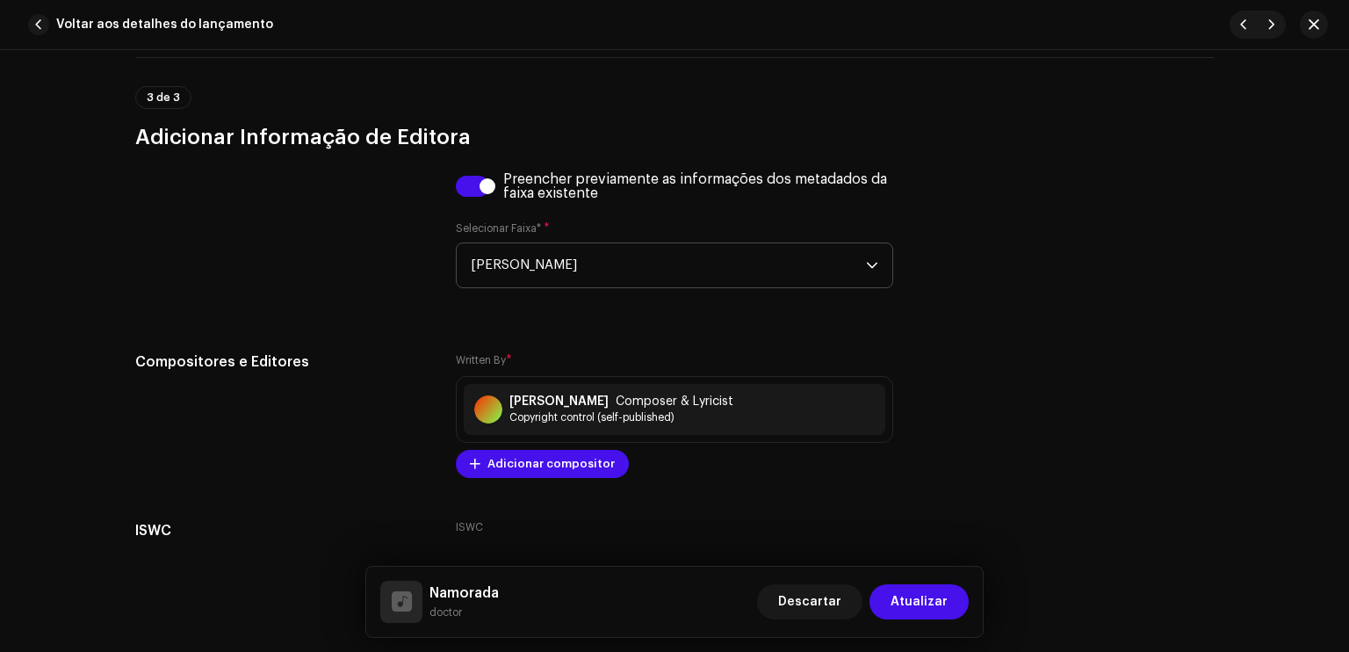
scroll to position [3598, 0]
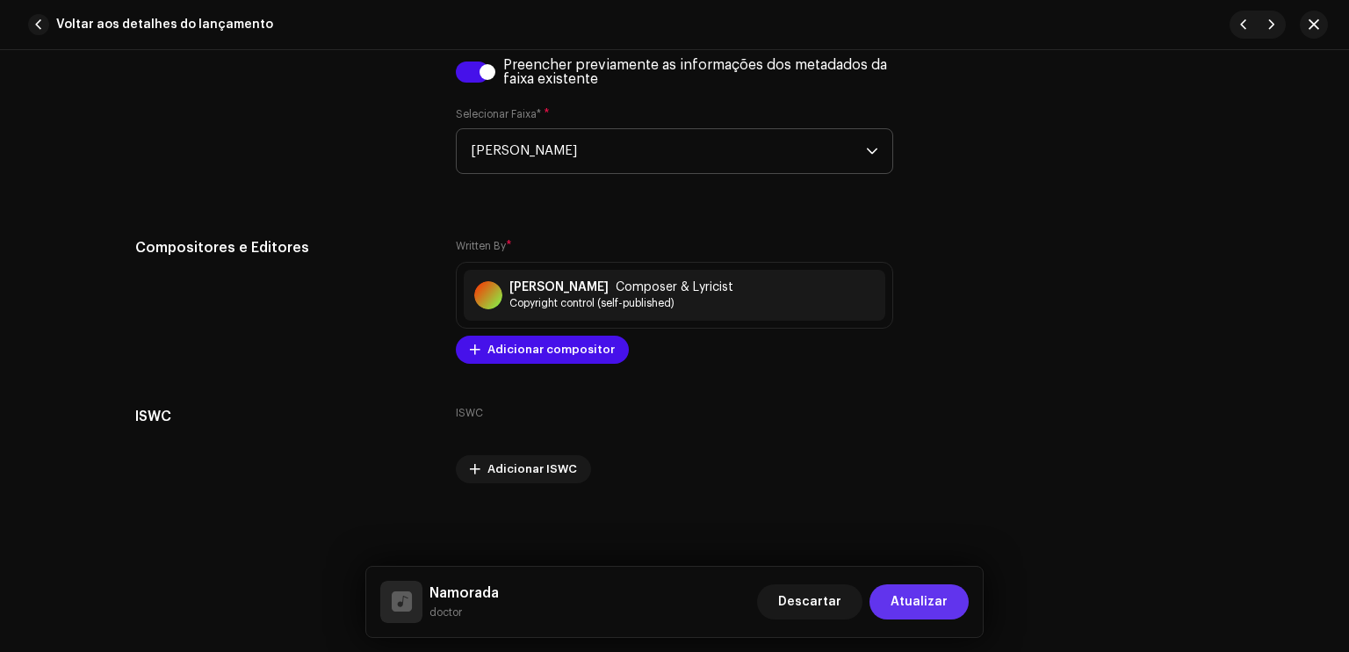
click at [915, 596] on span "Atualizar" at bounding box center [919, 601] width 57 height 35
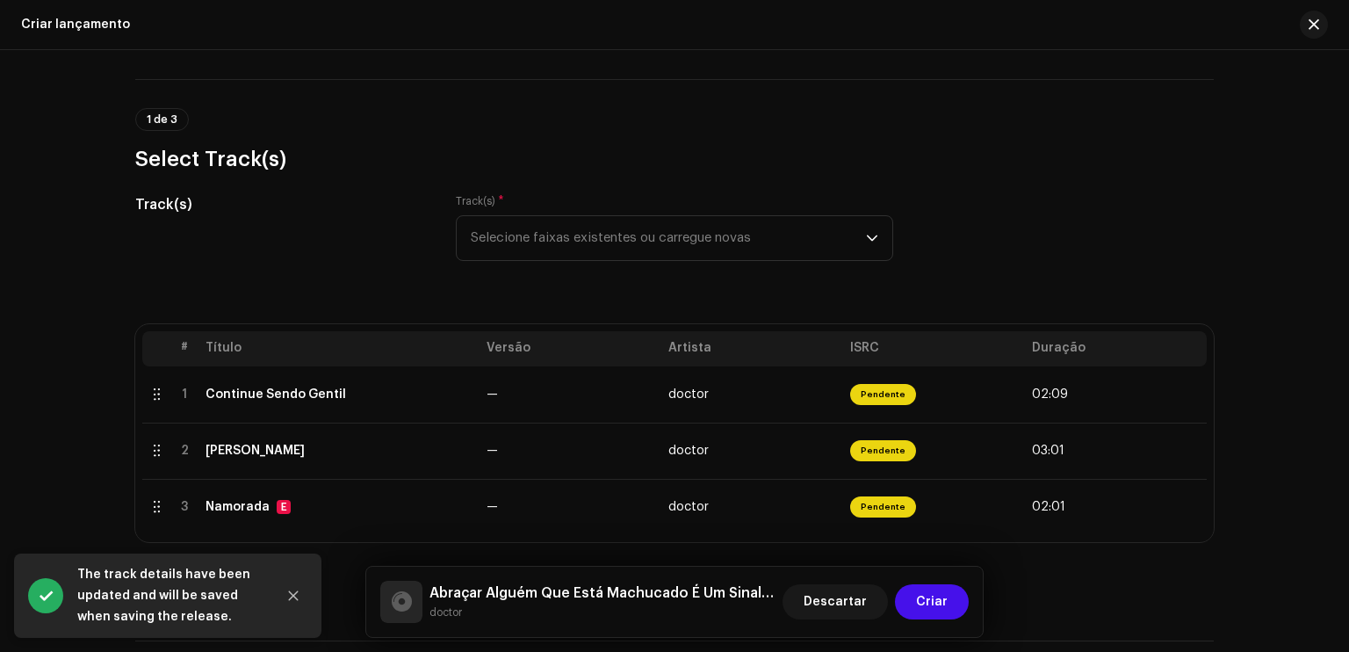
click at [945, 279] on div "Track(s) Track(s) * Selecione faixas existentes ou carregue novas" at bounding box center [674, 238] width 1079 height 88
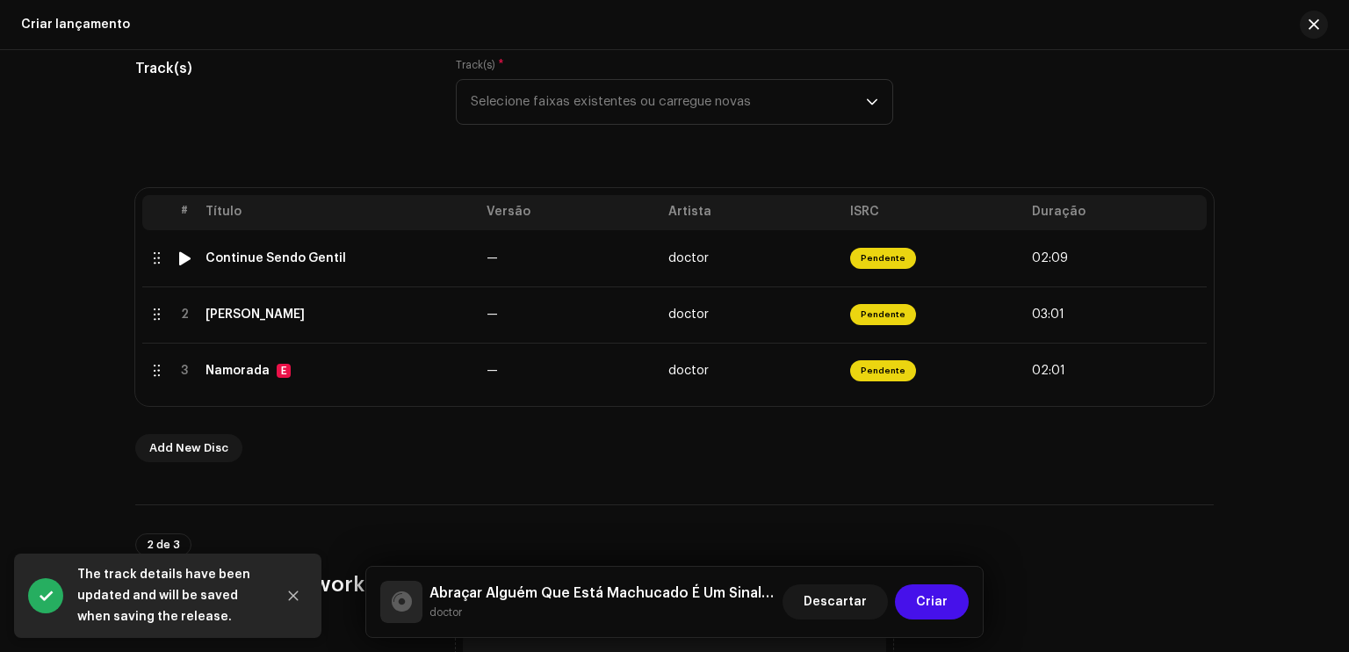
scroll to position [238, 0]
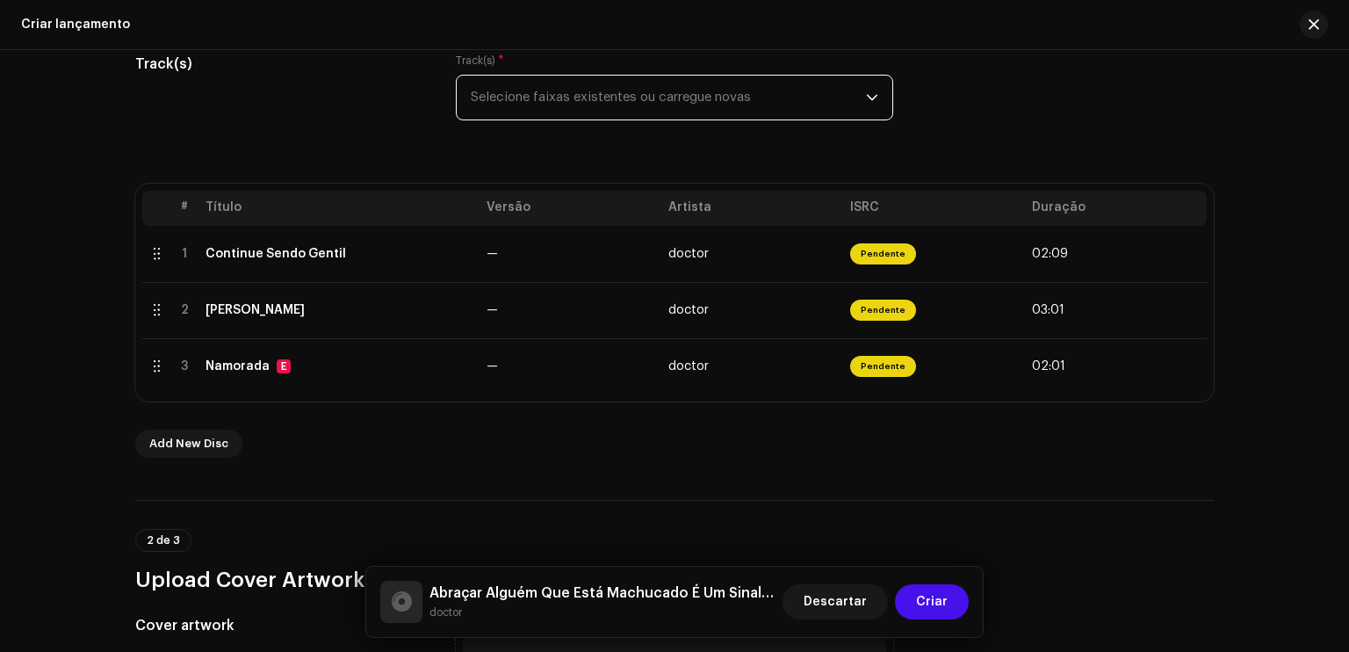
click at [747, 90] on span "Selecione faixas existentes ou carregue novas" at bounding box center [668, 98] width 395 height 44
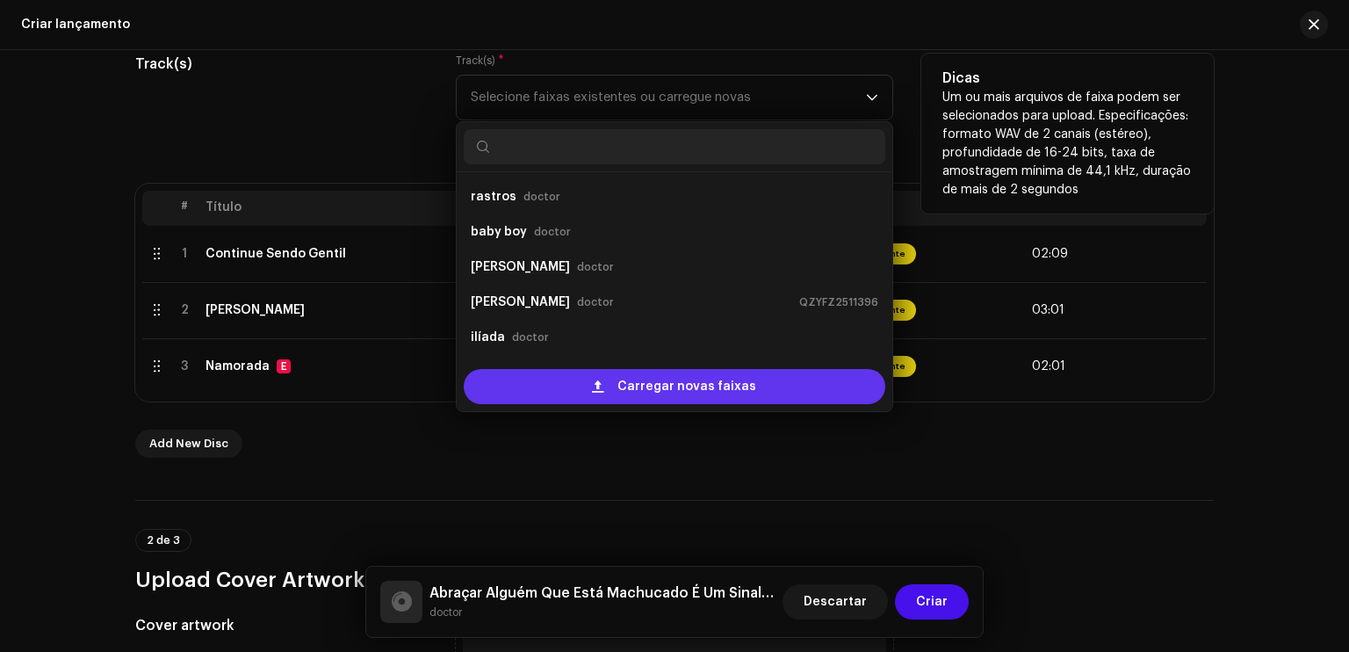
click at [661, 389] on span "Carregar novas faixas" at bounding box center [687, 386] width 139 height 35
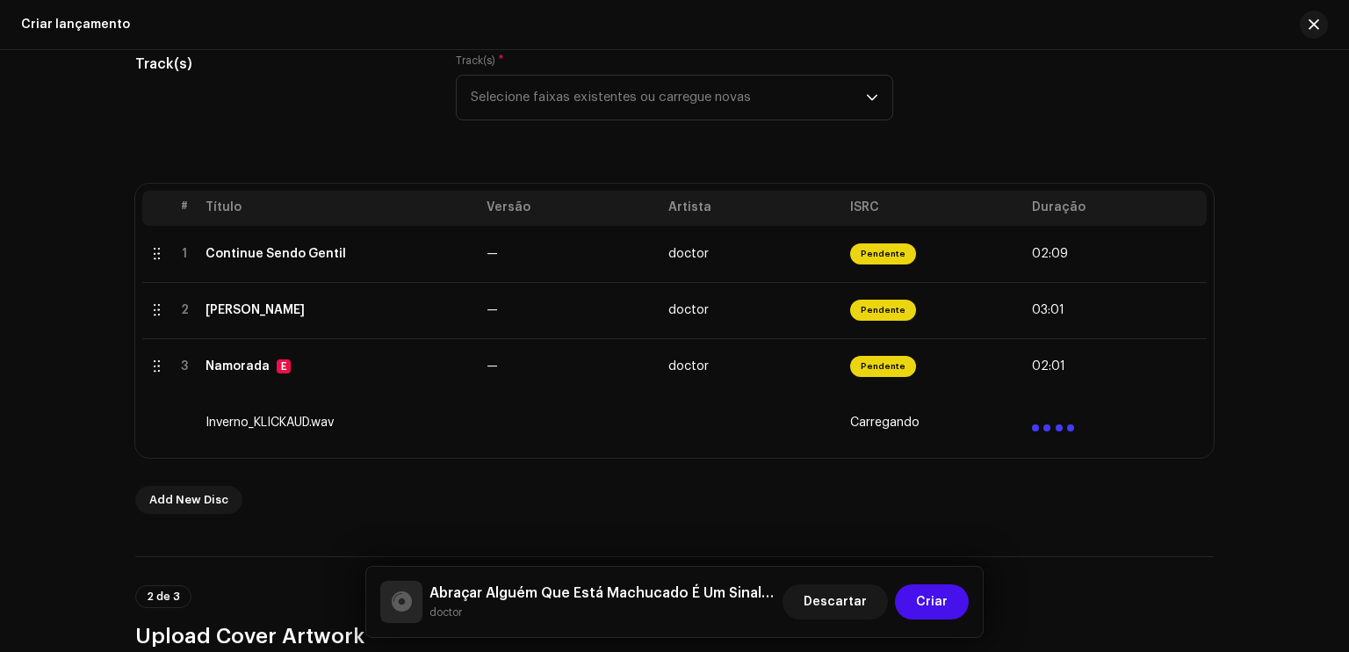
click at [886, 483] on div "# Título Versão Artista ISRC Duração 1 Continue Sendo Gentil — doctor Pendente …" at bounding box center [674, 349] width 1079 height 330
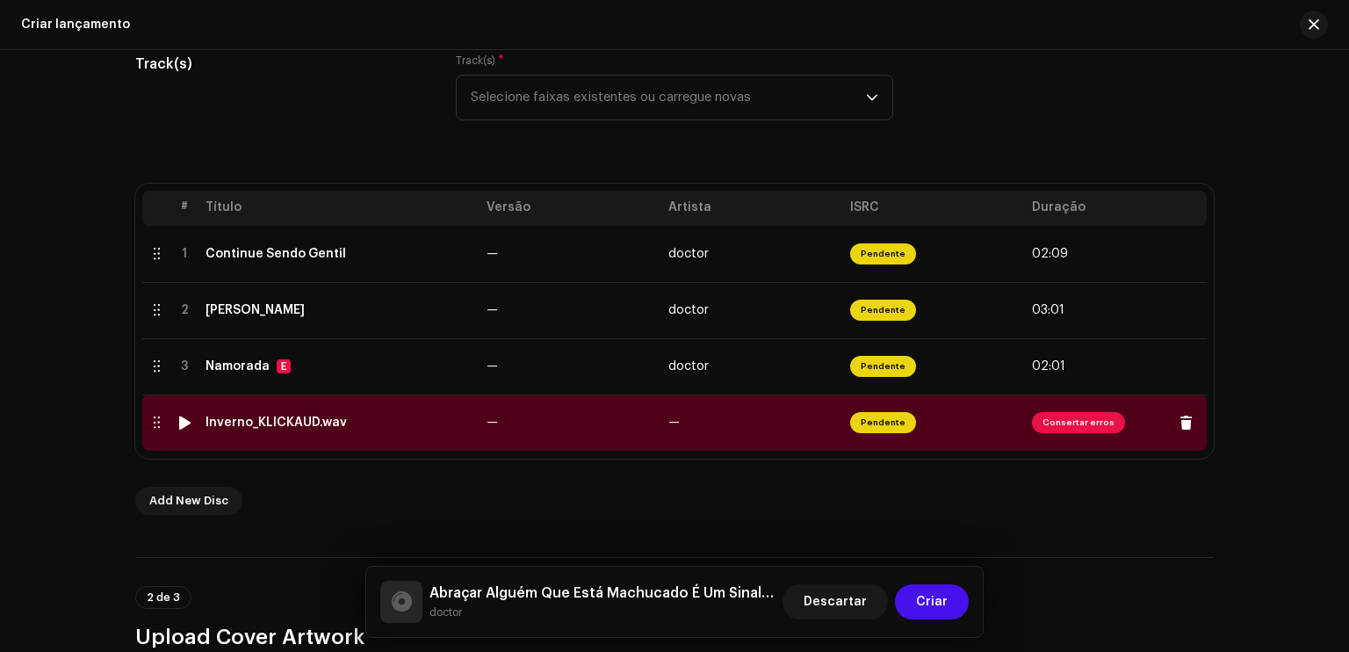
click at [1065, 424] on span "Consertar erros" at bounding box center [1078, 422] width 93 height 21
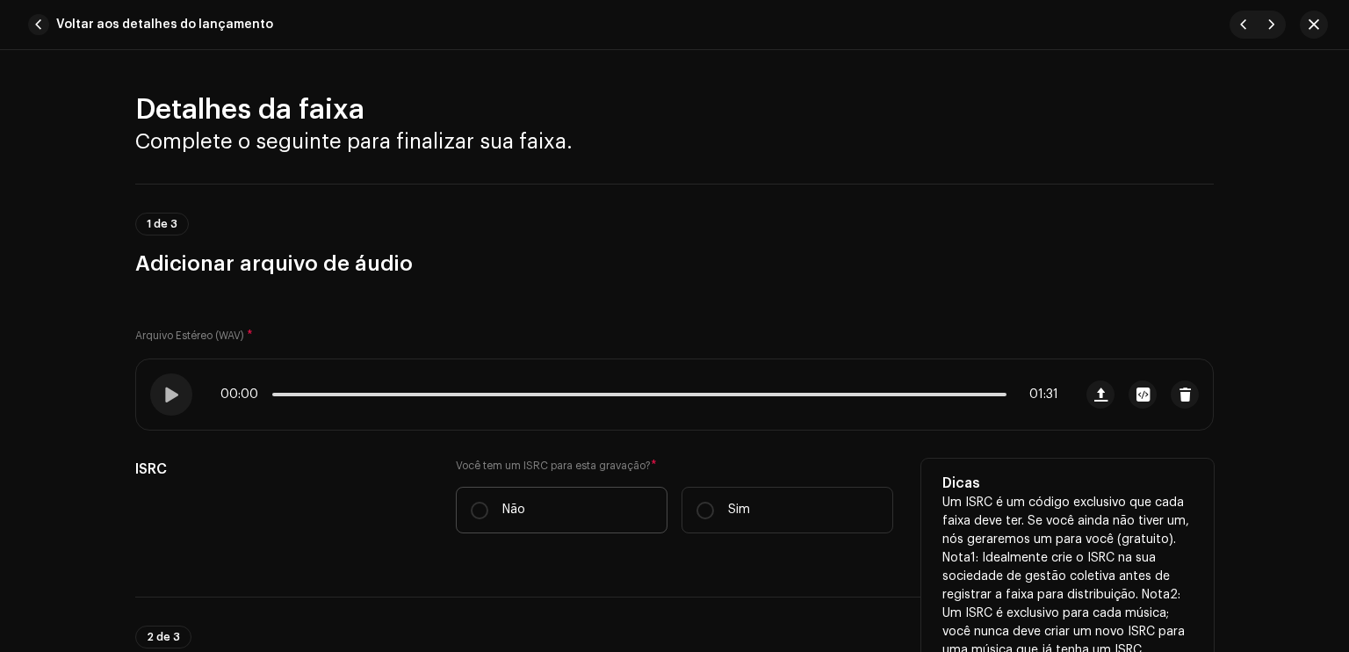
click at [572, 512] on label "Não" at bounding box center [562, 510] width 212 height 47
click at [488, 512] on input "Não" at bounding box center [480, 511] width 18 height 18
radio input "true"
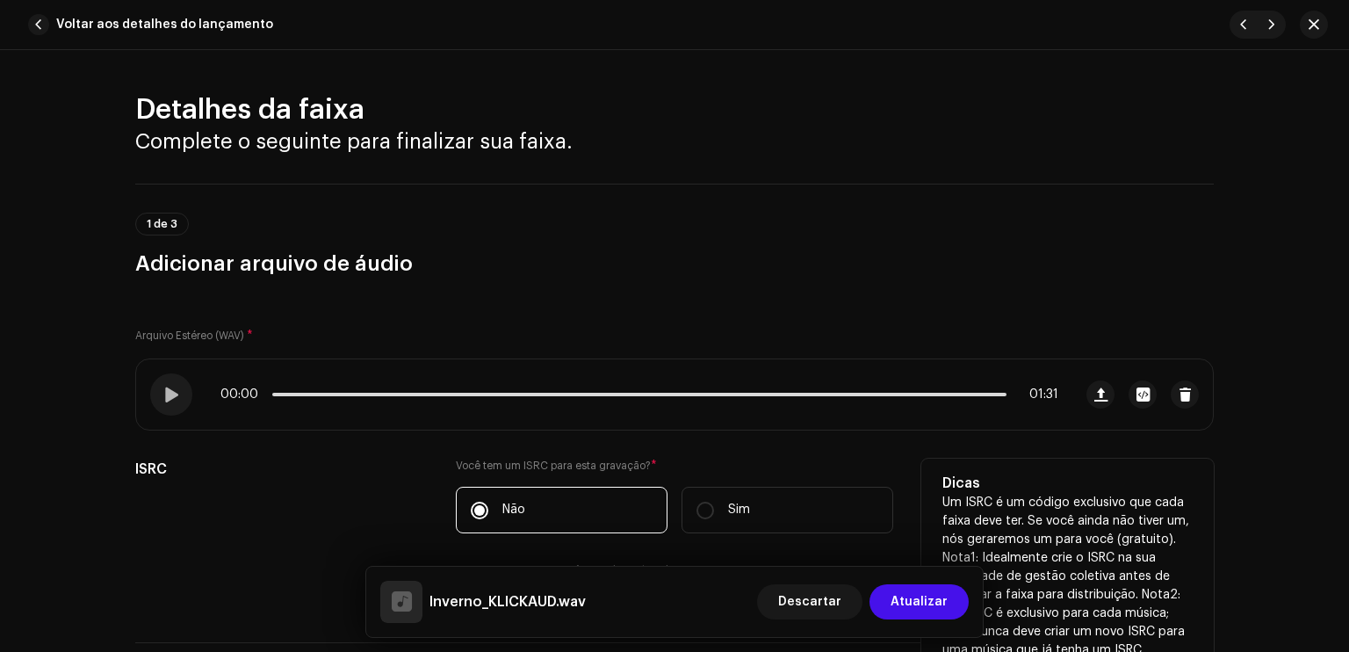
click at [315, 506] on div "ISRC" at bounding box center [281, 529] width 293 height 141
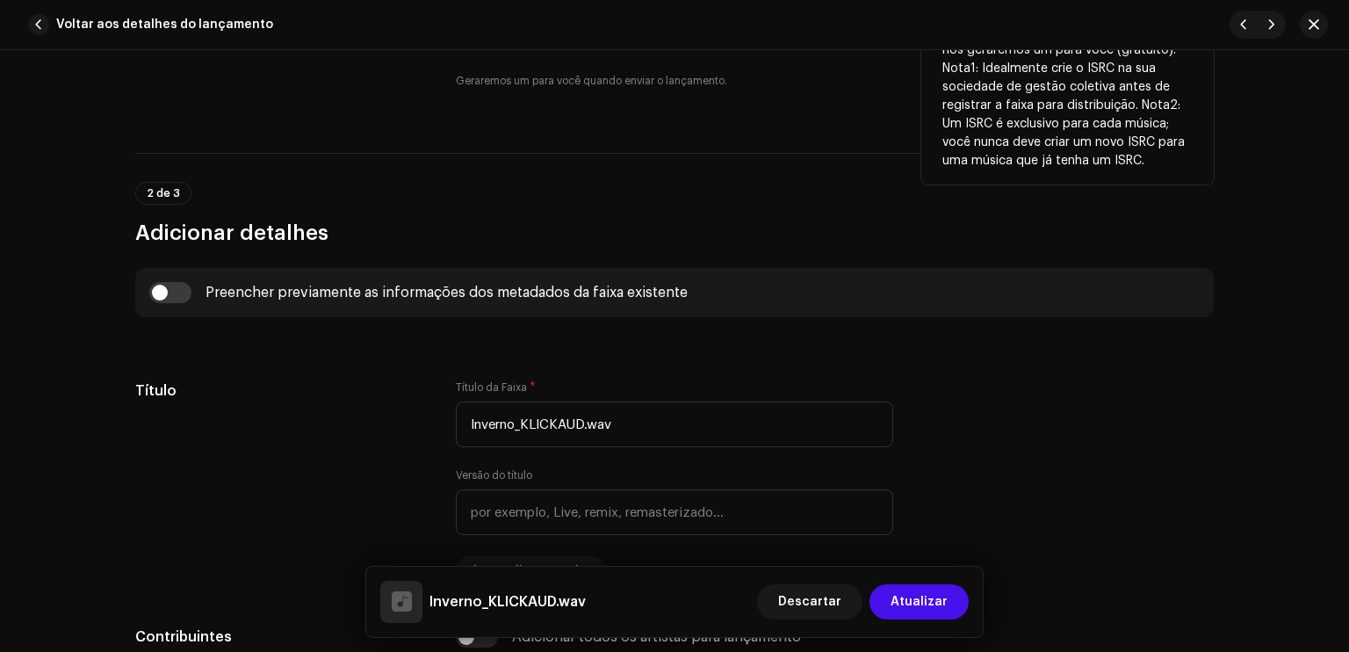
scroll to position [492, 0]
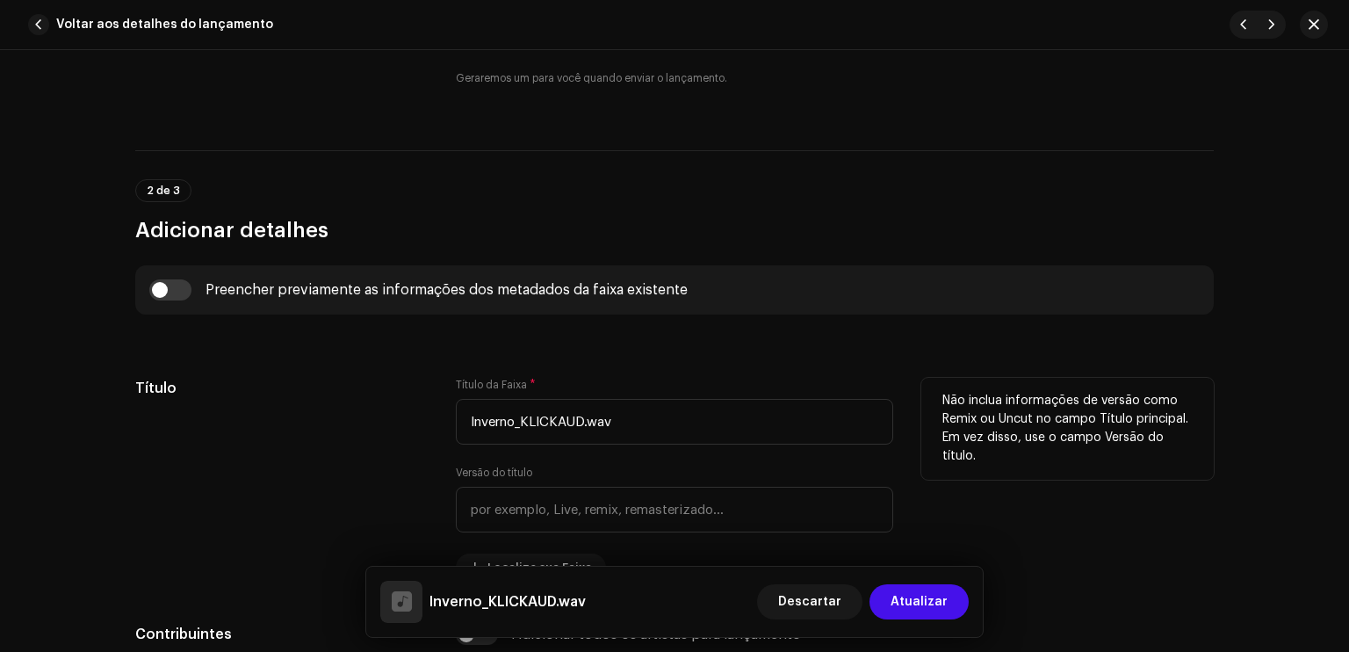
click at [363, 386] on h5 "Título" at bounding box center [281, 388] width 293 height 21
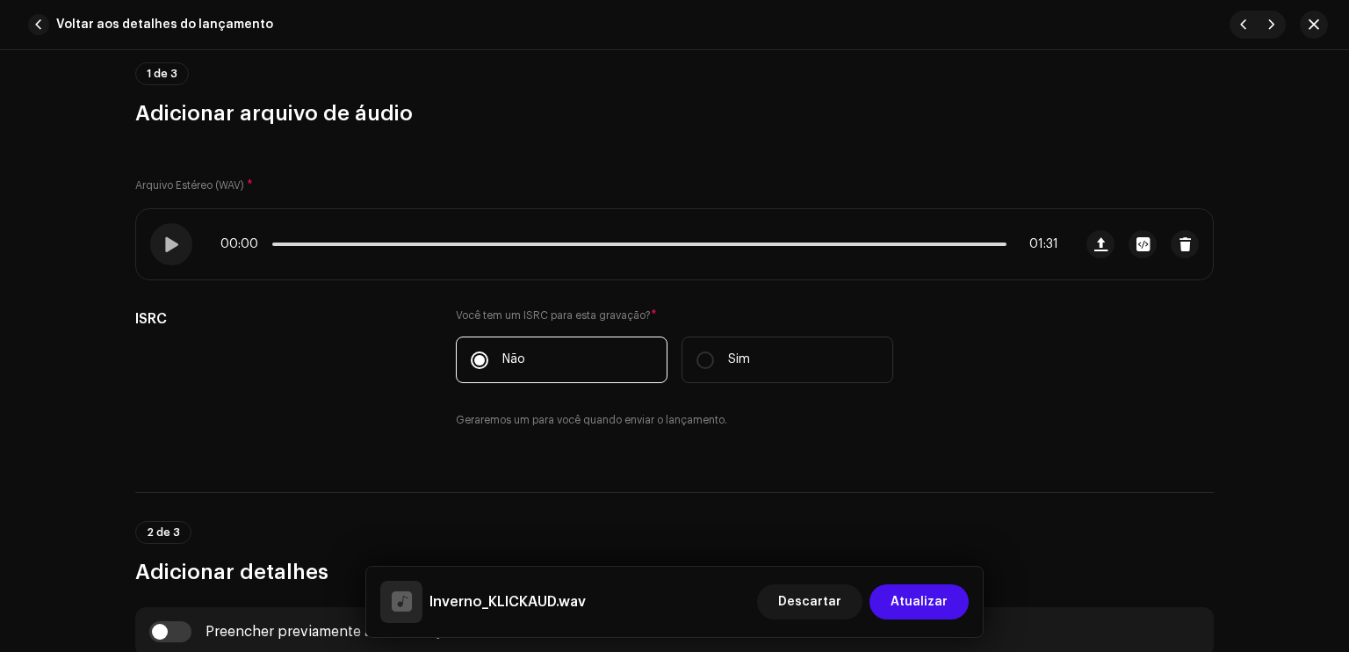
scroll to position [141, 0]
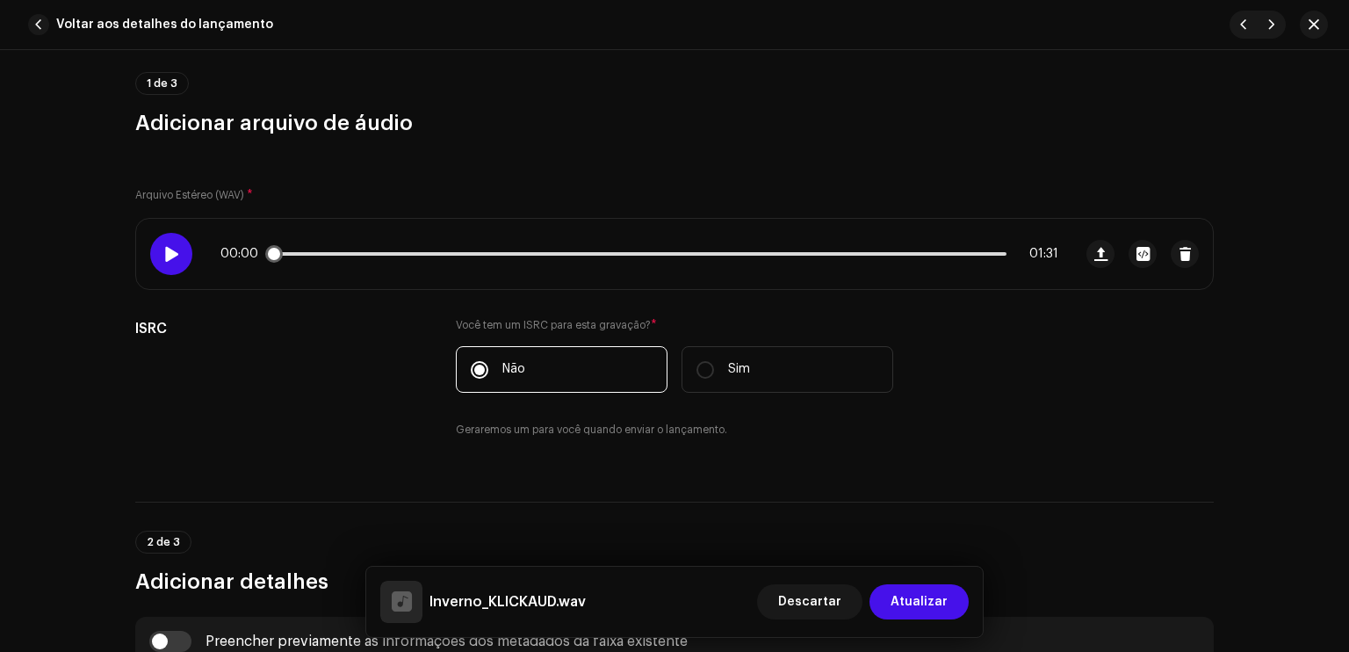
click at [163, 250] on span at bounding box center [170, 254] width 15 height 14
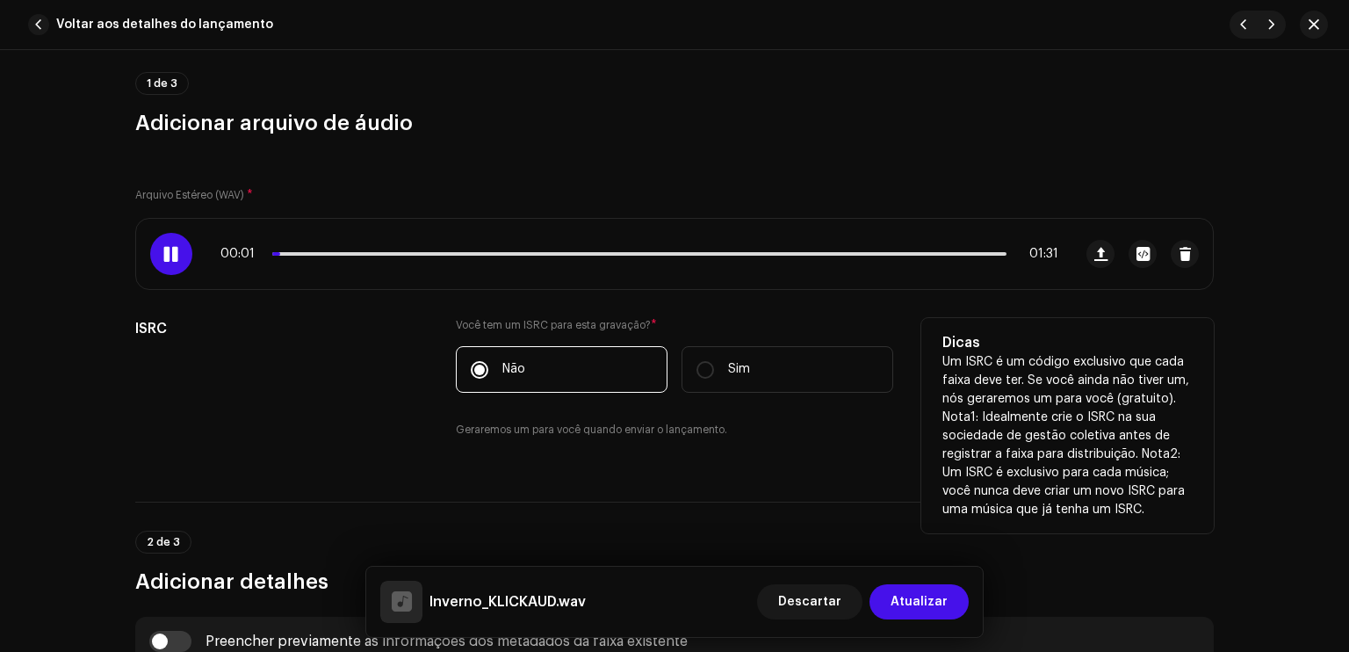
click at [272, 347] on div "ISRC" at bounding box center [281, 388] width 293 height 141
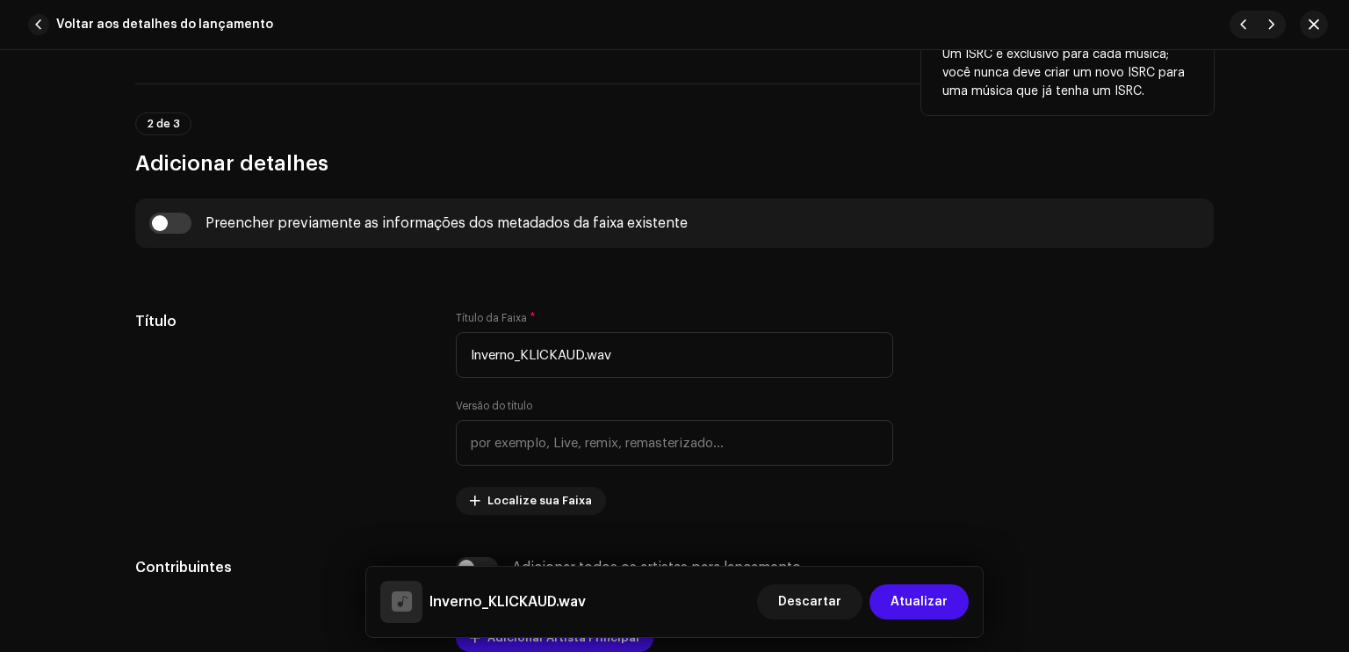
scroll to position [562, 0]
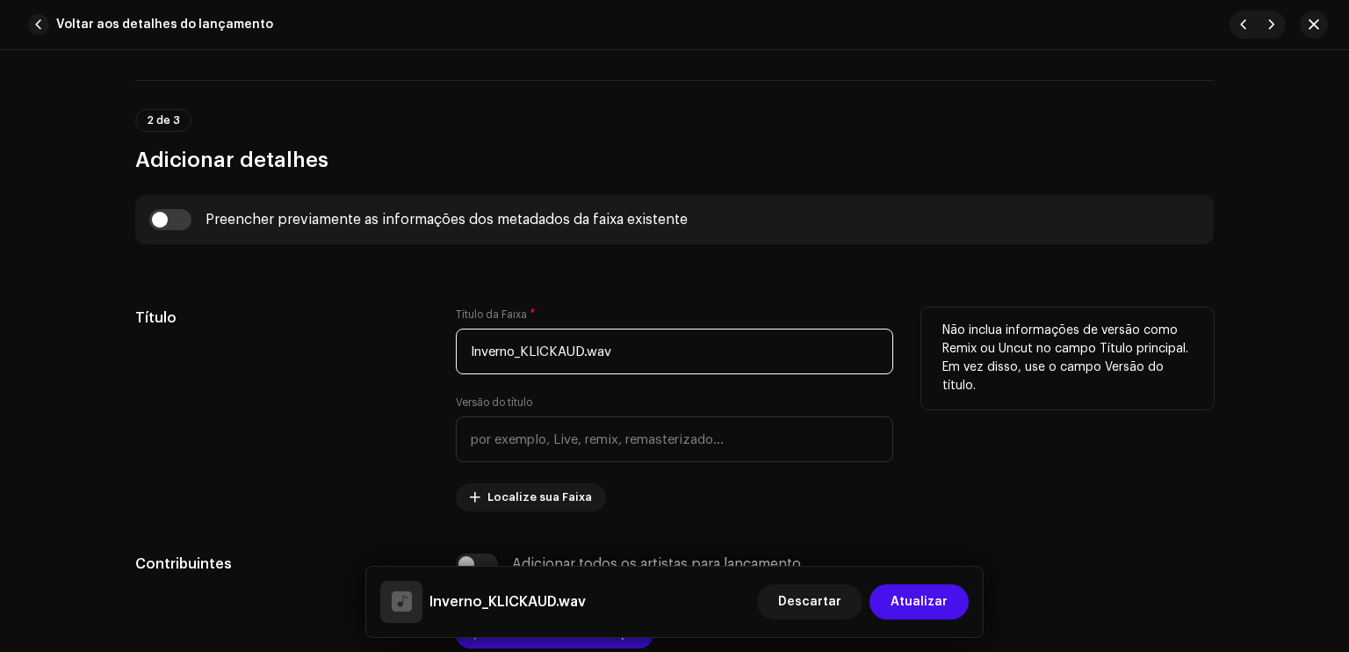
click at [676, 355] on input "Inverno_KLICKAUD.wav" at bounding box center [675, 352] width 438 height 46
type input "I"
type input "M"
type input "Beijinhos Na Testa"
click at [358, 382] on div "Título" at bounding box center [281, 410] width 293 height 204
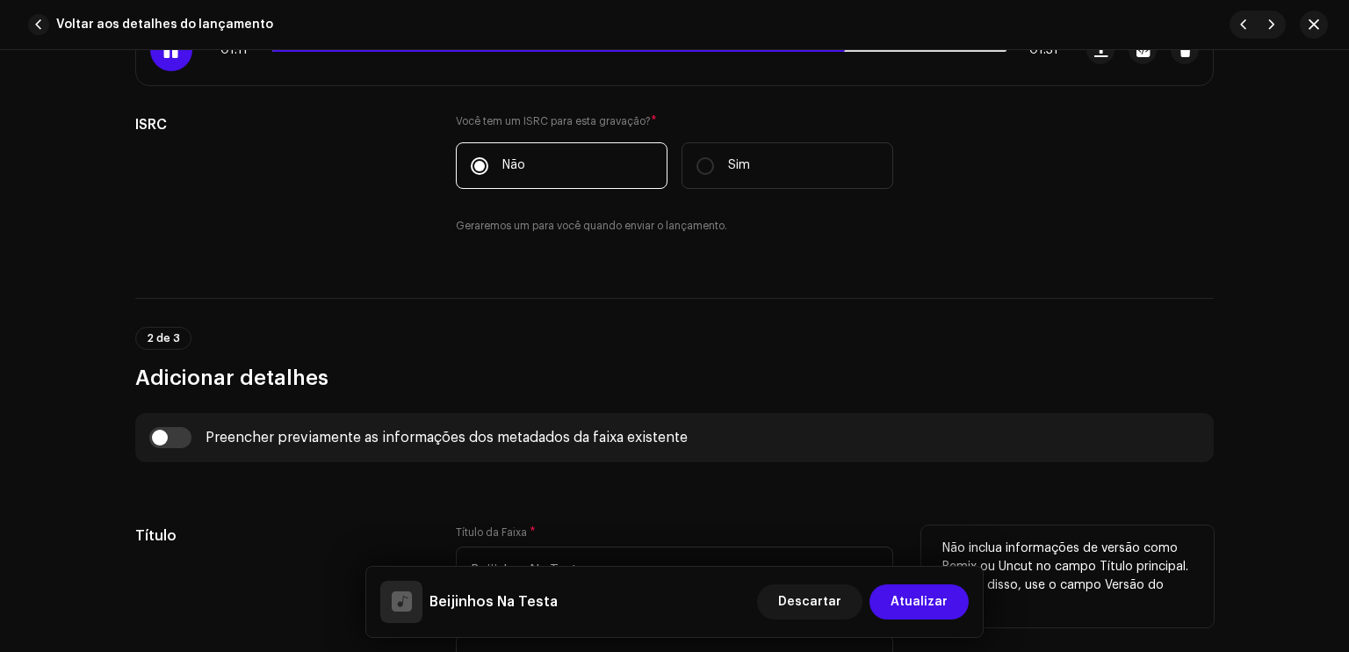
scroll to position [281, 0]
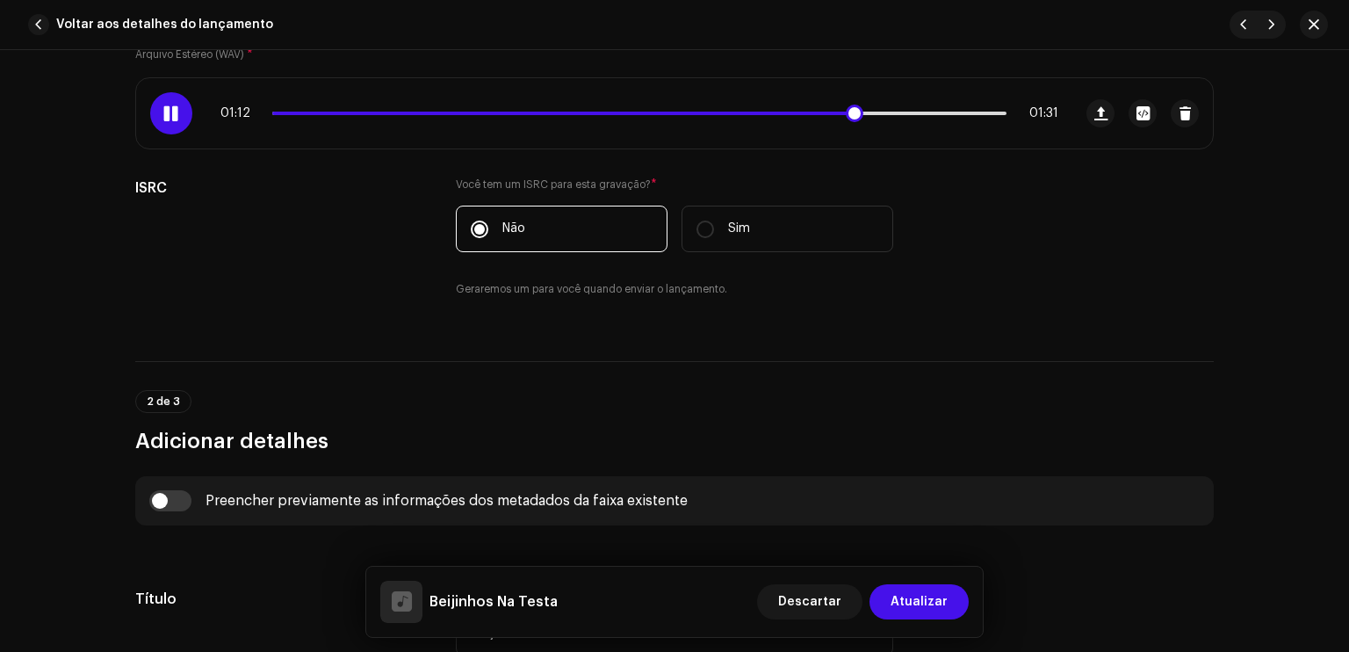
click at [351, 115] on div "01:12 01:31" at bounding box center [640, 113] width 838 height 14
click at [345, 108] on div "01:13 01:31" at bounding box center [604, 113] width 937 height 70
click at [341, 113] on div "01:14 01:31" at bounding box center [640, 113] width 838 height 14
click at [341, 113] on span at bounding box center [570, 114] width 597 height 4
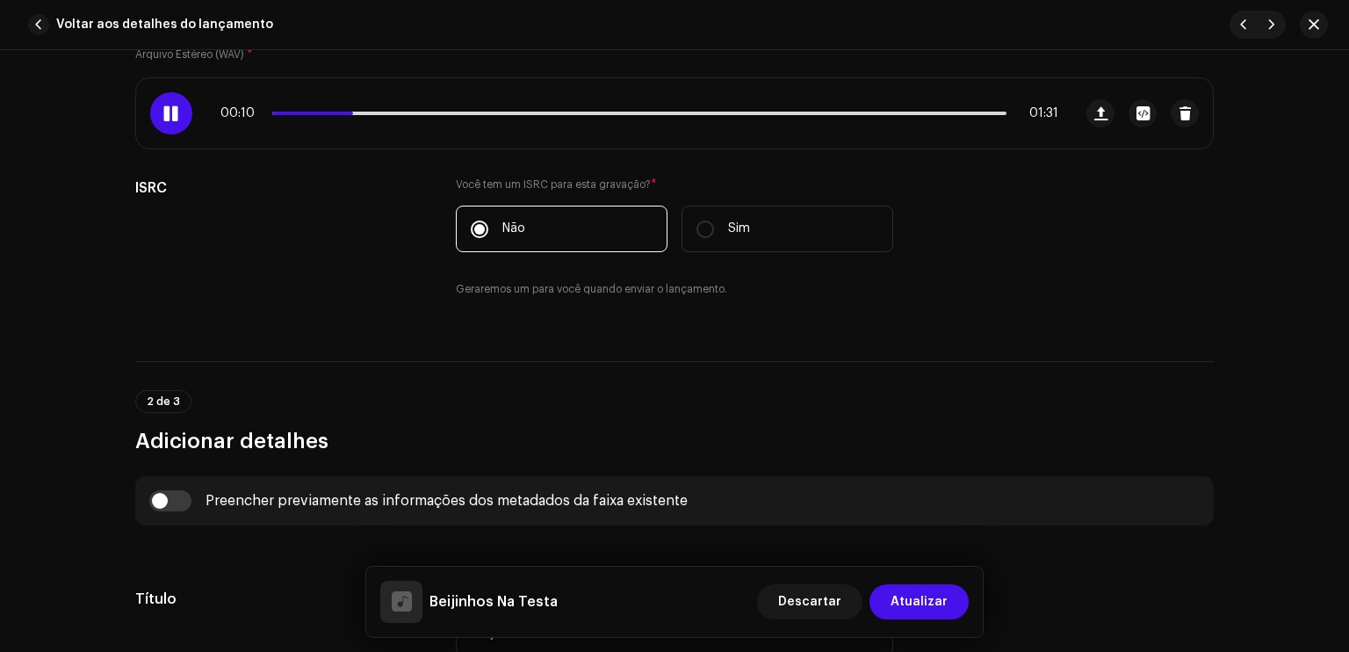
click at [931, 430] on h3 "Adicionar detalhes" at bounding box center [674, 441] width 1079 height 28
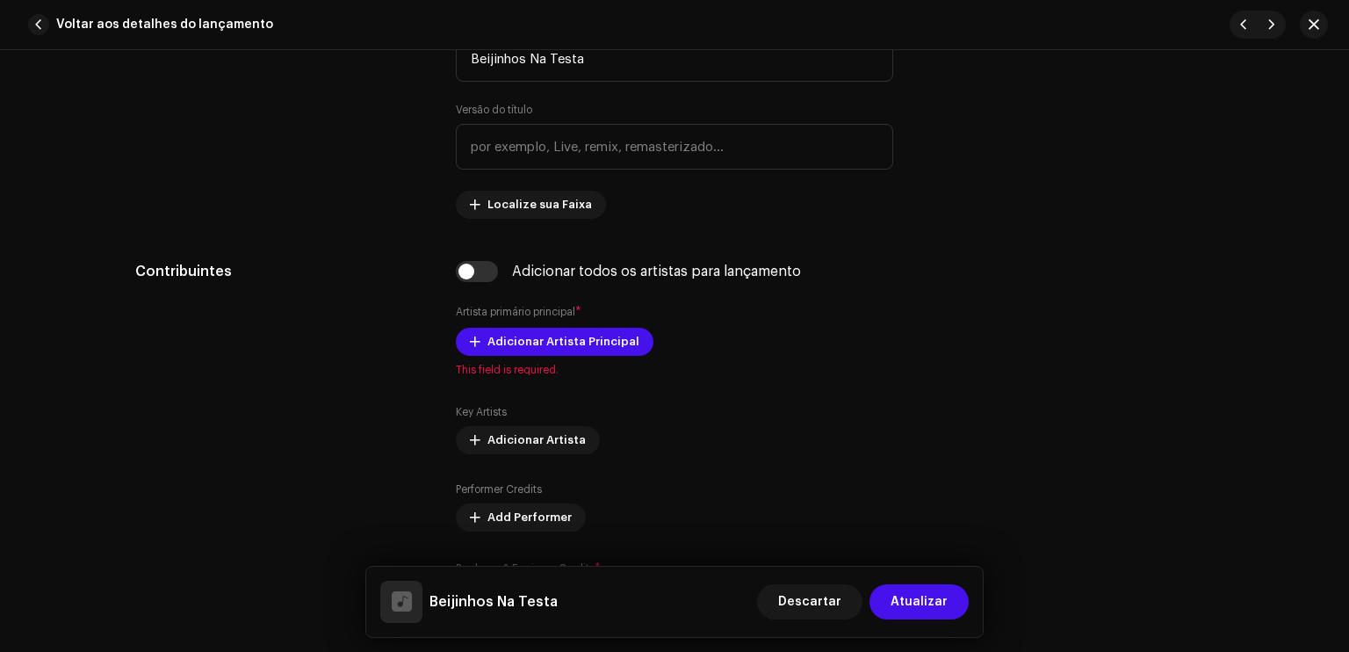
scroll to position [879, 0]
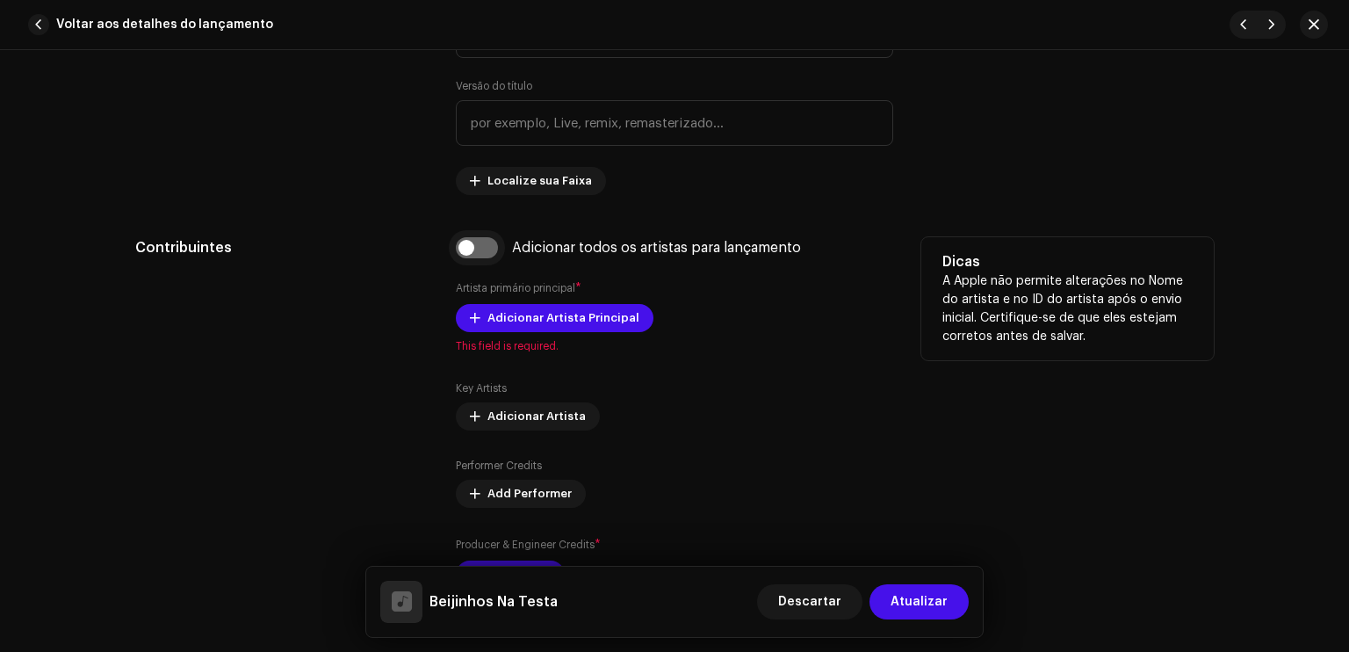
click at [466, 256] on input "checkbox" at bounding box center [477, 247] width 42 height 21
checkbox input "true"
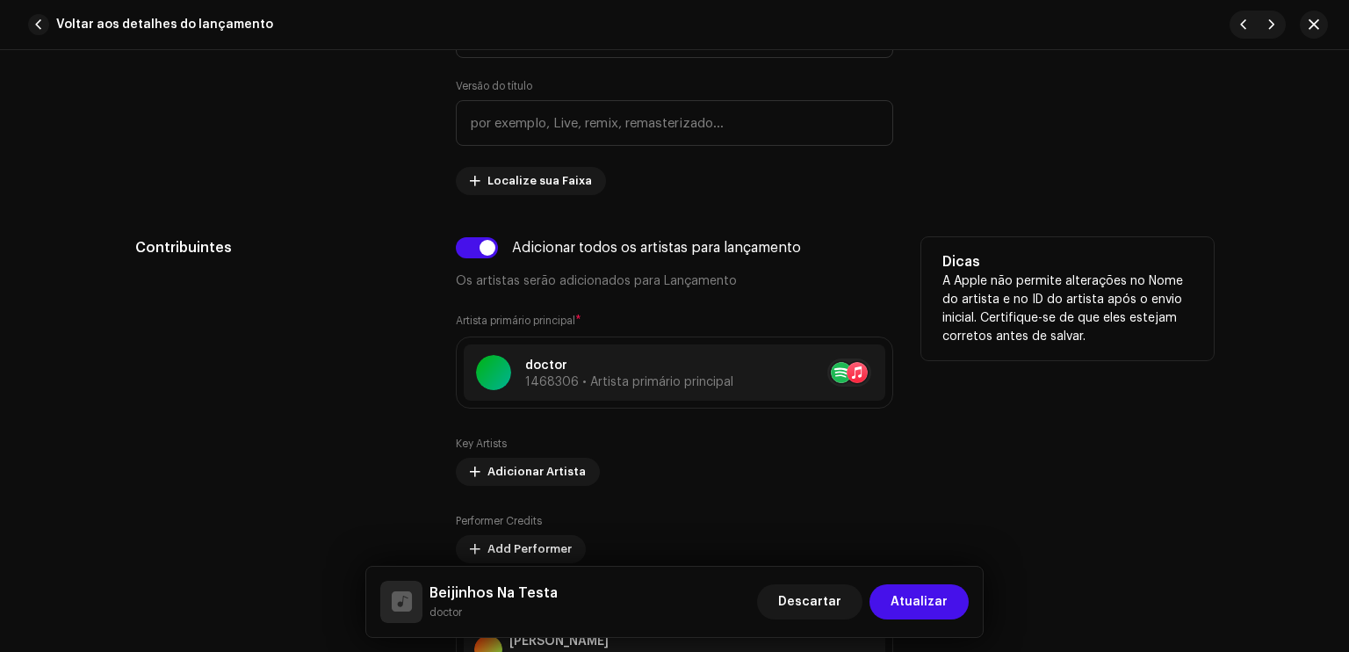
click at [365, 336] on div "Contribuintes" at bounding box center [281, 477] width 293 height 481
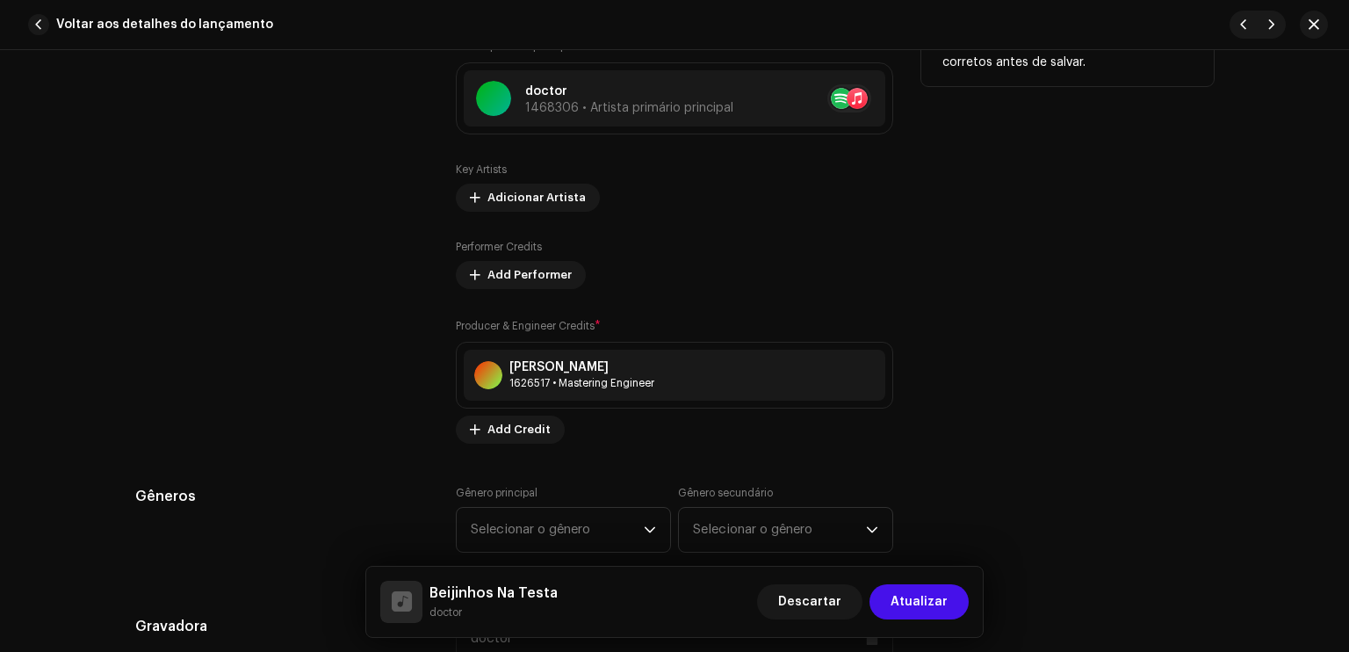
scroll to position [1160, 0]
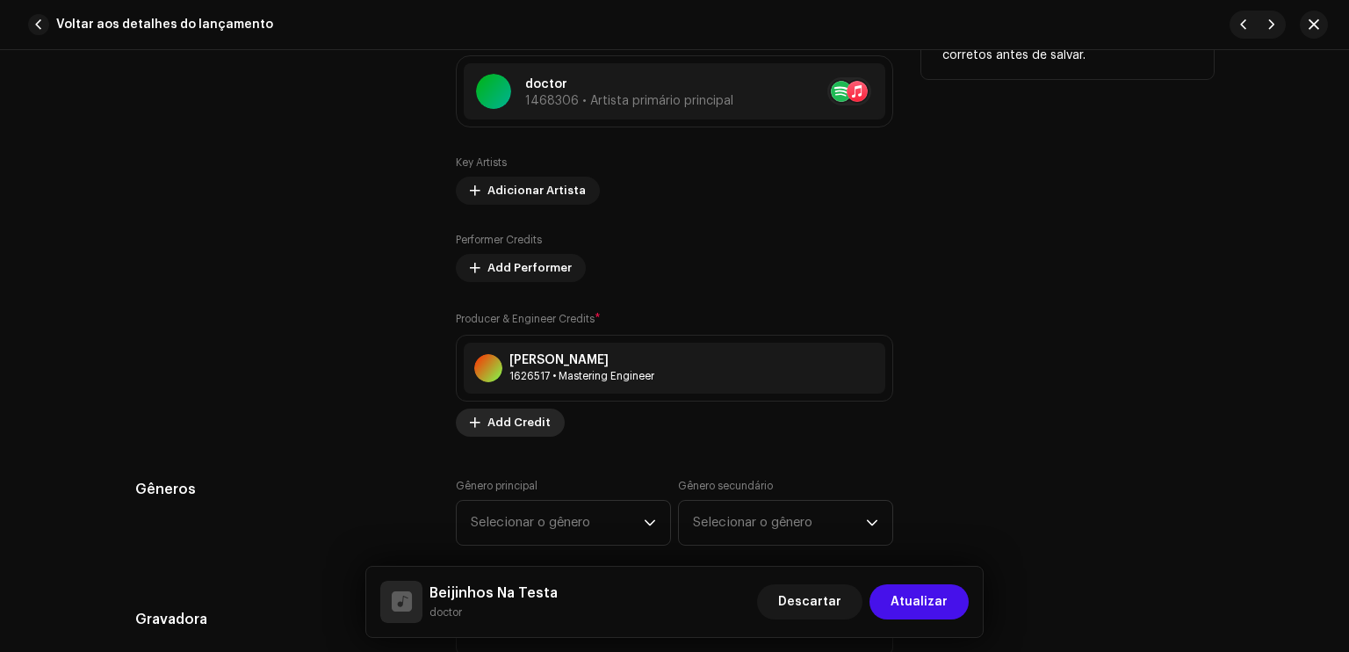
click at [496, 431] on span "Add Credit" at bounding box center [519, 422] width 63 height 35
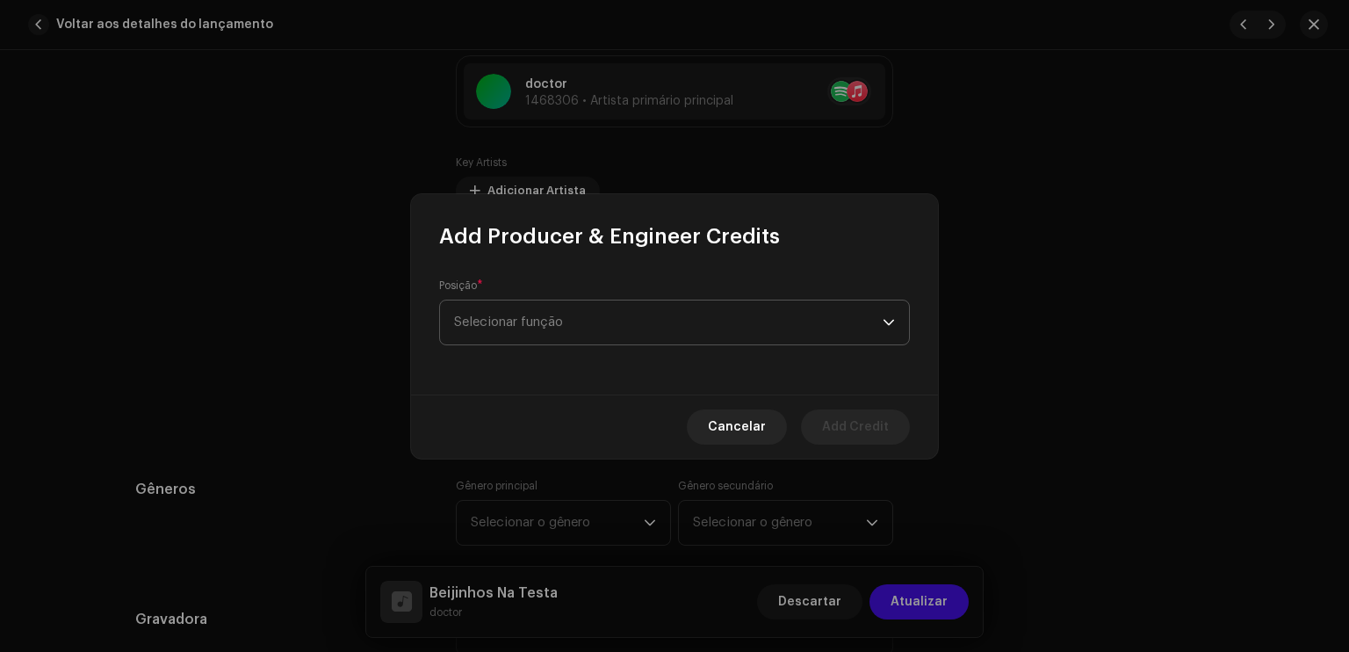
click at [540, 344] on span "Selecionar função" at bounding box center [668, 322] width 429 height 44
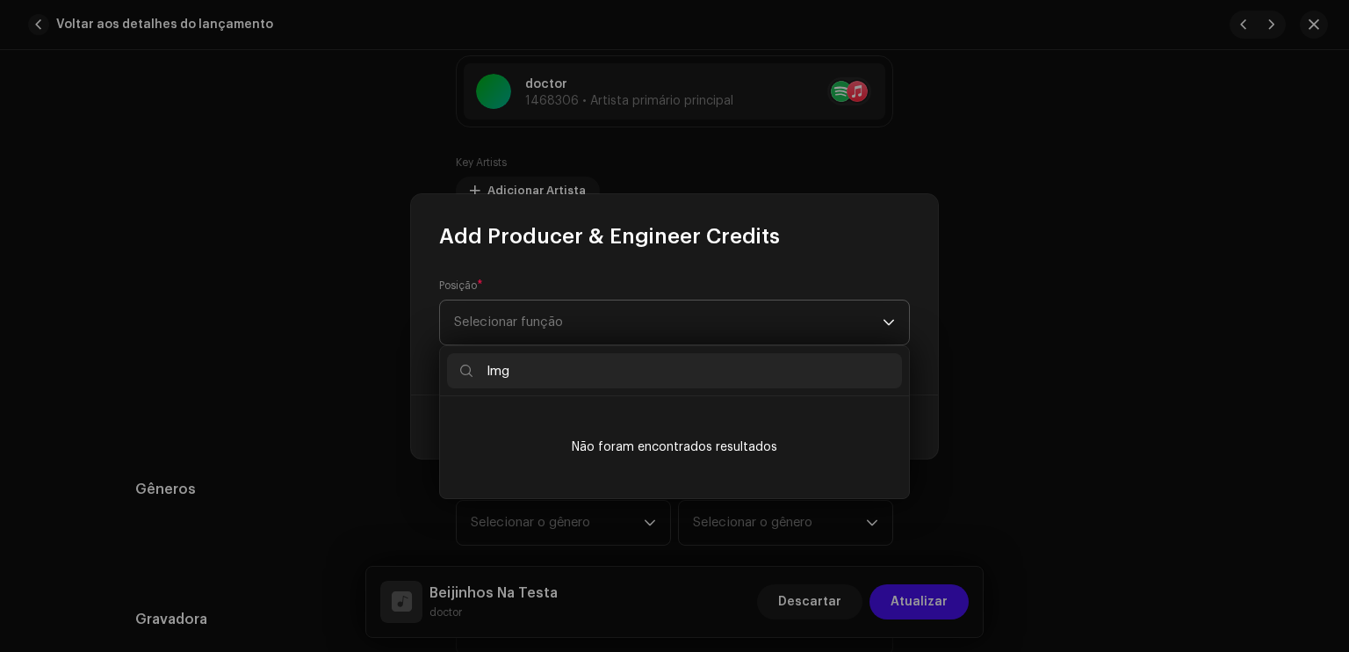
type input "lmg"
click at [590, 328] on span "Selecionar função" at bounding box center [668, 322] width 429 height 44
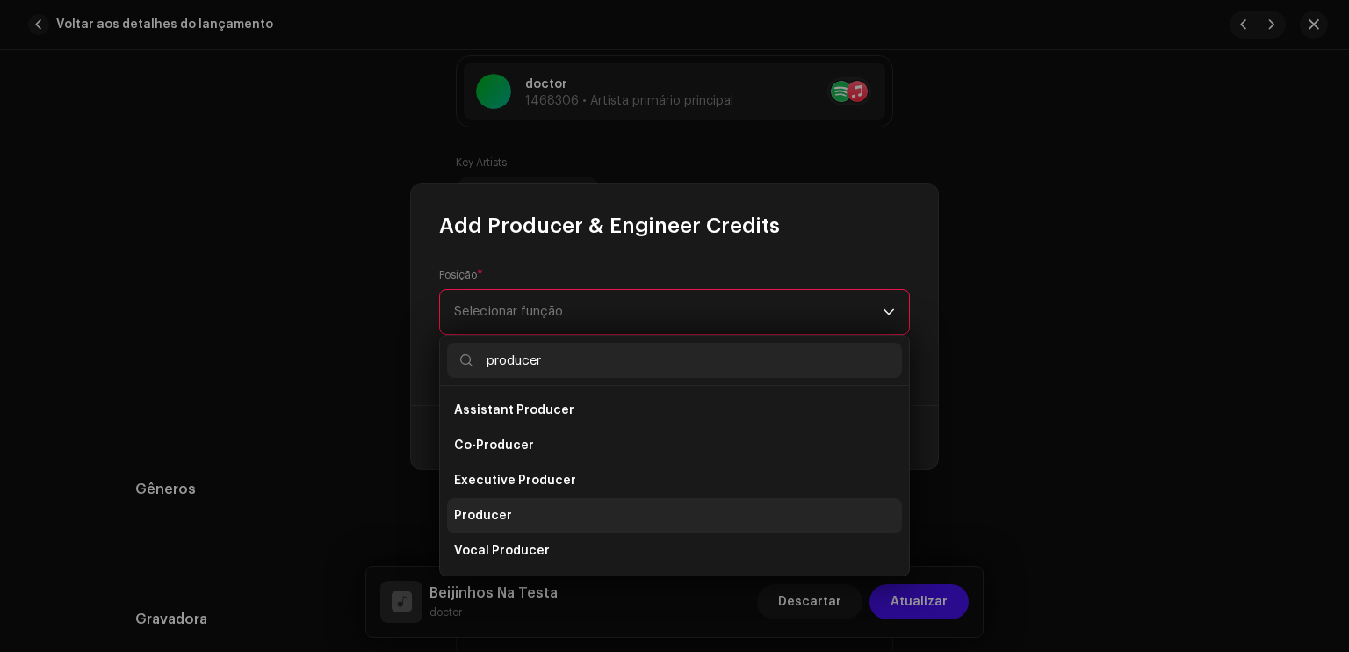
type input "producer"
click at [502, 514] on span "Producer" at bounding box center [483, 516] width 58 height 18
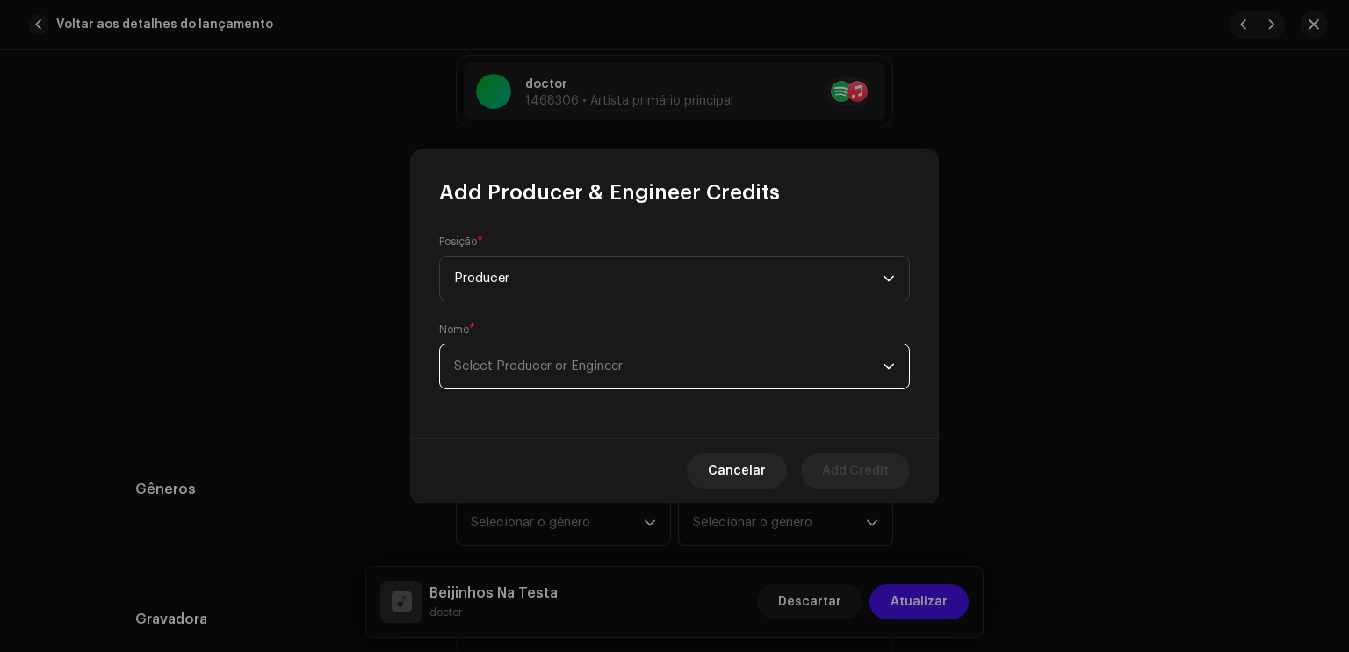
click at [607, 344] on span "Select Producer or Engineer" at bounding box center [668, 366] width 429 height 44
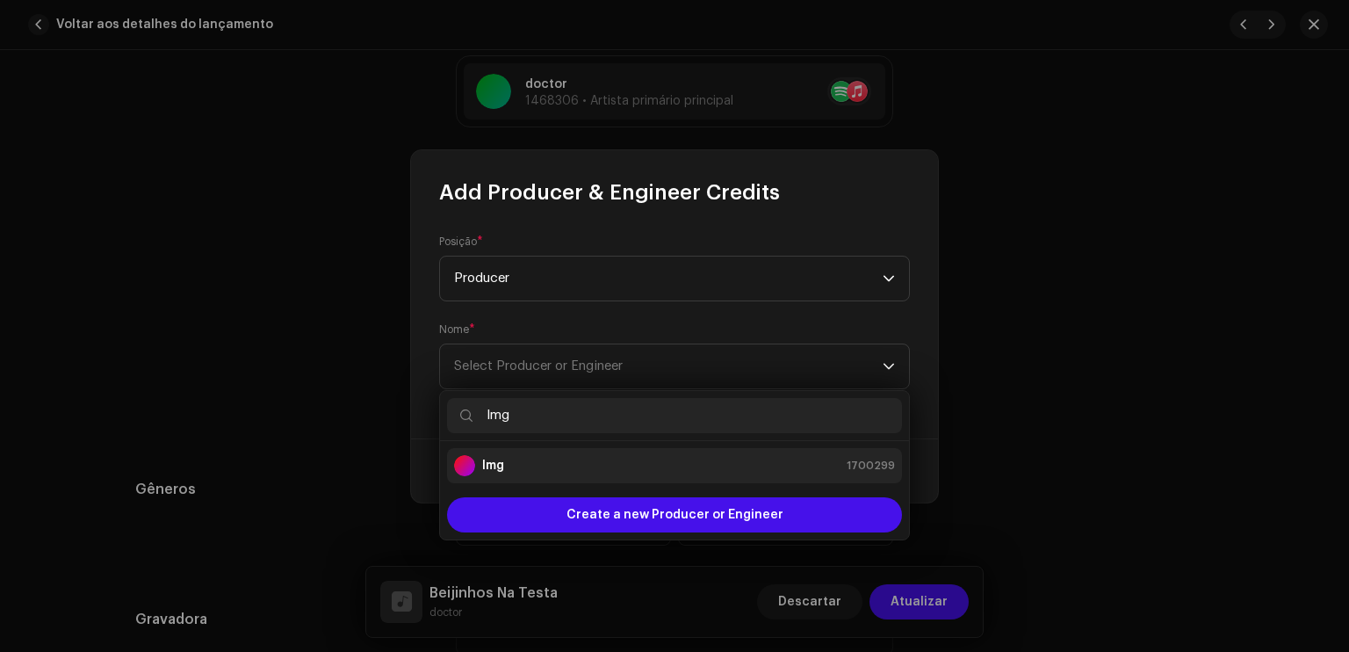
type input "lmg"
click at [548, 459] on div "lmg 1700299" at bounding box center [674, 465] width 441 height 21
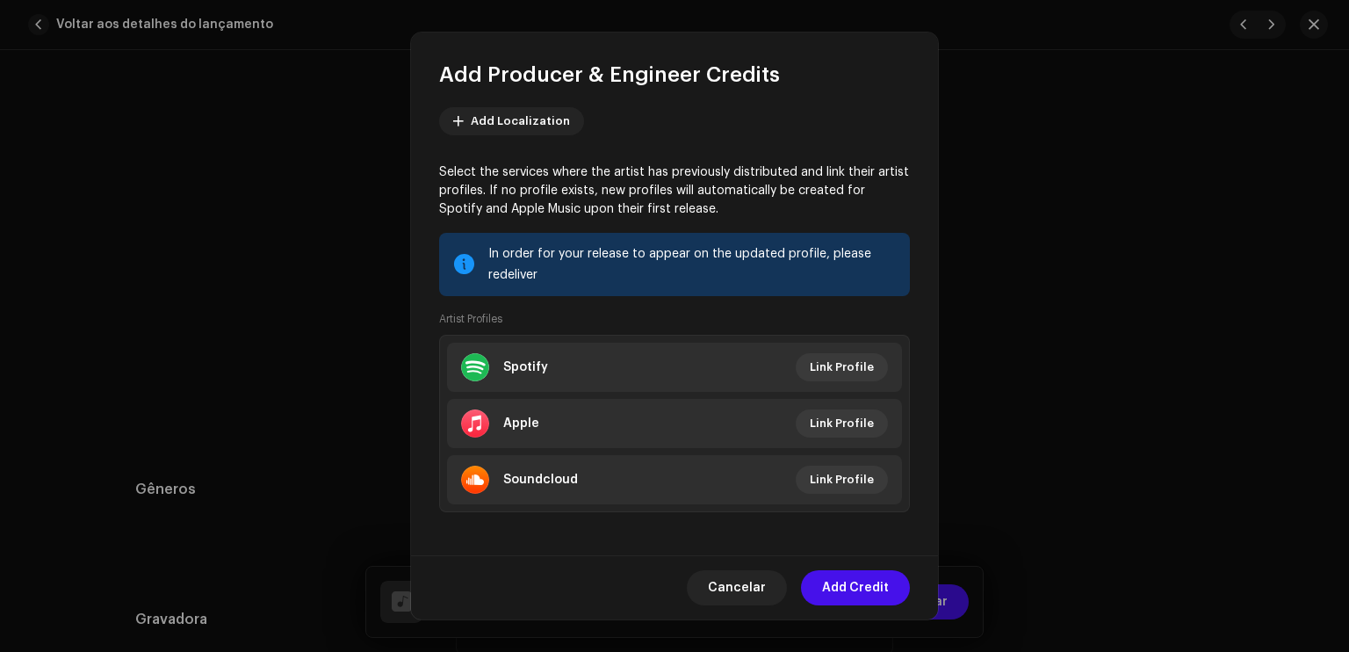
scroll to position [192, 0]
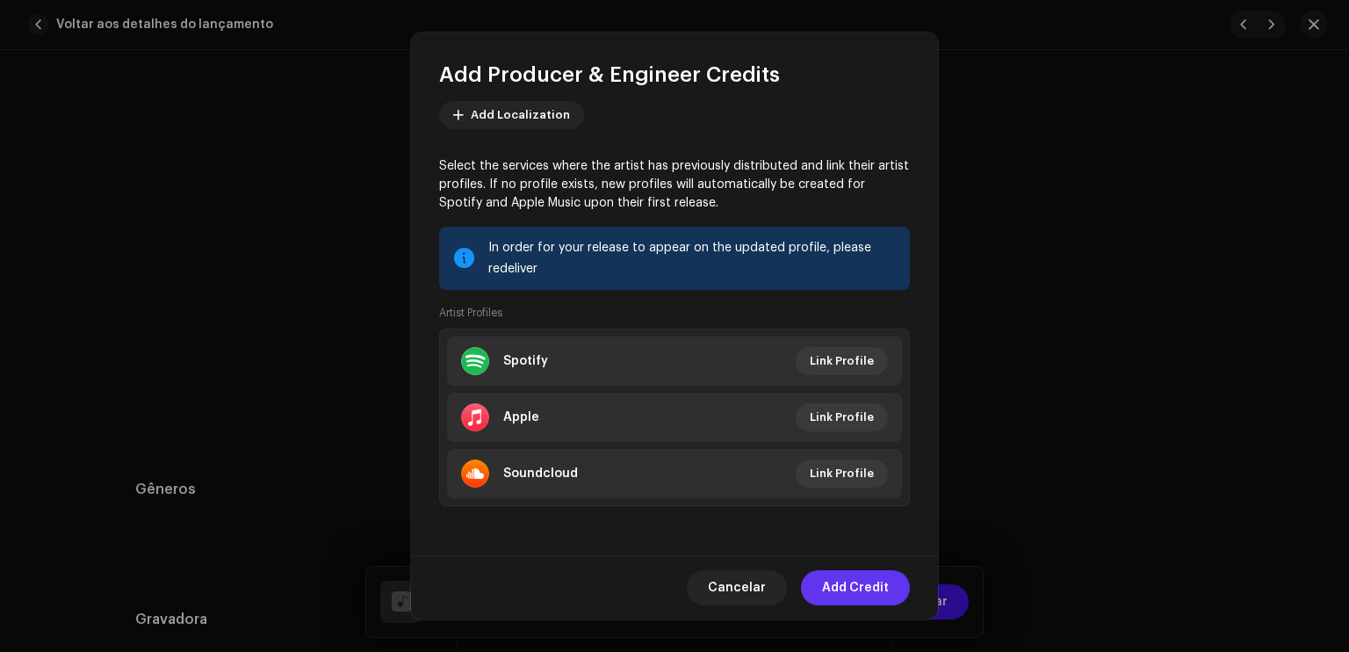
click at [833, 580] on span "Add Credit" at bounding box center [855, 587] width 67 height 35
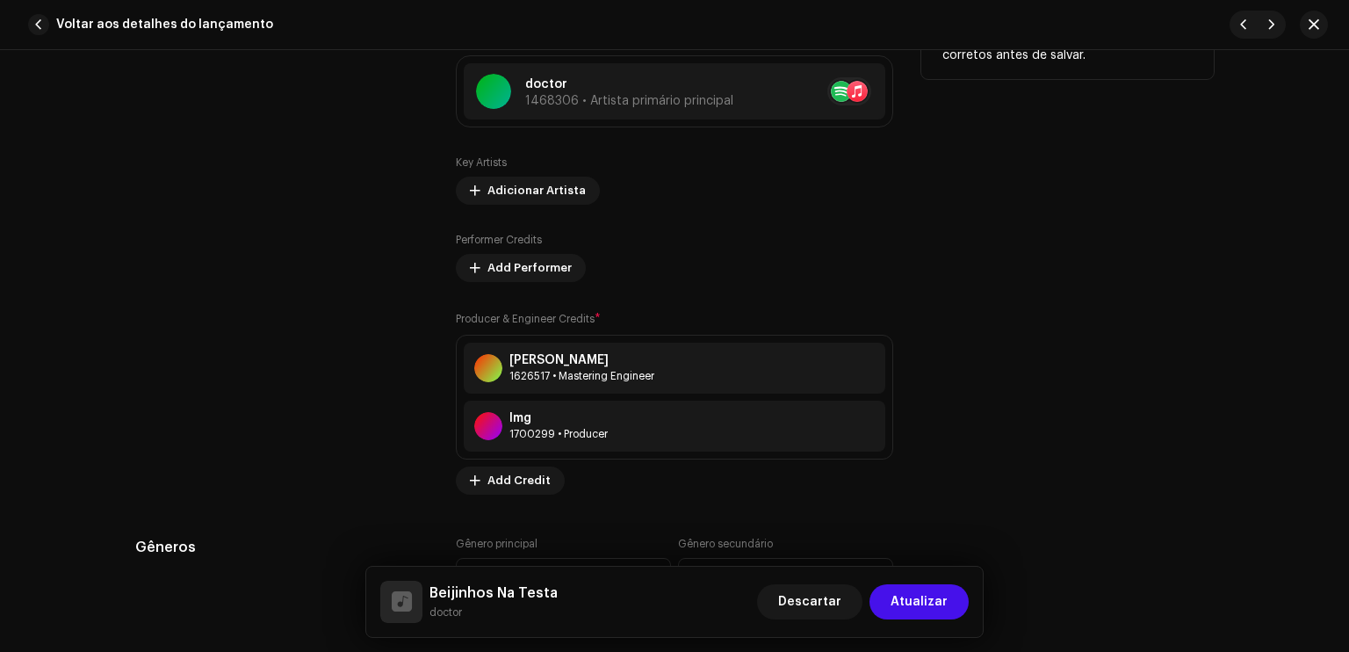
click at [731, 253] on div "Performer Credits Add Performer" at bounding box center [675, 257] width 438 height 49
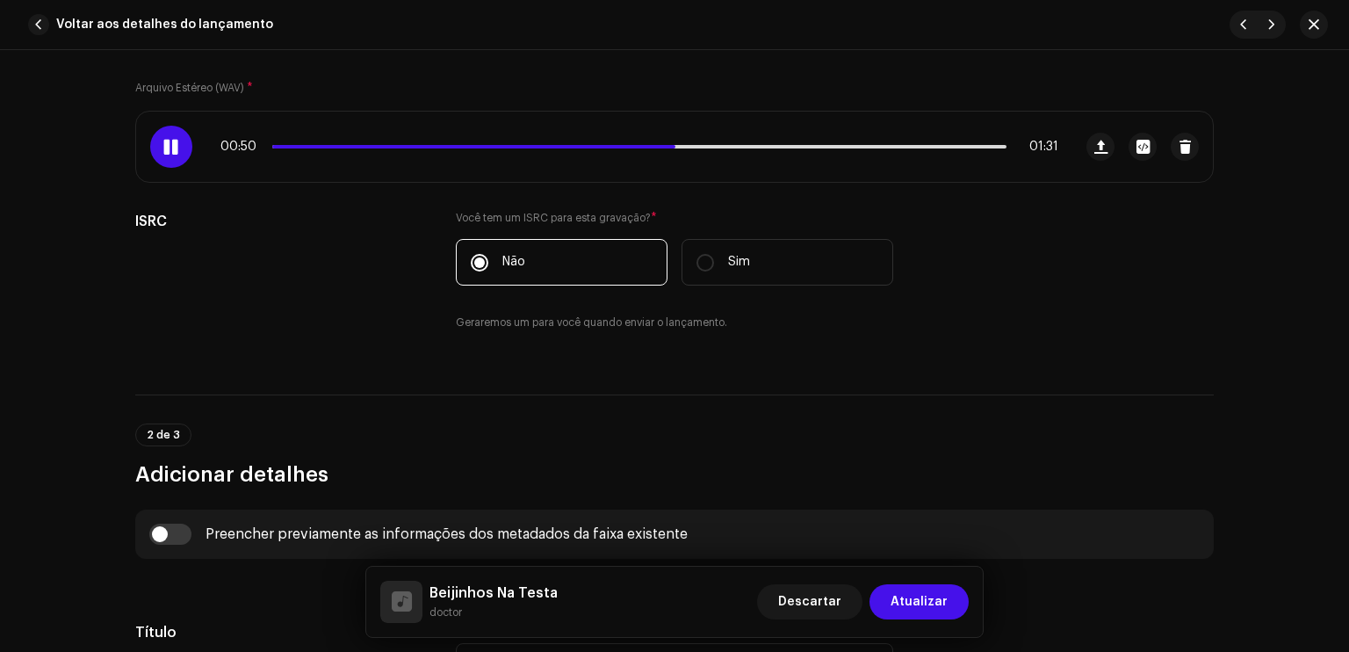
scroll to position [246, 0]
drag, startPoint x: 185, startPoint y: 164, endPoint x: 171, endPoint y: 153, distance: 17.4
click at [171, 153] on div "00:52 01:31" at bounding box center [604, 148] width 937 height 70
click at [171, 153] on span at bounding box center [170, 148] width 15 height 14
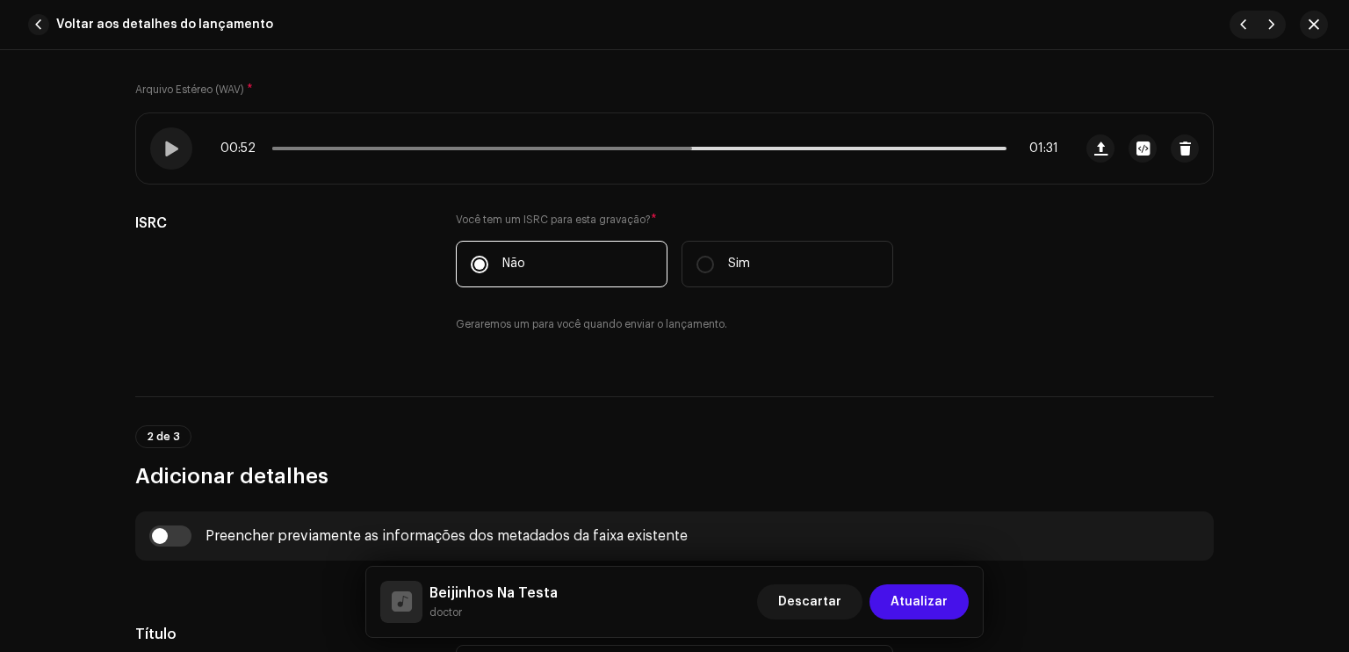
click at [454, 416] on div "2 de 3 Adicionar detalhes" at bounding box center [674, 443] width 1079 height 94
click at [464, 410] on div "2 de 3 Adicionar detalhes" at bounding box center [674, 443] width 1079 height 94
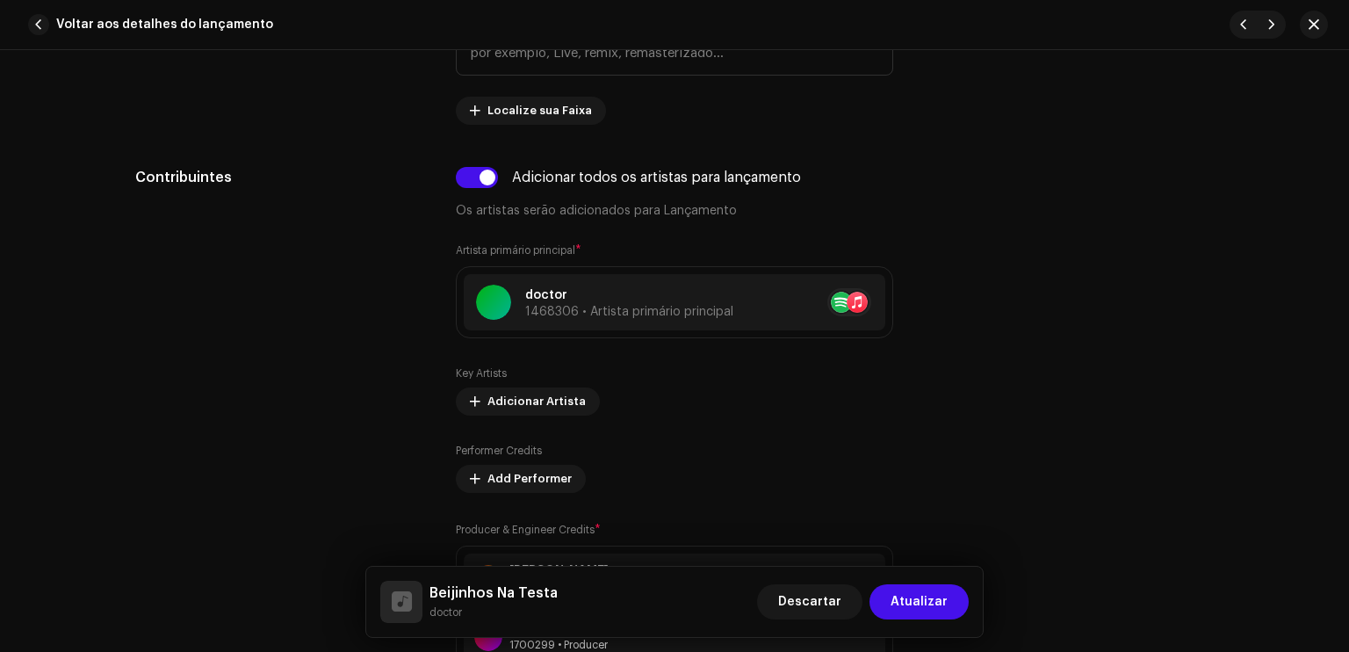
scroll to position [984, 0]
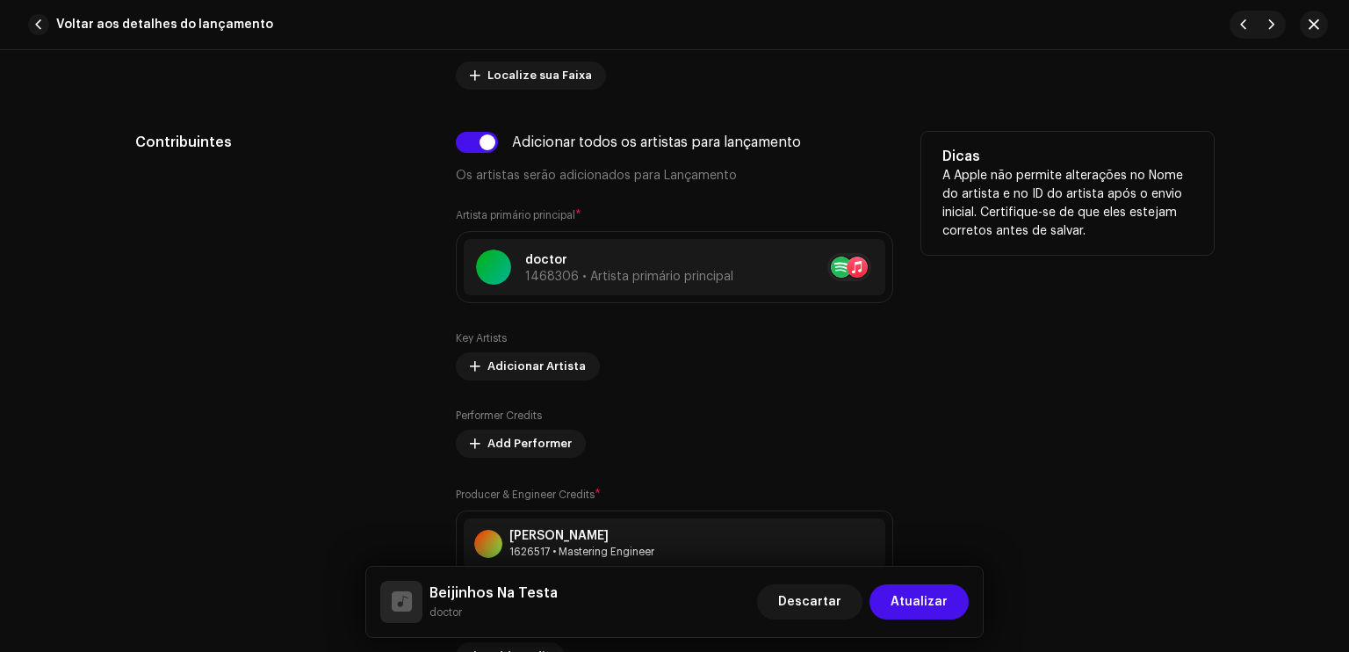
click at [655, 379] on div "Key Artists Adicionar Artista" at bounding box center [675, 355] width 438 height 49
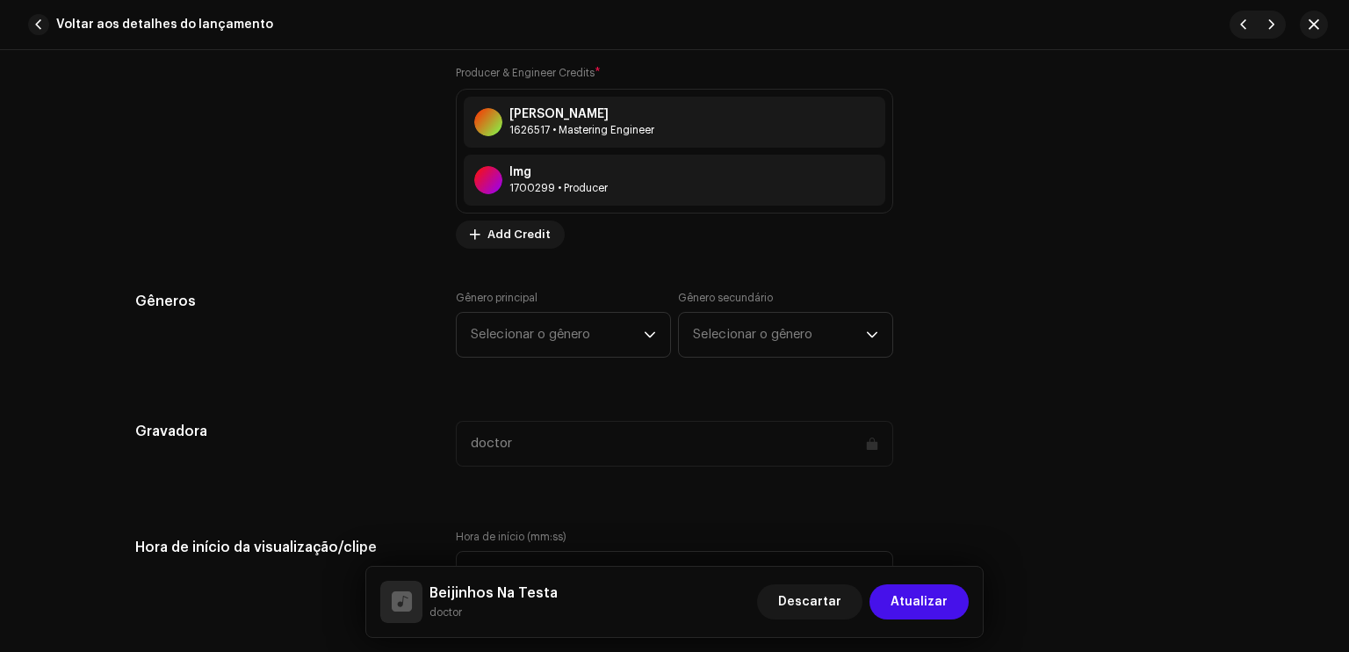
scroll to position [1441, 0]
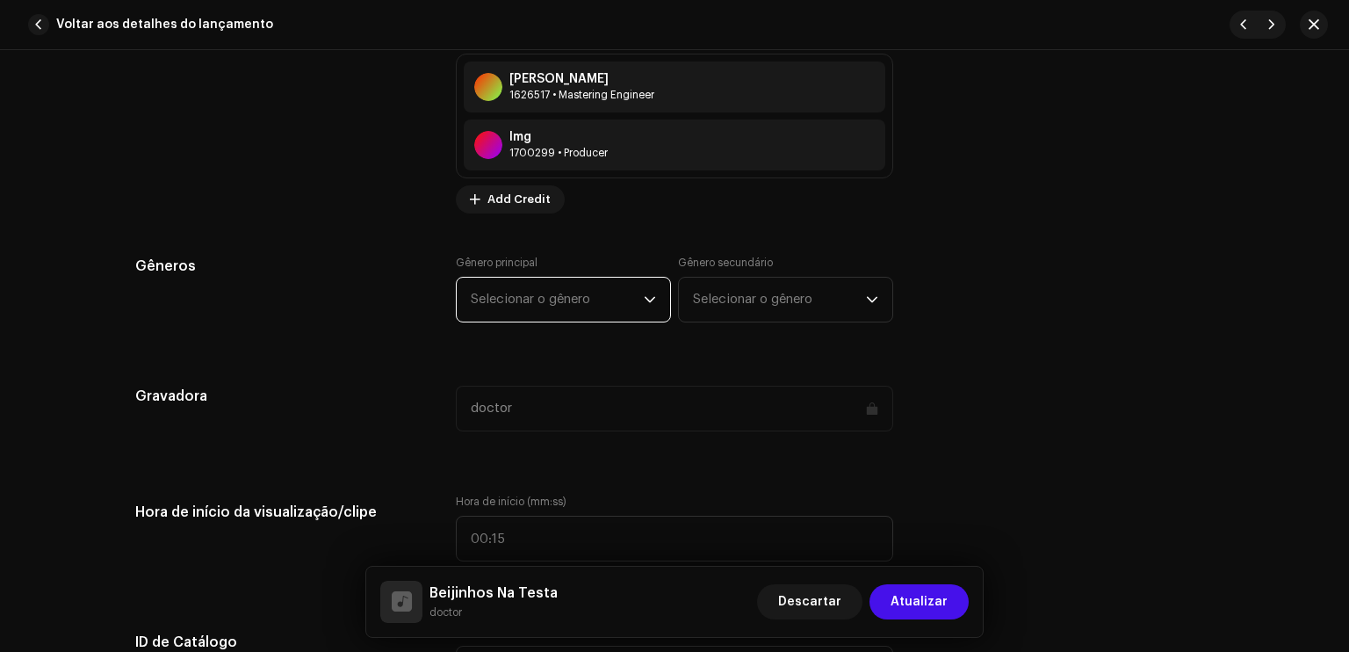
click at [617, 305] on span "Selecionar o gênero" at bounding box center [557, 300] width 173 height 44
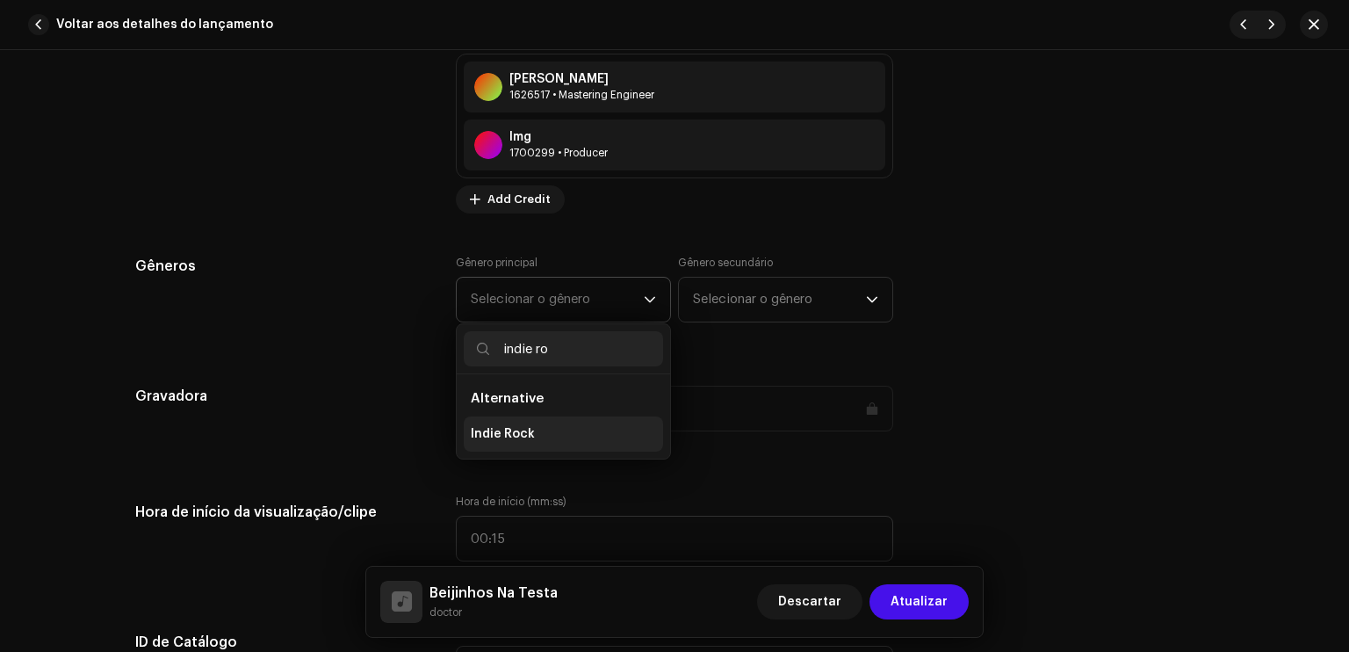
type input "indie ro"
click at [581, 432] on li "Indie Rock" at bounding box center [563, 433] width 199 height 35
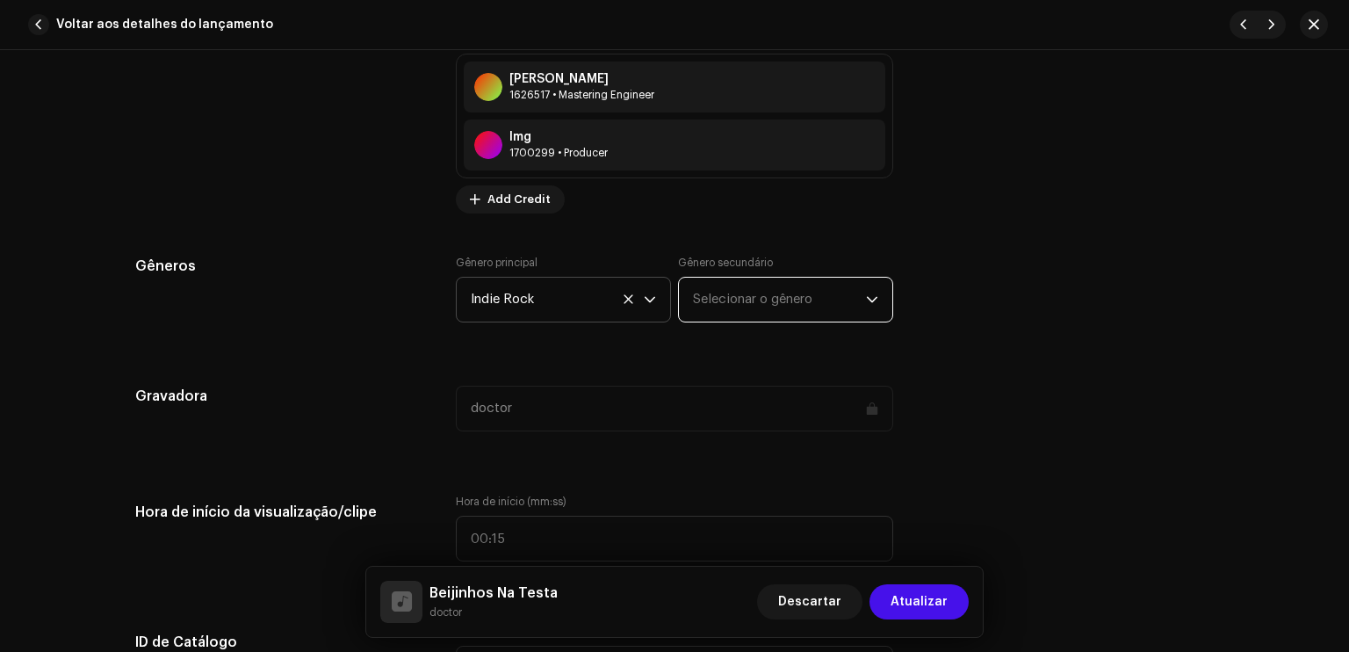
click at [756, 305] on span "Selecionar o gênero" at bounding box center [779, 300] width 173 height 44
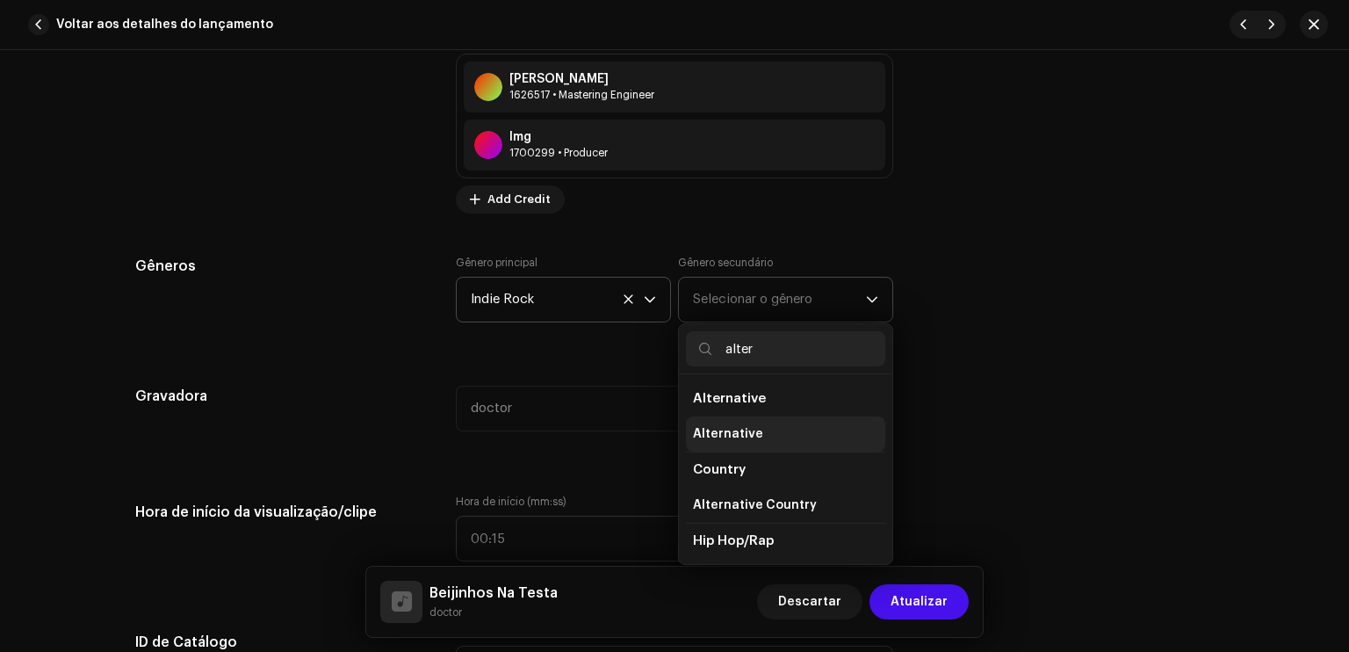
type input "alter"
click at [731, 428] on span "Alternative" at bounding box center [728, 434] width 70 height 18
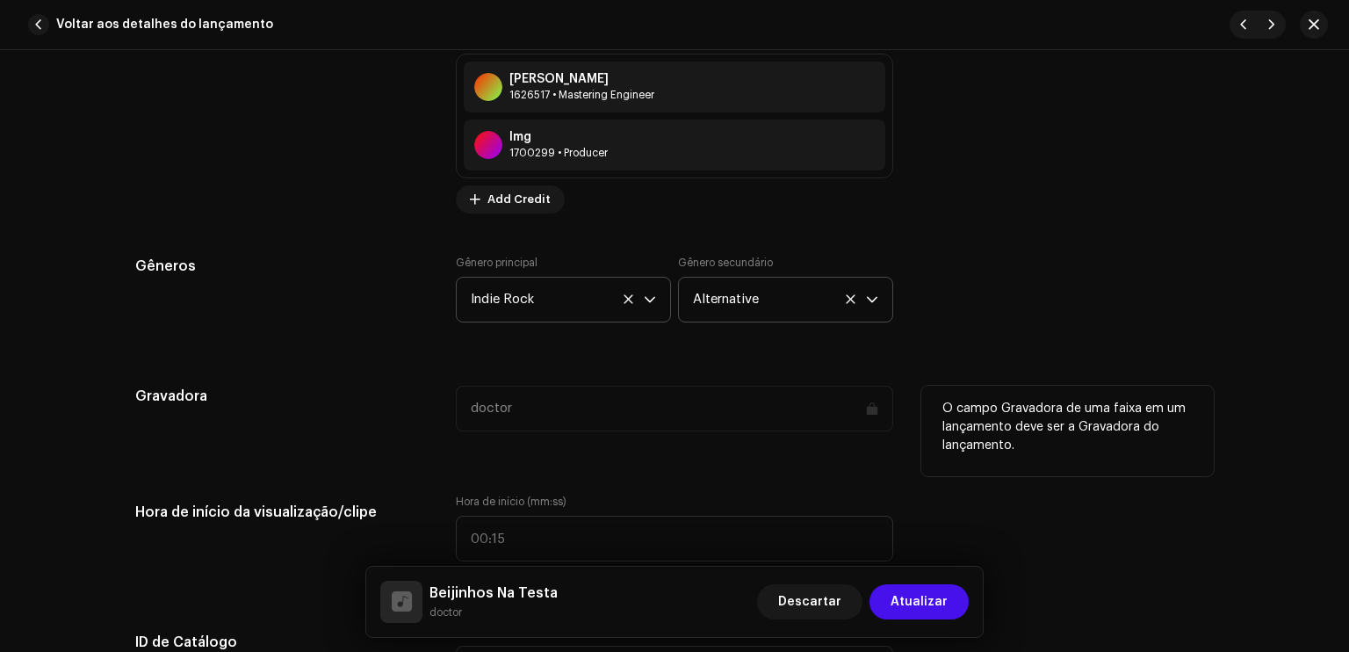
click at [675, 445] on div "doctor" at bounding box center [675, 419] width 438 height 67
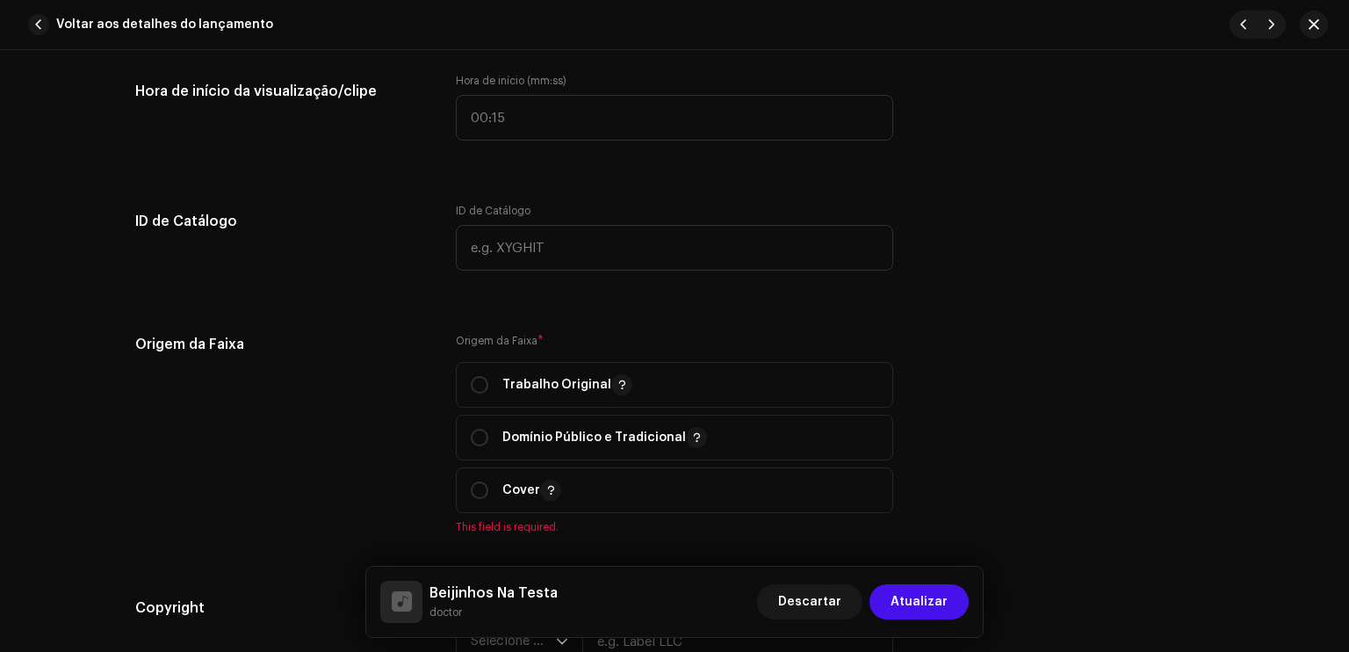
scroll to position [1863, 0]
click at [523, 402] on span "Trabalho Original" at bounding box center [675, 384] width 408 height 44
radio input "true"
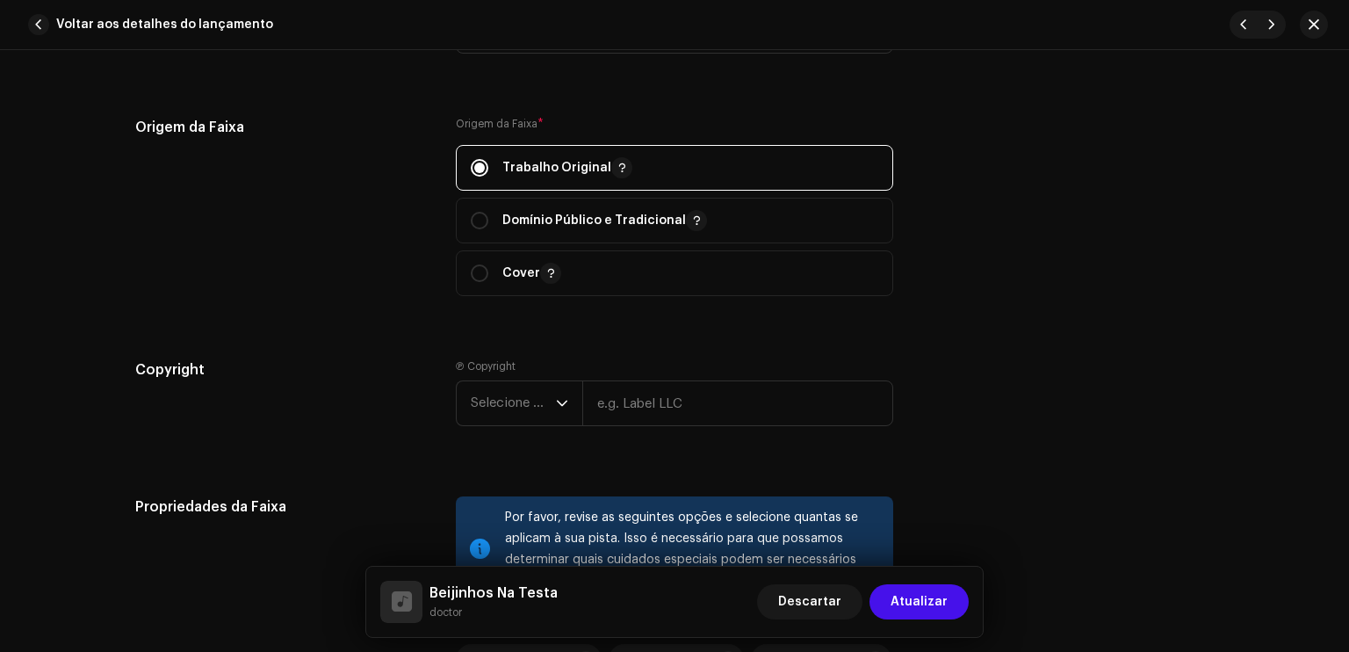
scroll to position [2249, 0]
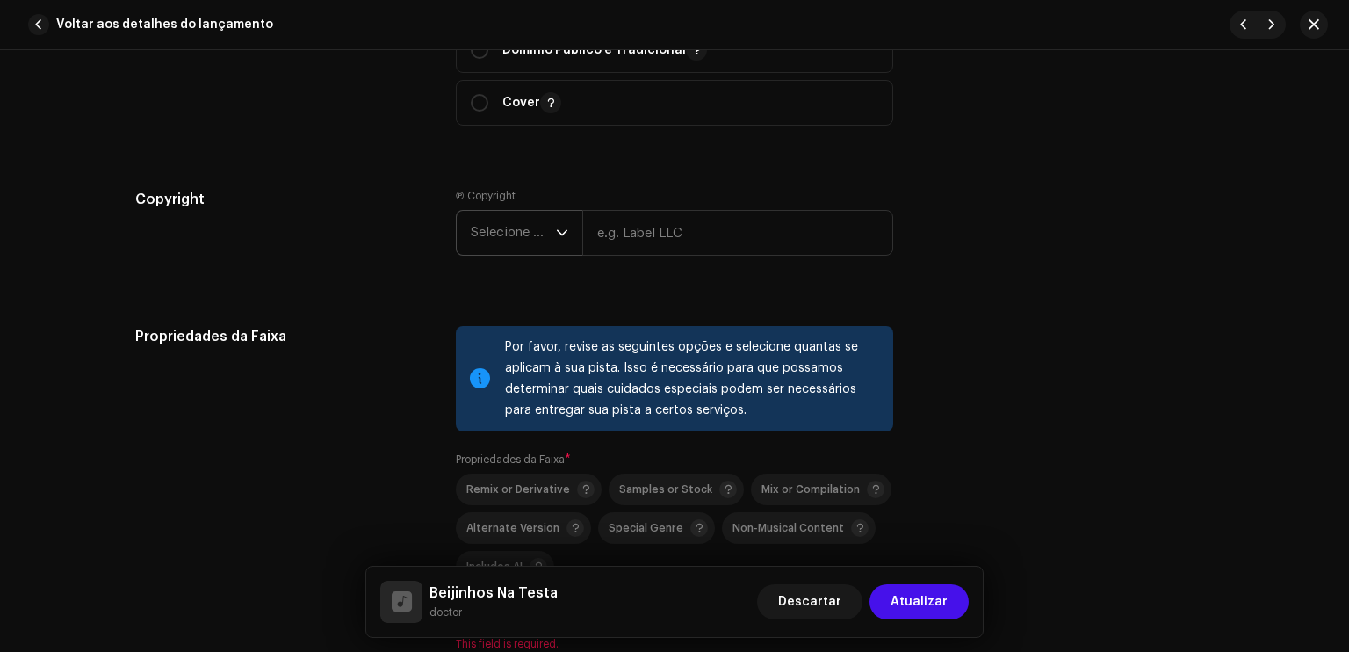
click at [556, 217] on div "dropdown trigger" at bounding box center [562, 233] width 12 height 44
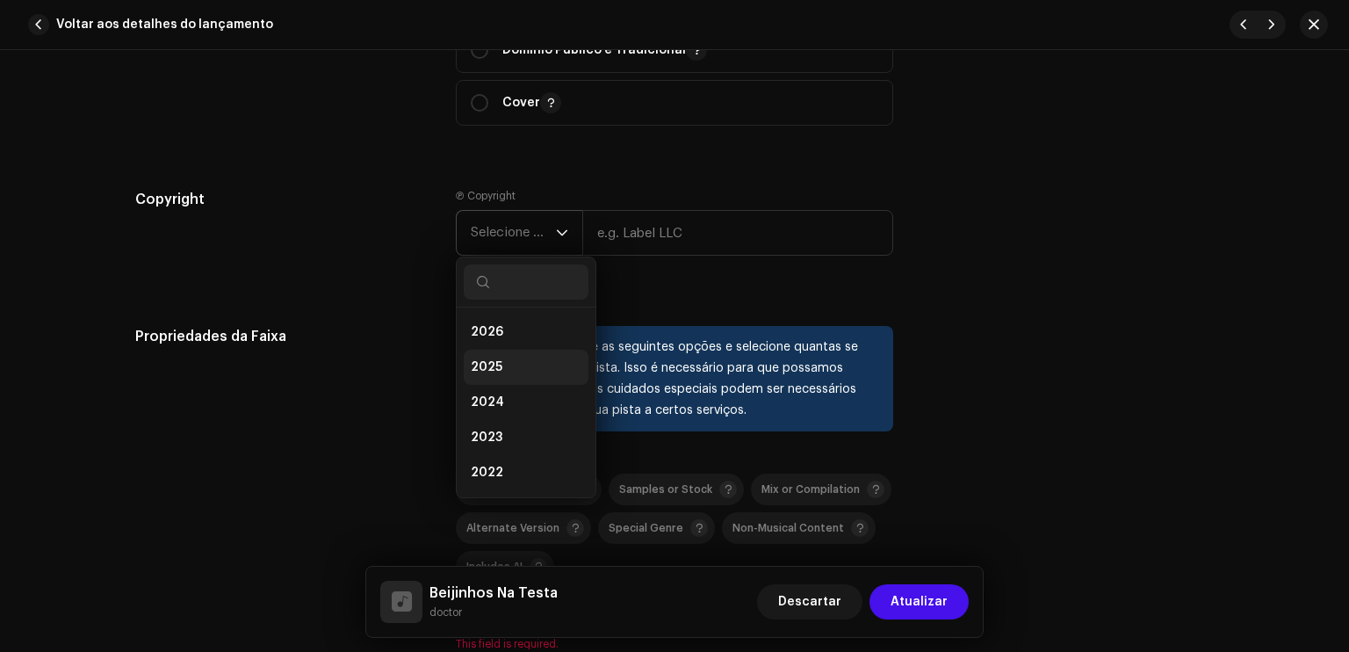
click at [503, 359] on li "2025" at bounding box center [526, 367] width 125 height 35
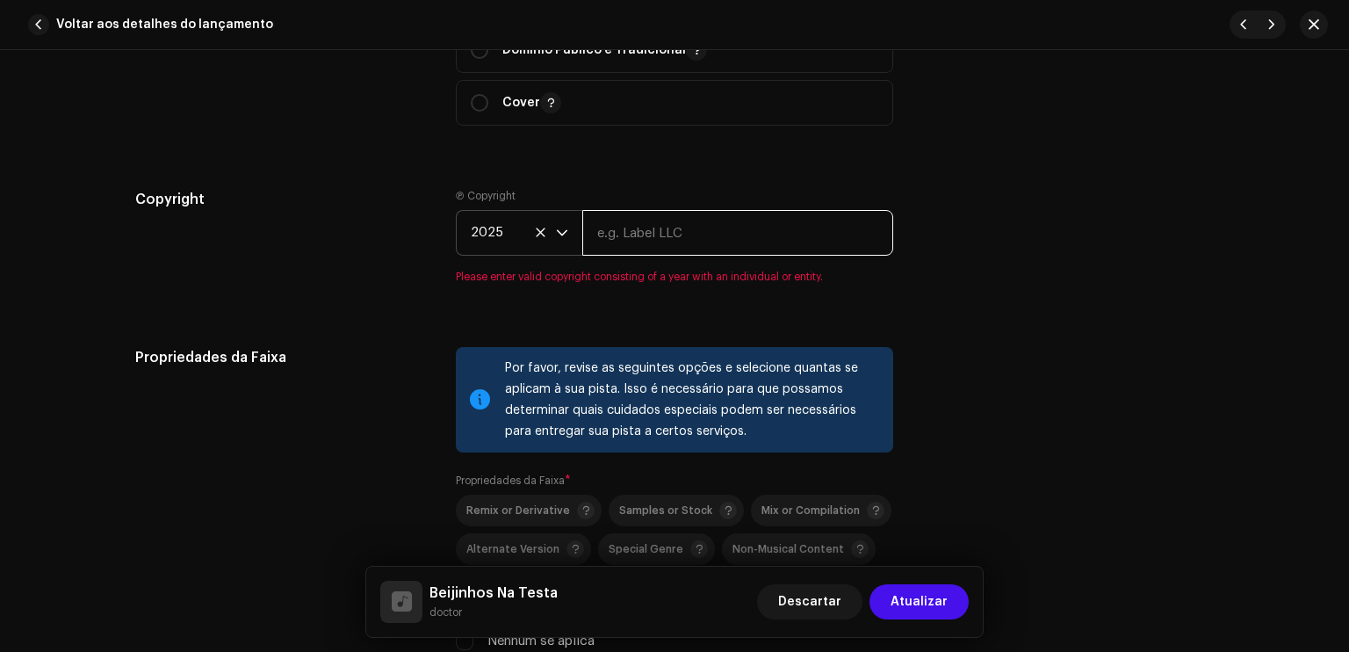
click at [644, 234] on input "text" at bounding box center [737, 233] width 311 height 46
type input "doctor"
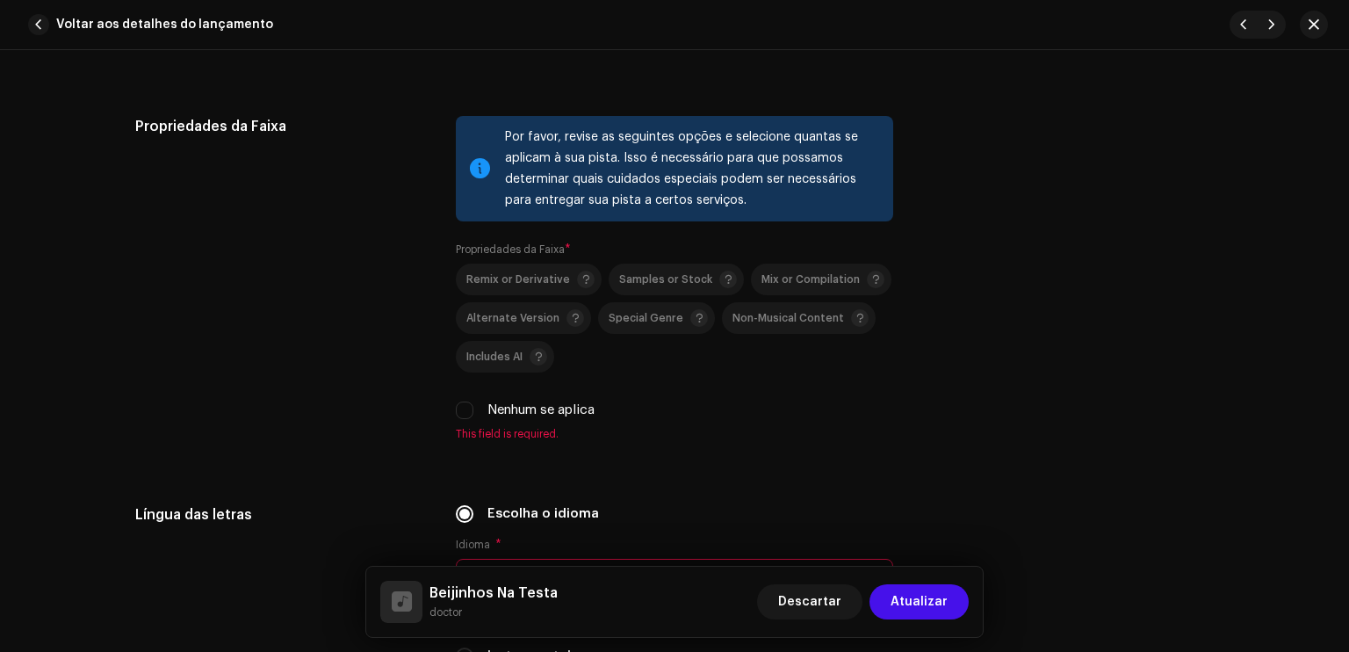
scroll to position [2495, 0]
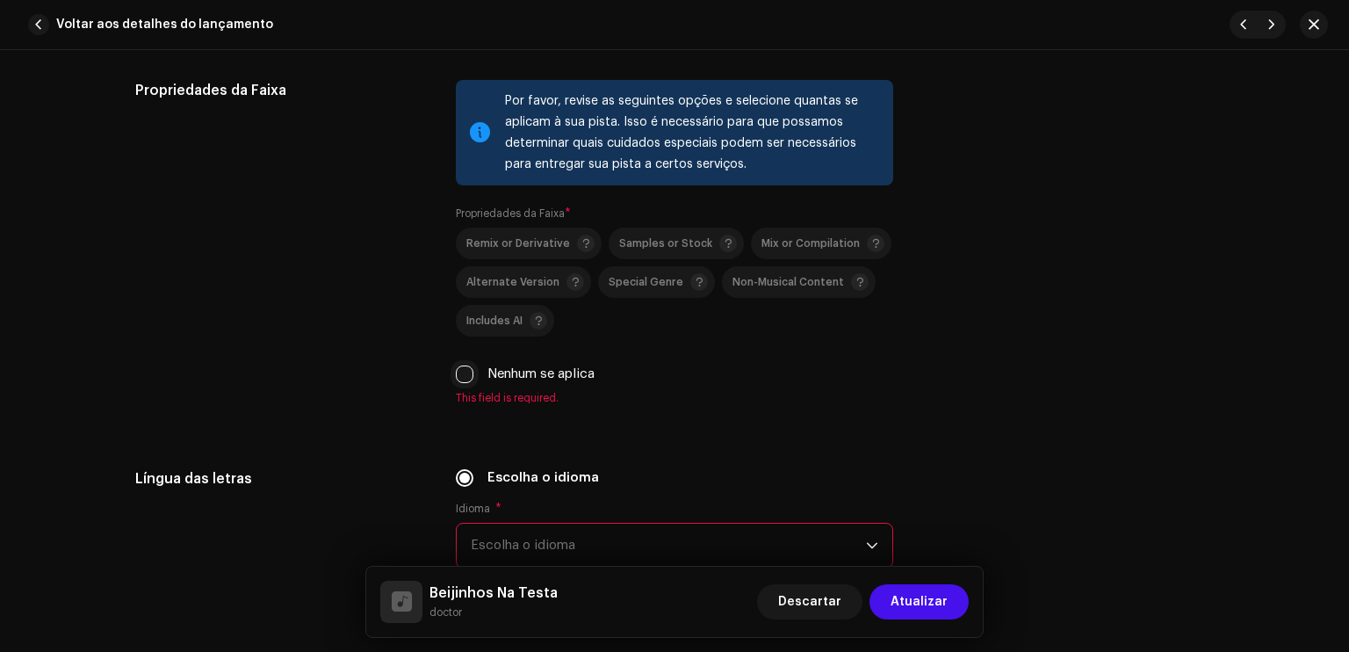
click at [464, 373] on input "Nenhum se aplica" at bounding box center [465, 374] width 18 height 18
checkbox input "true"
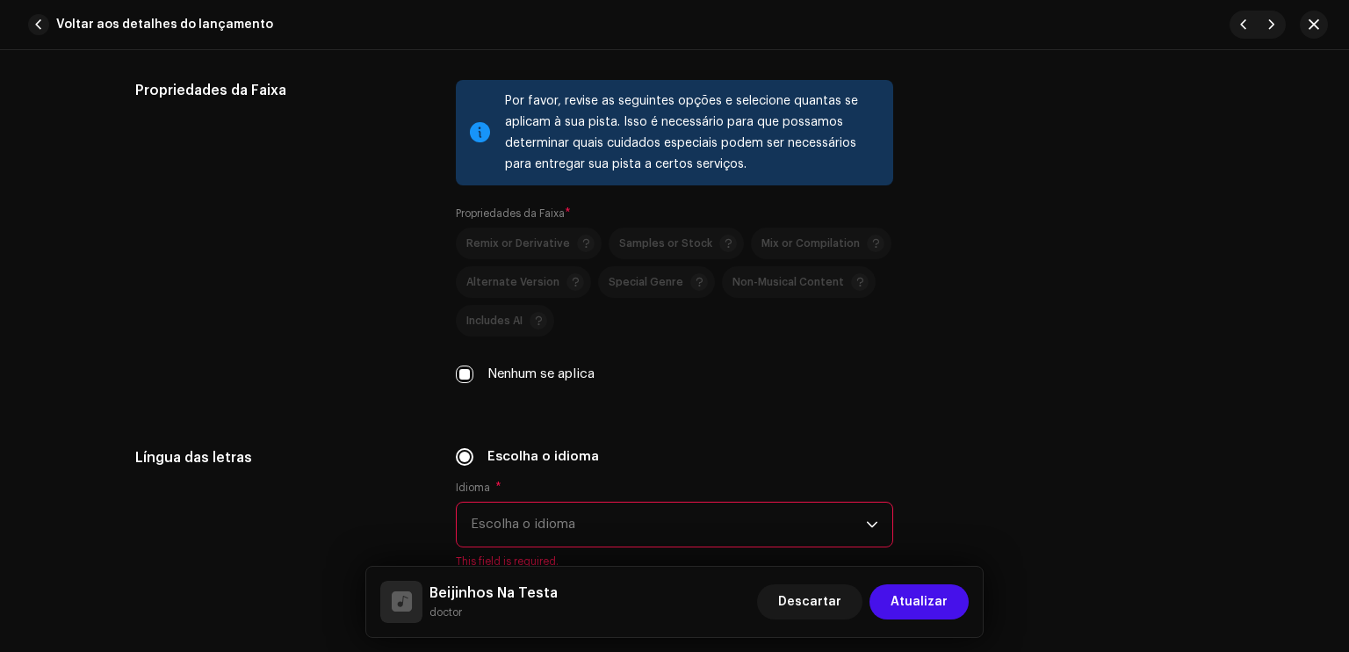
click at [418, 401] on div "Propriedades da Faixa" at bounding box center [281, 242] width 293 height 325
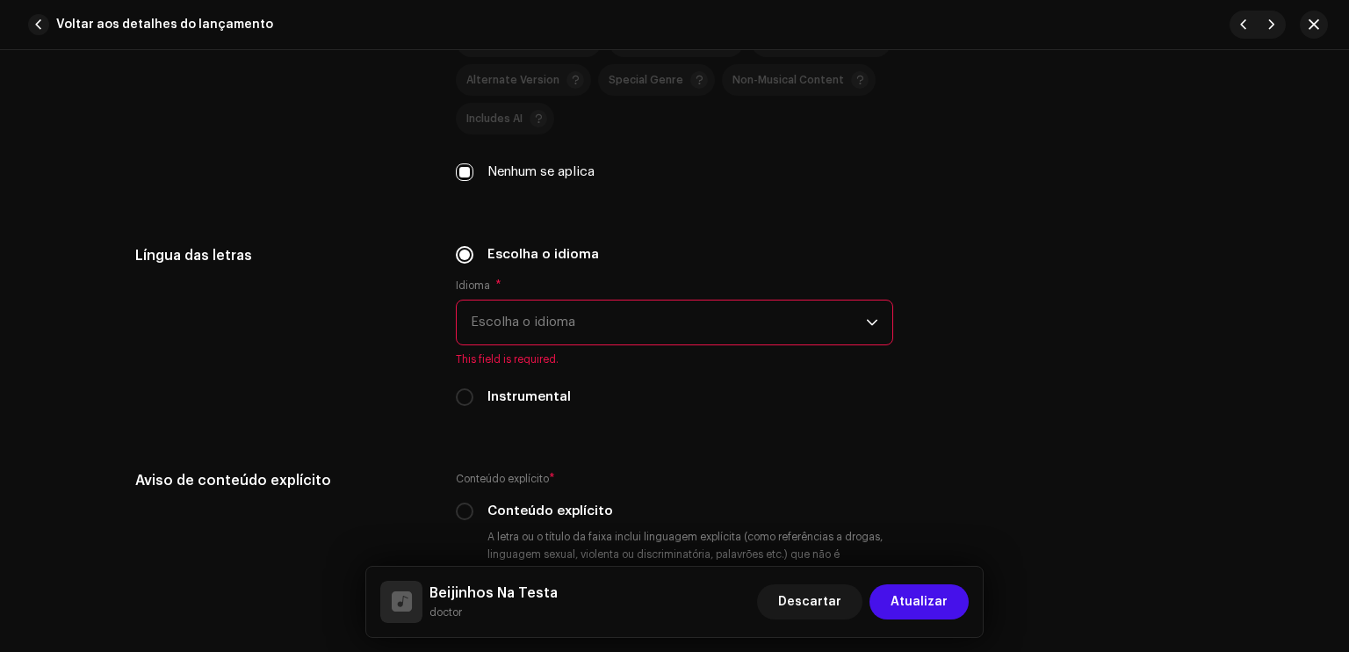
scroll to position [2706, 0]
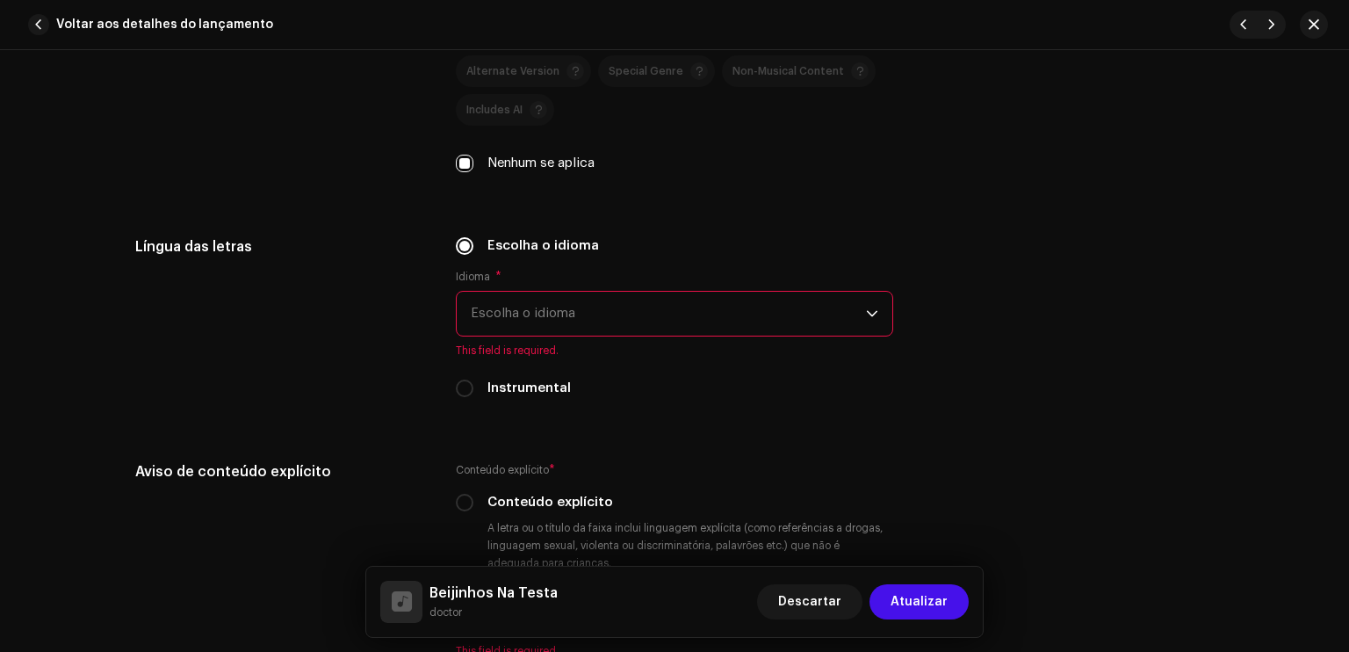
click at [527, 307] on span "Escolha o idioma" at bounding box center [668, 314] width 395 height 44
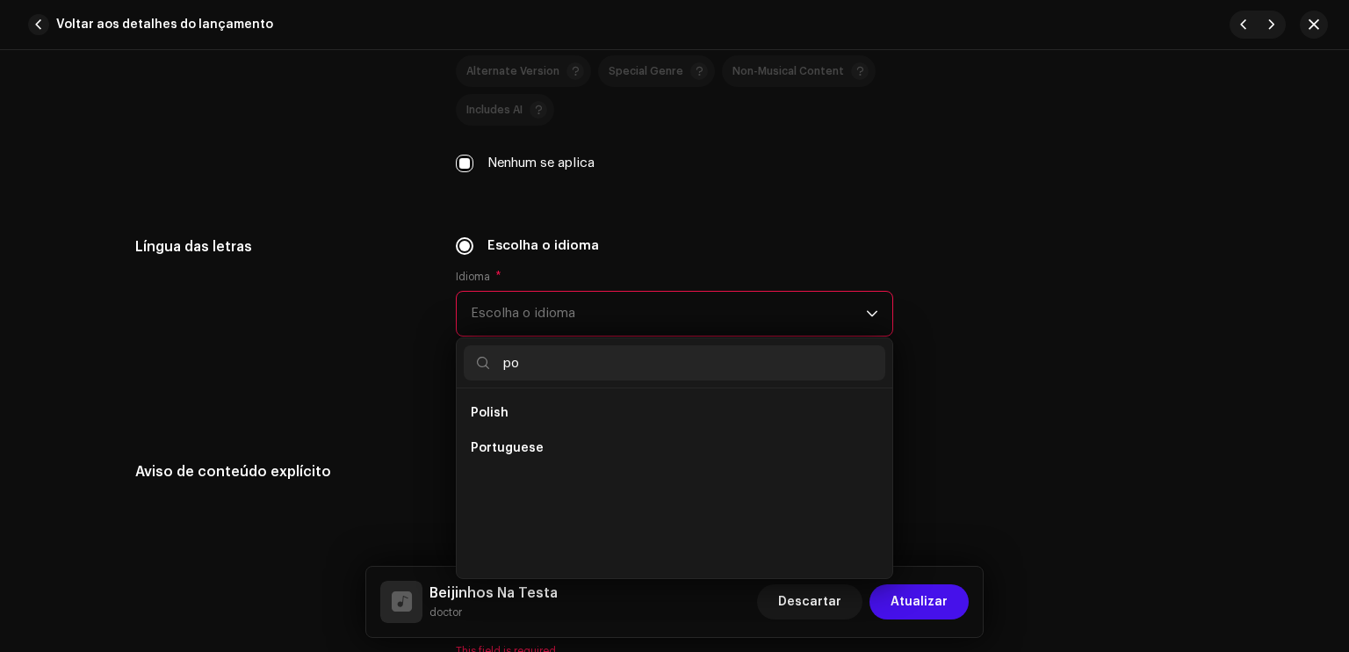
scroll to position [0, 0]
type input "port"
click at [483, 426] on li "Portuguese" at bounding box center [675, 412] width 422 height 35
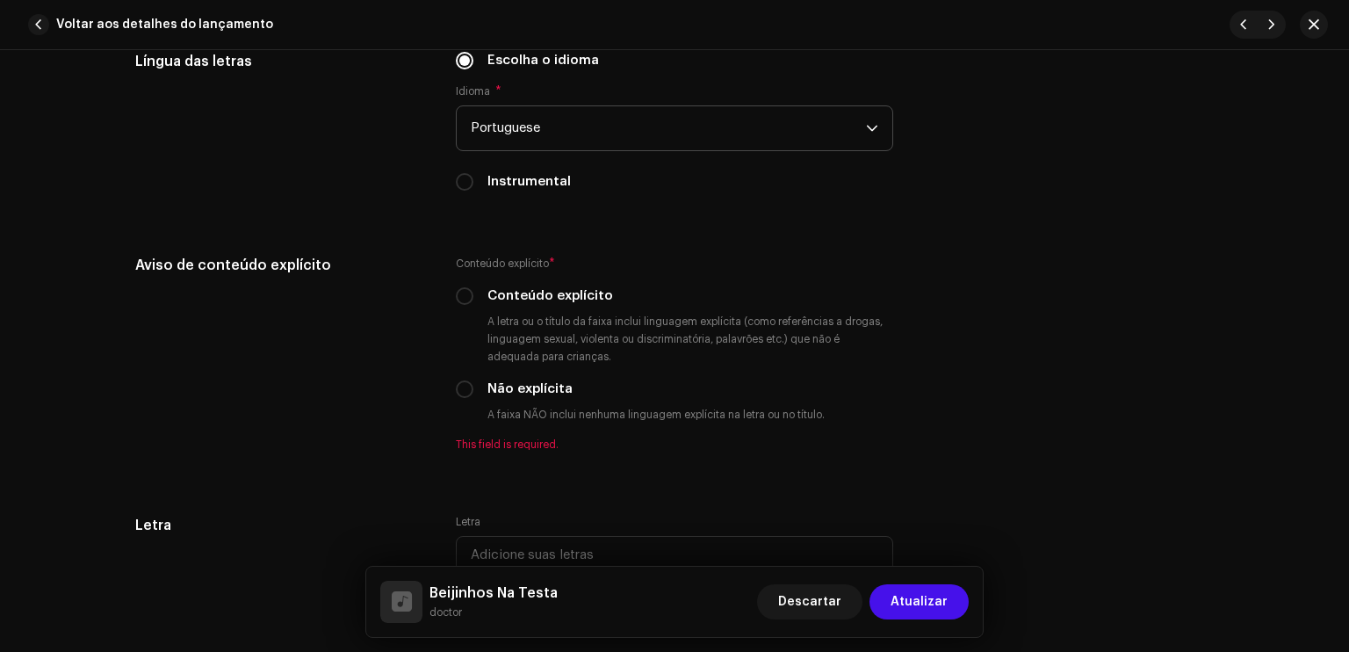
scroll to position [2917, 0]
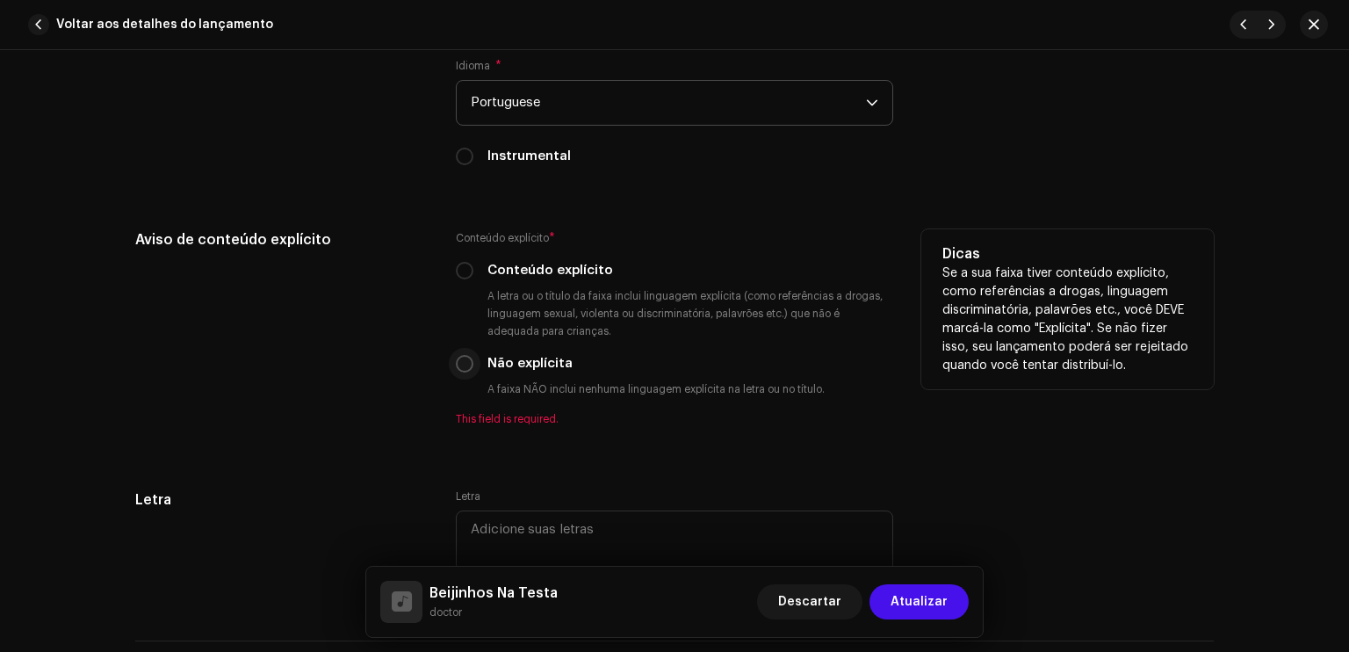
click at [461, 364] on input "Não explícita" at bounding box center [465, 364] width 18 height 18
radio input "true"
click at [456, 262] on input "Conteúdo explícito" at bounding box center [465, 271] width 18 height 18
radio input "true"
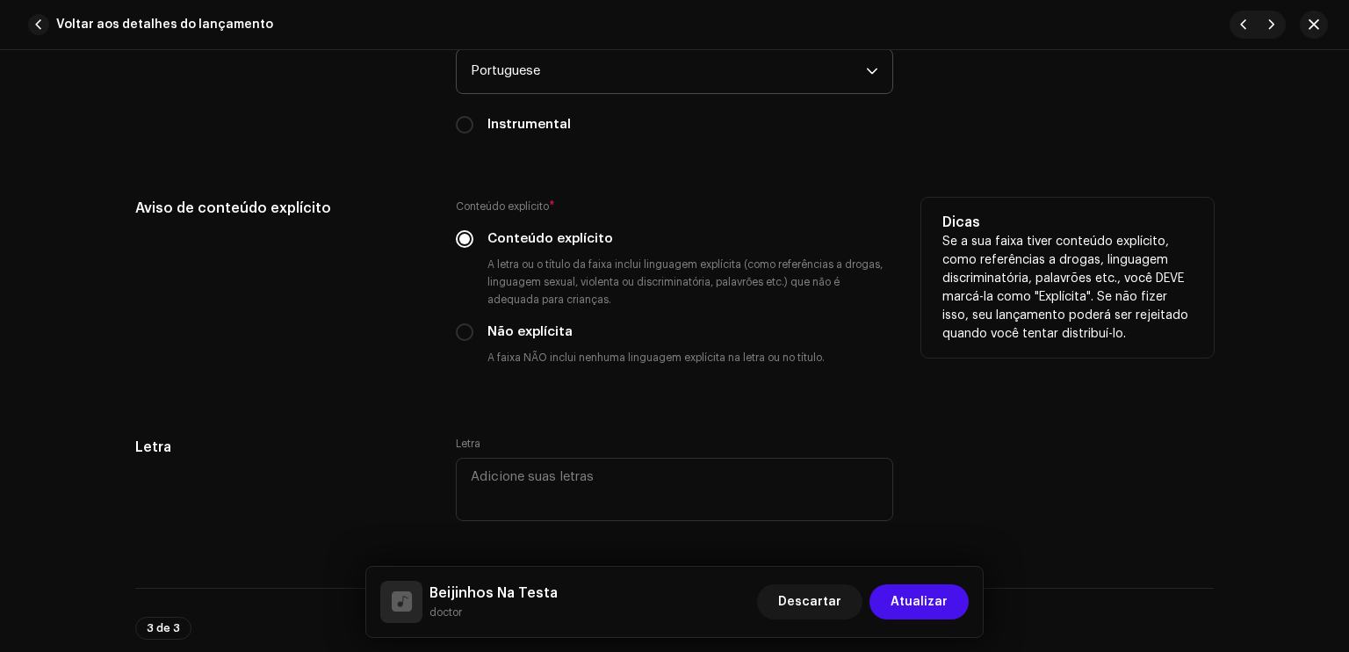
click at [467, 384] on div "Conteúdo explícito * Conteúdo explícito A letra ou o título da faixa inclui lin…" at bounding box center [675, 296] width 438 height 197
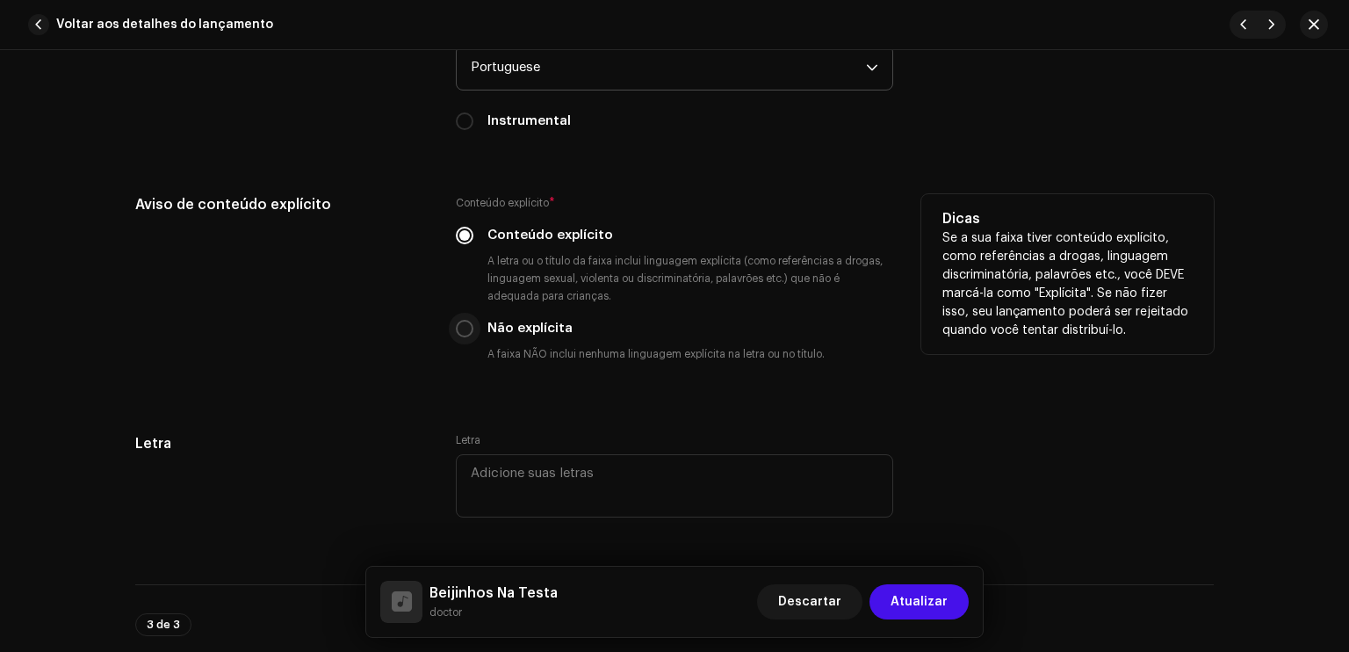
click at [458, 336] on input "Não explícita" at bounding box center [465, 329] width 18 height 18
radio input "true"
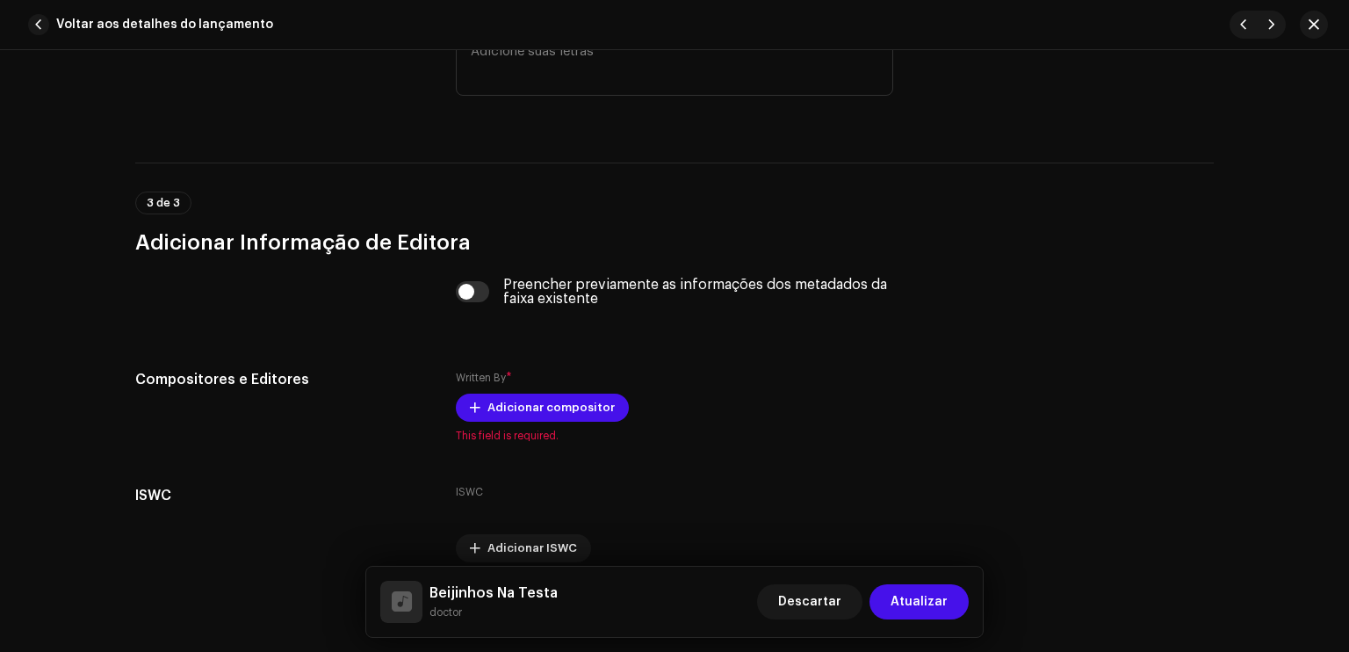
scroll to position [3409, 0]
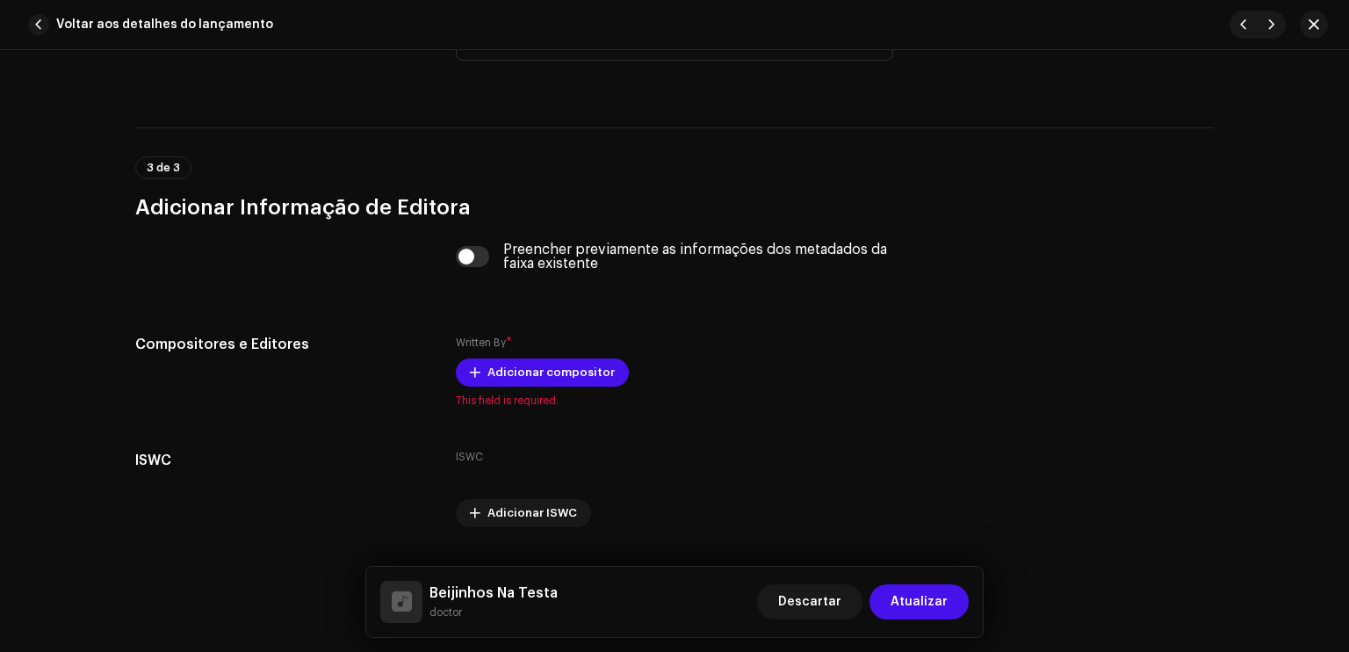
click at [470, 249] on div "Preencher previamente as informações dos metadados da faixa existente" at bounding box center [675, 256] width 438 height 28
click at [467, 255] on input "checkbox" at bounding box center [473, 256] width 34 height 21
checkbox input "true"
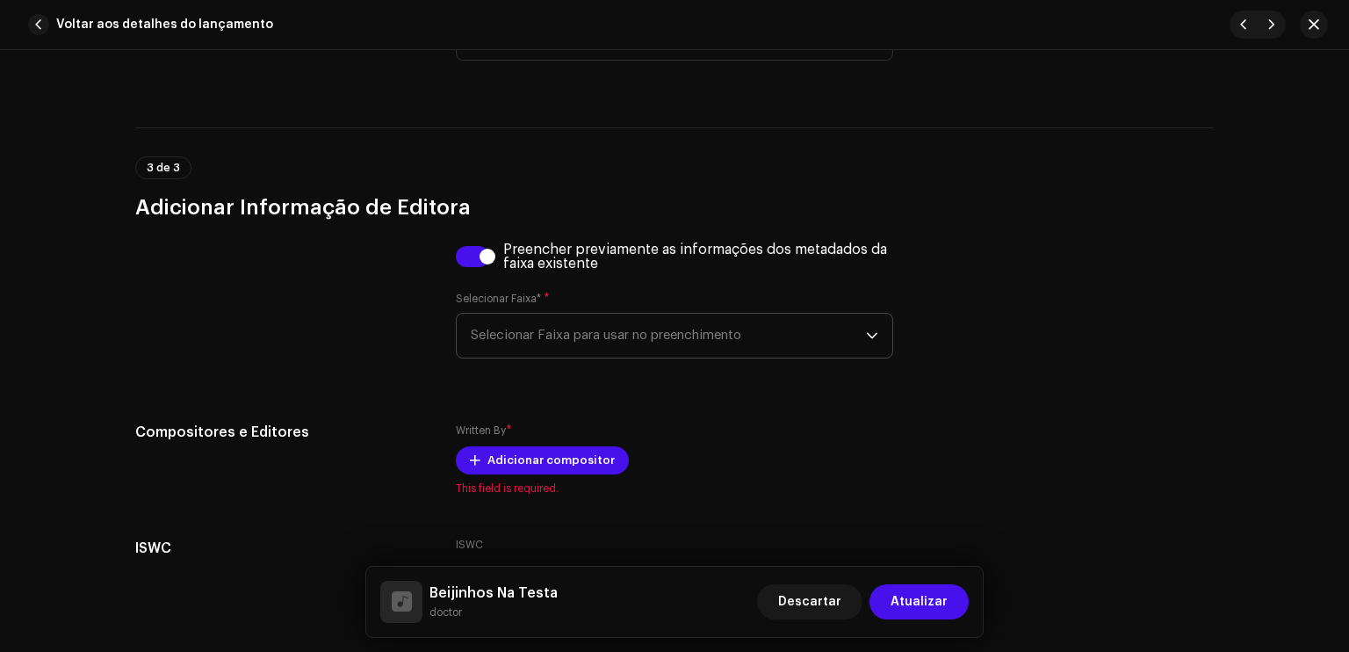
click at [529, 336] on span "Selecionar Faixa para usar no preenchimento" at bounding box center [668, 336] width 395 height 44
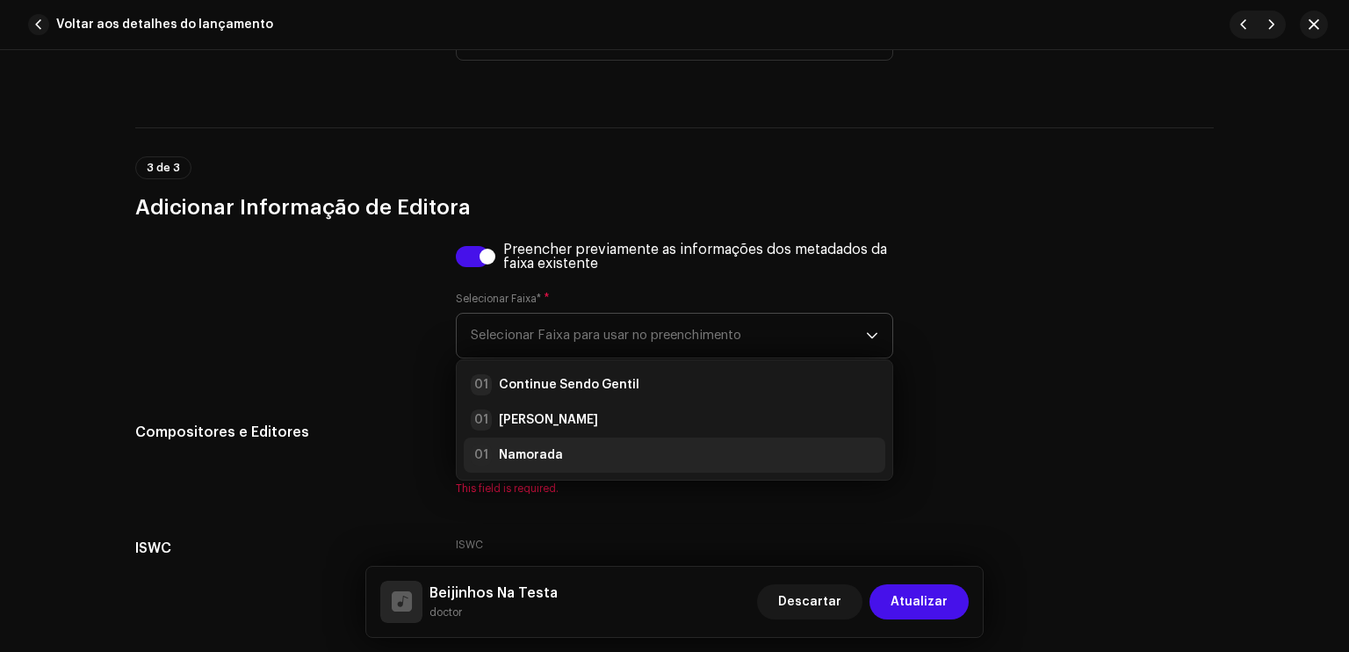
click at [527, 460] on strong "Namorada" at bounding box center [531, 455] width 64 height 18
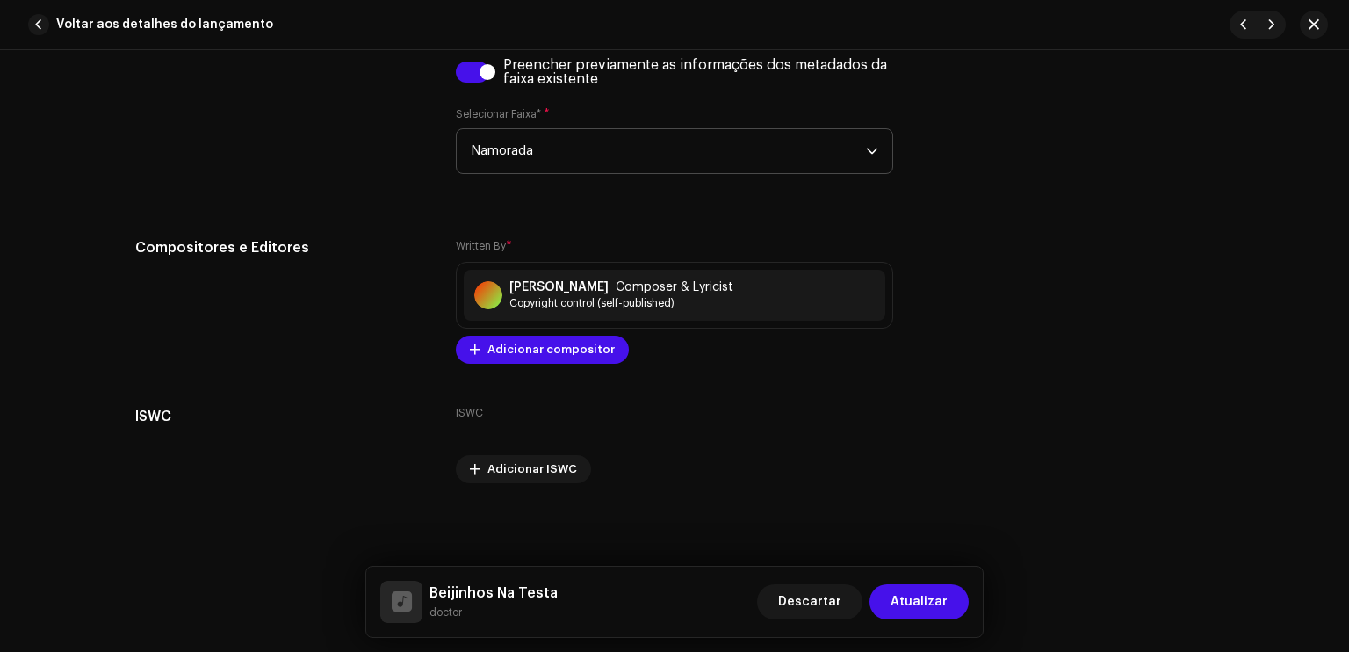
scroll to position [3598, 0]
click at [889, 596] on button "Atualizar" at bounding box center [919, 601] width 99 height 35
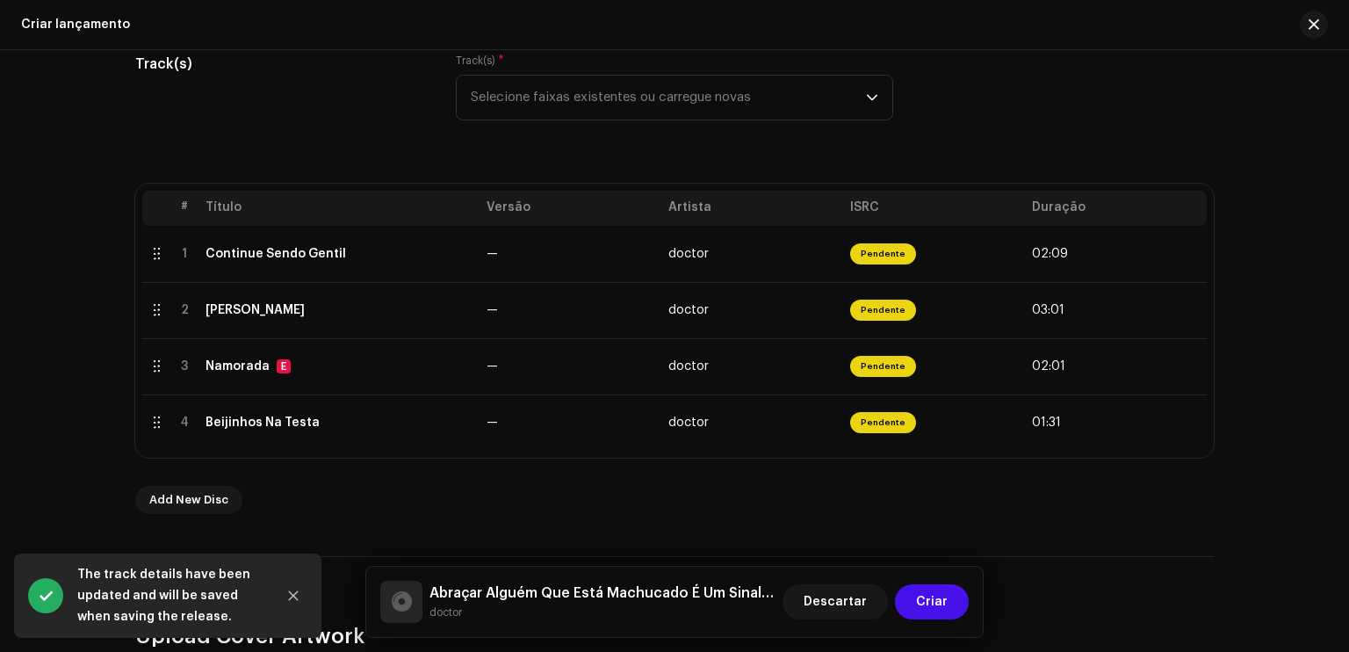
click at [793, 507] on div "Add New Disc" at bounding box center [674, 500] width 1079 height 28
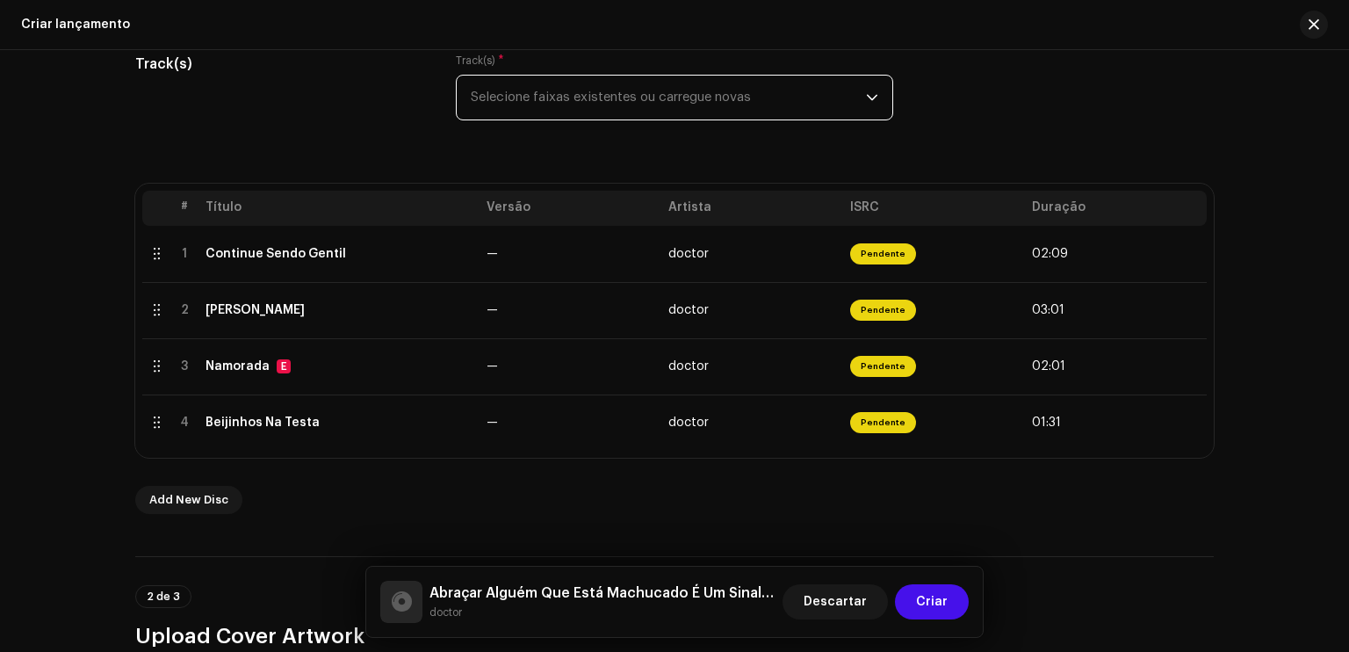
click at [712, 96] on span "Selecione faixas existentes ou carregue novas" at bounding box center [668, 98] width 395 height 44
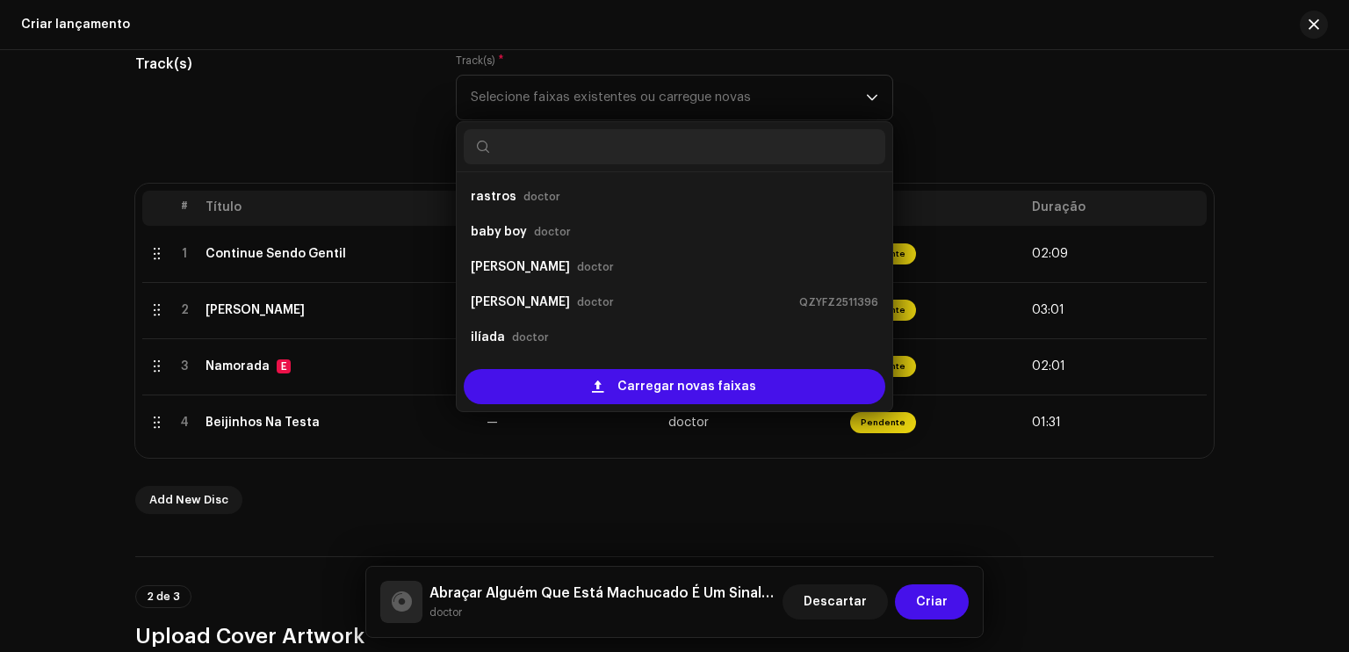
scroll to position [28, 0]
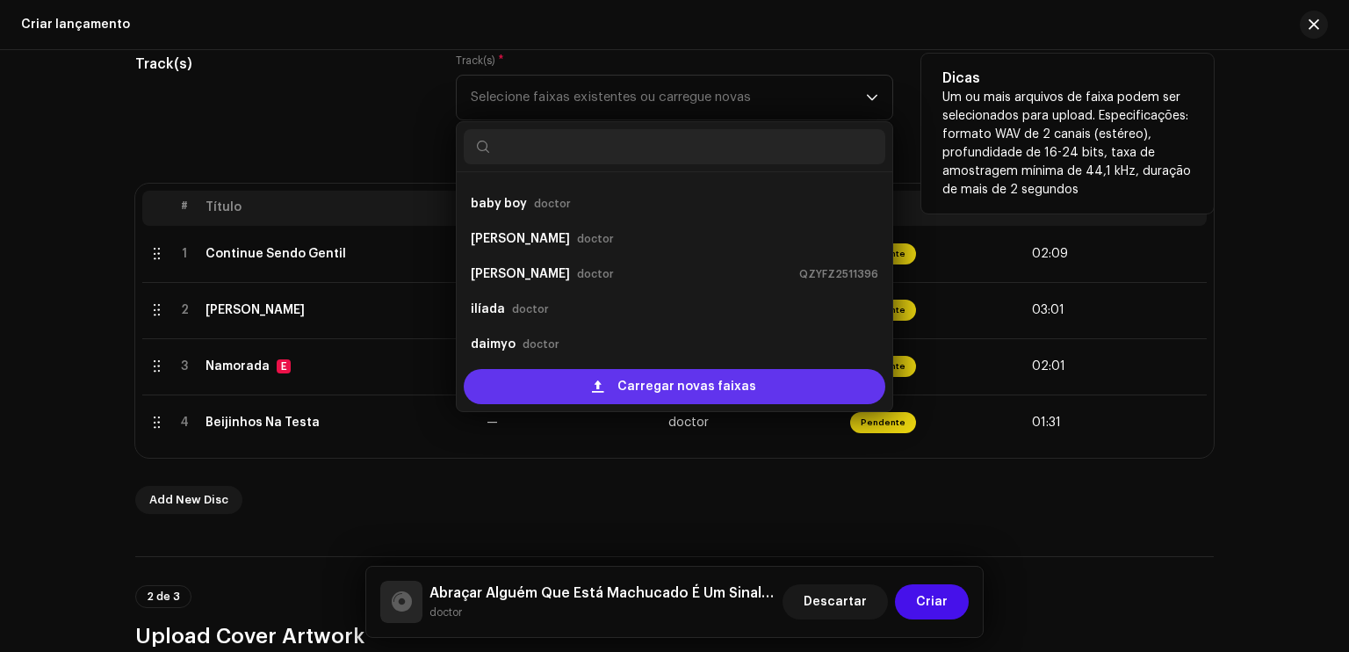
click at [560, 372] on div "Carregar novas faixas" at bounding box center [675, 386] width 422 height 35
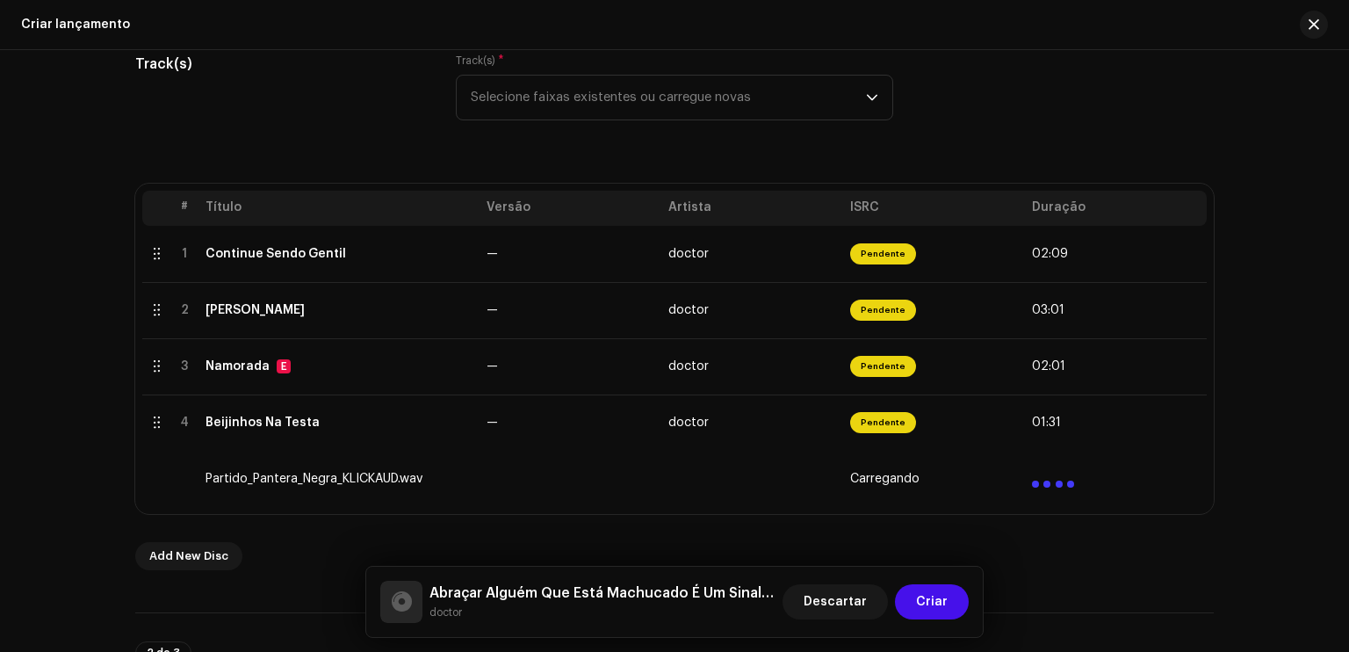
click at [662, 532] on div "# Título Versão Artista ISRC Duração 1 Continue Sendo Gentil — doctor Pendente …" at bounding box center [674, 377] width 1079 height 387
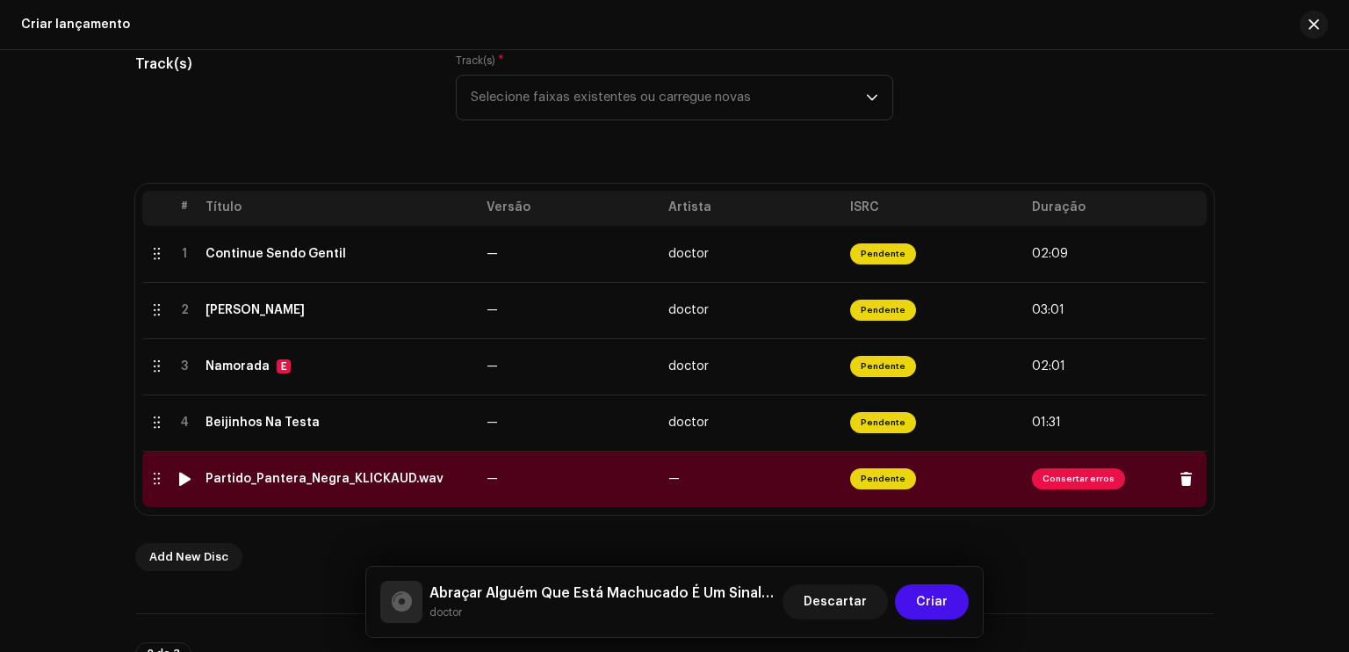
click at [1062, 474] on span "Consertar erros" at bounding box center [1078, 478] width 93 height 21
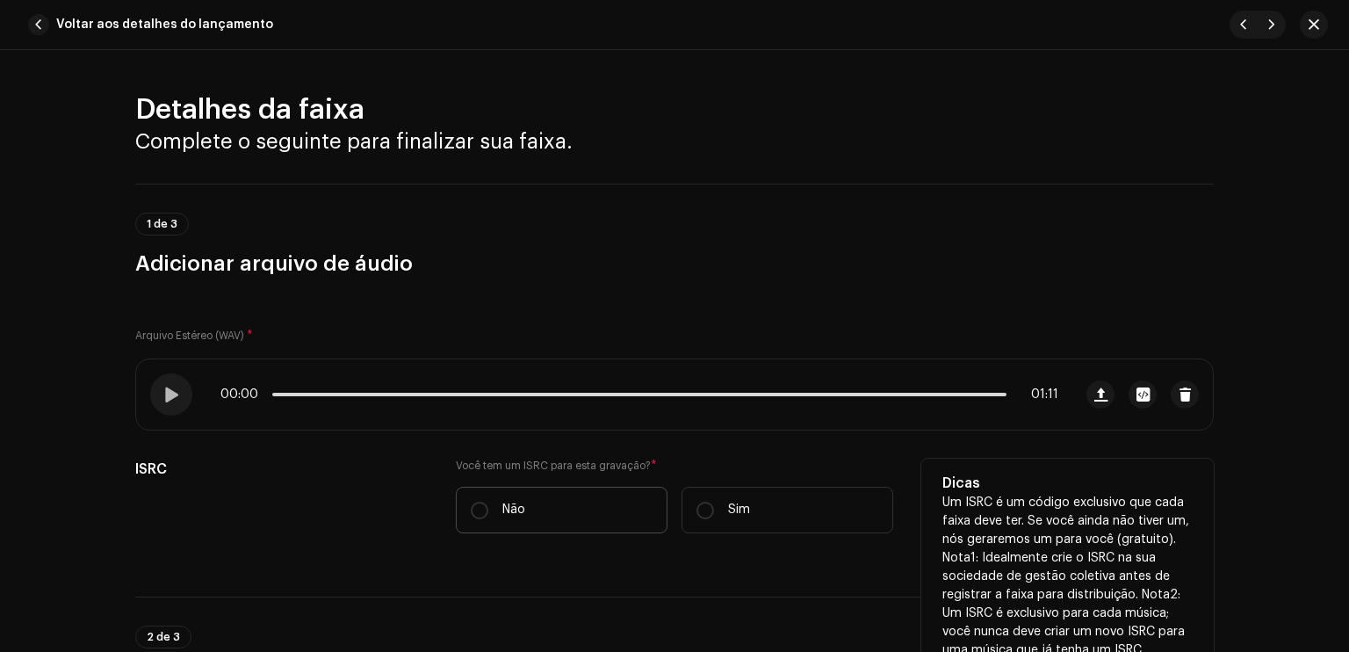
click at [556, 512] on label "Não" at bounding box center [562, 510] width 212 height 47
click at [488, 512] on input "Não" at bounding box center [480, 511] width 18 height 18
radio input "true"
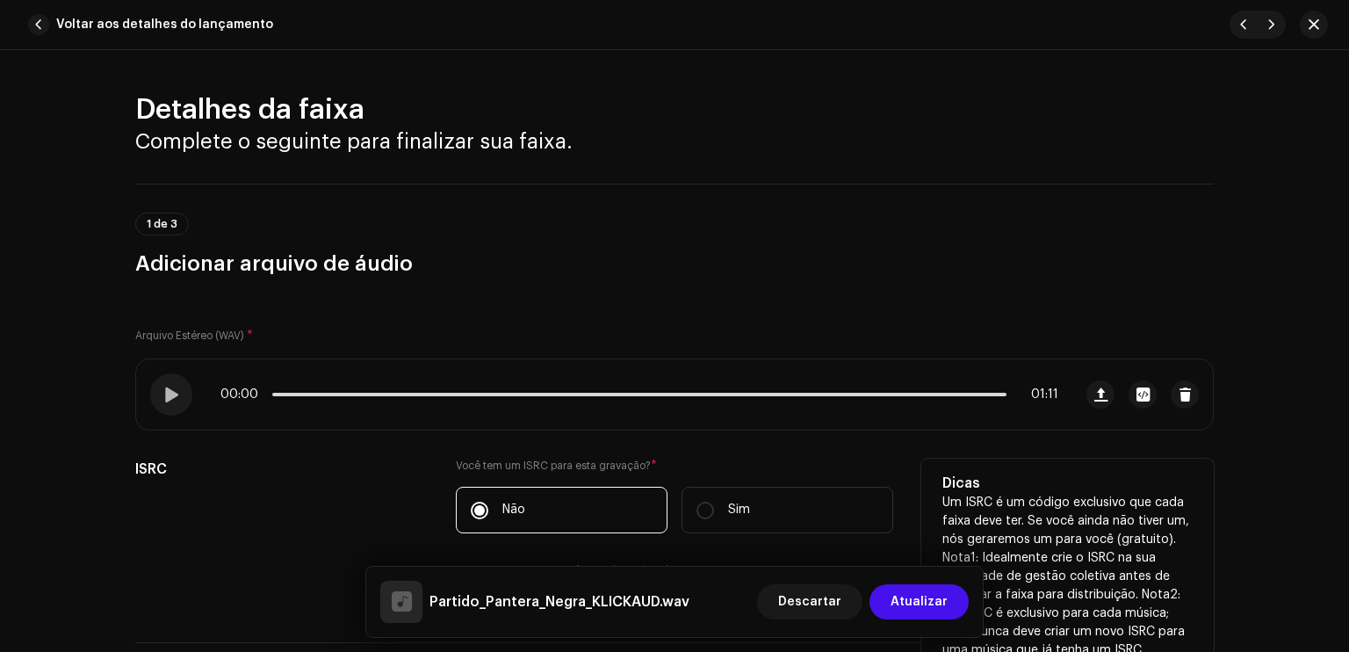
click at [439, 503] on div "ISRC Você tem um ISRC para esta gravação? * Não Sim Geraremos um para você quan…" at bounding box center [674, 529] width 1079 height 141
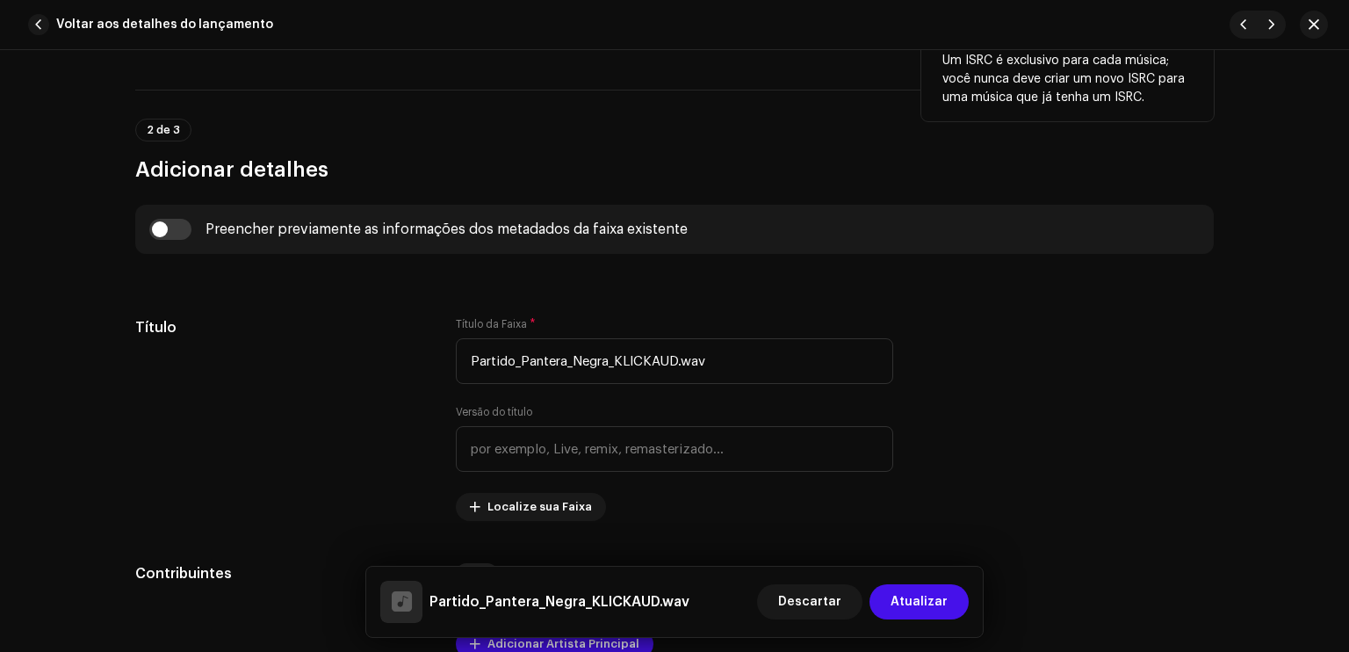
scroll to position [597, 0]
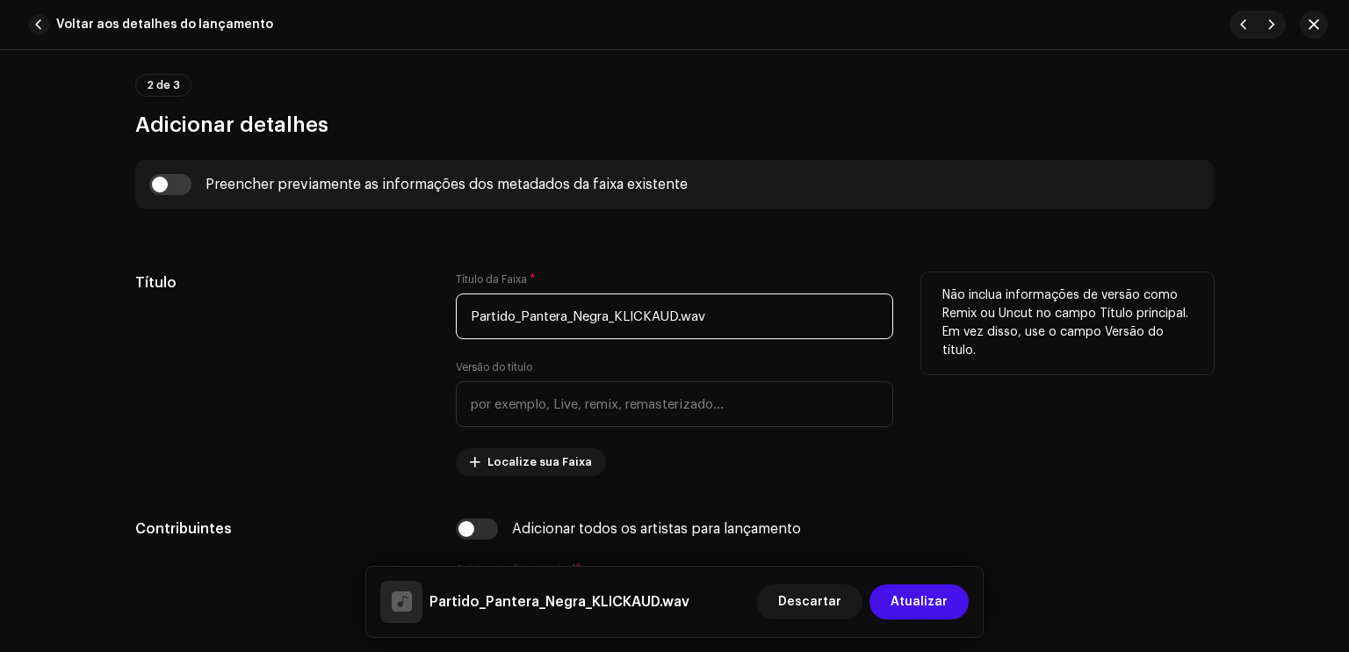
click at [751, 323] on input "Partido_Pantera_Negra_KLICKAUD.wav" at bounding box center [675, 316] width 438 height 46
type input "Partido Pantera Negra"
click at [350, 397] on div "Título" at bounding box center [281, 374] width 293 height 204
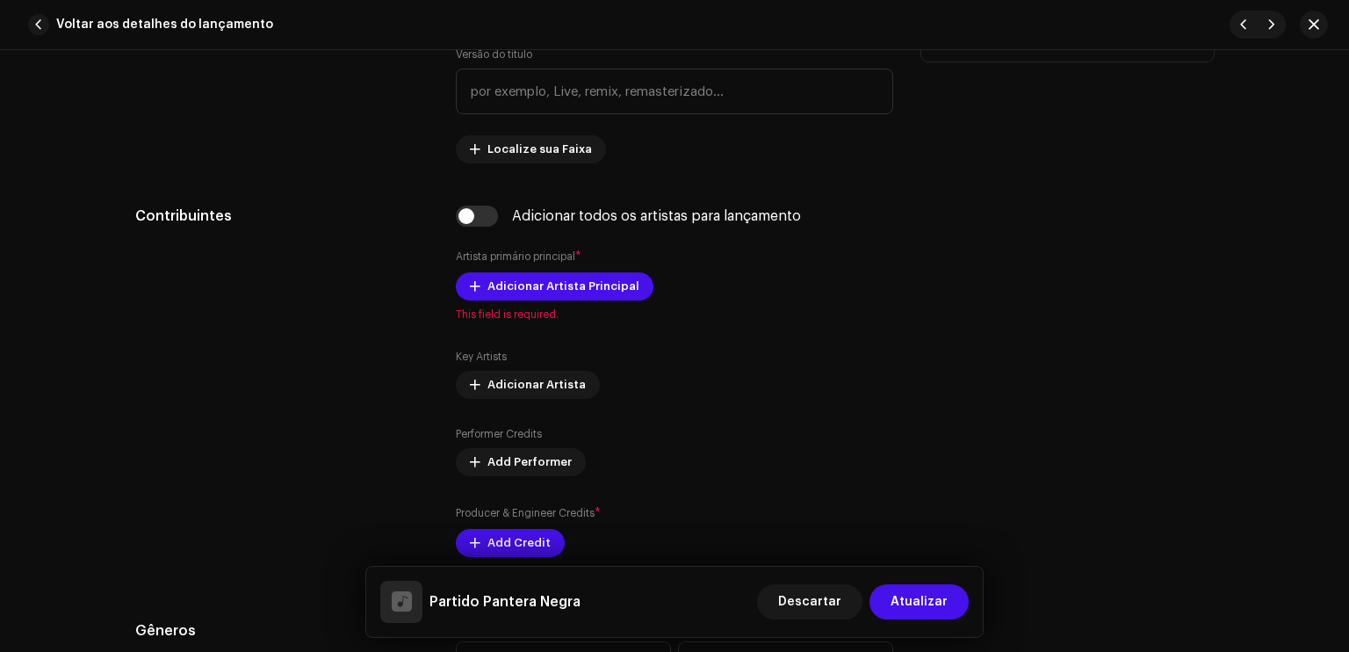
scroll to position [914, 0]
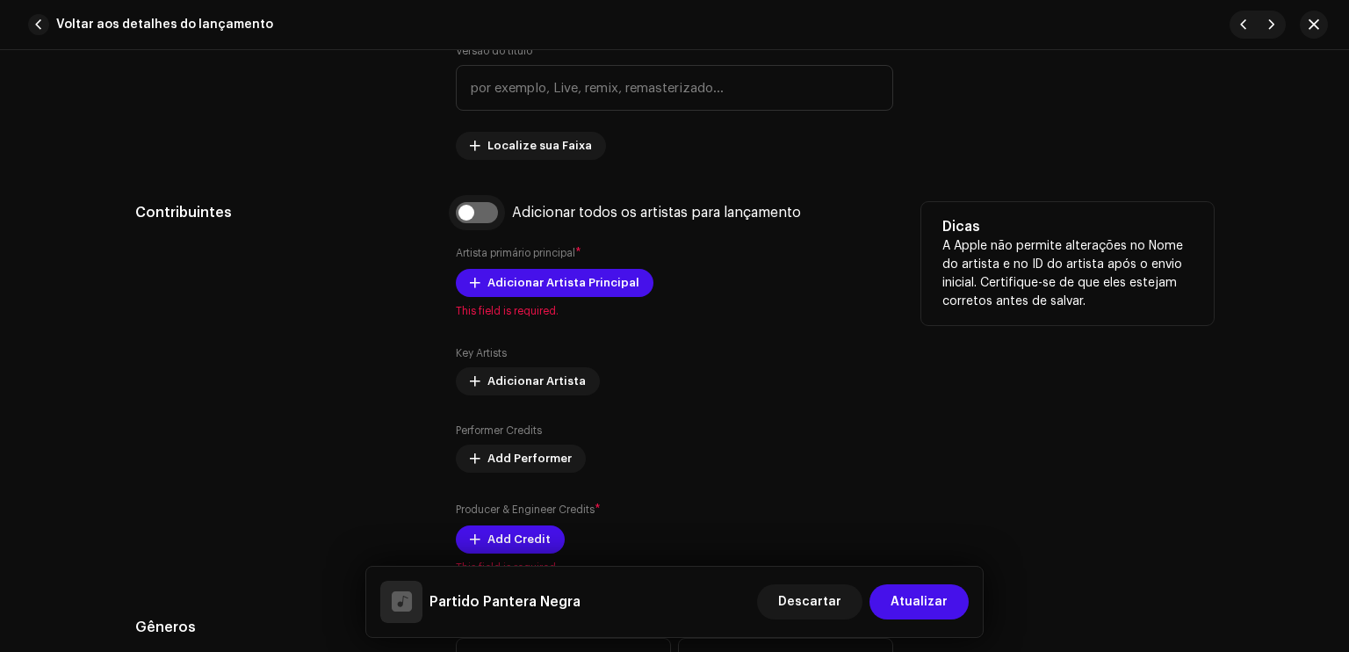
click at [469, 213] on input "checkbox" at bounding box center [477, 212] width 42 height 21
checkbox input "true"
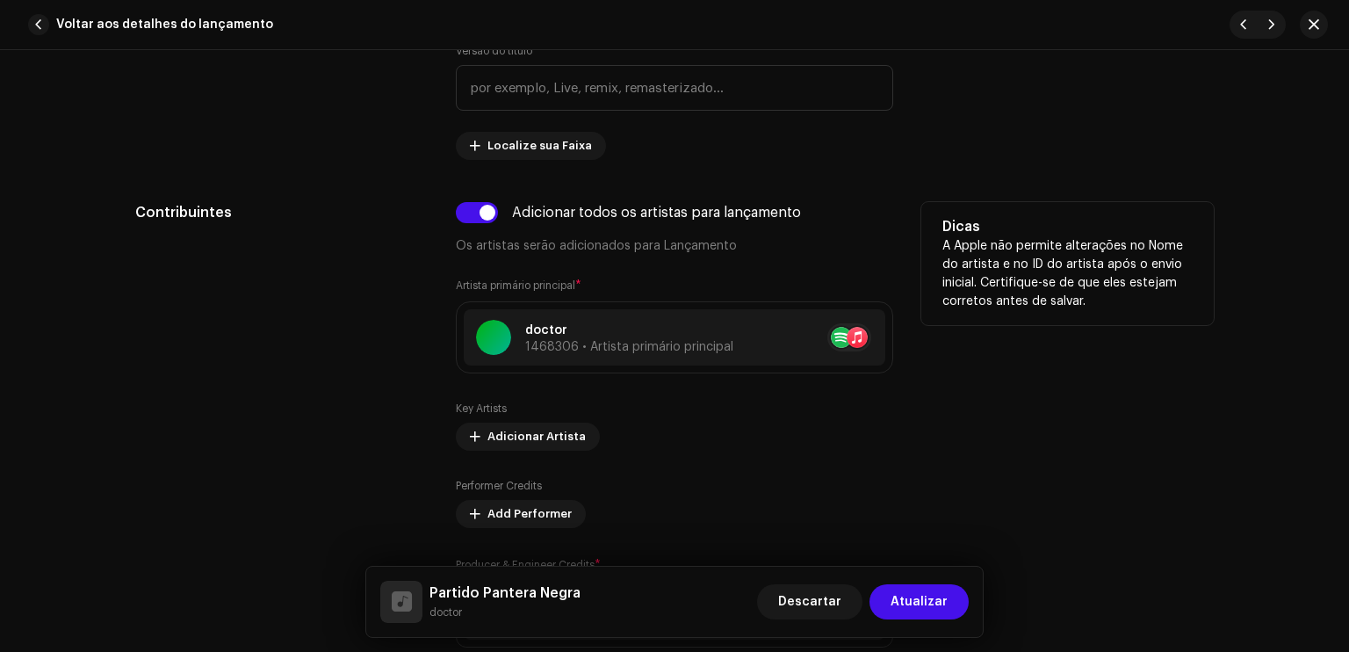
click at [345, 445] on div "Contribuintes" at bounding box center [281, 442] width 293 height 481
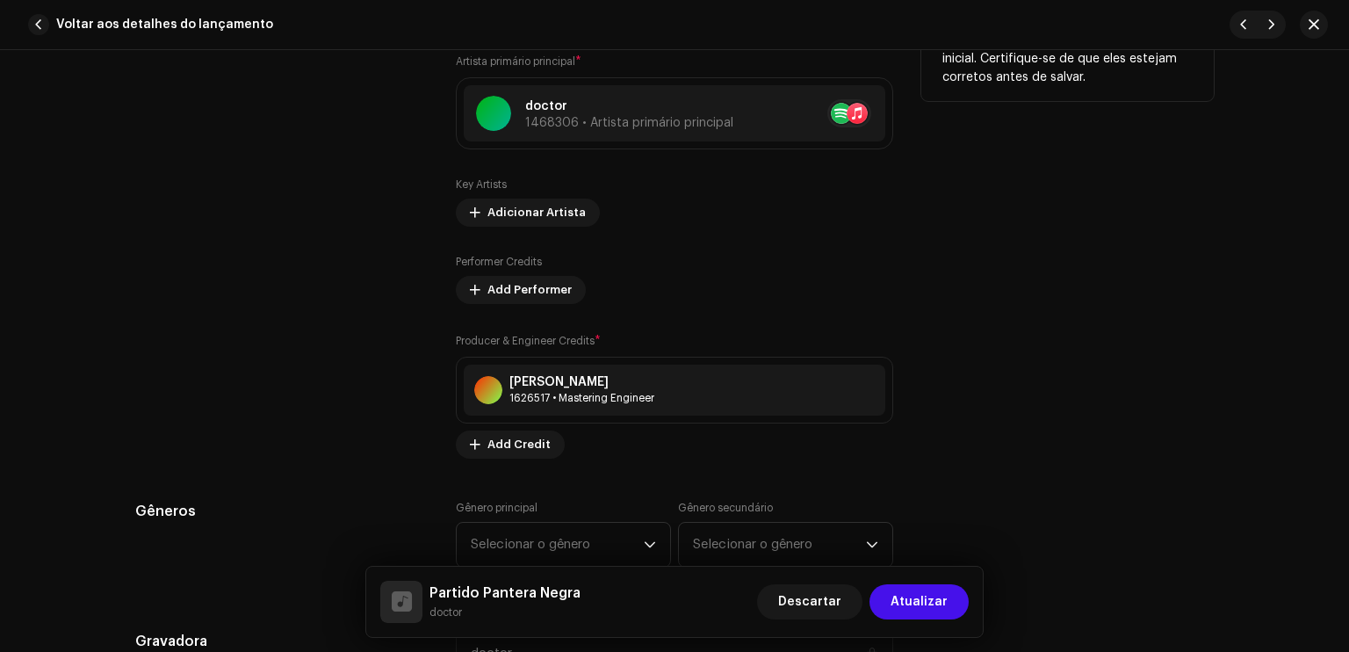
scroll to position [1195, 0]
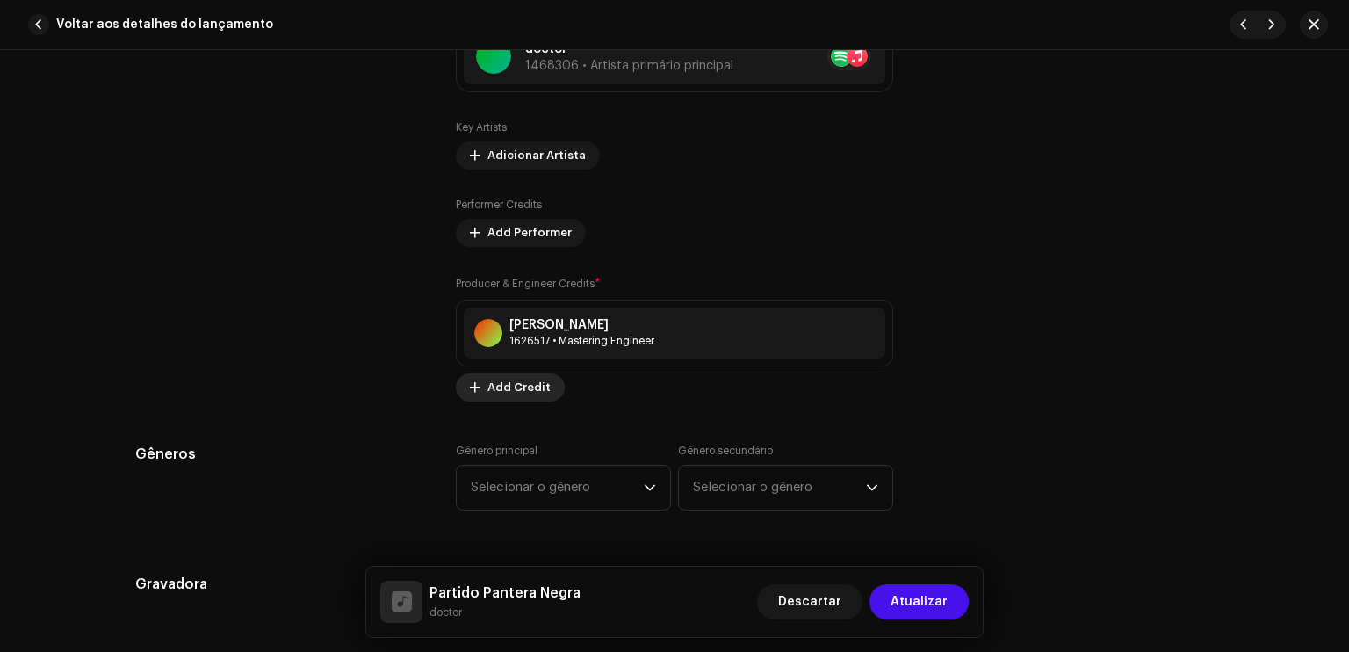
click at [510, 380] on span "Add Credit" at bounding box center [519, 387] width 63 height 35
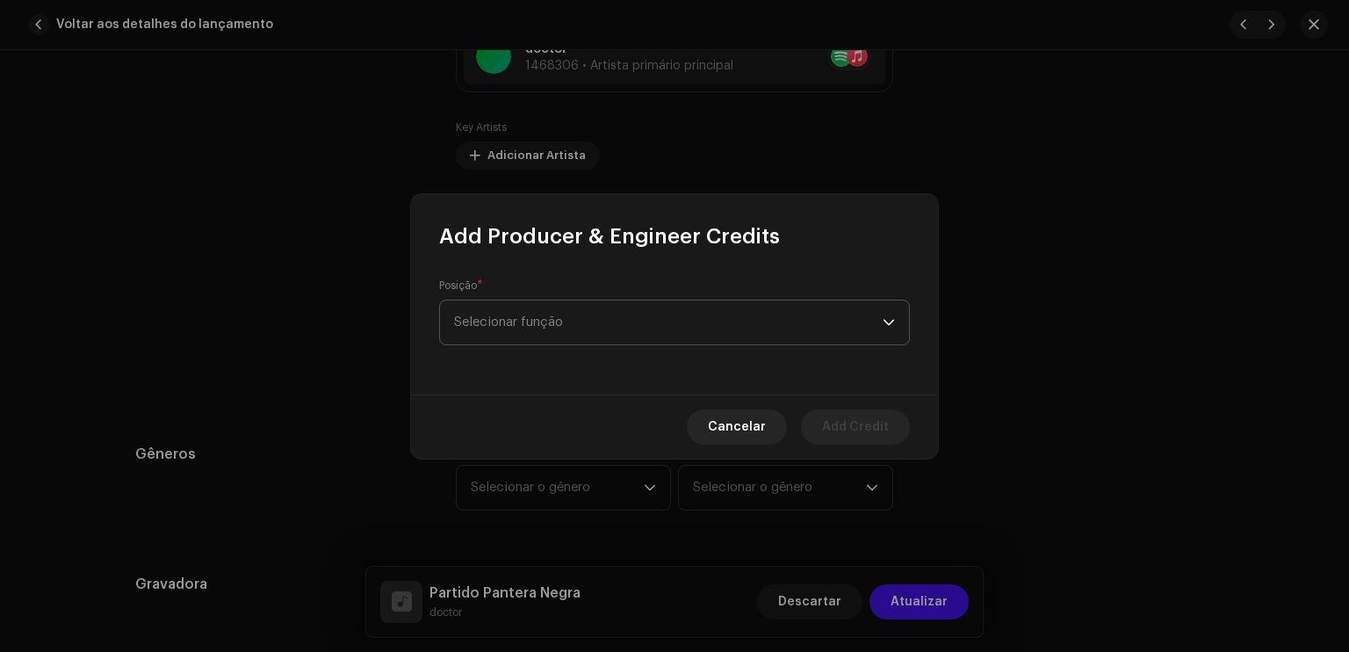
click at [541, 314] on span "Selecionar função" at bounding box center [668, 322] width 429 height 44
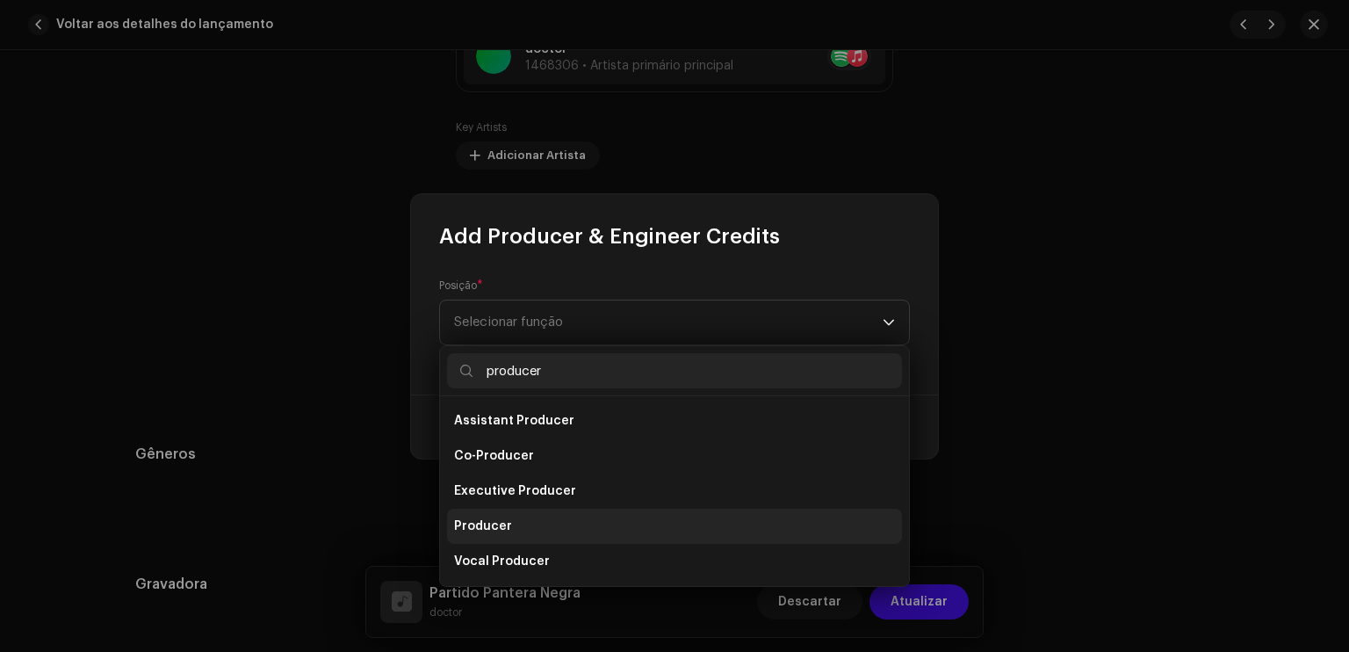
type input "producer"
click at [481, 529] on span "Producer" at bounding box center [483, 526] width 58 height 18
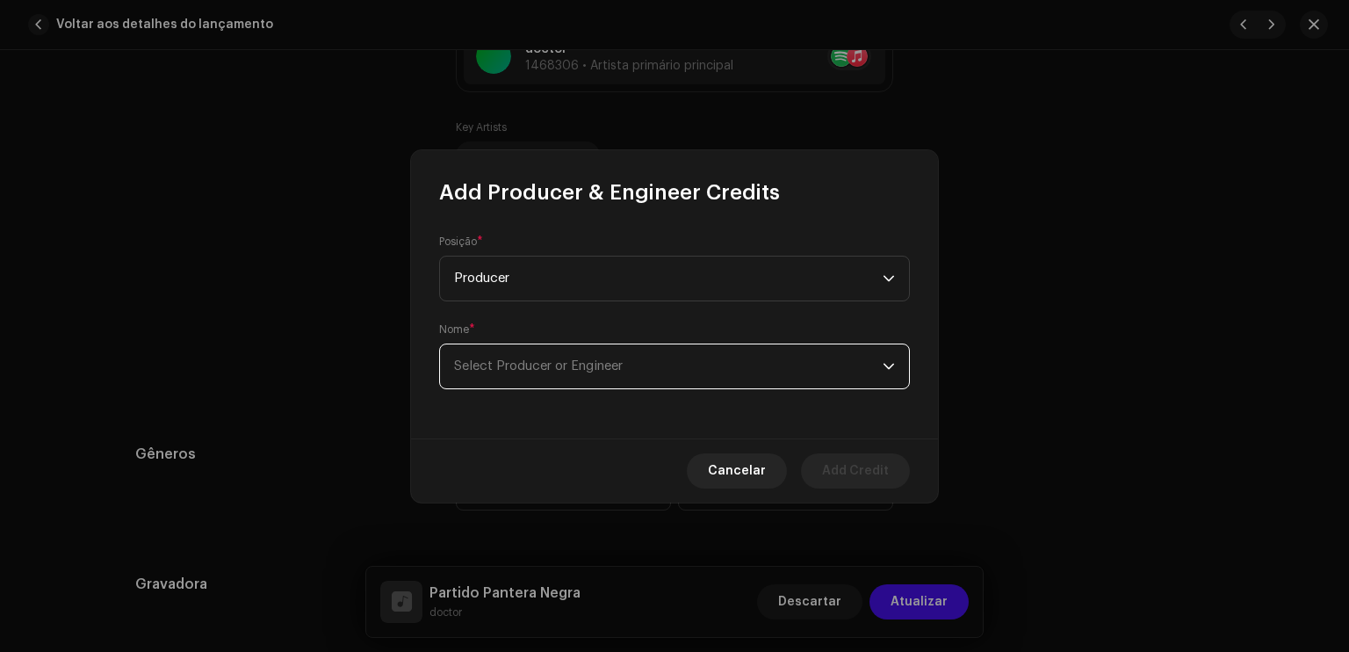
click at [719, 358] on span "Select Producer or Engineer" at bounding box center [668, 366] width 429 height 44
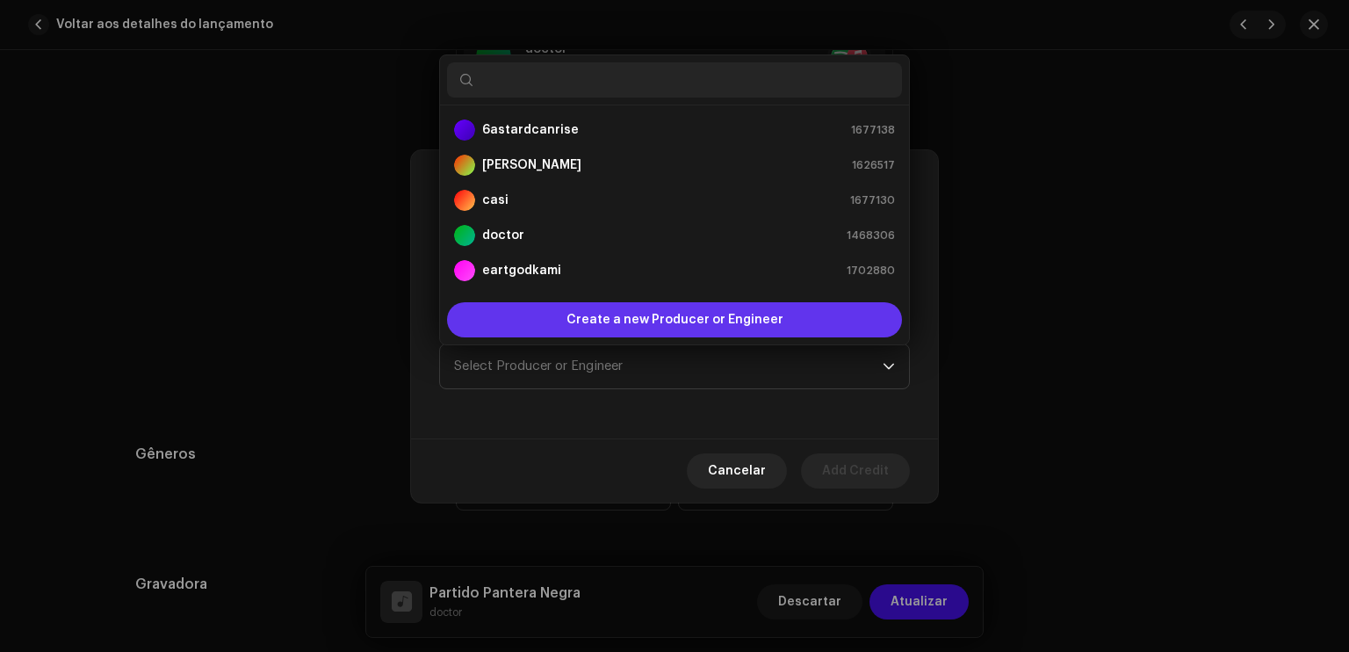
click at [693, 321] on span "Create a new Producer or Engineer" at bounding box center [675, 319] width 217 height 35
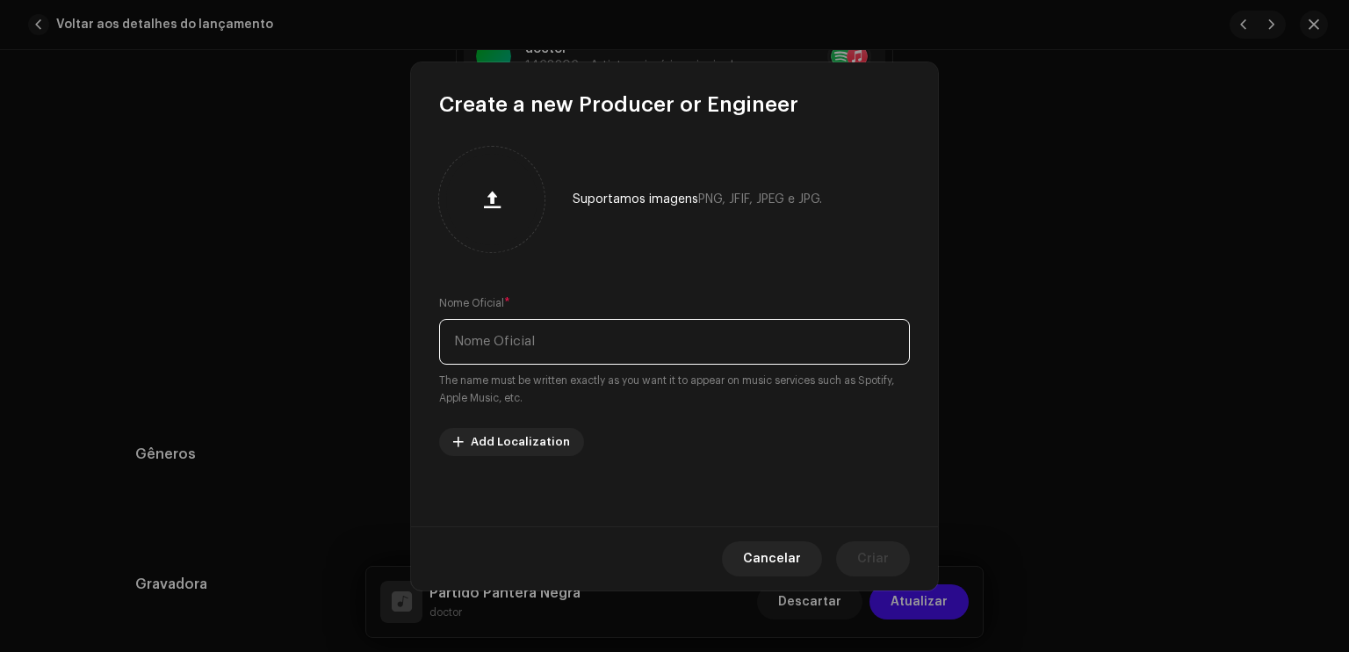
click at [693, 321] on input "text" at bounding box center [674, 342] width 471 height 46
type input "morteh"
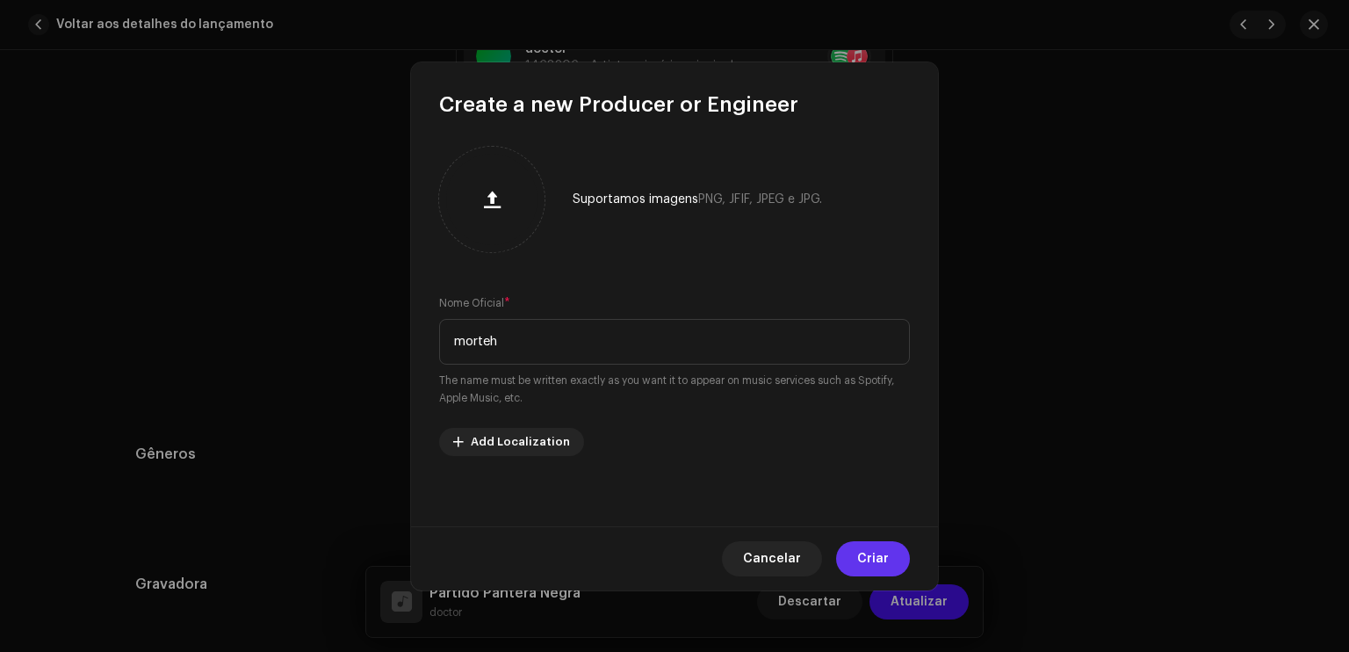
click at [865, 553] on span "Criar" at bounding box center [873, 558] width 32 height 35
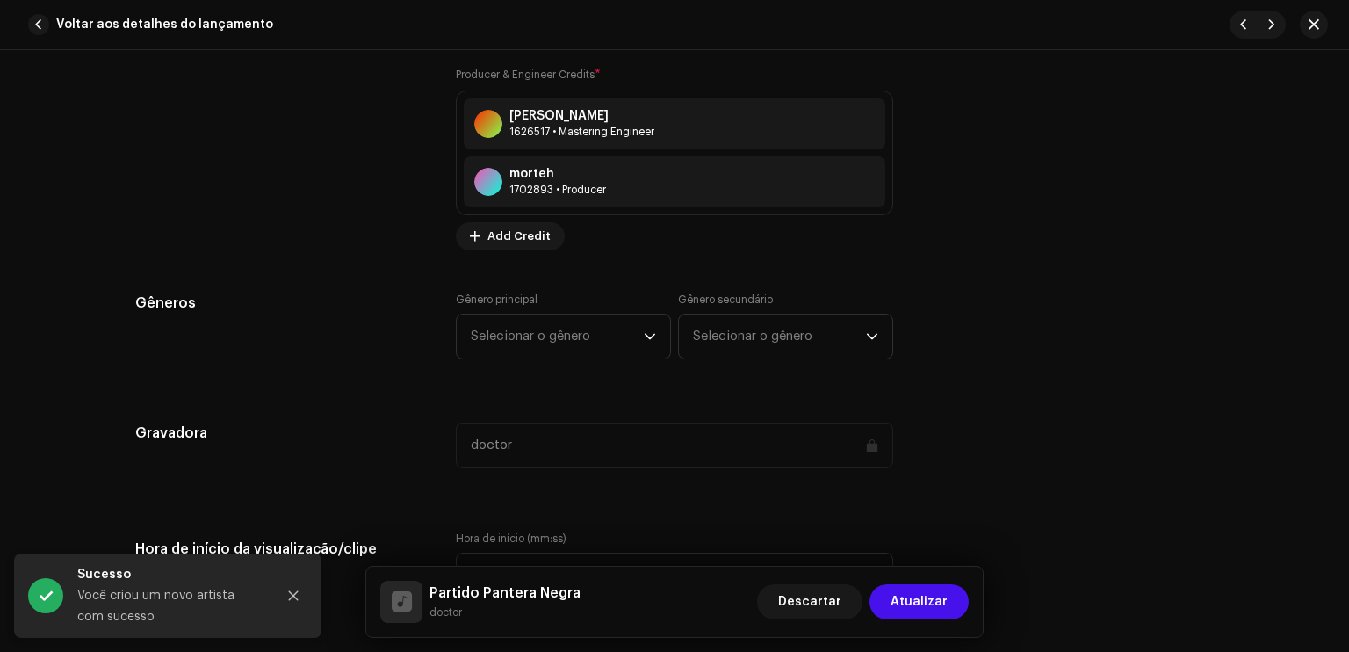
scroll to position [1406, 0]
click at [520, 351] on span "Selecionar o gênero" at bounding box center [557, 335] width 173 height 44
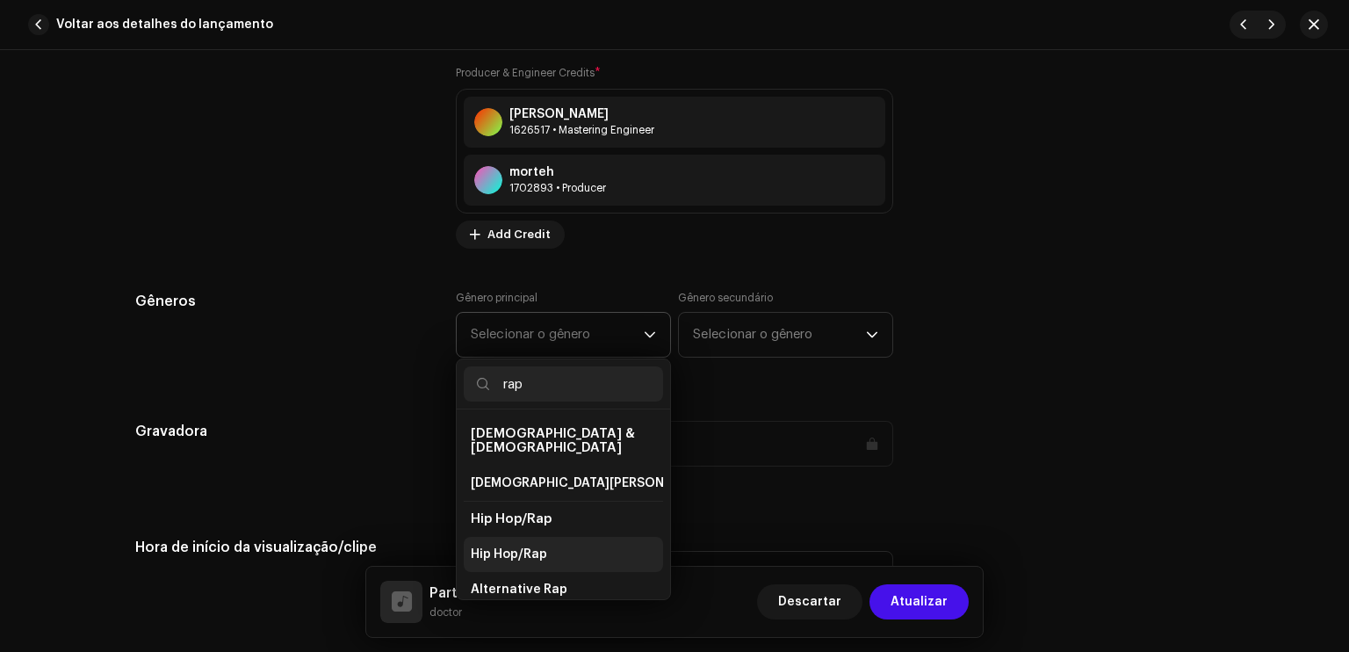
type input "rap"
click at [496, 546] on span "Hip Hop/Rap" at bounding box center [509, 555] width 76 height 18
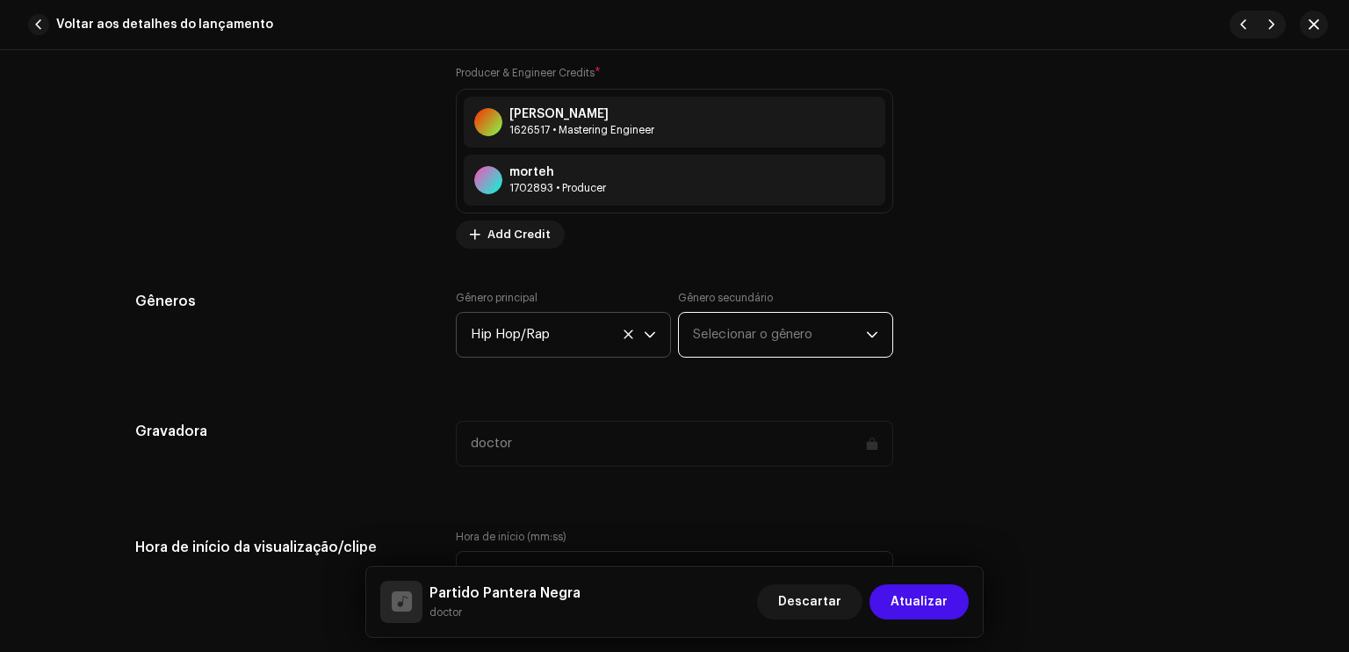
click at [722, 351] on span "Selecionar o gênero" at bounding box center [779, 335] width 173 height 44
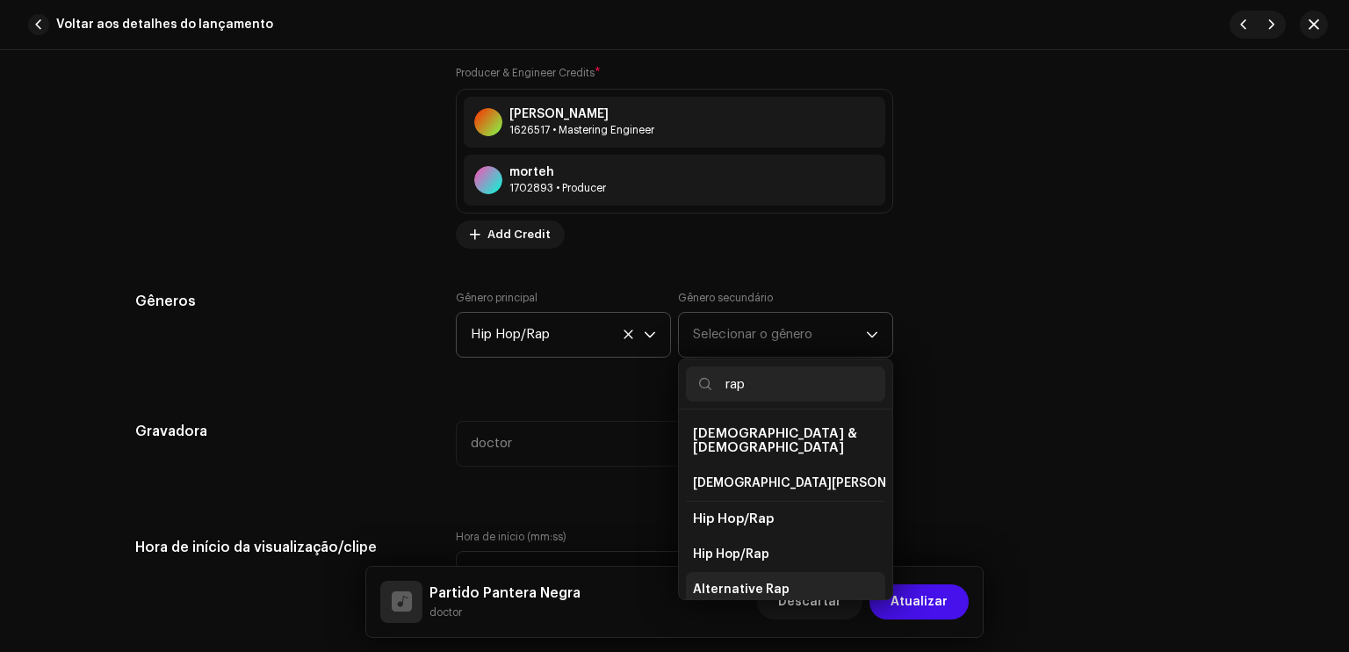
type input "rap"
click at [712, 572] on li "Alternative Rap" at bounding box center [785, 589] width 199 height 35
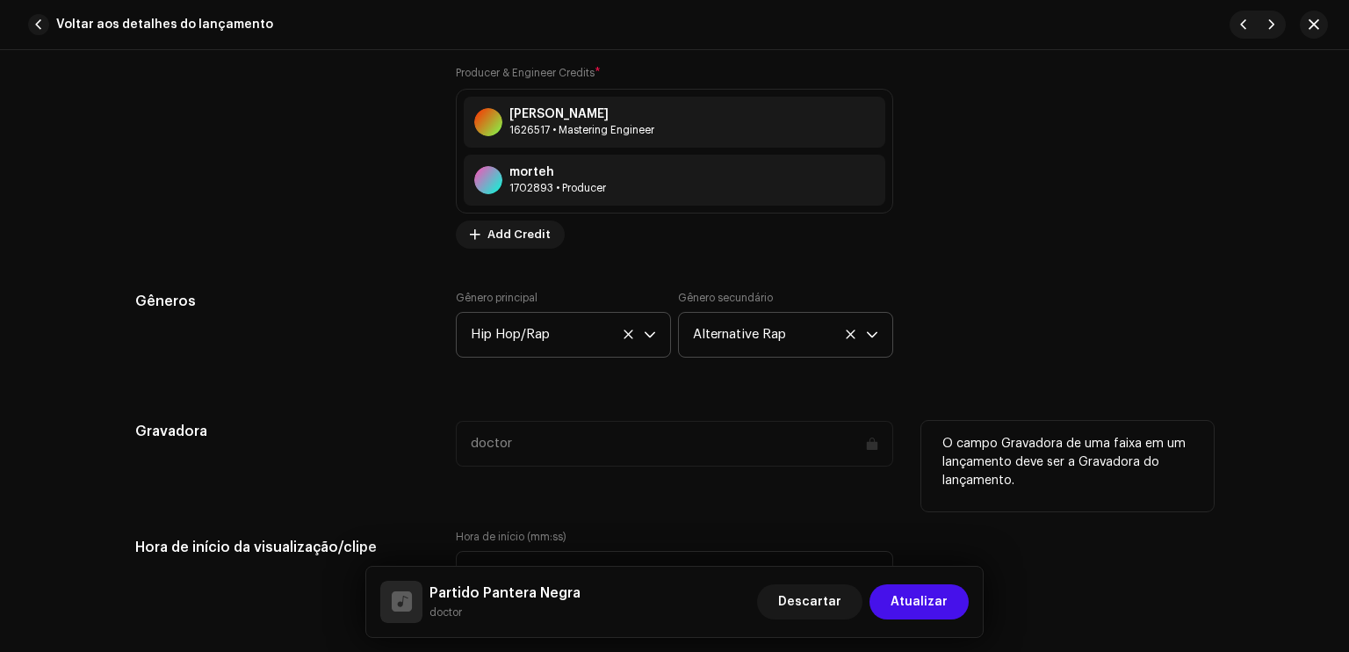
click at [903, 453] on div "Gravadora doctor O campo Gravadora de uma faixa em um lançamento deve ser a Gra…" at bounding box center [674, 454] width 1079 height 67
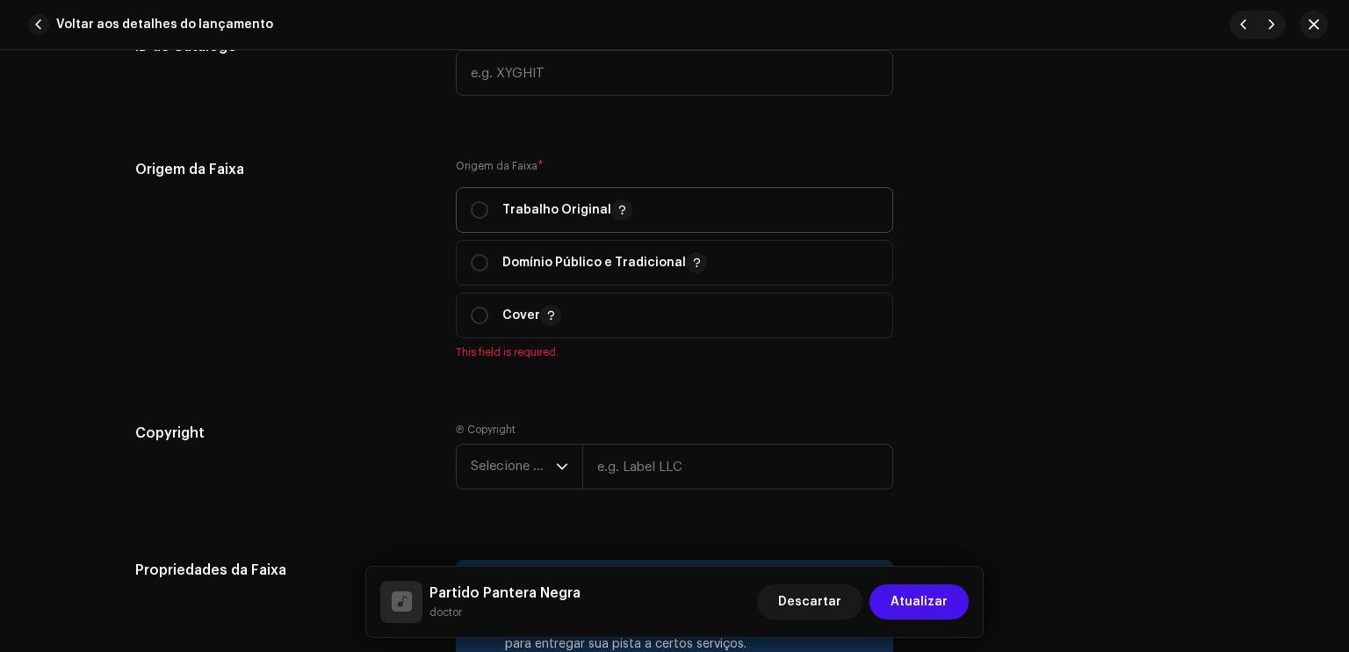
scroll to position [2038, 0]
click at [763, 194] on span "Trabalho Original" at bounding box center [675, 208] width 408 height 44
radio input "true"
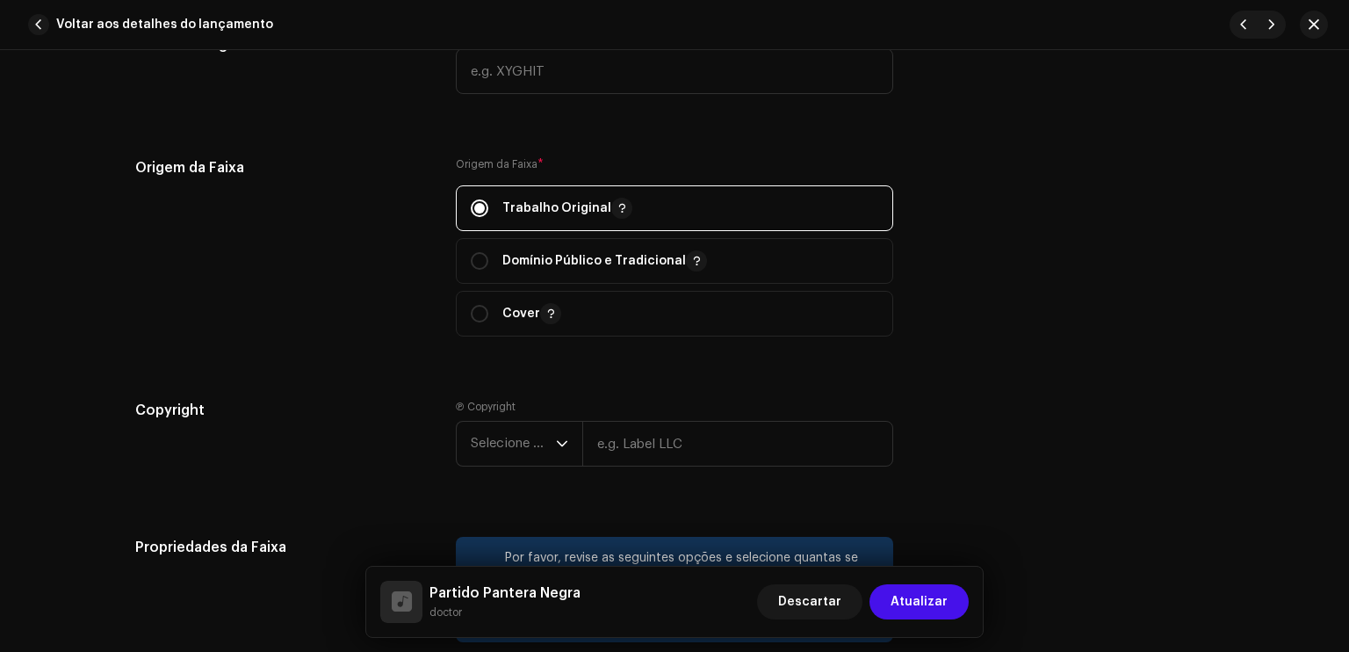
click at [901, 342] on div "Origem da Faixa Origem da Faixa * Trabalho Original Domínio Público e Tradicion…" at bounding box center [674, 257] width 1079 height 200
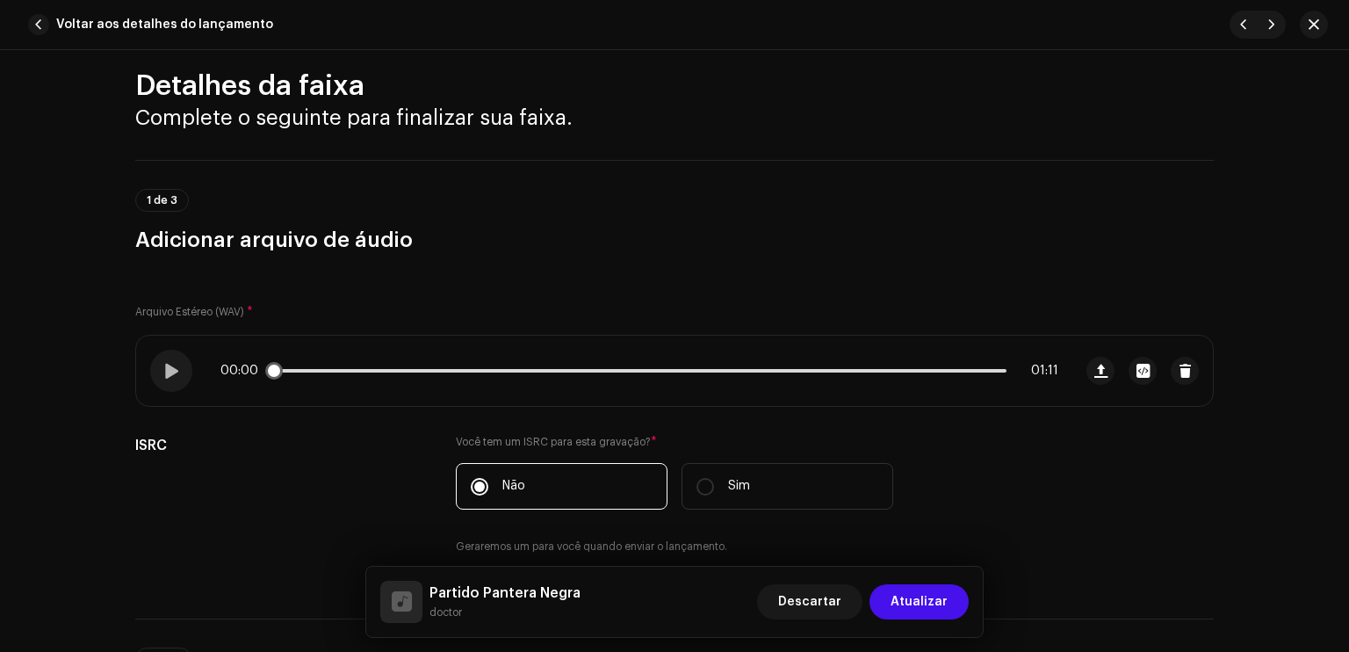
scroll to position [0, 0]
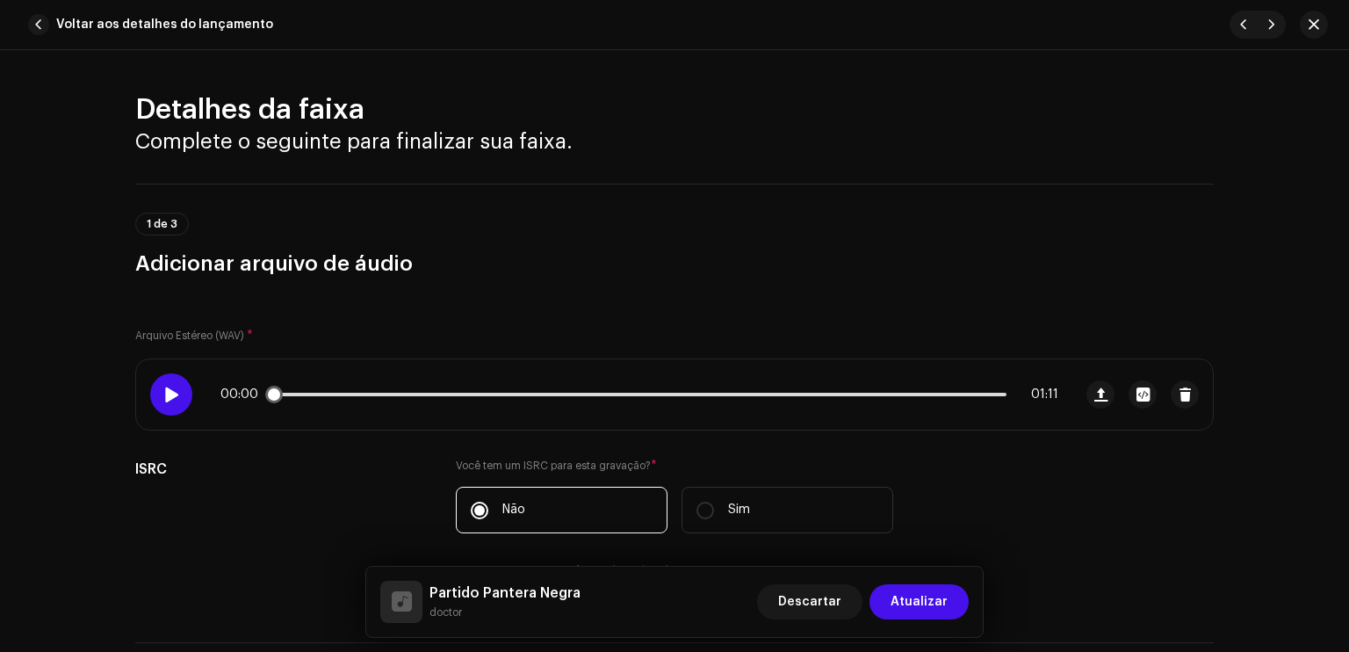
click at [172, 395] on span at bounding box center [170, 394] width 15 height 14
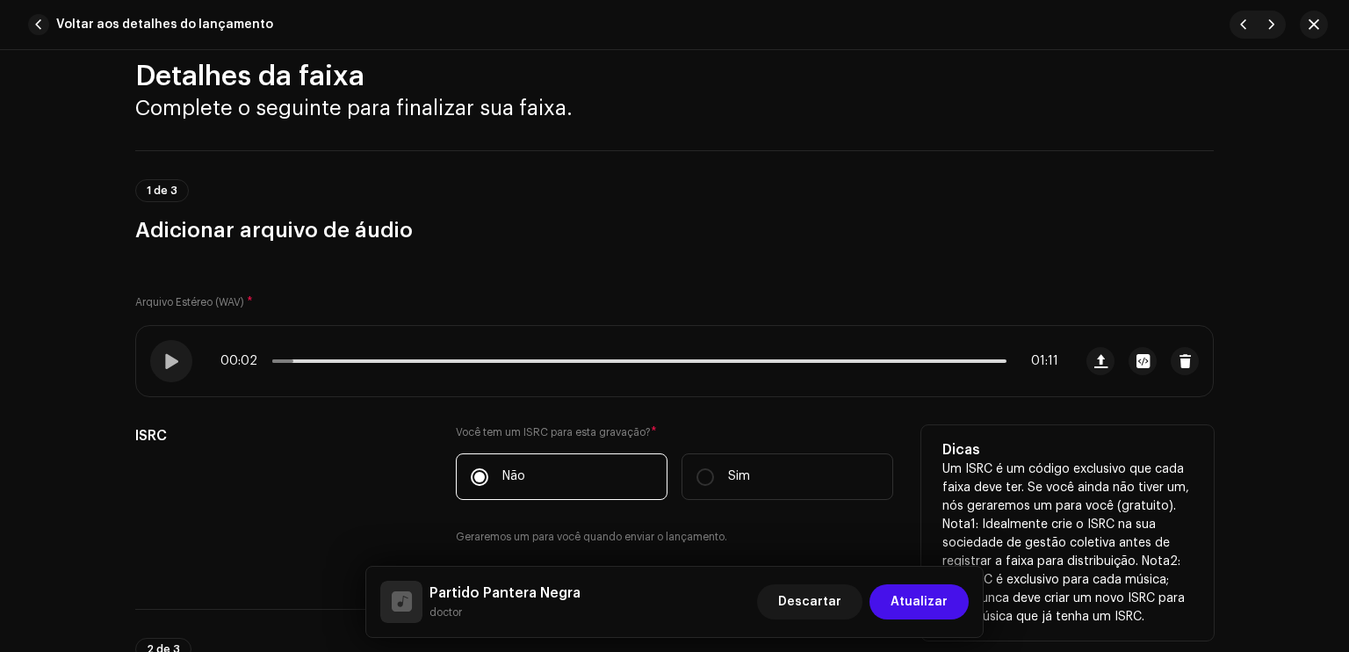
click at [317, 483] on div "ISRC" at bounding box center [281, 495] width 293 height 141
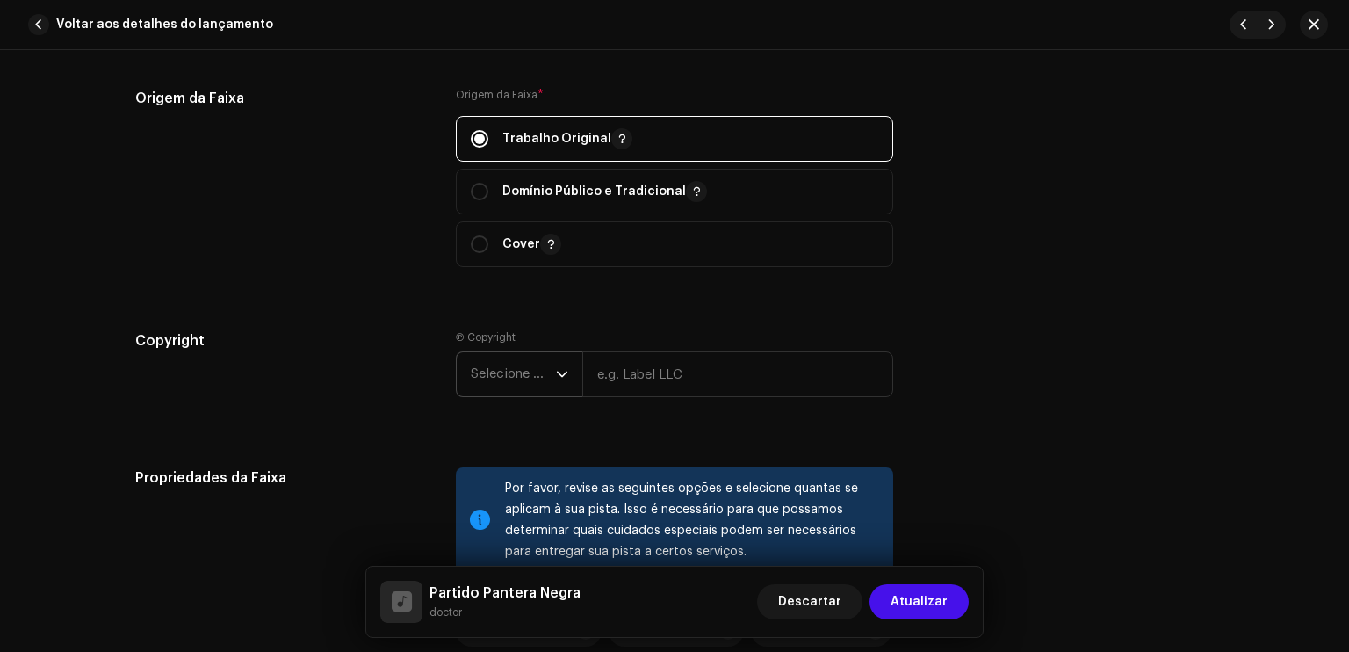
scroll to position [2109, 0]
click at [533, 393] on span "Selecione o ano" at bounding box center [513, 373] width 85 height 44
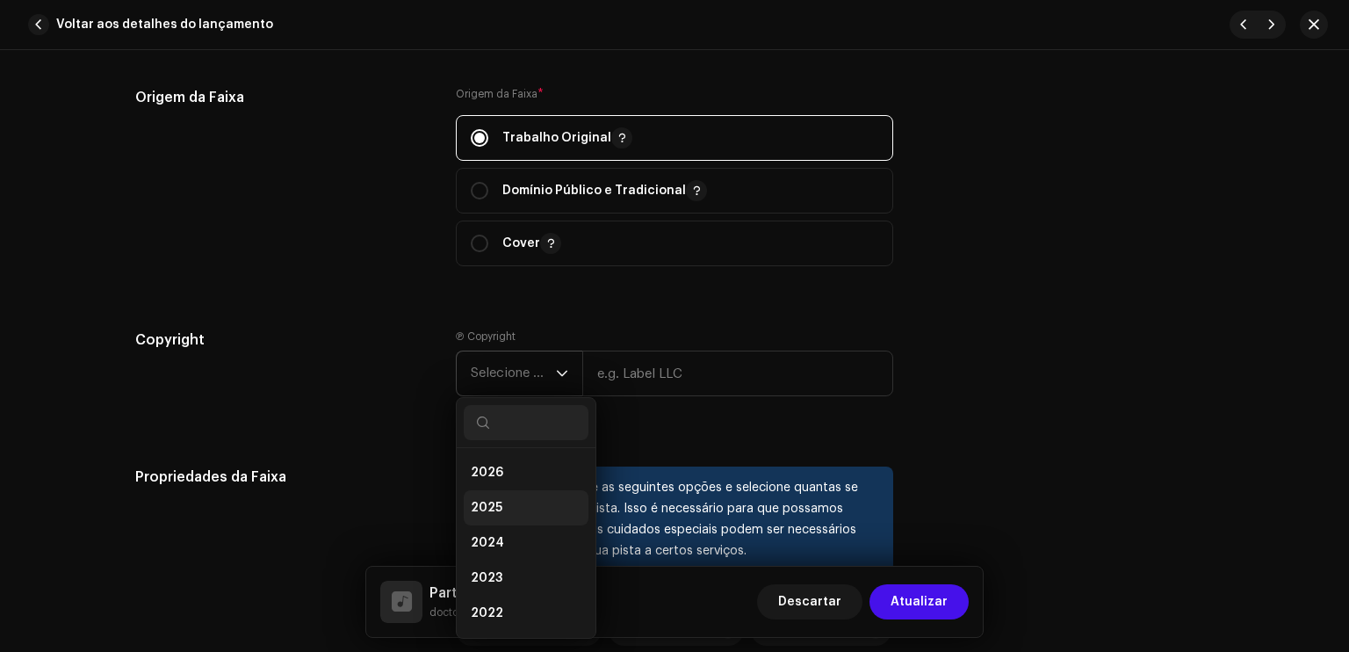
click at [506, 503] on li "2025" at bounding box center [526, 507] width 125 height 35
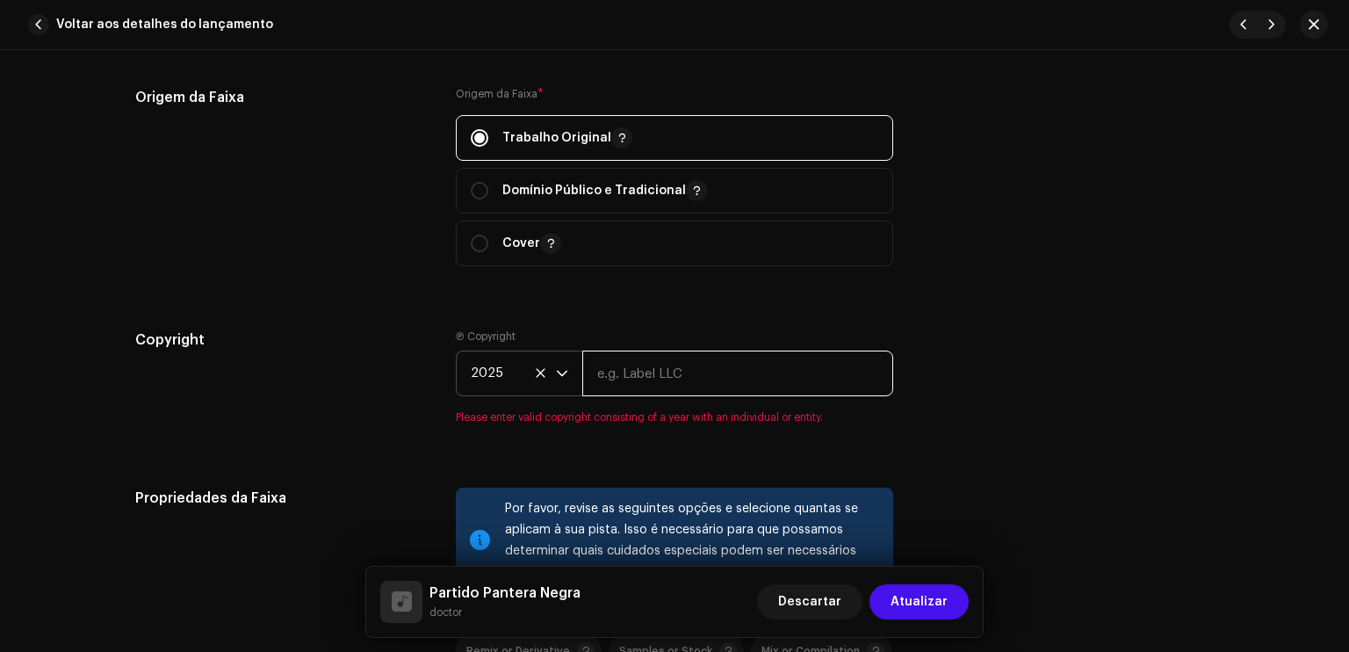
drag, startPoint x: 632, startPoint y: 372, endPoint x: 682, endPoint y: 421, distance: 70.2
click at [682, 421] on div "Ⓟ Copyright 2025 Please enter valid copyright consisting of a year with an indi…" at bounding box center [675, 376] width 438 height 95
type input "doctor"
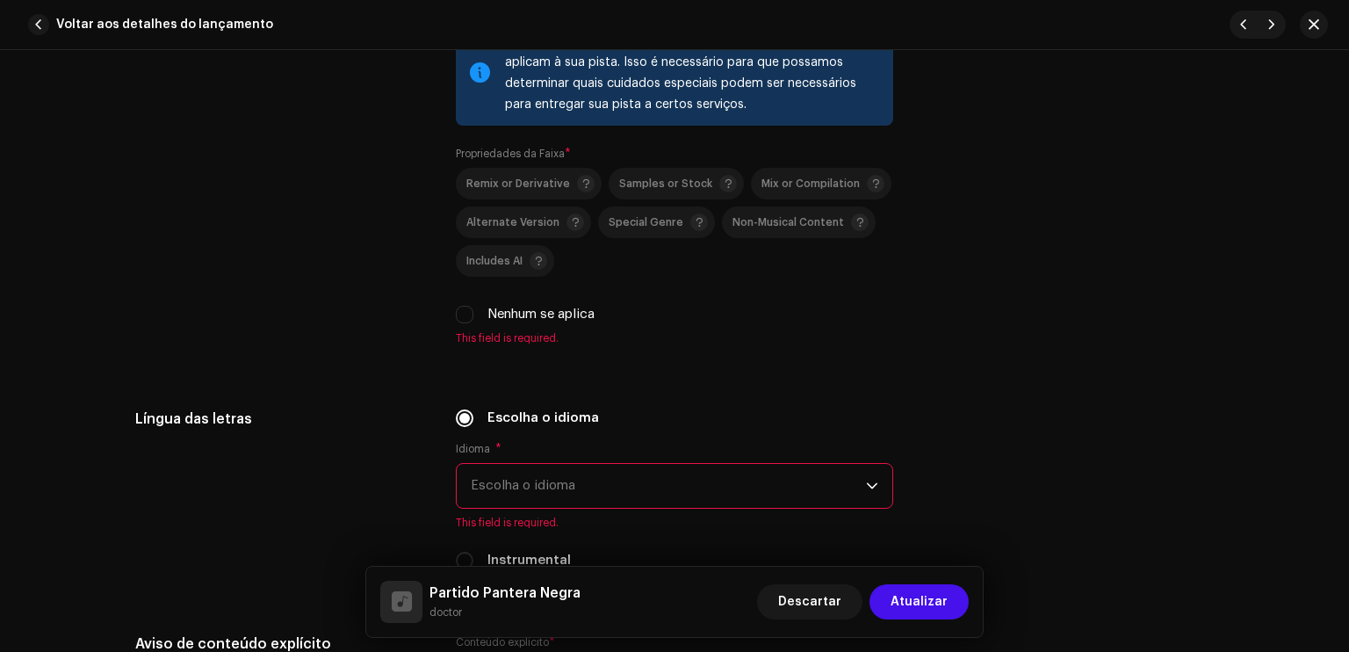
scroll to position [2565, 0]
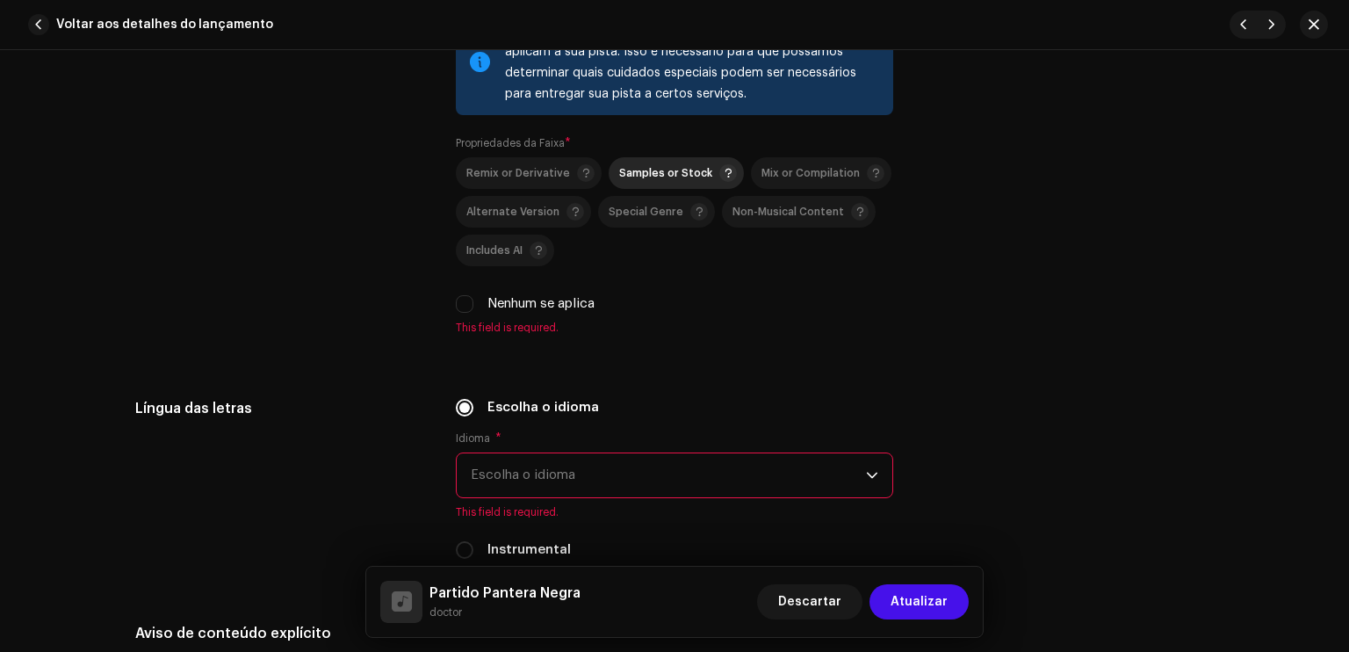
click at [631, 179] on span "Samples or Stock" at bounding box center [665, 173] width 93 height 11
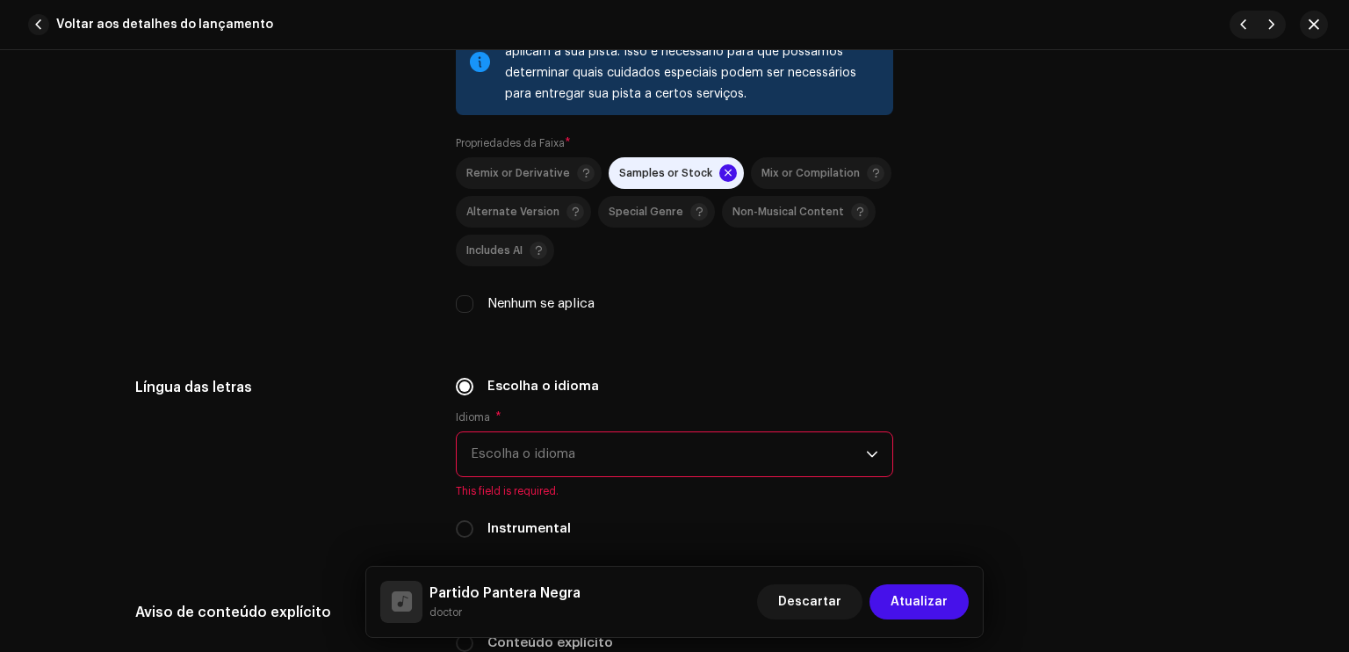
click at [556, 450] on span "Escolha o idioma" at bounding box center [668, 454] width 395 height 44
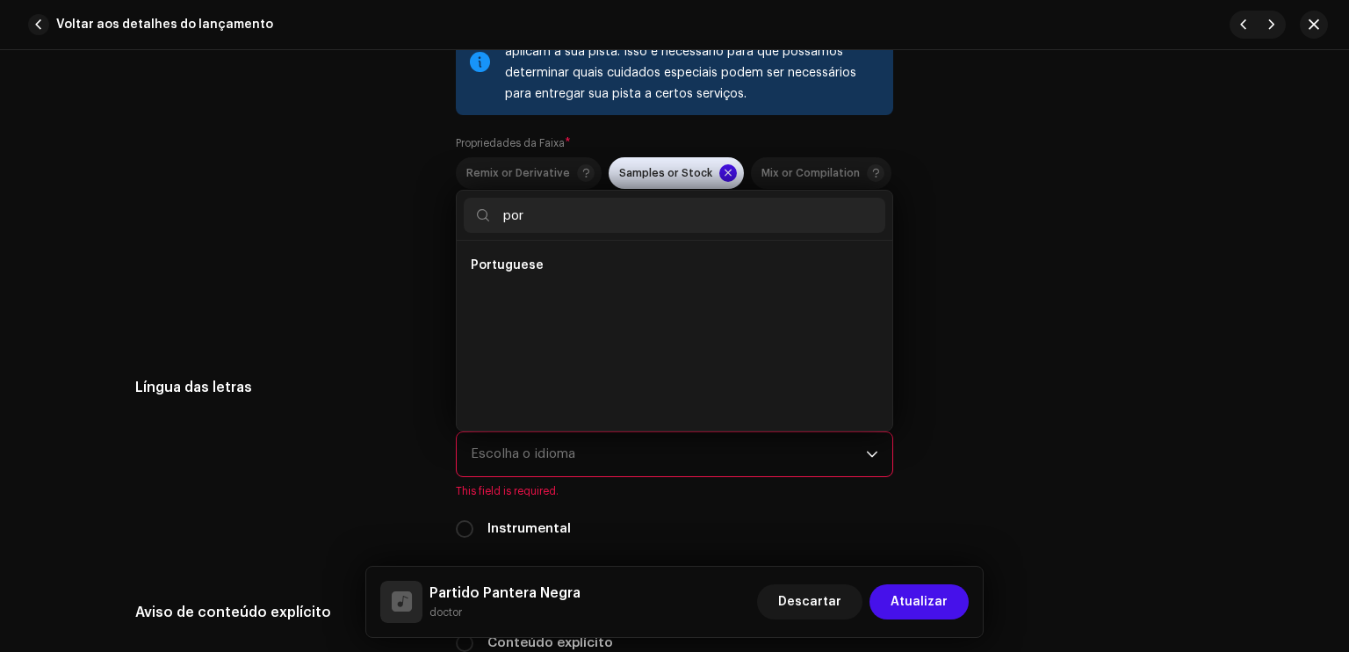
scroll to position [0, 0]
type input "port"
click at [488, 266] on span "Portuguese" at bounding box center [507, 266] width 73 height 18
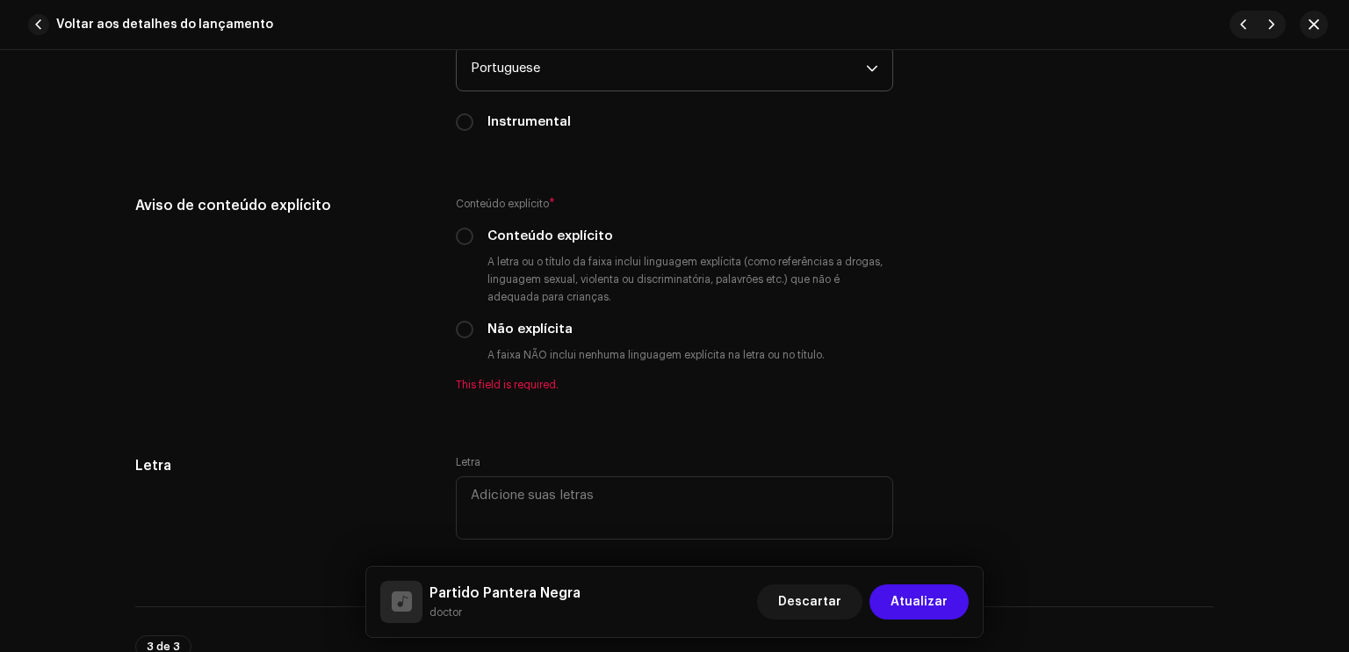
scroll to position [2952, 0]
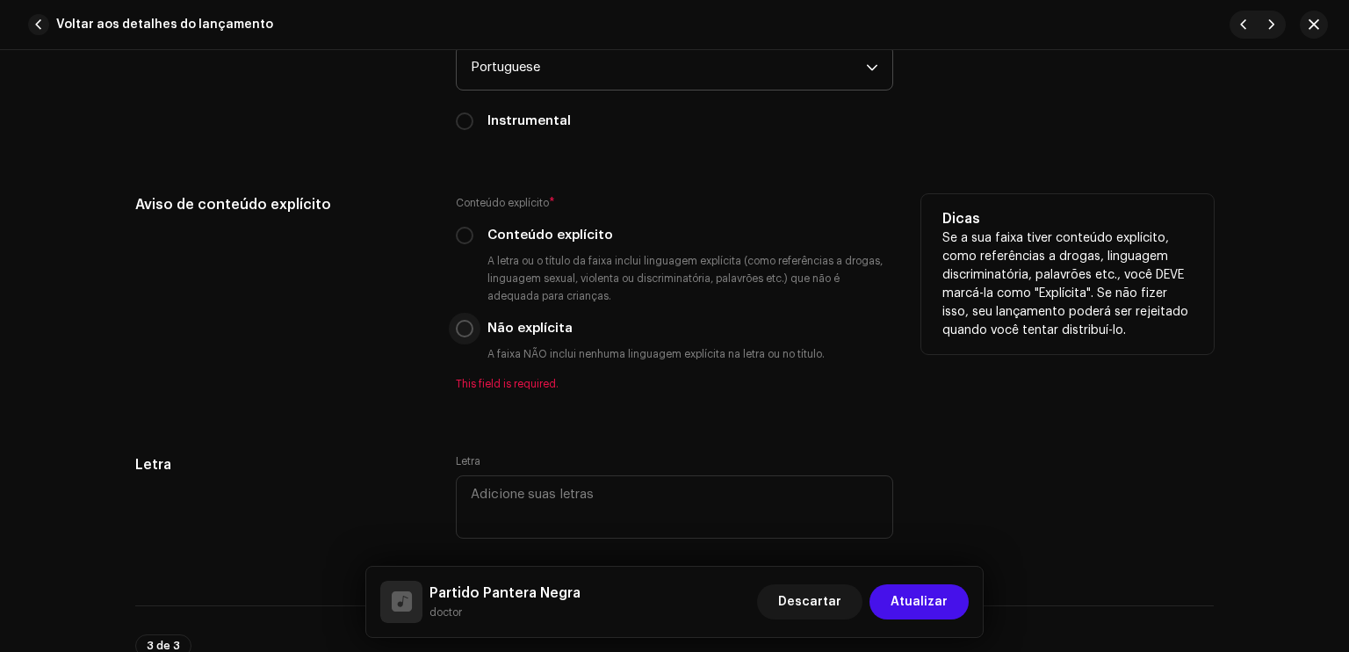
click at [460, 331] on input "Não explícita" at bounding box center [465, 329] width 18 height 18
radio input "true"
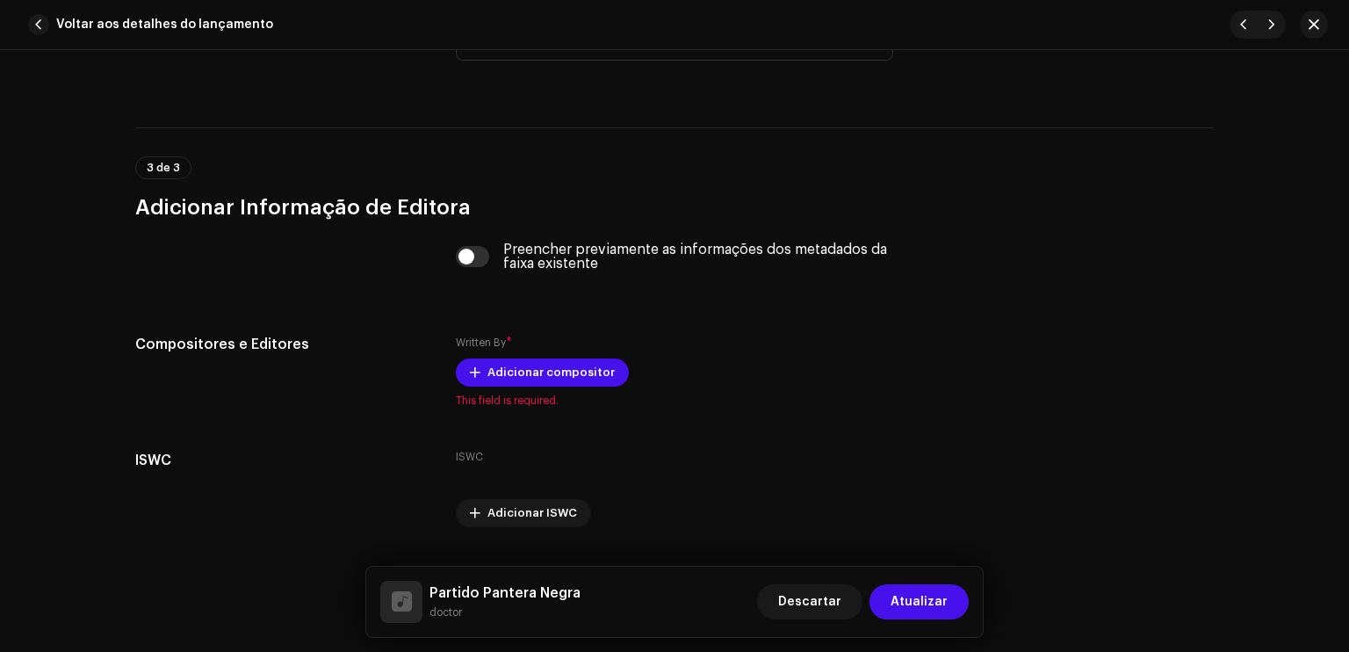
scroll to position [3444, 0]
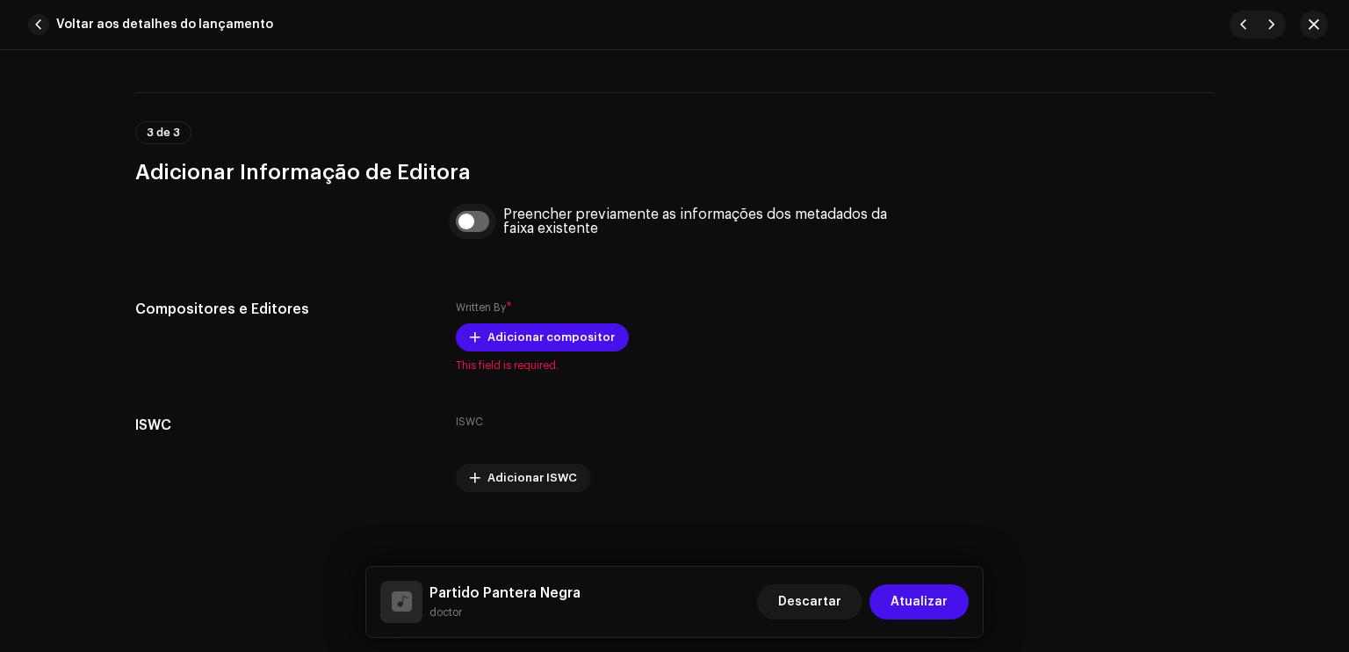
click at [477, 218] on input "checkbox" at bounding box center [473, 221] width 34 height 21
checkbox input "true"
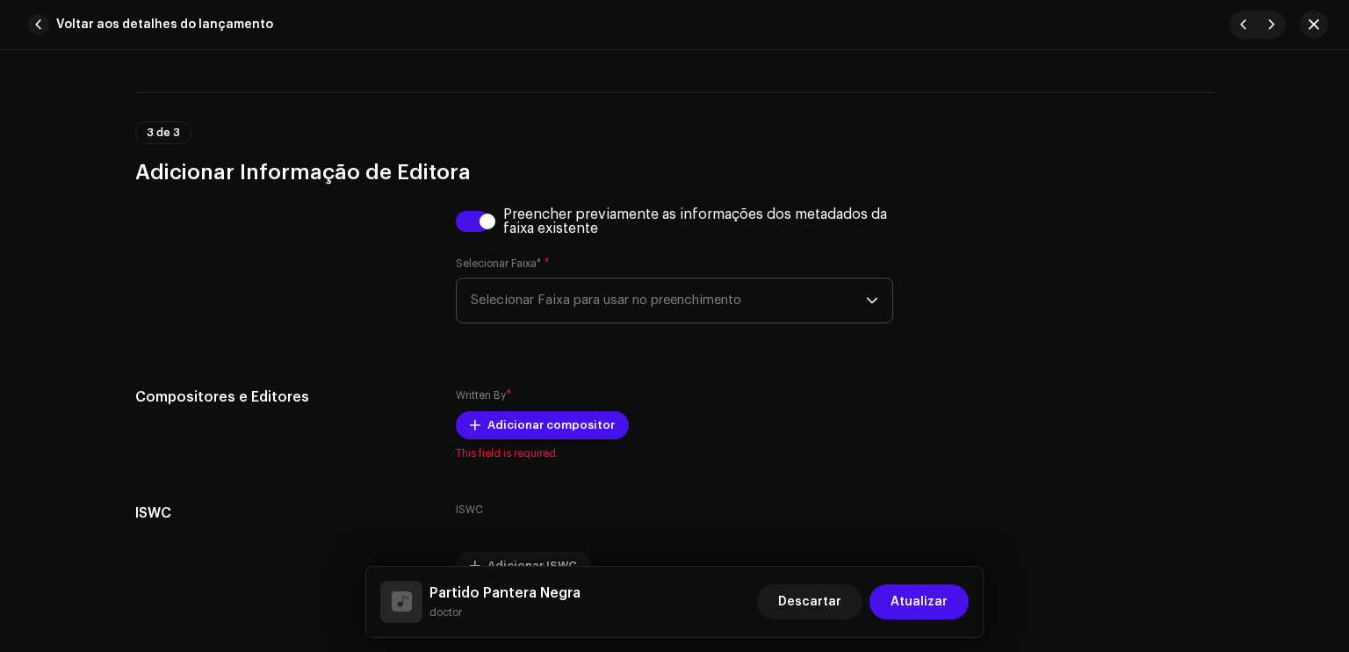
click at [548, 315] on span "Selecionar Faixa para usar no preenchimento" at bounding box center [668, 301] width 395 height 44
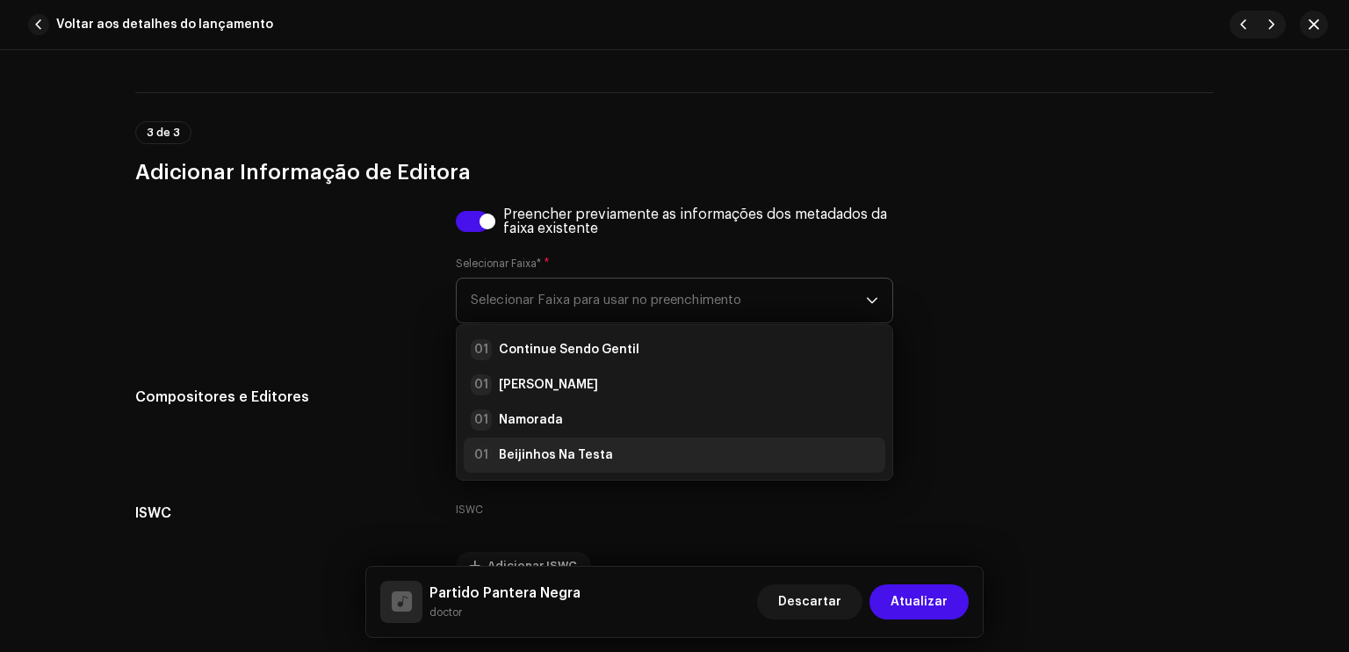
click at [566, 462] on strong "Beijinhos Na Testa" at bounding box center [556, 455] width 114 height 18
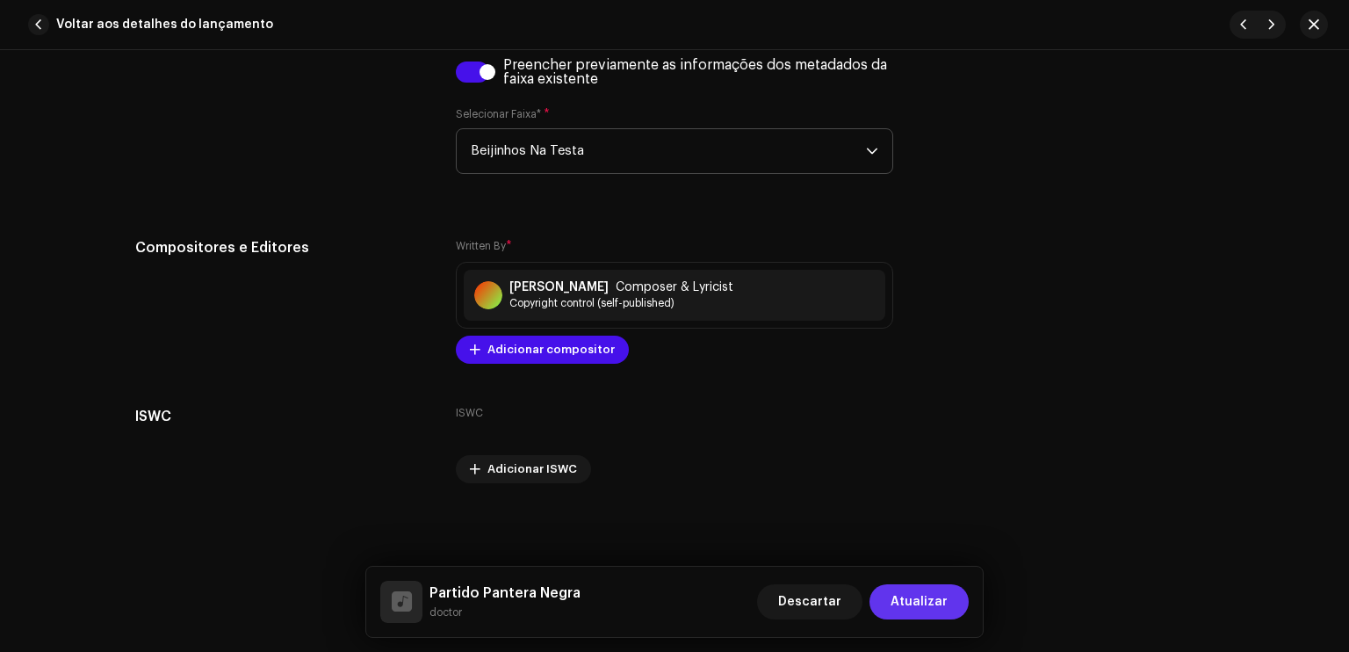
click at [918, 604] on span "Atualizar" at bounding box center [919, 601] width 57 height 35
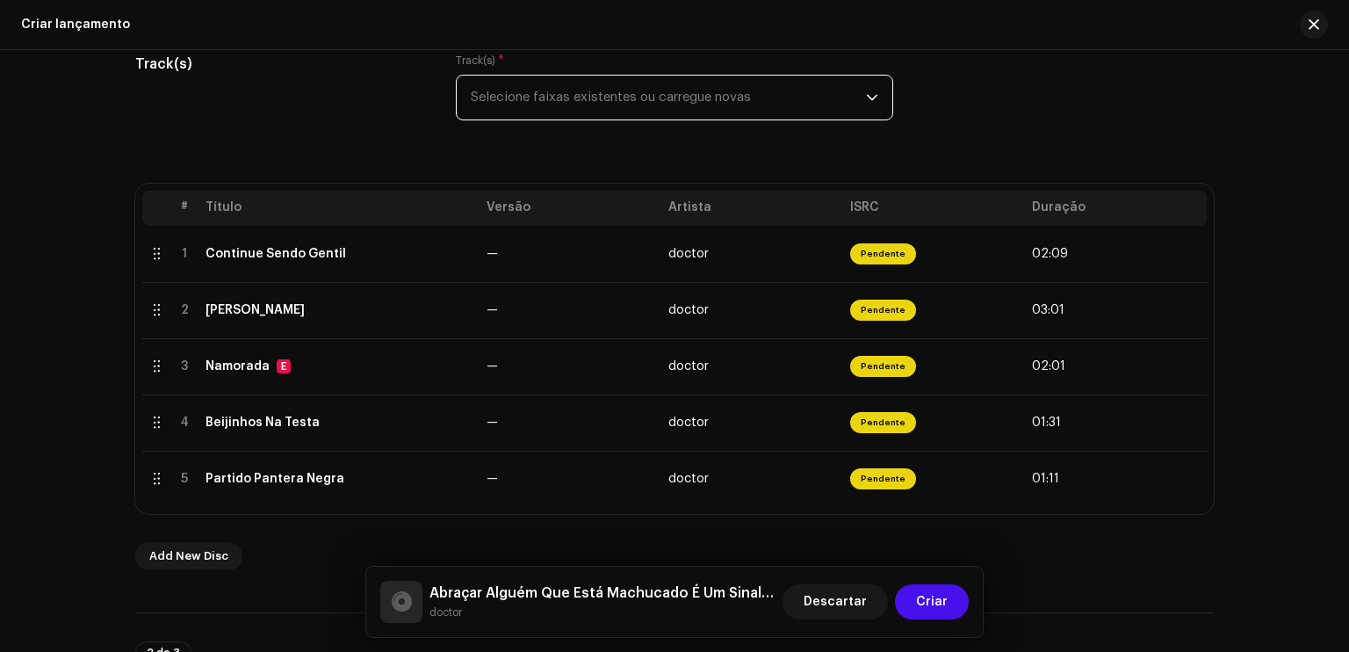
click at [704, 88] on span "Selecione faixas existentes ou carregue novas" at bounding box center [668, 98] width 395 height 44
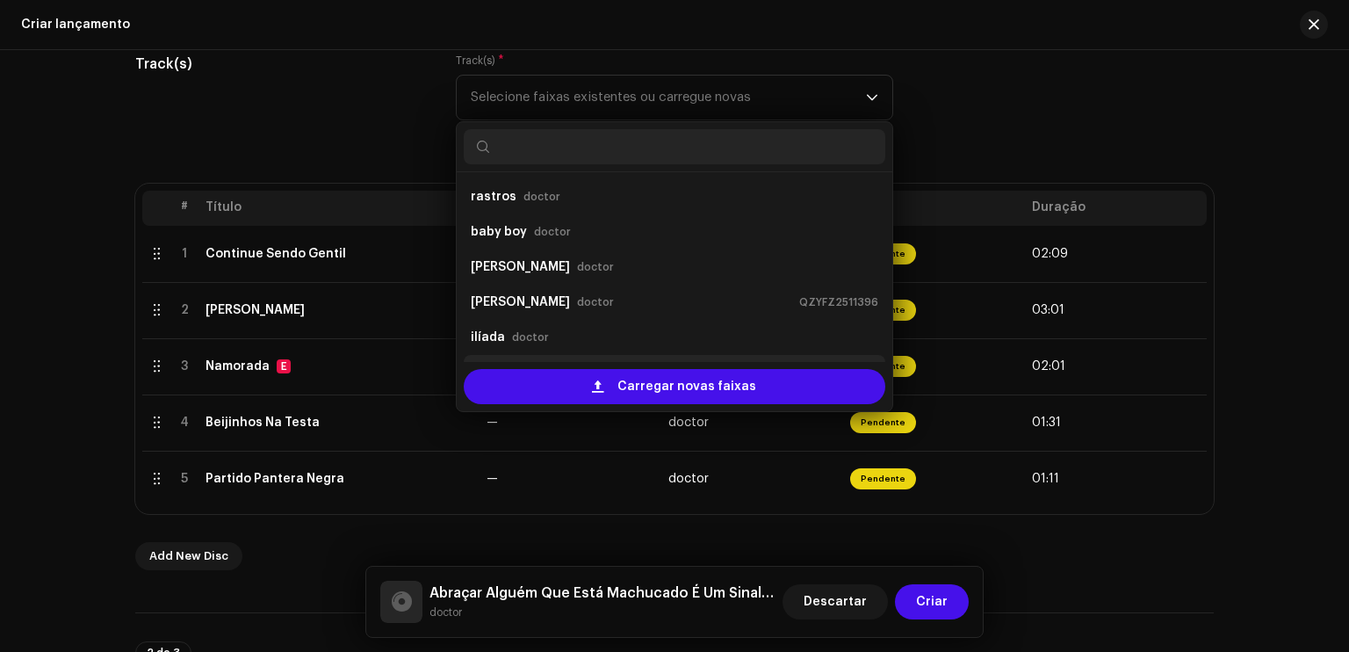
scroll to position [28, 0]
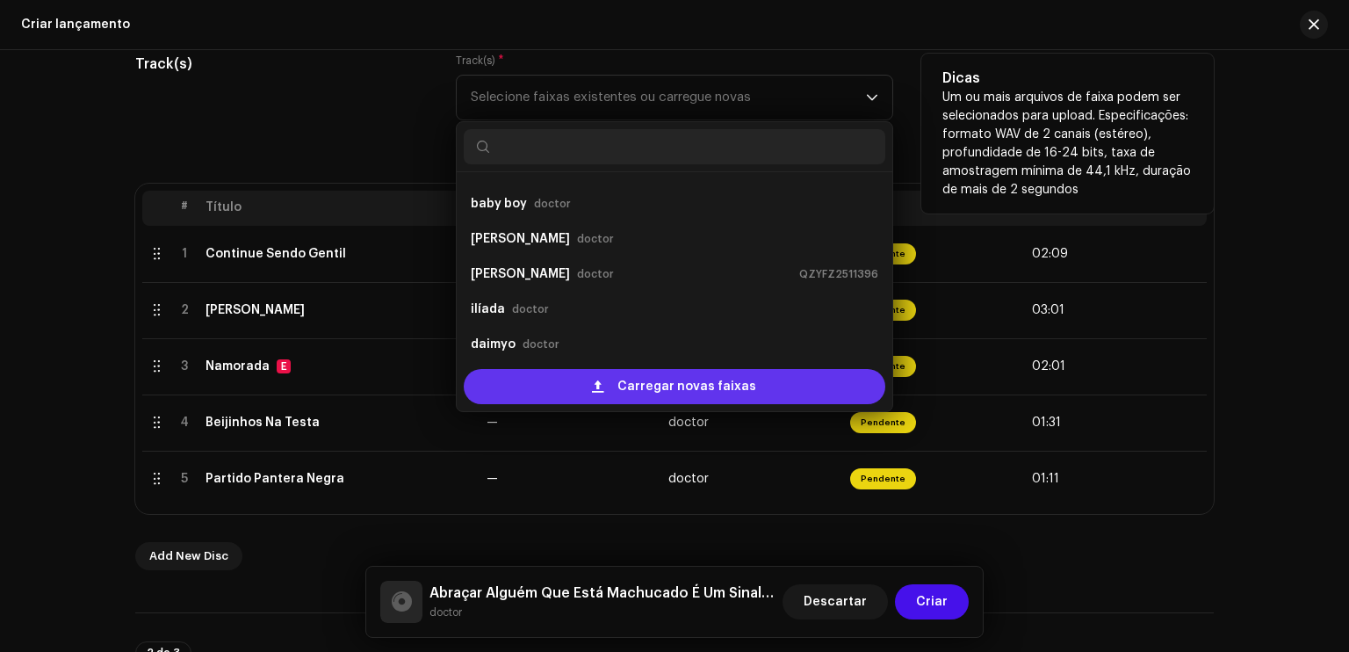
click at [555, 378] on div "Carregar novas faixas" at bounding box center [675, 386] width 422 height 35
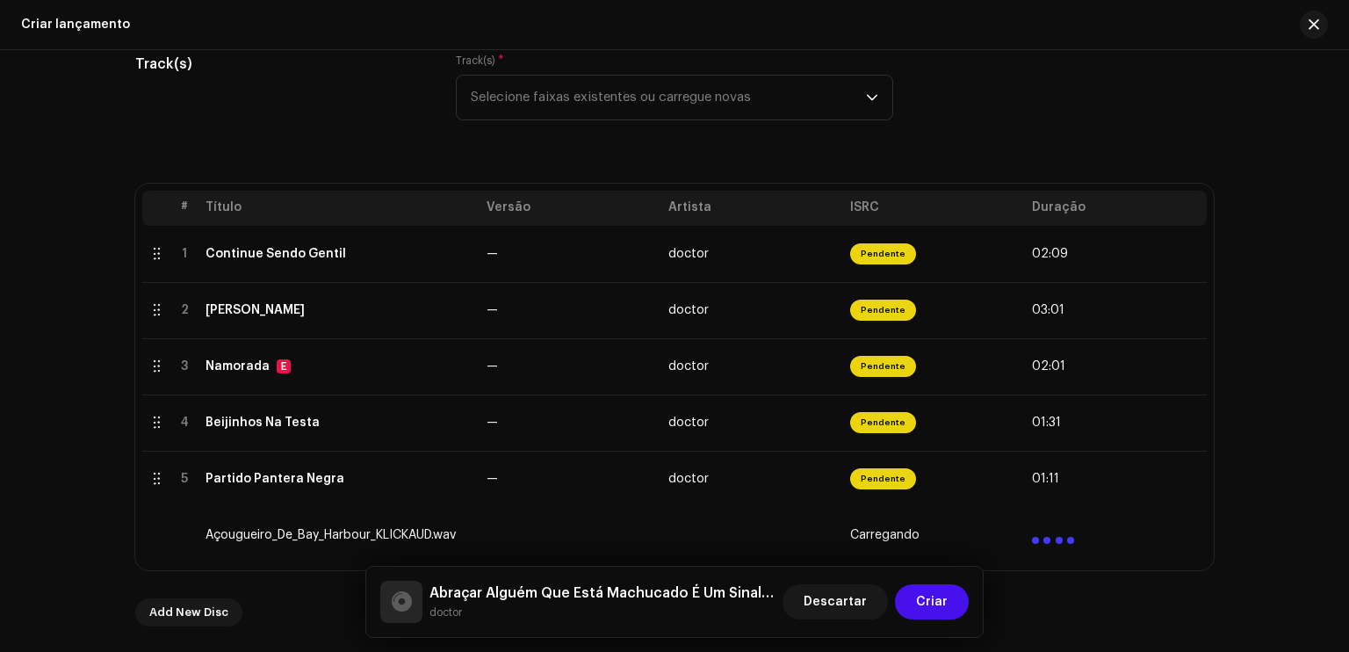
click at [920, 134] on div "Track(s) Track(s) * Selecione faixas existentes ou carregue novas" at bounding box center [674, 98] width 1079 height 88
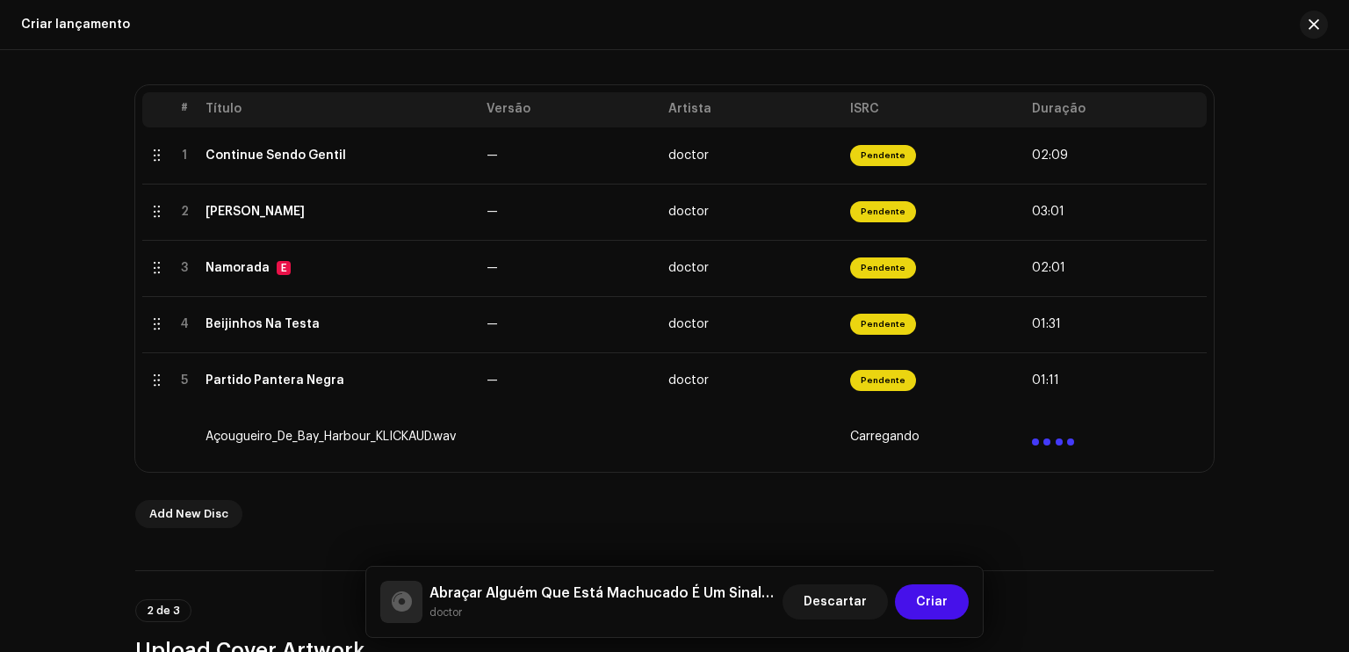
scroll to position [344, 0]
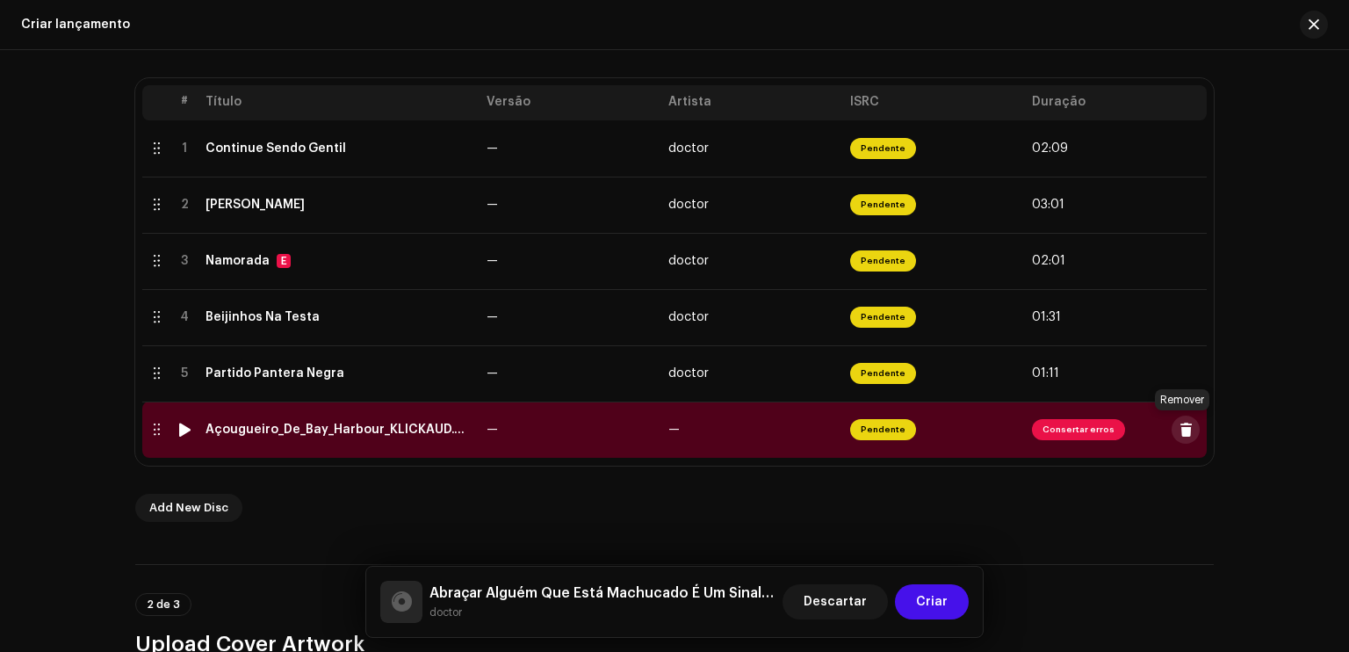
click at [1180, 432] on span at bounding box center [1186, 430] width 13 height 14
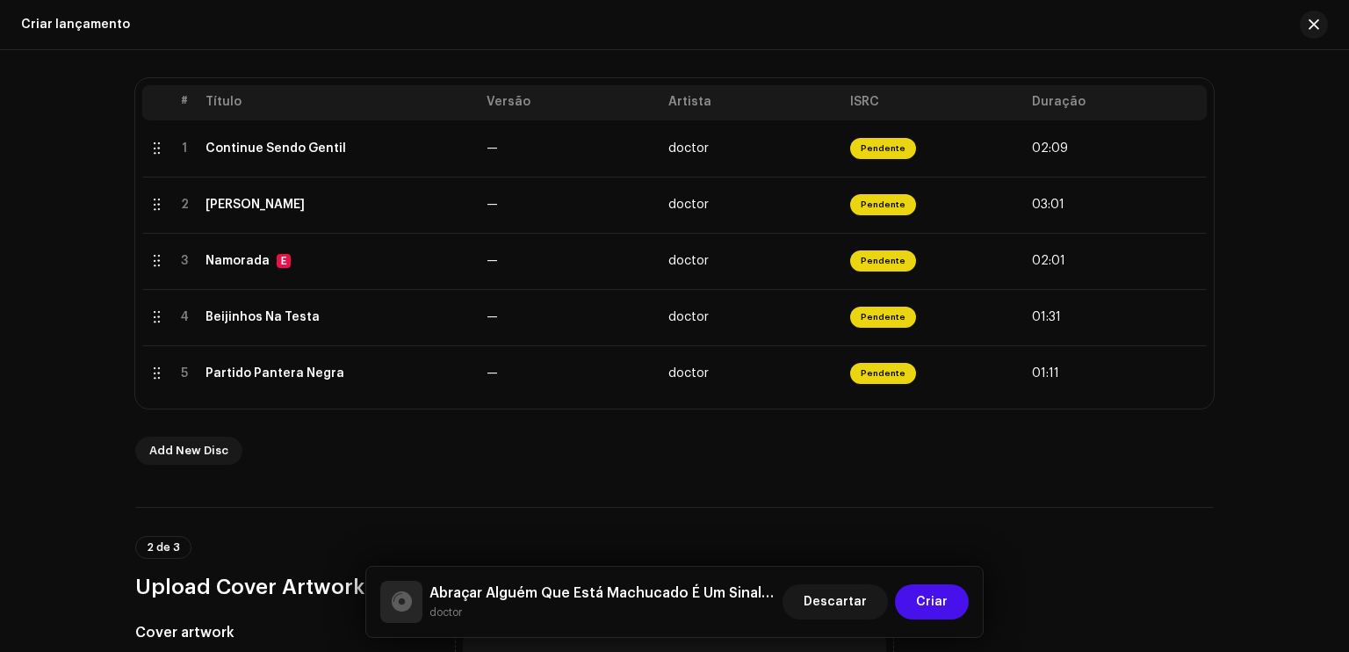
click at [903, 508] on div "2 de 3 Upload Cover Artwork" at bounding box center [674, 554] width 1079 height 94
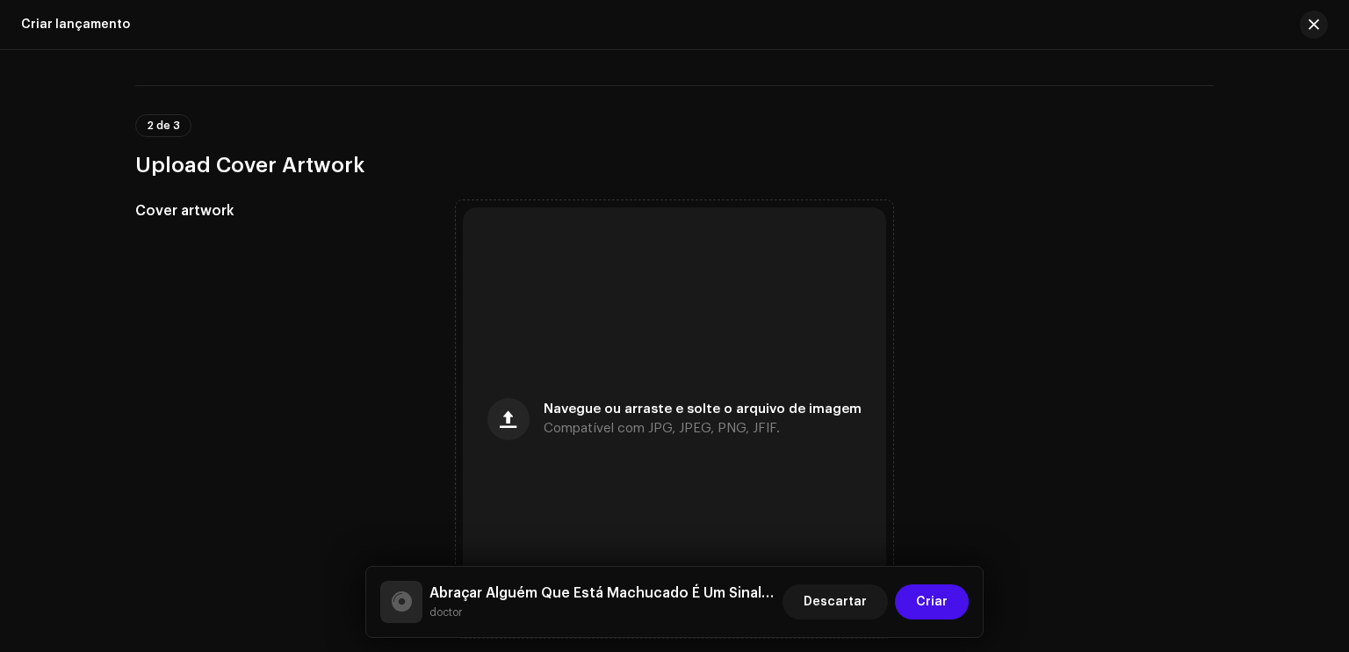
scroll to position [800, 0]
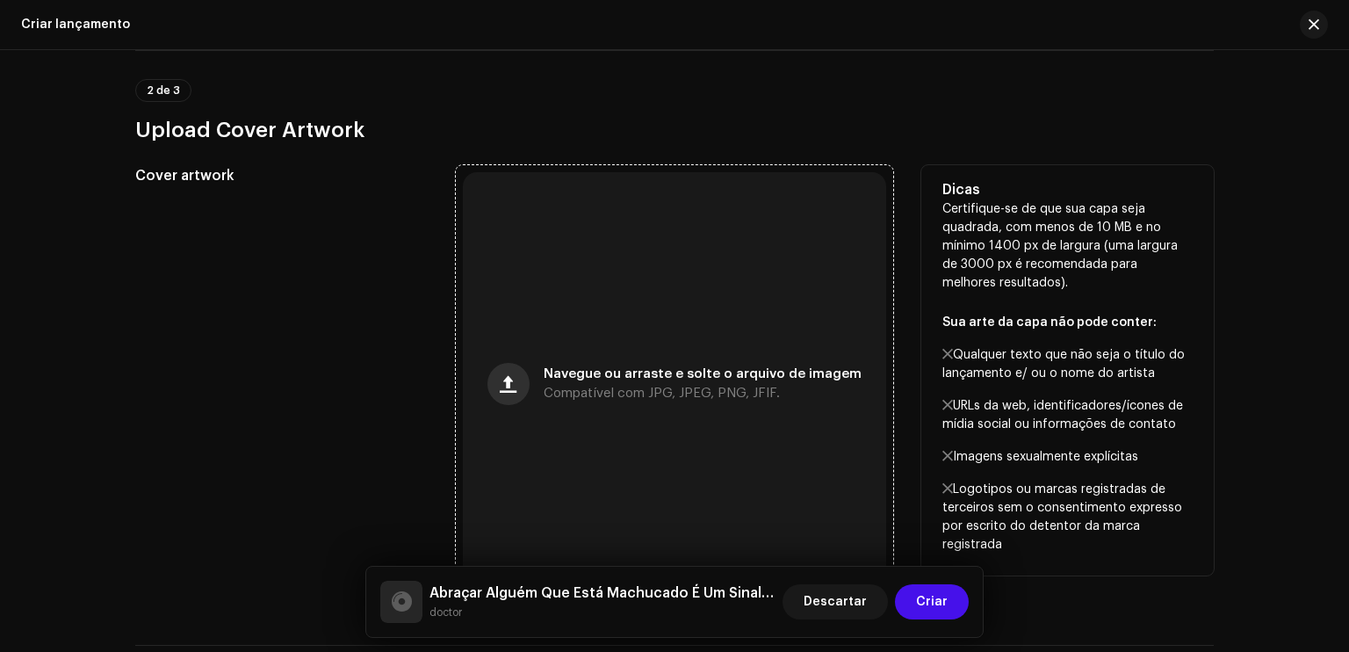
click at [509, 402] on button "button" at bounding box center [509, 384] width 42 height 42
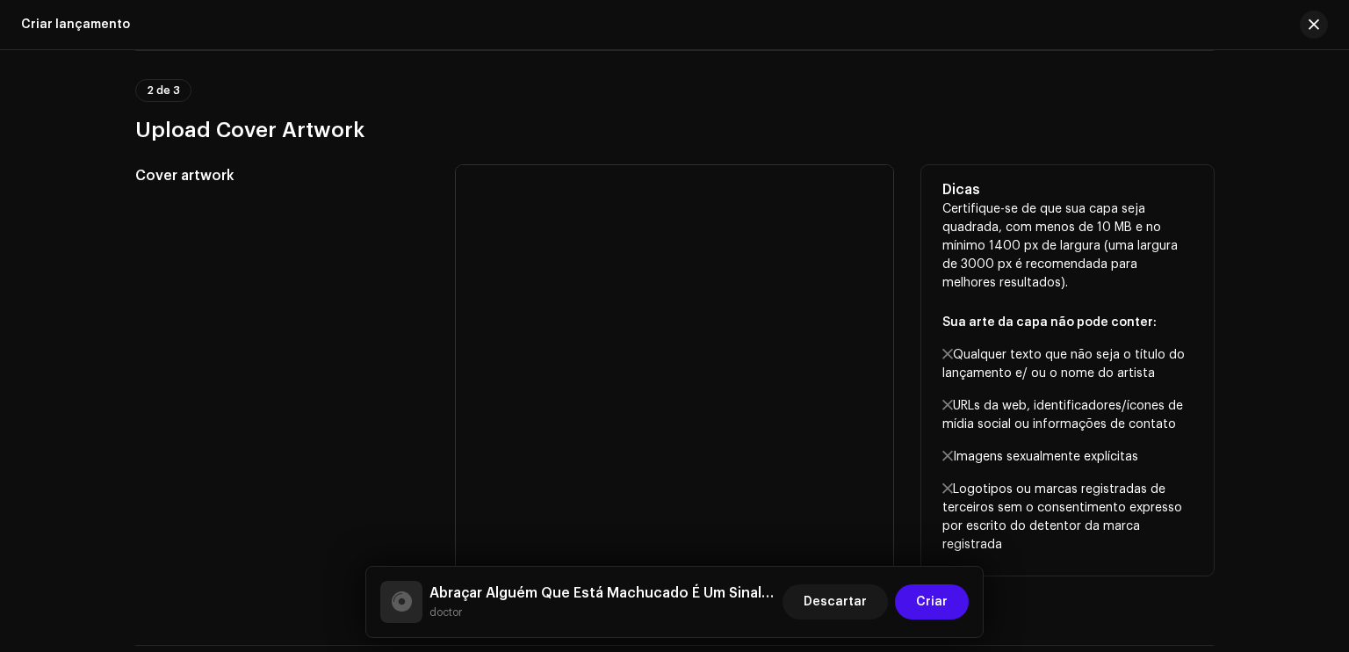
click at [359, 356] on div "Cover artwork" at bounding box center [281, 384] width 293 height 438
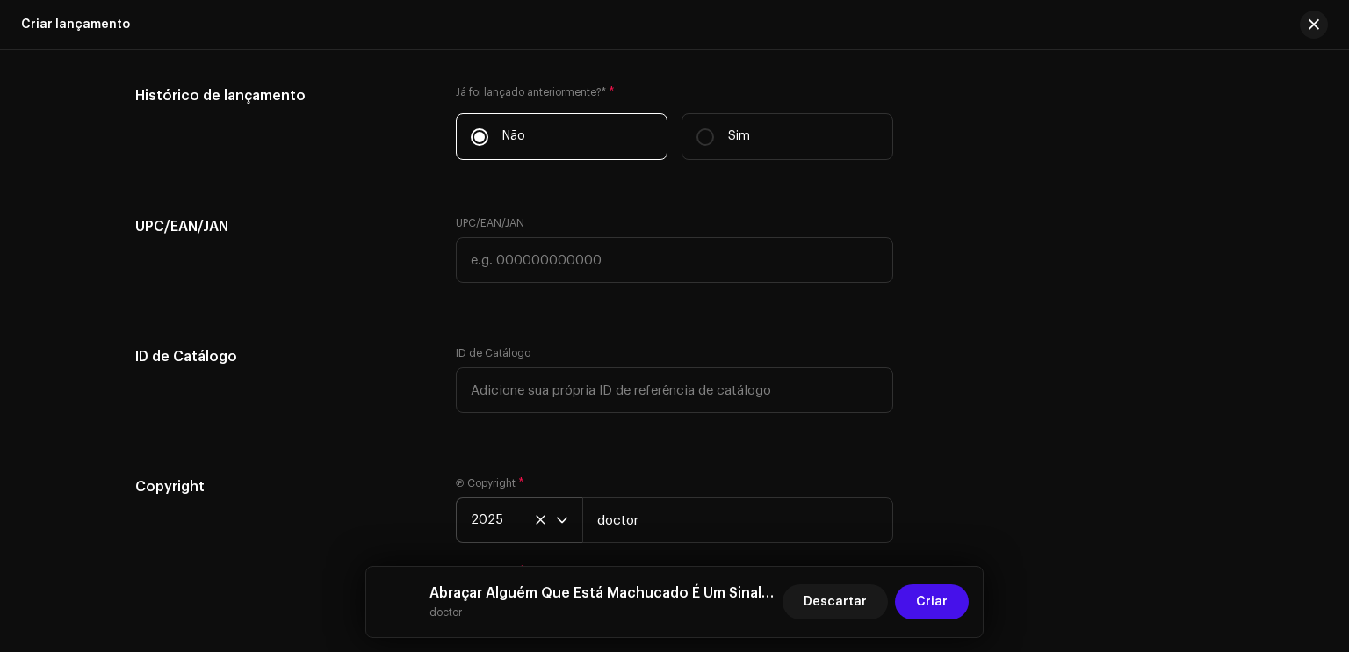
scroll to position [3033, 0]
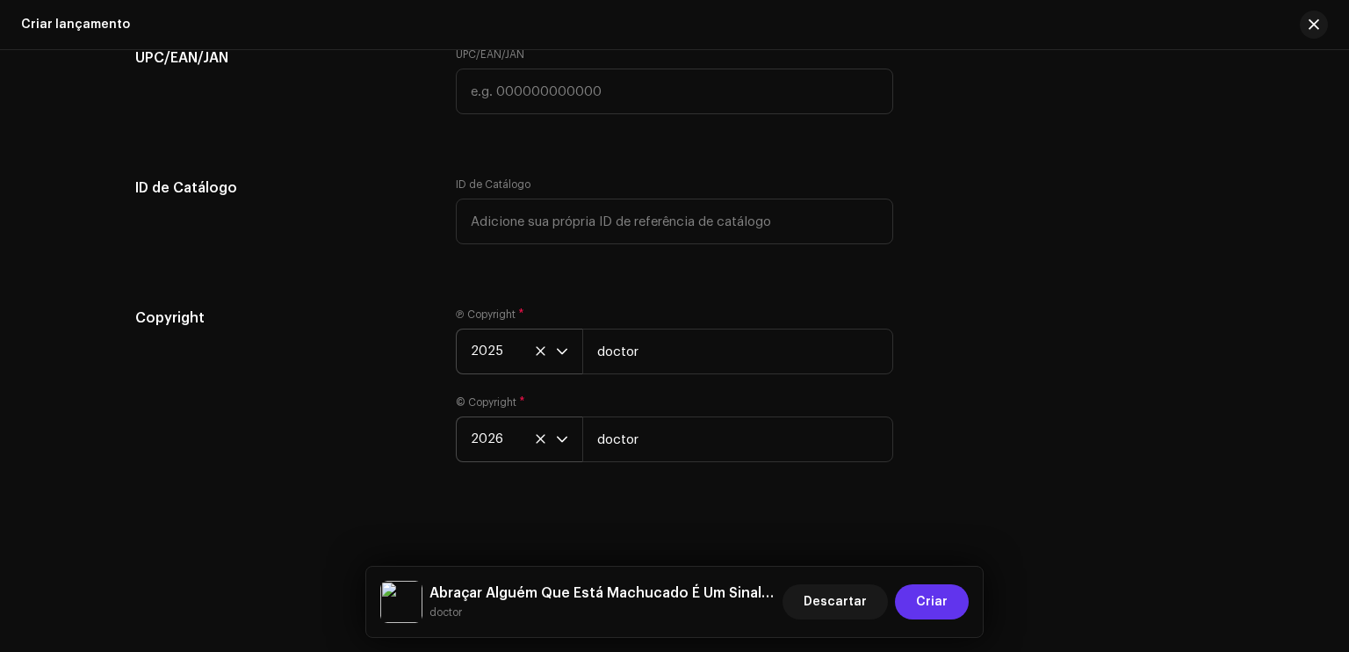
click at [952, 609] on button "Criar" at bounding box center [932, 601] width 74 height 35
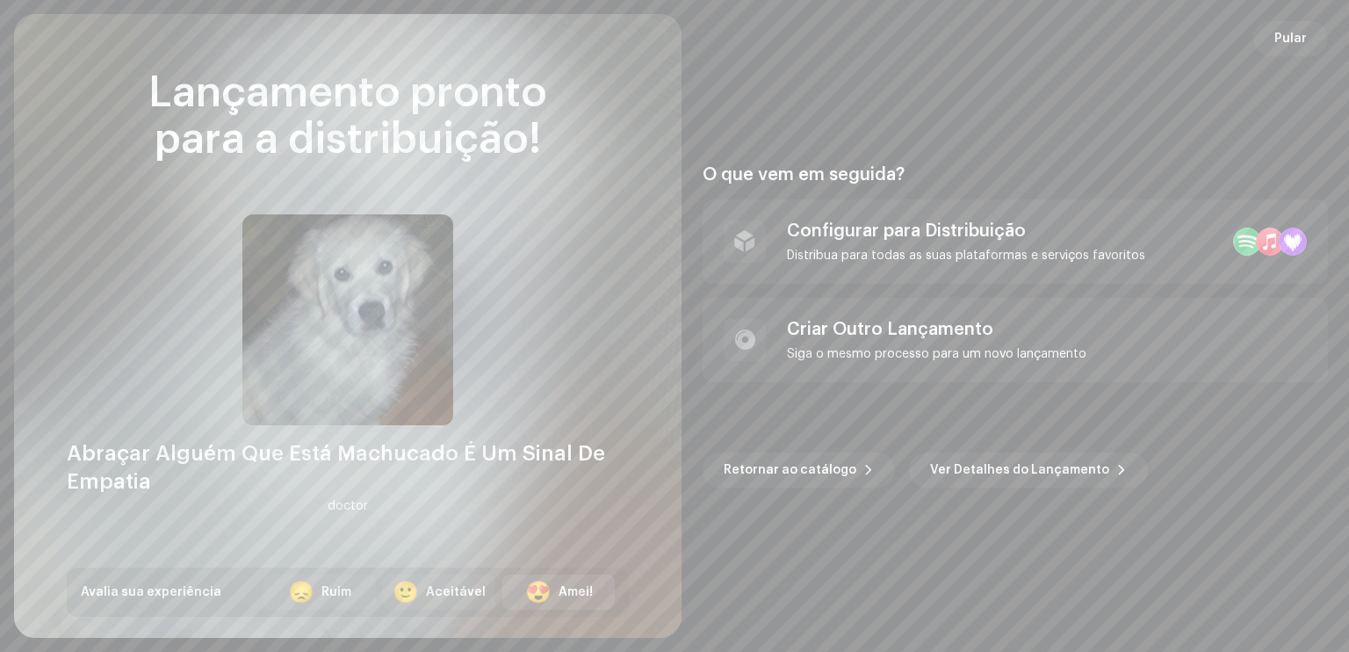
click at [573, 599] on div "Amei!" at bounding box center [576, 592] width 34 height 18
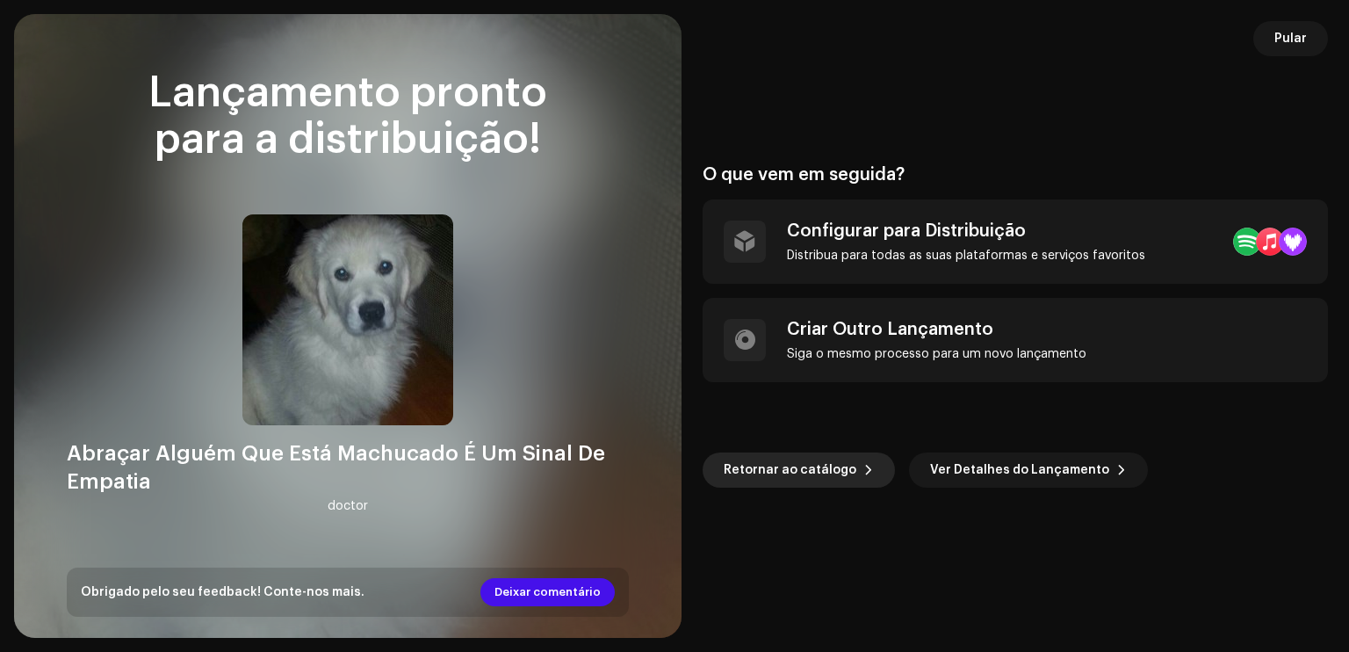
click at [843, 473] on span "Retornar ao catálogo" at bounding box center [790, 469] width 133 height 35
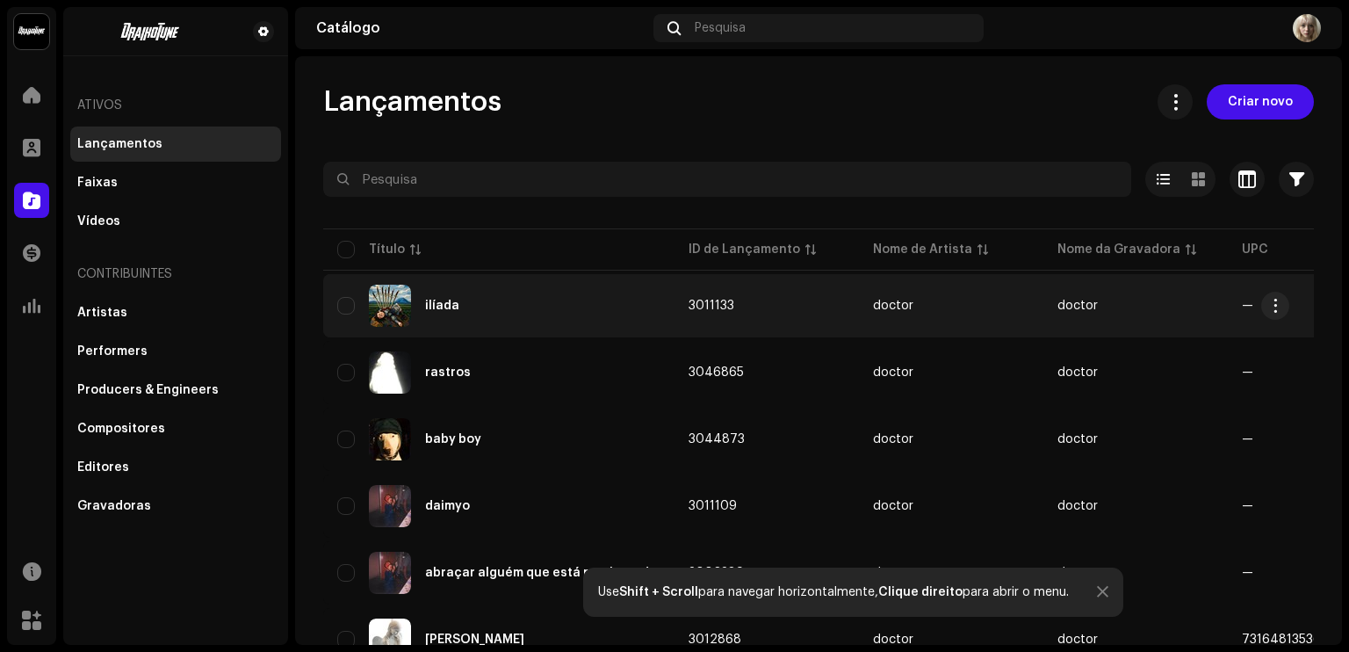
click at [574, 308] on div "ilíada" at bounding box center [498, 306] width 323 height 42
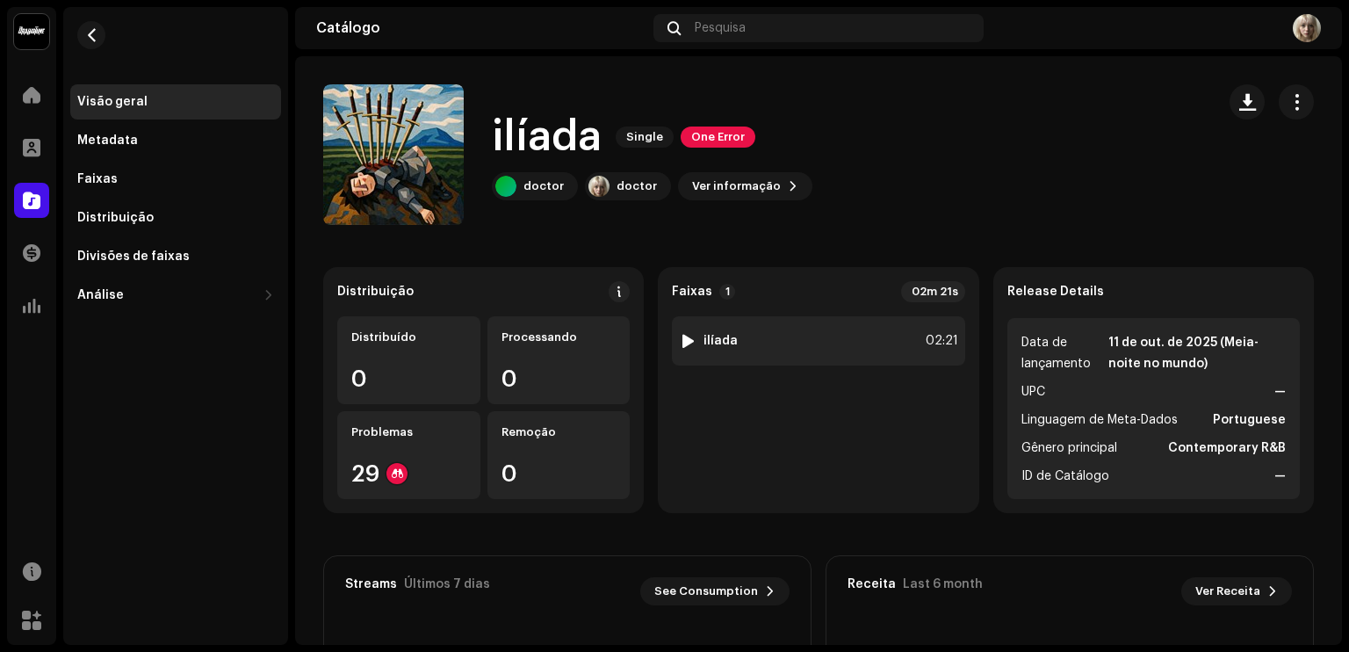
click at [689, 344] on div at bounding box center [688, 341] width 13 height 14
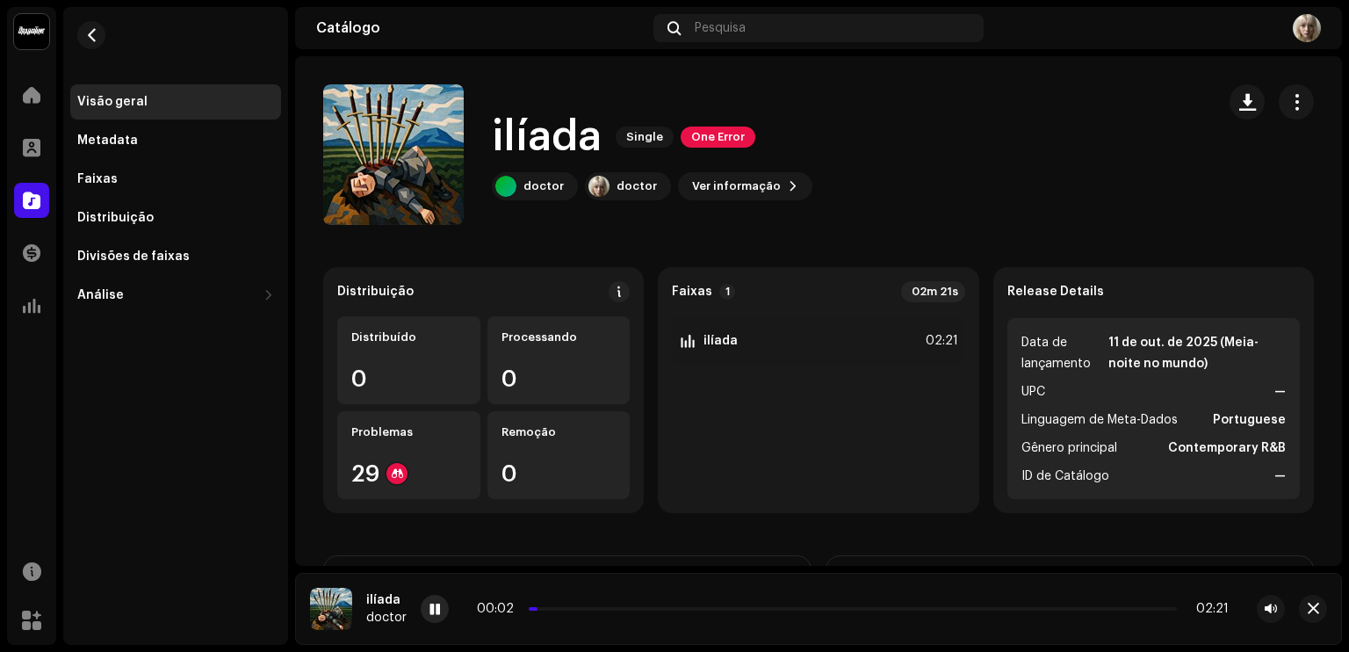
click at [429, 595] on div at bounding box center [435, 609] width 28 height 28
click at [95, 39] on span "button" at bounding box center [91, 35] width 13 height 14
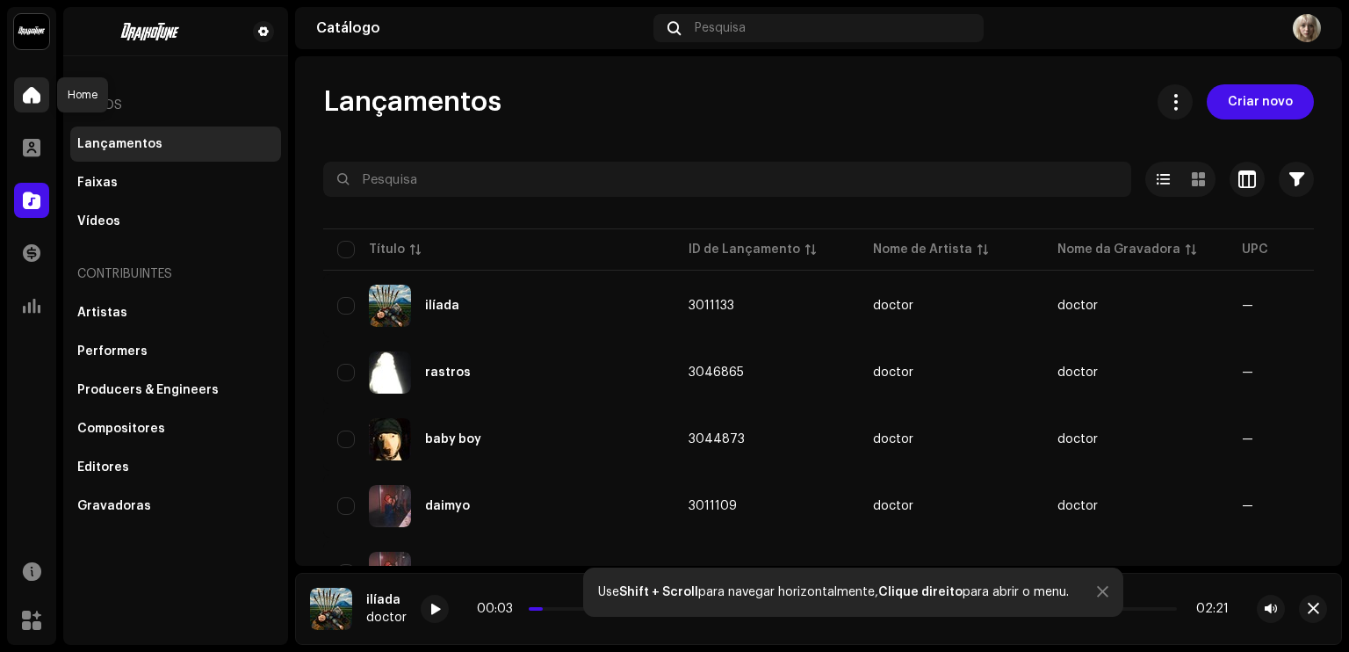
click at [31, 99] on span at bounding box center [32, 95] width 18 height 14
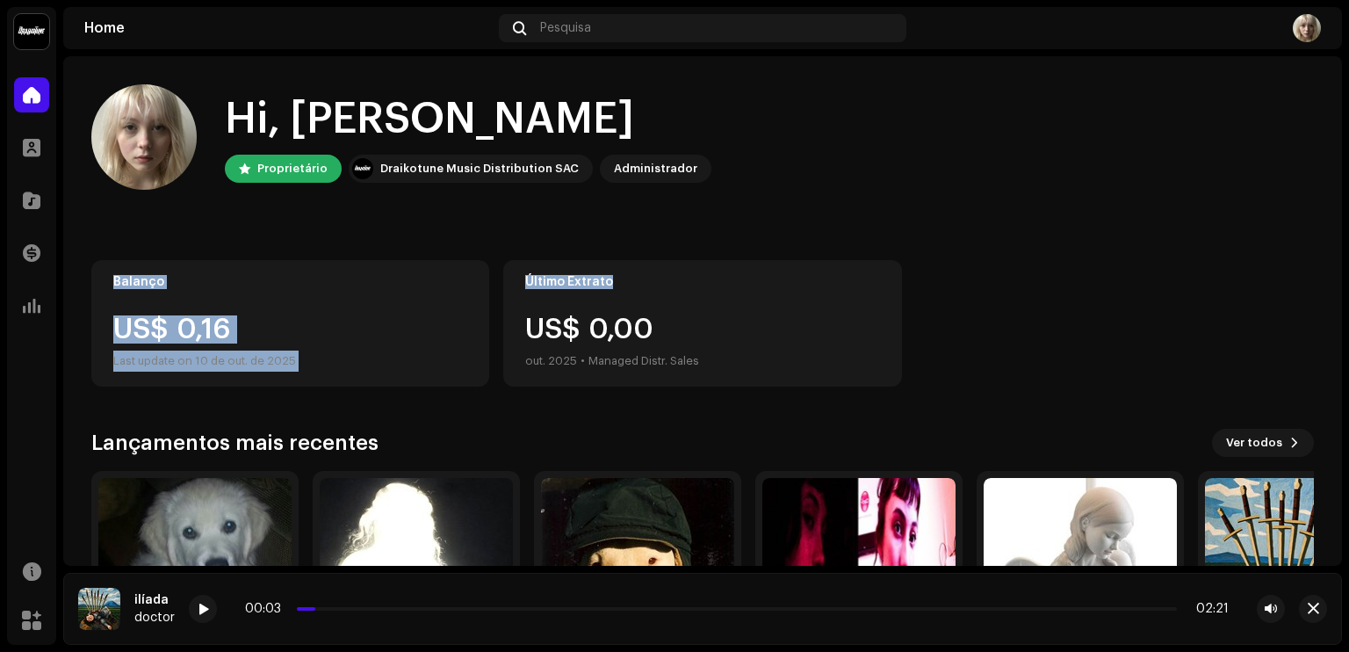
drag, startPoint x: 1342, startPoint y: 156, endPoint x: 1329, endPoint y: 299, distance: 142.9
click at [1329, 299] on div "doctor Home Perfil Catálogo Transações Análise Recursos Marketplace Home Pesqui…" at bounding box center [674, 326] width 1349 height 652
click at [1328, 267] on div "Hi, [PERSON_NAME] Draikotune Music Distribution SAC Administrador Balanço US$ 0…" at bounding box center [702, 404] width 1279 height 696
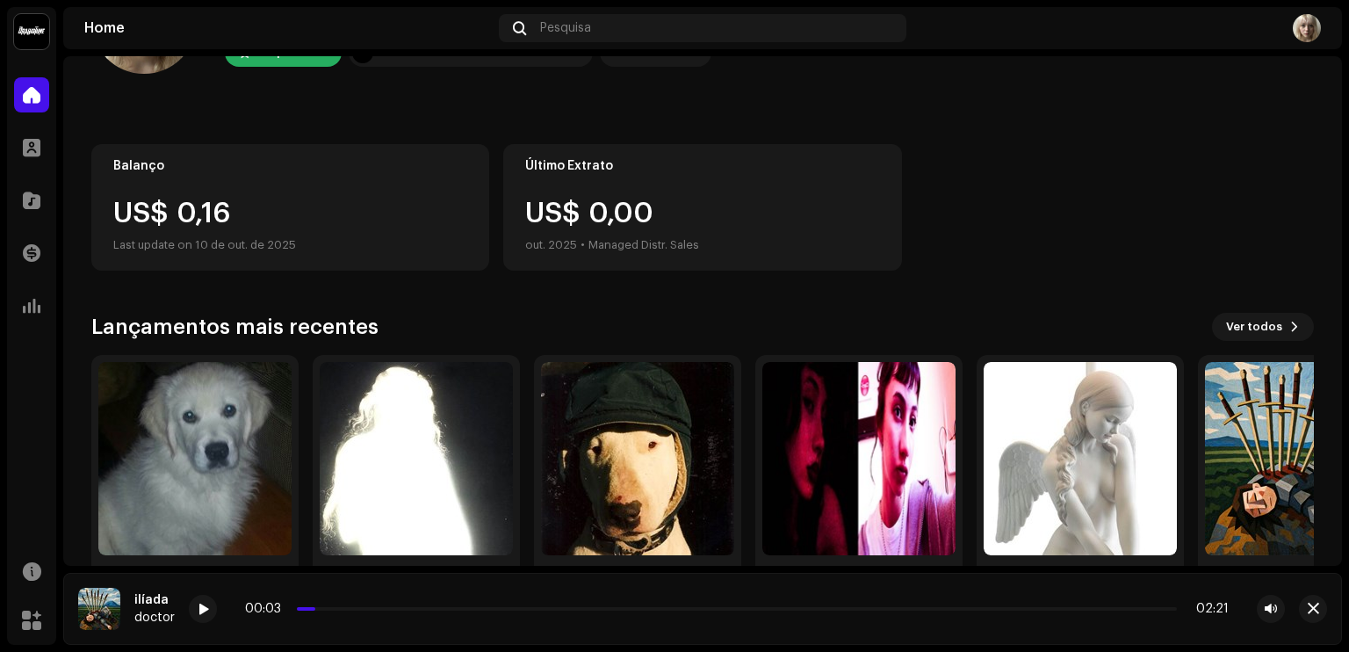
scroll to position [141, 0]
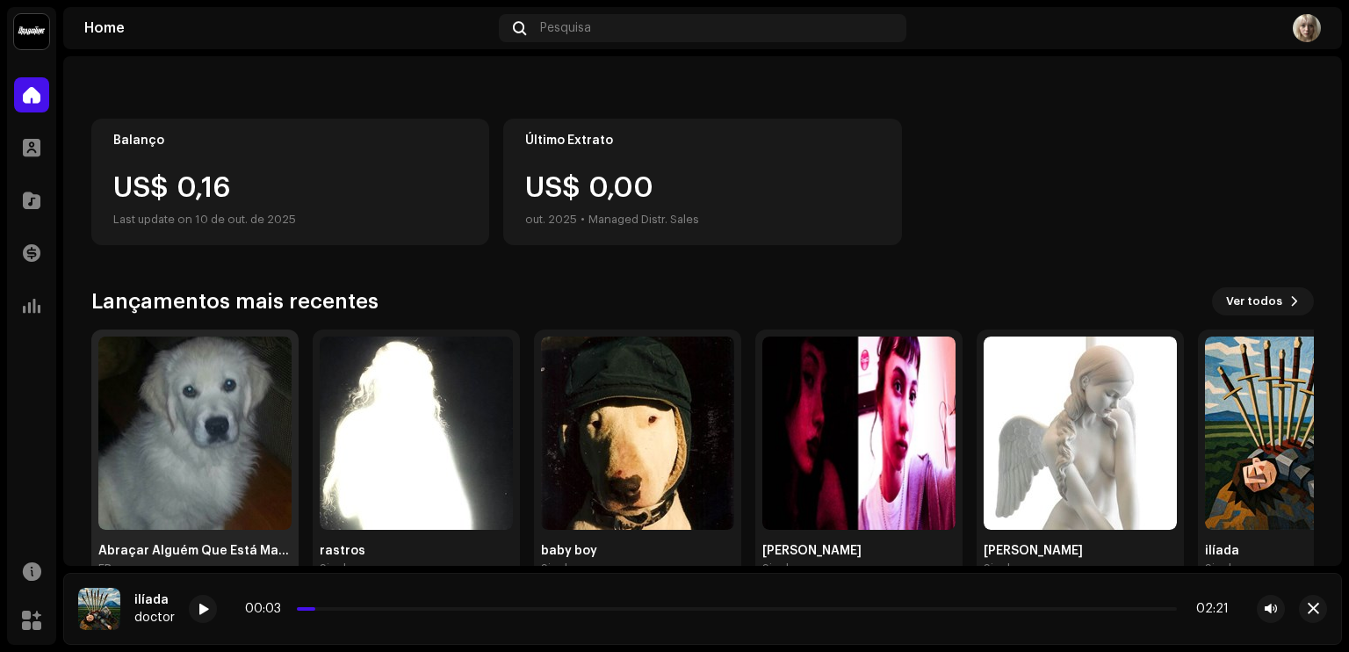
click at [280, 465] on img at bounding box center [194, 432] width 193 height 193
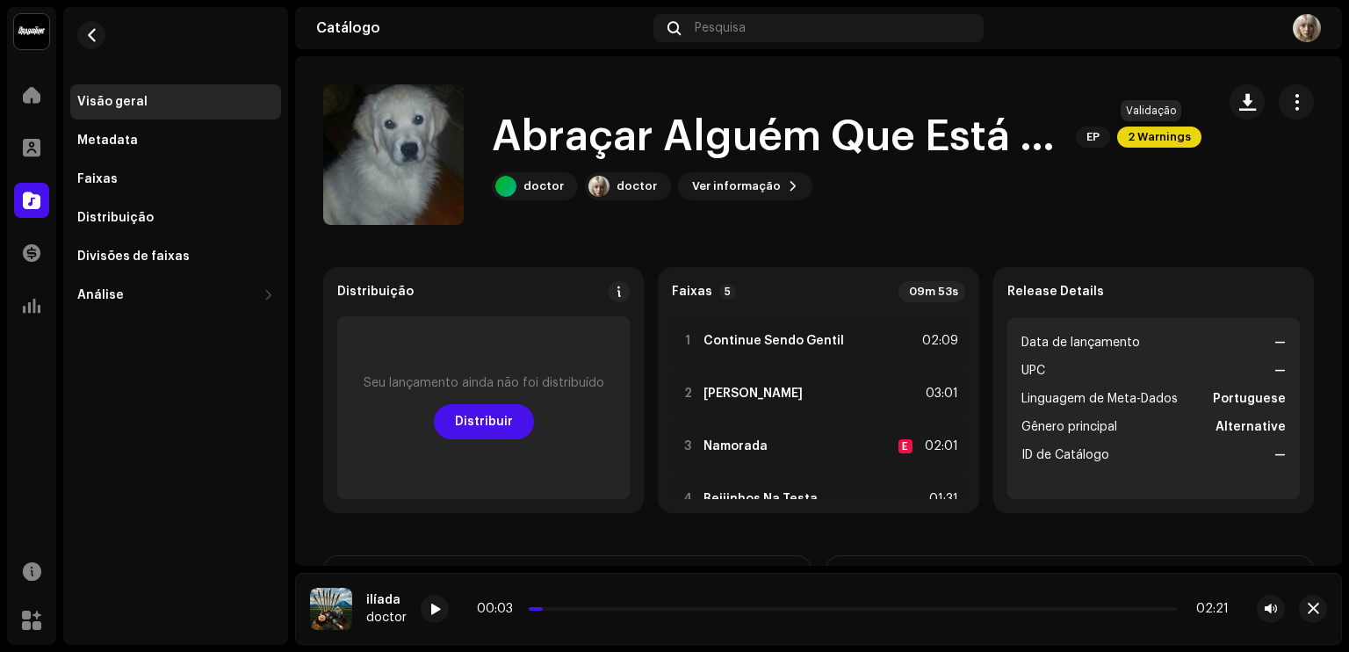
click at [1153, 133] on span "2 Warnings" at bounding box center [1160, 137] width 84 height 21
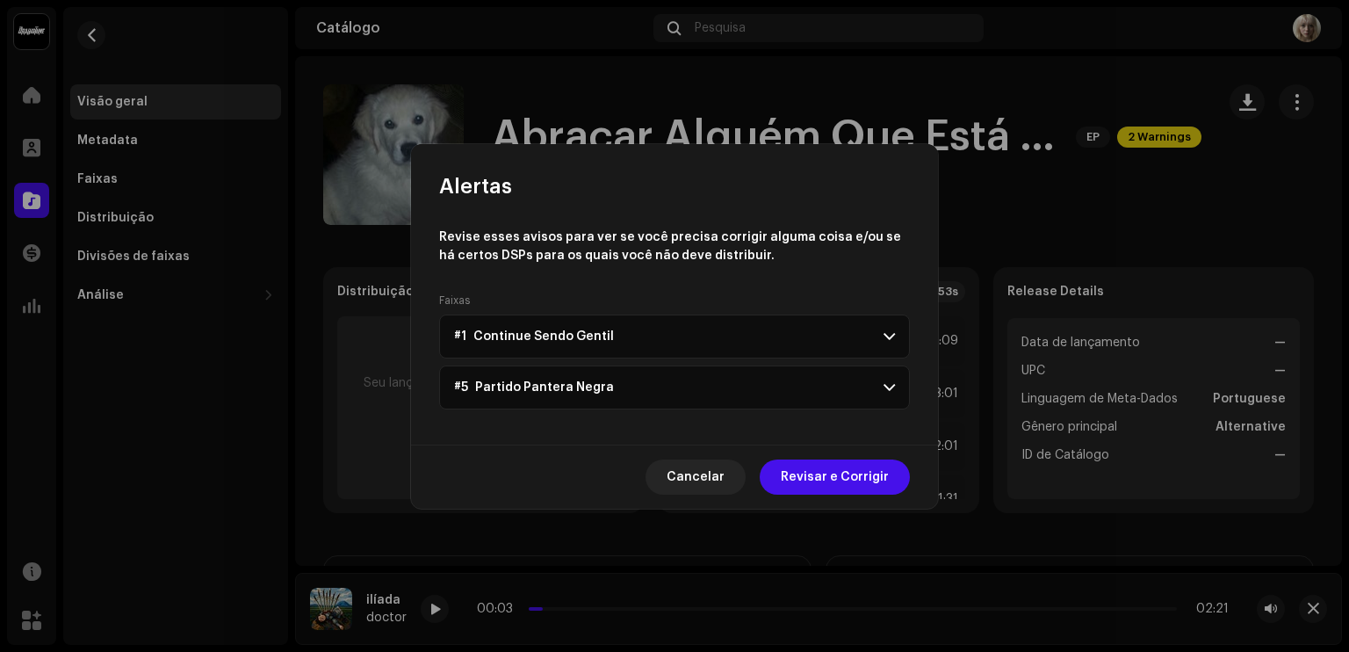
click at [790, 341] on p-accordion-header "#1 Continue Sendo Gentil" at bounding box center [674, 337] width 471 height 44
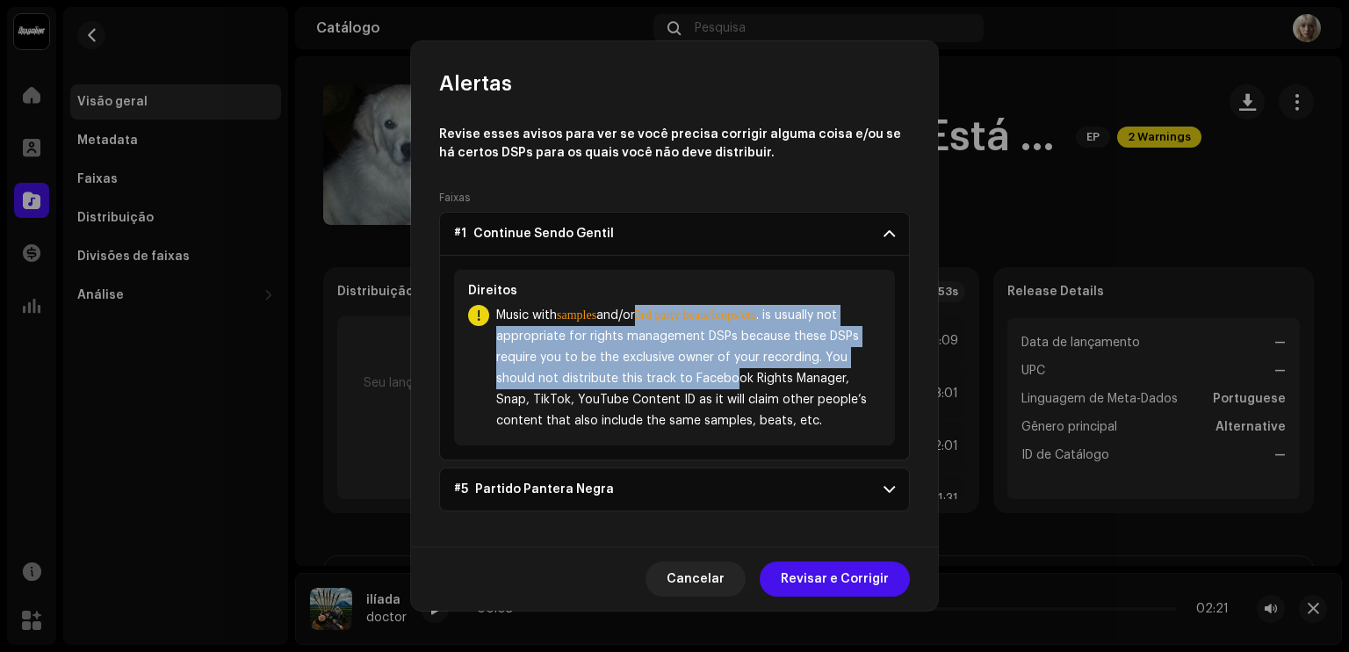
drag, startPoint x: 647, startPoint y: 315, endPoint x: 731, endPoint y: 377, distance: 104.4
click at [731, 377] on span "Music with samples and/or 3rd party beats/loops/etc . is usually not appropriat…" at bounding box center [688, 368] width 385 height 127
click at [756, 308] on b "3rd party beats/loops/etc" at bounding box center [695, 314] width 121 height 13
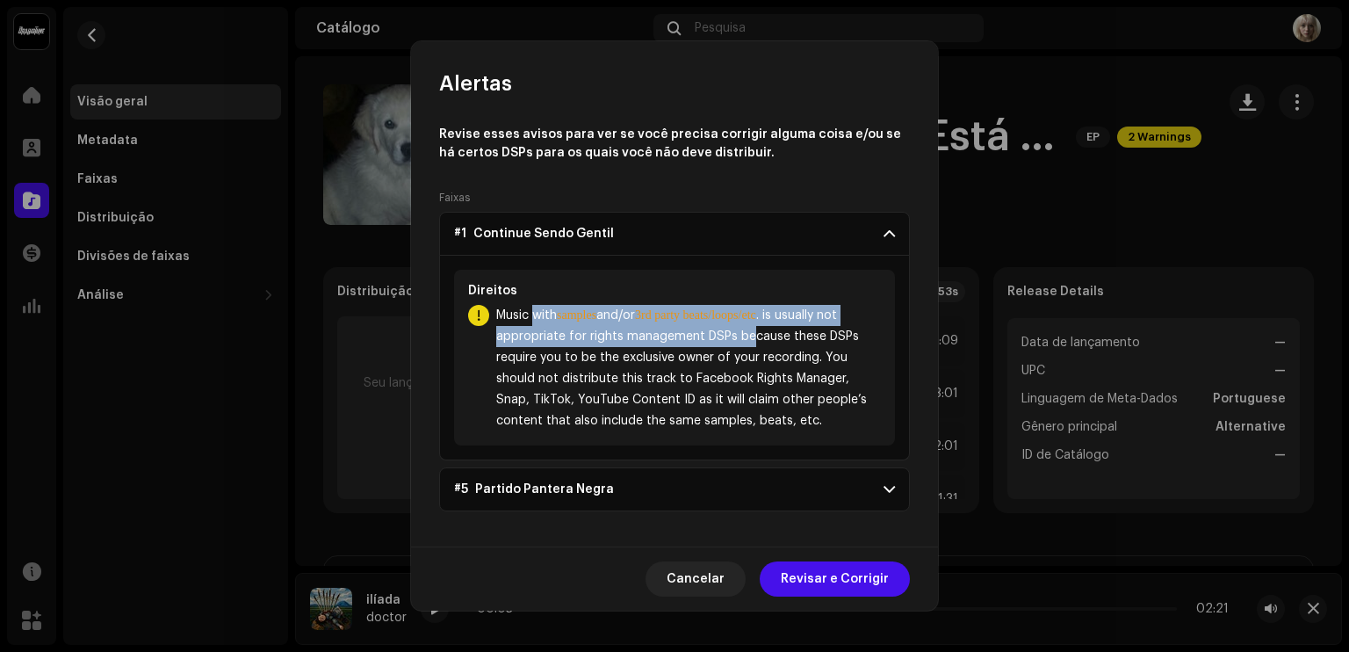
drag, startPoint x: 534, startPoint y: 312, endPoint x: 770, endPoint y: 340, distance: 237.1
click at [770, 340] on span "Music with samples and/or 3rd party beats/loops/etc . is usually not appropriat…" at bounding box center [688, 368] width 385 height 127
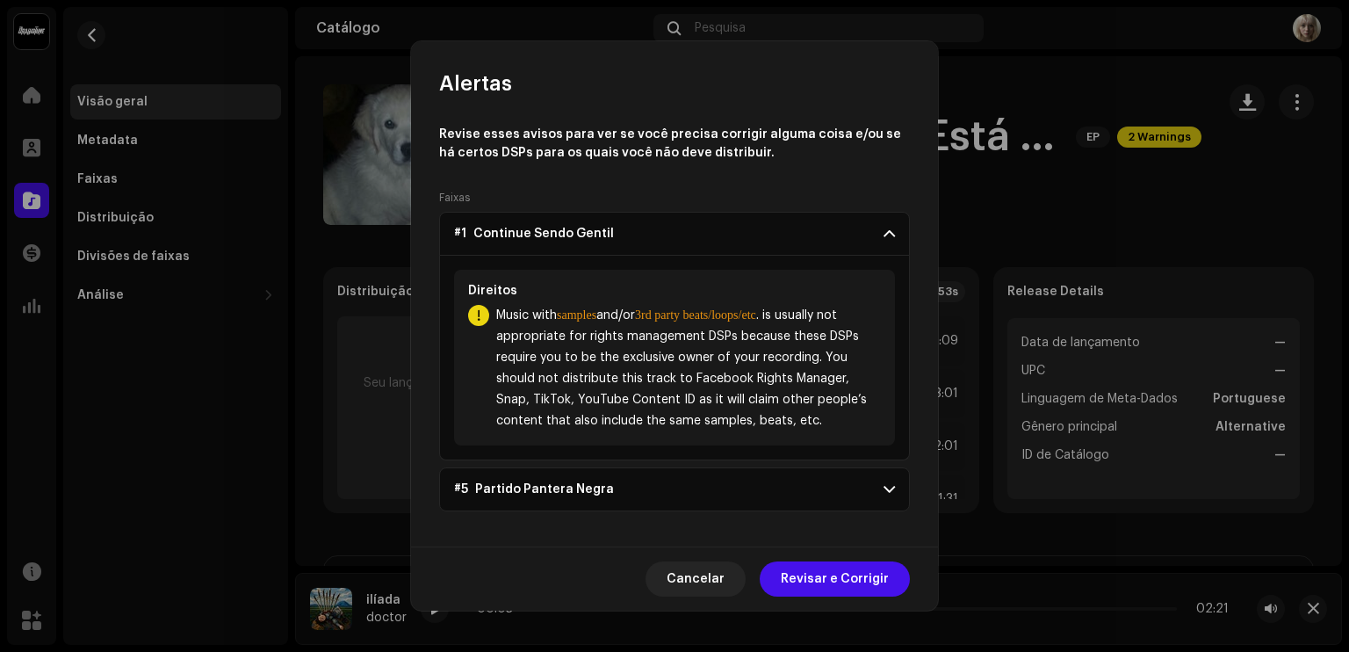
click at [819, 345] on span "Music with samples and/or 3rd party beats/loops/etc . is usually not appropriat…" at bounding box center [688, 368] width 385 height 127
click at [713, 229] on p-accordion-header "#1 Continue Sendo Gentil" at bounding box center [674, 234] width 471 height 44
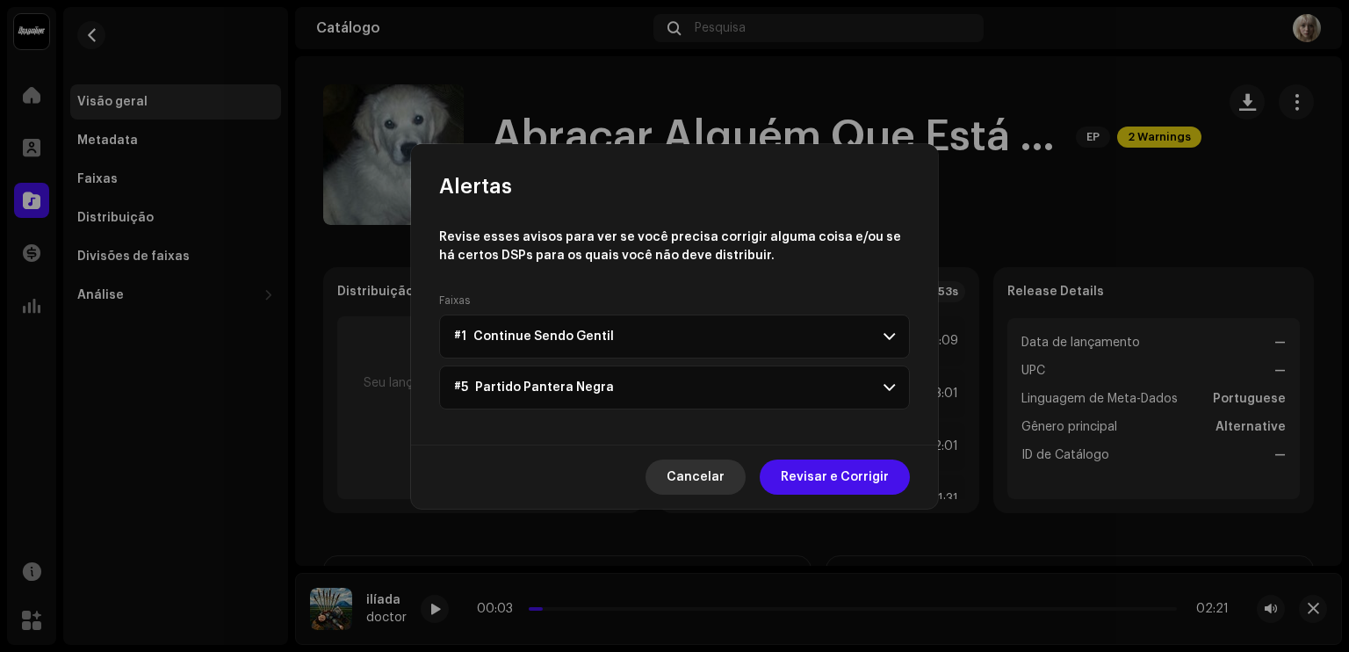
click at [705, 478] on span "Cancelar" at bounding box center [696, 476] width 58 height 35
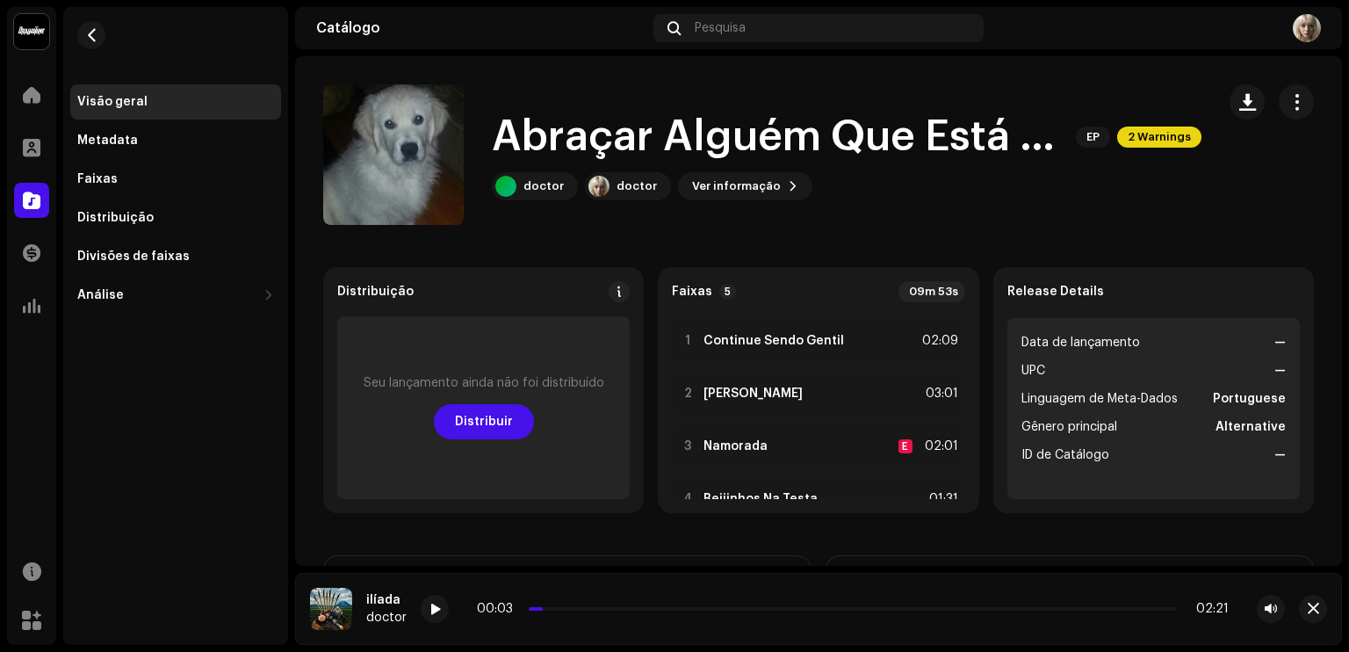
scroll to position [85, 0]
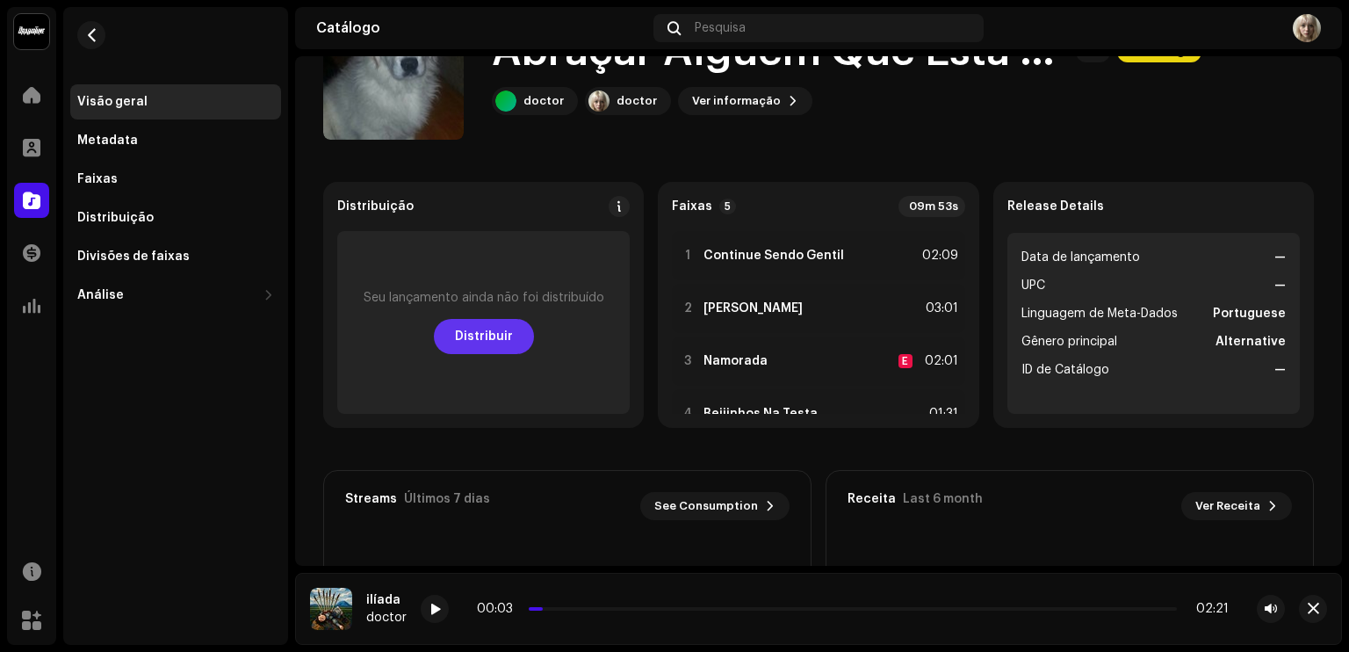
click at [485, 342] on span "Distribuir" at bounding box center [484, 336] width 58 height 35
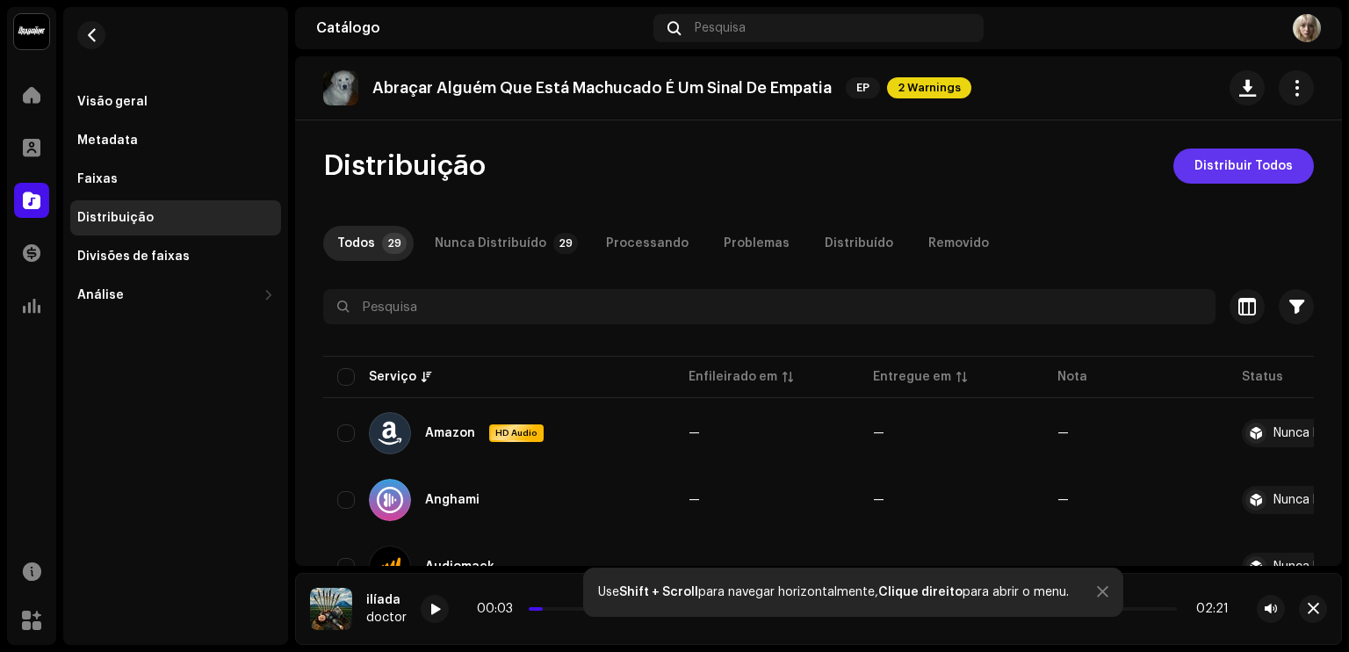
click at [1216, 171] on span "Distribuir Todos" at bounding box center [1244, 165] width 98 height 35
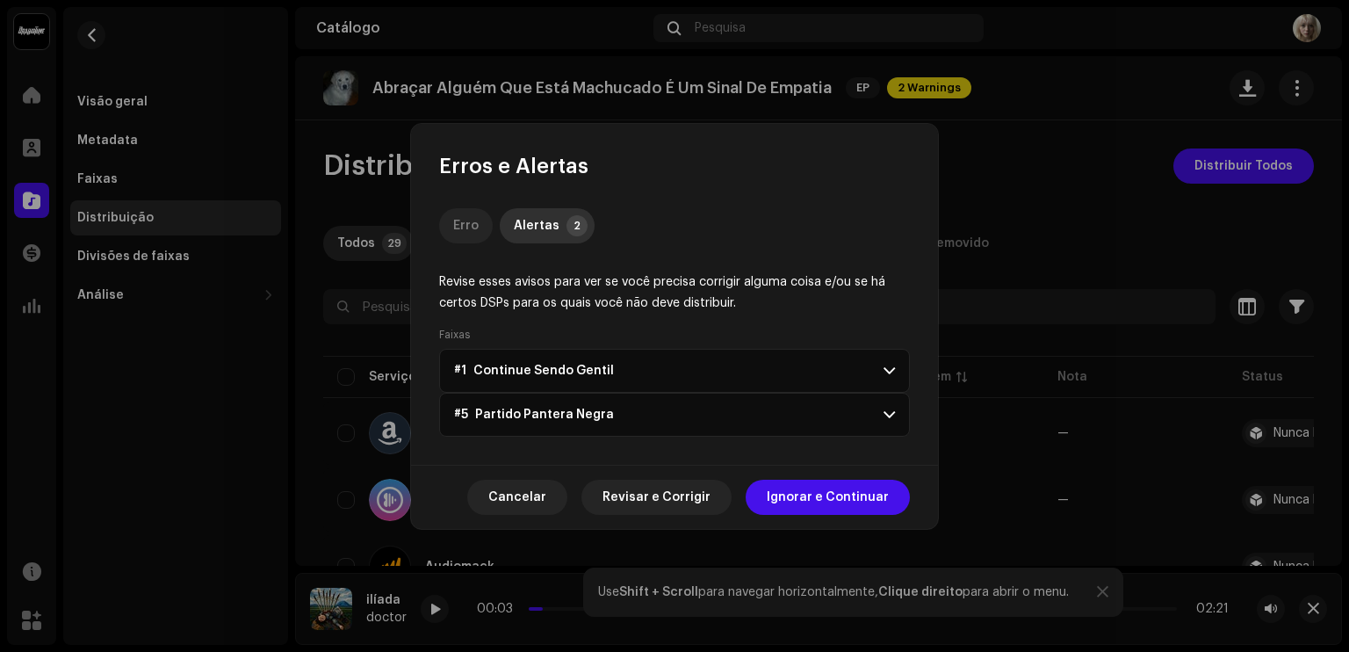
click at [452, 225] on p-tab "Erro" at bounding box center [466, 225] width 54 height 35
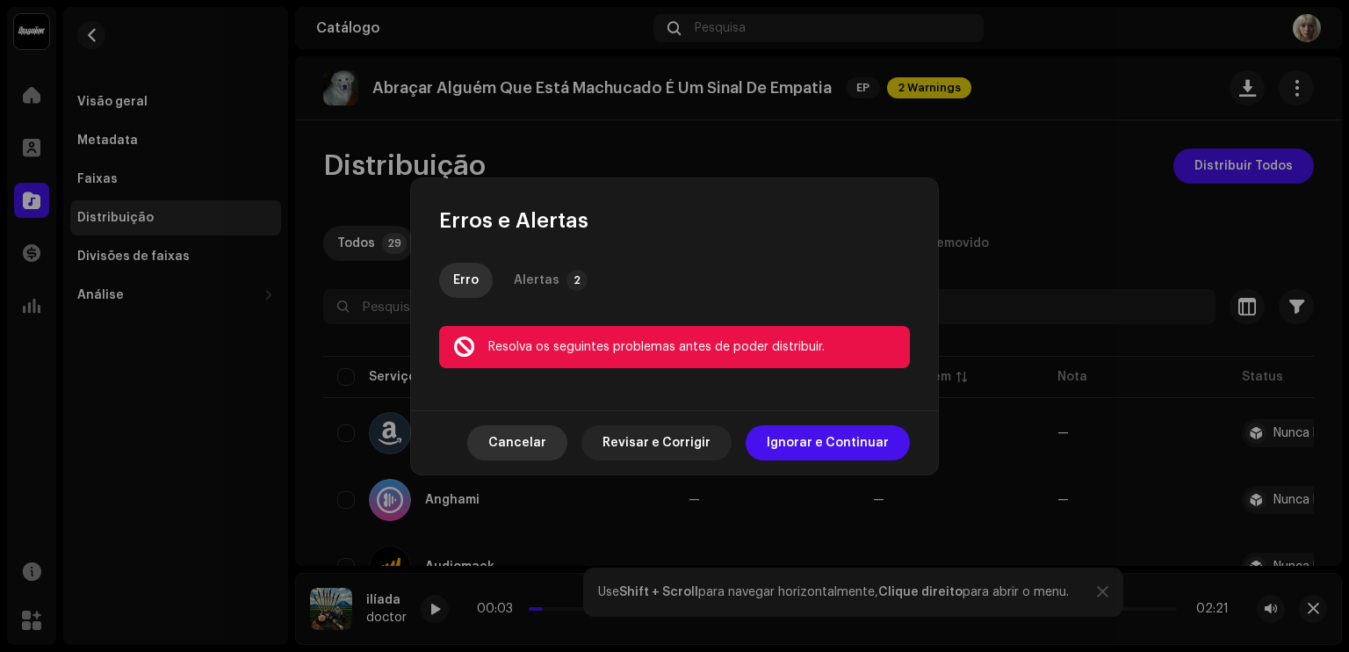
click at [564, 445] on button "Cancelar" at bounding box center [517, 442] width 100 height 35
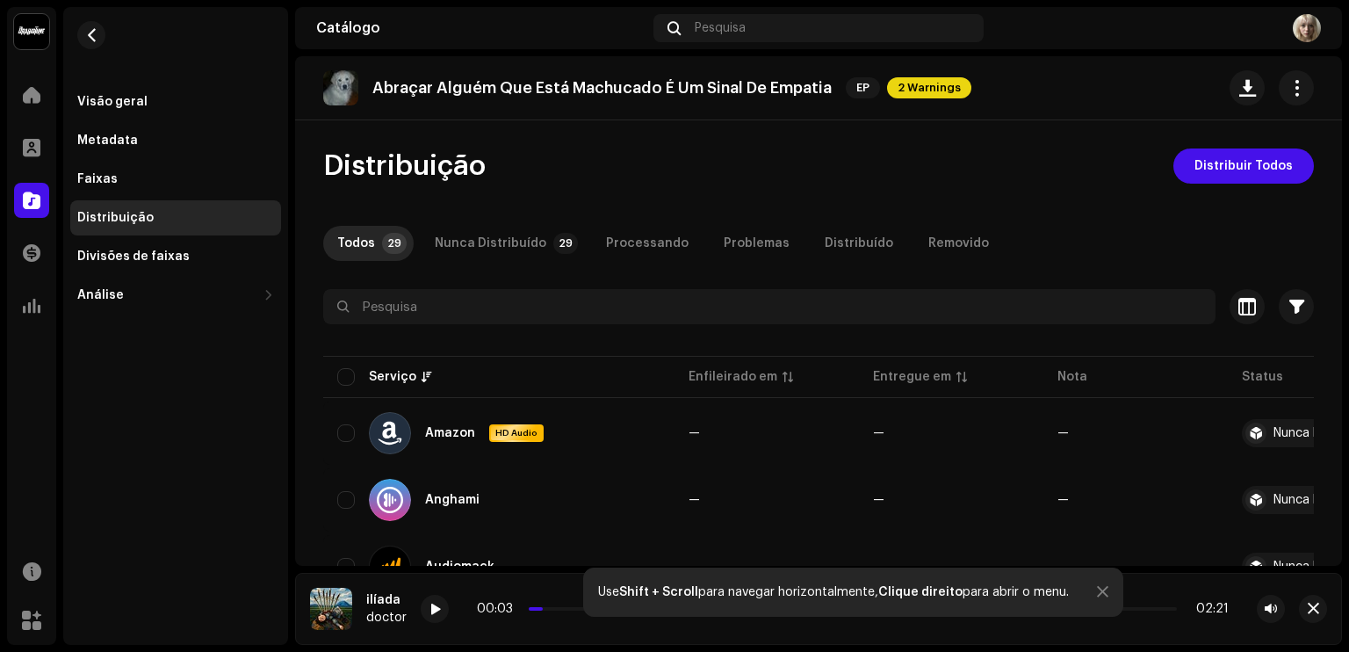
drag, startPoint x: 1349, startPoint y: 99, endPoint x: 1339, endPoint y: 101, distance: 9.8
click at [1339, 101] on div "doctor Home Perfil Catálogo Transações Análise Recursos Marketplace Visão geral…" at bounding box center [674, 326] width 1349 height 652
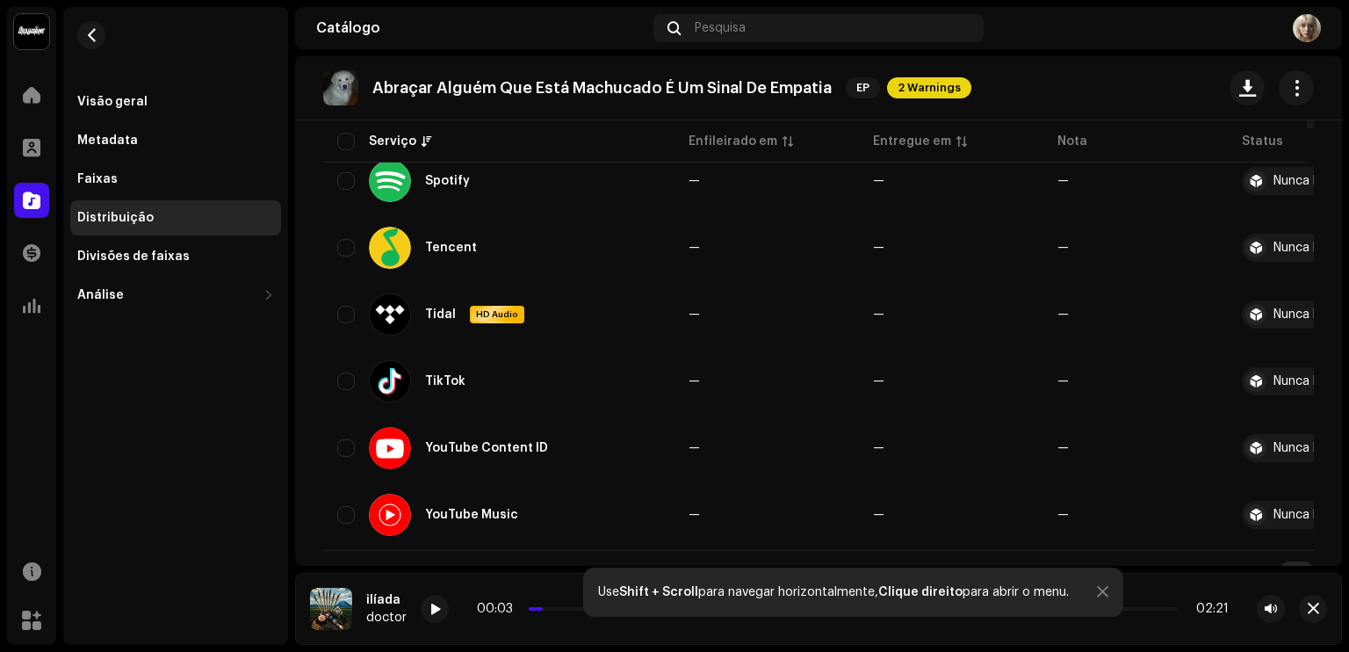
scroll to position [1821, 0]
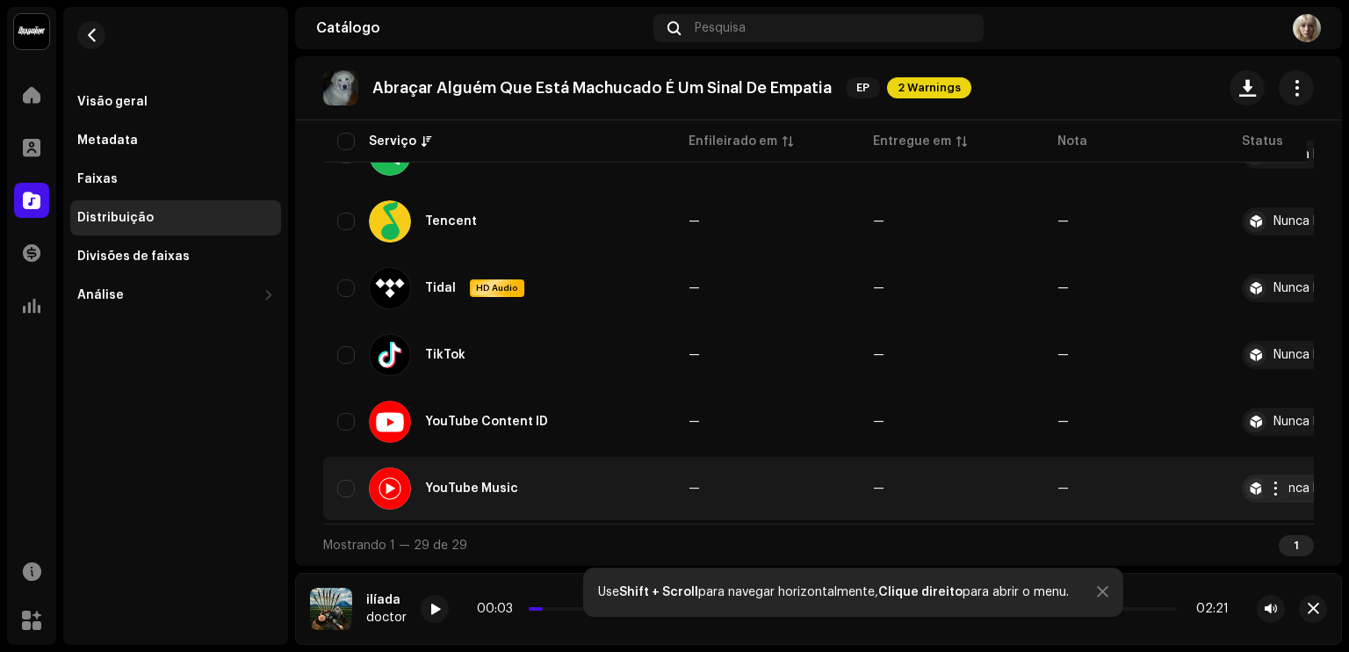
click at [343, 474] on div "YouTube Music" at bounding box center [498, 488] width 323 height 42
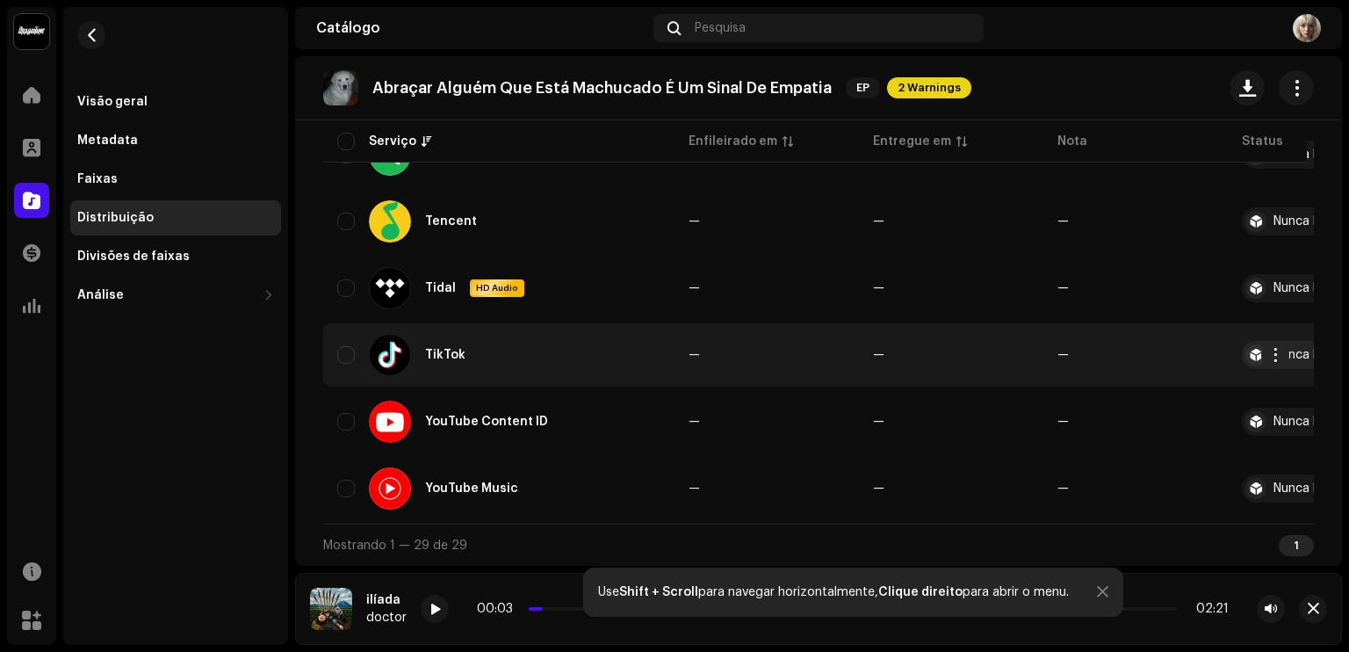
click at [344, 361] on div "TikTok" at bounding box center [498, 355] width 323 height 42
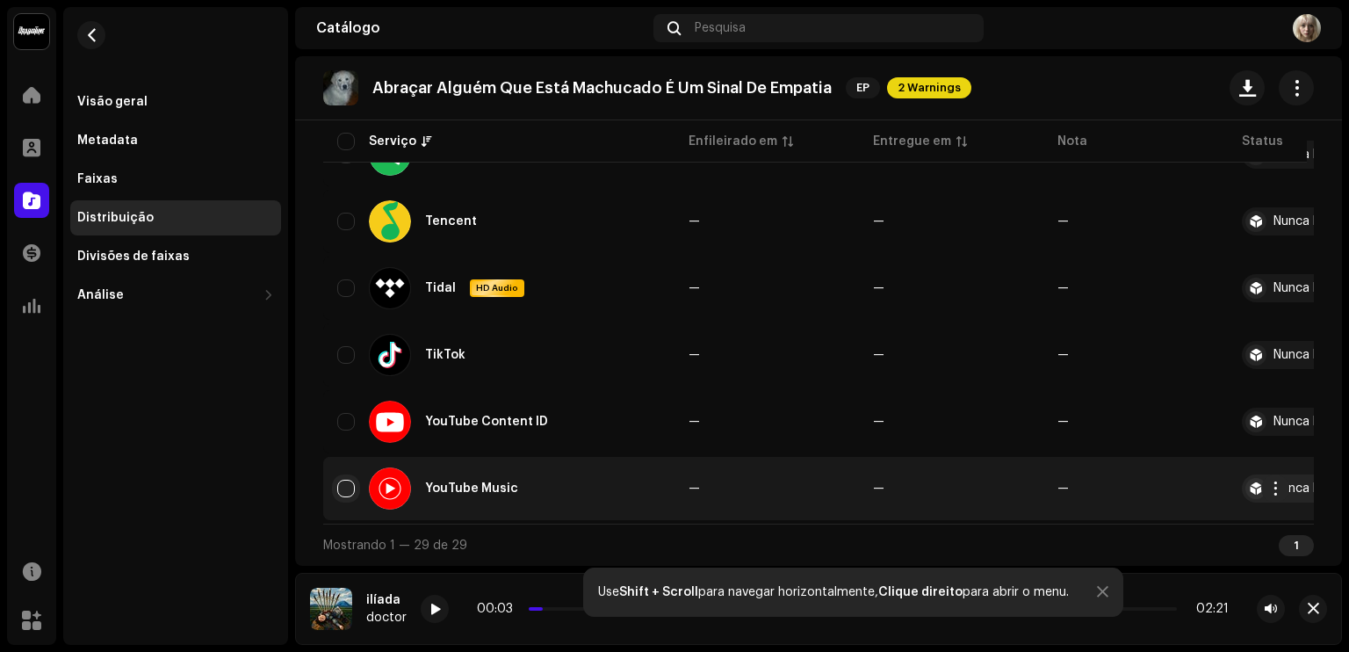
click at [344, 484] on input "checkbox" at bounding box center [346, 489] width 18 height 18
checkbox input "true"
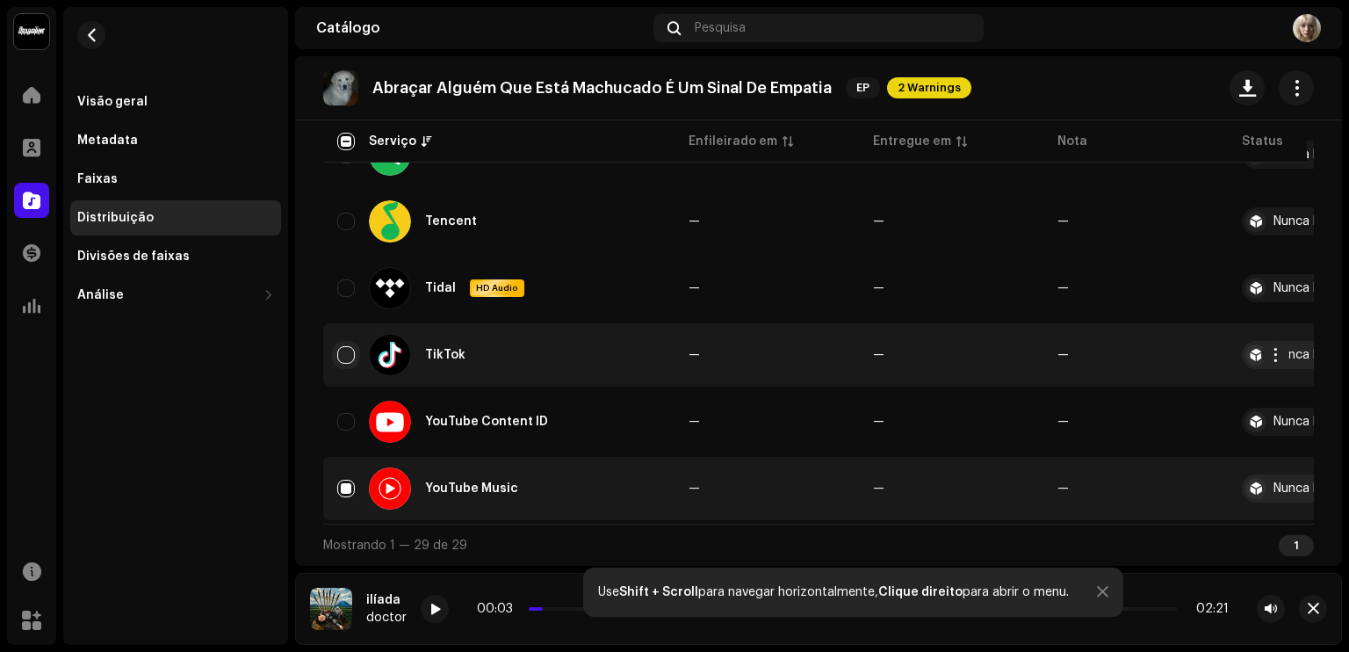
click at [344, 354] on input "Row Unselected" at bounding box center [346, 355] width 18 height 18
checkbox input "true"
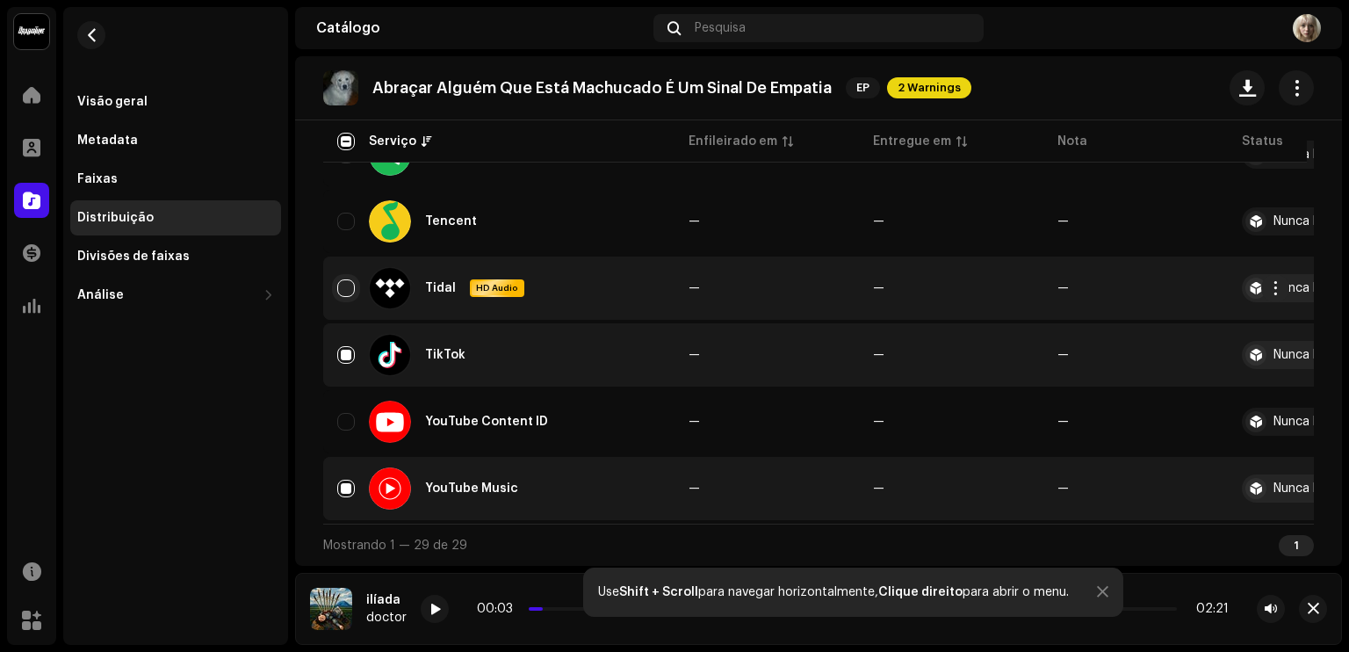
click at [349, 291] on input "Row Unselected" at bounding box center [346, 288] width 18 height 18
checkbox input "true"
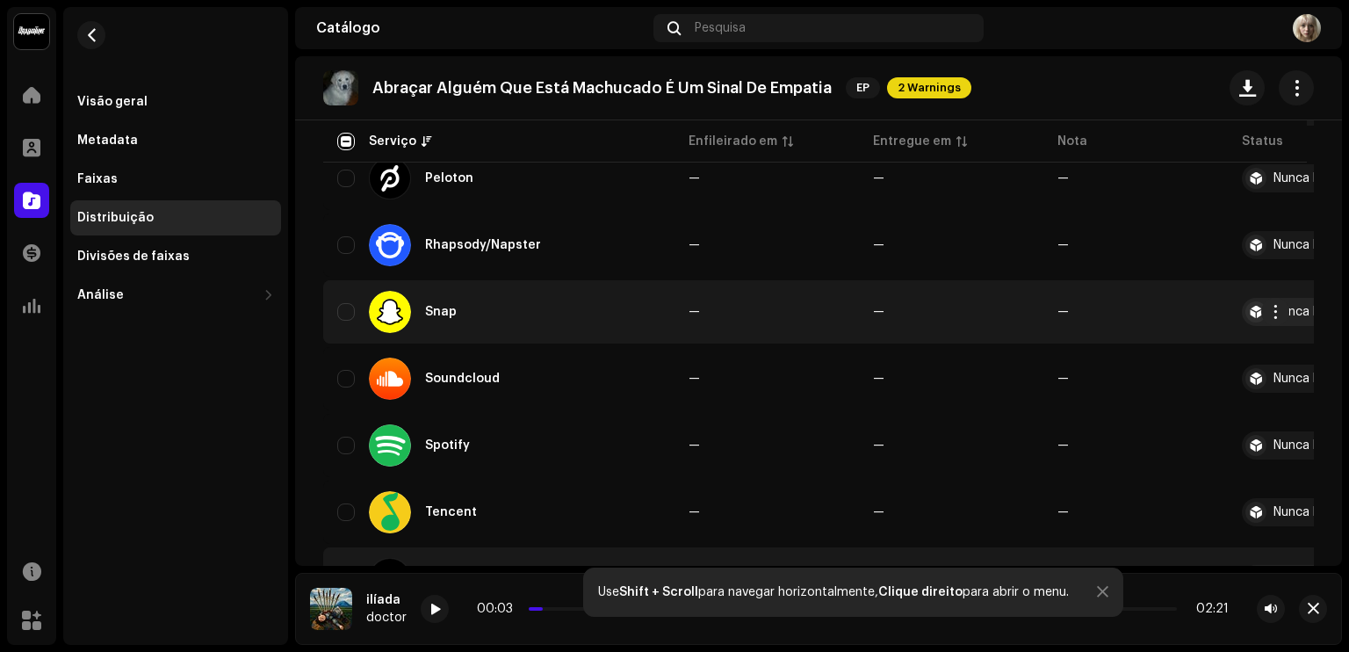
click at [349, 291] on div "Snap" at bounding box center [498, 312] width 323 height 42
click at [342, 319] on input "Row Unselected" at bounding box center [346, 312] width 18 height 18
checkbox input "true"
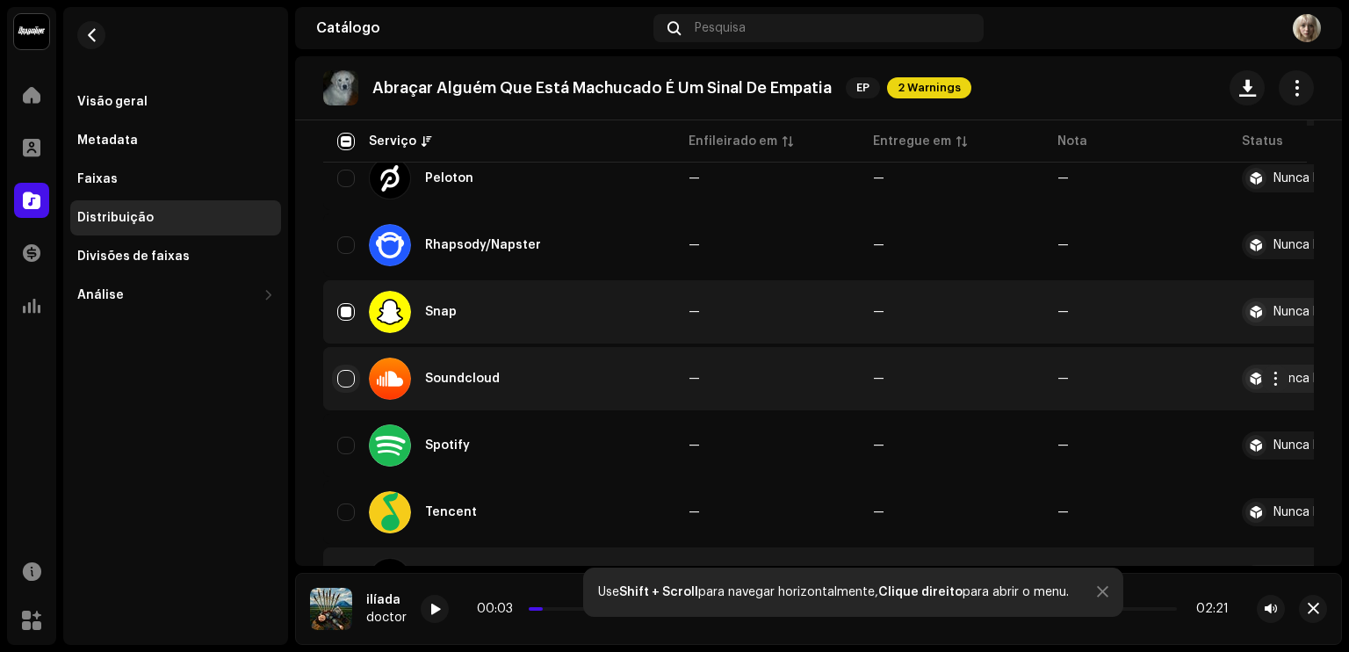
click at [349, 380] on input "Row Unselected" at bounding box center [346, 379] width 18 height 18
checkbox input "true"
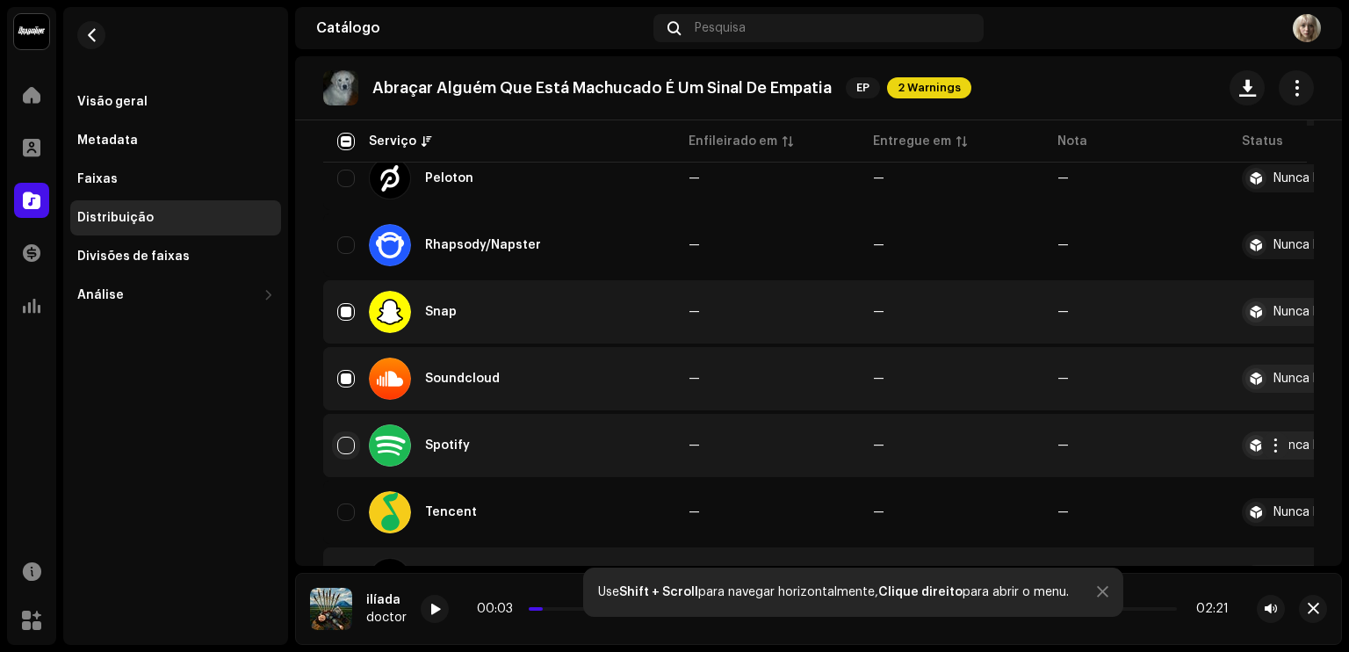
click at [352, 452] on input "Row Unselected" at bounding box center [346, 446] width 18 height 18
checkbox input "true"
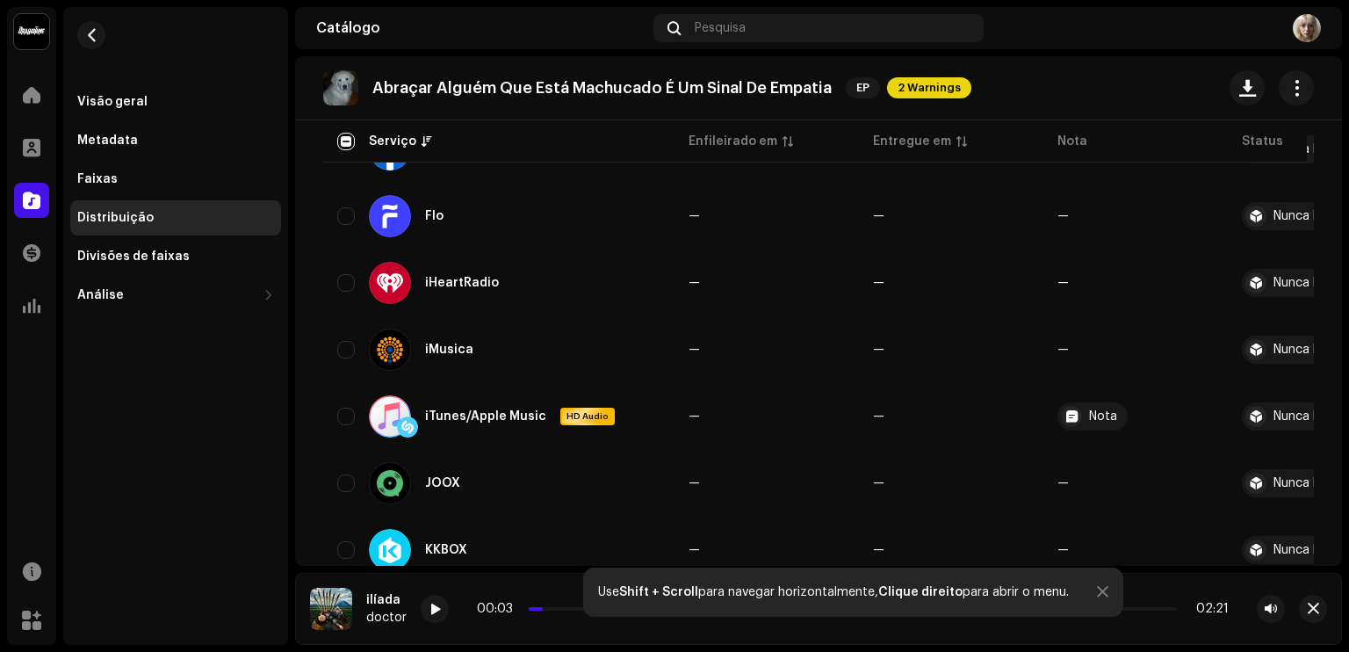
scroll to position [740, 0]
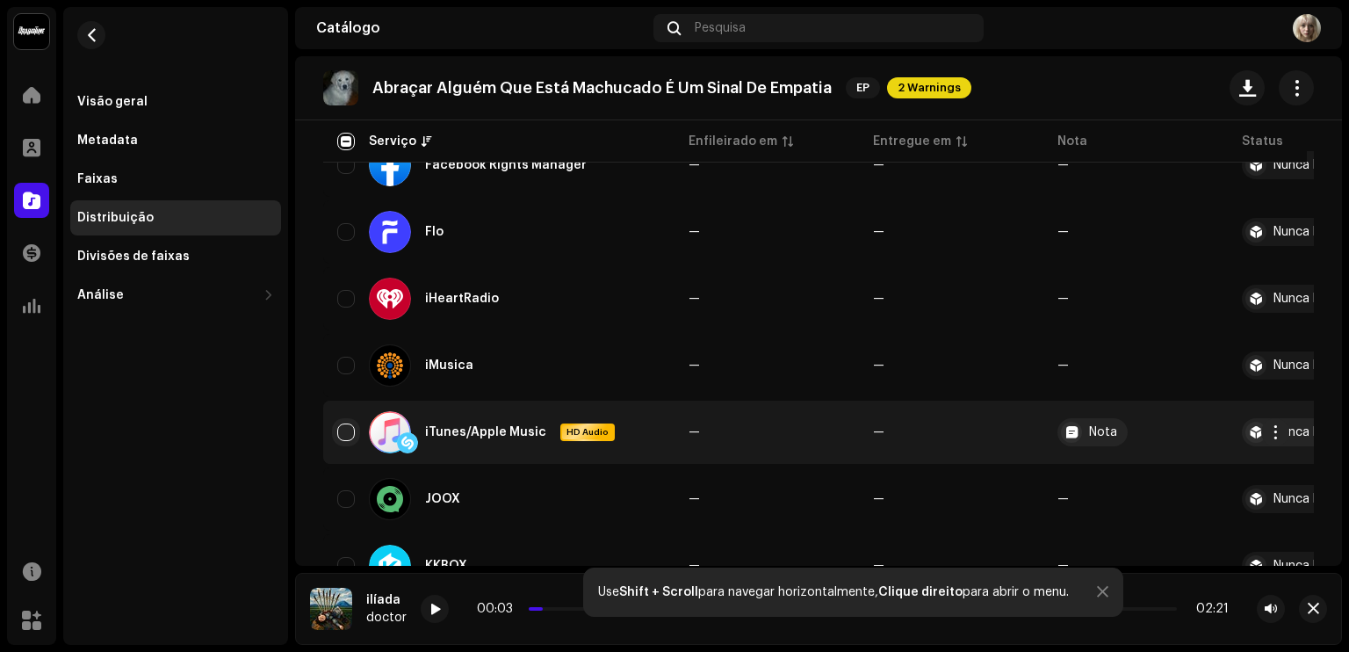
click at [348, 426] on input "Row Unselected" at bounding box center [346, 432] width 18 height 18
checkbox input "true"
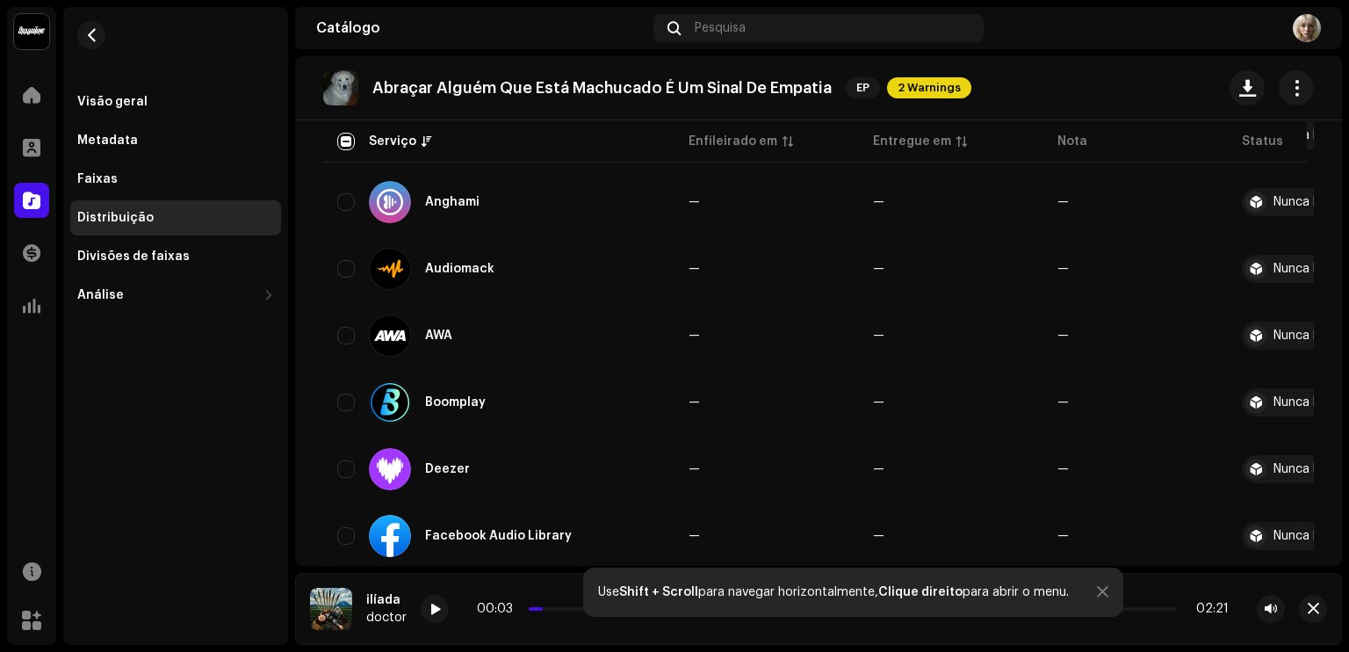
scroll to position [276, 0]
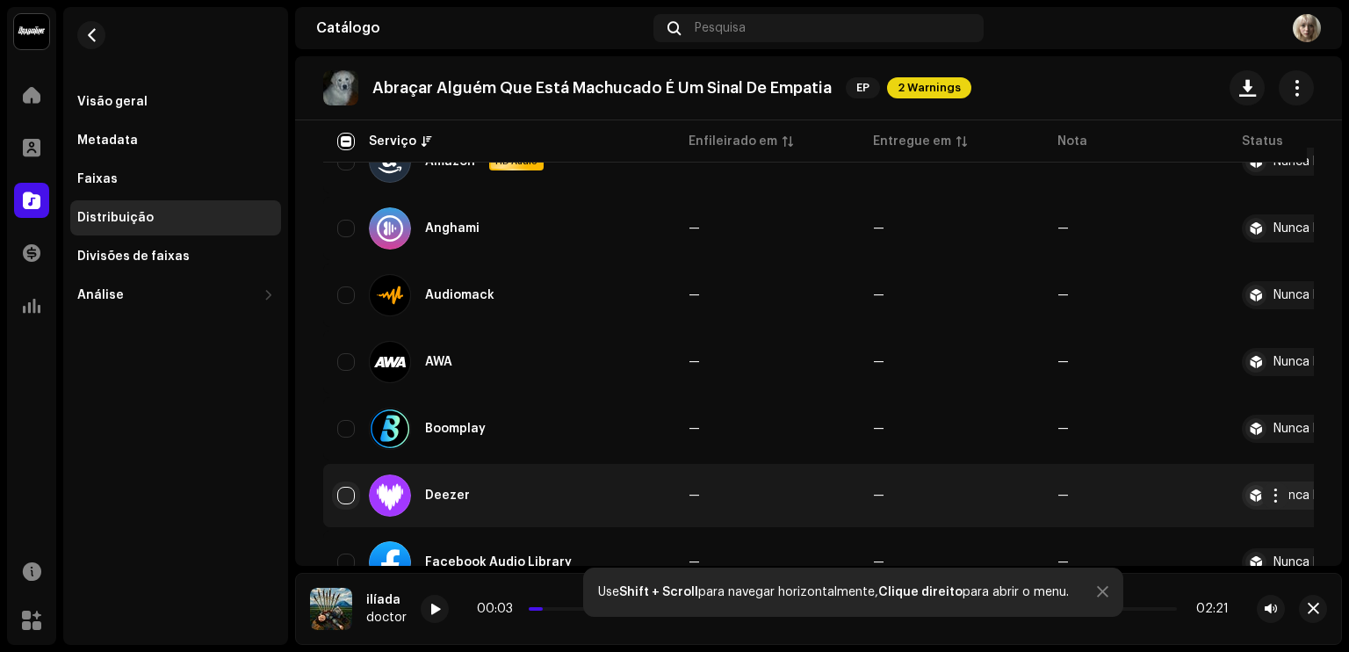
click at [341, 495] on input "Row Unselected" at bounding box center [346, 496] width 18 height 18
checkbox input "true"
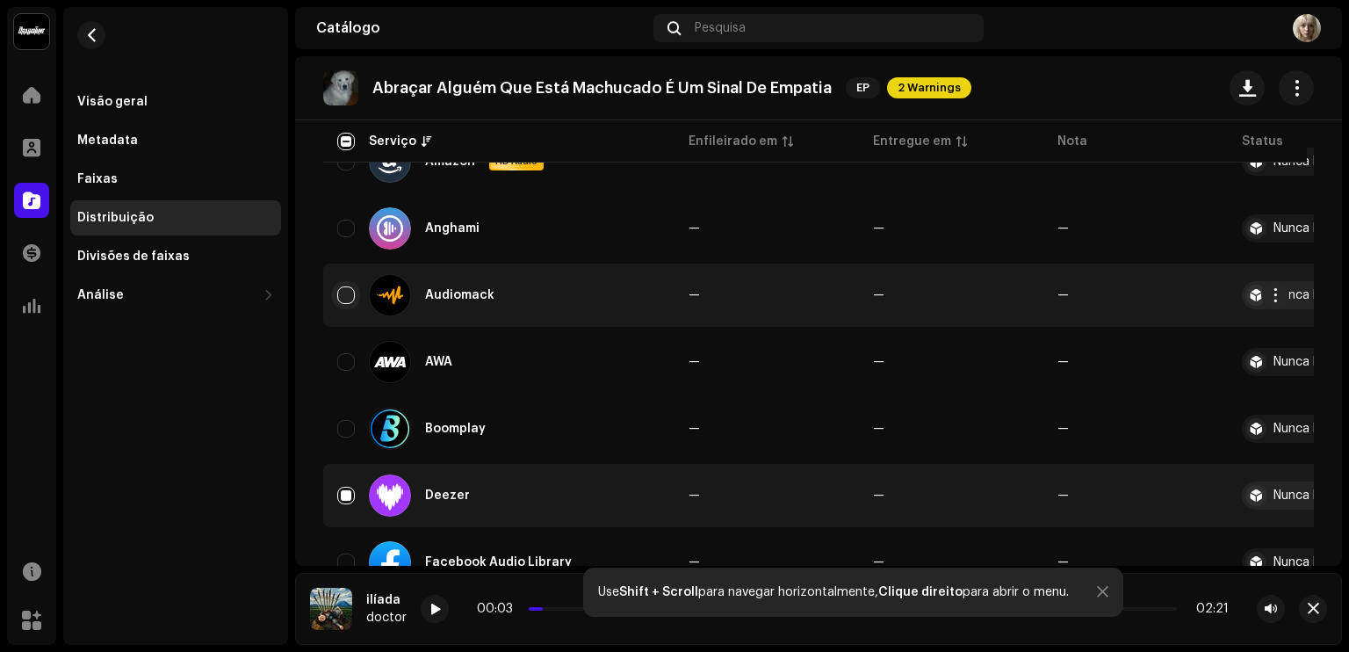
click at [345, 289] on input "Row Unselected" at bounding box center [346, 295] width 18 height 18
checkbox input "true"
drag, startPoint x: 1345, startPoint y: 168, endPoint x: 1338, endPoint y: 181, distance: 14.9
click at [1338, 181] on div "doctor Home Perfil Catálogo Transações Análise Recursos Marketplace Visão geral…" at bounding box center [674, 326] width 1349 height 652
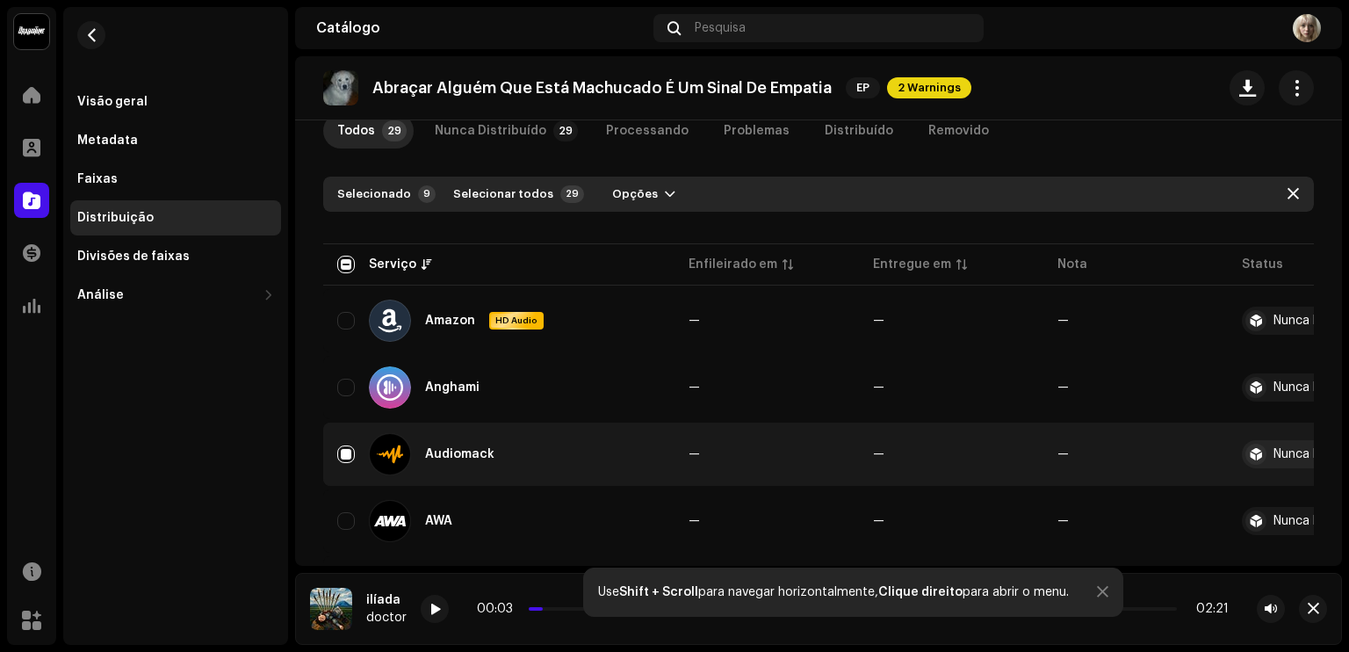
scroll to position [109, 0]
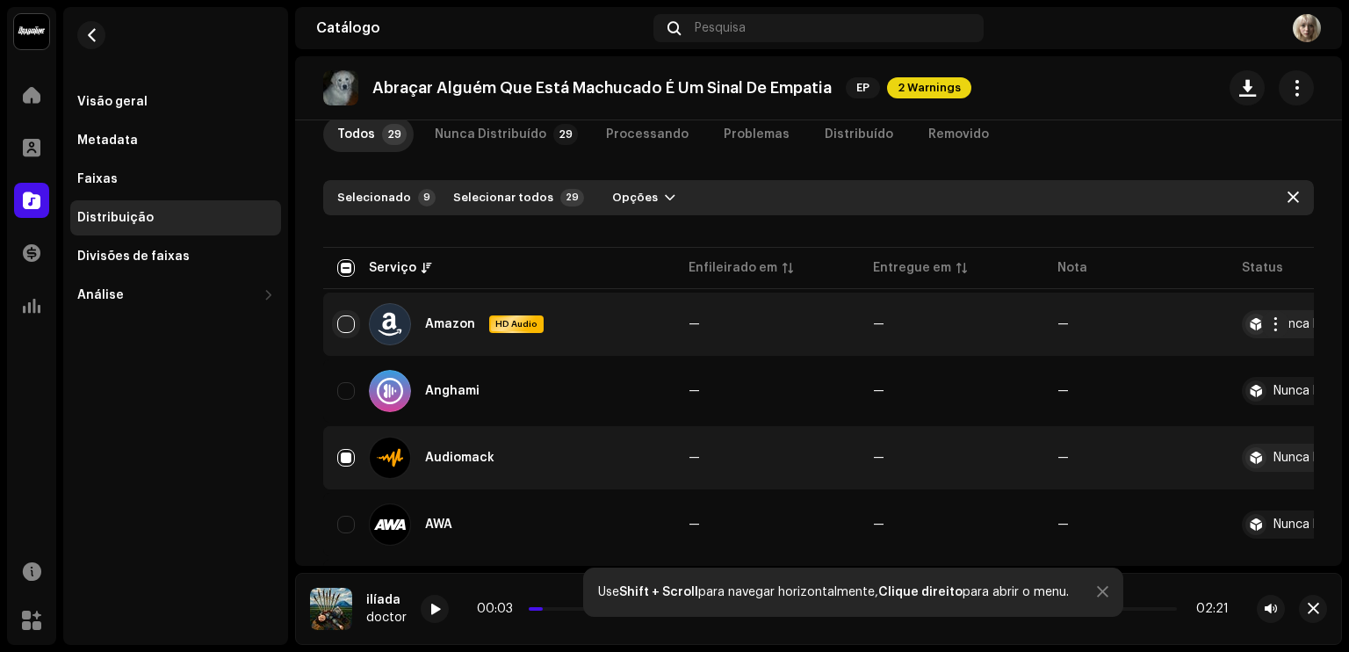
click at [346, 325] on input "Row Unselected" at bounding box center [346, 324] width 18 height 18
click at [349, 323] on input "Row Selected" at bounding box center [346, 324] width 18 height 18
checkbox input "false"
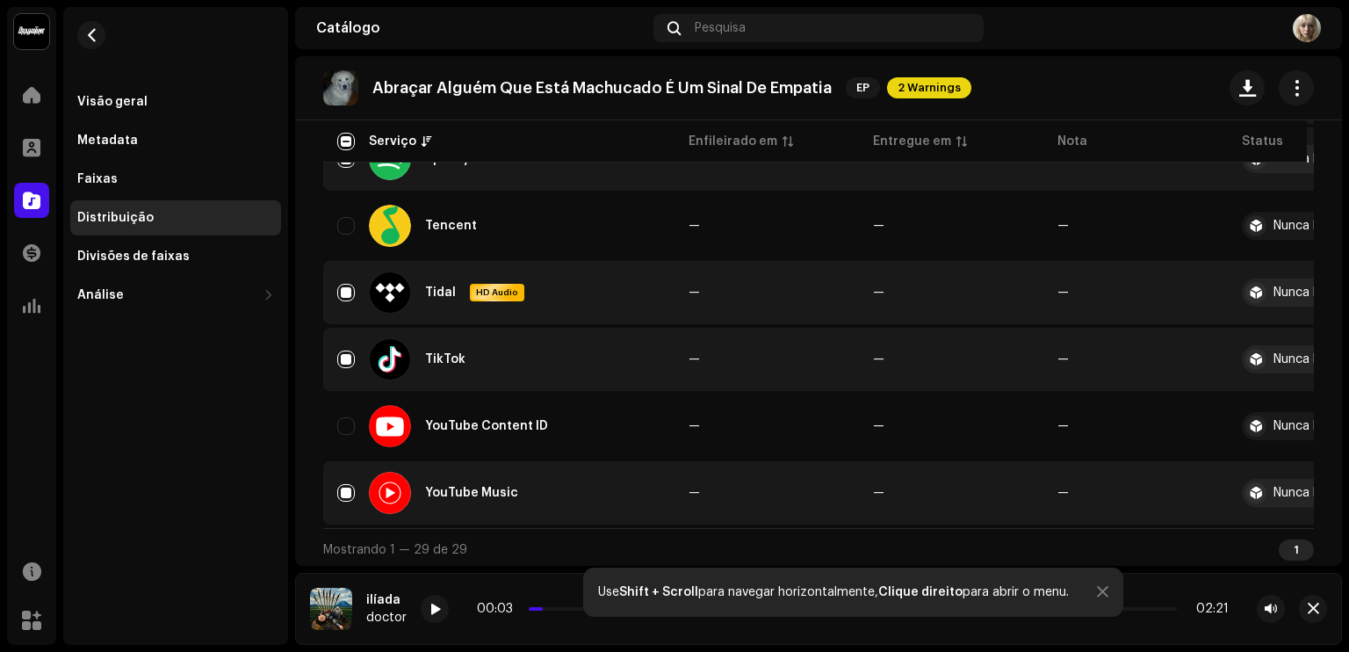
scroll to position [1824, 0]
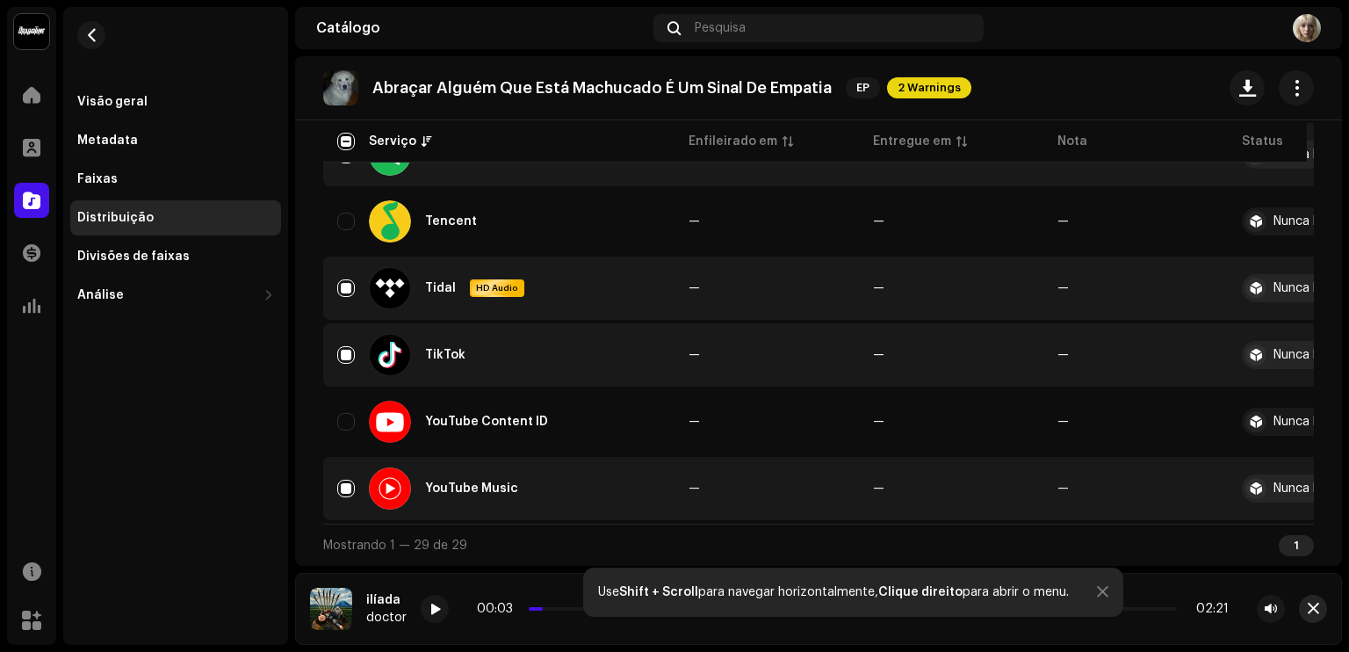
click at [1315, 603] on span "button" at bounding box center [1313, 609] width 11 height 14
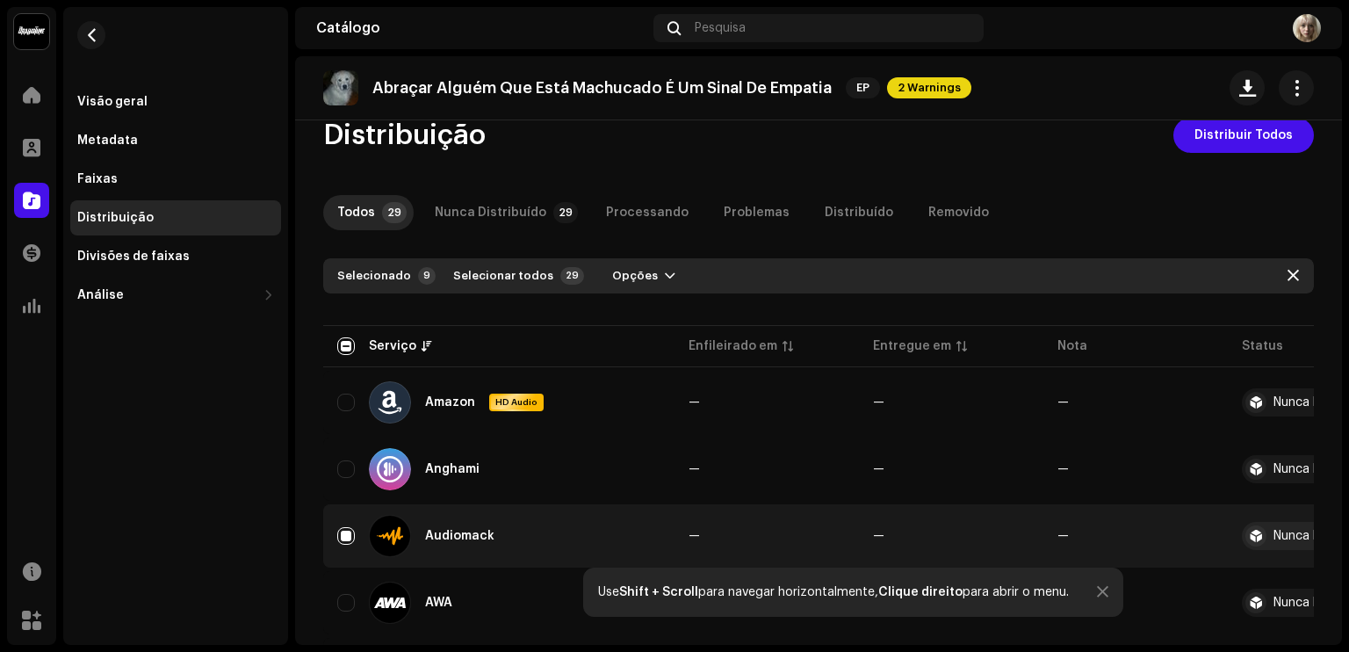
scroll to position [0, 0]
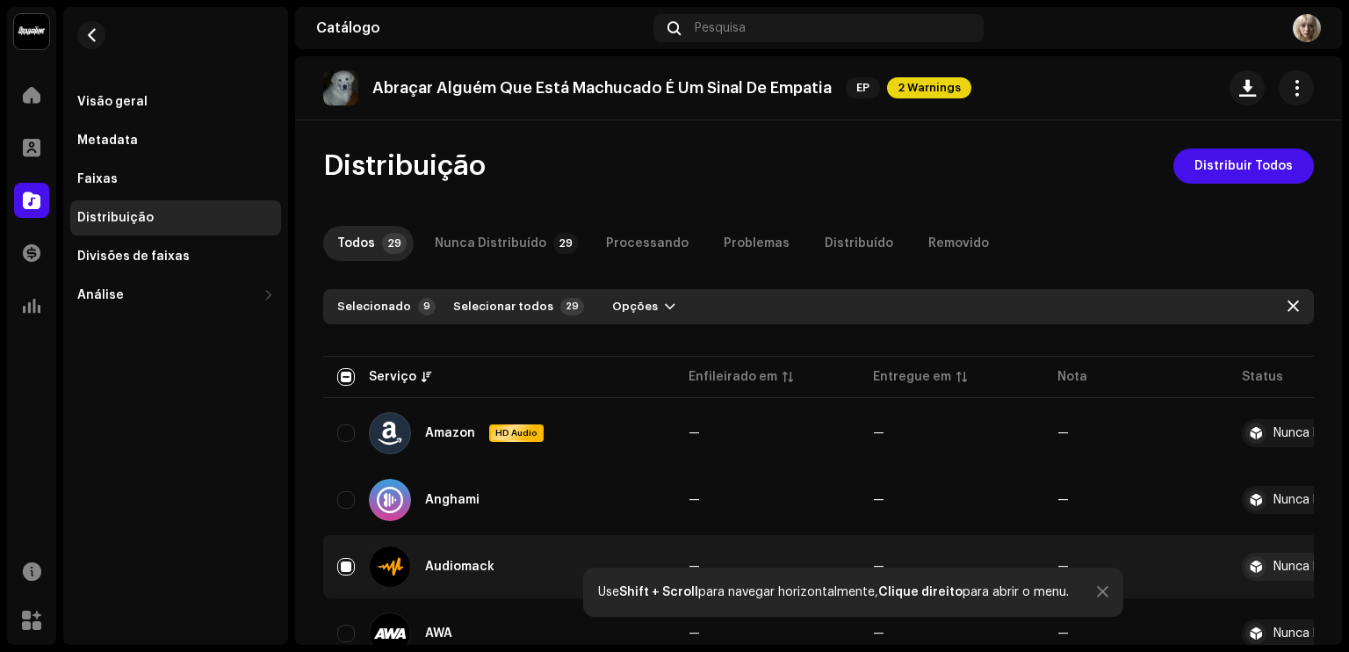
click at [1100, 589] on div at bounding box center [1102, 592] width 11 height 14
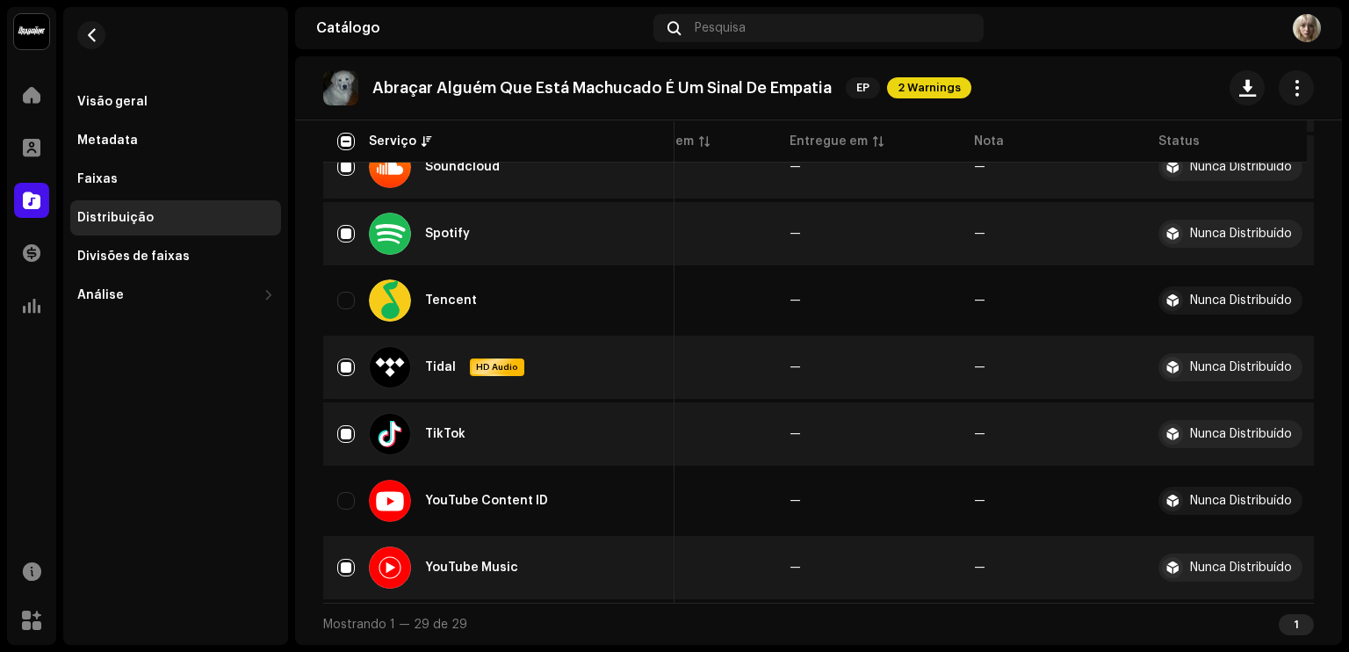
scroll to position [0, 105]
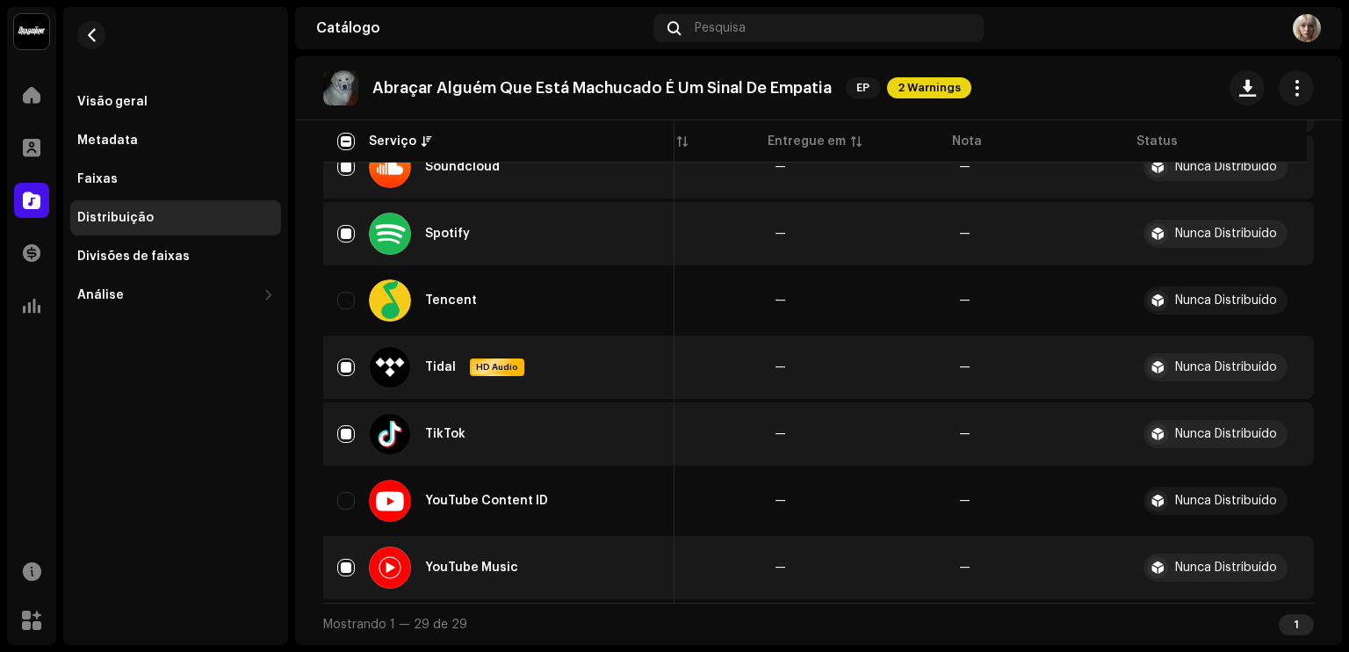
drag, startPoint x: 1342, startPoint y: 603, endPoint x: 1316, endPoint y: 375, distance: 229.1
click at [1316, 375] on div "doctor Home Perfil Catálogo Transações Análise Recursos Marketplace Visão geral…" at bounding box center [674, 326] width 1349 height 652
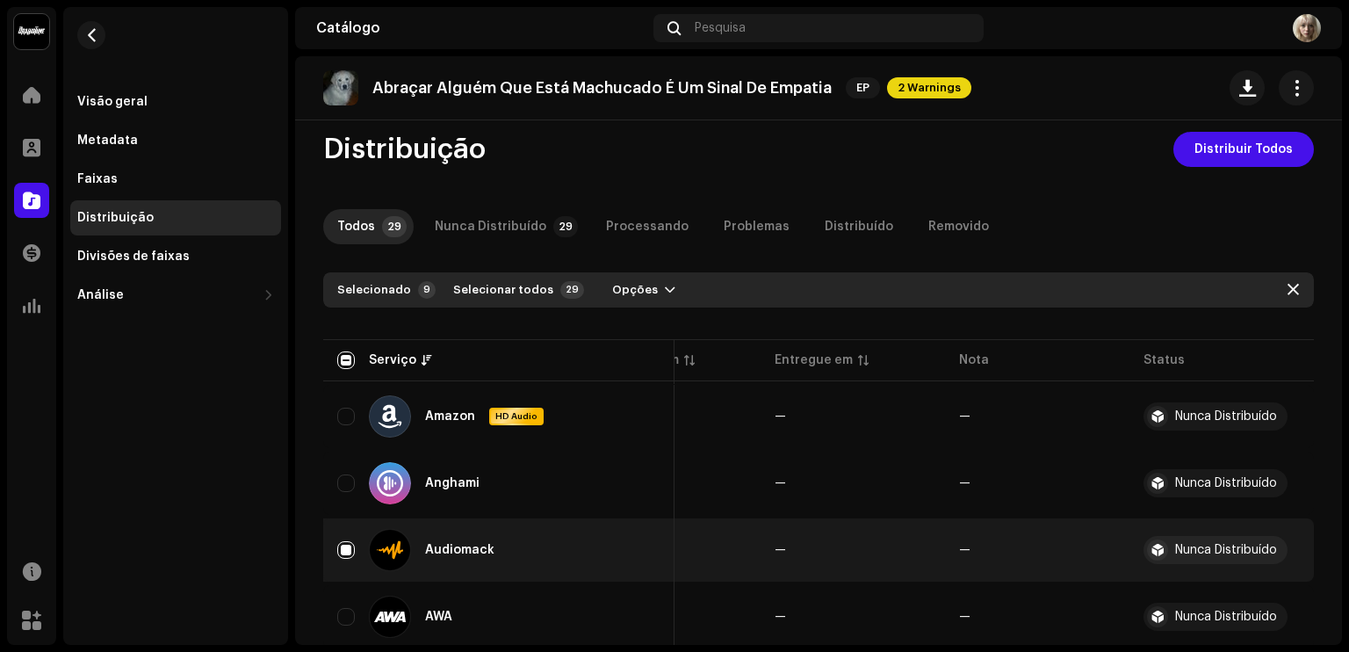
scroll to position [0, 0]
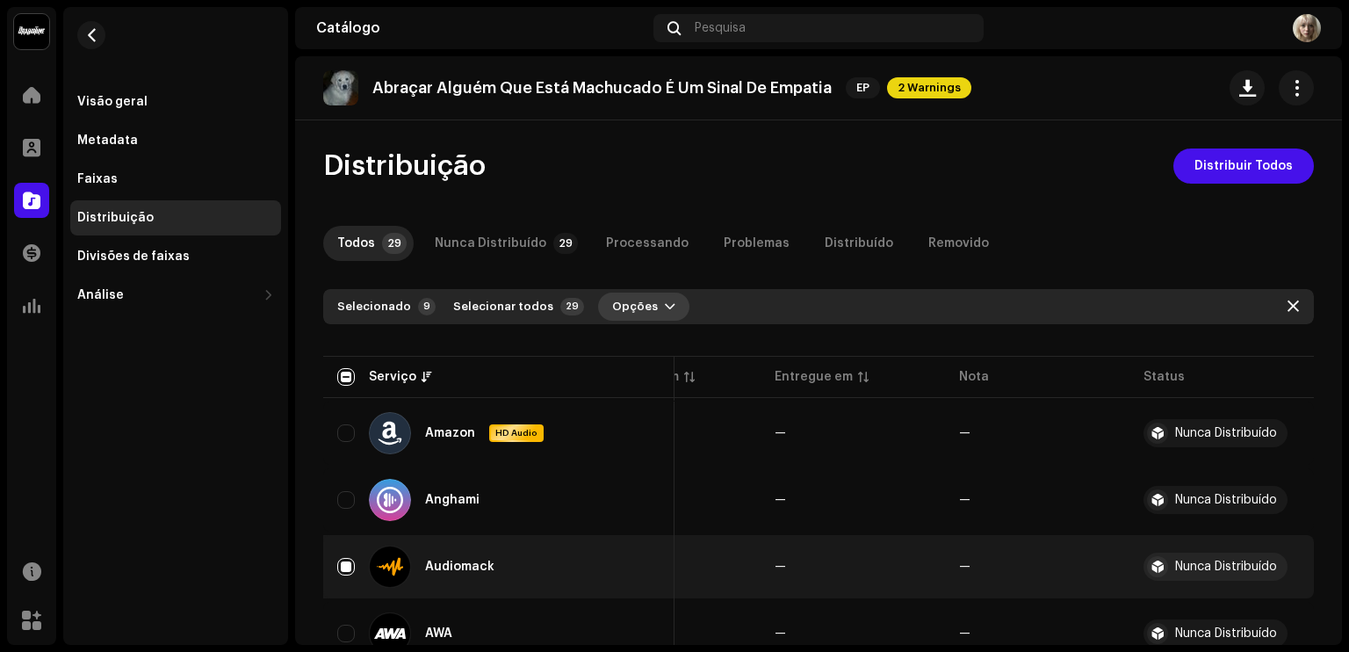
click at [619, 312] on span "Opções" at bounding box center [635, 306] width 46 height 35
click at [615, 351] on span "Distribuir" at bounding box center [626, 346] width 58 height 14
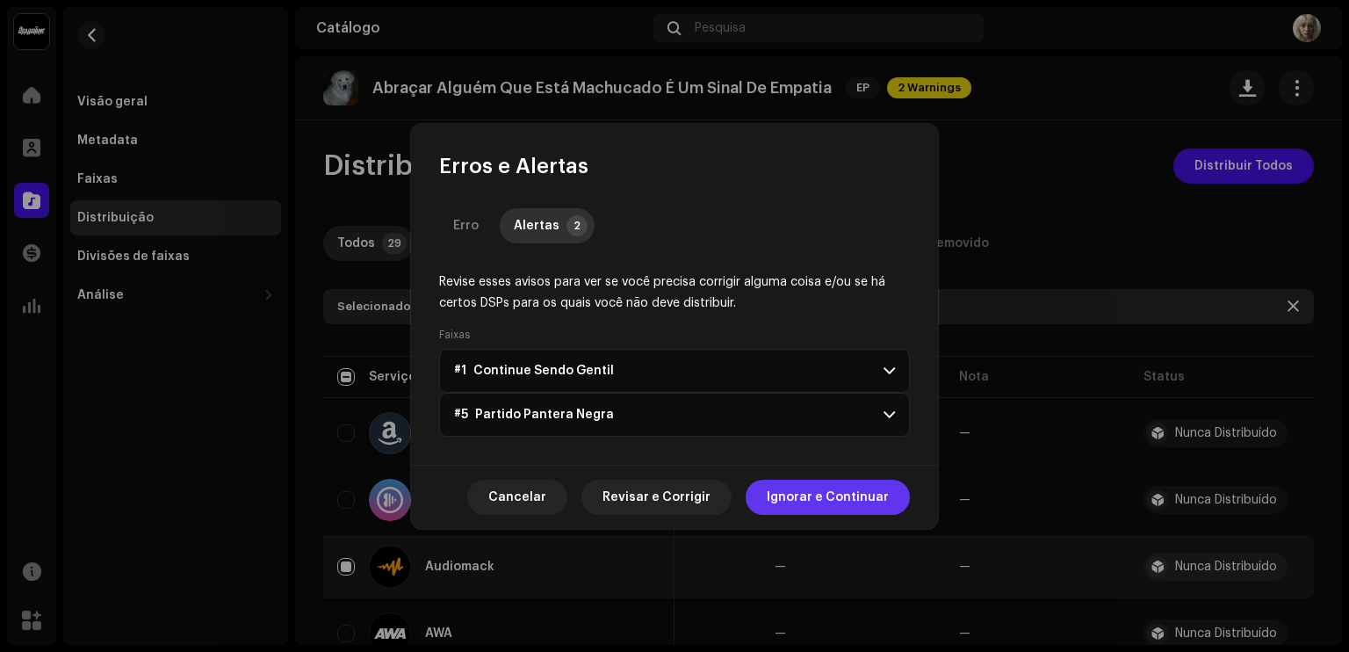
click at [788, 499] on span "Ignorar e Continuar" at bounding box center [828, 497] width 122 height 35
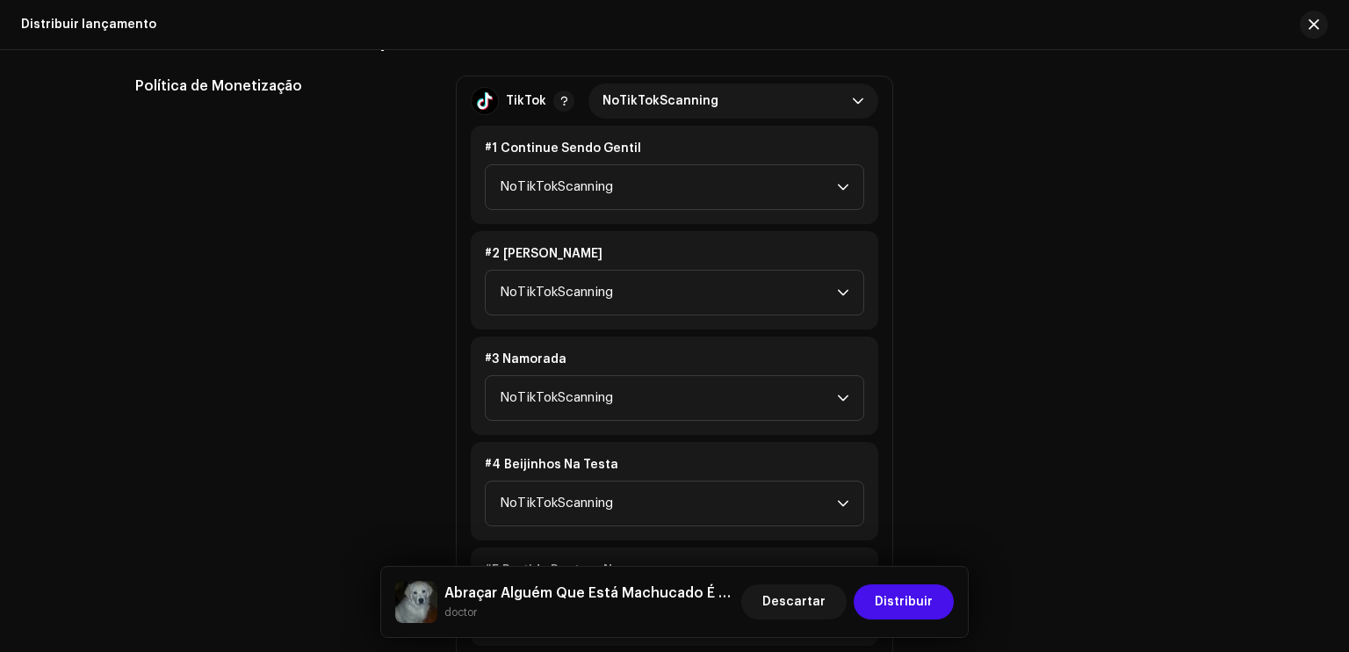
scroll to position [908, 0]
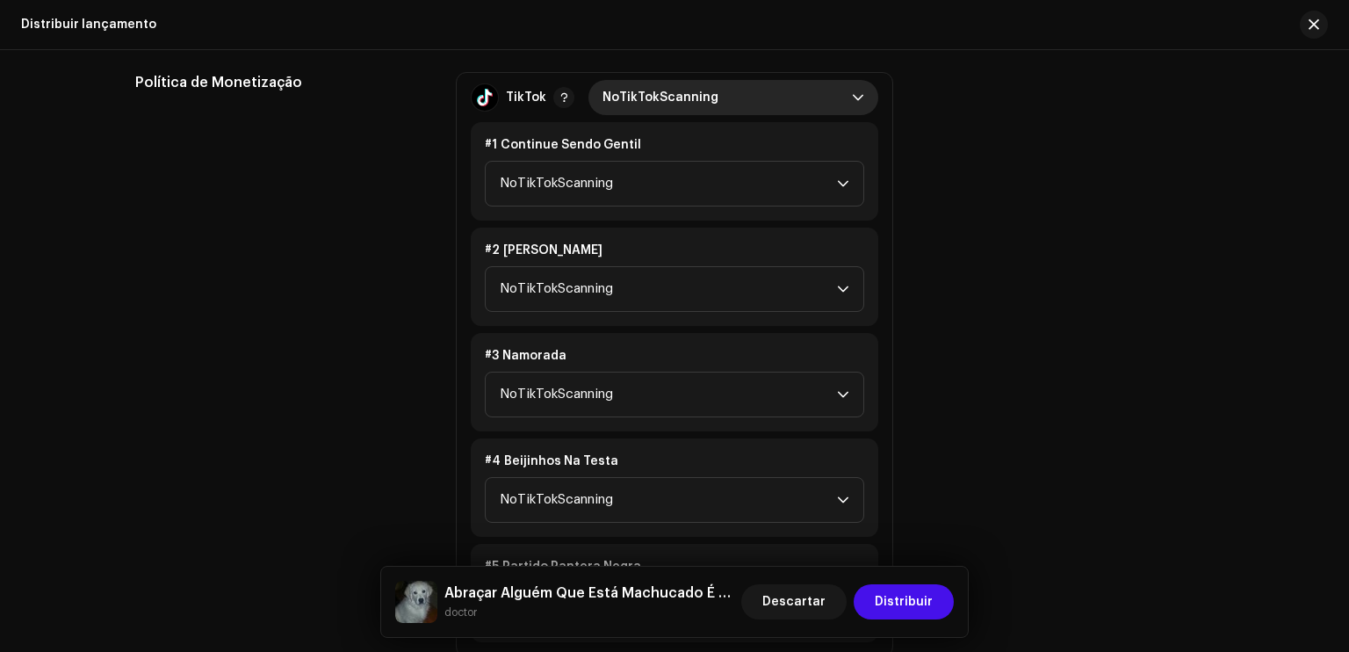
click at [790, 101] on span "NoTikTokScanning" at bounding box center [728, 97] width 250 height 35
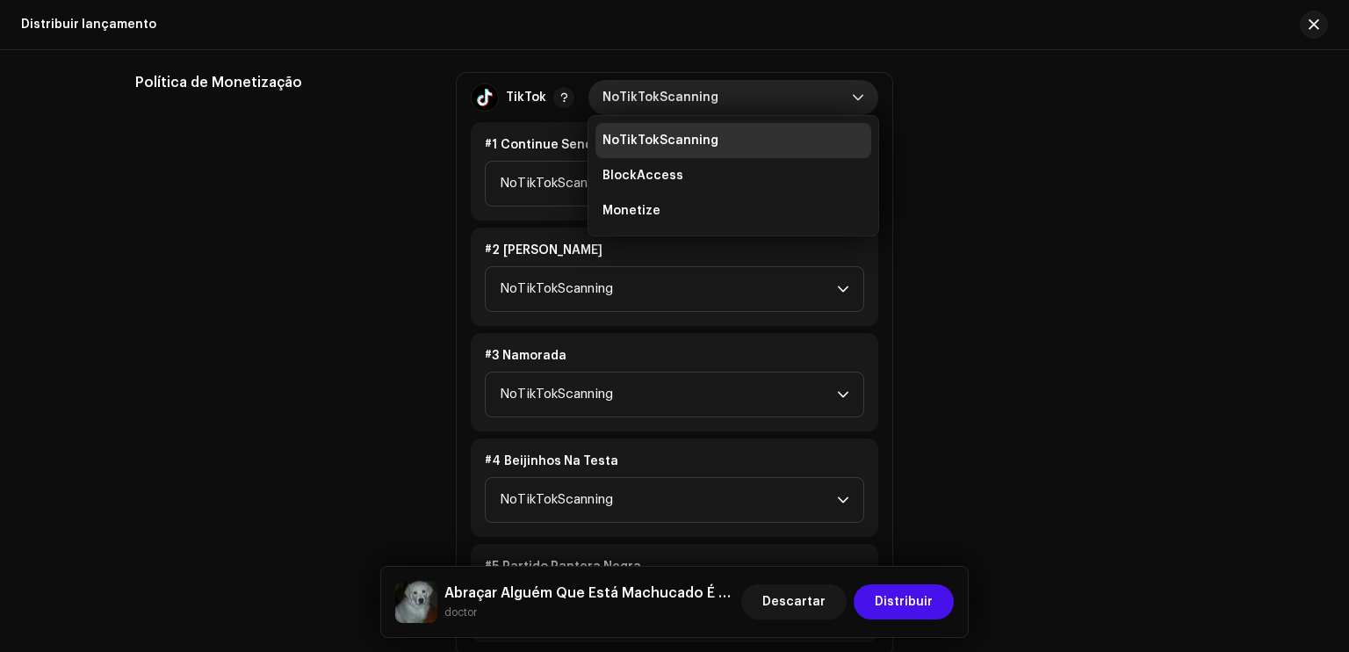
click at [773, 134] on li "NoTikTokScanning" at bounding box center [734, 140] width 276 height 35
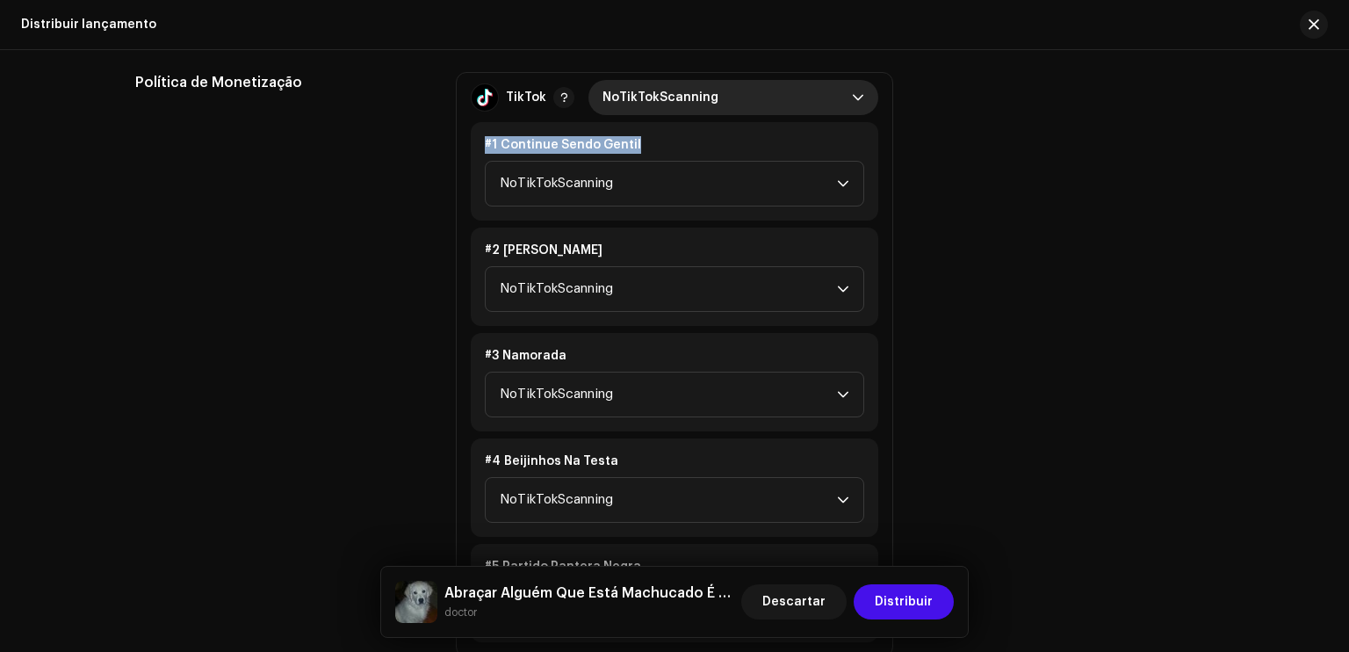
drag, startPoint x: 1199, startPoint y: 205, endPoint x: 682, endPoint y: 86, distance: 530.9
click at [682, 86] on div "Política de Monetização TikTok NoTikTokScanning #1 Continue Sendo Gentil NoTikT…" at bounding box center [674, 364] width 1079 height 585
click at [682, 86] on span "NoTikTokScanning" at bounding box center [728, 97] width 250 height 35
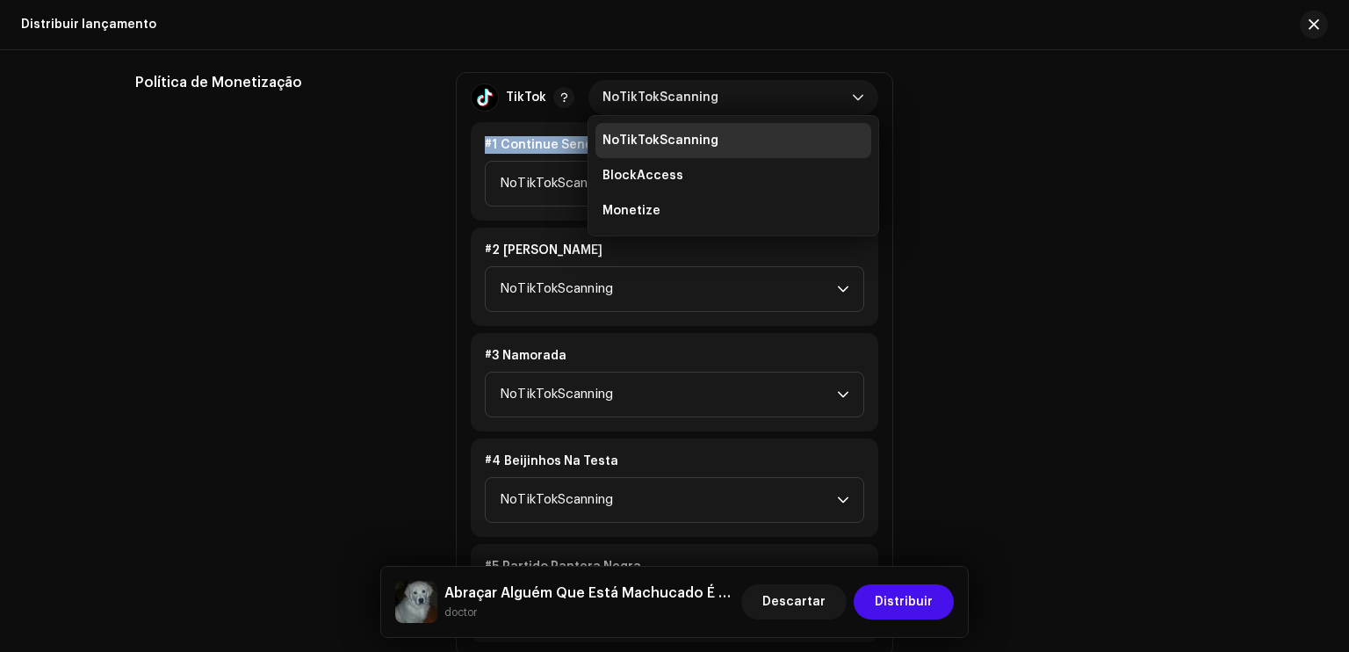
click at [980, 181] on div "Política de Monetização TikTok NoTikTokScanning NoTikTokScanning BlockAccess Mo…" at bounding box center [674, 364] width 1079 height 585
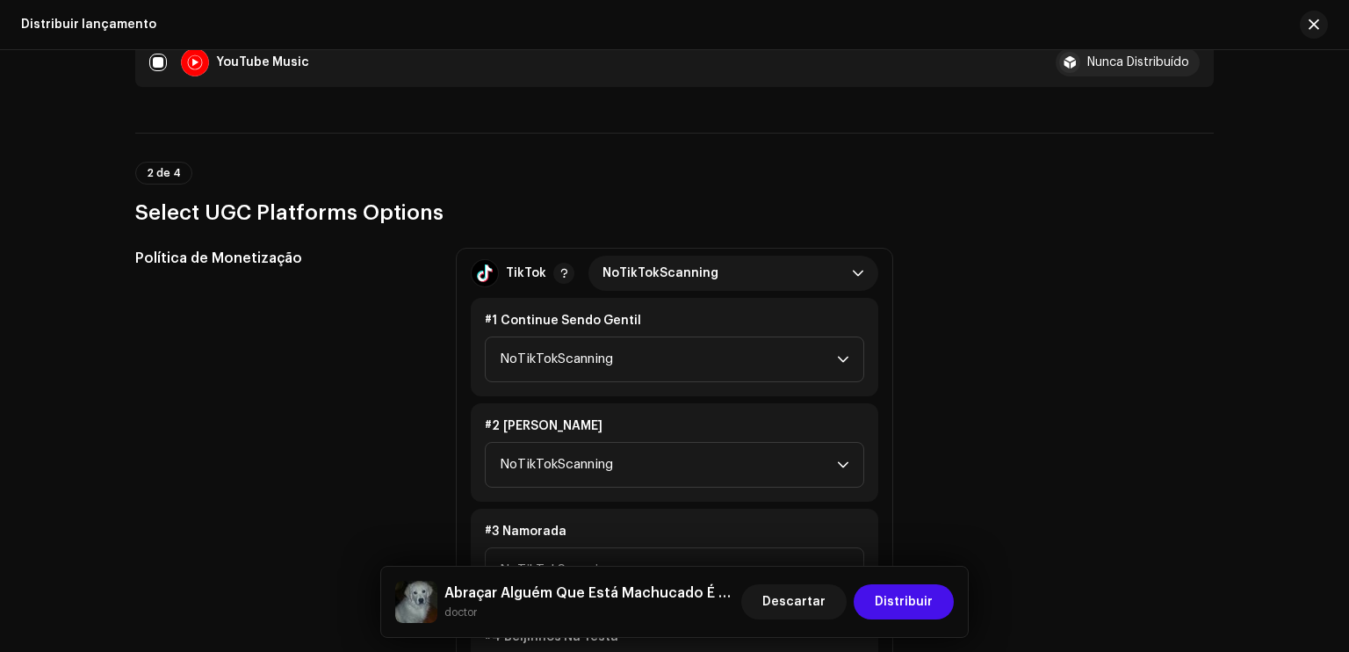
scroll to position [738, 0]
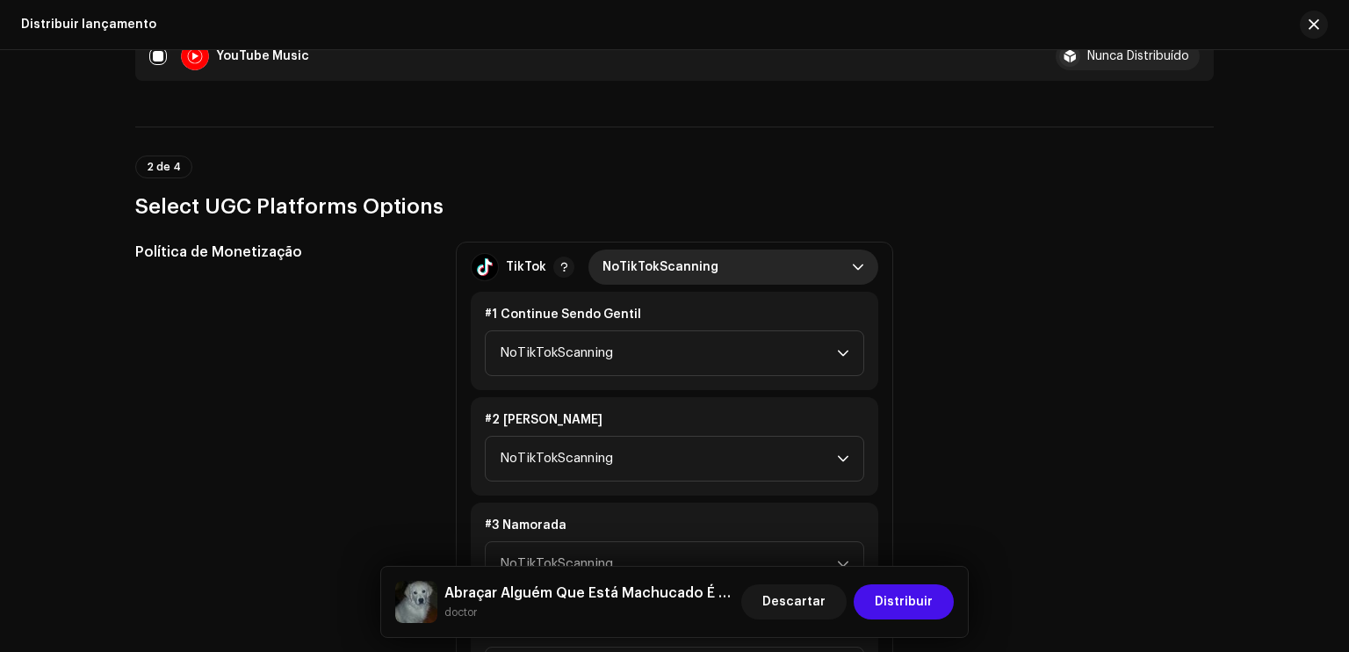
click at [834, 258] on span "NoTikTokScanning" at bounding box center [728, 267] width 250 height 35
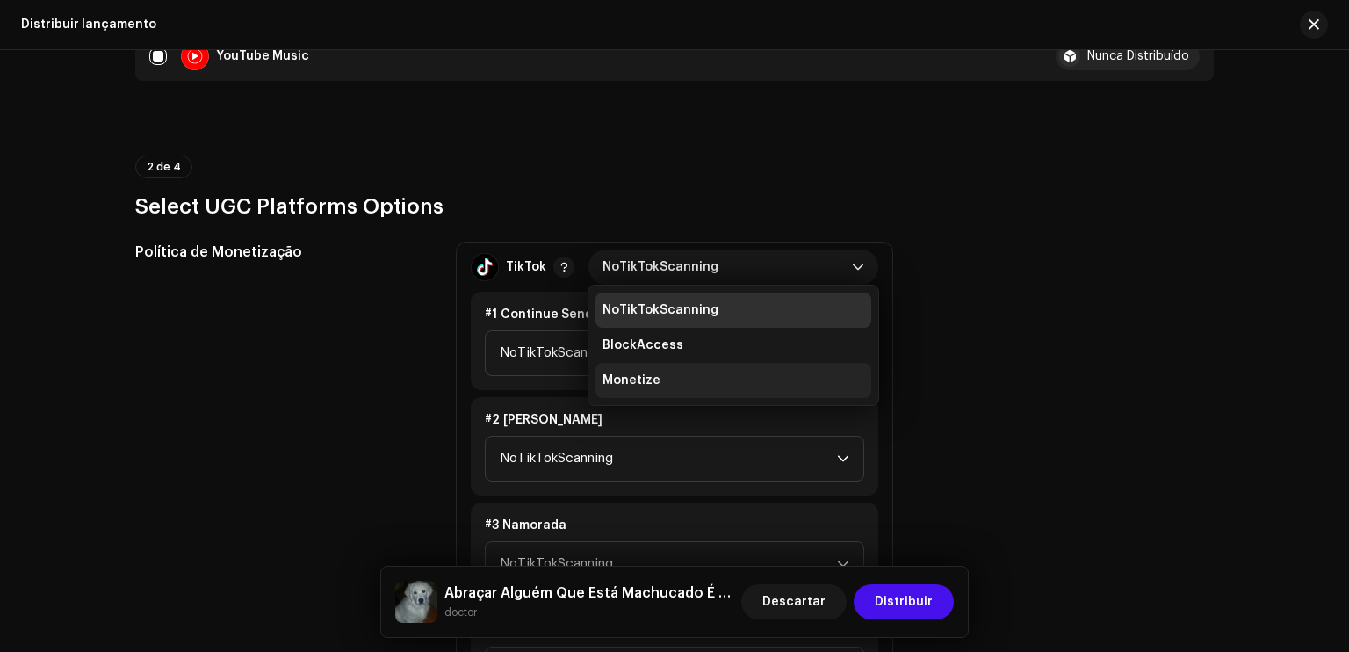
click at [734, 378] on li "Monetize" at bounding box center [734, 380] width 276 height 35
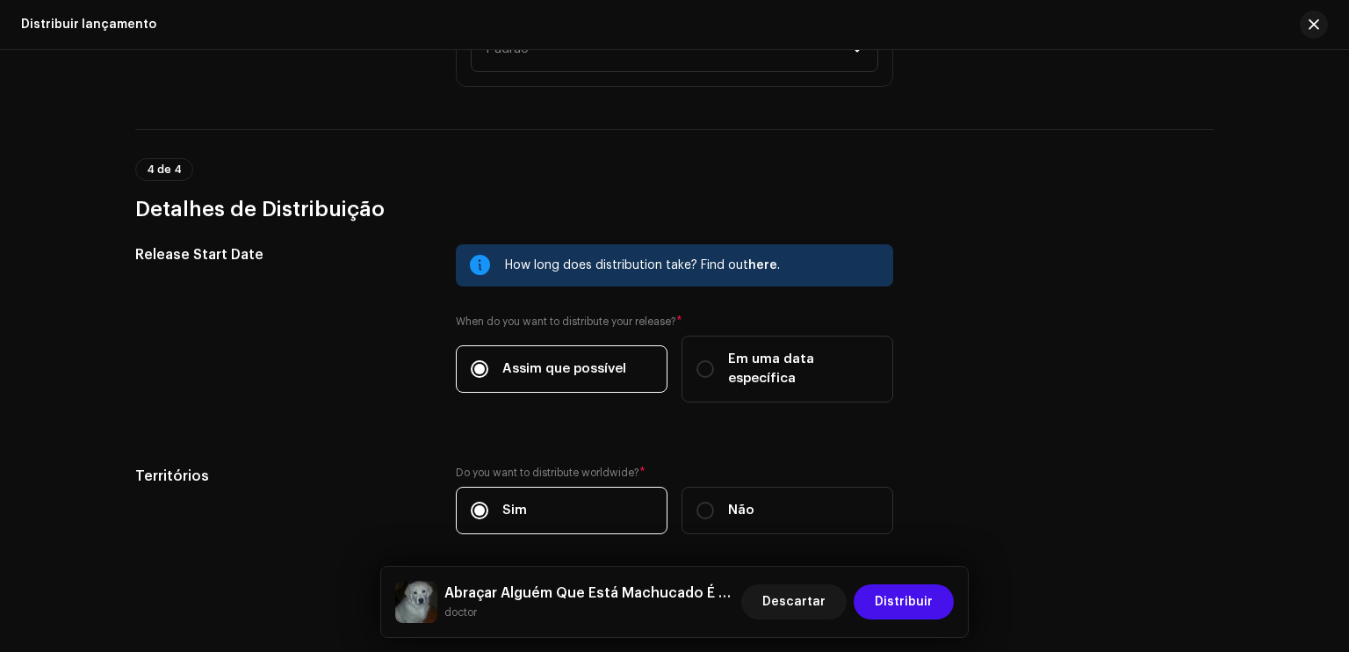
scroll to position [1899, 0]
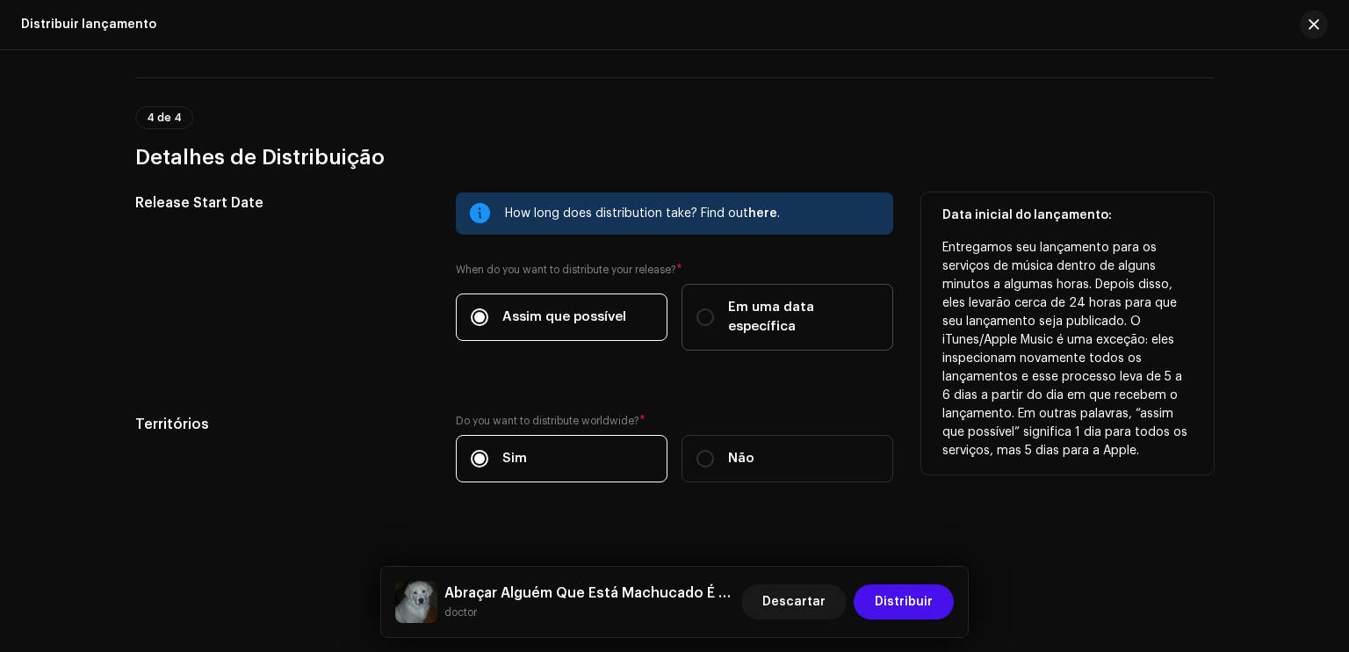
click at [720, 302] on div "Em uma data específica" at bounding box center [788, 317] width 182 height 39
click at [714, 308] on input "Em uma data específica" at bounding box center [706, 317] width 18 height 18
radio input "true"
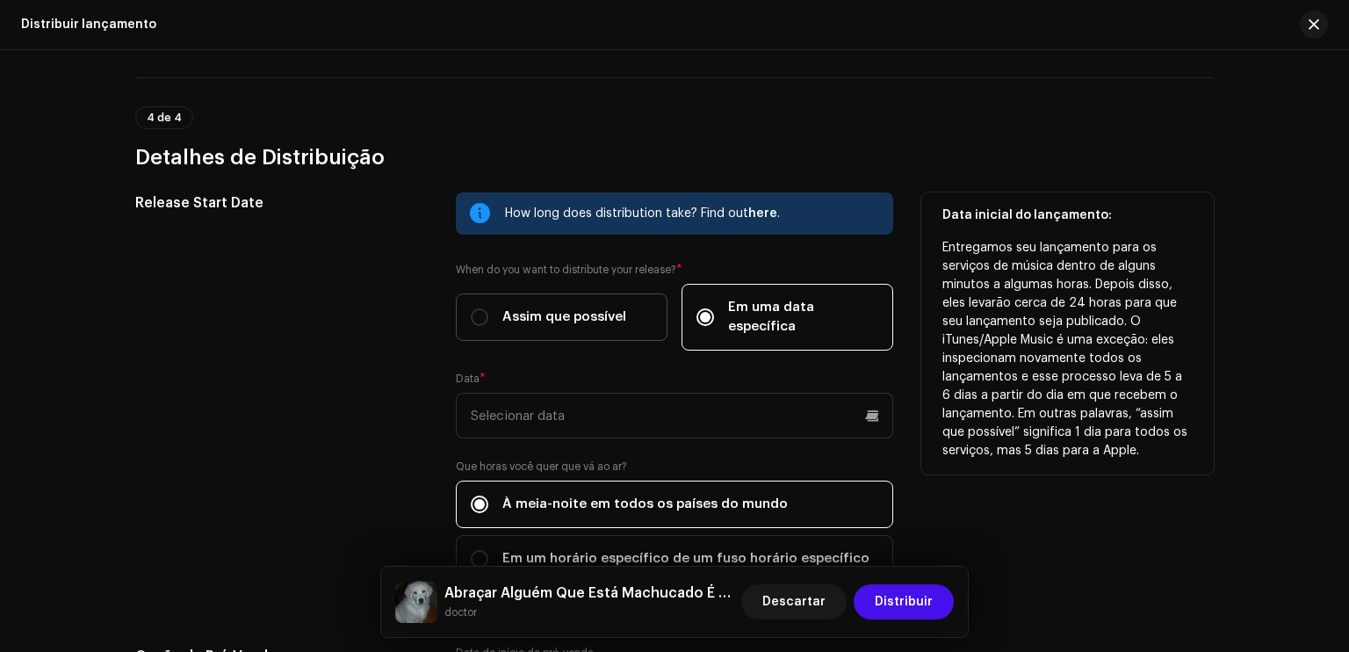
click at [566, 308] on span "Assim que possível" at bounding box center [565, 317] width 124 height 19
click at [488, 308] on input "Assim que possível" at bounding box center [480, 317] width 18 height 18
radio input "true"
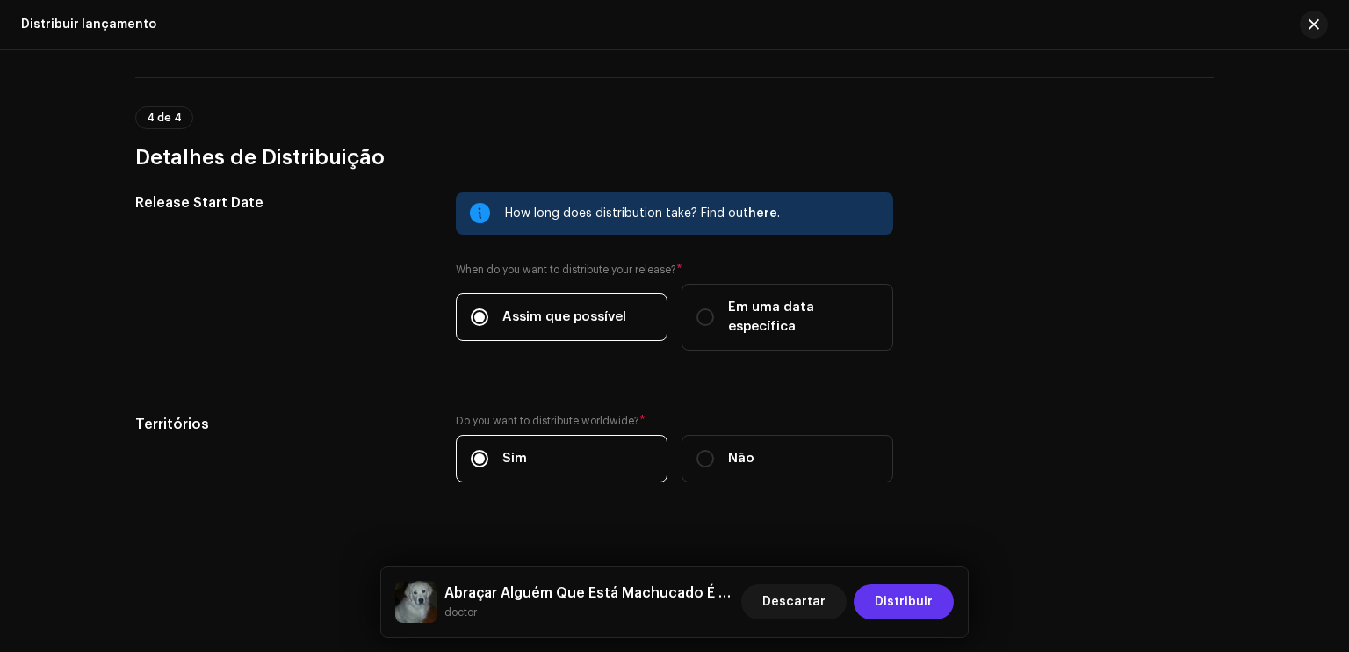
click at [895, 590] on span "Distribuir" at bounding box center [904, 601] width 58 height 35
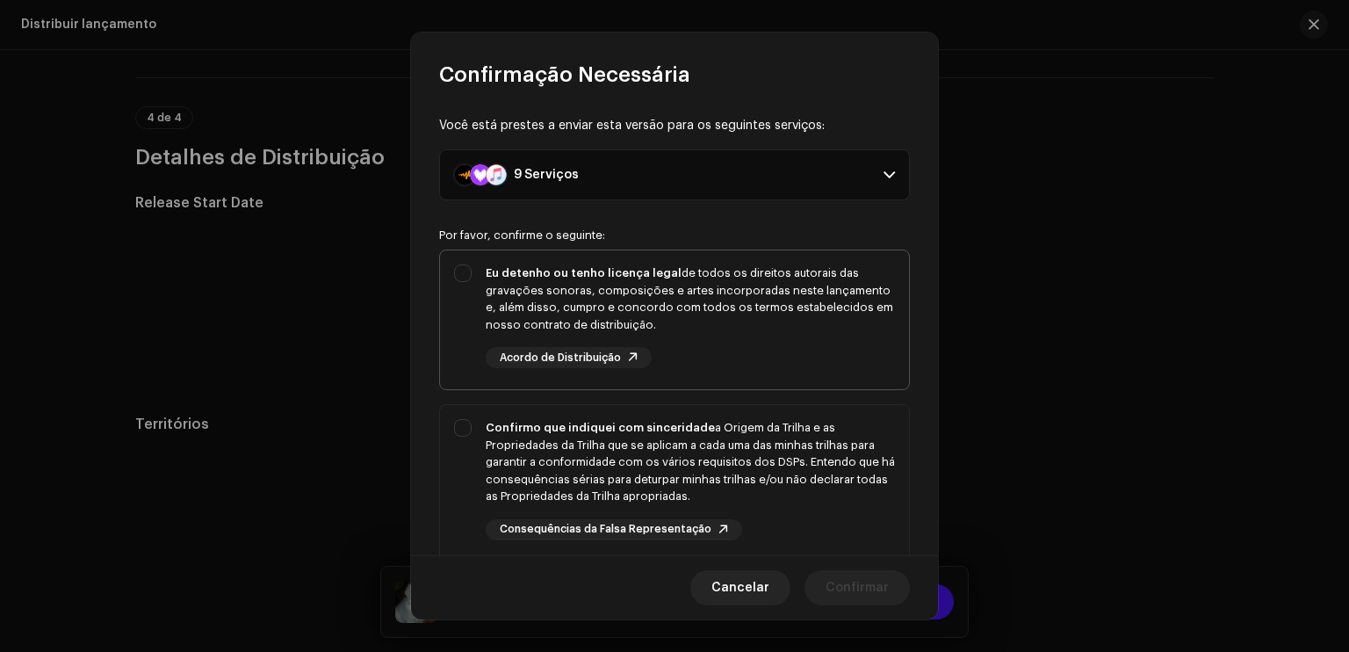
click at [488, 289] on div "Eu detenho ou tenho licença legal de todos os direitos autorais das gravações s…" at bounding box center [690, 298] width 409 height 69
checkbox input "true"
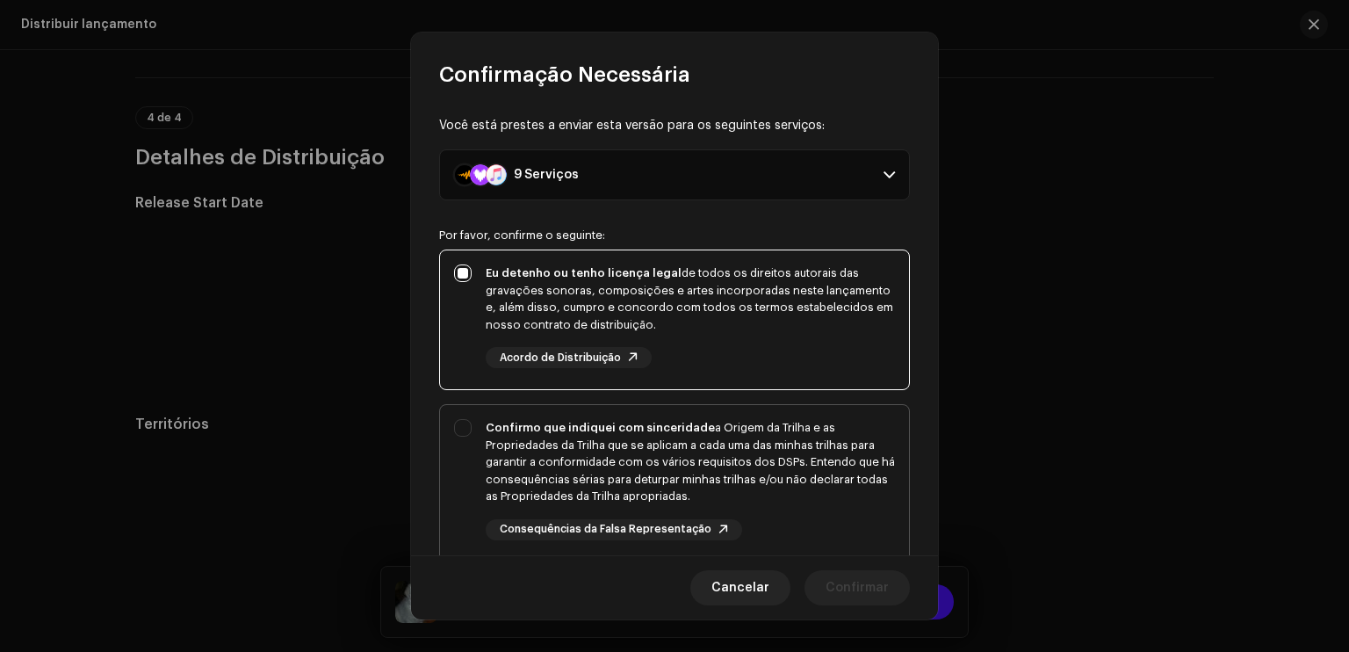
click at [469, 420] on div "Confirmo que indiquei com sinceridade a Origem da Trilha e as Propriedades da T…" at bounding box center [674, 479] width 469 height 149
checkbox input "true"
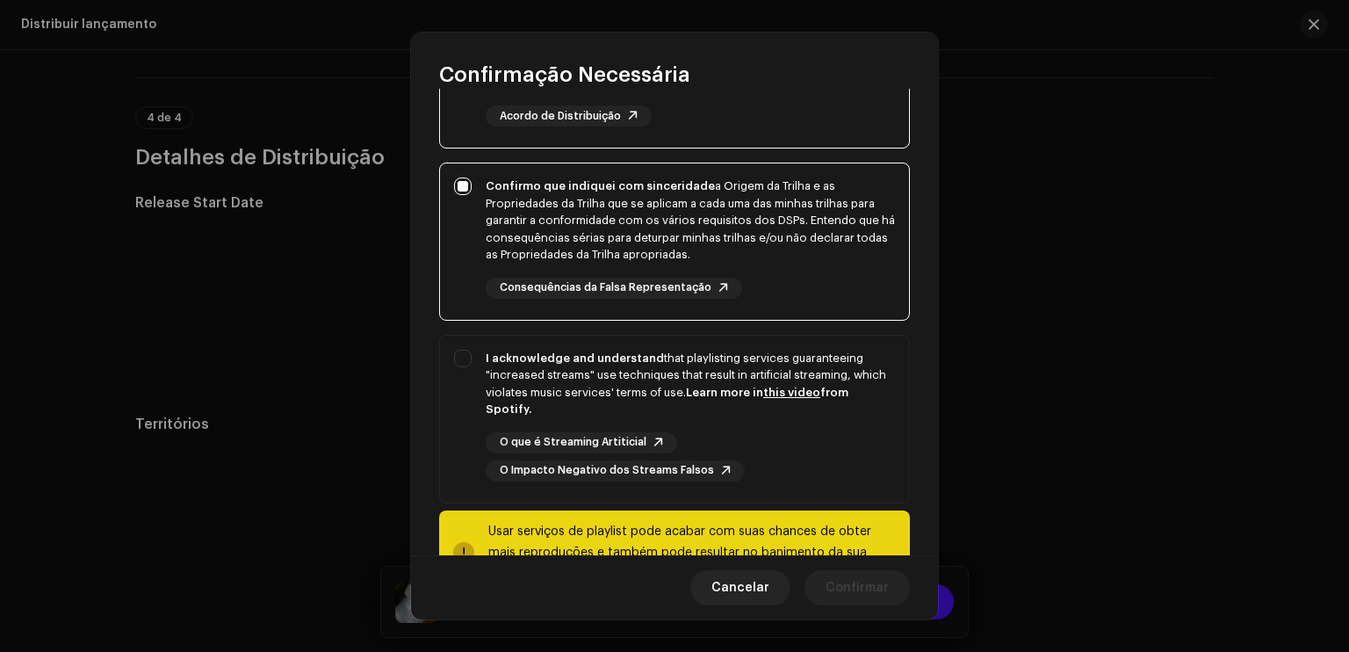
scroll to position [264, 0]
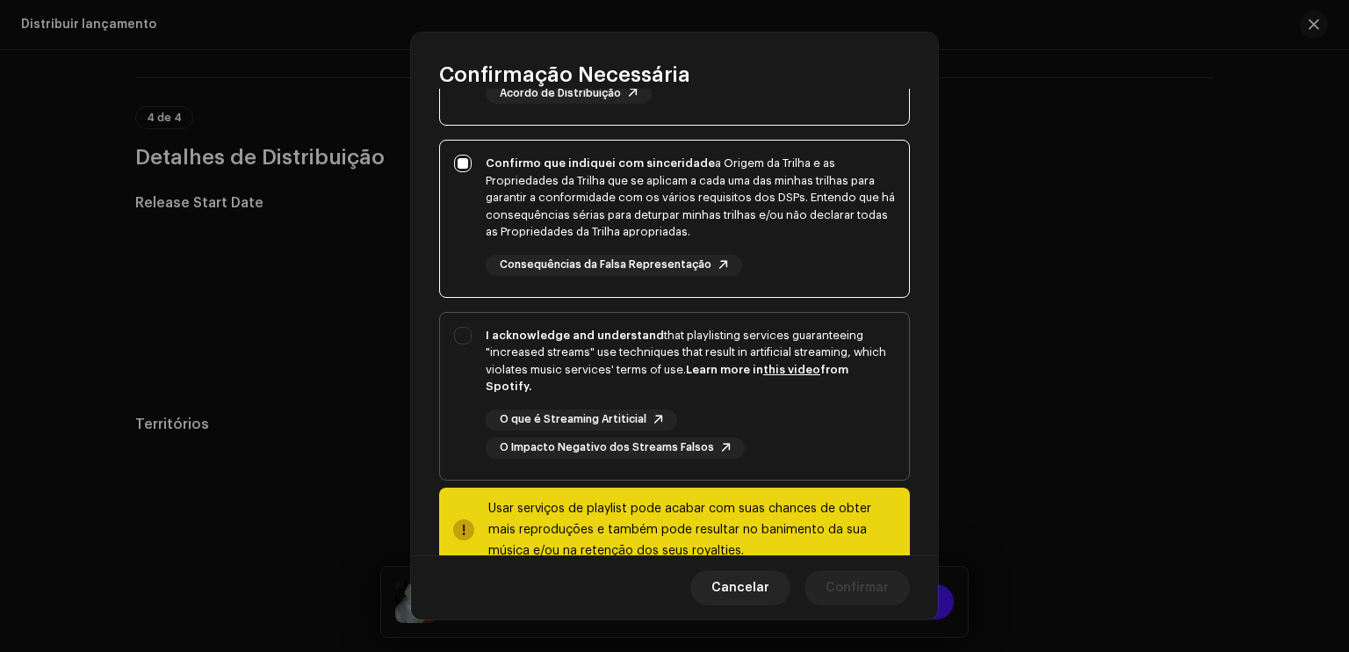
click at [768, 350] on div "I acknowledge and understand that playlisting services guaranteeing "increased …" at bounding box center [690, 361] width 409 height 69
checkbox input "true"
click at [873, 590] on span "Confirmar" at bounding box center [857, 587] width 63 height 35
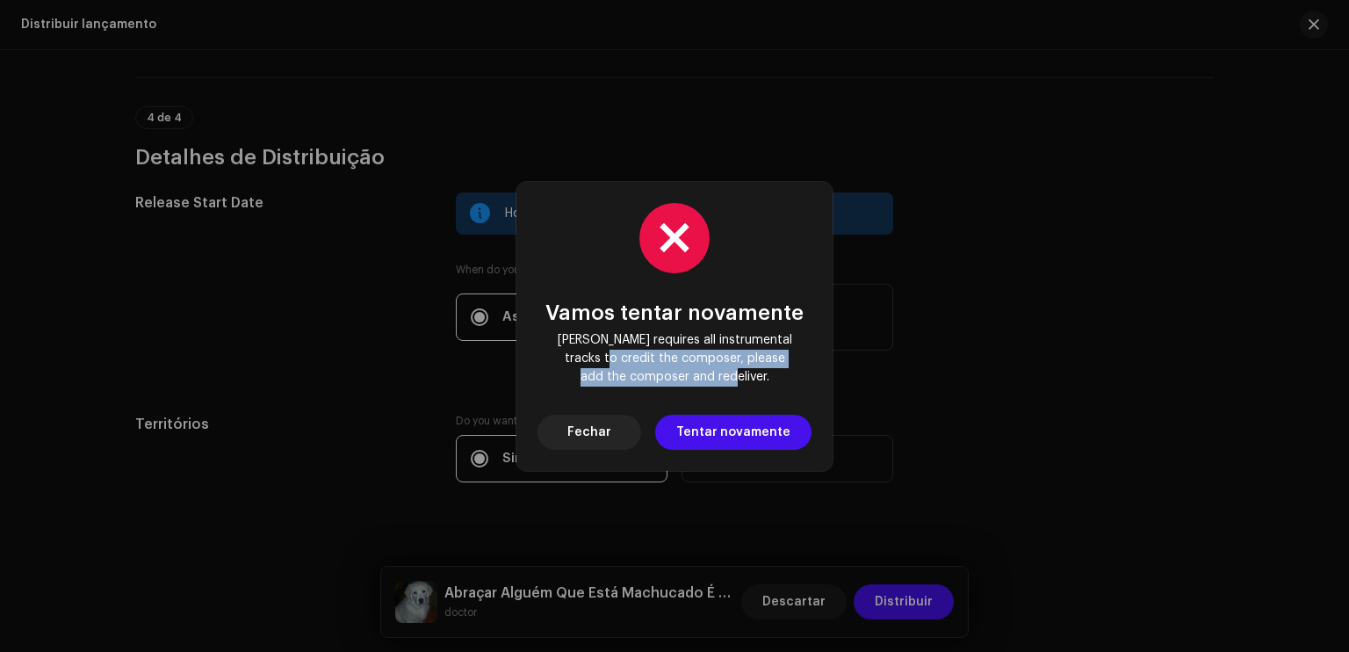
drag, startPoint x: 601, startPoint y: 354, endPoint x: 745, endPoint y: 377, distance: 145.9
click at [745, 377] on span "[PERSON_NAME] requires all instrumental tracks to credit the composer, please a…" at bounding box center [675, 358] width 246 height 55
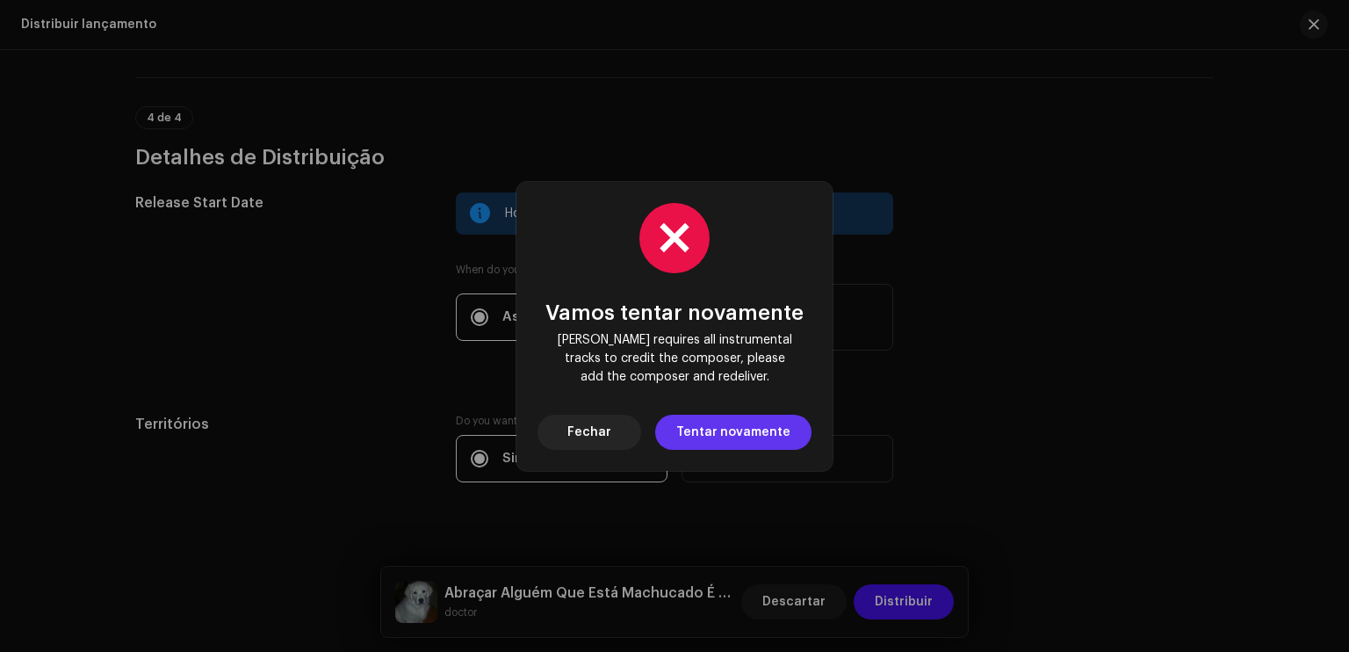
click at [697, 437] on span "Tentar novamente" at bounding box center [734, 432] width 114 height 35
click at [587, 425] on span "Fechar" at bounding box center [590, 432] width 44 height 35
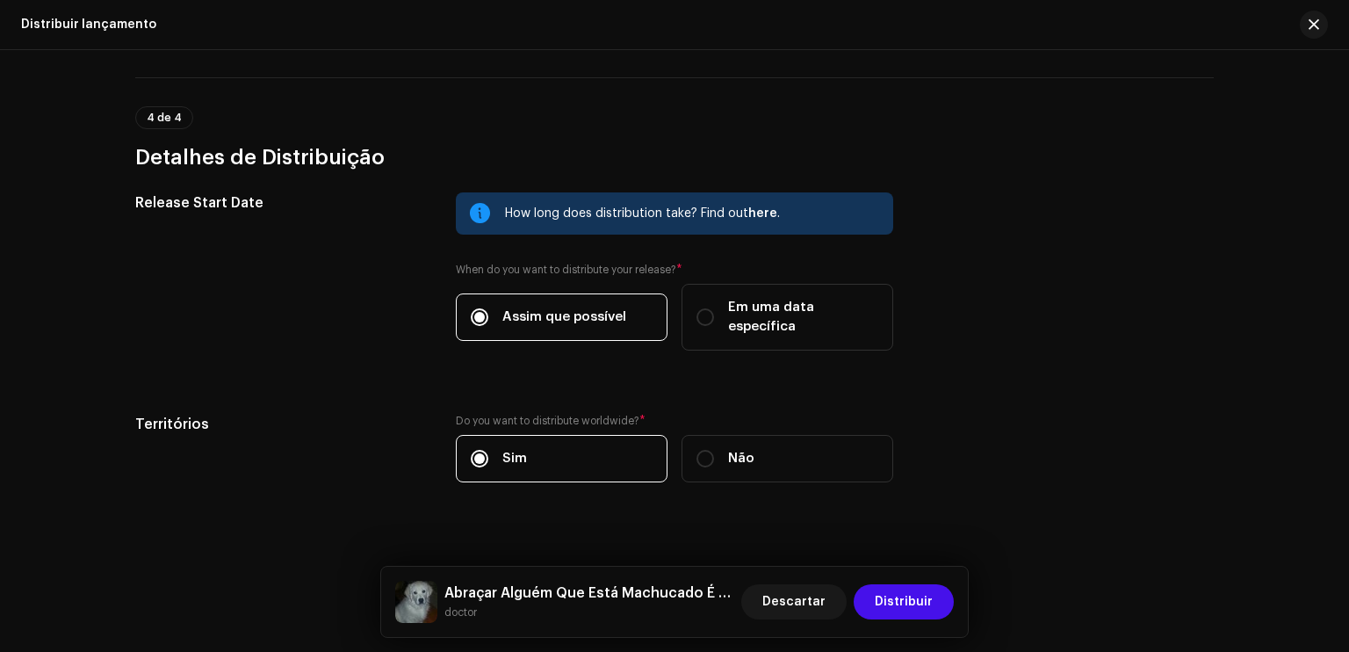
drag, startPoint x: 1341, startPoint y: 559, endPoint x: 1349, endPoint y: 565, distance: 10.0
click at [1349, 565] on div "Distribuir lançamento Preencha o seguinte para distribuir sua versão para servi…" at bounding box center [674, 351] width 1349 height 602
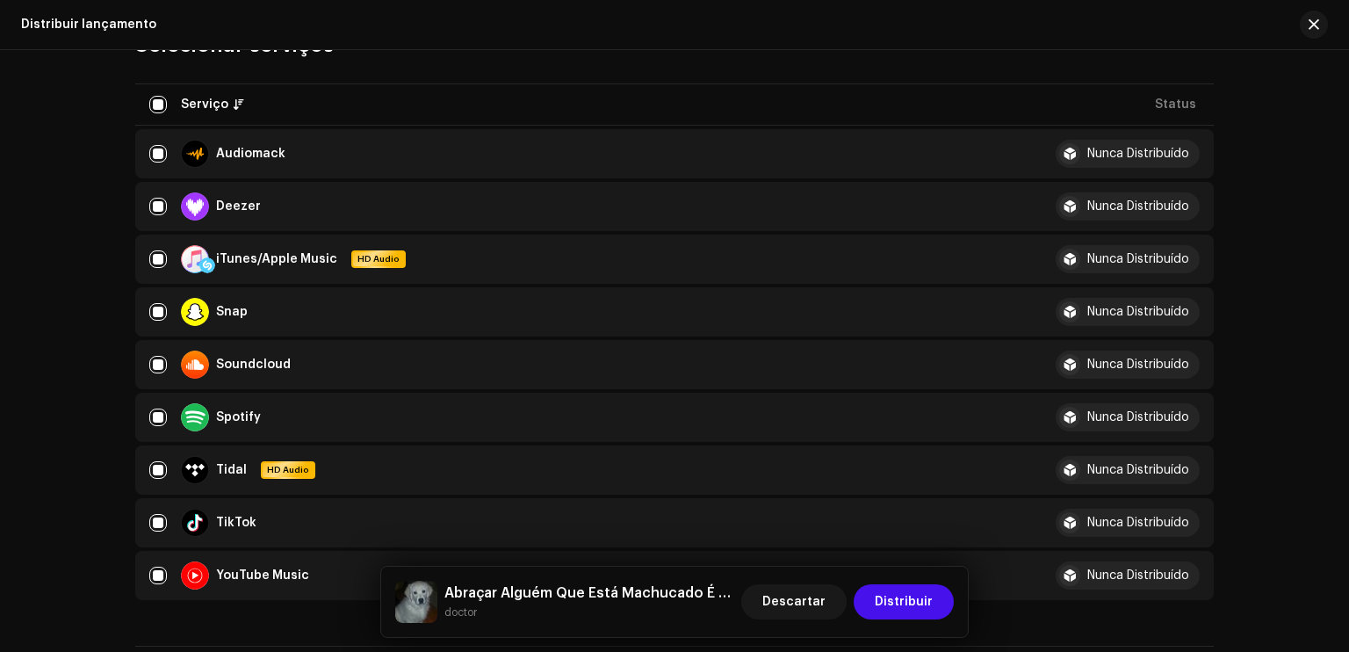
scroll to position [169, 0]
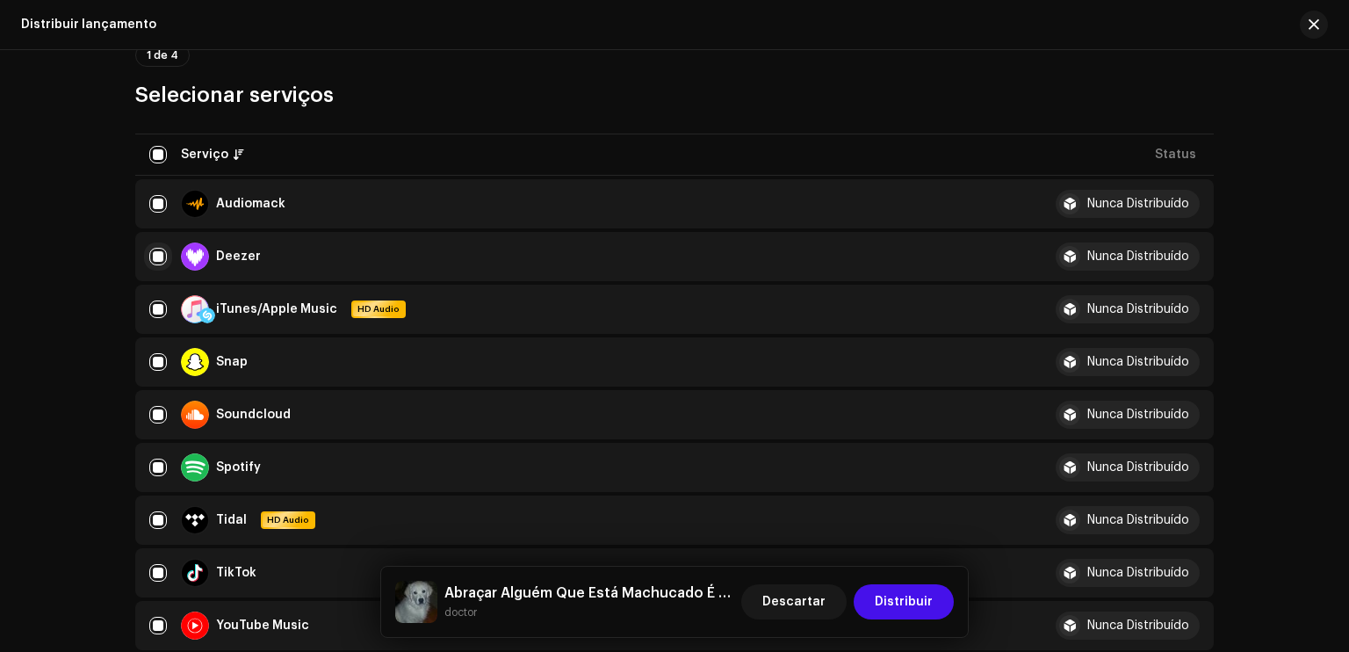
click at [155, 255] on input "checkbox" at bounding box center [158, 257] width 18 height 18
checkbox input "false"
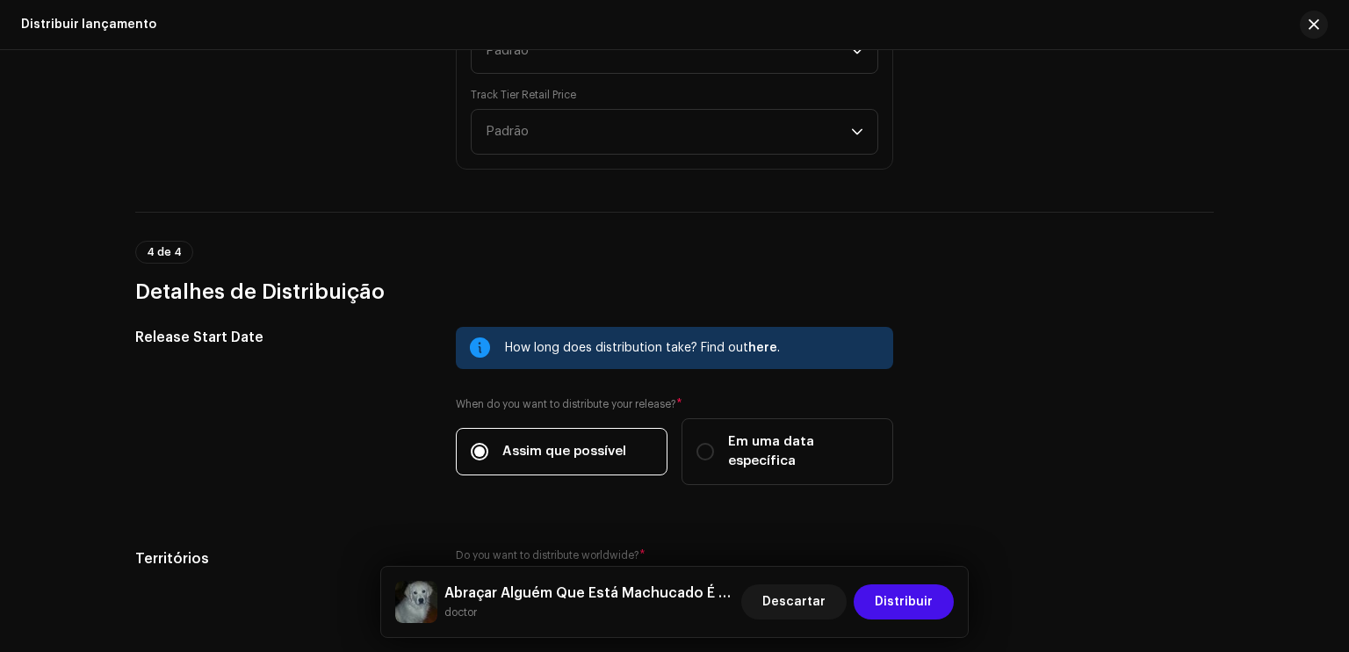
scroll to position [1899, 0]
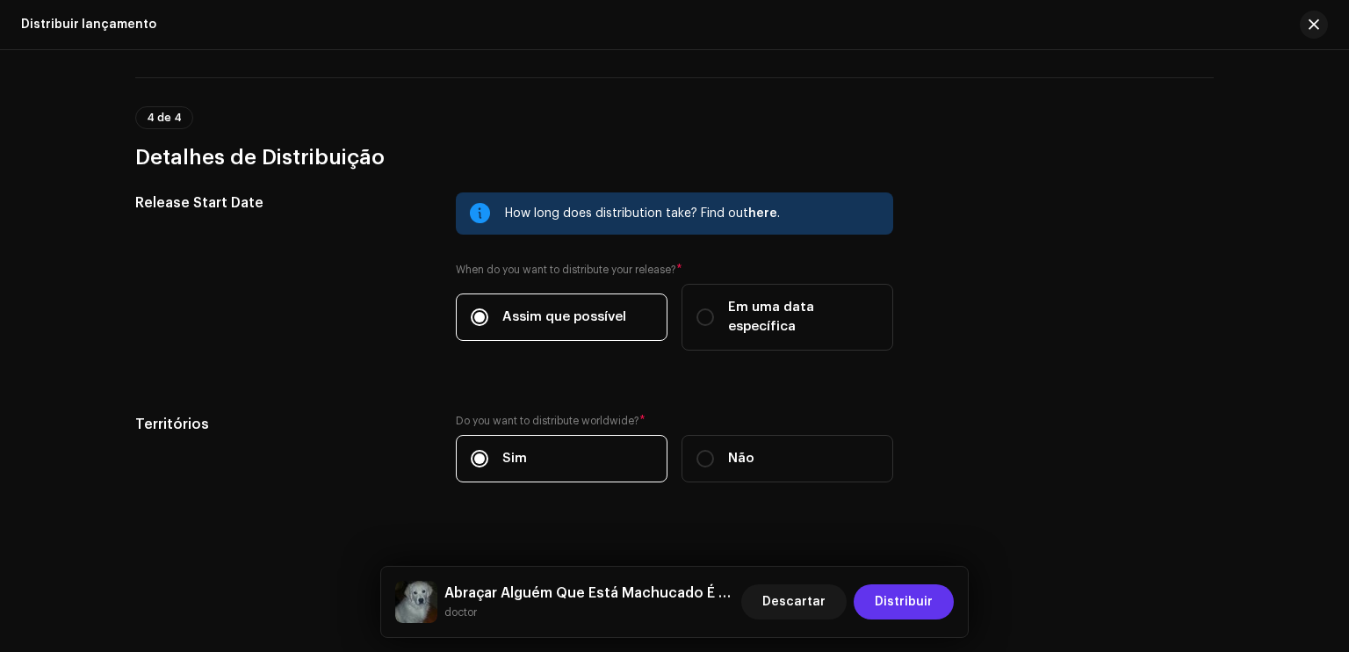
click at [882, 605] on span "Distribuir" at bounding box center [904, 601] width 58 height 35
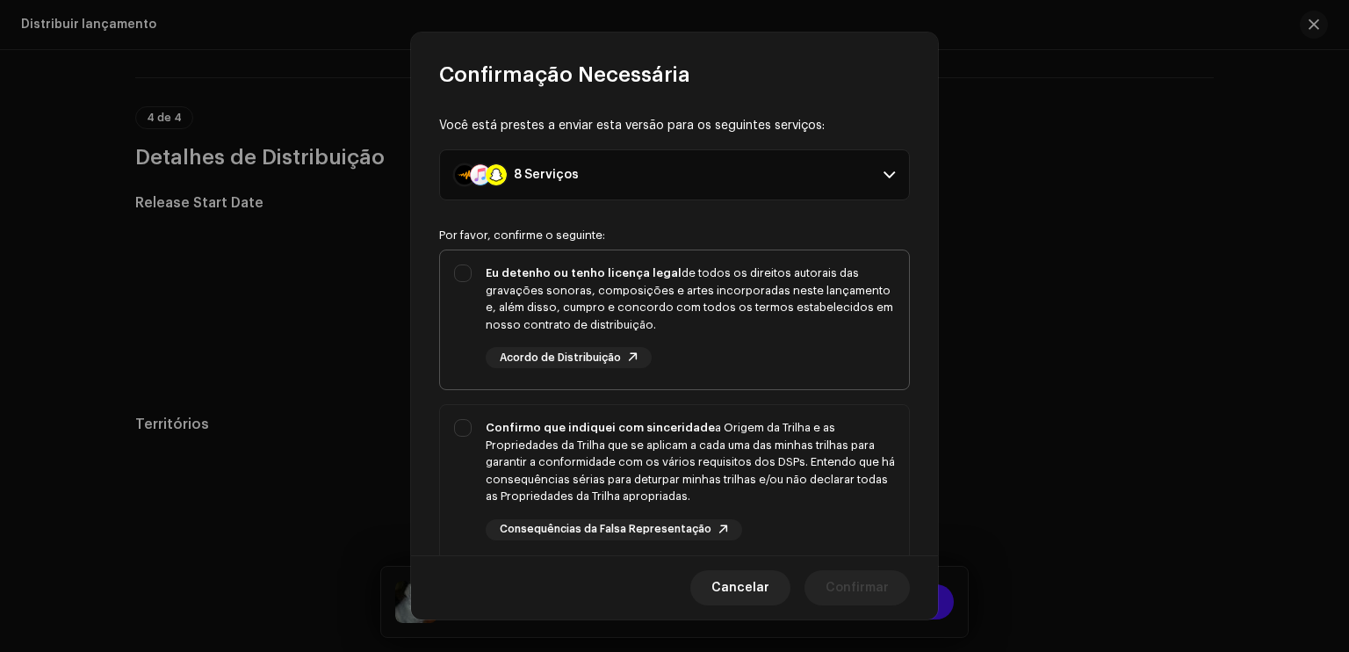
click at [675, 378] on div "Eu detenho ou tenho licença legal de todos os direitos autorais das gravações s…" at bounding box center [674, 316] width 469 height 132
checkbox input "true"
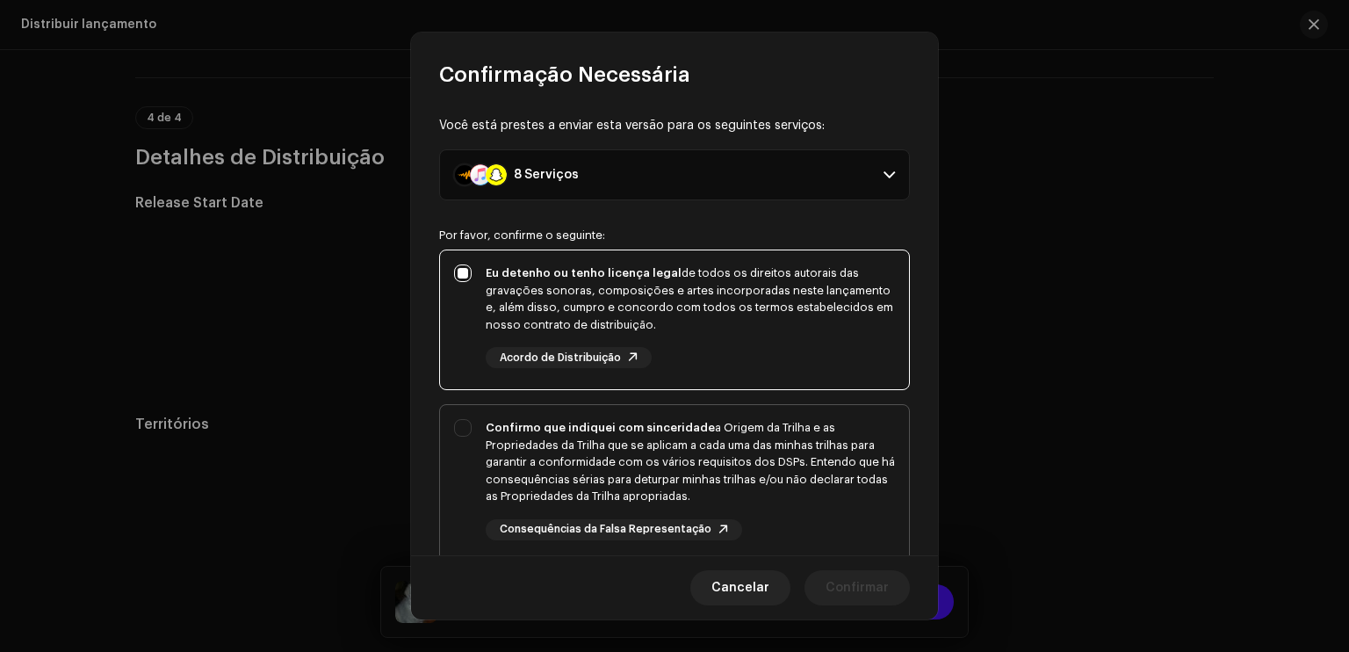
click at [653, 450] on div "Confirmo que indiquei com sinceridade a Origem da Trilha e as Propriedades da T…" at bounding box center [690, 462] width 409 height 86
checkbox input "true"
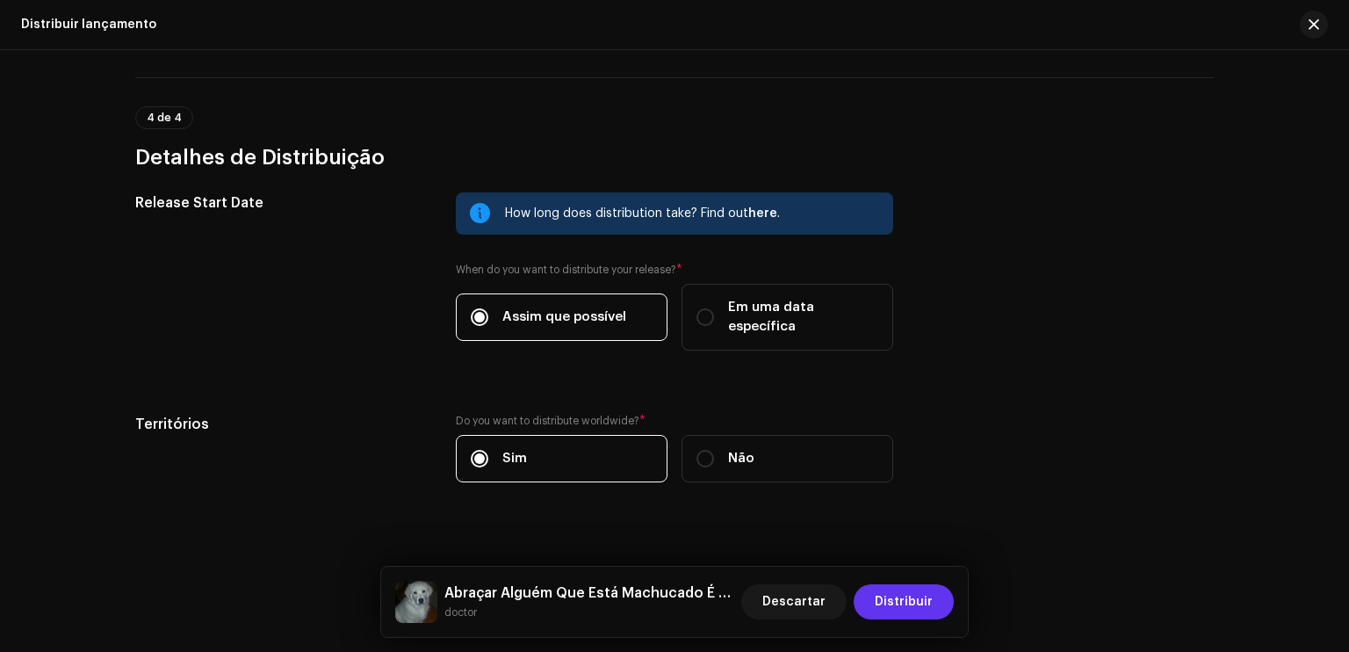
drag, startPoint x: 938, startPoint y: 305, endPoint x: 902, endPoint y: 605, distance: 302.6
click at [902, 605] on span "Distribuir" at bounding box center [904, 601] width 58 height 35
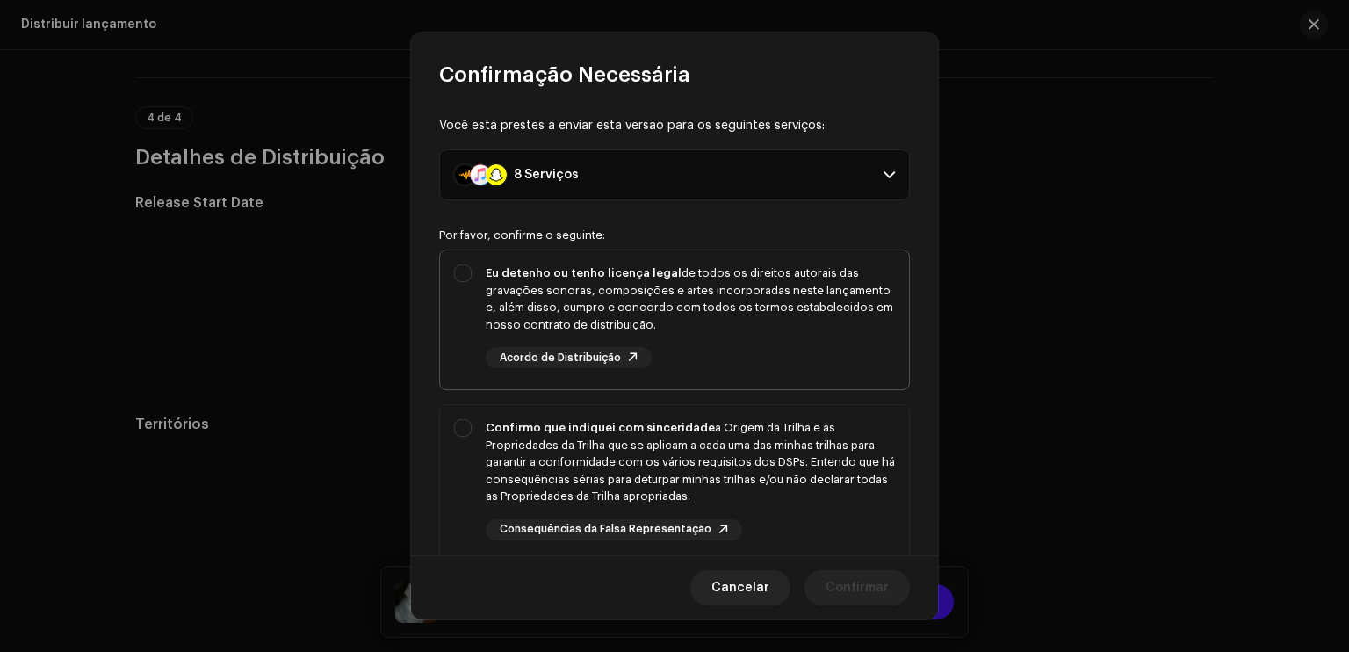
click at [724, 303] on div "Eu detenho ou tenho licença legal de todos os direitos autorais das gravações s…" at bounding box center [690, 298] width 409 height 69
checkbox input "true"
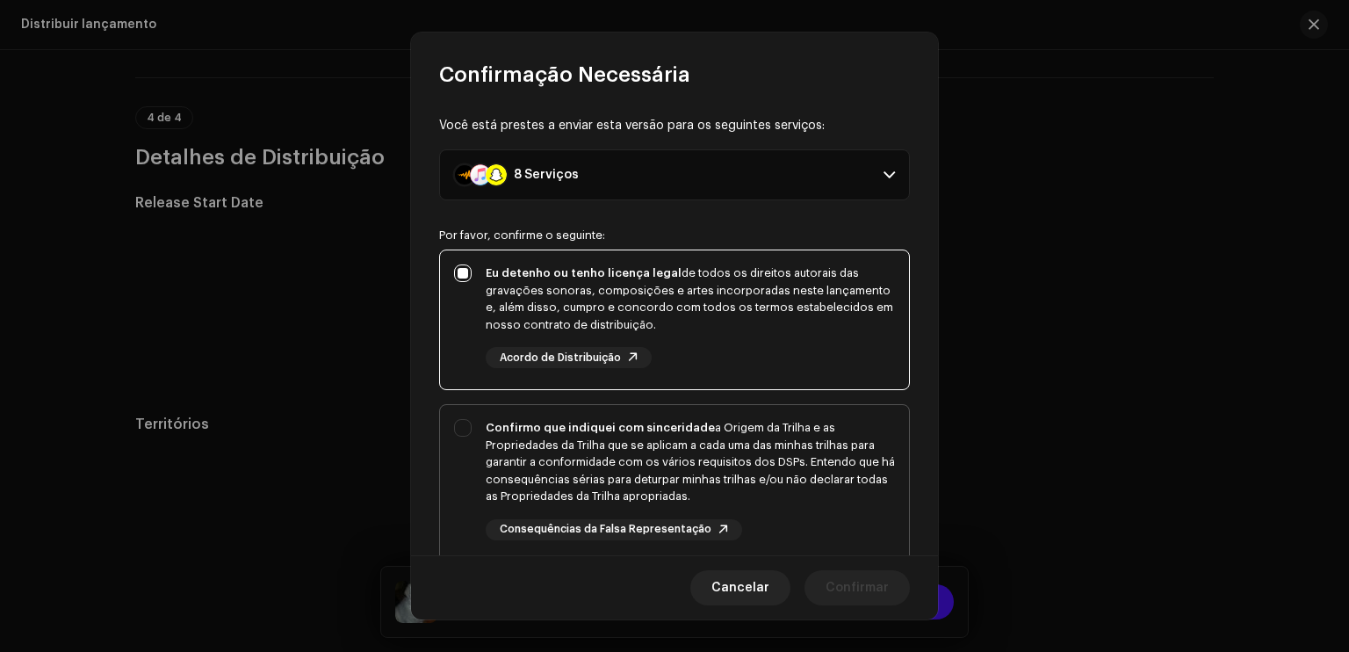
click at [734, 472] on div "Confirmo que indiquei com sinceridade a Origem da Trilha e as Propriedades da T…" at bounding box center [690, 462] width 409 height 86
checkbox input "true"
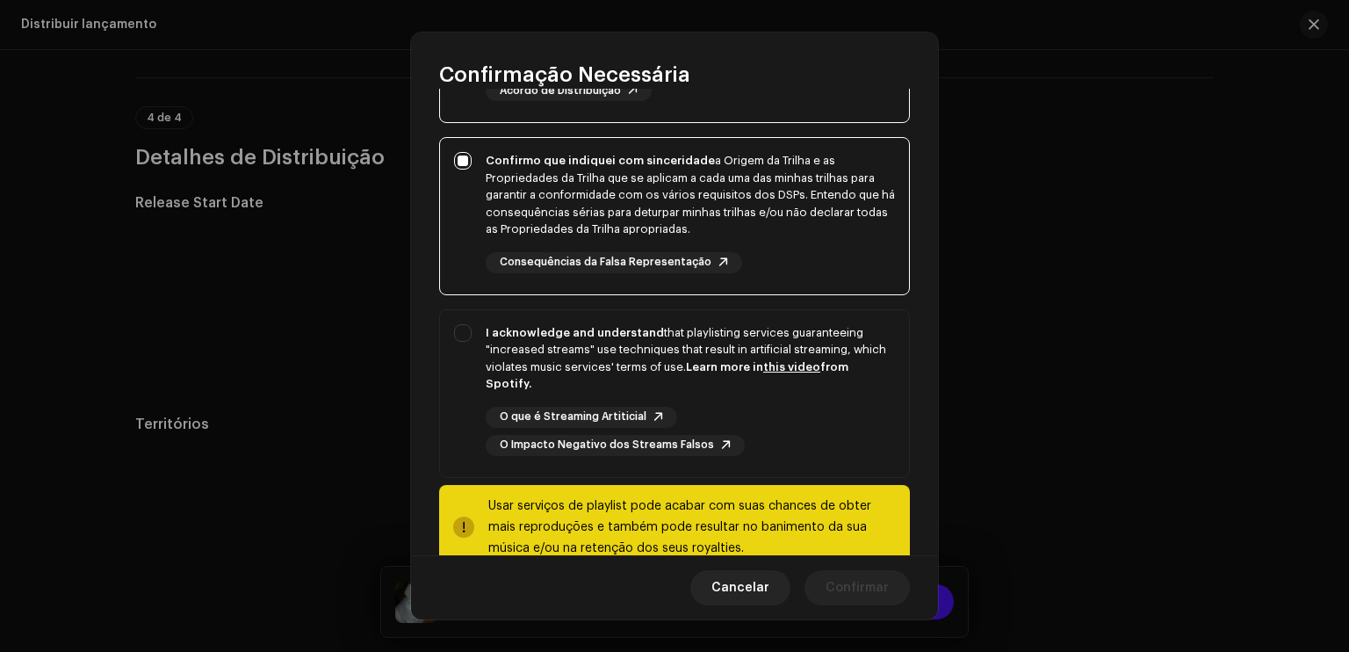
scroll to position [288, 0]
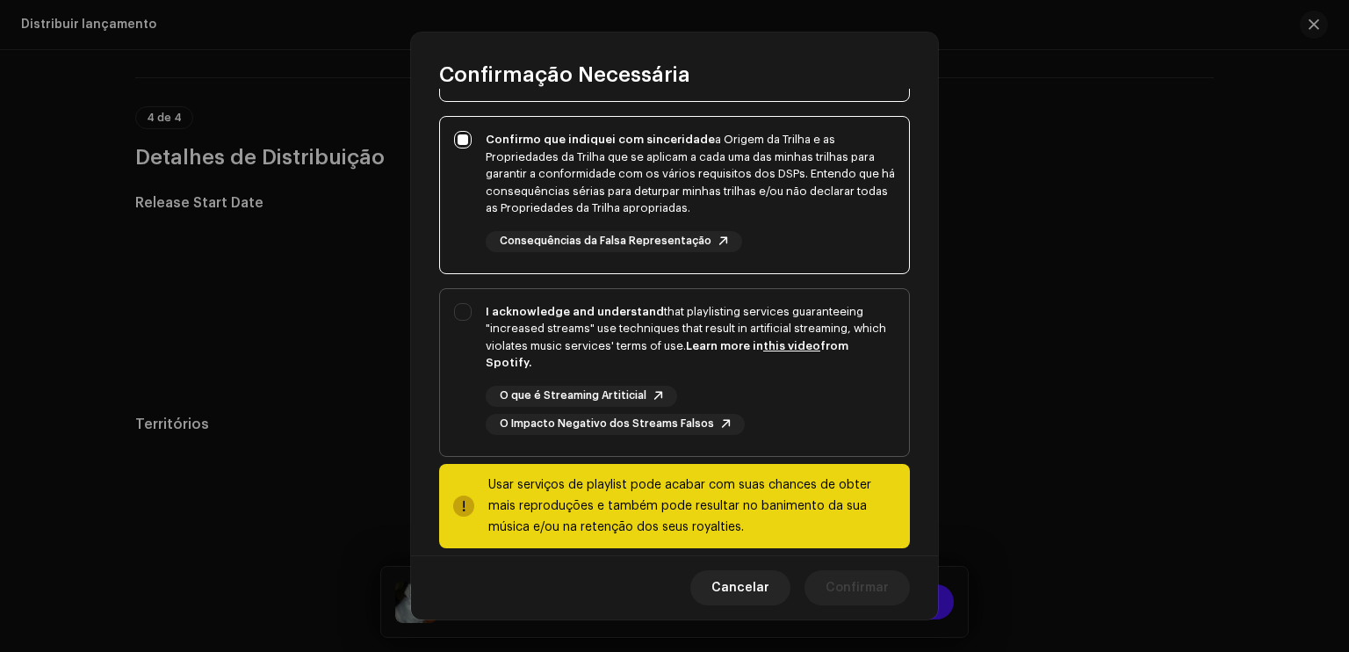
click at [861, 403] on div "O que é Streaming Artiticial O Impacto Negativo dos Streams Falsos" at bounding box center [690, 410] width 409 height 49
checkbox input "true"
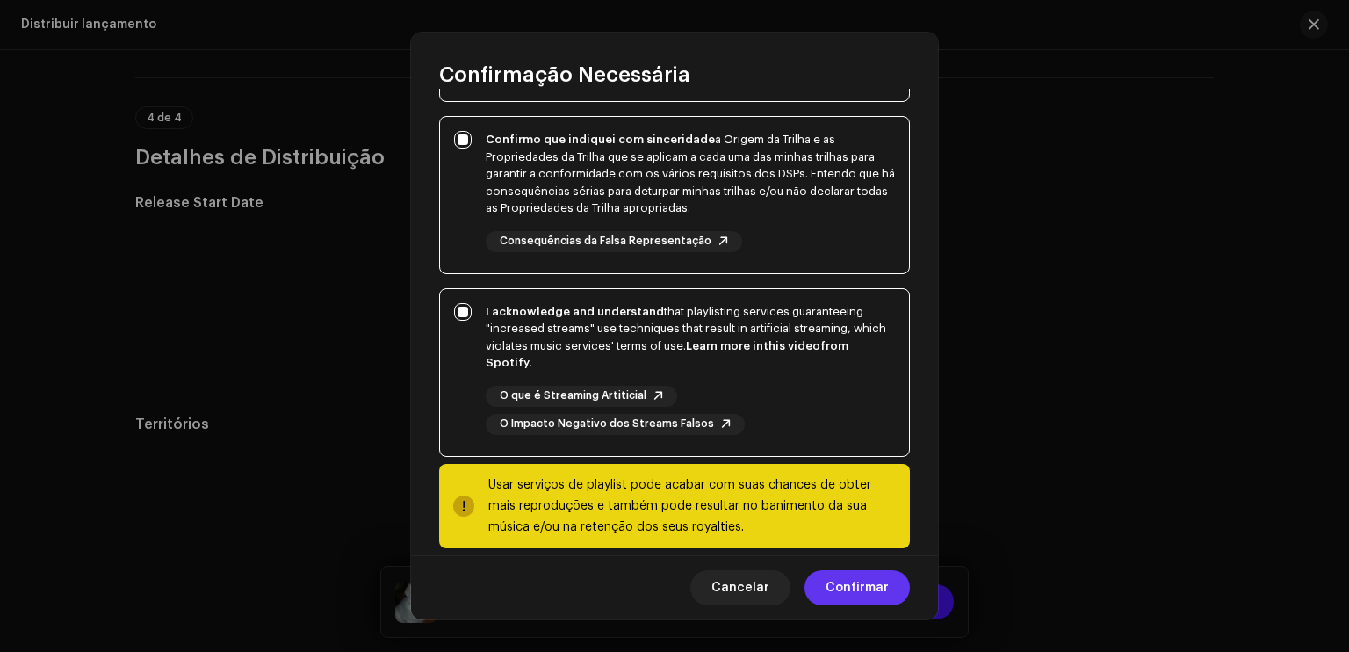
click at [864, 580] on span "Confirmar" at bounding box center [857, 587] width 63 height 35
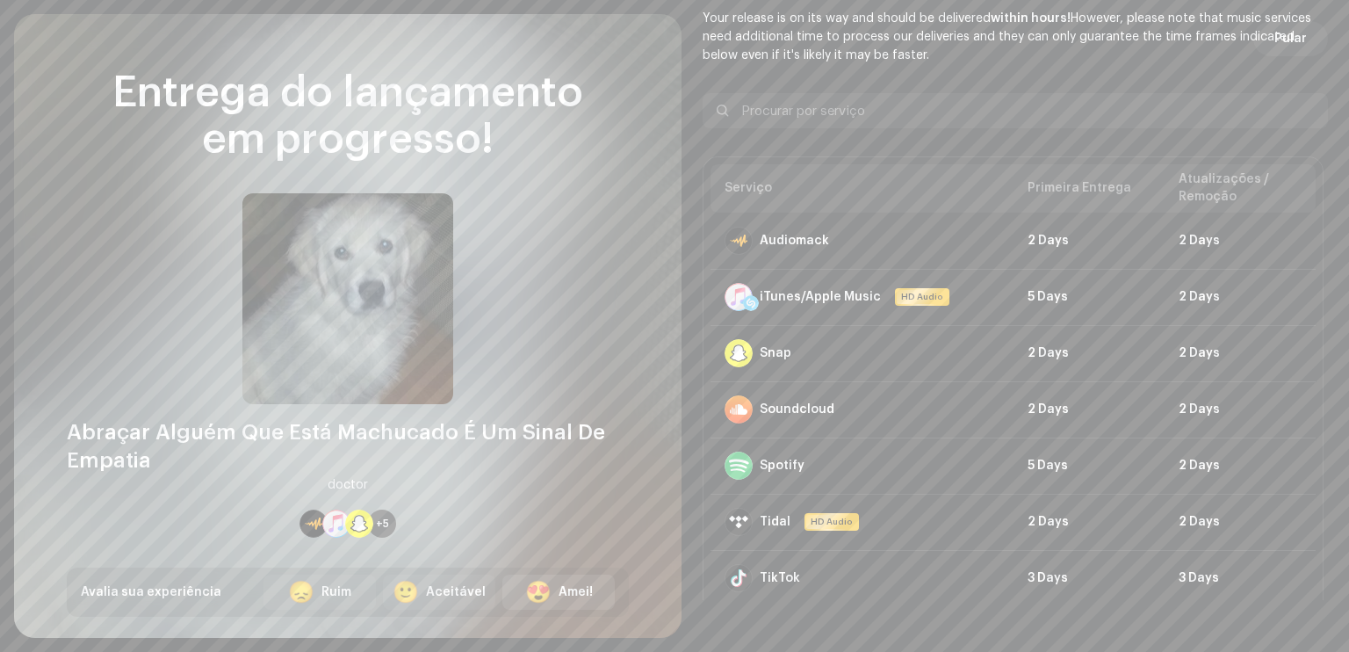
click at [585, 600] on div "Amei!" at bounding box center [576, 592] width 34 height 18
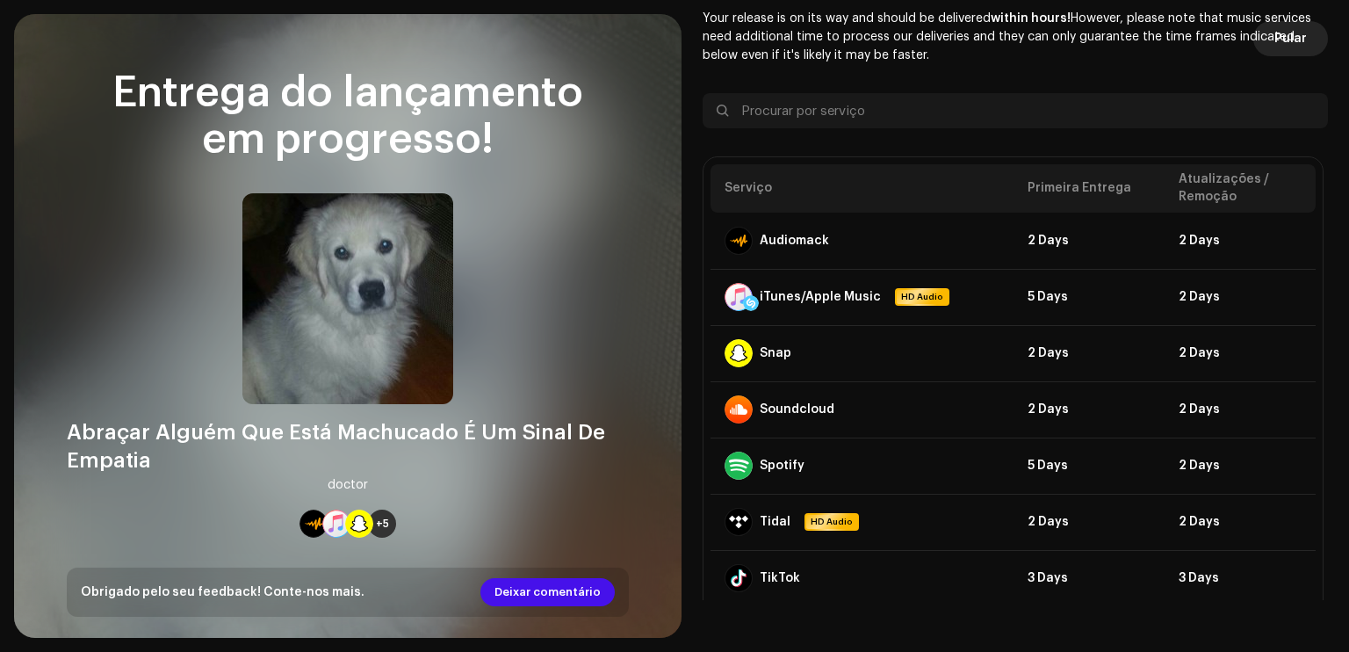
click at [1275, 37] on span "Pular" at bounding box center [1291, 38] width 33 height 35
